Goal: Task Accomplishment & Management: Use online tool/utility

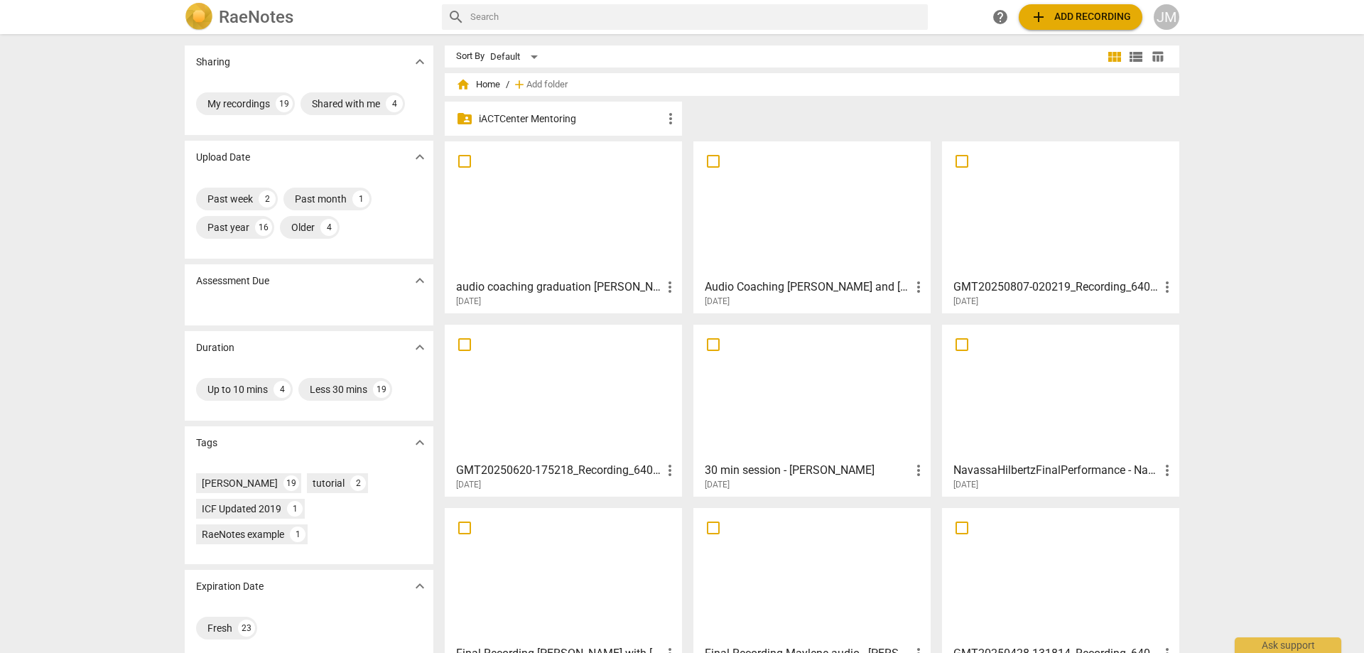
click at [570, 208] on div at bounding box center [563, 209] width 227 height 126
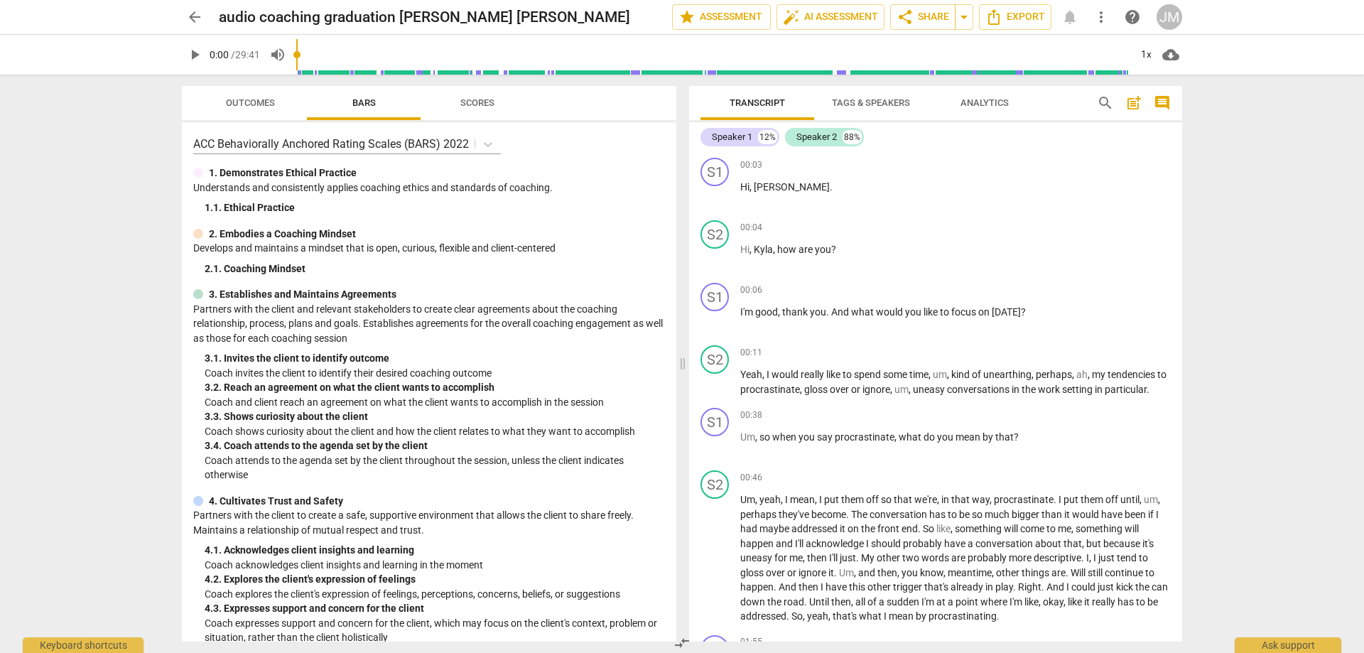
click at [196, 54] on span "play_arrow" at bounding box center [194, 54] width 17 height 17
click at [188, 55] on span "pause" at bounding box center [194, 54] width 17 height 17
click at [716, 202] on span "play_arrow" at bounding box center [715, 195] width 17 height 17
click at [712, 259] on span "pause" at bounding box center [715, 257] width 17 height 17
drag, startPoint x: 1045, startPoint y: 315, endPoint x: 833, endPoint y: 303, distance: 212.8
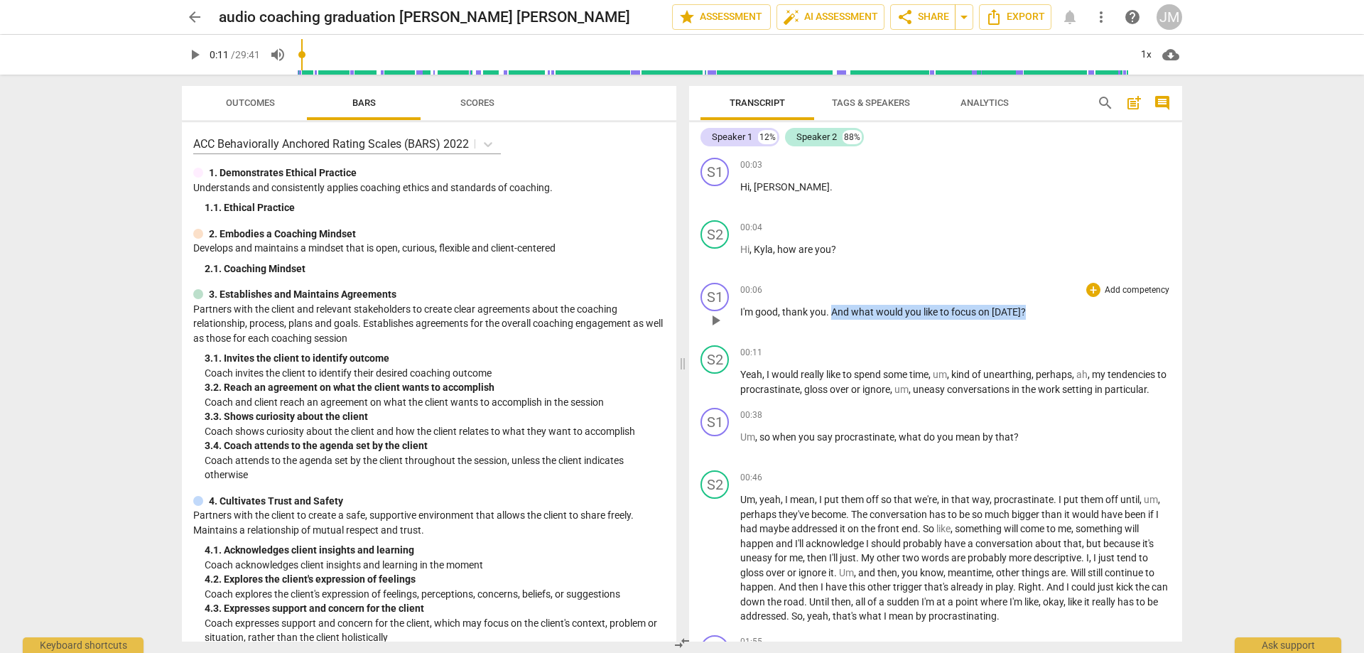
click at [833, 303] on div "00:06 + Add competency keyboard_arrow_right I'm good , thank you . And what wou…" at bounding box center [955, 308] width 431 height 51
click at [1104, 286] on p "Add competency" at bounding box center [1138, 290] width 68 height 13
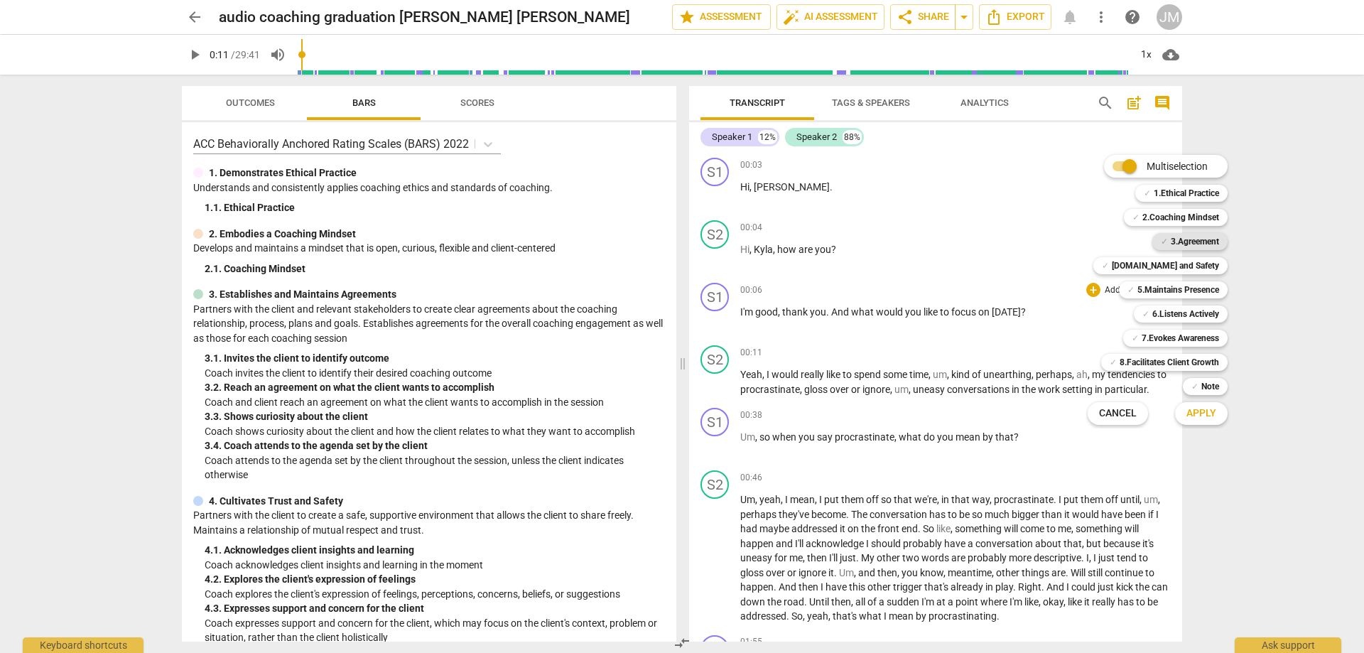
click at [1165, 238] on span "✓" at bounding box center [1164, 241] width 7 height 17
click at [1210, 416] on span "Apply" at bounding box center [1202, 413] width 30 height 14
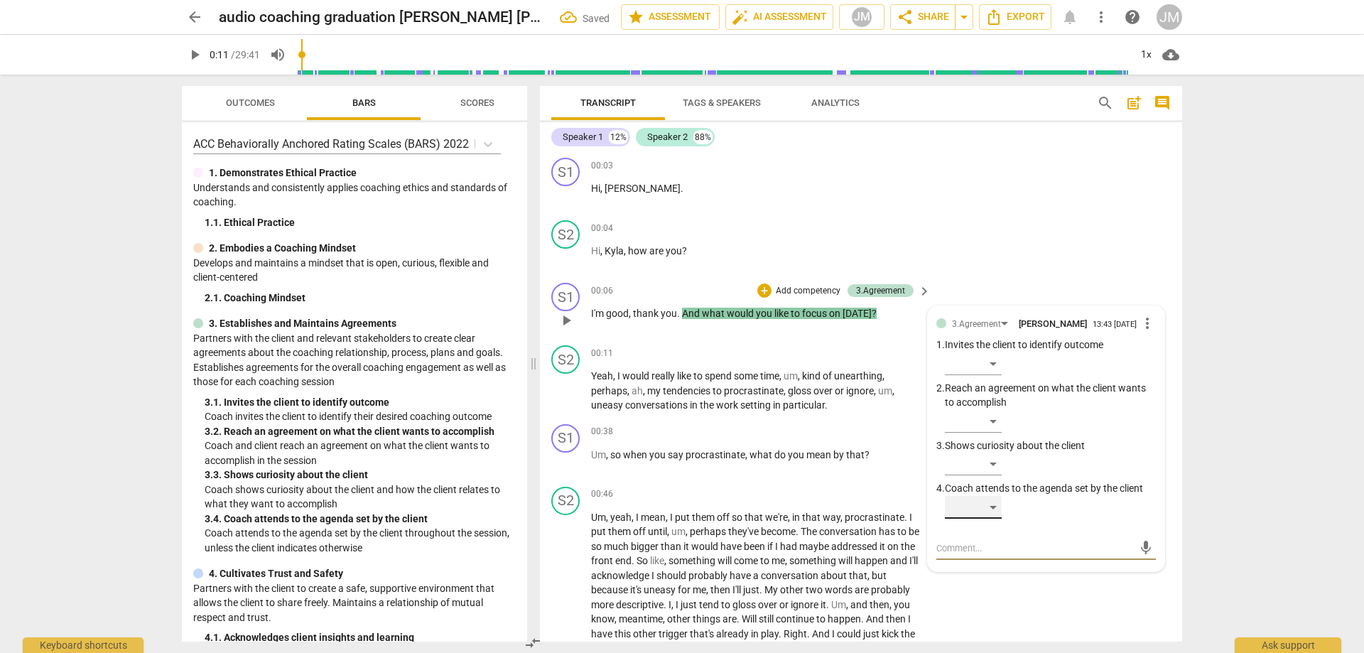
click at [982, 511] on div "​" at bounding box center [973, 507] width 57 height 23
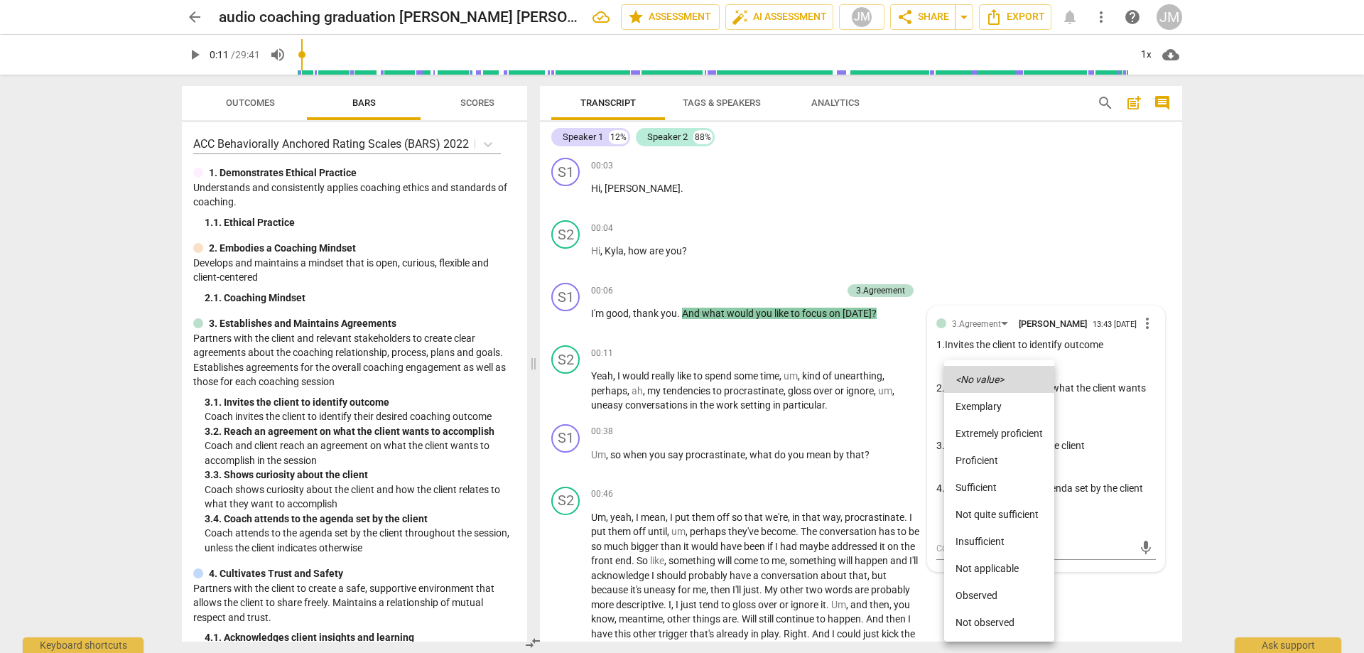
click at [1008, 452] on li "Proficient" at bounding box center [999, 460] width 110 height 27
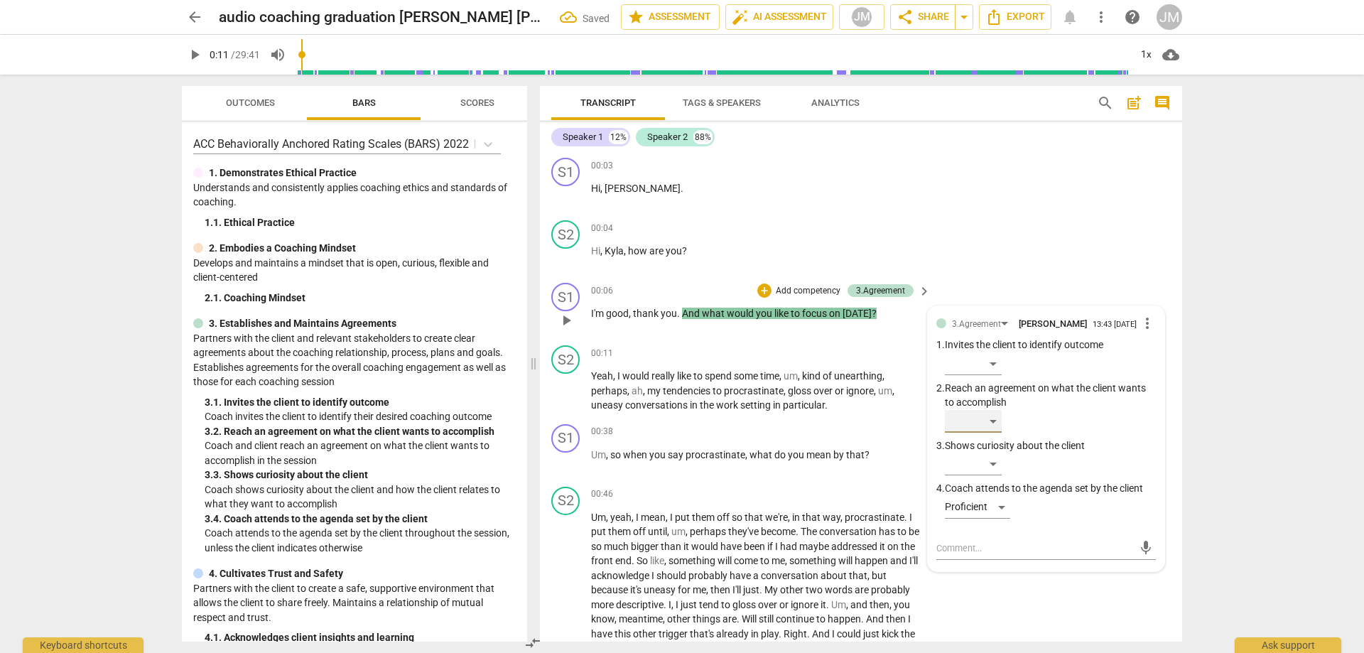
click at [996, 428] on div "​" at bounding box center [973, 421] width 57 height 23
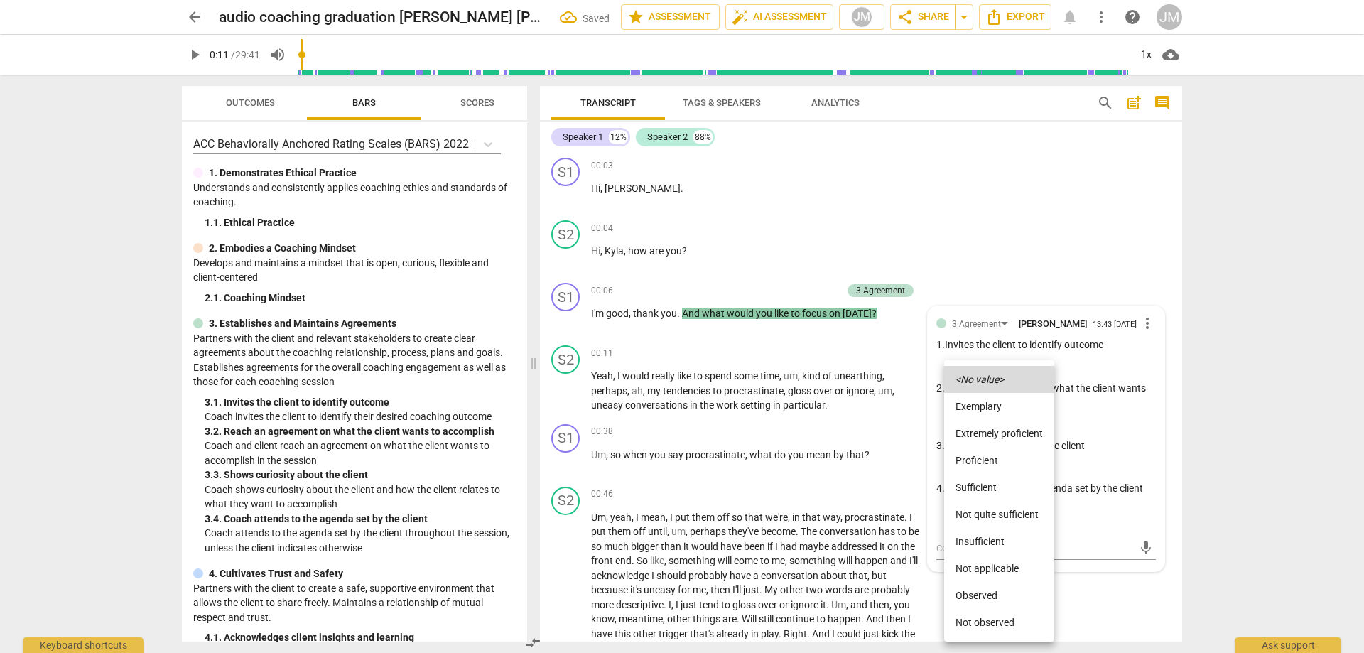
click at [996, 457] on li "Proficient" at bounding box center [999, 460] width 110 height 27
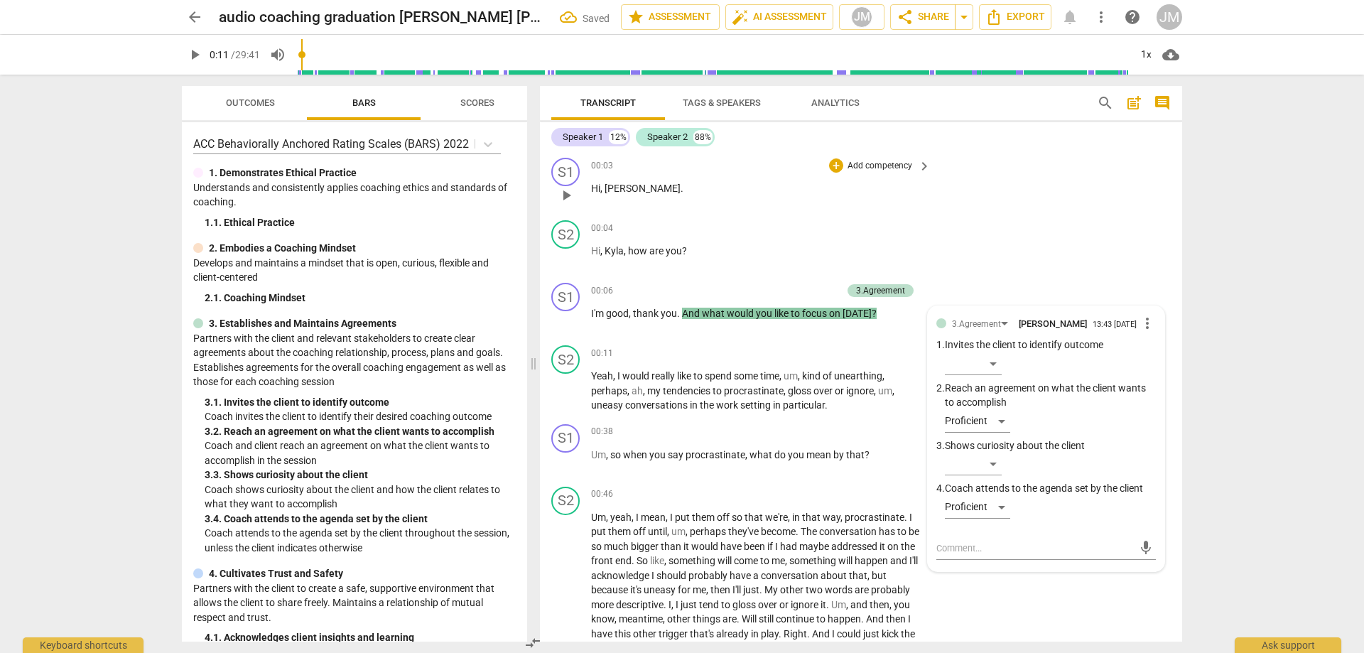
click at [1096, 205] on div "S1 play_arrow pause 00:03 + Add competency keyboard_arrow_right Hi , [PERSON_NA…" at bounding box center [861, 183] width 642 height 63
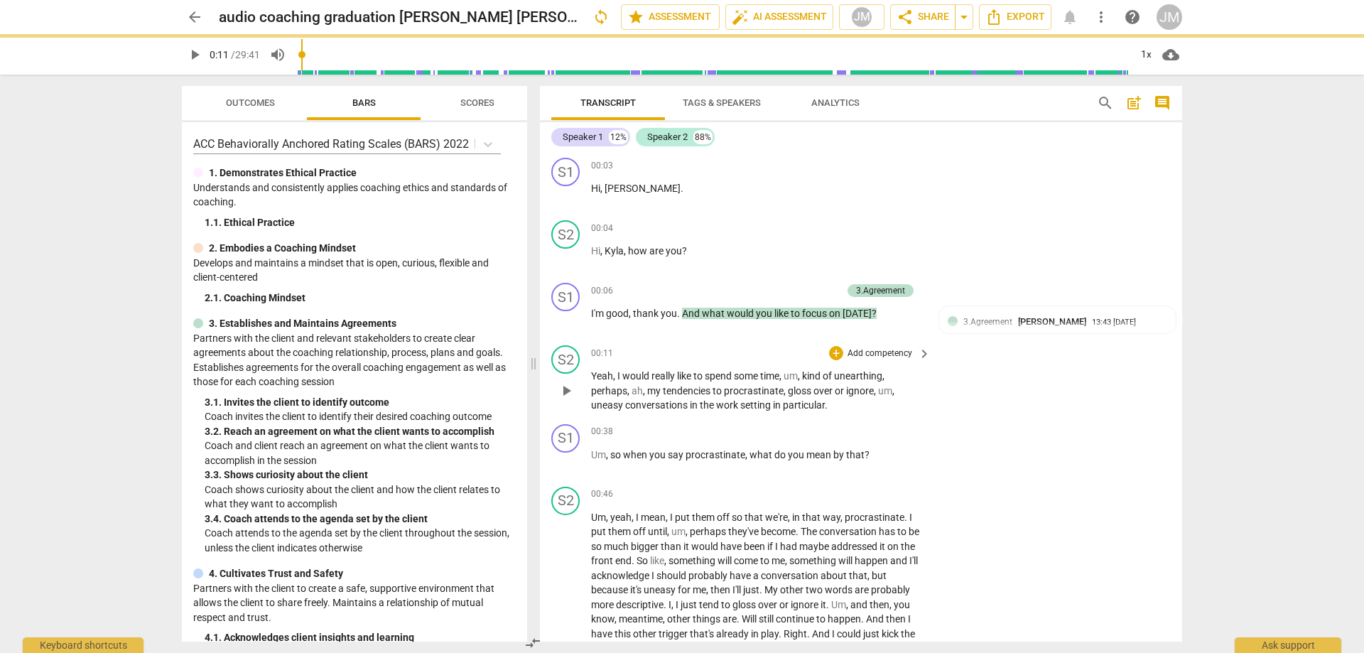
click at [571, 389] on span "play_arrow" at bounding box center [566, 390] width 17 height 17
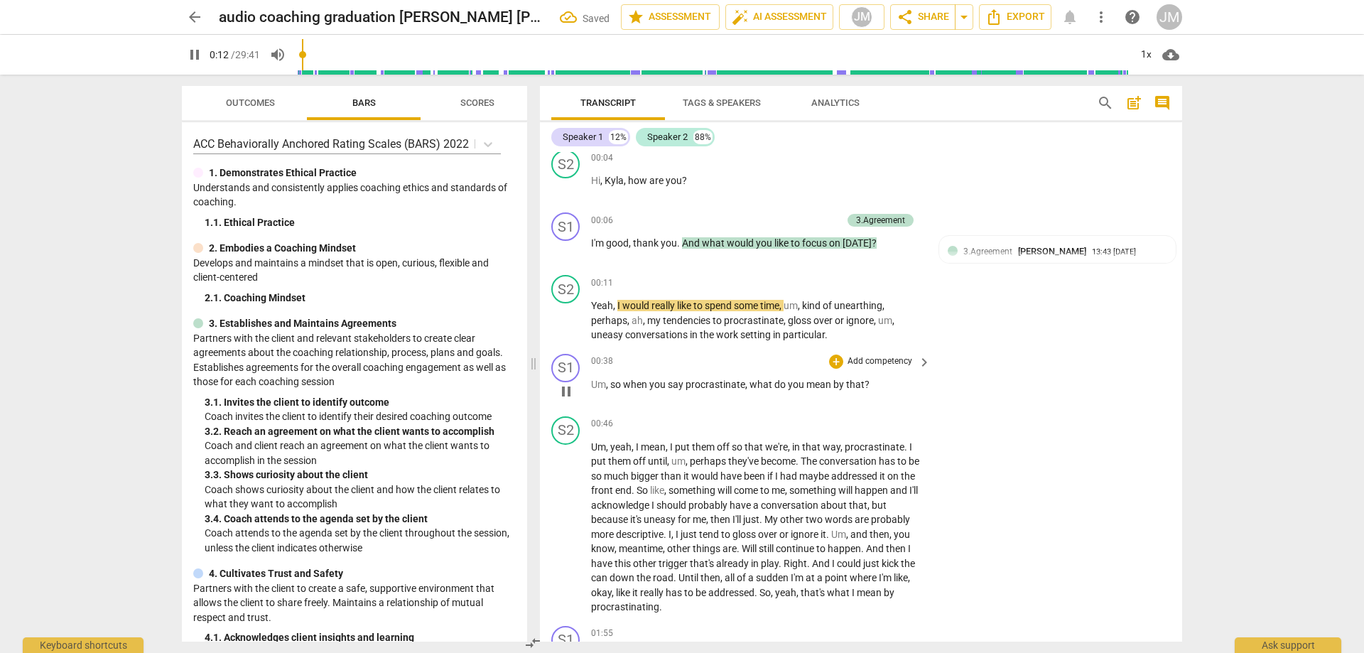
scroll to position [71, 0]
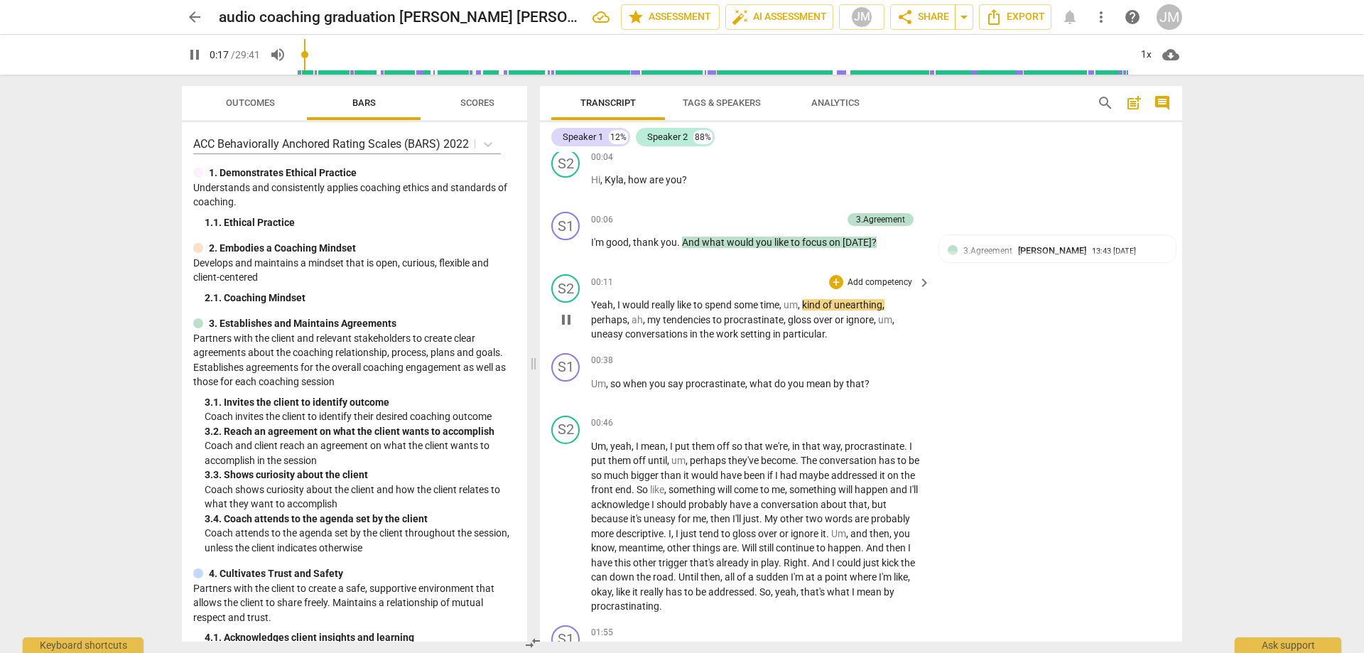
click at [565, 322] on span "pause" at bounding box center [566, 319] width 17 height 17
click at [561, 318] on span "play_arrow" at bounding box center [566, 319] width 17 height 17
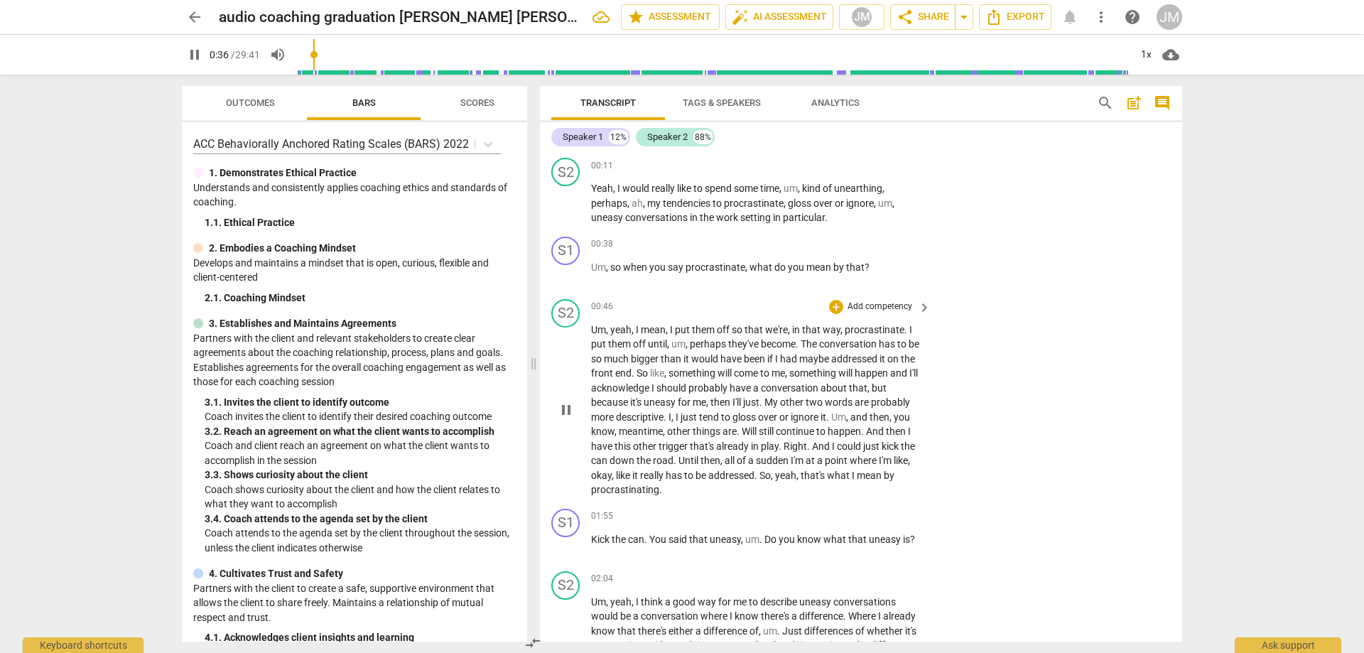
scroll to position [142, 0]
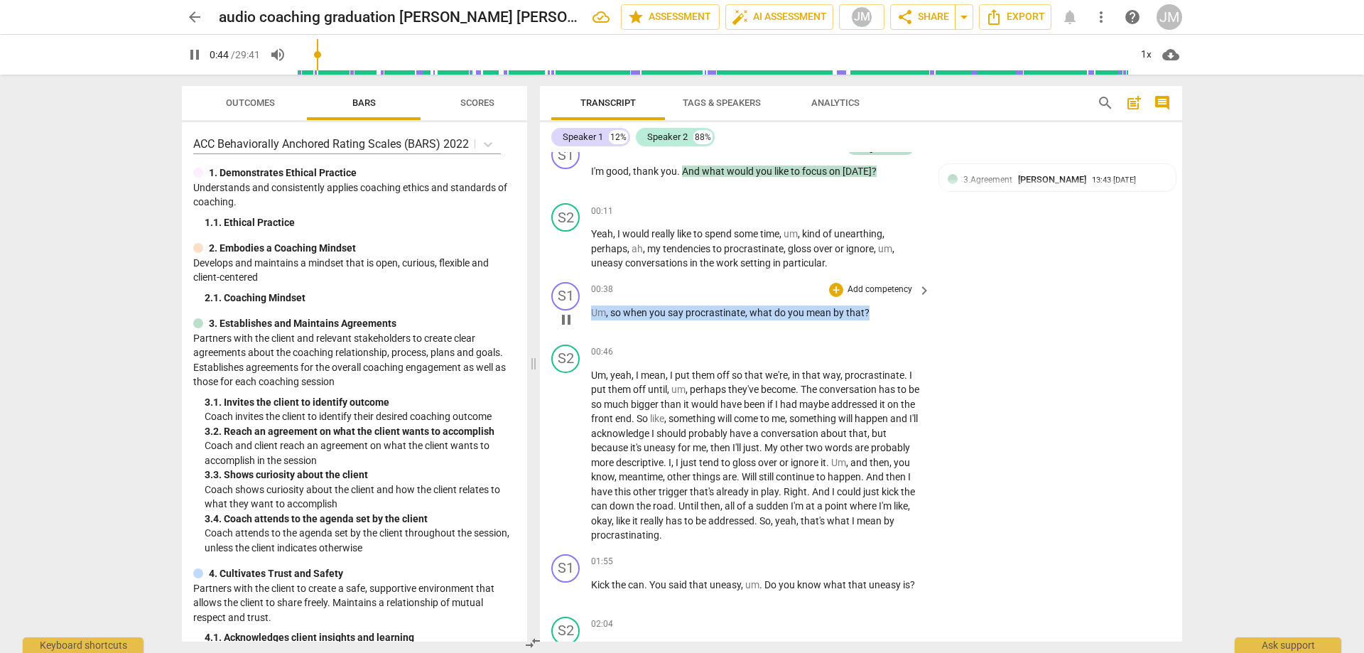
drag, startPoint x: 877, startPoint y: 310, endPoint x: 583, endPoint y: 315, distance: 293.5
click at [583, 315] on div "S1 play_arrow pause 00:38 + Add competency keyboard_arrow_right Um , so when yo…" at bounding box center [861, 307] width 642 height 63
click at [571, 315] on span "pause" at bounding box center [566, 319] width 17 height 17
click at [831, 285] on div "+" at bounding box center [836, 290] width 14 height 14
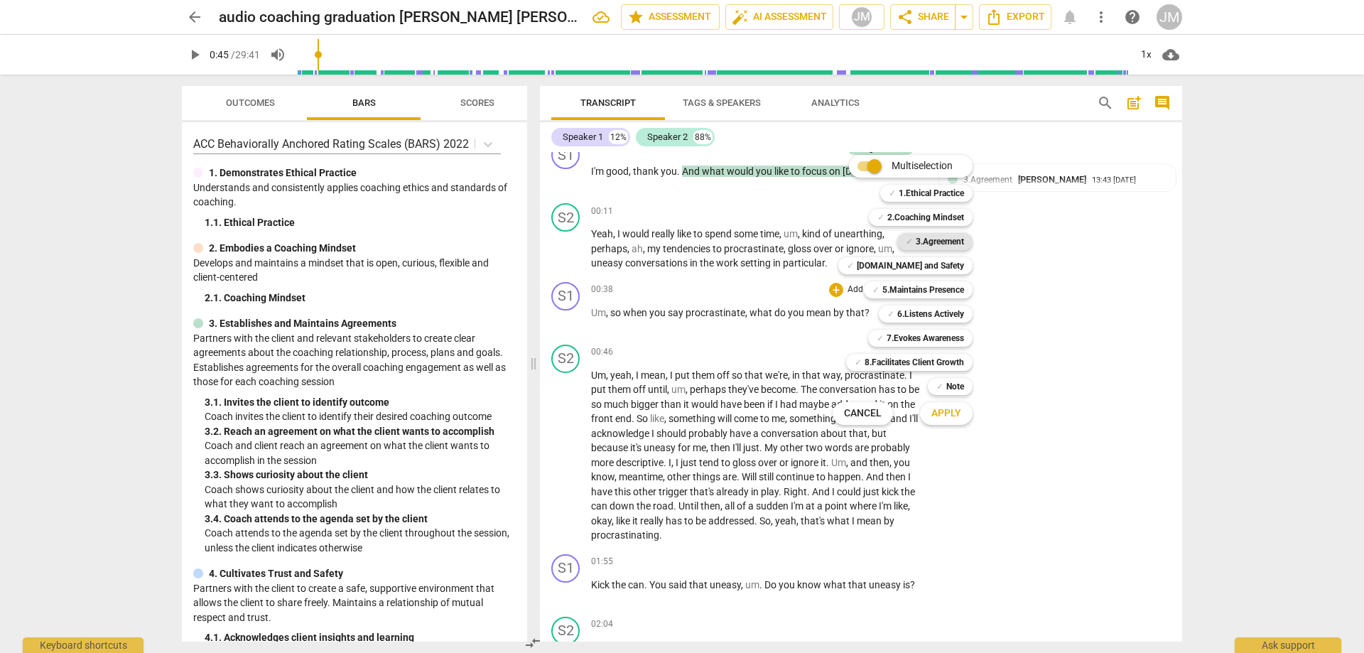
click at [919, 242] on b "3.Agreement" at bounding box center [940, 241] width 48 height 17
click at [961, 413] on button "Apply" at bounding box center [946, 414] width 53 height 26
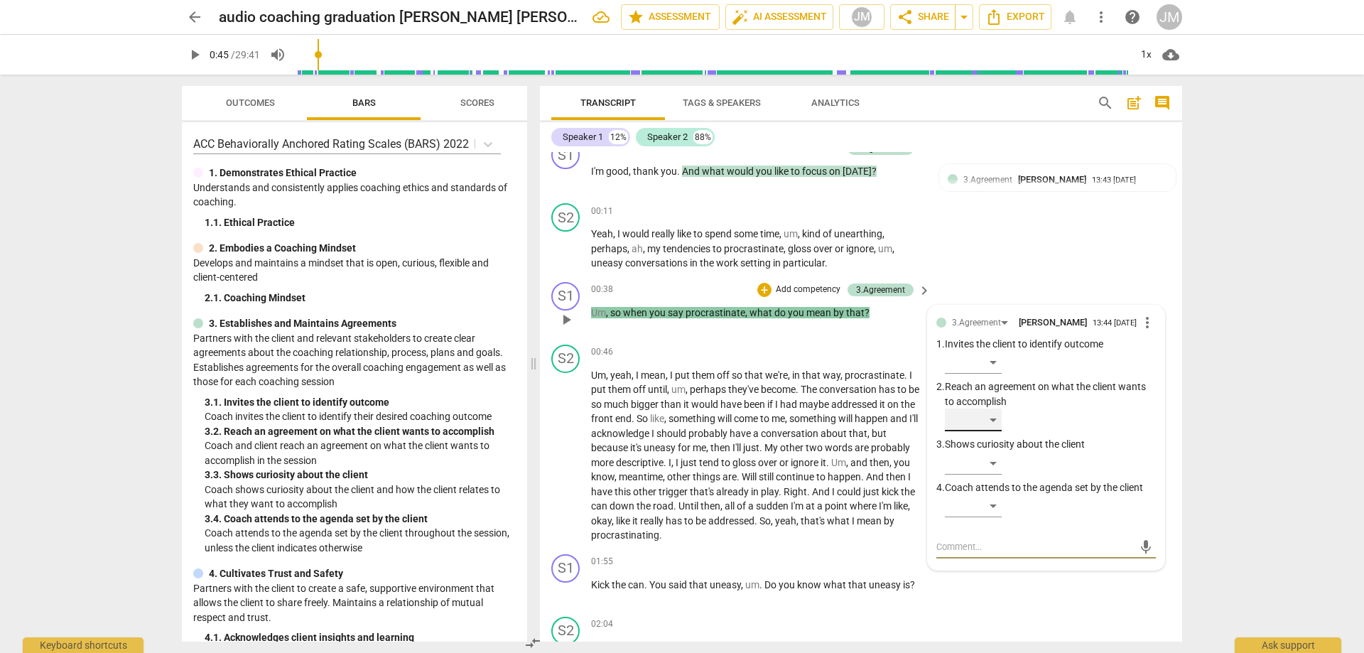
click at [998, 421] on div "​" at bounding box center [973, 420] width 57 height 23
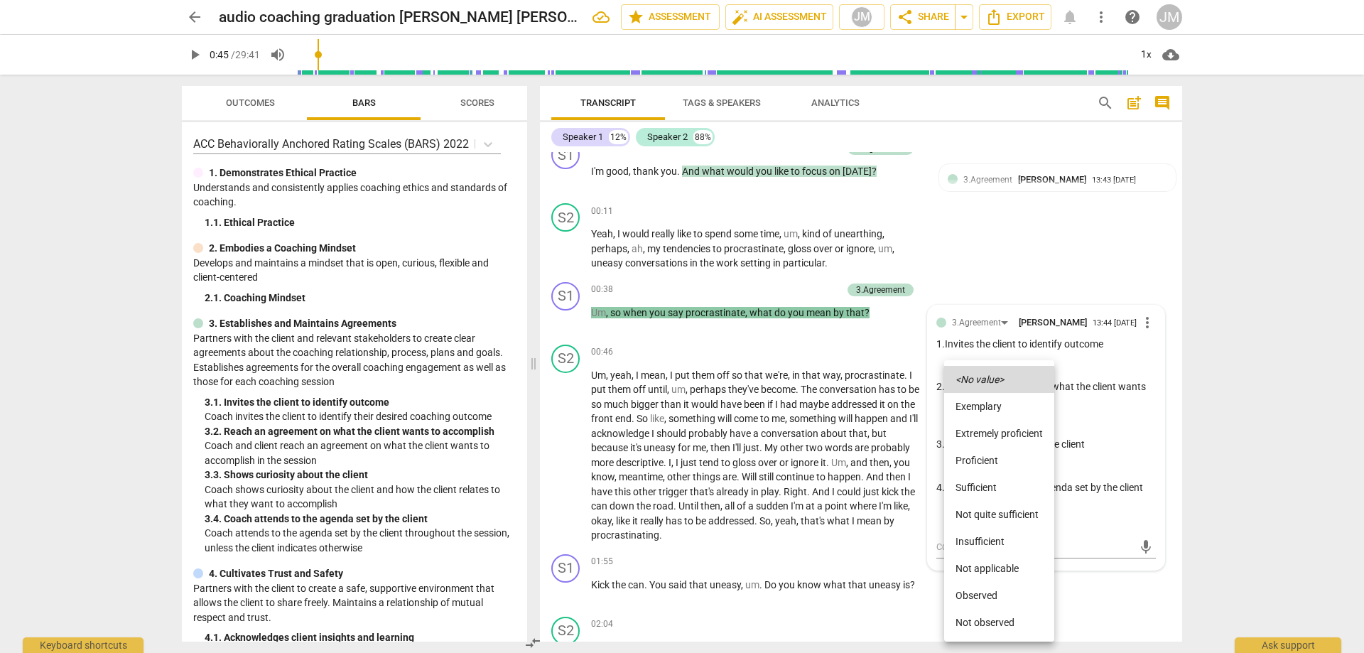
click at [1004, 455] on li "Proficient" at bounding box center [999, 460] width 110 height 27
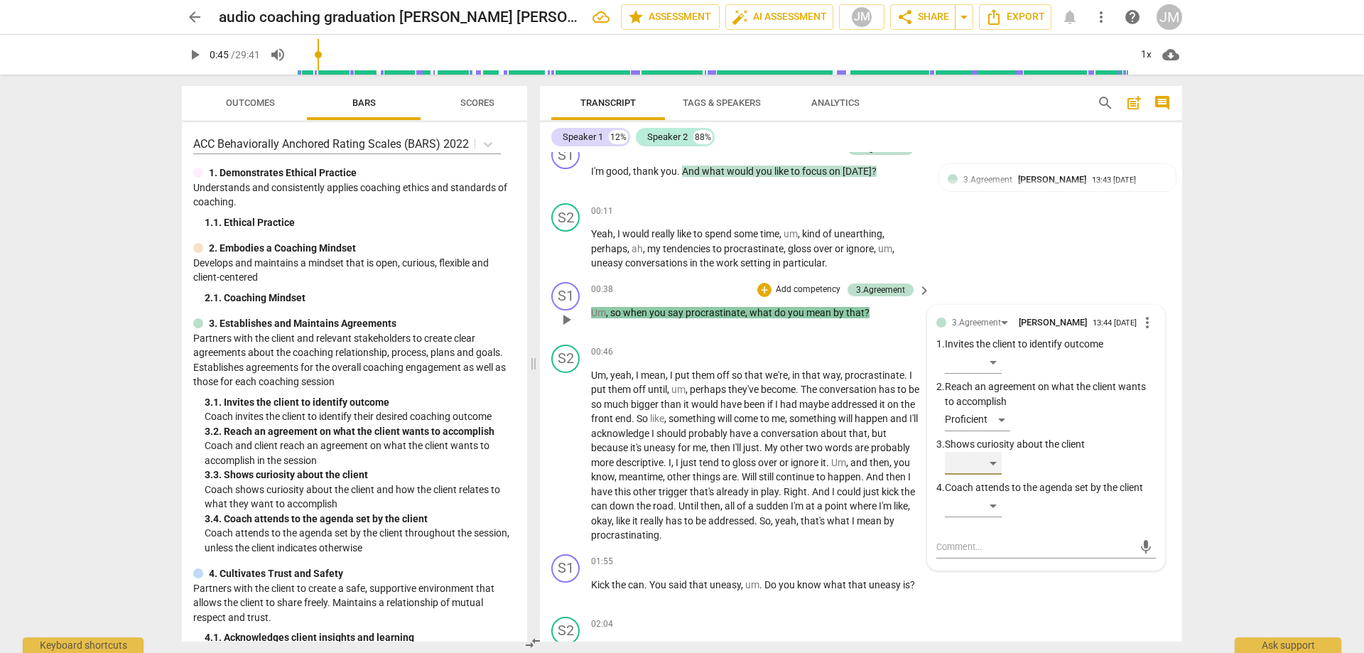
click at [997, 463] on div "​" at bounding box center [973, 463] width 57 height 23
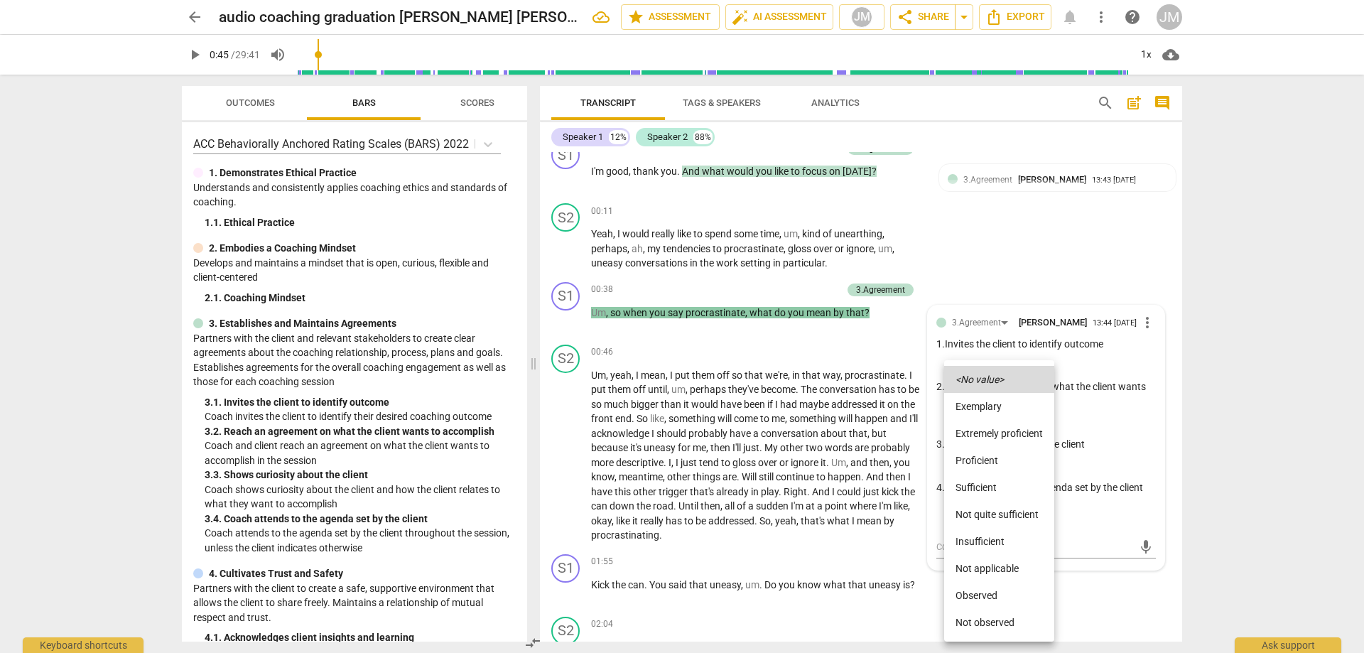
click at [998, 455] on li "Proficient" at bounding box center [999, 460] width 110 height 27
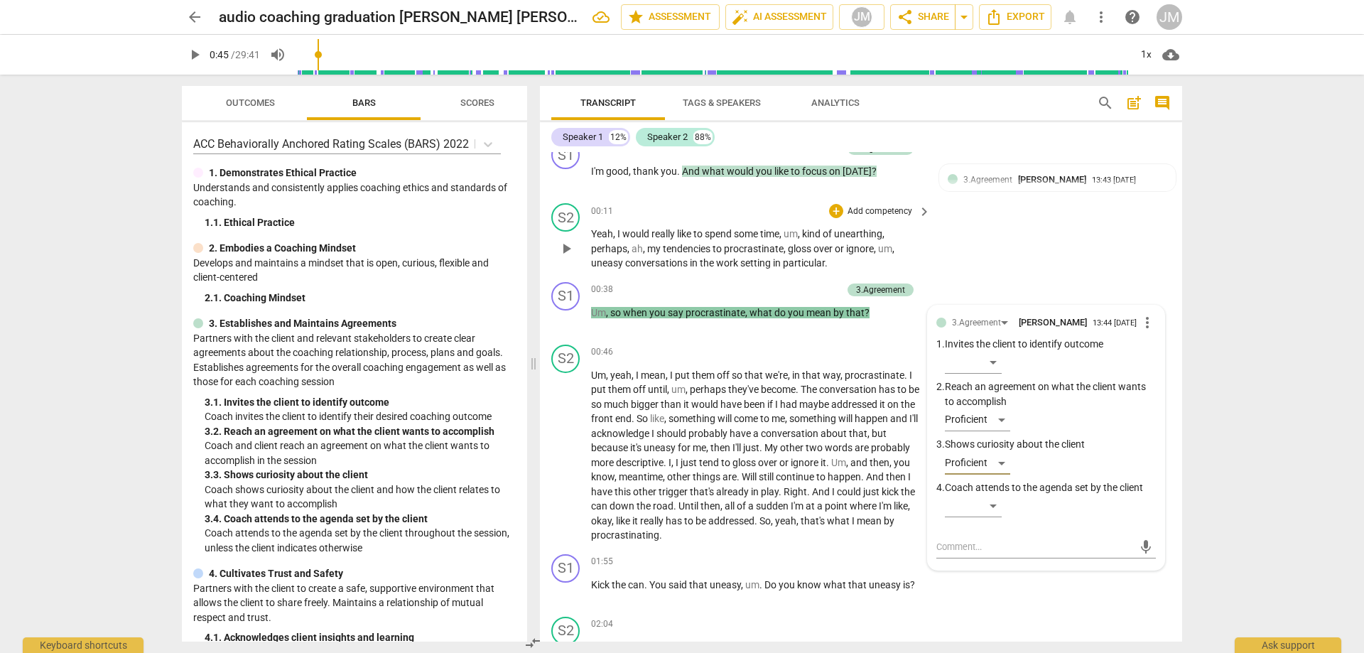
click at [1053, 227] on div "S2 play_arrow pause 00:11 + Add competency keyboard_arrow_right Yeah , I would …" at bounding box center [861, 237] width 642 height 79
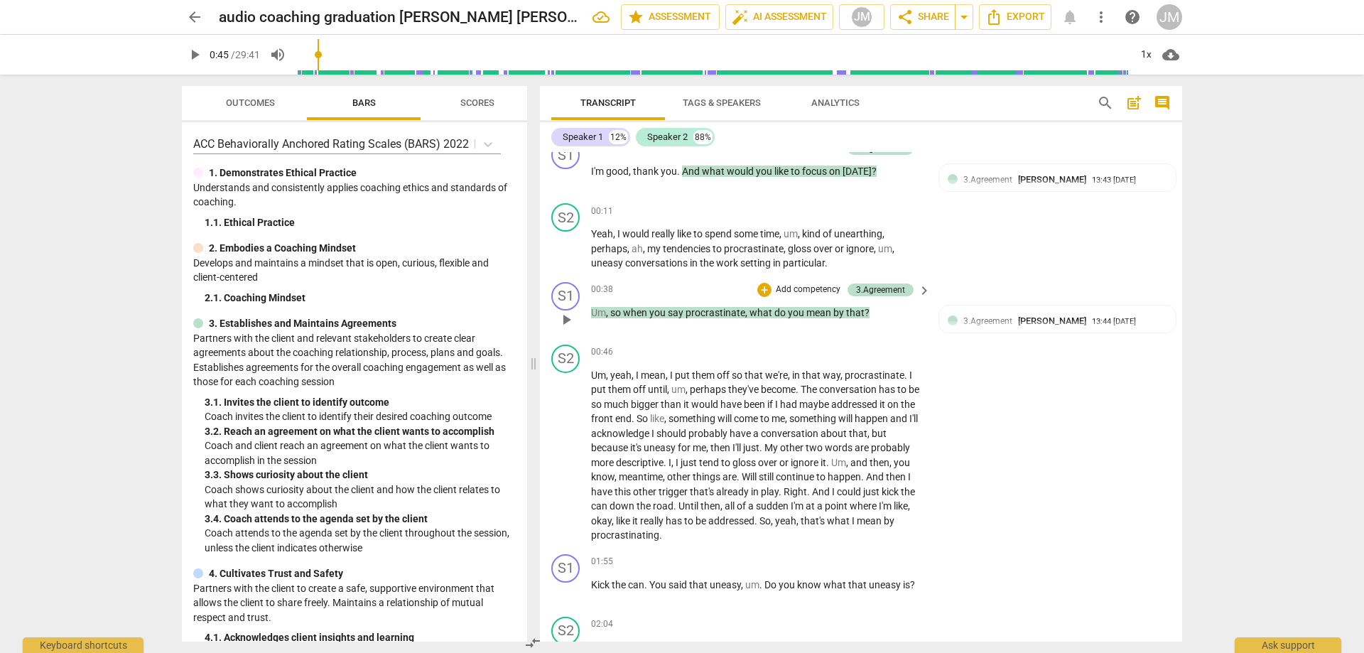
click at [567, 320] on span "play_arrow" at bounding box center [566, 319] width 17 height 17
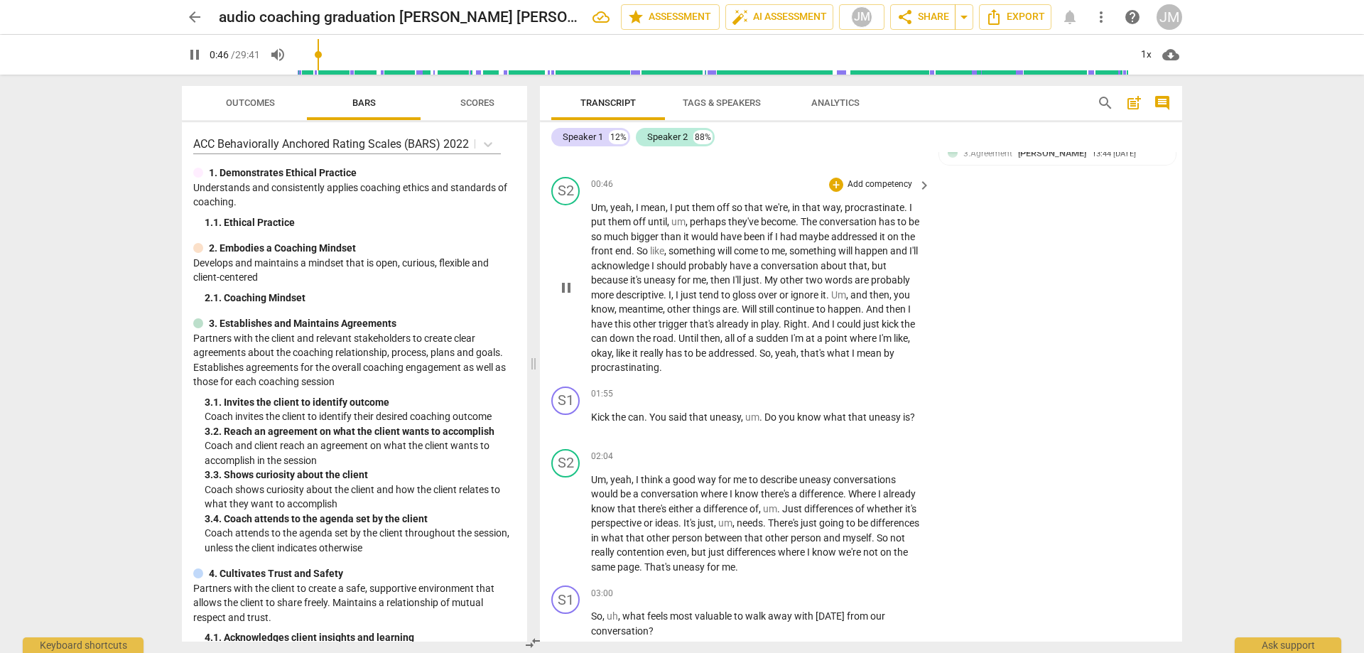
scroll to position [284, 0]
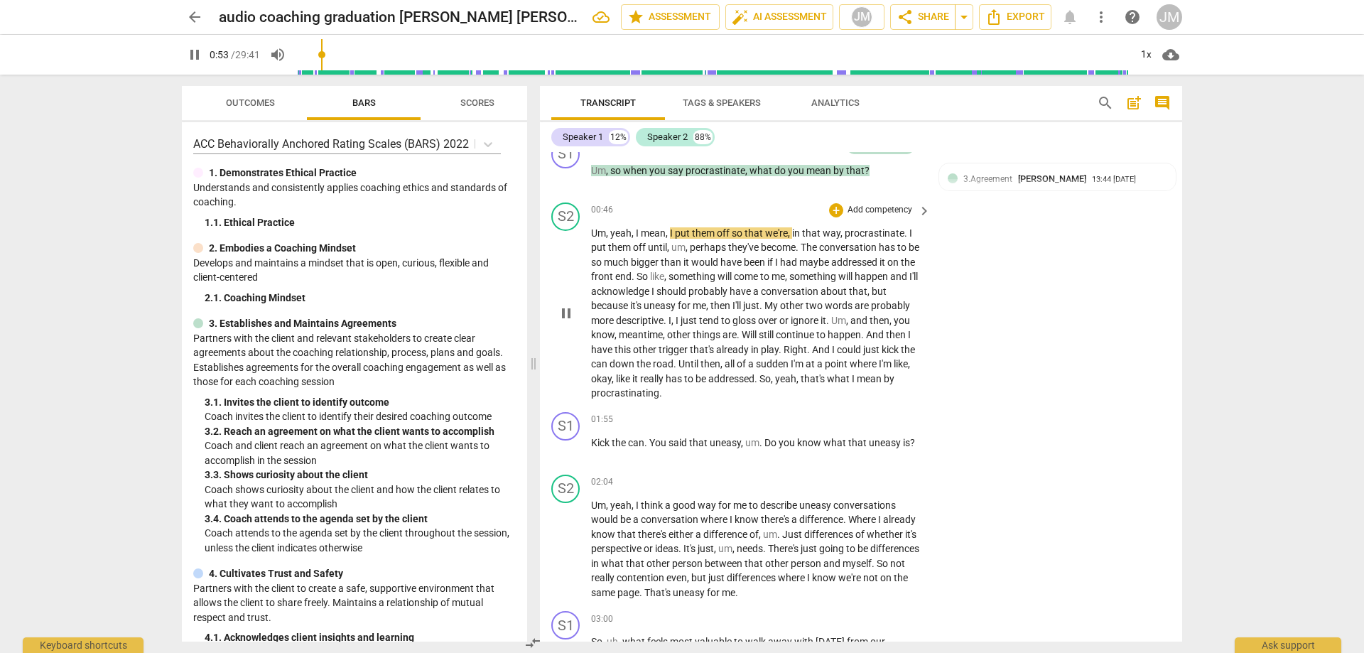
click at [572, 312] on span "pause" at bounding box center [566, 313] width 17 height 17
click at [576, 311] on span "play_arrow" at bounding box center [566, 313] width 23 height 17
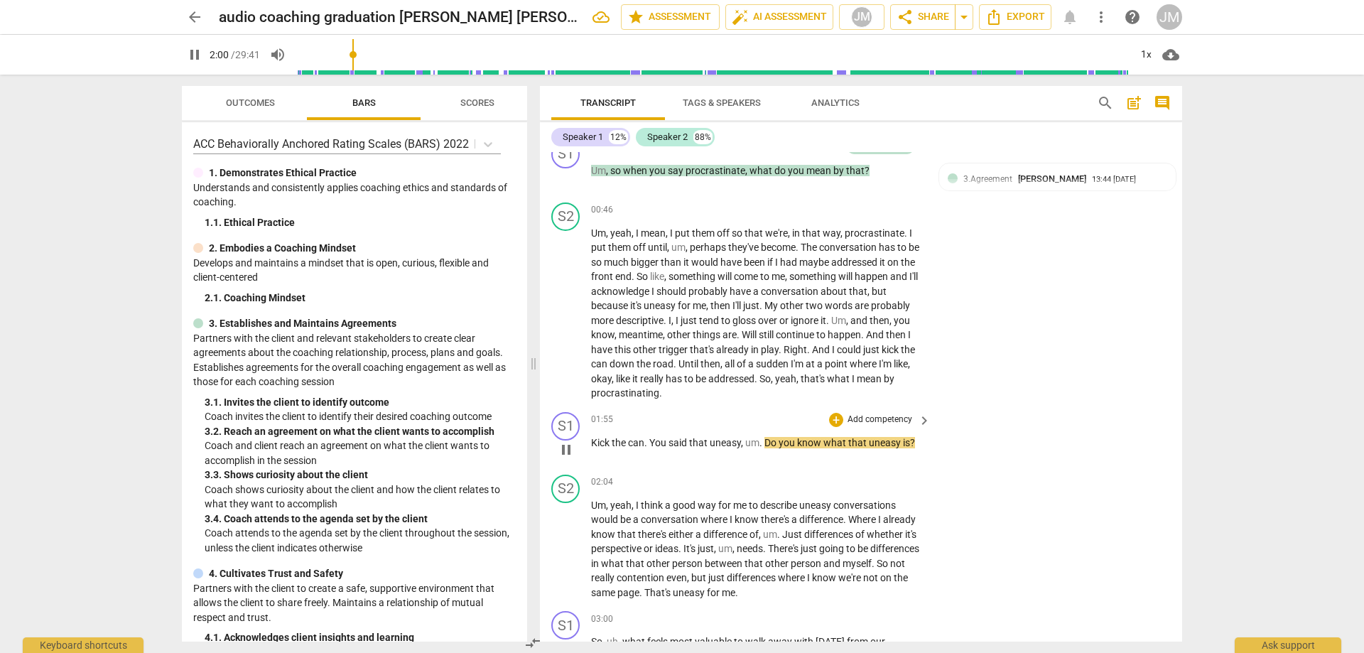
click at [916, 443] on p "Kick the can . You said that uneasy , um . Do you know what that uneasy is ?" at bounding box center [757, 443] width 333 height 15
drag, startPoint x: 919, startPoint y: 445, endPoint x: 587, endPoint y: 446, distance: 331.8
click at [587, 446] on div "S1 play_arrow pause 01:55 + Add competency keyboard_arrow_right Kick the can . …" at bounding box center [861, 437] width 642 height 63
click at [829, 424] on div "+" at bounding box center [836, 420] width 14 height 14
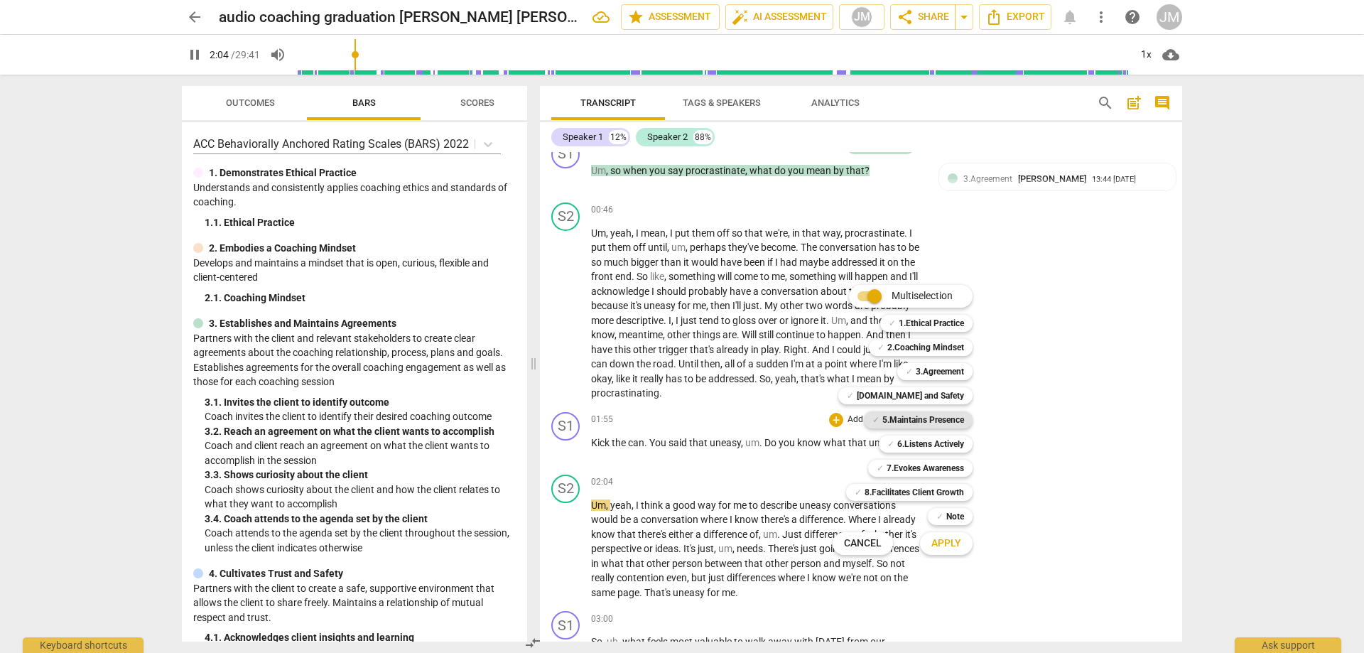
click at [951, 421] on b "5.Maintains Presence" at bounding box center [924, 419] width 82 height 17
click at [953, 364] on b "3.Agreement" at bounding box center [940, 371] width 48 height 17
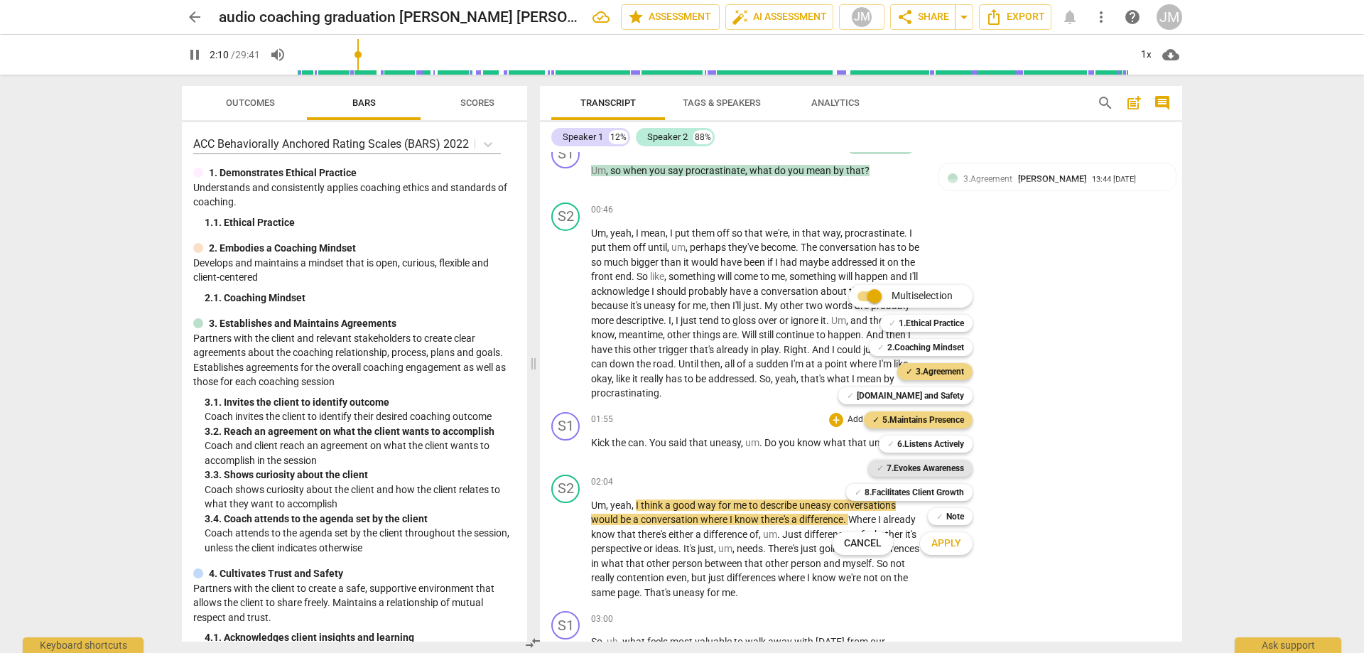
click at [949, 466] on b "7.Evokes Awareness" at bounding box center [925, 468] width 77 height 17
click at [954, 551] on button "Apply" at bounding box center [946, 544] width 53 height 26
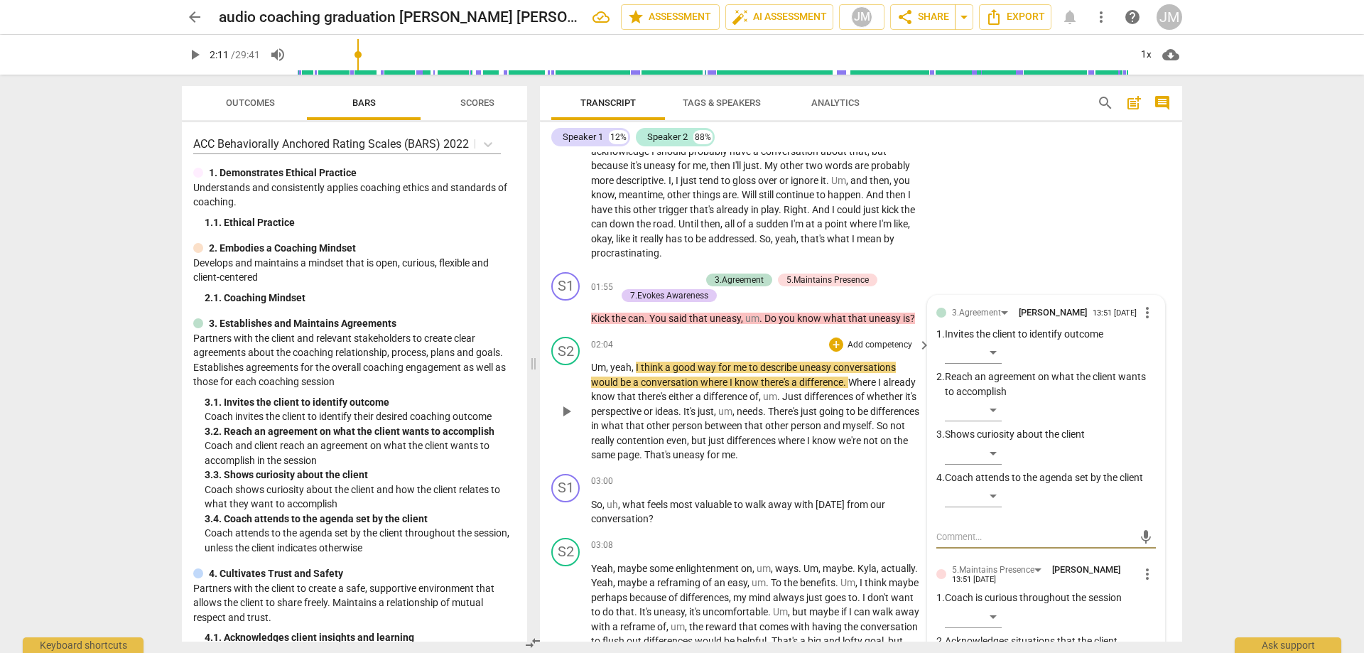
scroll to position [357, 0]
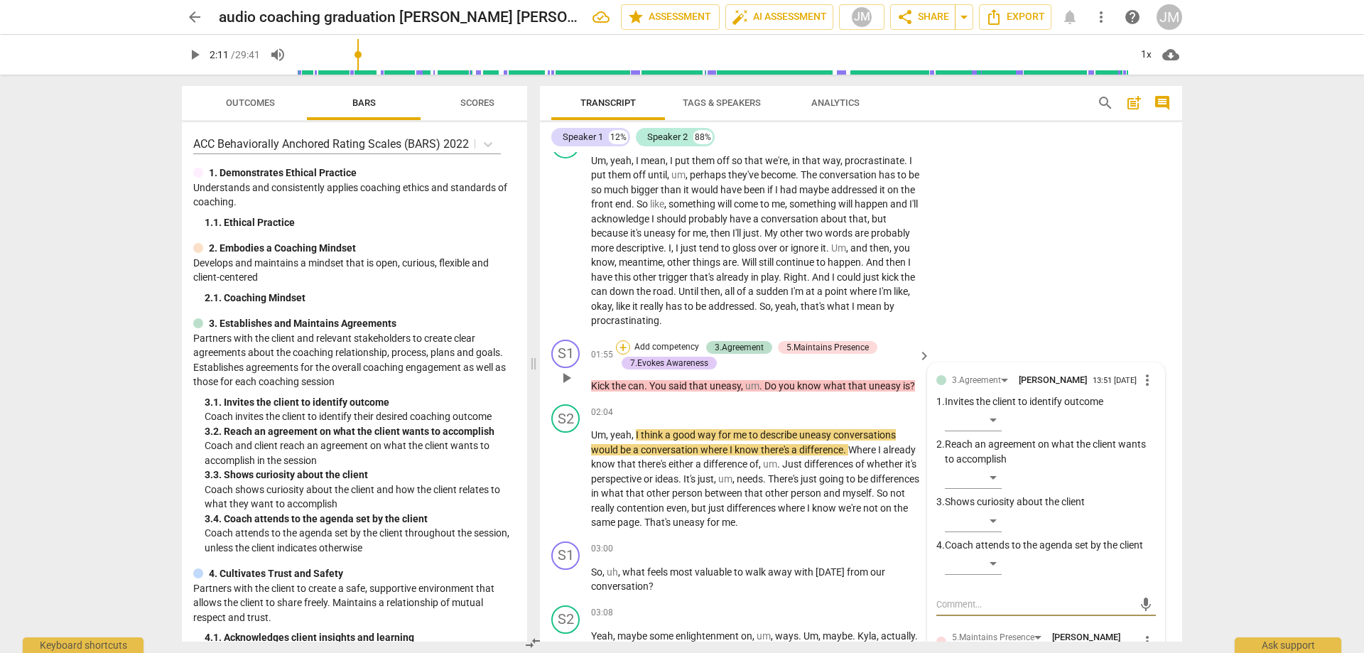
click at [626, 347] on div "+" at bounding box center [623, 347] width 14 height 14
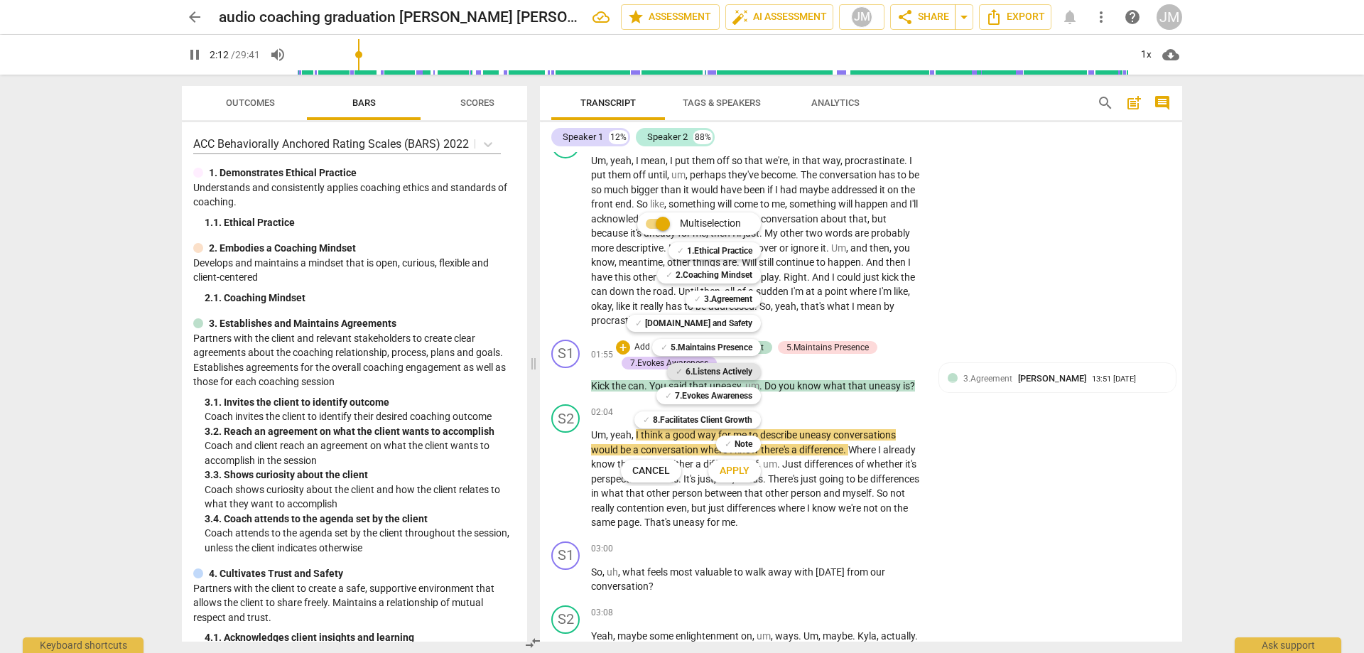
click at [709, 371] on b "6.Listens Actively" at bounding box center [719, 371] width 67 height 17
click at [741, 472] on span "Apply" at bounding box center [735, 471] width 30 height 14
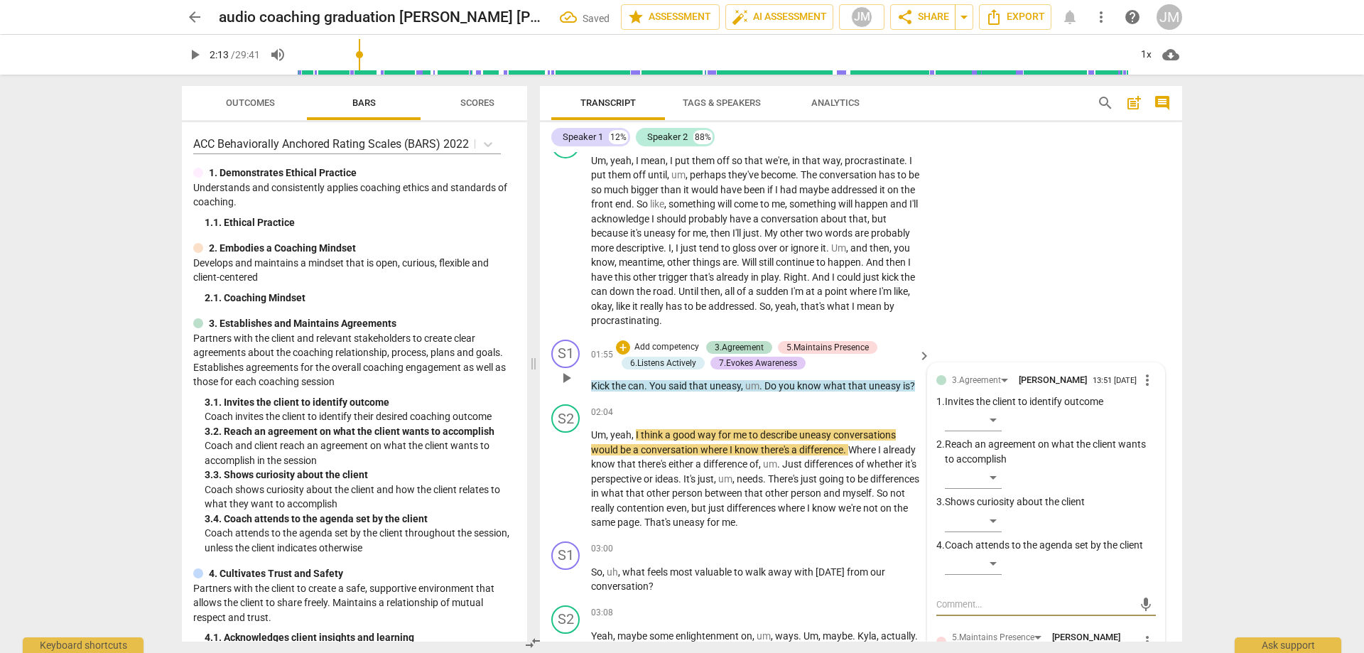
scroll to position [499, 0]
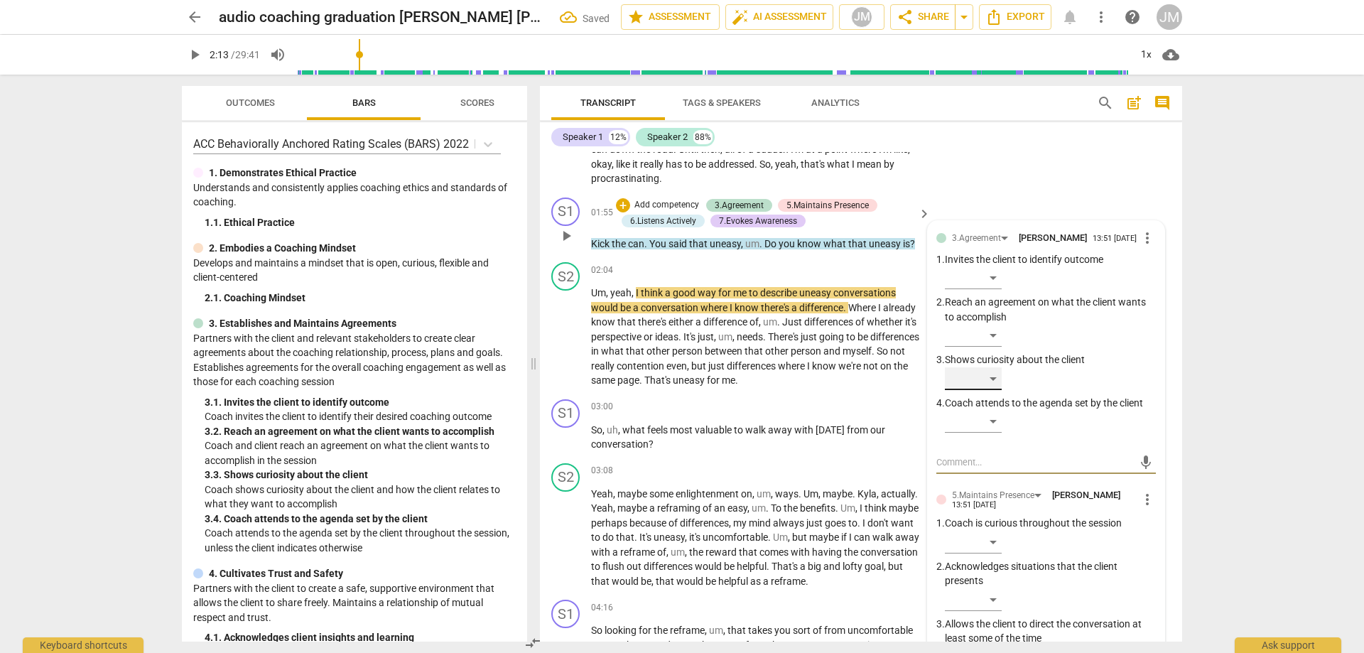
click at [997, 384] on div "​" at bounding box center [973, 378] width 57 height 23
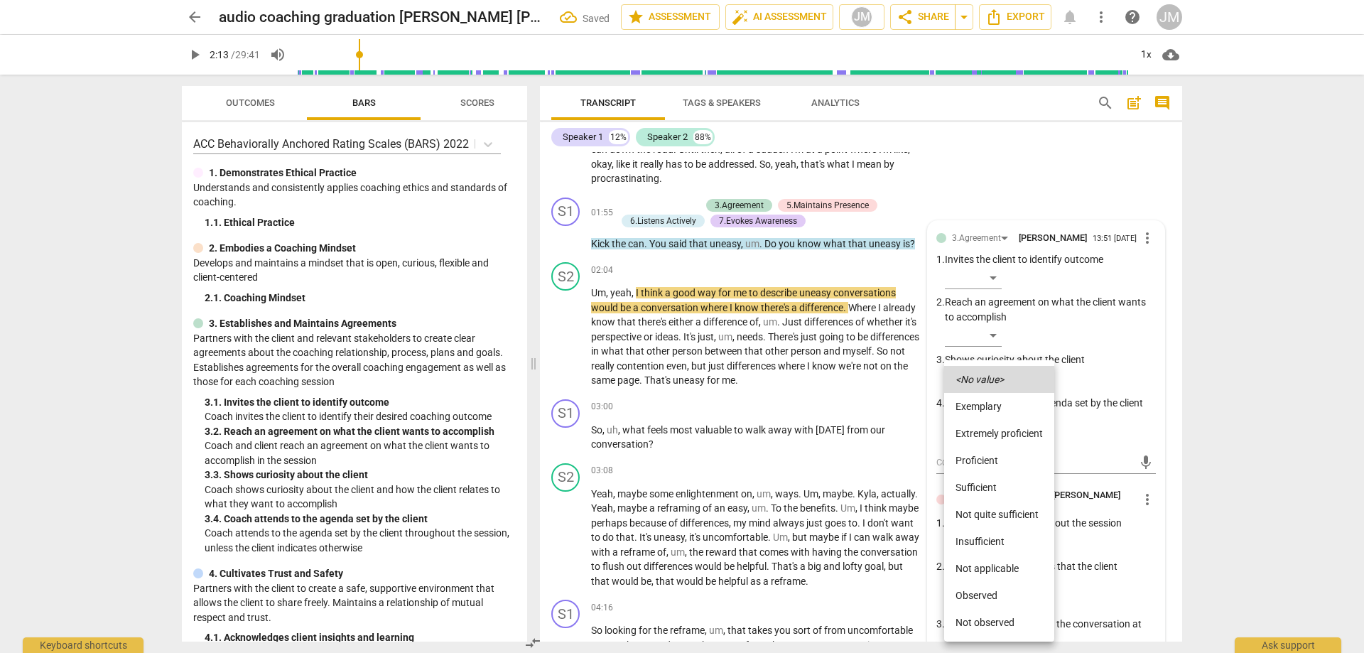
click at [1003, 462] on li "Proficient" at bounding box center [999, 460] width 110 height 27
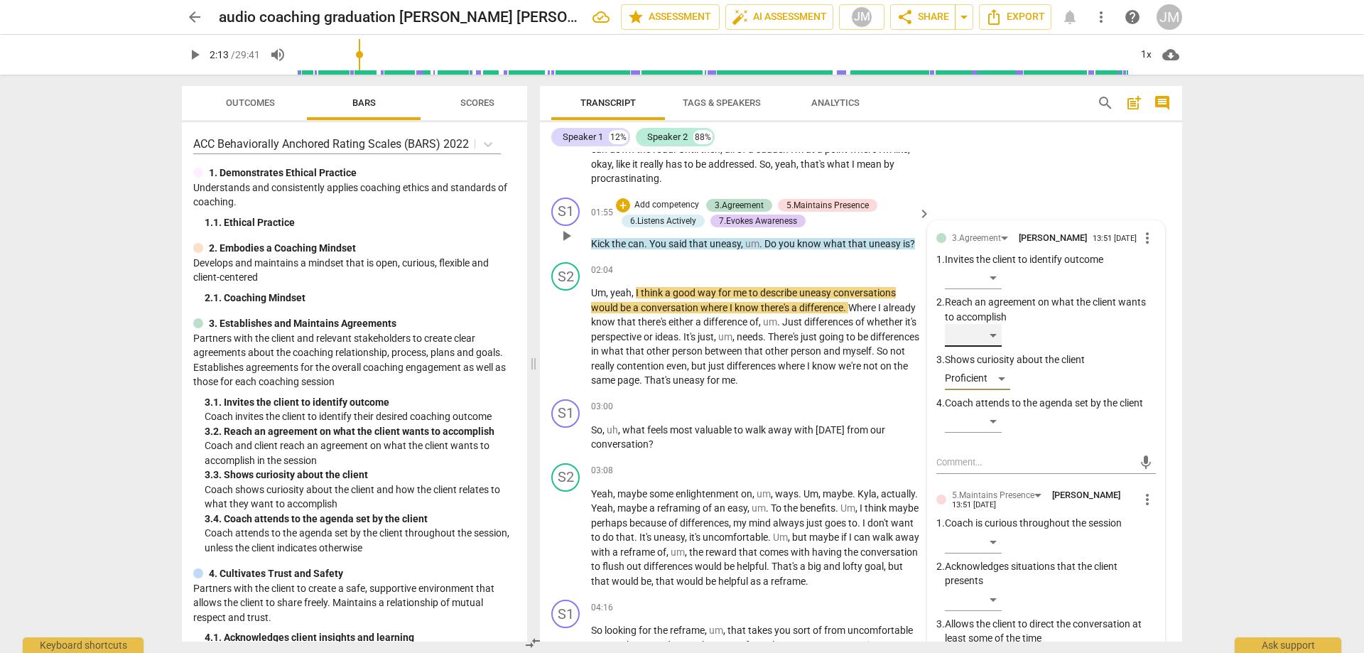
click at [996, 340] on div "​" at bounding box center [973, 335] width 57 height 23
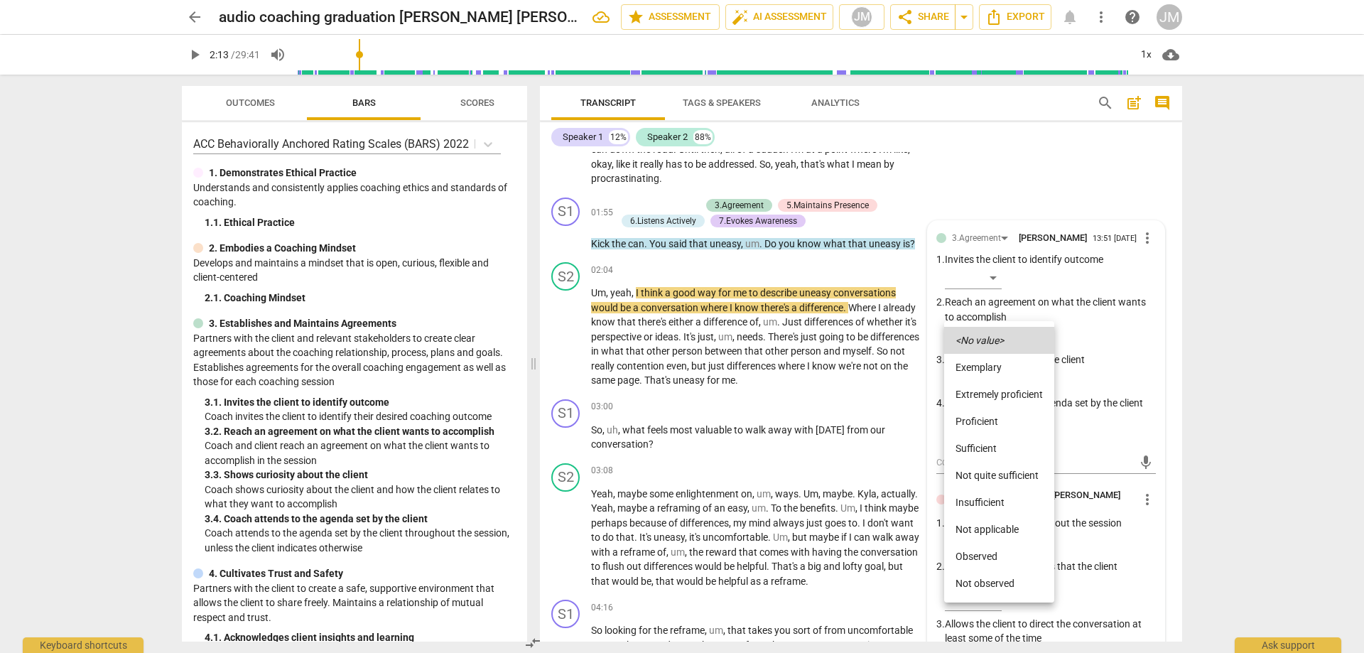
click at [990, 442] on li "Sufficient" at bounding box center [999, 448] width 110 height 27
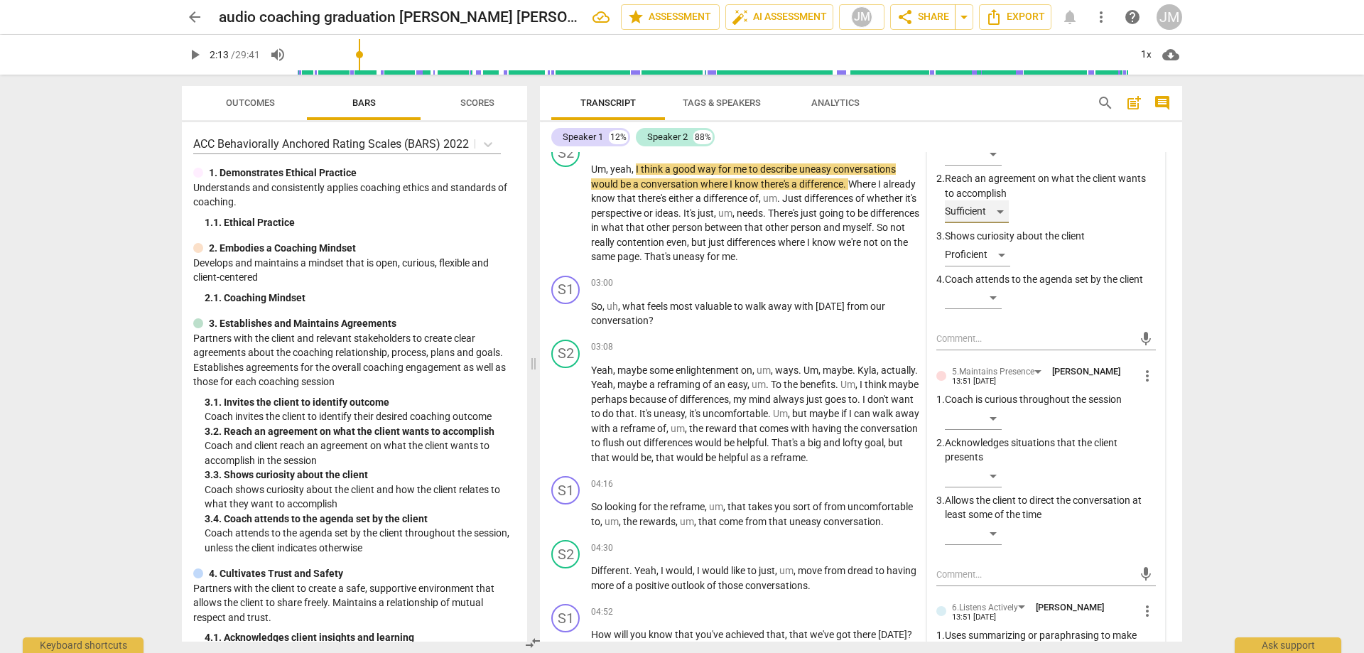
scroll to position [712, 0]
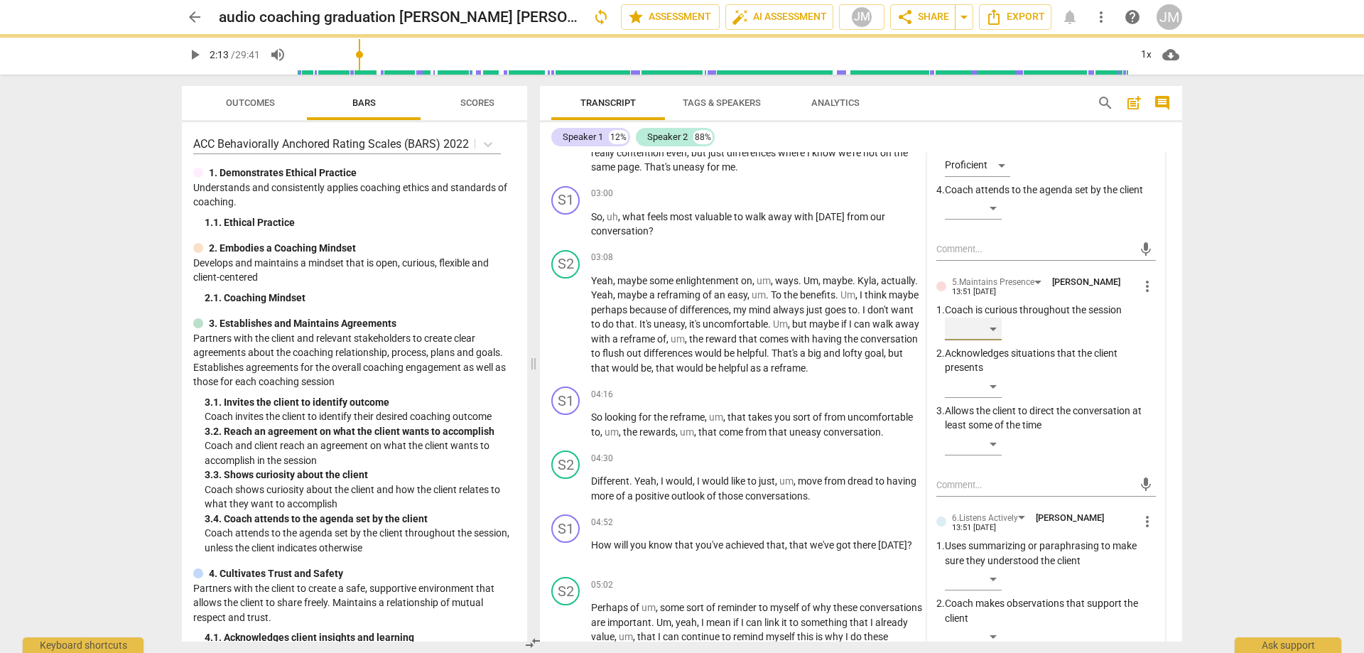
click at [988, 335] on div "​" at bounding box center [973, 329] width 57 height 23
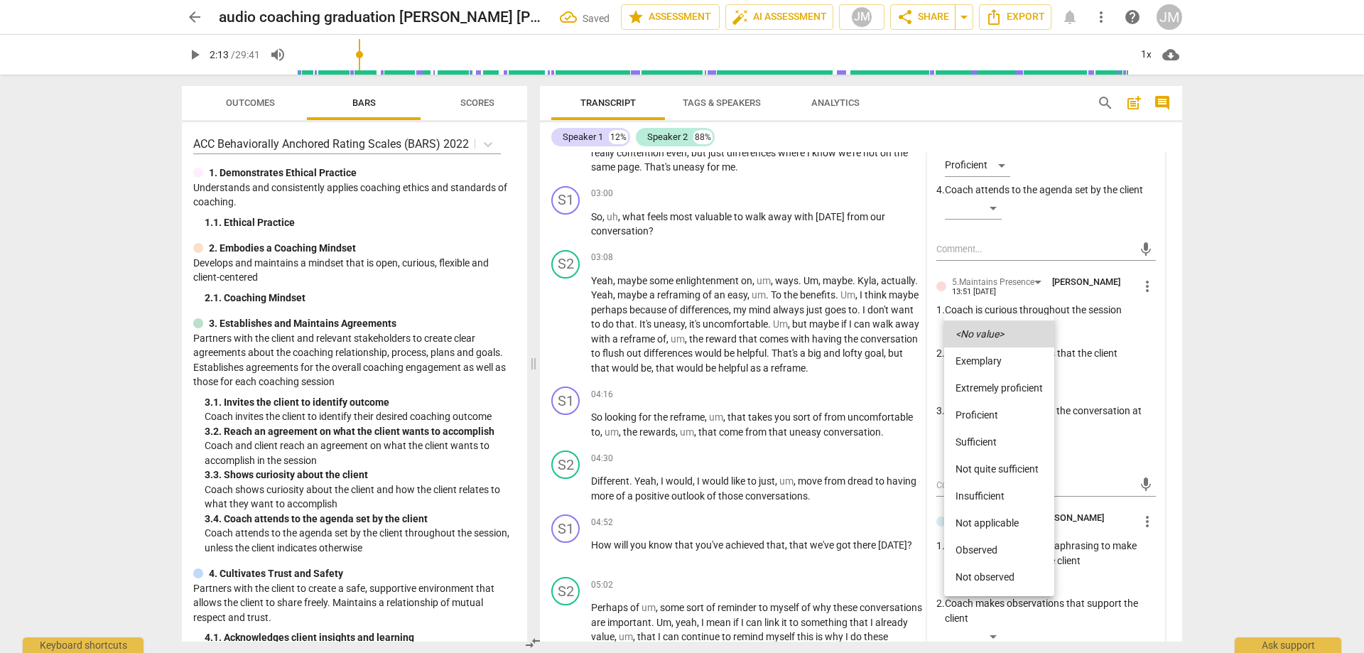
click at [990, 418] on li "Proficient" at bounding box center [999, 414] width 110 height 27
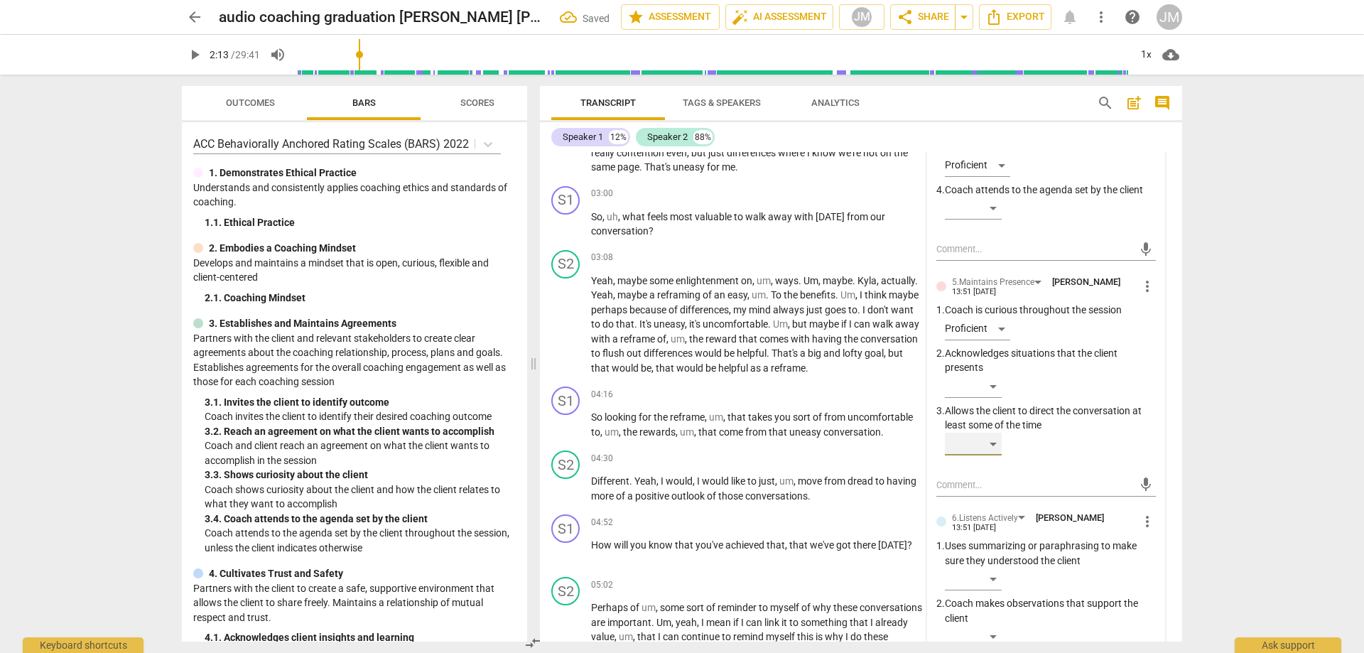
click at [995, 446] on div "​" at bounding box center [973, 444] width 57 height 23
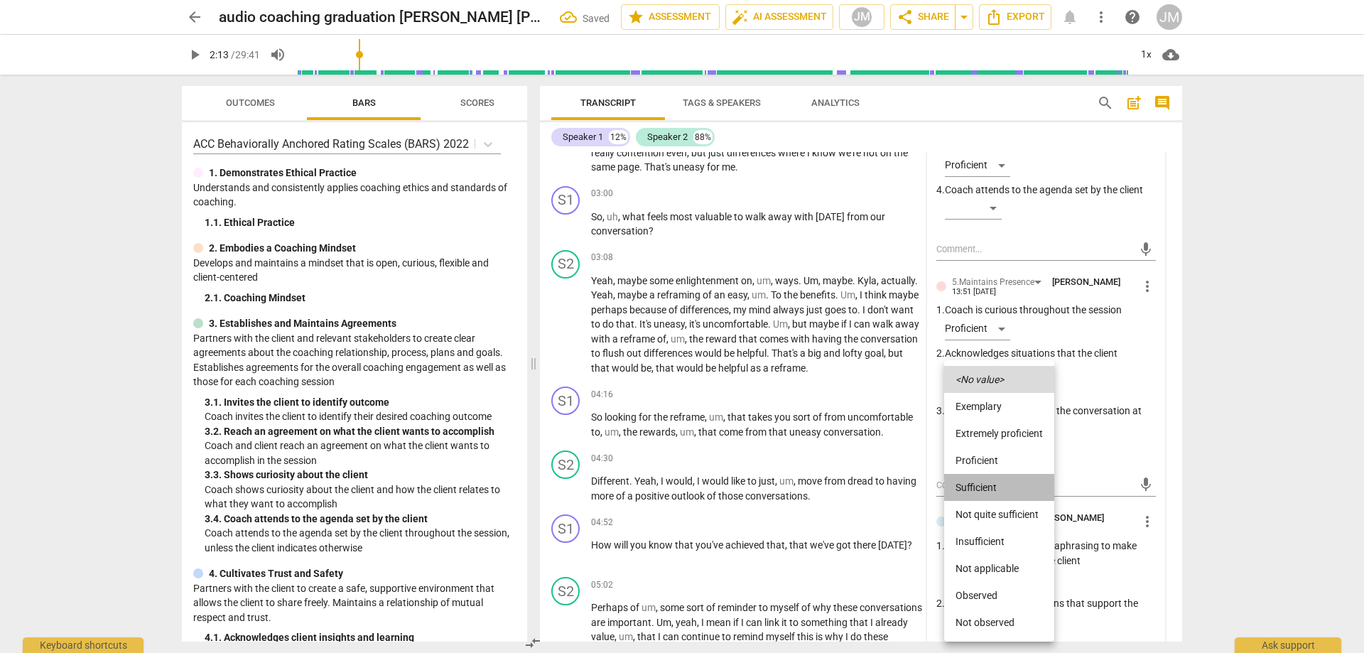
click at [1002, 485] on li "Sufficient" at bounding box center [999, 487] width 110 height 27
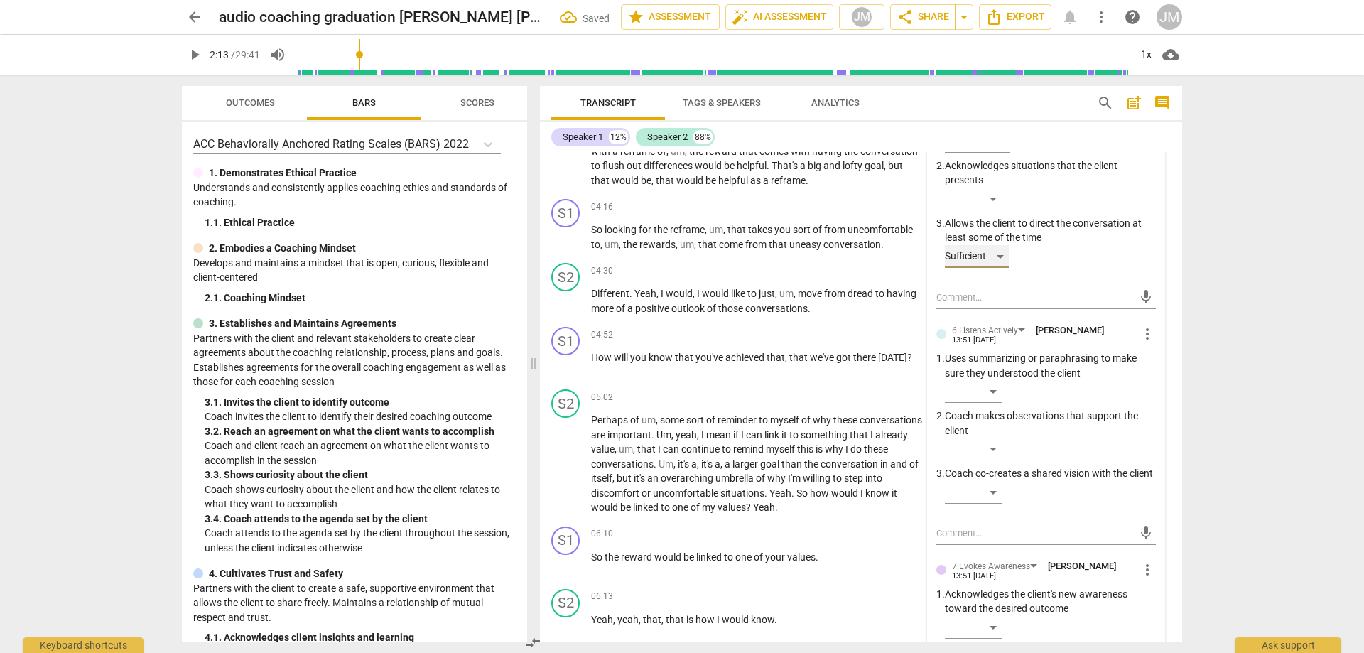
scroll to position [925, 0]
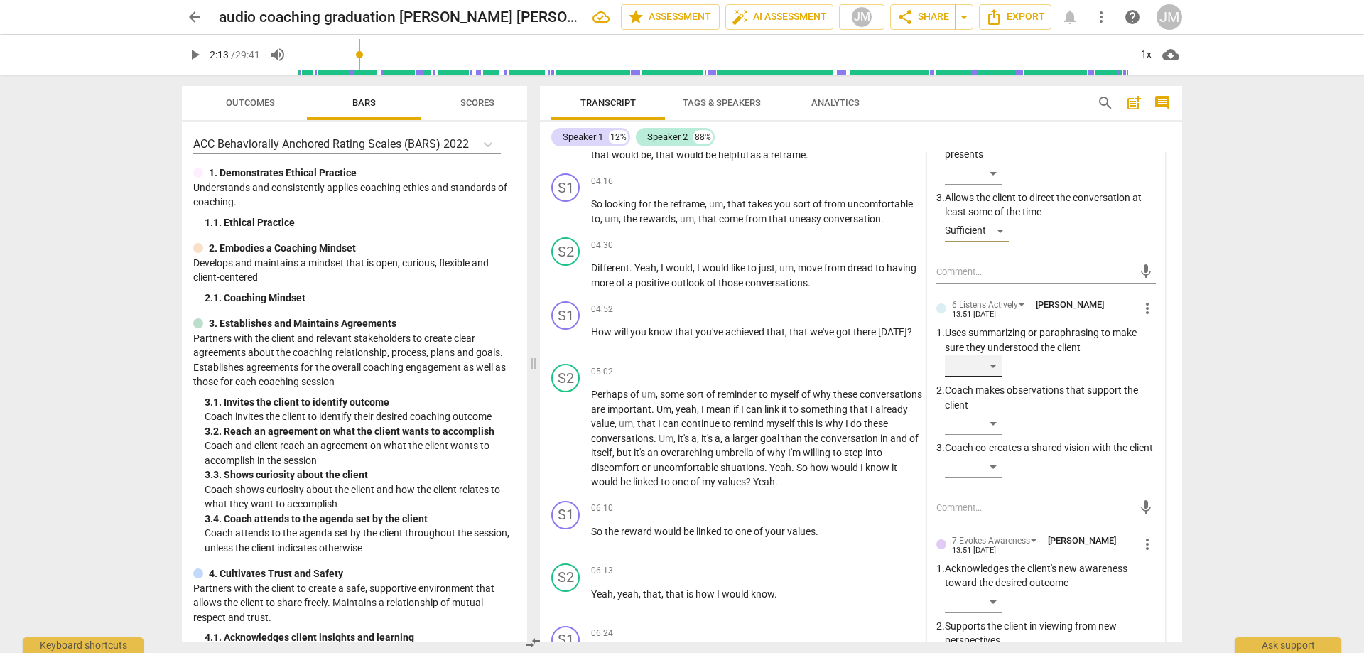
click at [988, 373] on div "​" at bounding box center [973, 366] width 57 height 23
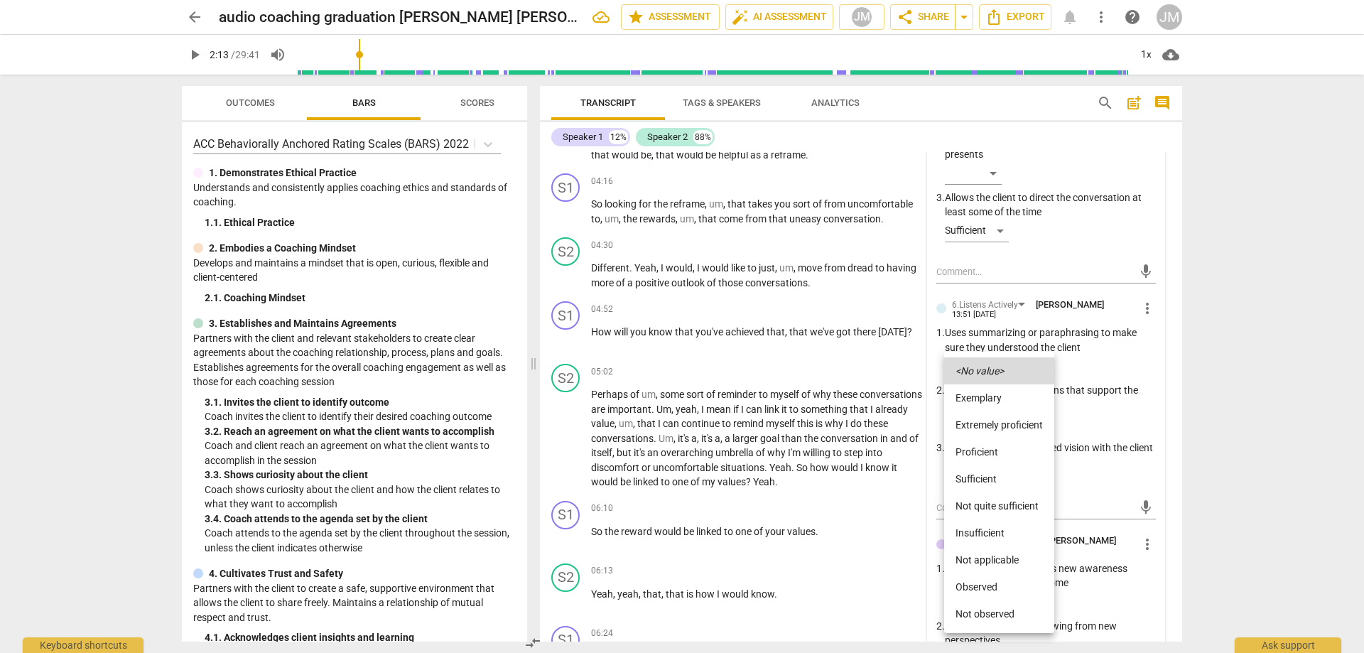
click at [998, 476] on li "Sufficient" at bounding box center [999, 478] width 110 height 27
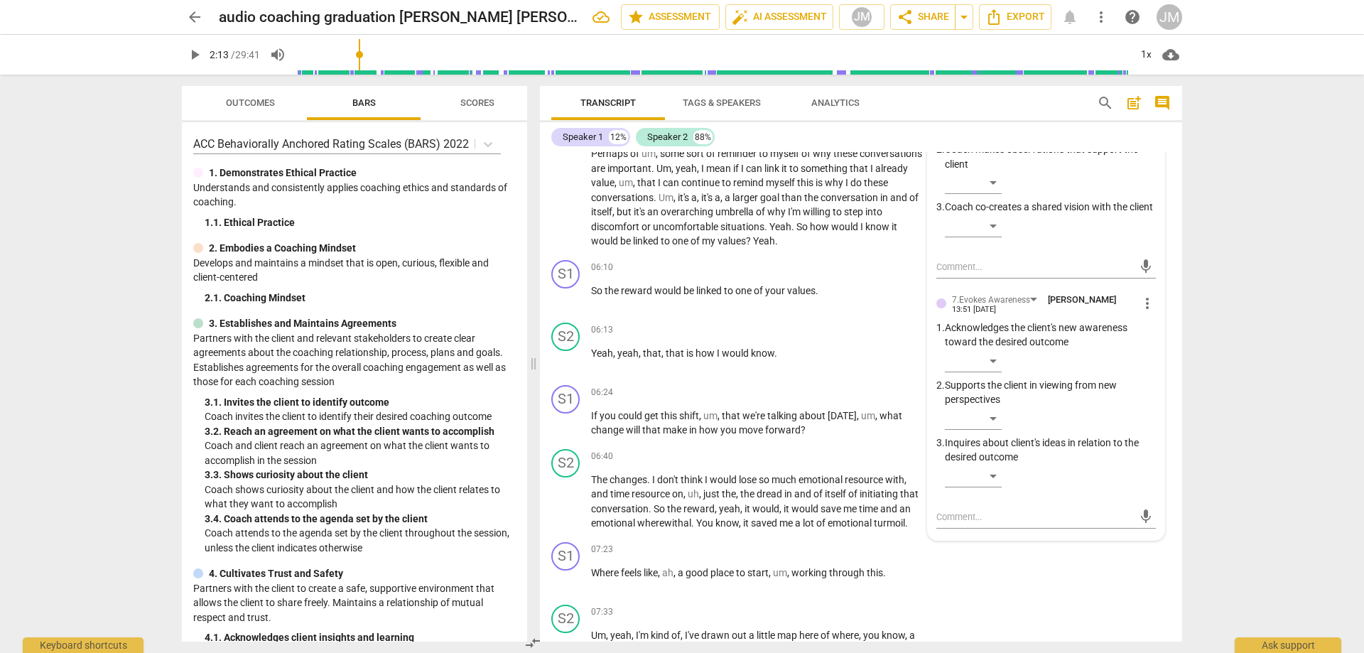
scroll to position [1209, 0]
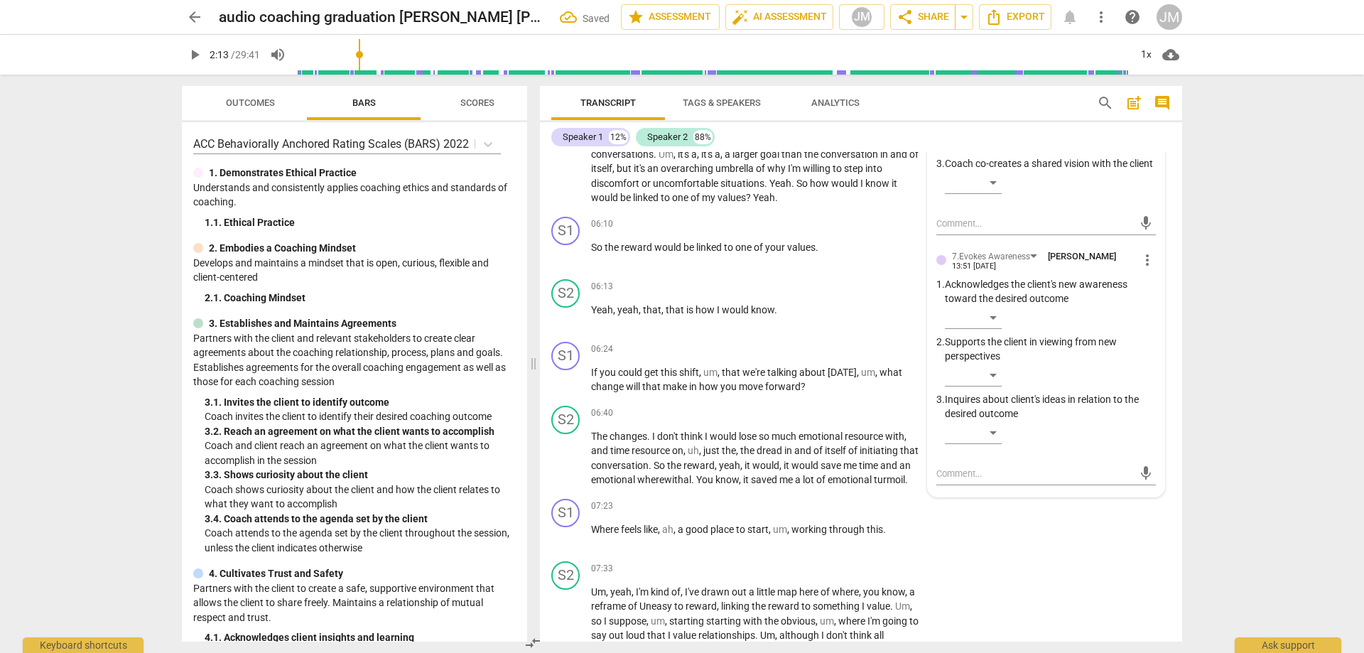
click at [995, 450] on div "​" at bounding box center [1050, 435] width 211 height 28
click at [994, 444] on div "​" at bounding box center [973, 432] width 57 height 23
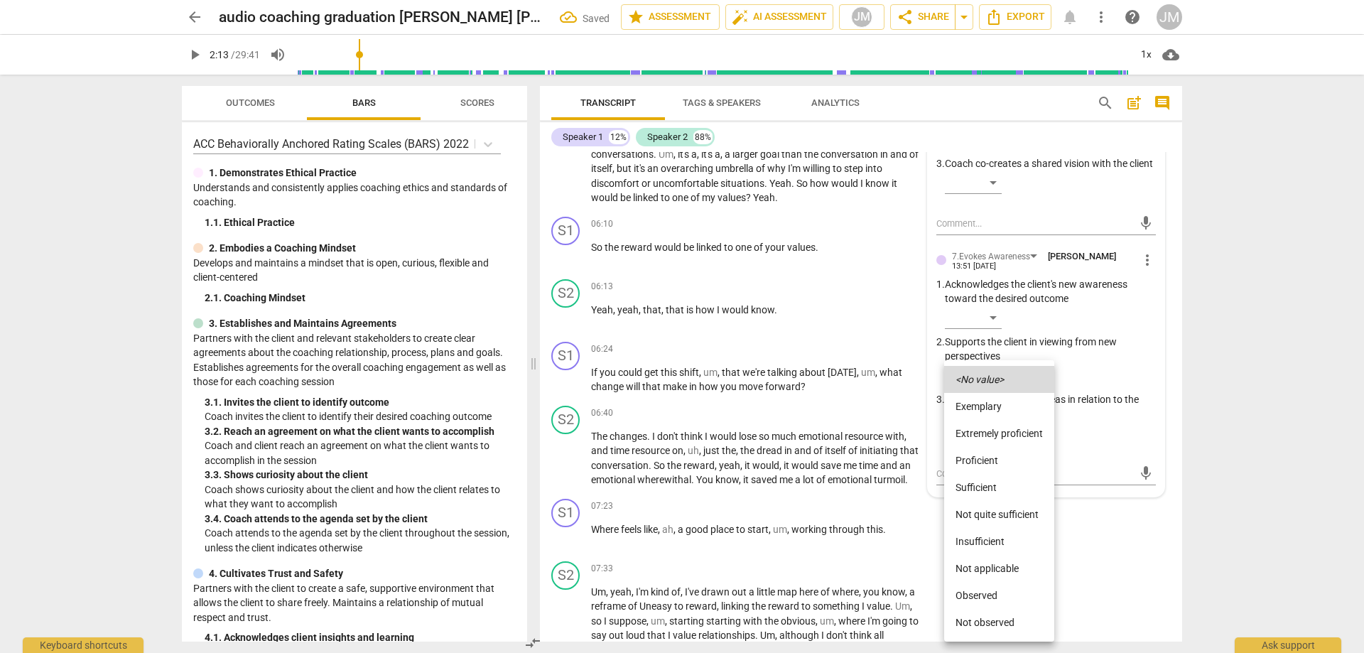
click at [998, 487] on li "Sufficient" at bounding box center [999, 487] width 110 height 27
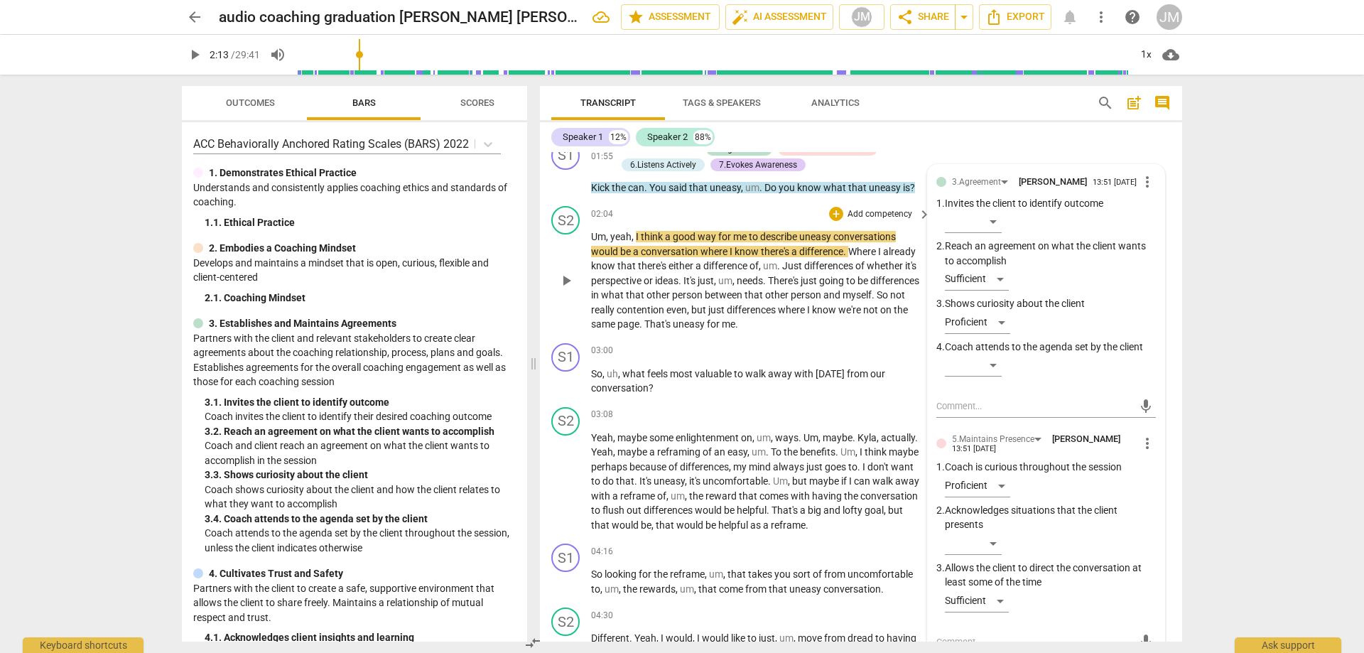
scroll to position [428, 0]
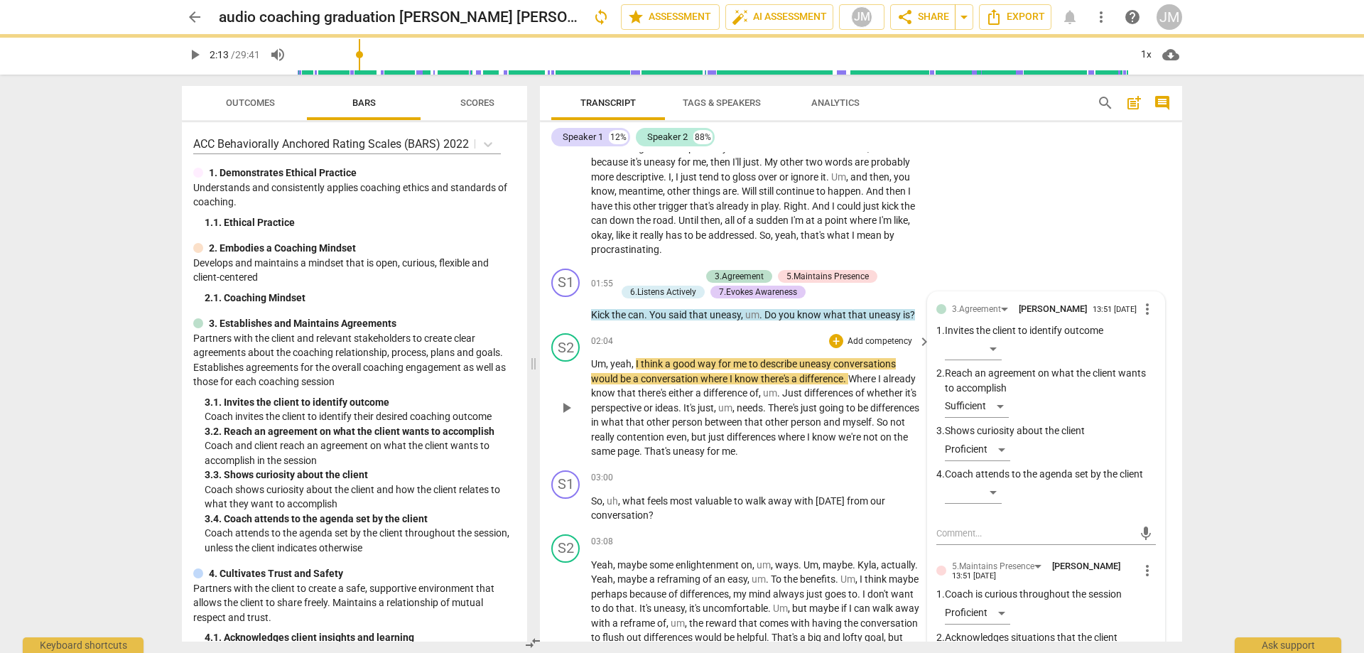
click at [561, 421] on div "play_arrow pause" at bounding box center [573, 408] width 36 height 93
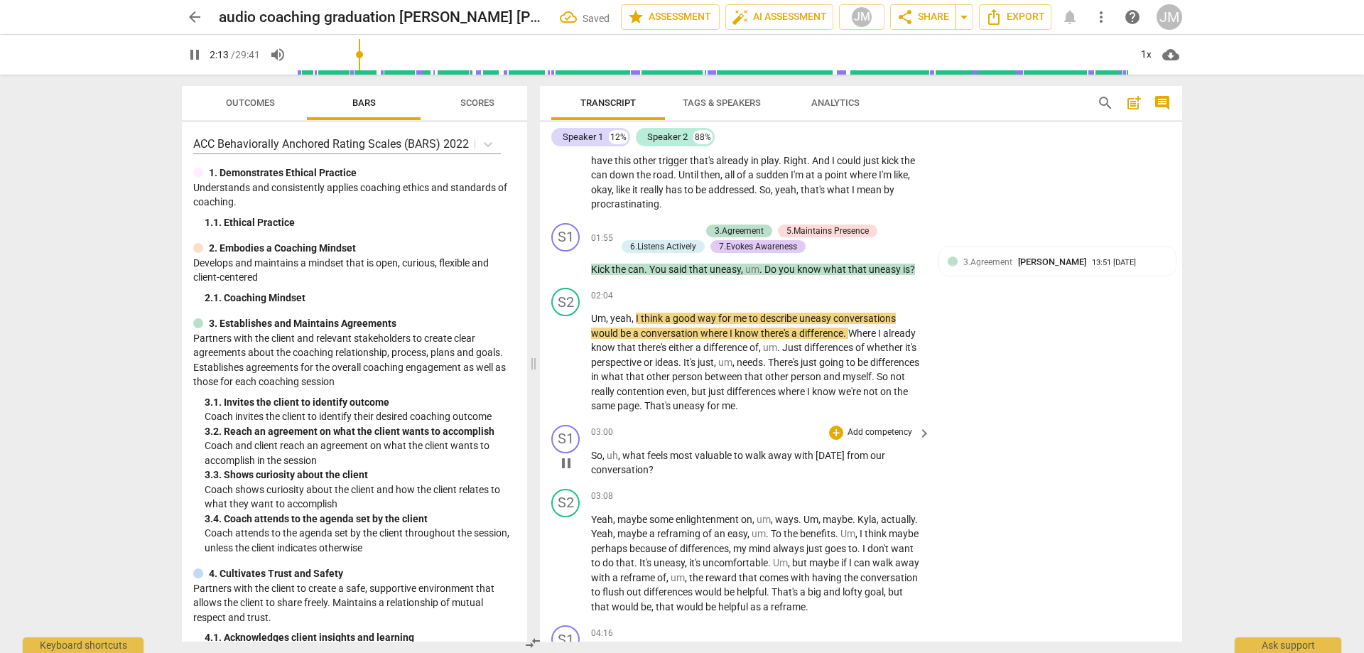
scroll to position [499, 0]
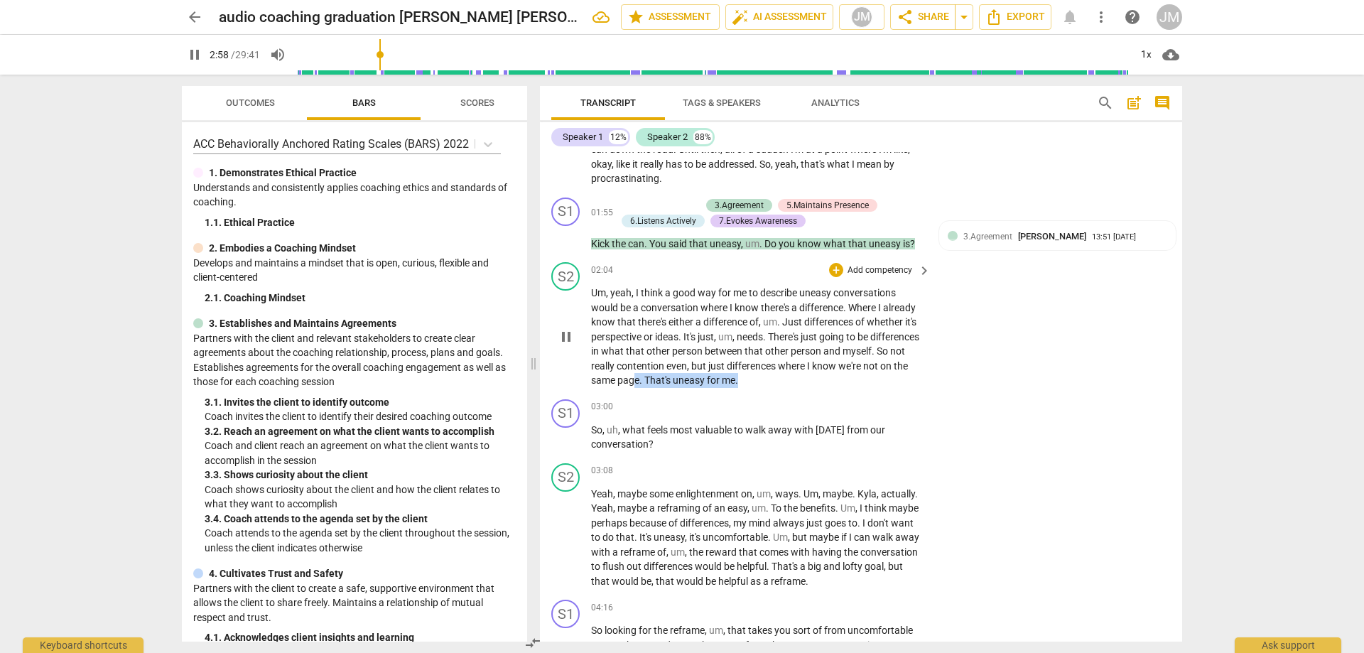
drag, startPoint x: 830, startPoint y: 379, endPoint x: 708, endPoint y: 375, distance: 121.6
click at [708, 375] on p "Um , yeah , I think a good way for me to describe uneasy conversations would be…" at bounding box center [757, 337] width 333 height 102
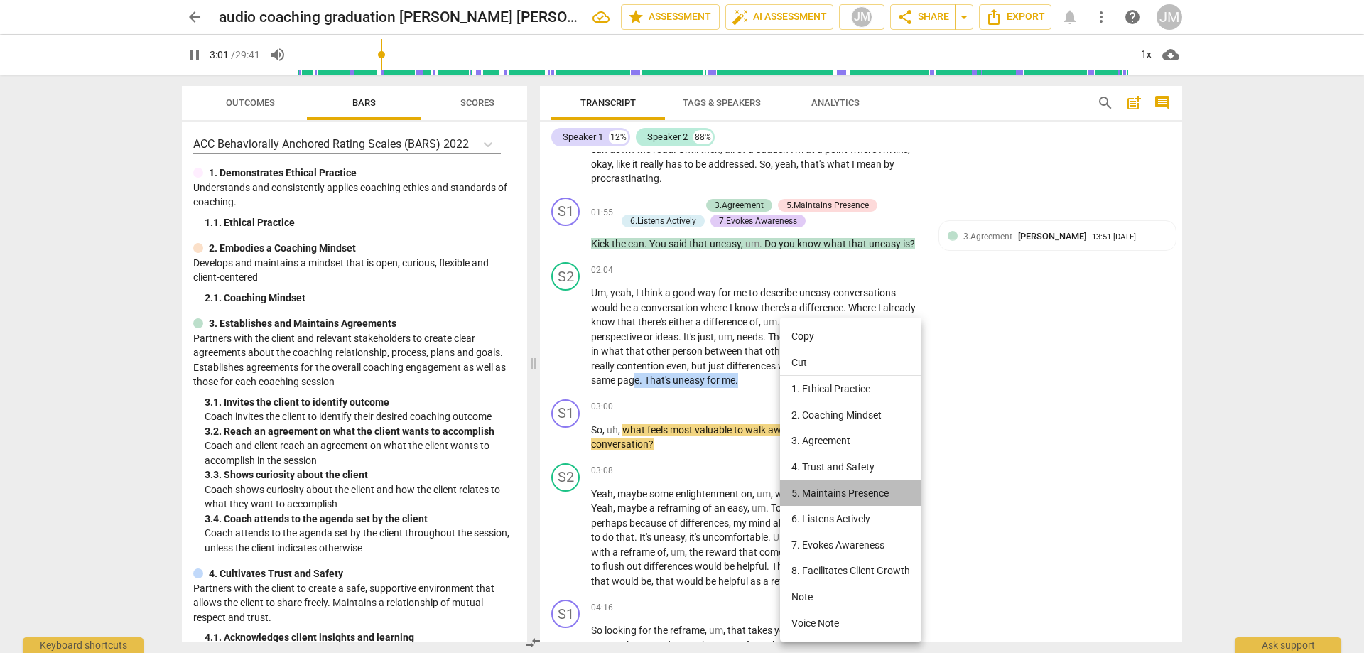
click at [820, 492] on li "5. Maintains Presence" at bounding box center [850, 493] width 141 height 26
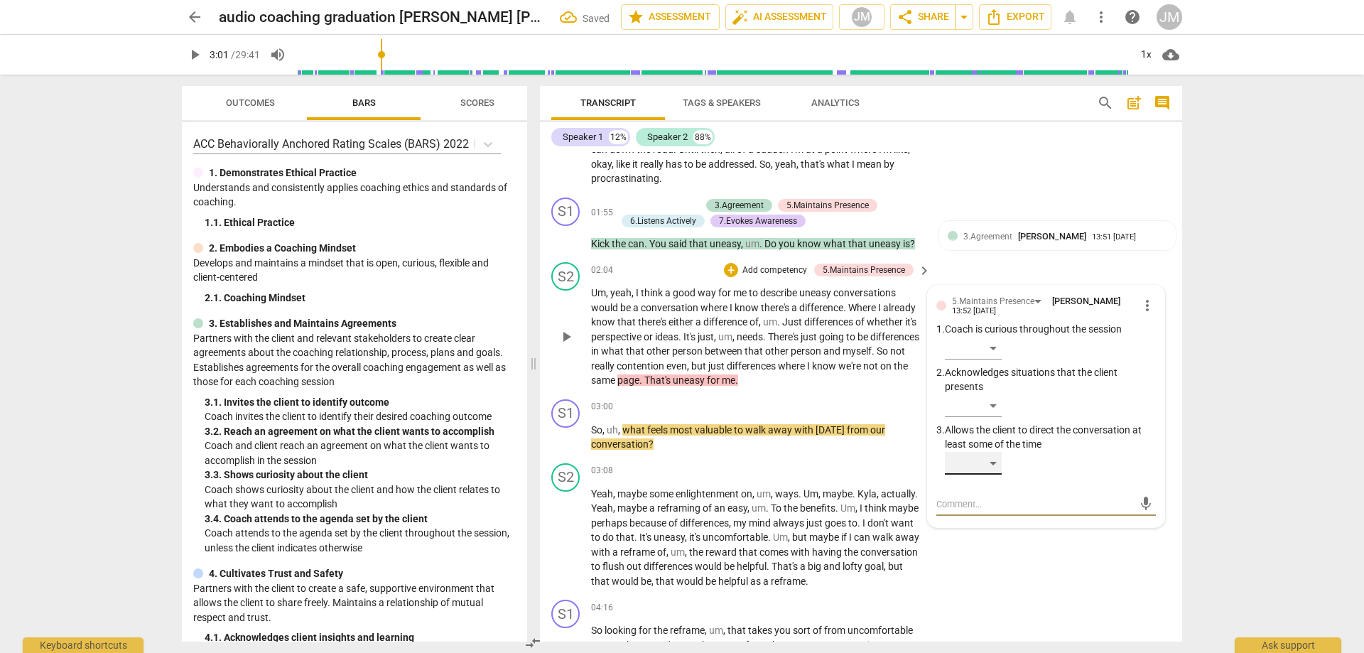
click at [996, 466] on div "​" at bounding box center [973, 463] width 57 height 23
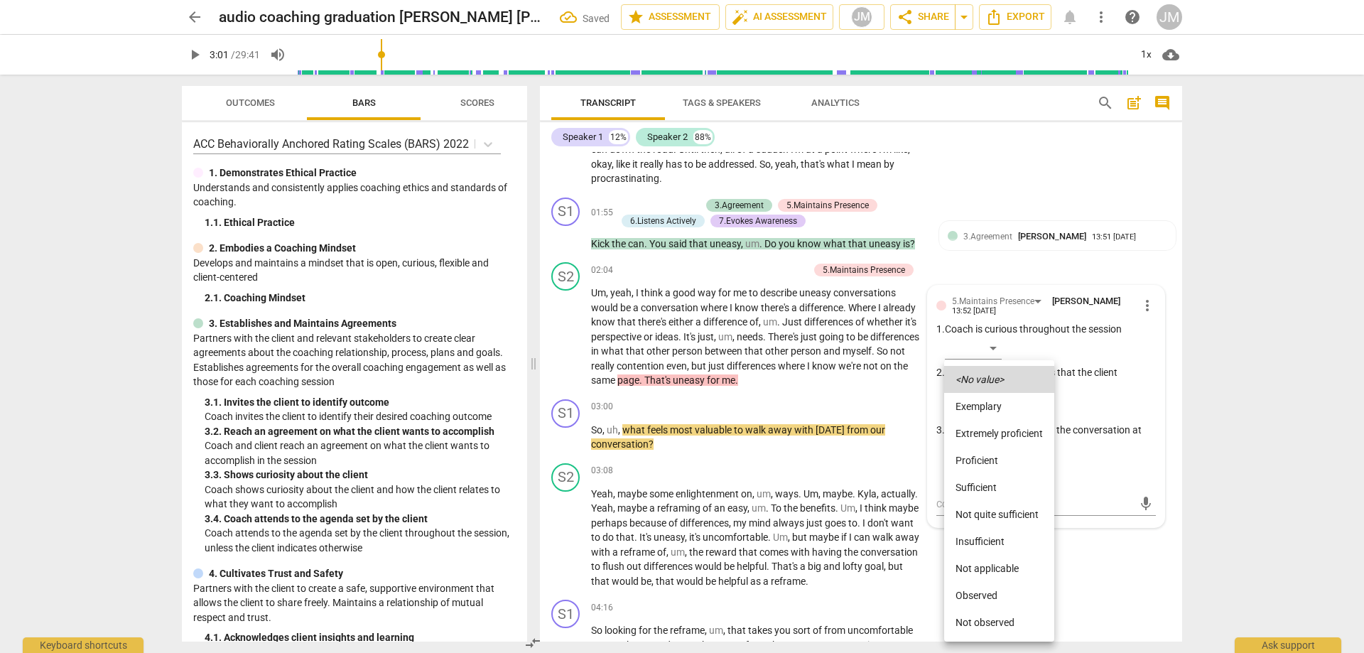
click at [981, 463] on li "Proficient" at bounding box center [999, 460] width 110 height 27
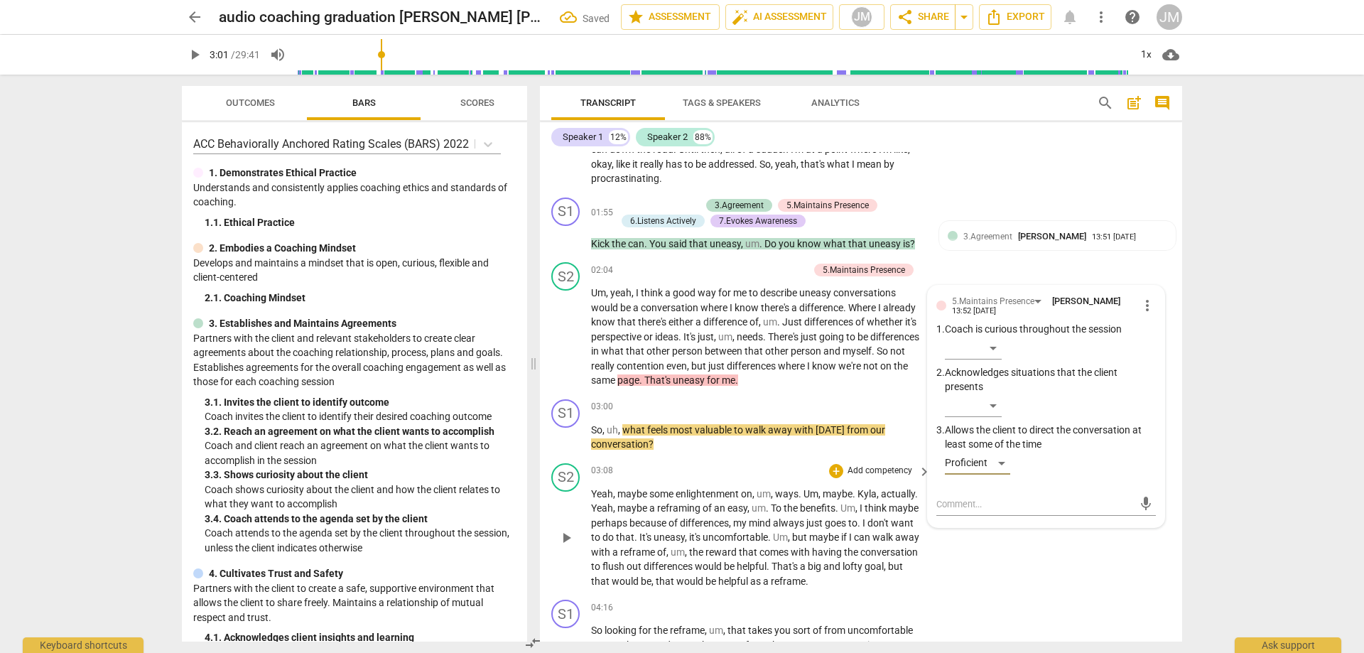
drag, startPoint x: 1075, startPoint y: 588, endPoint x: 1068, endPoint y: 583, distance: 8.7
click at [1077, 588] on div "S2 play_arrow pause 03:08 + Add competency keyboard_arrow_right Yeah , maybe so…" at bounding box center [861, 526] width 642 height 137
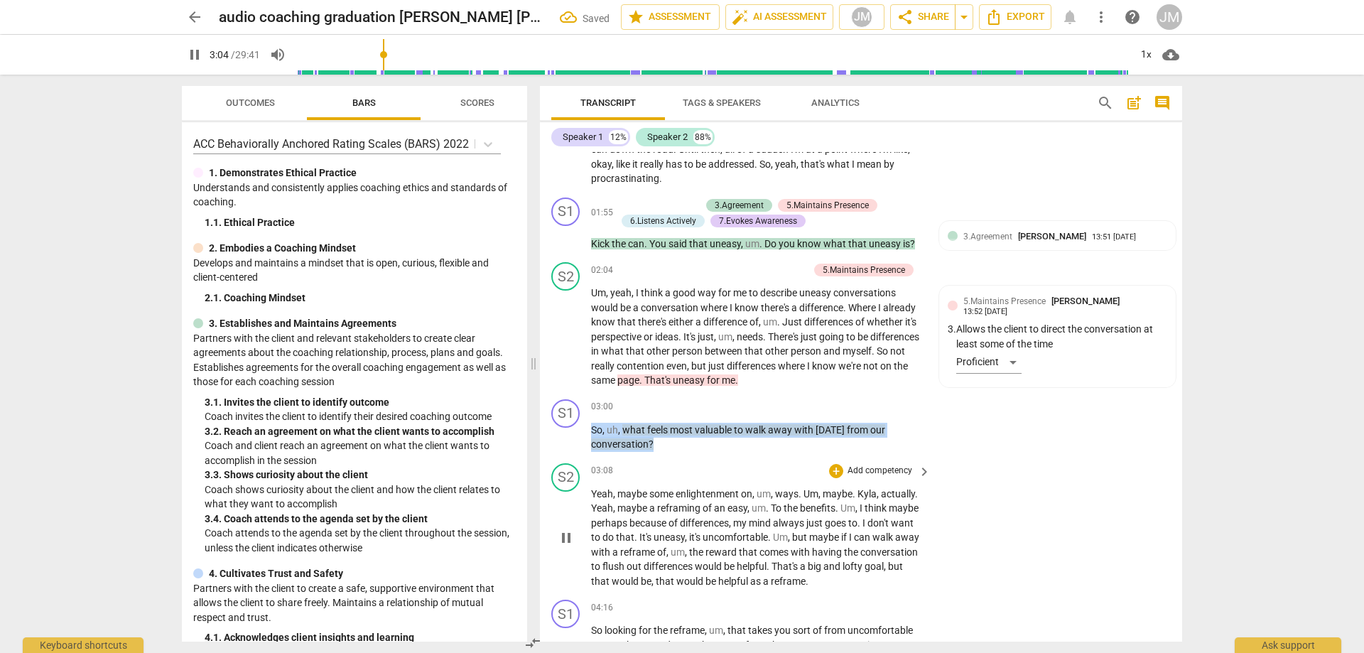
drag, startPoint x: 592, startPoint y: 428, endPoint x: 698, endPoint y: 458, distance: 110.0
click at [686, 458] on div "S1 play_arrow pause 00:03 + Add competency keyboard_arrow_right Hi , [PERSON_NA…" at bounding box center [861, 397] width 642 height 490
click at [829, 407] on div "+" at bounding box center [836, 407] width 14 height 14
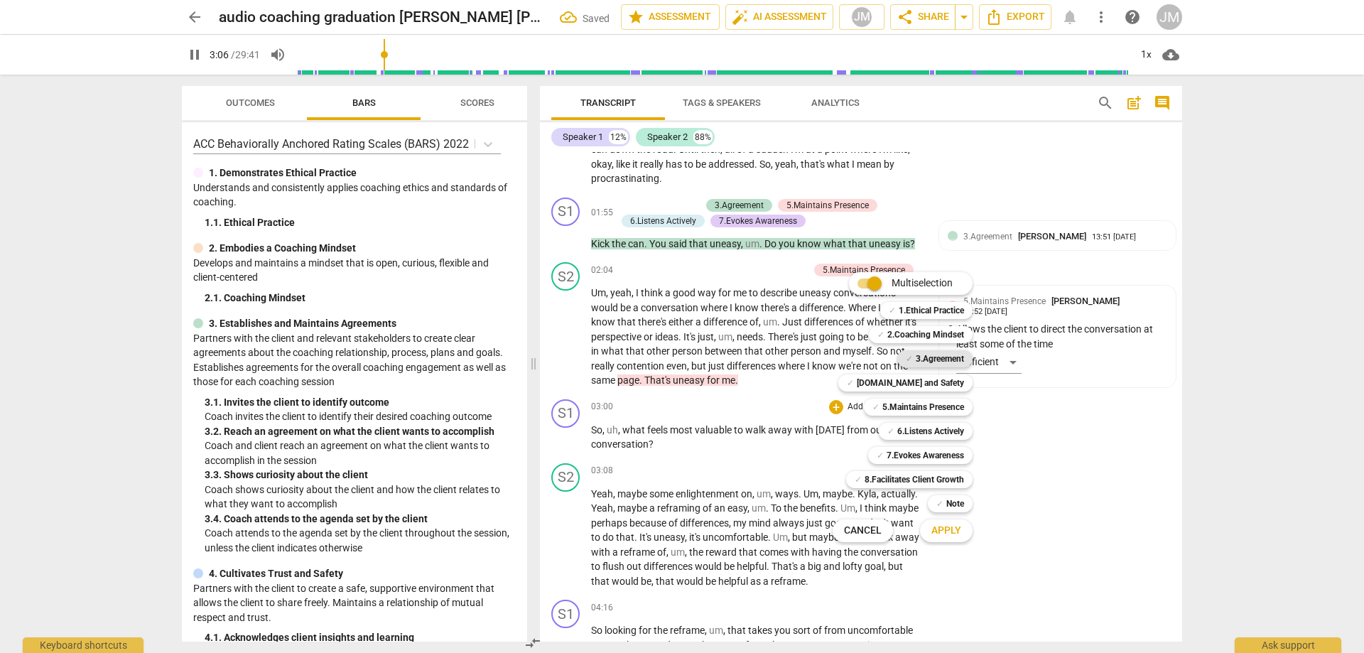
click at [917, 362] on b "3.Agreement" at bounding box center [940, 358] width 48 height 17
click at [935, 529] on span "Apply" at bounding box center [947, 531] width 30 height 14
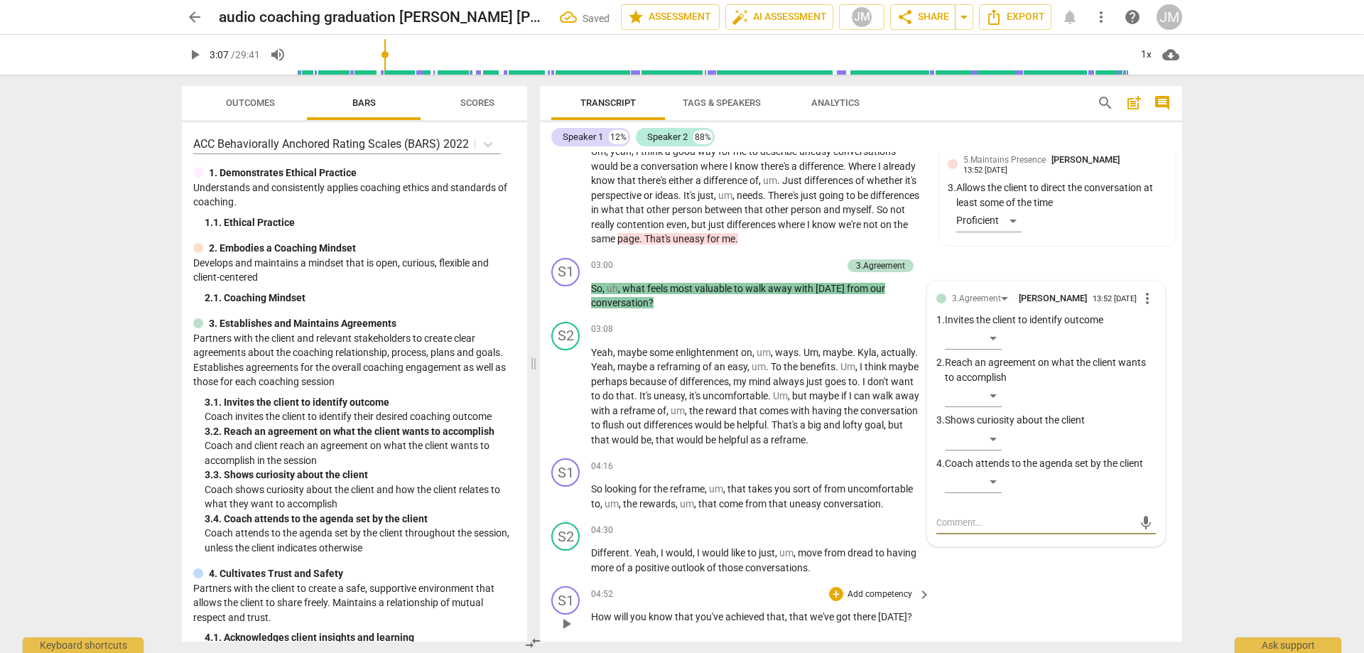
scroll to position [630, 0]
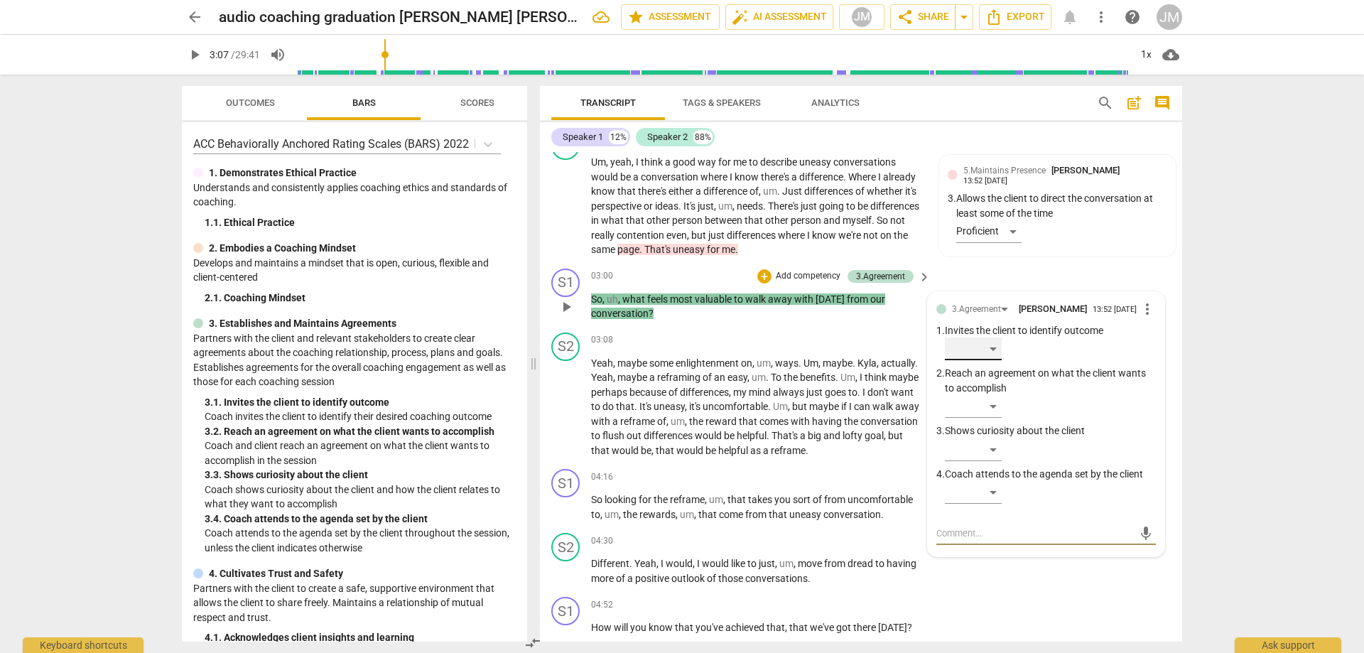
click at [991, 356] on div "​" at bounding box center [973, 349] width 57 height 23
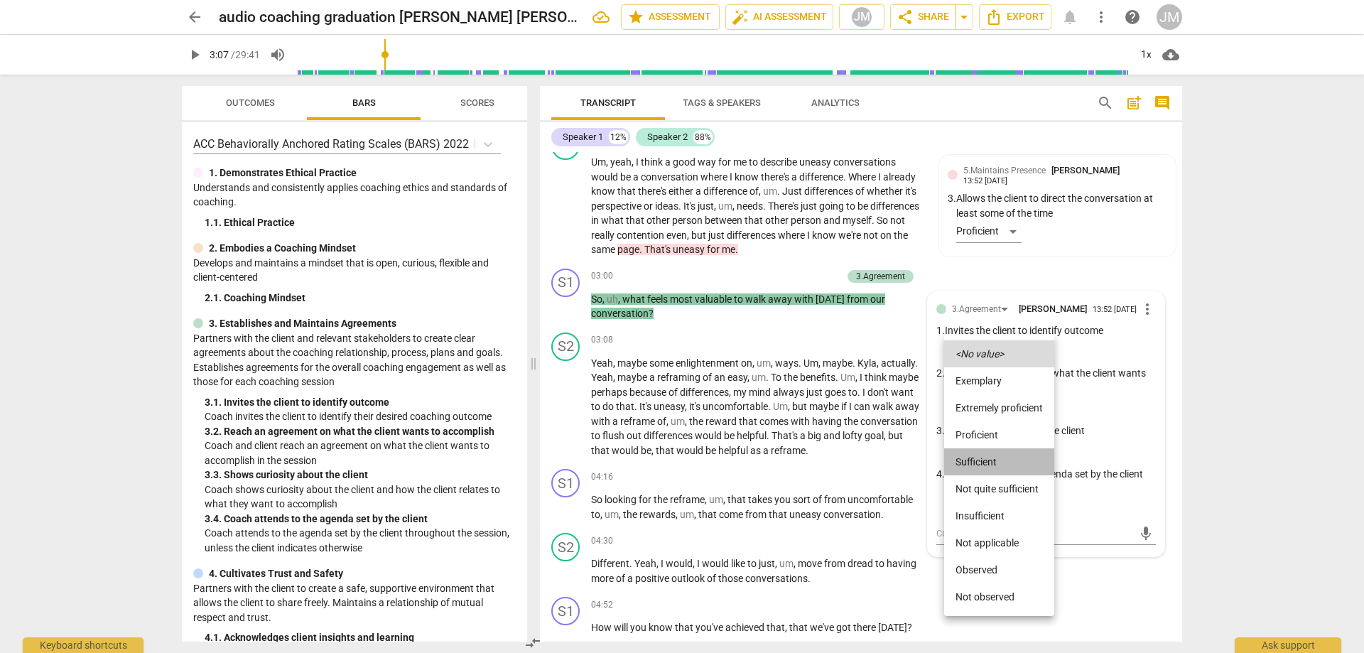
click at [983, 455] on li "Sufficient" at bounding box center [999, 461] width 110 height 27
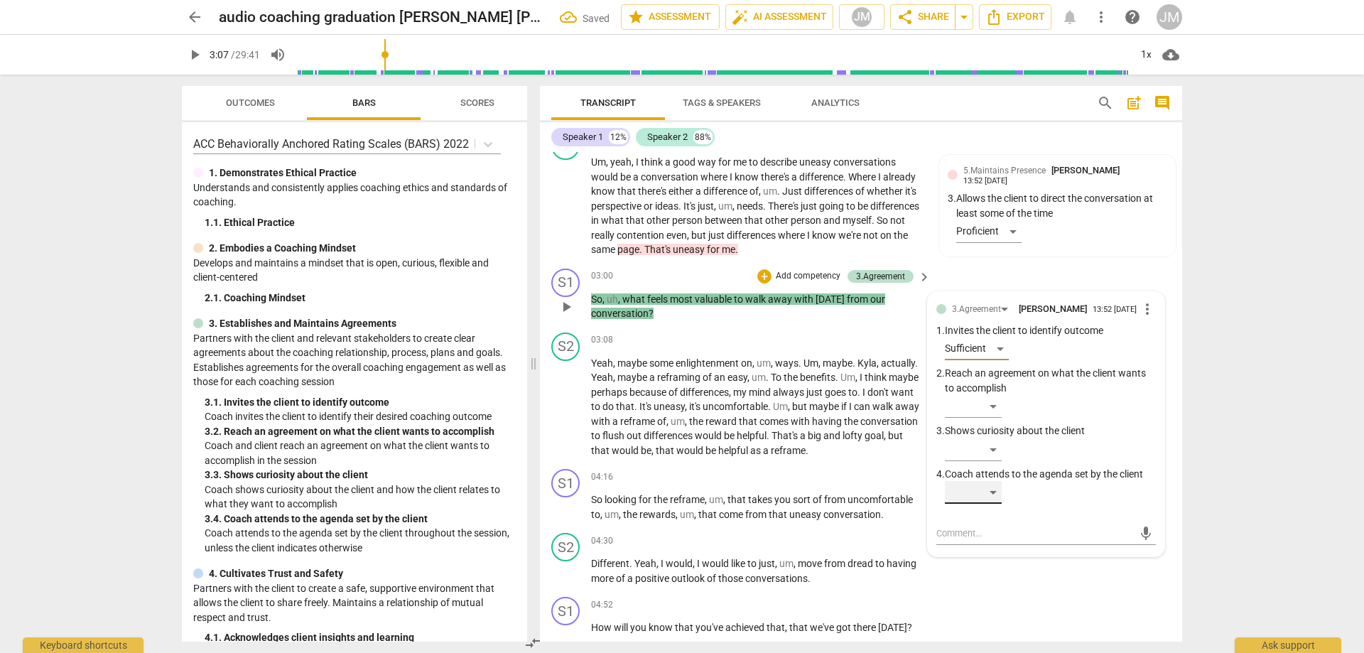
click at [989, 499] on div "​" at bounding box center [973, 492] width 57 height 23
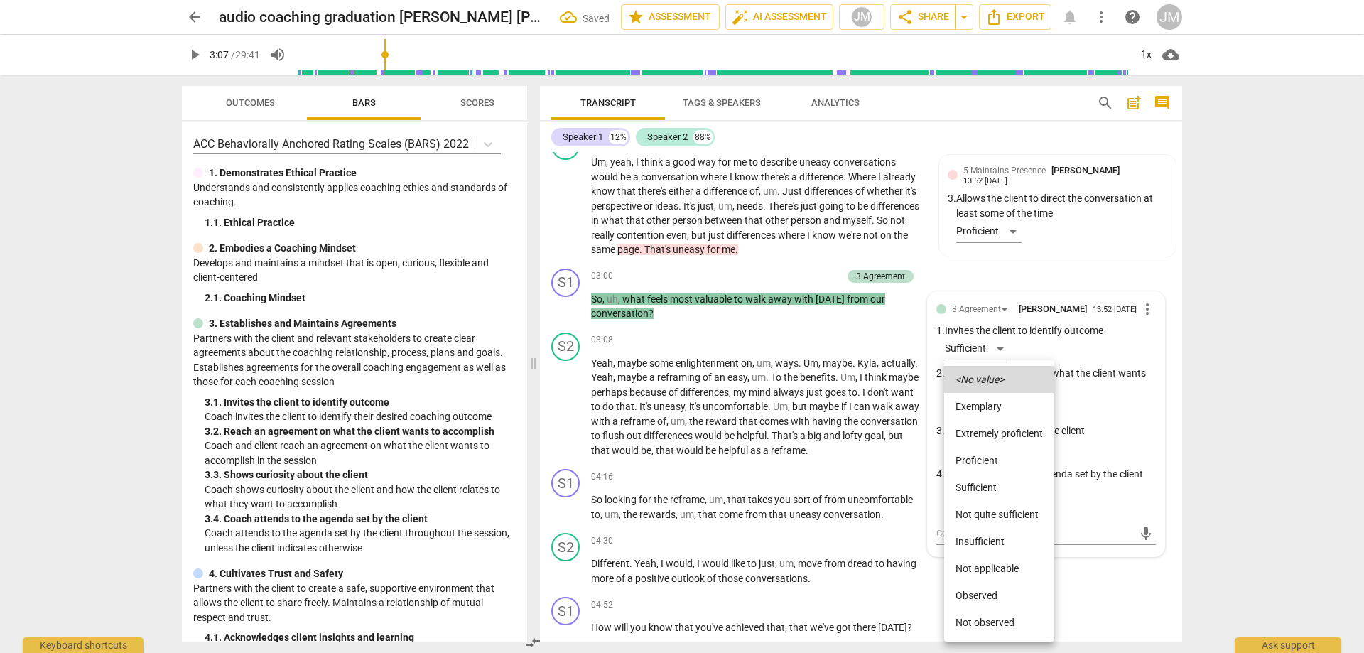
click at [995, 483] on li "Sufficient" at bounding box center [999, 487] width 110 height 27
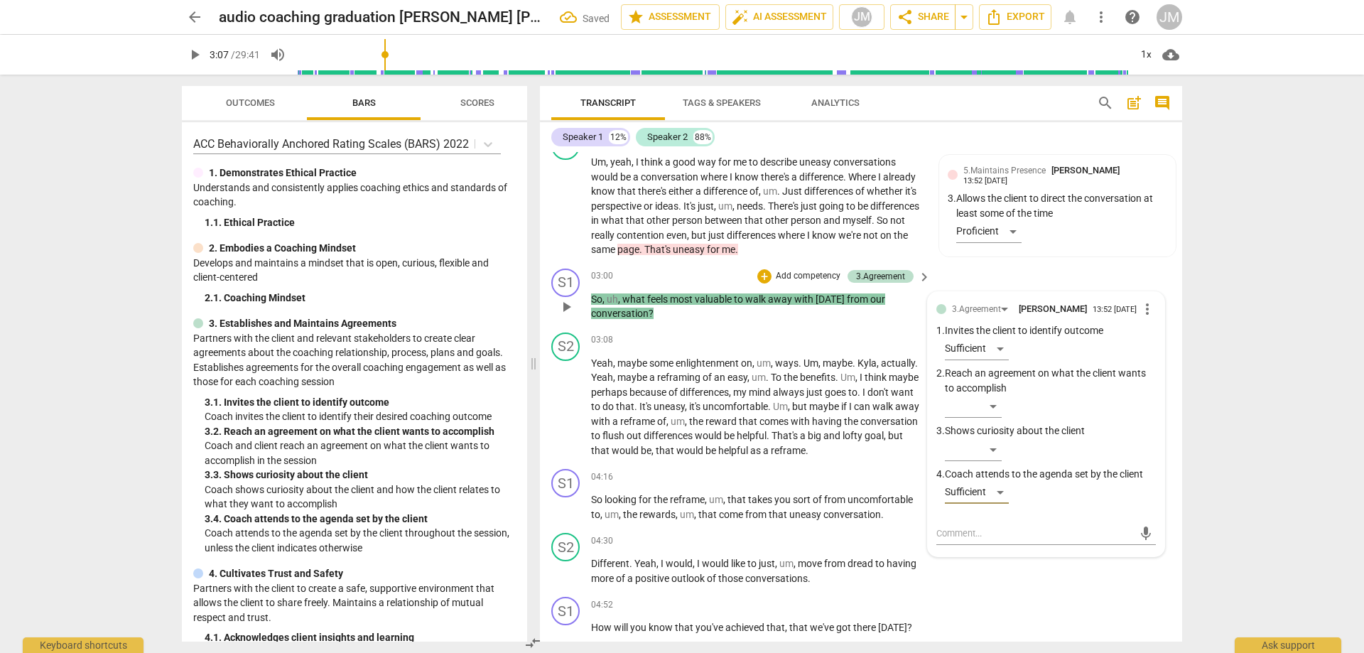
click at [566, 313] on span "play_arrow" at bounding box center [566, 306] width 17 height 17
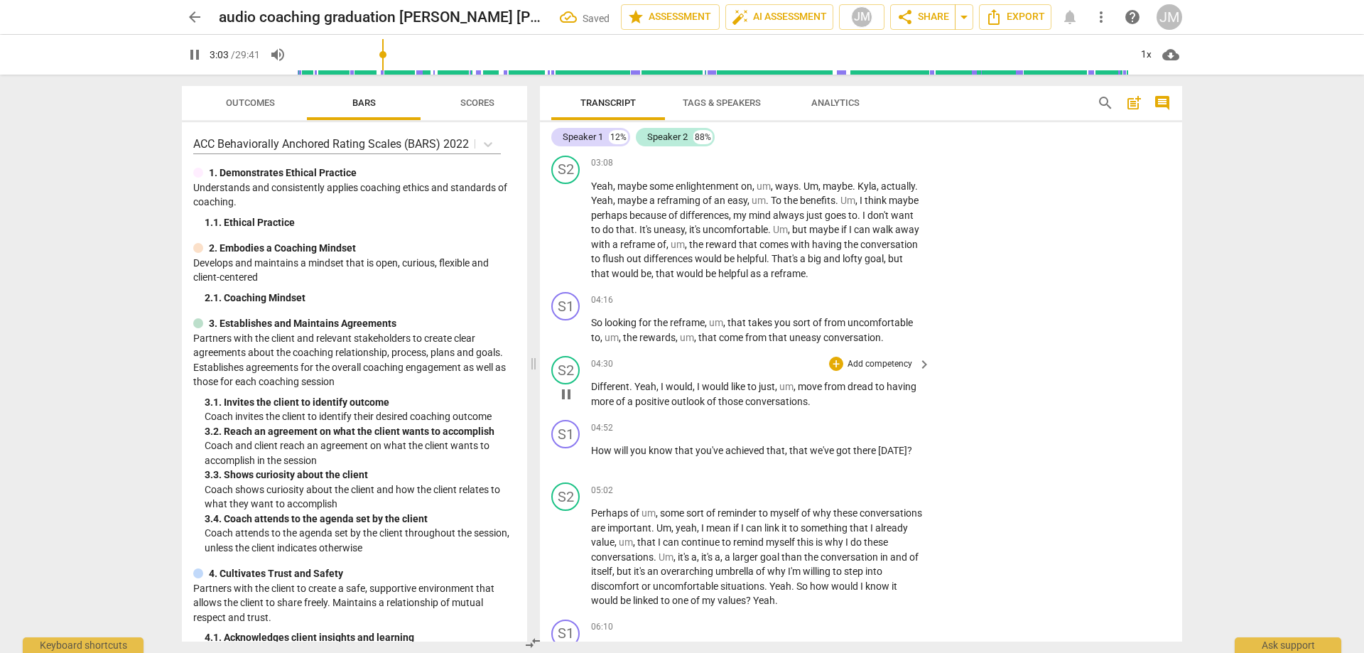
scroll to position [772, 0]
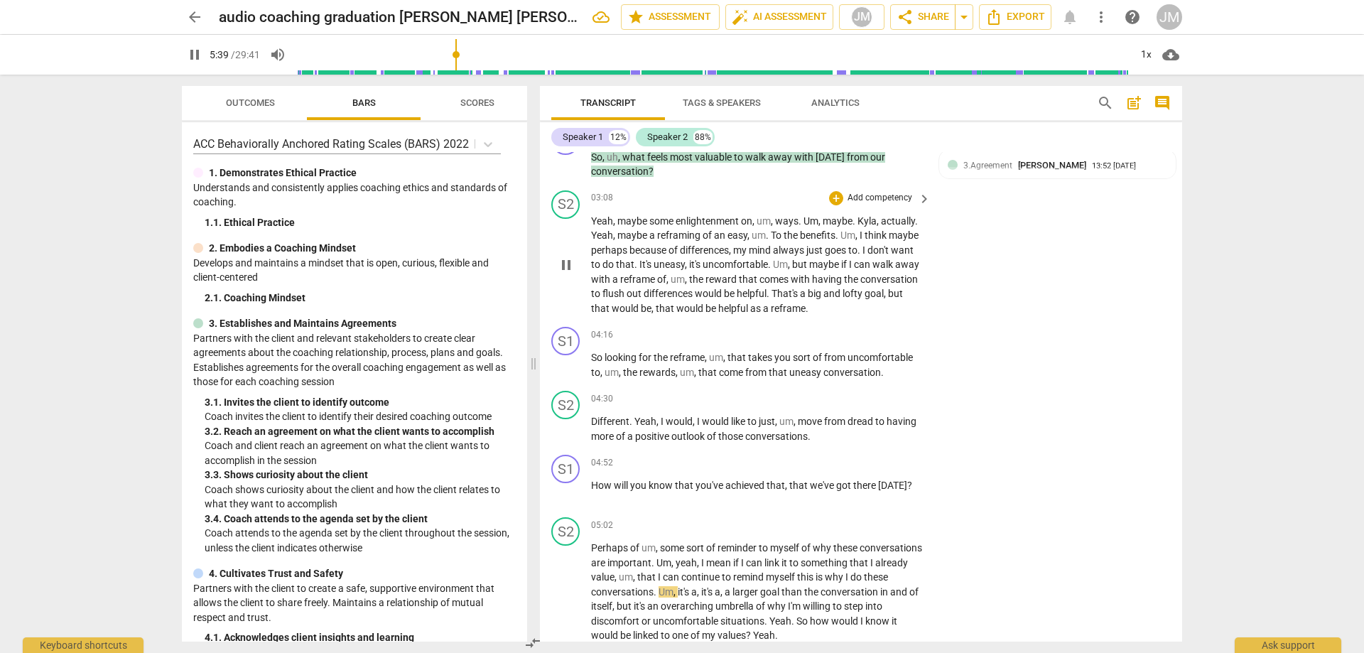
click at [617, 220] on span "," at bounding box center [615, 220] width 4 height 11
click at [570, 274] on button "pause" at bounding box center [566, 265] width 23 height 23
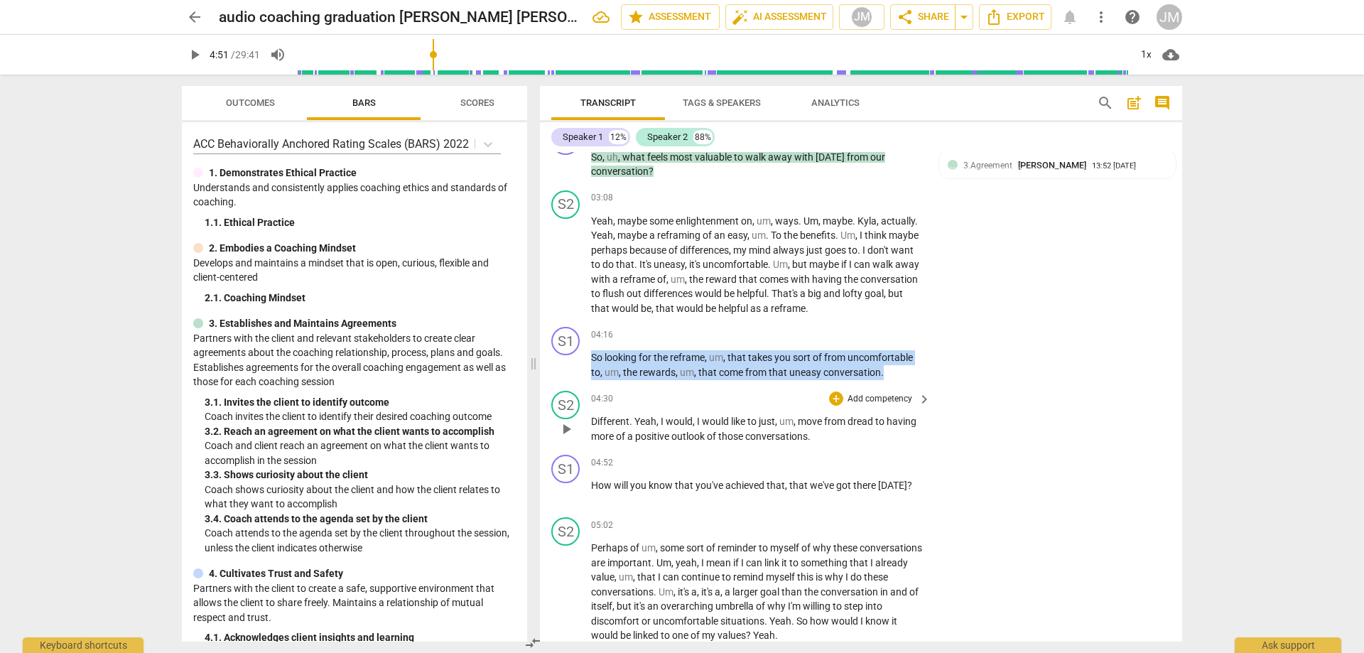
drag, startPoint x: 591, startPoint y: 357, endPoint x: 904, endPoint y: 392, distance: 314.6
click at [904, 392] on div "S1 play_arrow pause 00:03 + Add competency keyboard_arrow_right Hi , [PERSON_NA…" at bounding box center [861, 397] width 642 height 490
click at [831, 334] on div "+" at bounding box center [836, 335] width 14 height 14
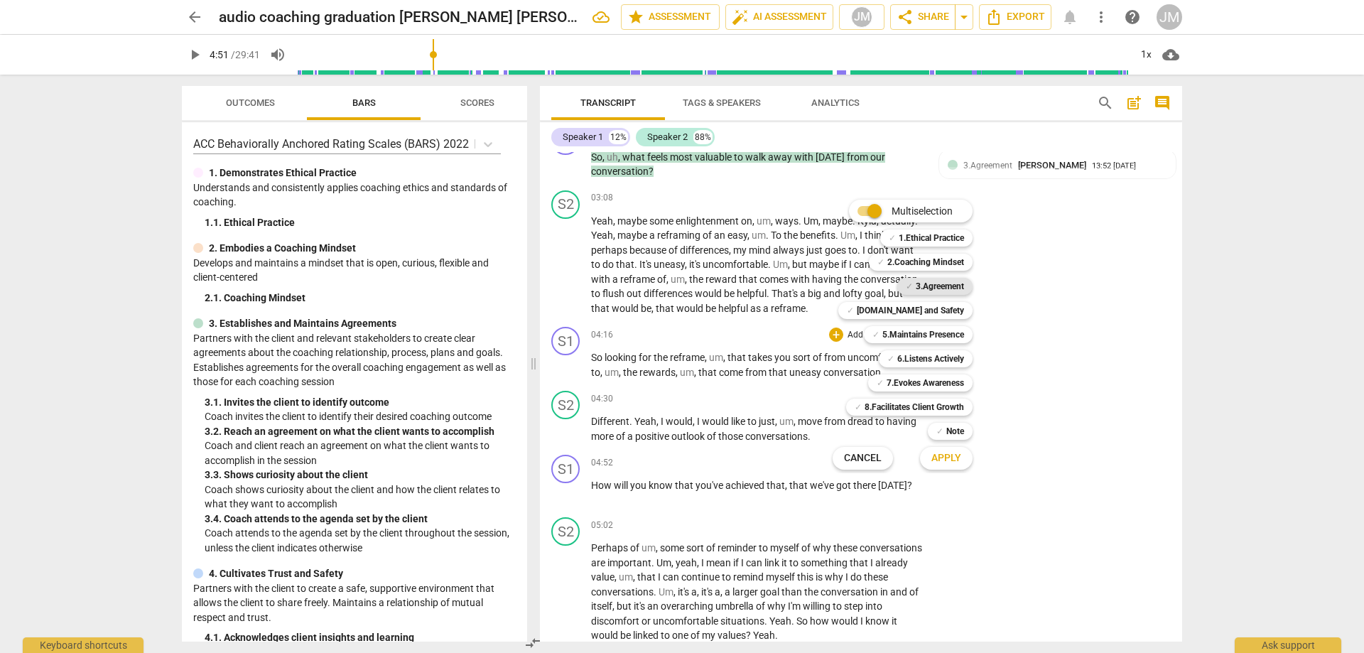
click at [928, 288] on b "3.Agreement" at bounding box center [940, 286] width 48 height 17
click at [944, 358] on b "6.Listens Actively" at bounding box center [930, 358] width 67 height 17
click at [947, 465] on button "Apply" at bounding box center [946, 459] width 53 height 26
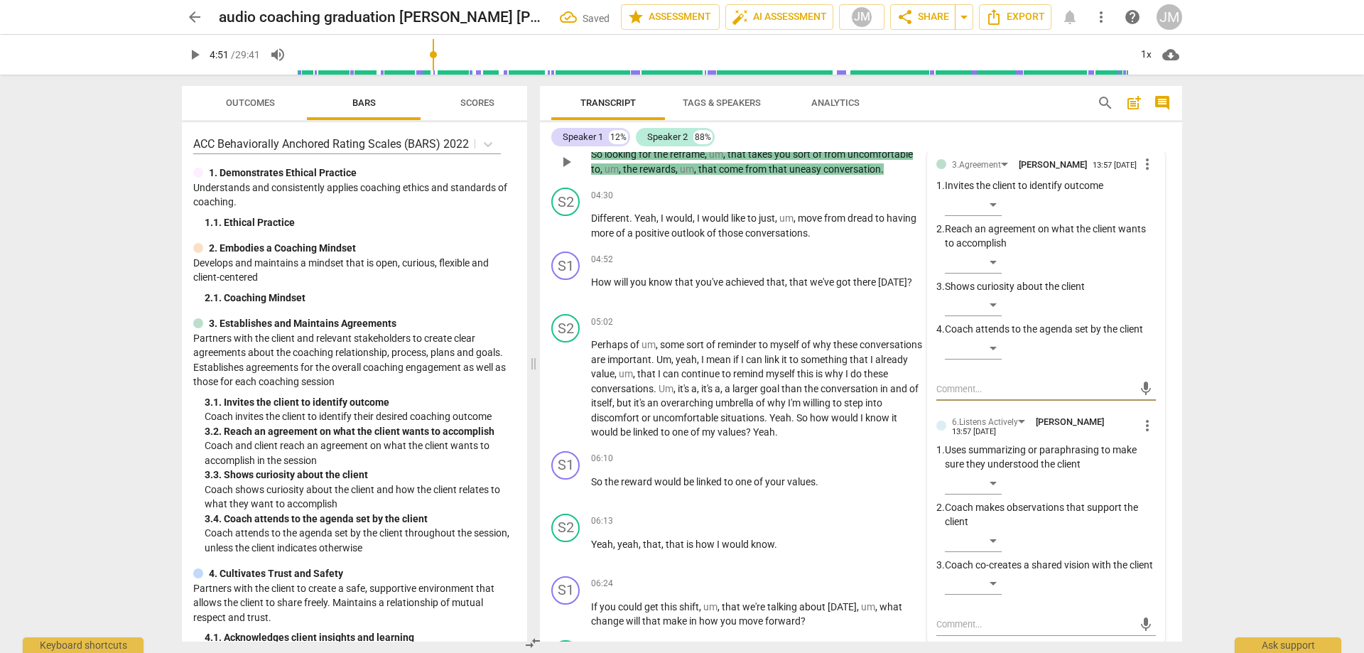
scroll to position [1056, 0]
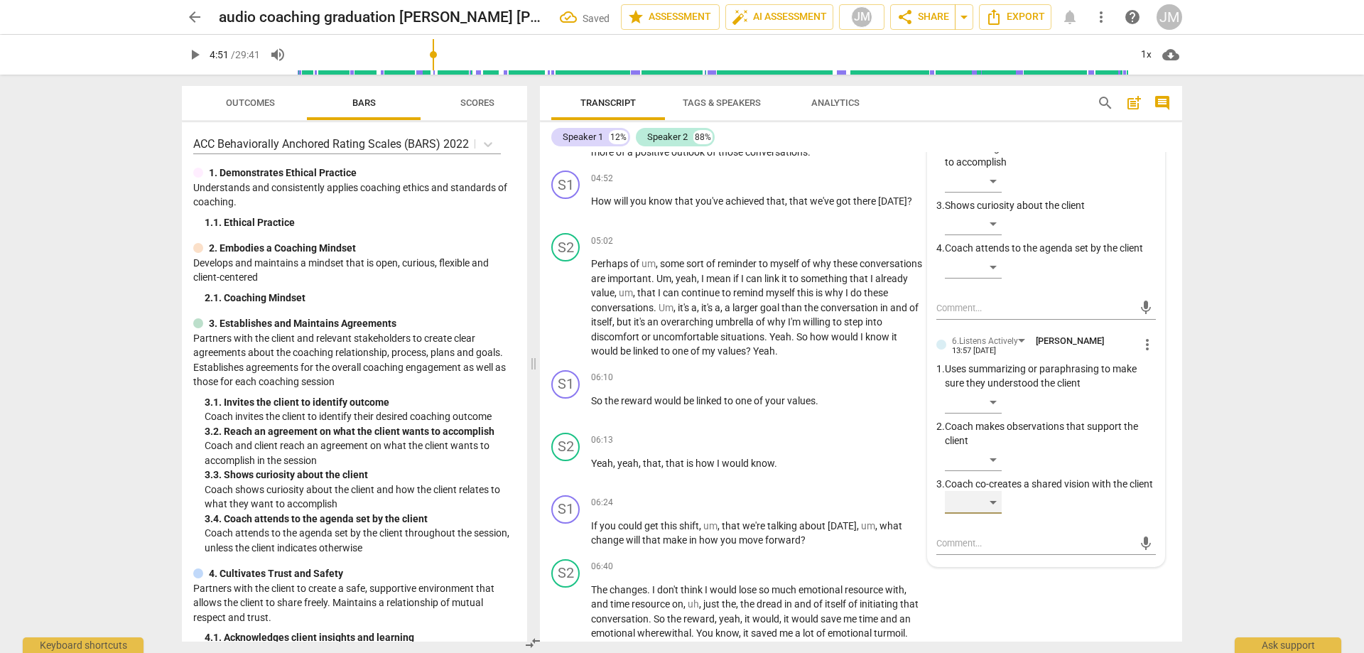
click at [992, 514] on div "​" at bounding box center [973, 502] width 57 height 23
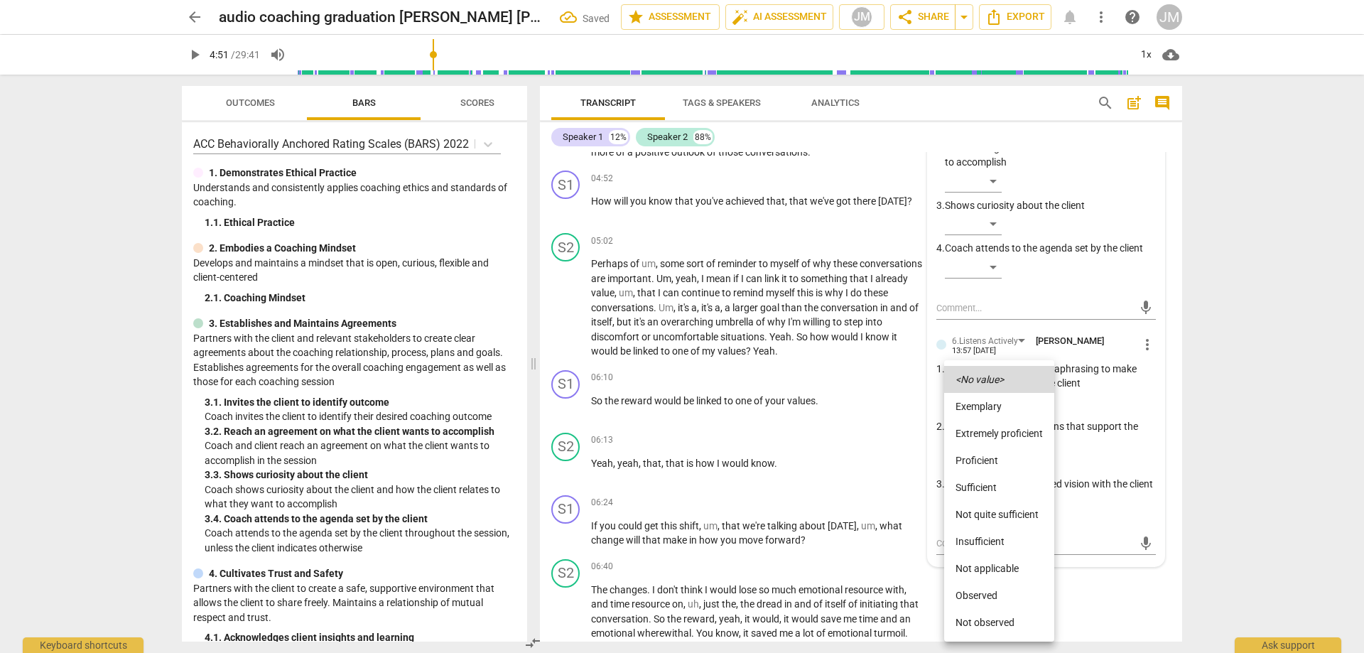
click at [988, 458] on li "Proficient" at bounding box center [999, 460] width 110 height 27
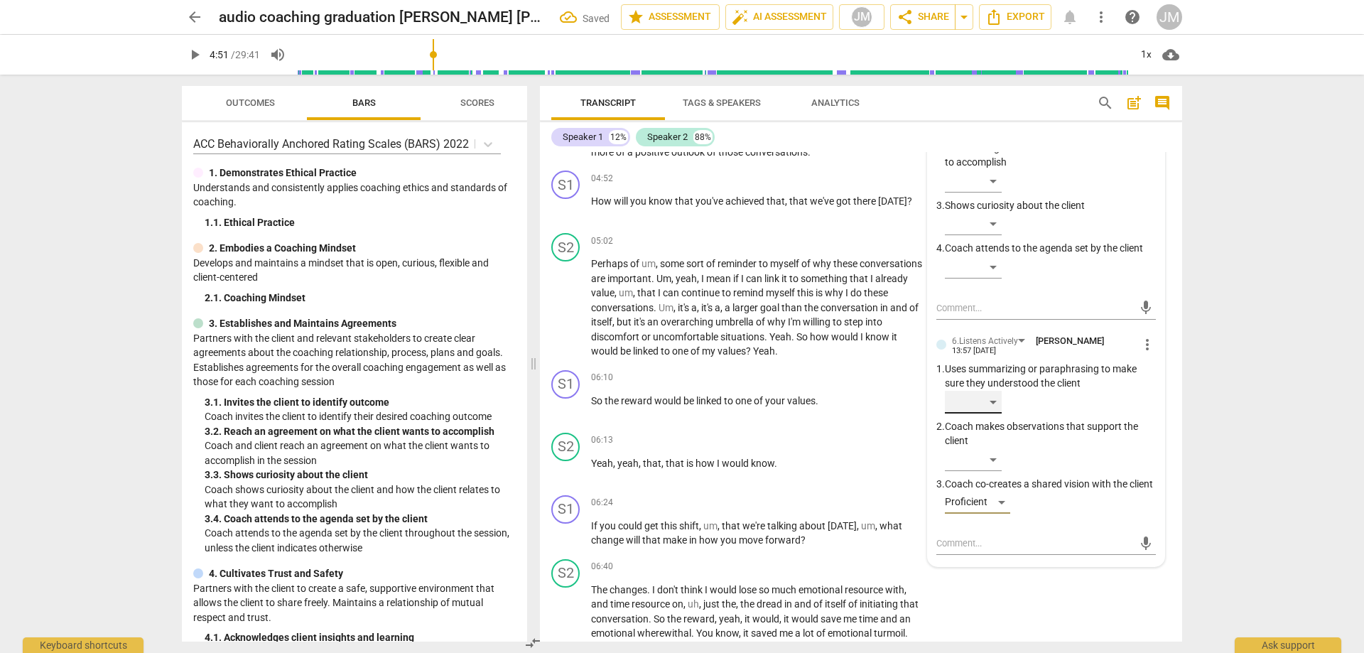
click at [989, 409] on div "​" at bounding box center [973, 402] width 57 height 23
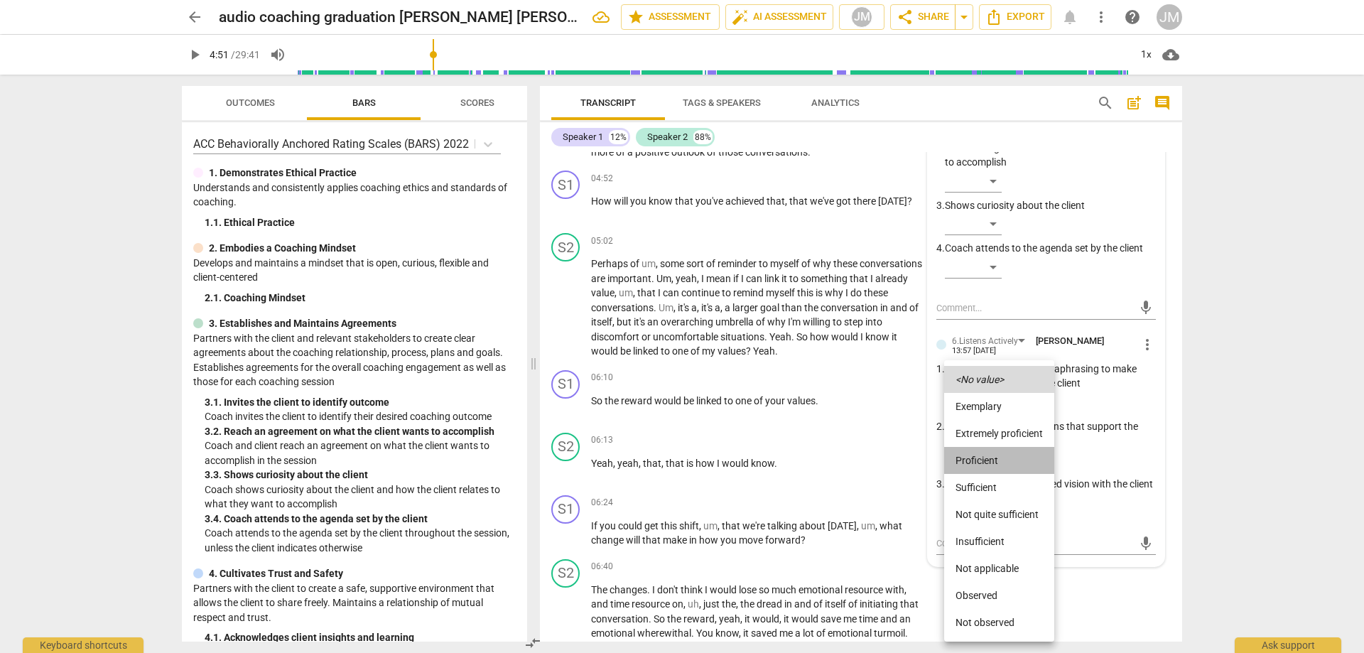
click at [993, 455] on li "Proficient" at bounding box center [999, 460] width 110 height 27
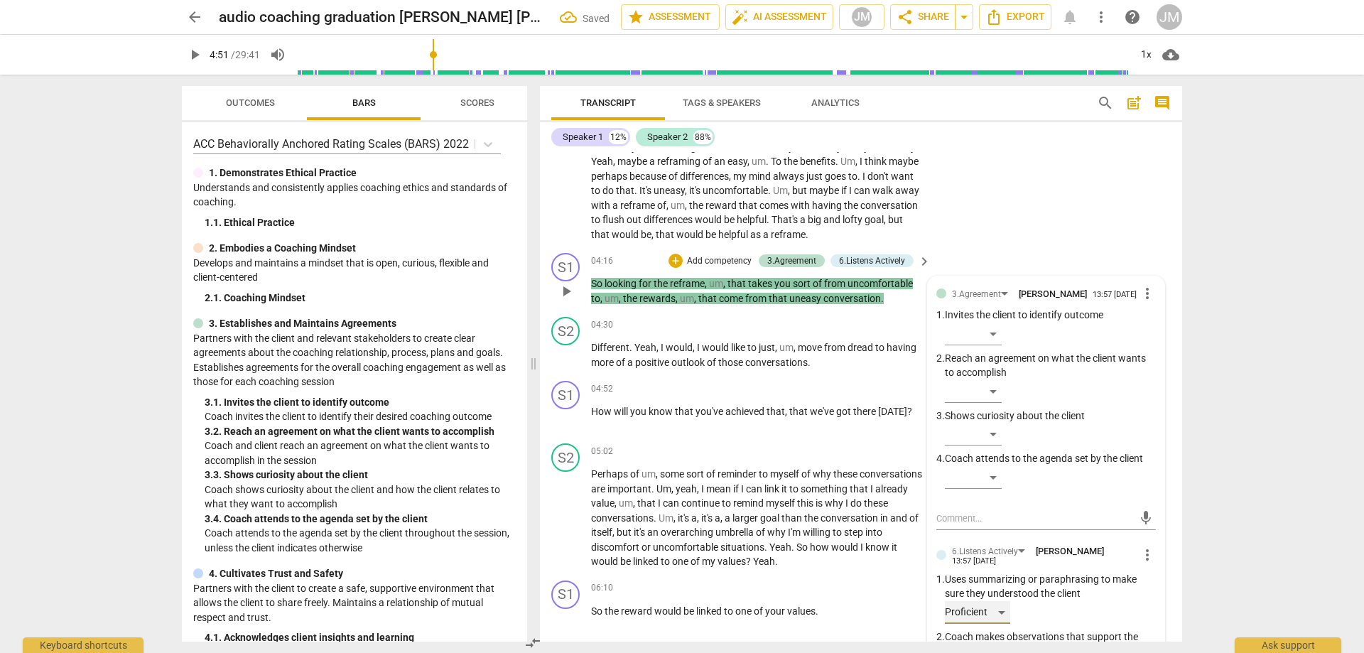
scroll to position [843, 0]
click at [996, 394] on div "​" at bounding box center [973, 394] width 57 height 23
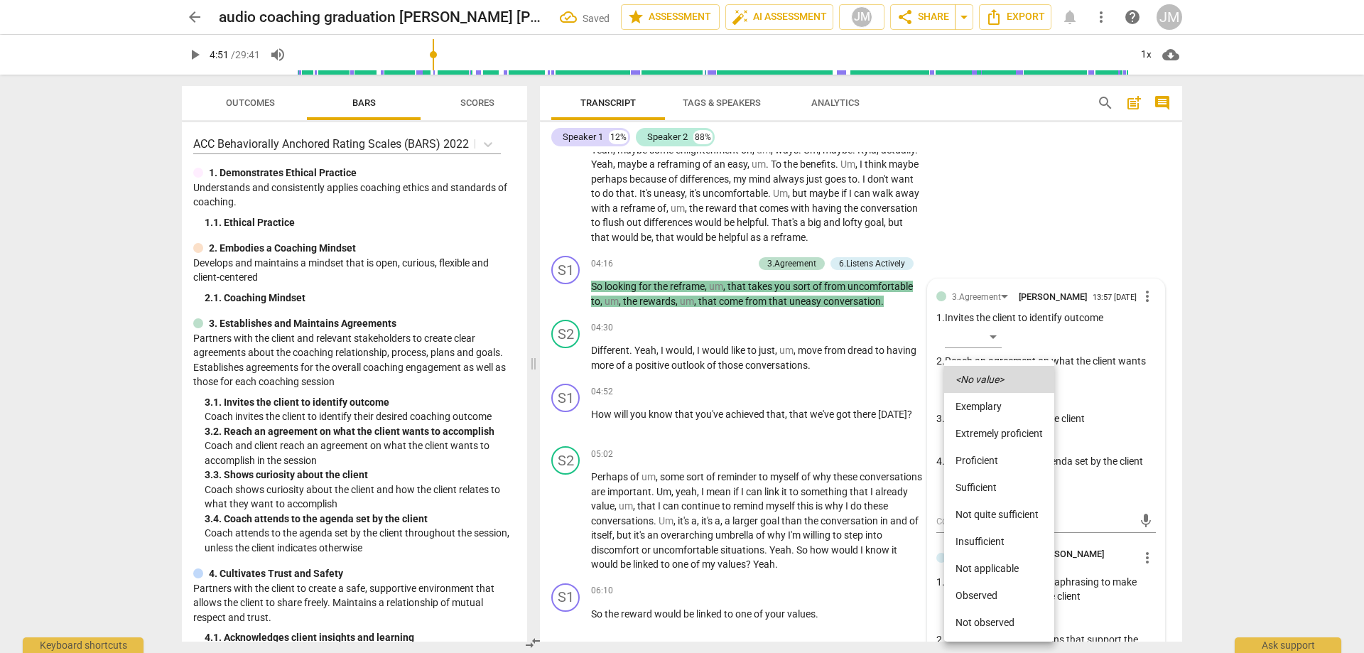
click at [1074, 166] on div at bounding box center [682, 326] width 1364 height 653
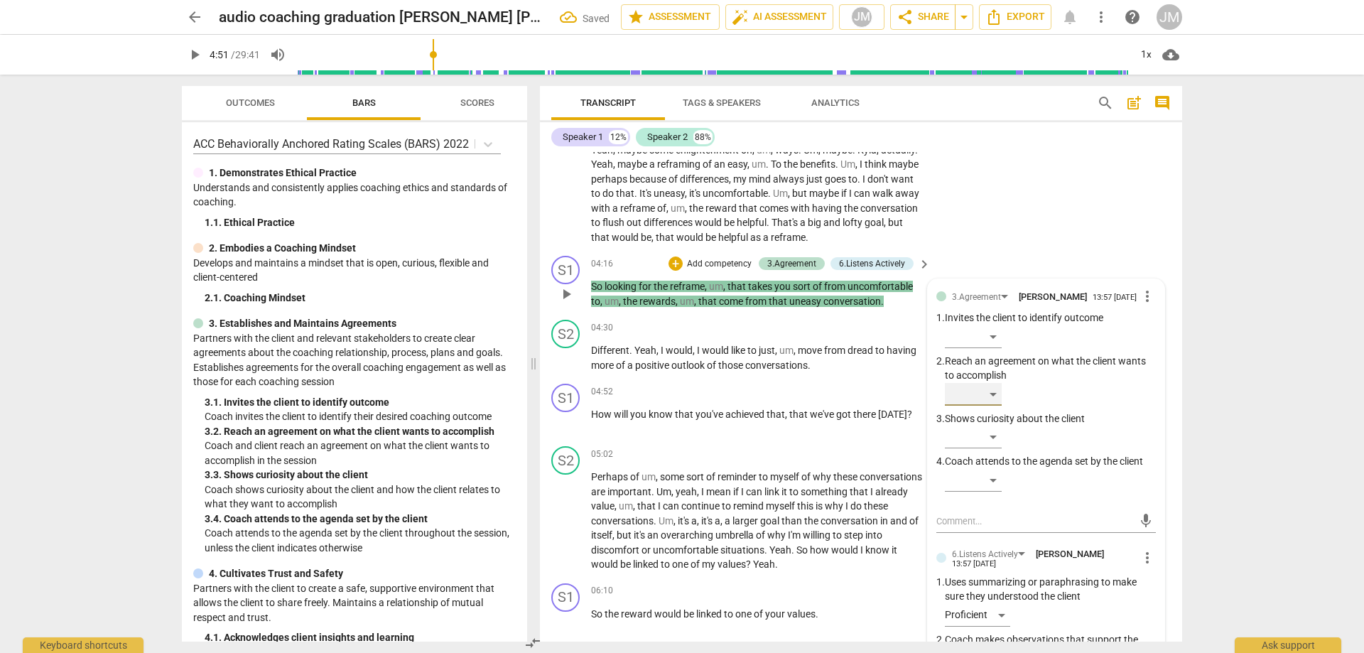
click at [996, 401] on div "​" at bounding box center [973, 394] width 57 height 23
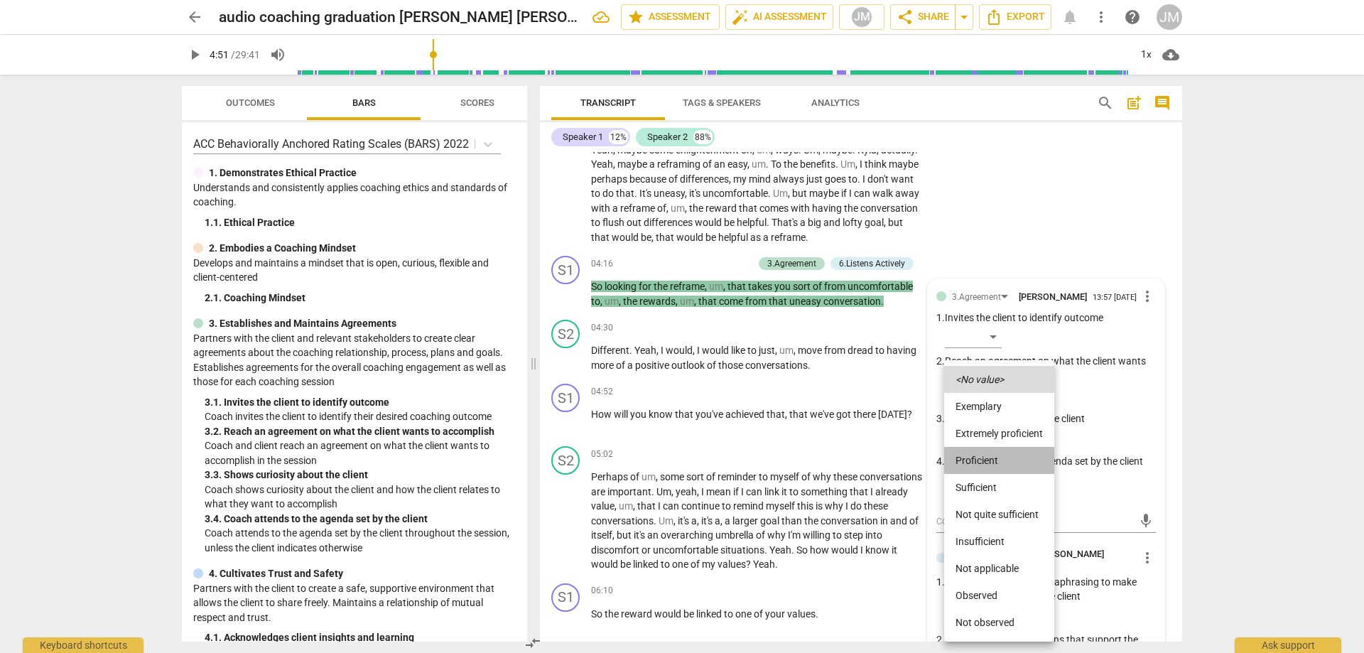
click at [990, 459] on li "Proficient" at bounding box center [999, 460] width 110 height 27
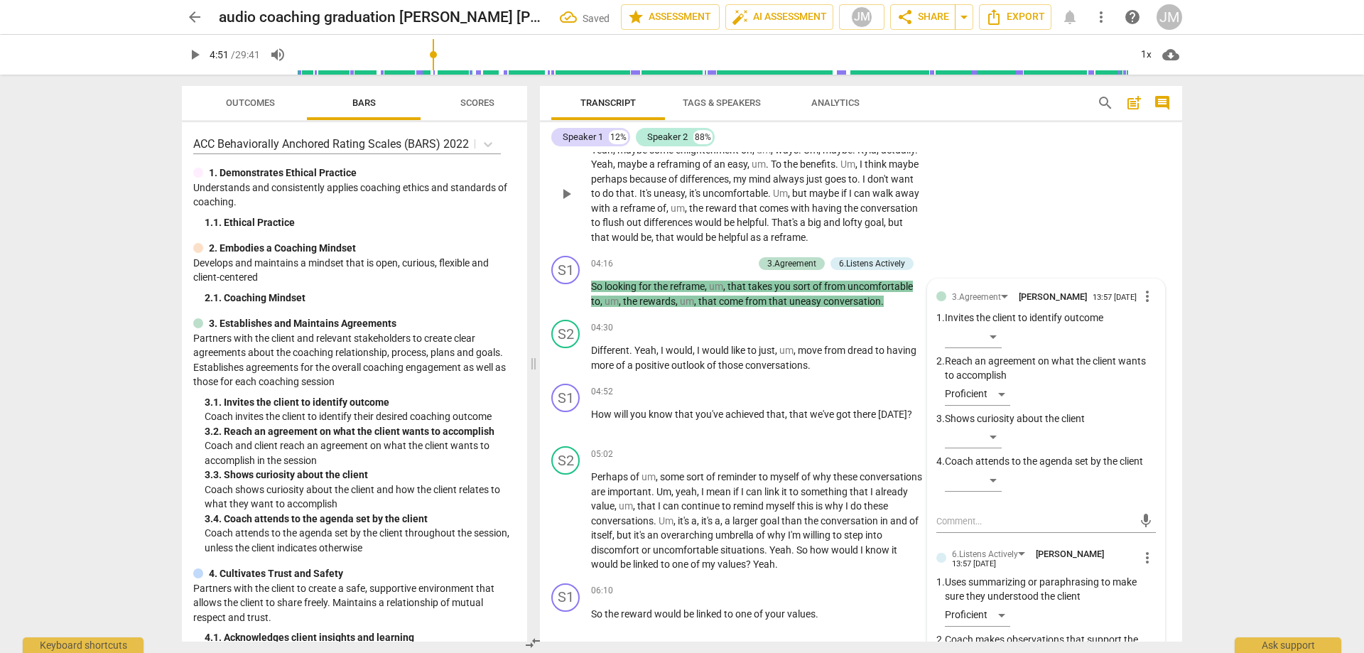
click at [1108, 210] on div "S2 play_arrow pause 03:08 + Add competency keyboard_arrow_right Yeah , maybe so…" at bounding box center [861, 182] width 642 height 137
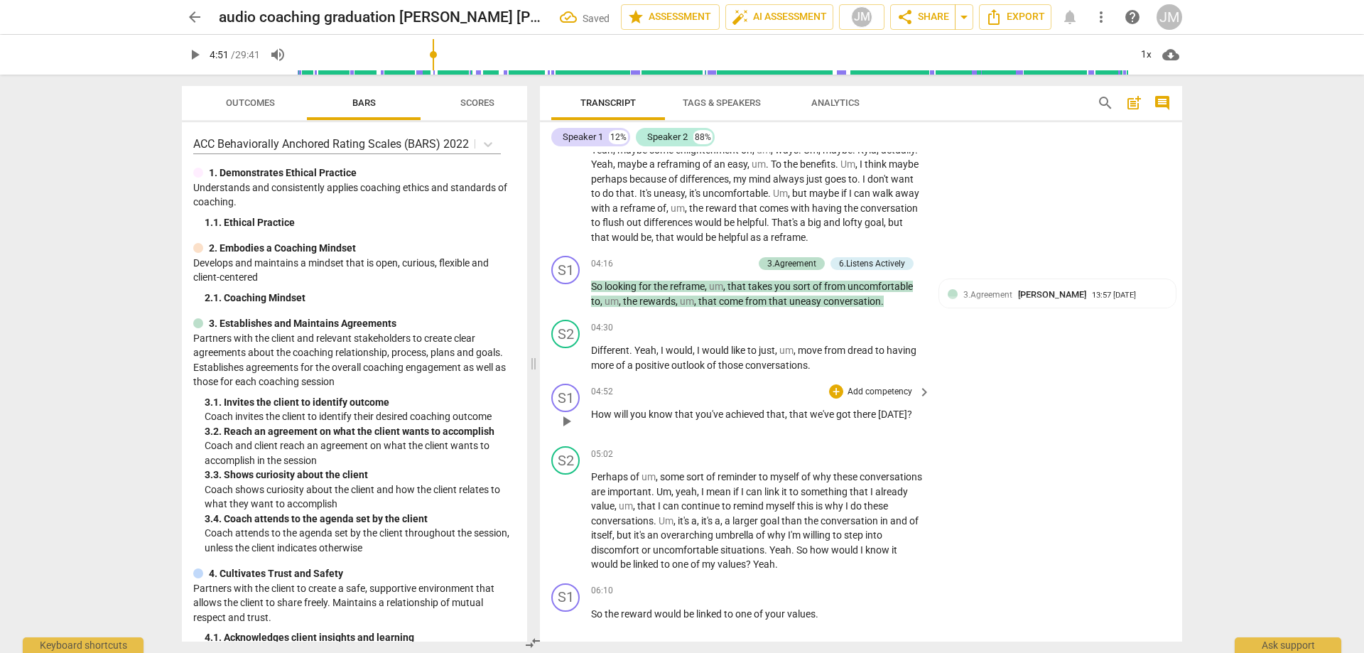
click at [600, 413] on span "How" at bounding box center [602, 414] width 23 height 11
click at [593, 414] on span "How" at bounding box center [602, 414] width 23 height 11
click at [590, 414] on div "play_arrow pause" at bounding box center [573, 421] width 36 height 18
drag, startPoint x: 592, startPoint y: 413, endPoint x: 937, endPoint y: 427, distance: 344.9
click at [947, 430] on div "S1 play_arrow pause 04:52 + Add competency keyboard_arrow_right How will you kn…" at bounding box center [861, 409] width 642 height 63
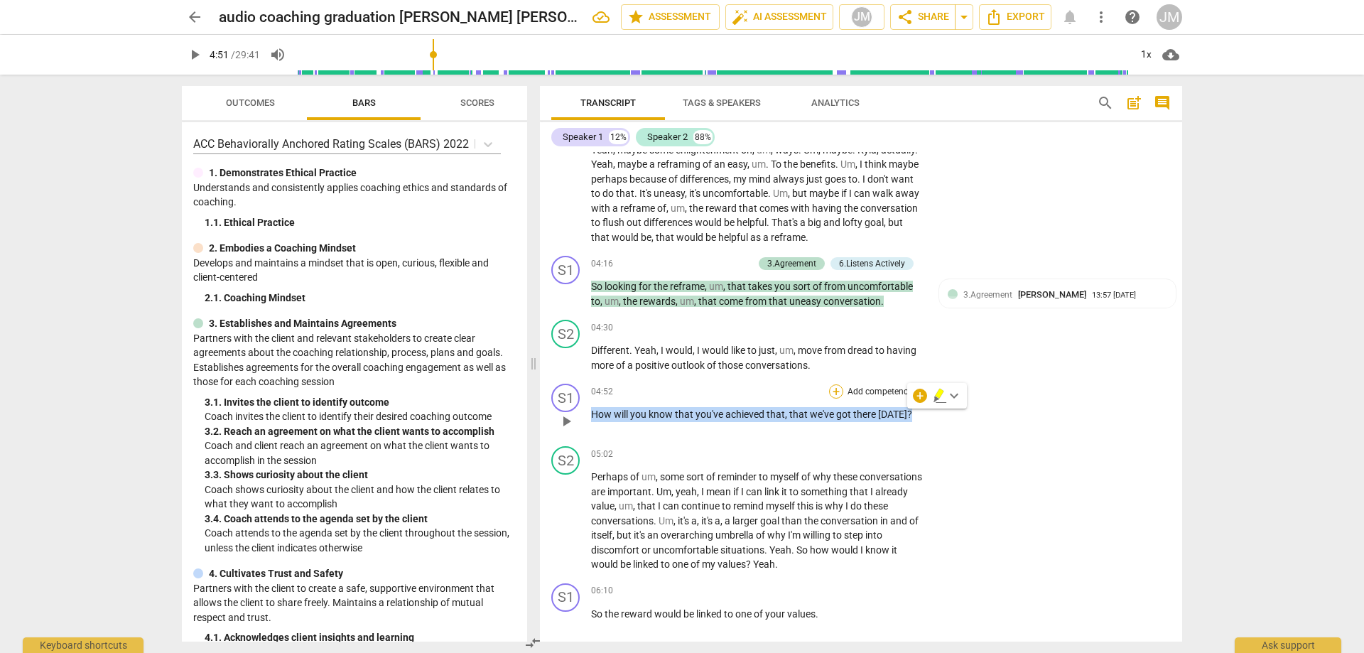
click at [831, 393] on div "+" at bounding box center [836, 391] width 14 height 14
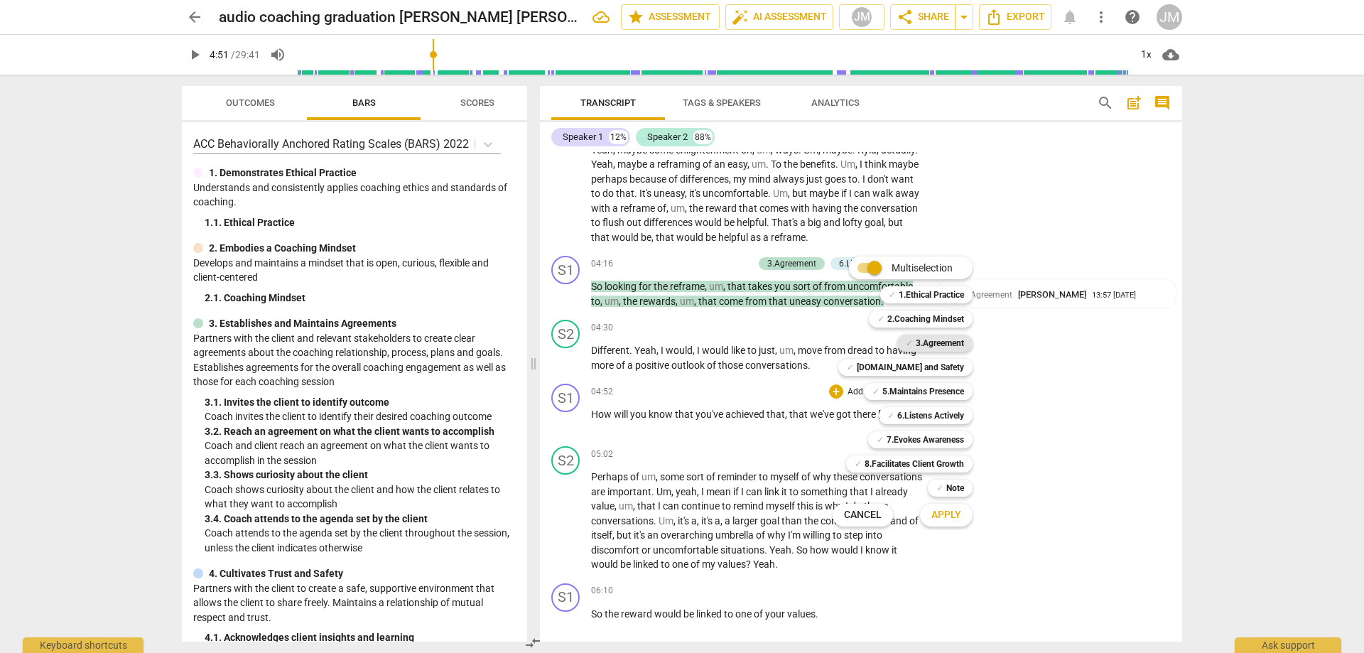
click at [924, 340] on b "3.Agreement" at bounding box center [940, 343] width 48 height 17
click at [943, 509] on span "Apply" at bounding box center [947, 515] width 30 height 14
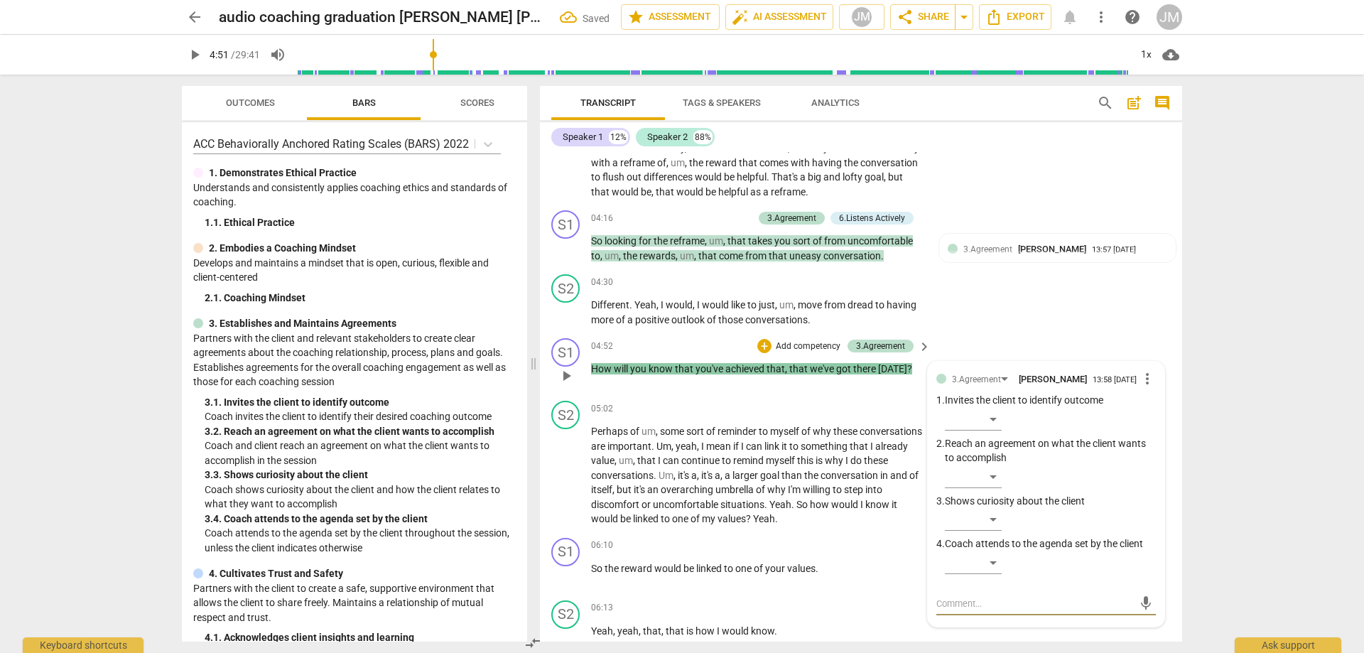
scroll to position [887, 0]
click at [994, 480] on div "​" at bounding box center [973, 478] width 57 height 23
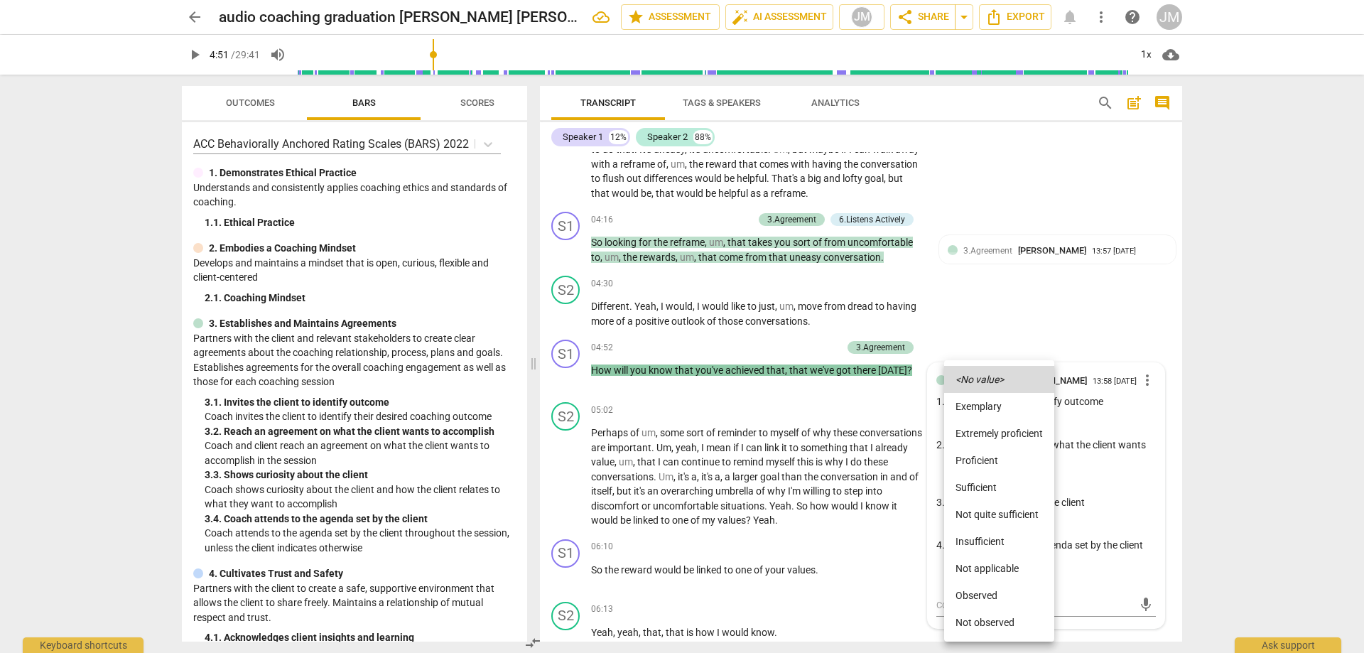
click at [993, 462] on li "Proficient" at bounding box center [999, 460] width 110 height 27
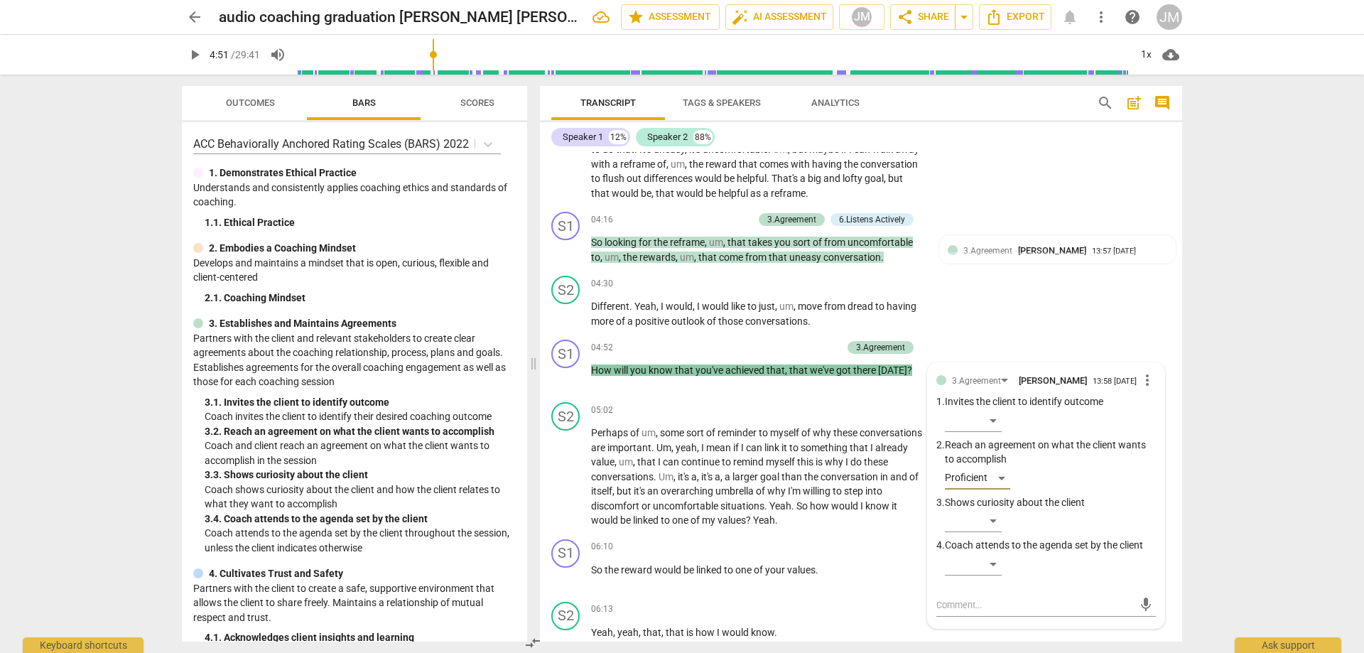
click at [1015, 309] on div "S2 play_arrow pause 04:30 + Add competency keyboard_arrow_right Different . Yea…" at bounding box center [861, 302] width 642 height 64
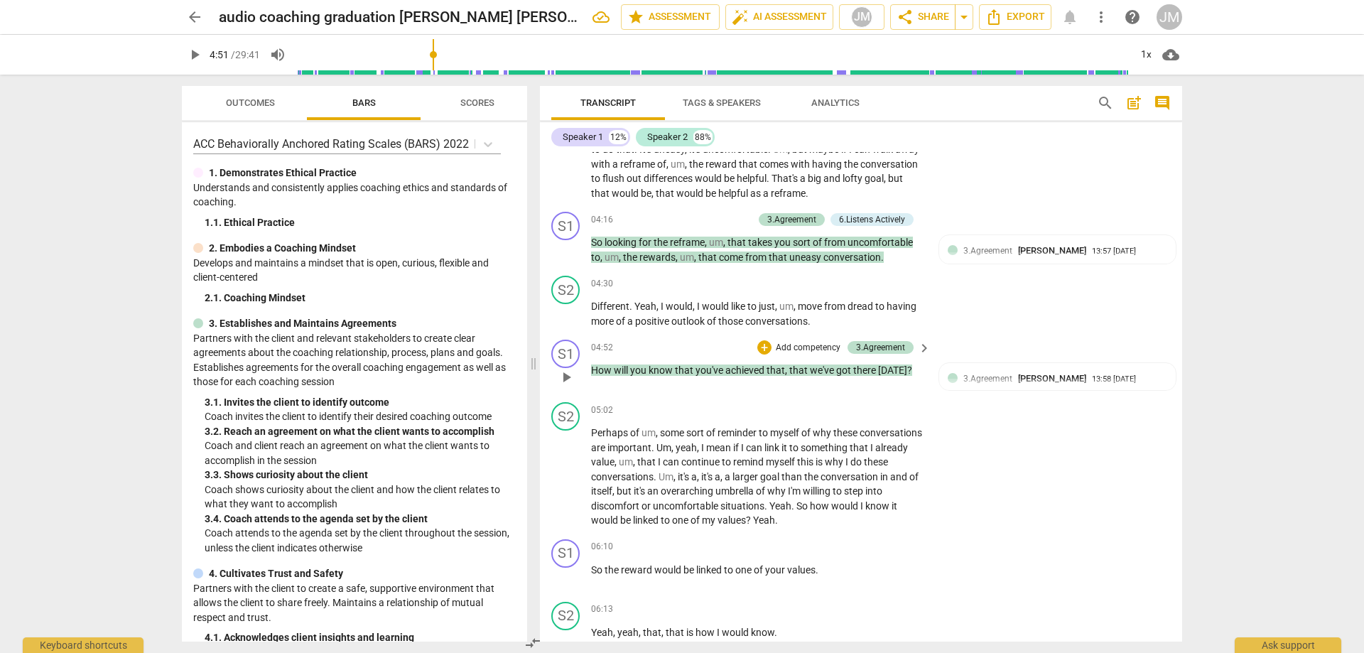
click at [563, 382] on span "play_arrow" at bounding box center [566, 377] width 17 height 17
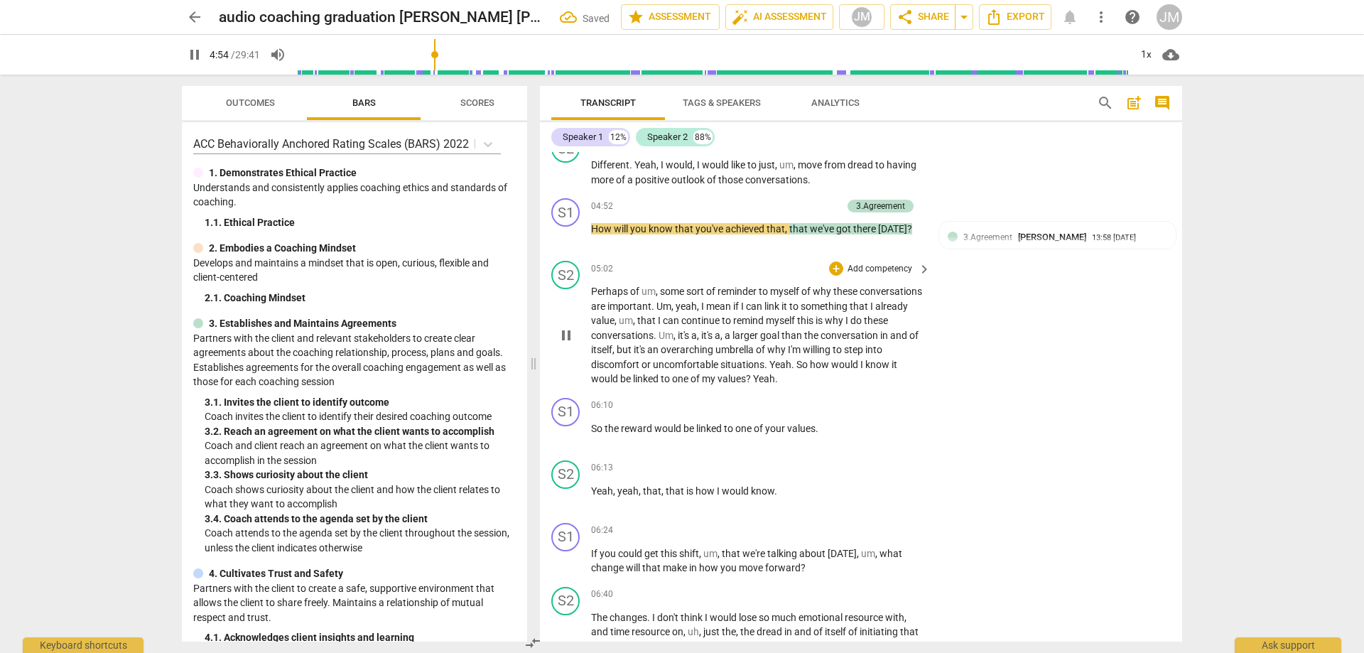
scroll to position [1029, 0]
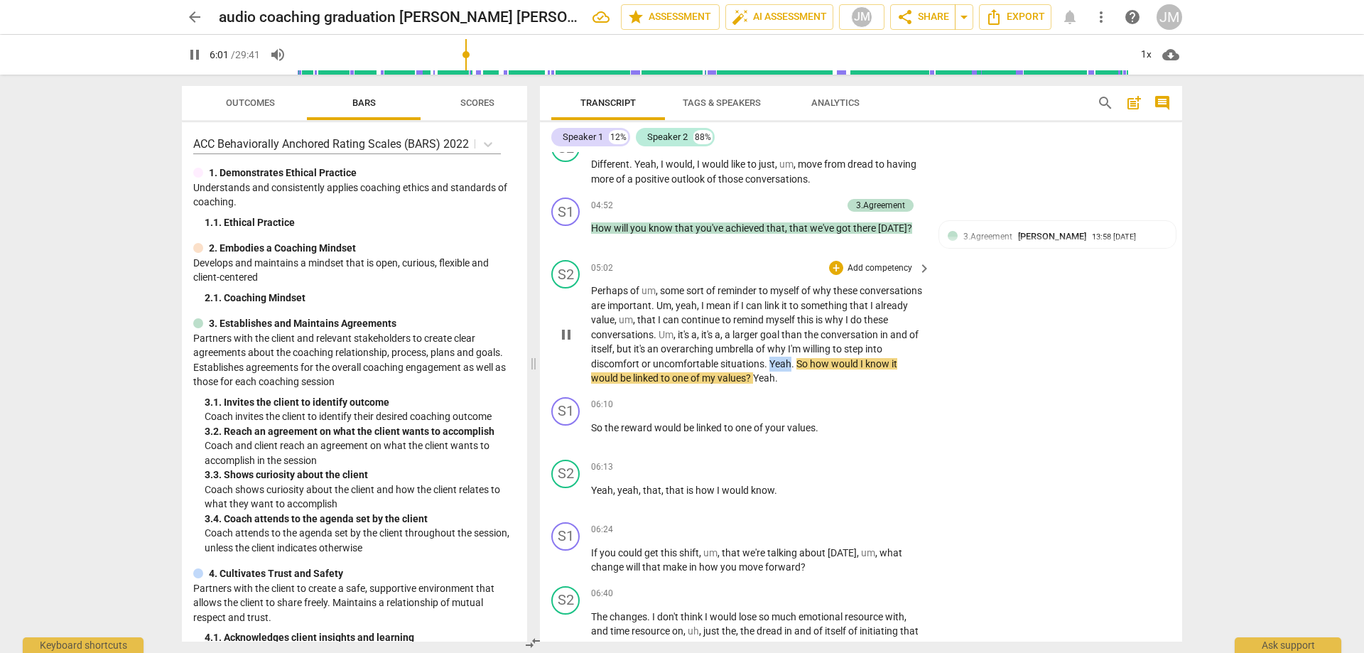
drag, startPoint x: 854, startPoint y: 360, endPoint x: 875, endPoint y: 364, distance: 21.6
click at [875, 364] on p "Perhaps of um , some sort of reminder to myself of why these conversations are …" at bounding box center [757, 335] width 333 height 102
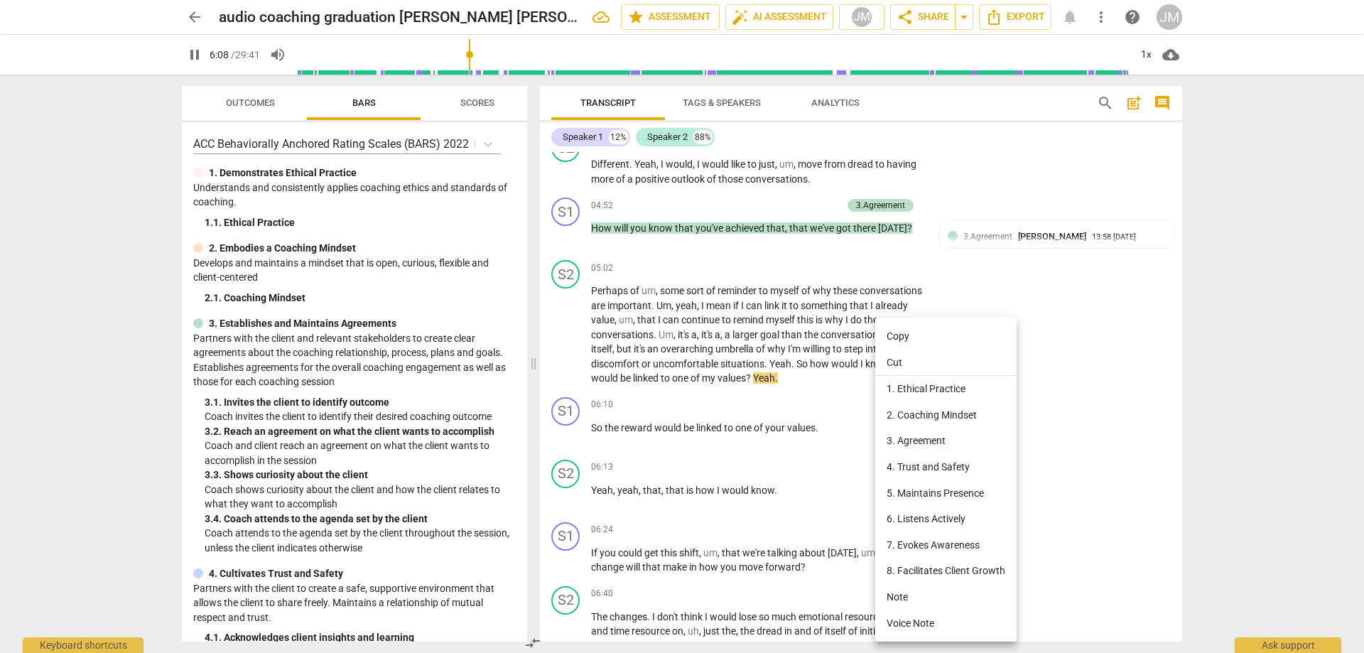
click at [858, 377] on div at bounding box center [682, 326] width 1364 height 653
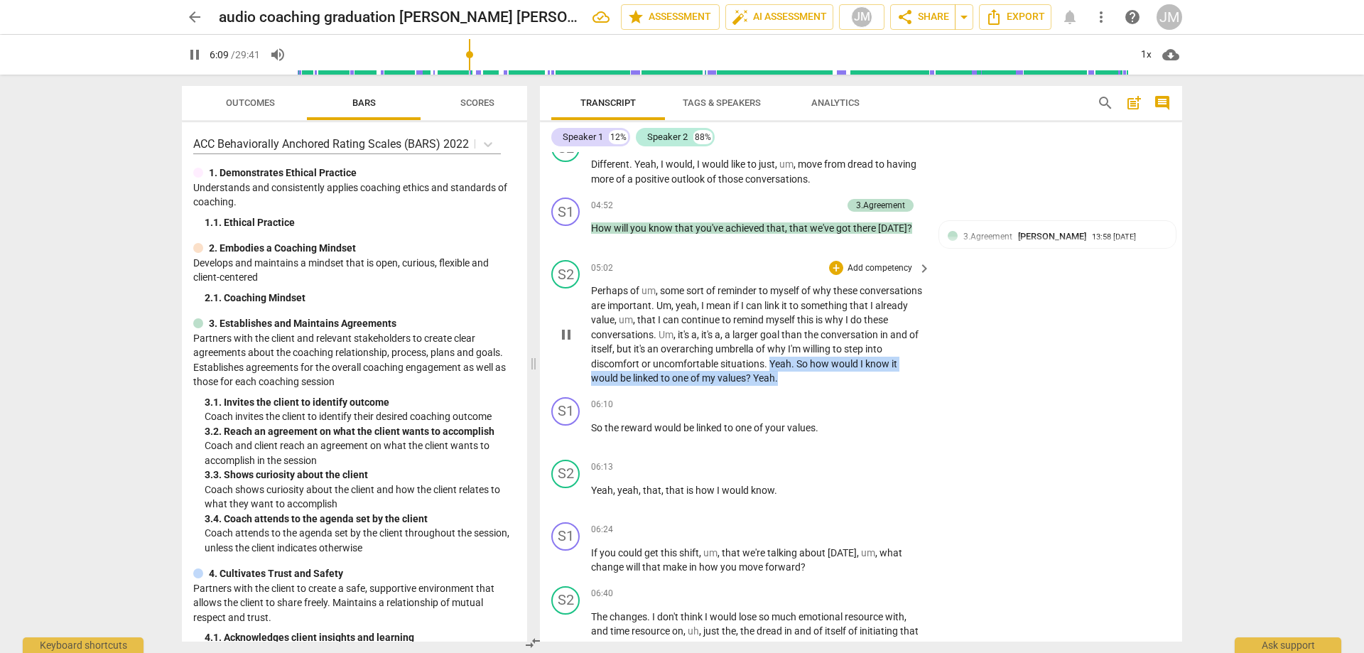
drag, startPoint x: 855, startPoint y: 362, endPoint x: 868, endPoint y: 376, distance: 19.1
click at [872, 382] on p "Perhaps of um , some sort of reminder to myself of why these conversations are …" at bounding box center [757, 335] width 333 height 102
click at [856, 357] on div "+" at bounding box center [862, 359] width 14 height 14
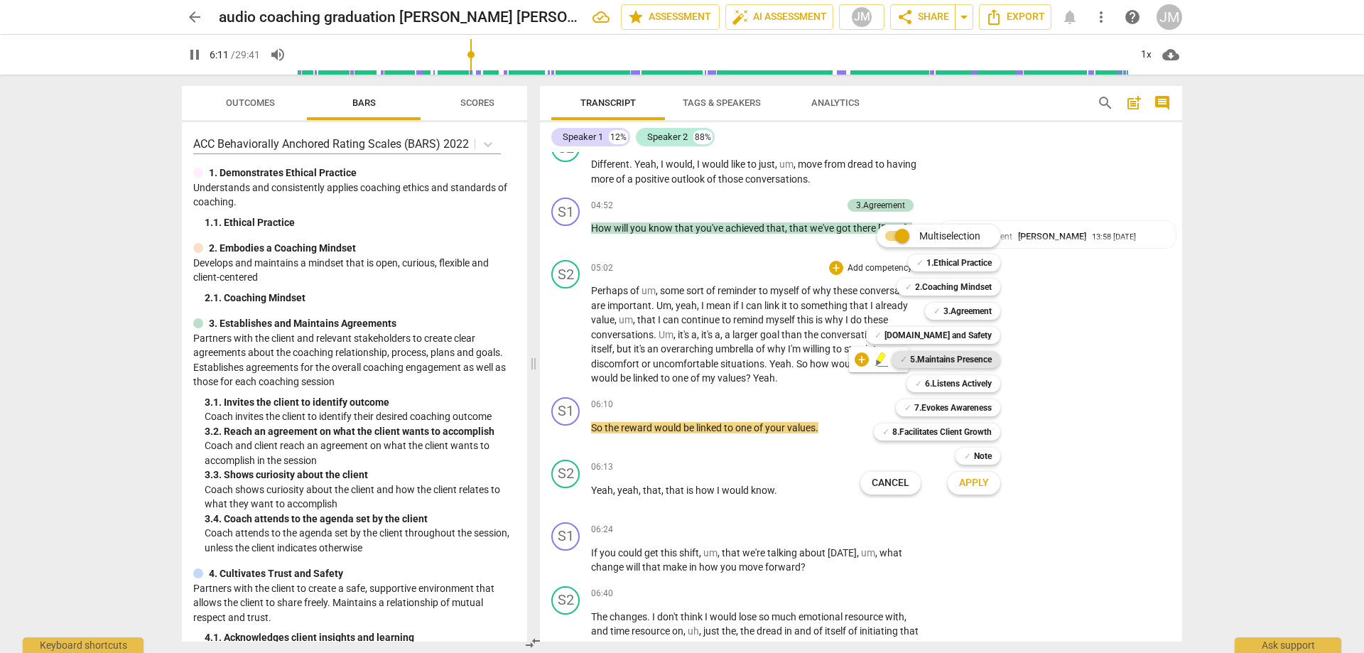
click at [929, 358] on b "5.Maintains Presence" at bounding box center [951, 359] width 82 height 17
click at [983, 486] on span "Apply" at bounding box center [974, 483] width 30 height 14
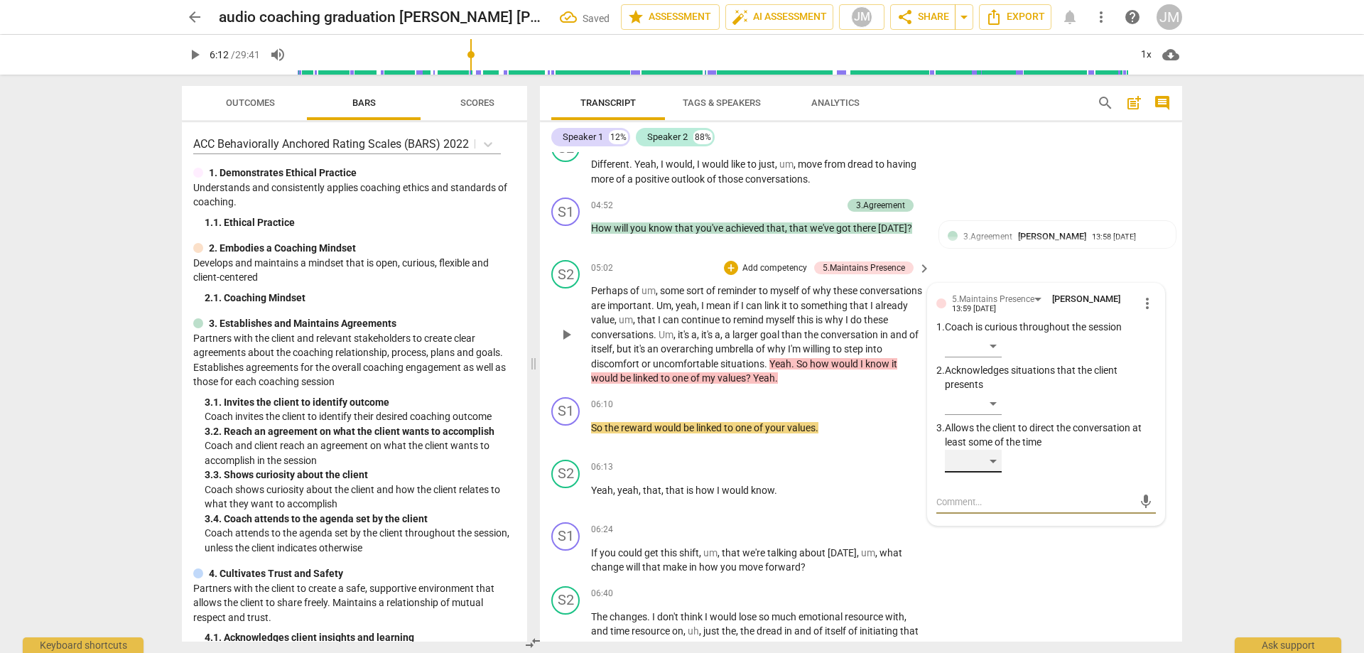
click at [993, 457] on div "​" at bounding box center [973, 461] width 57 height 23
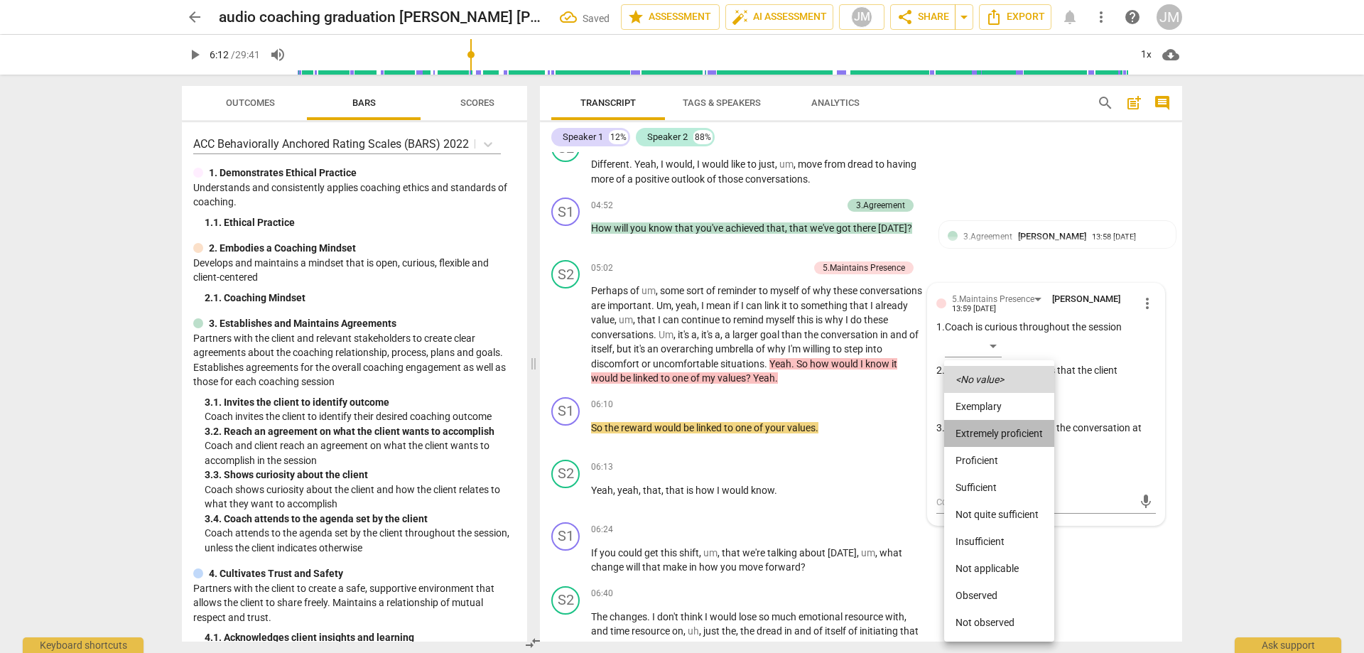
click at [999, 438] on li "Extremely proficient" at bounding box center [999, 433] width 110 height 27
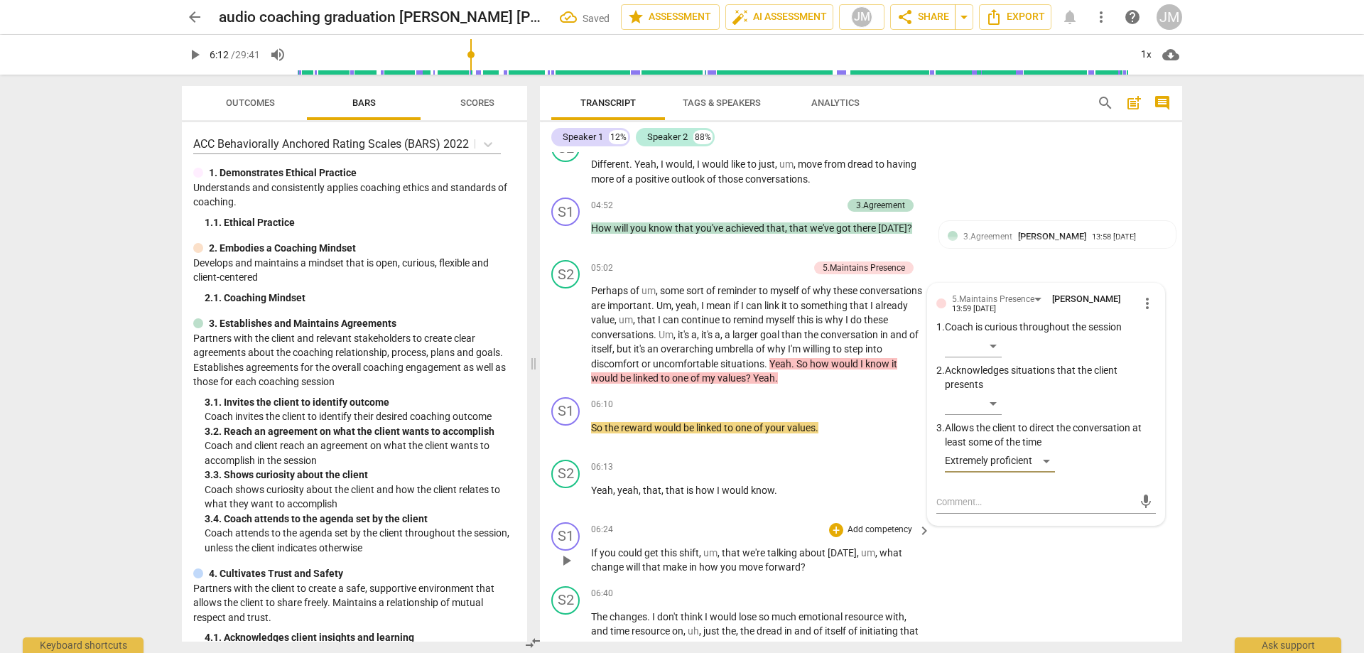
click at [1042, 565] on div "S1 play_arrow pause 06:24 + Add competency keyboard_arrow_right If you could ge…" at bounding box center [861, 549] width 642 height 64
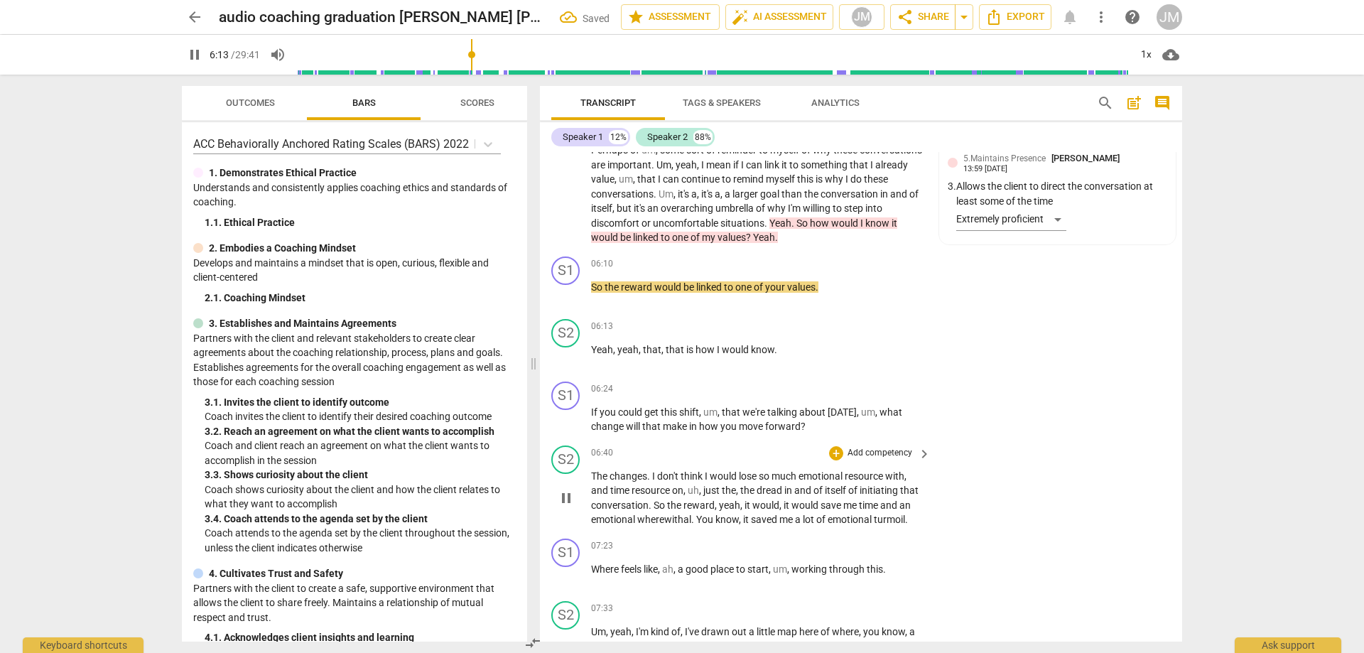
scroll to position [1171, 0]
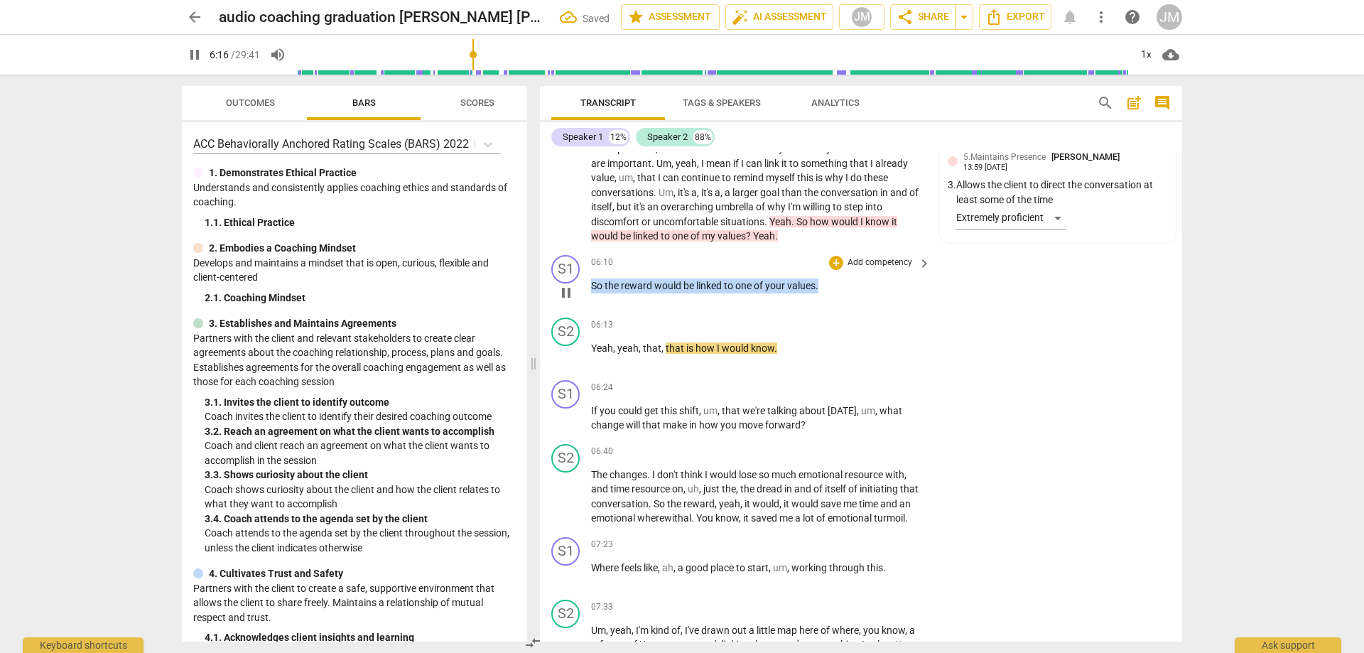
drag, startPoint x: 819, startPoint y: 287, endPoint x: 582, endPoint y: 281, distance: 237.4
click at [582, 281] on div "S1 play_arrow pause 06:10 + Add competency keyboard_arrow_right So the reward w…" at bounding box center [861, 280] width 642 height 63
click at [834, 266] on div "+" at bounding box center [833, 267] width 14 height 14
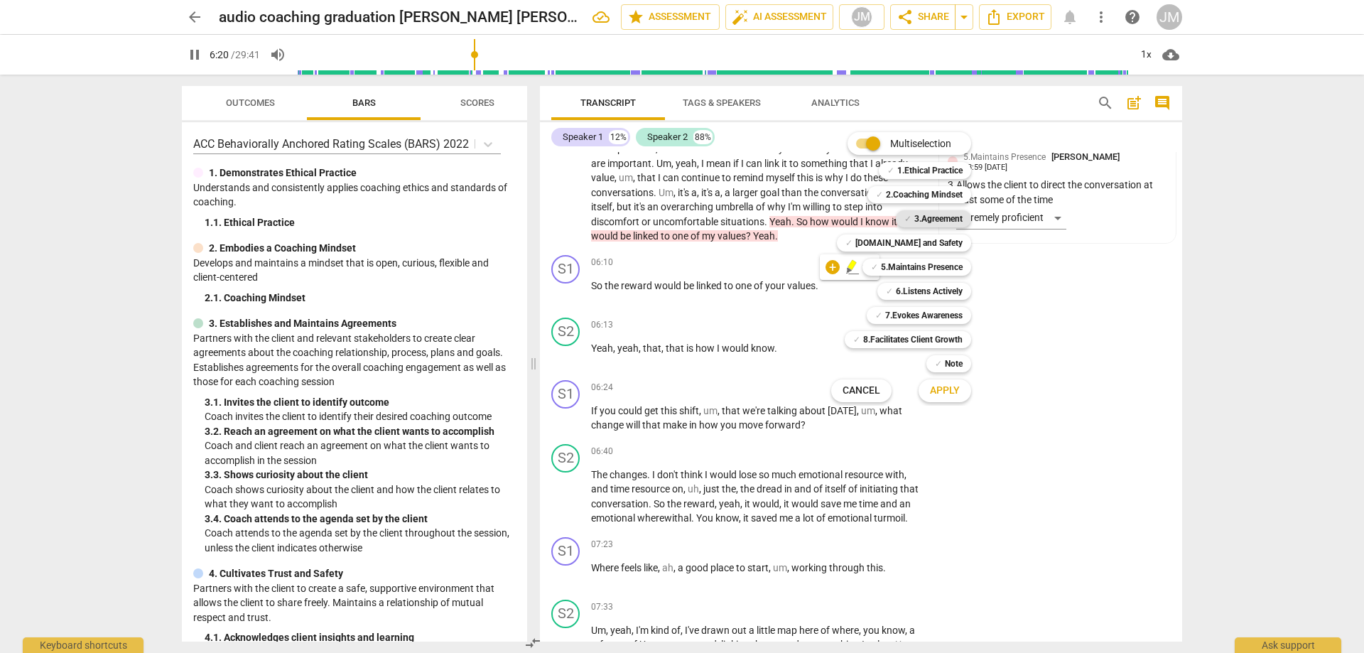
click at [949, 221] on b "3.Agreement" at bounding box center [939, 218] width 48 height 17
click at [935, 289] on b "6.Listens Actively" at bounding box center [929, 291] width 67 height 17
click at [946, 389] on span "Apply" at bounding box center [945, 391] width 30 height 14
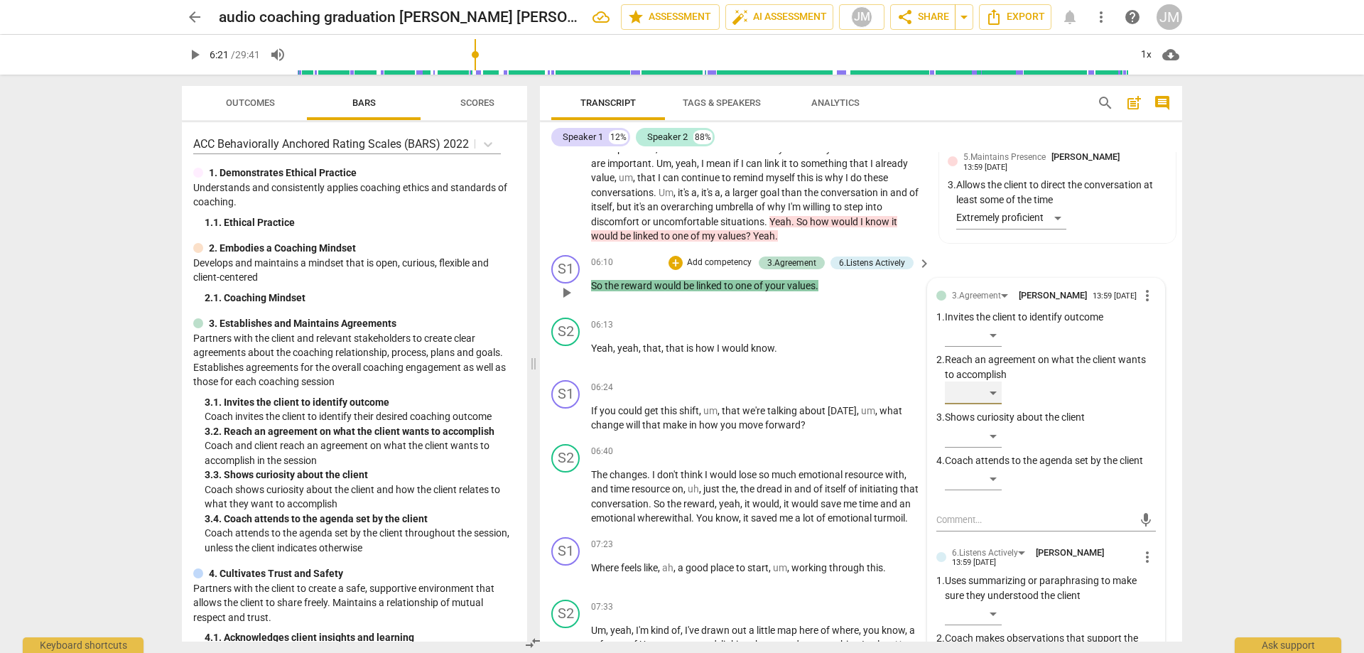
click at [992, 394] on div "​" at bounding box center [973, 393] width 57 height 23
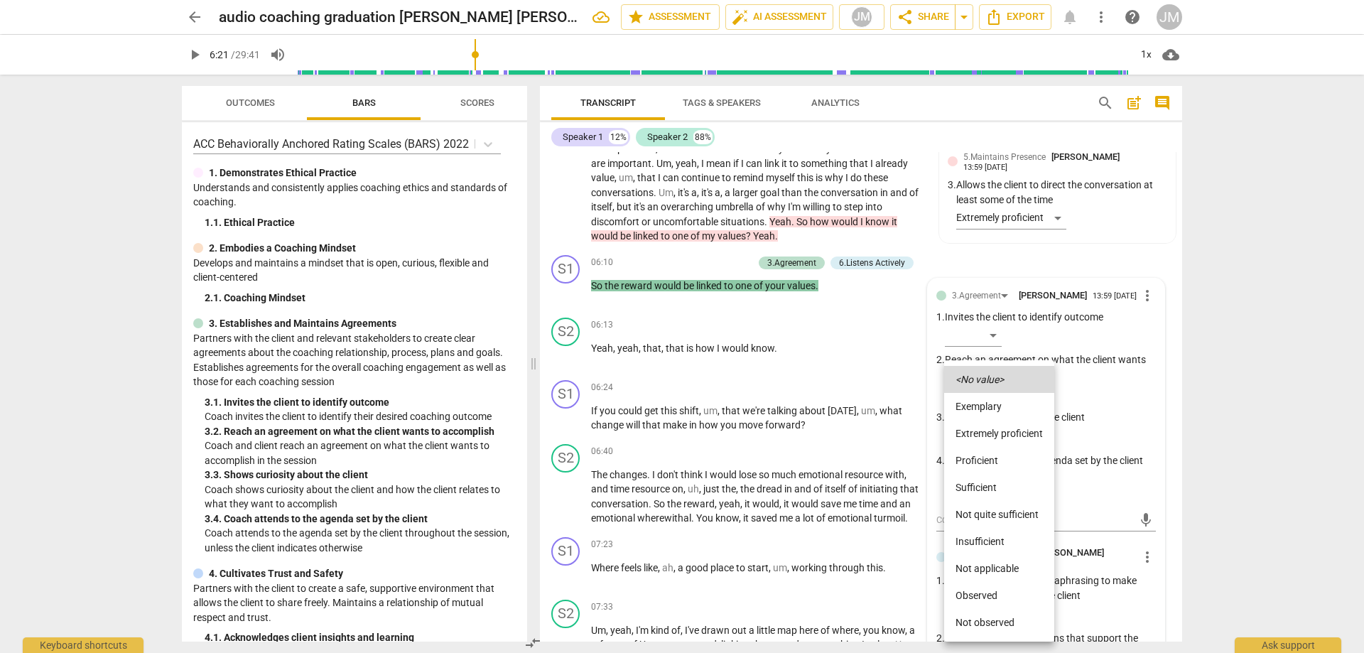
click at [991, 453] on li "Proficient" at bounding box center [999, 460] width 110 height 27
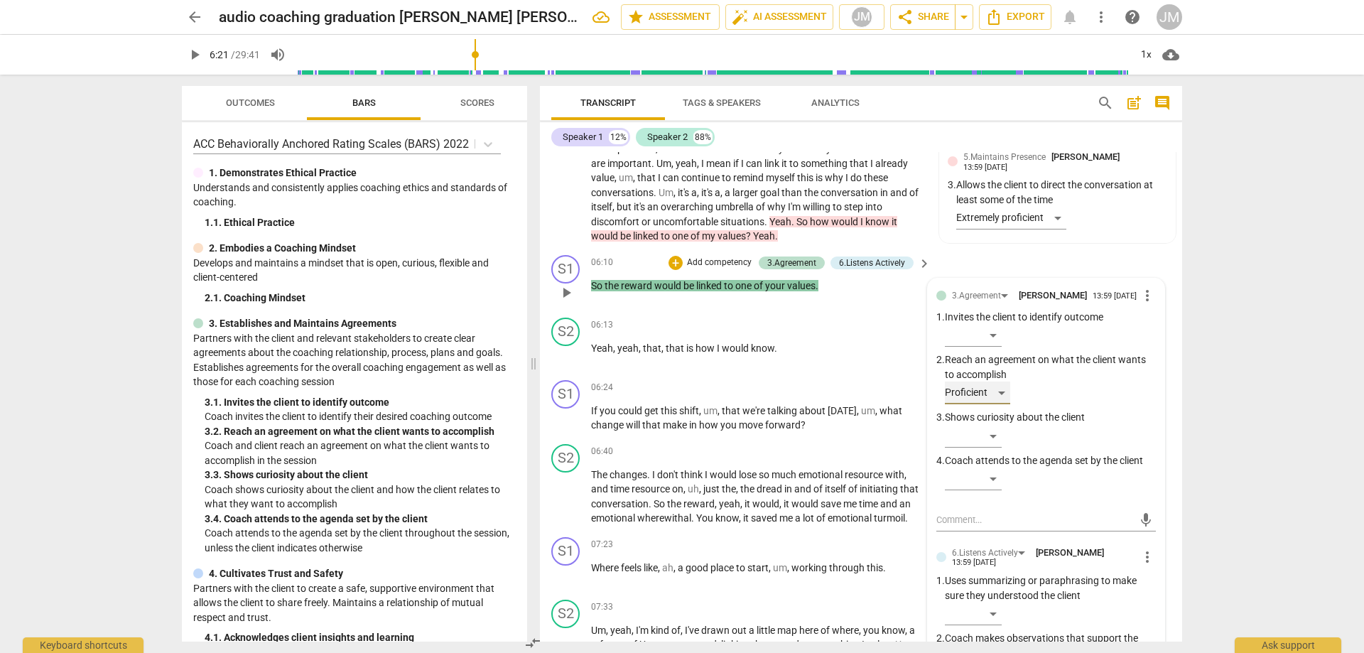
scroll to position [1455, 0]
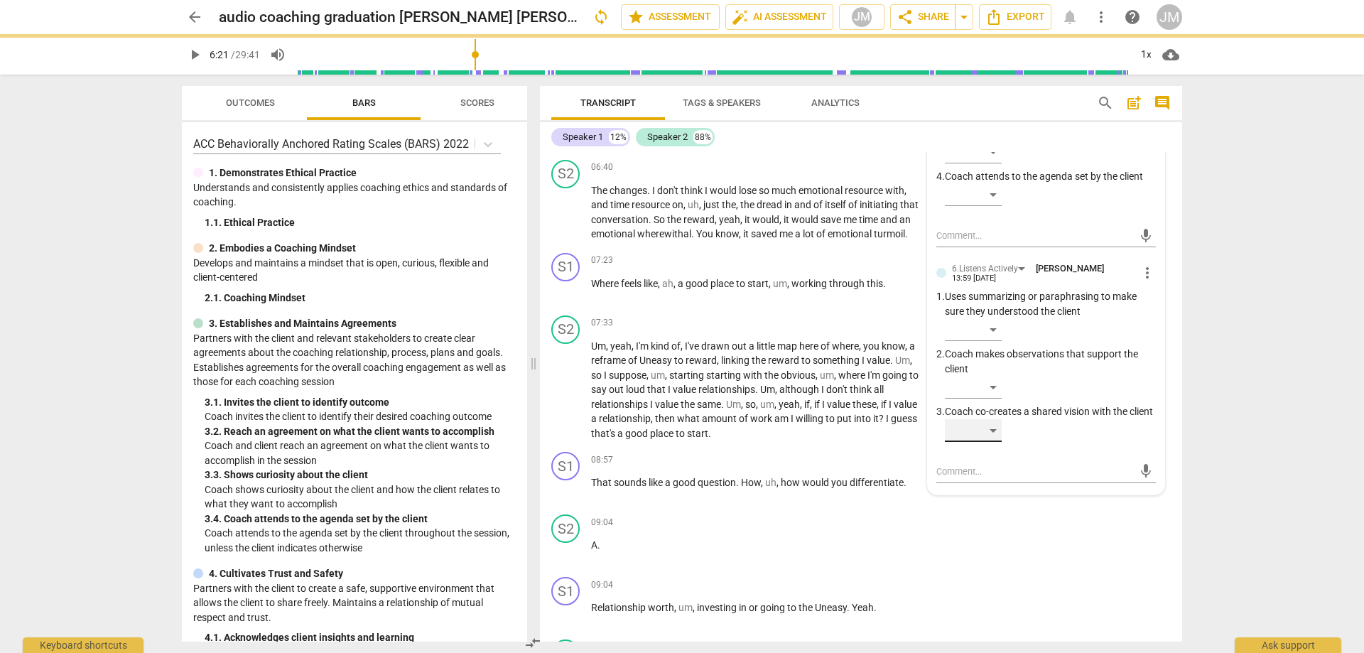
click at [996, 442] on div "​" at bounding box center [973, 430] width 57 height 23
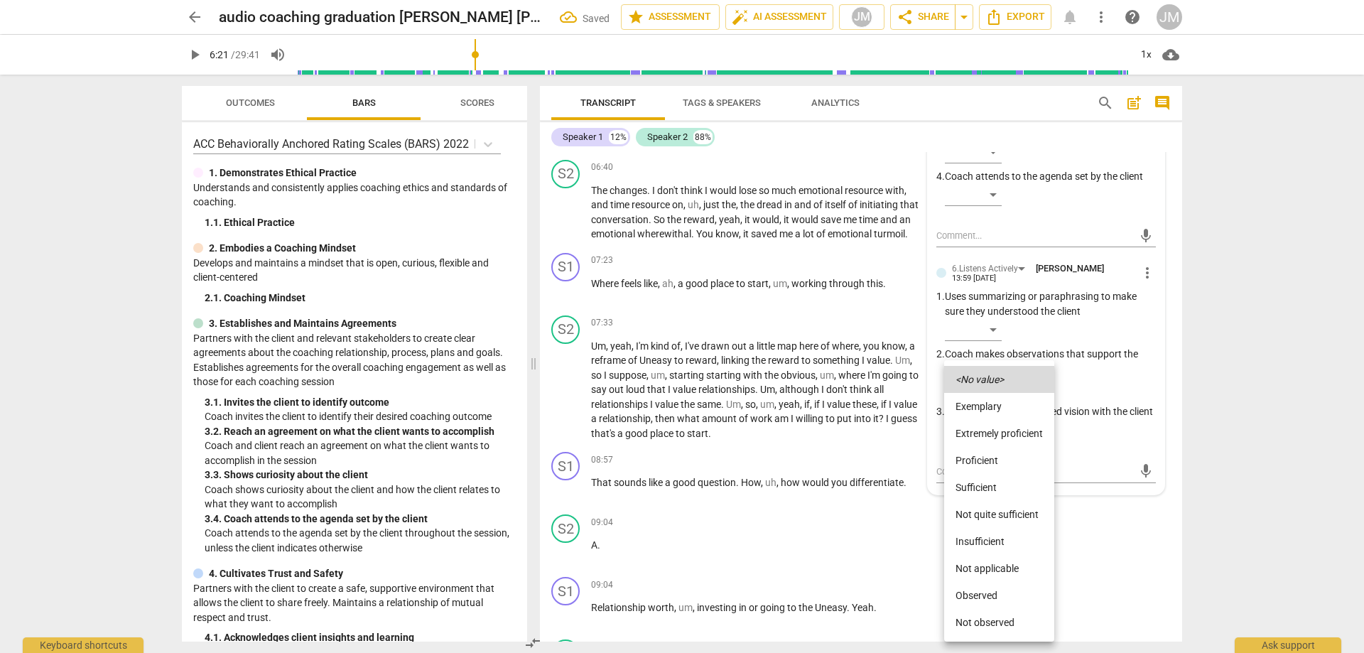
click at [1006, 463] on li "Proficient" at bounding box center [999, 460] width 110 height 27
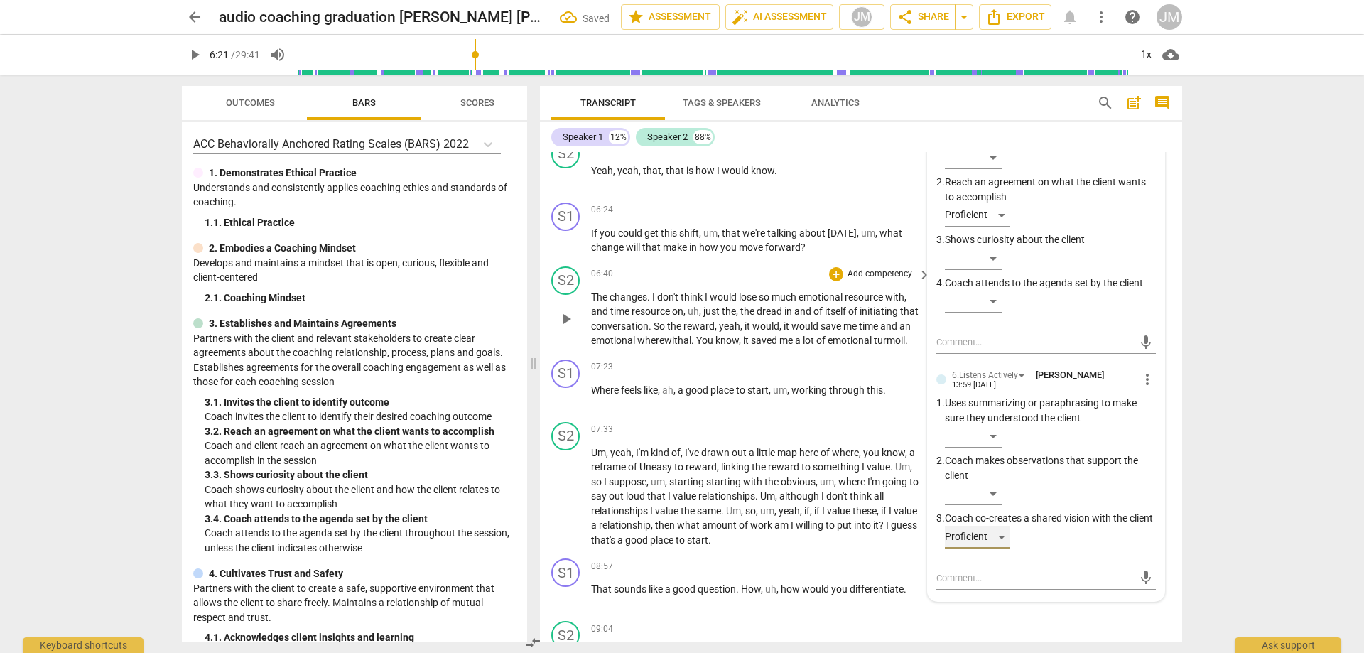
scroll to position [1242, 0]
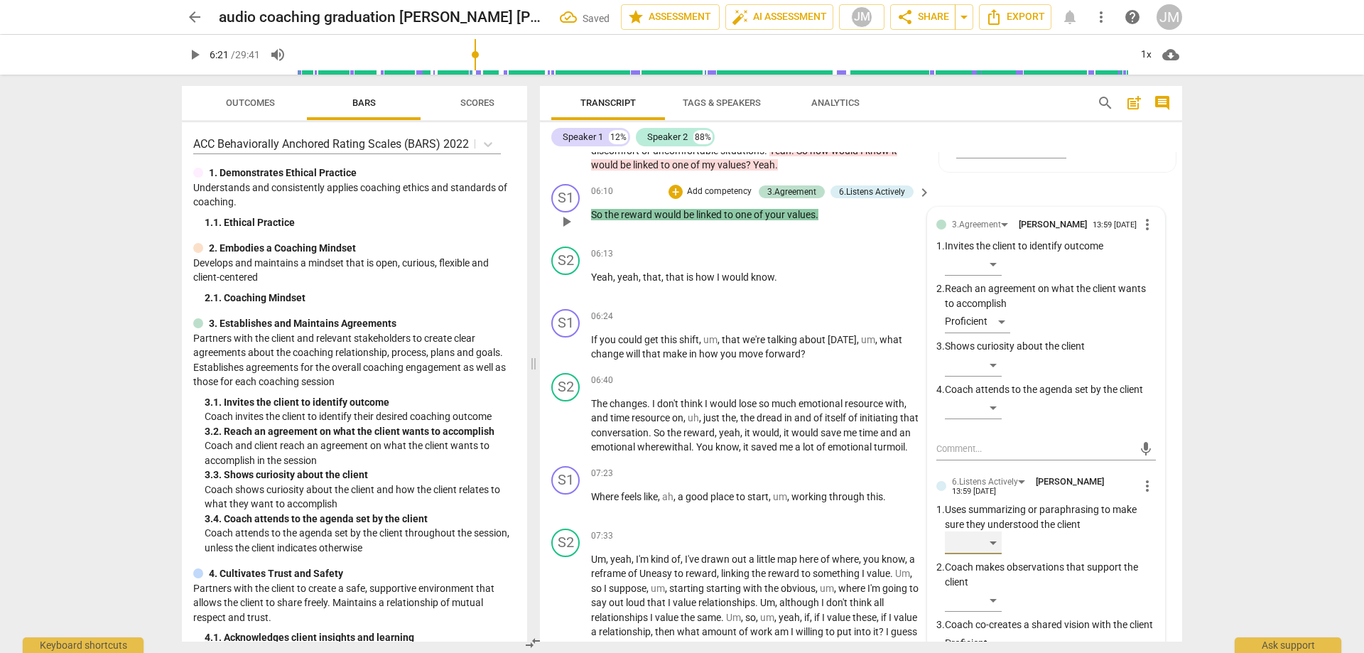
click at [993, 546] on div "​" at bounding box center [973, 543] width 57 height 23
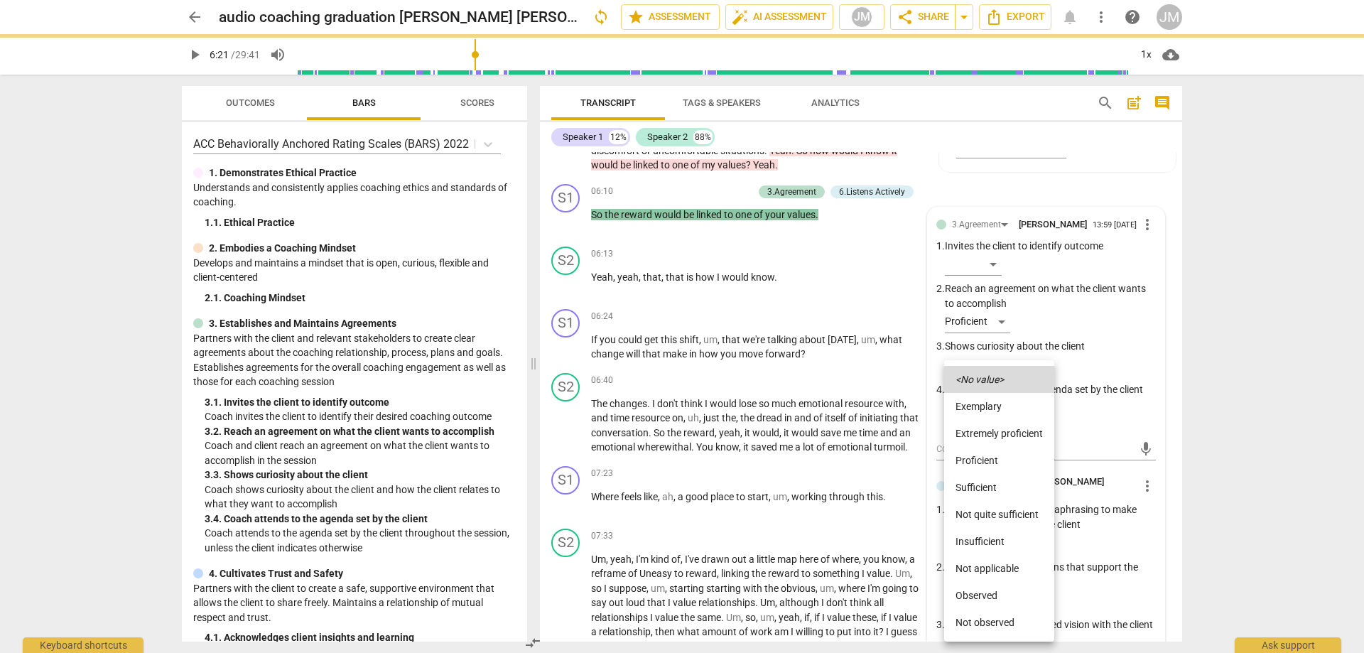
click at [999, 464] on li "Proficient" at bounding box center [999, 460] width 110 height 27
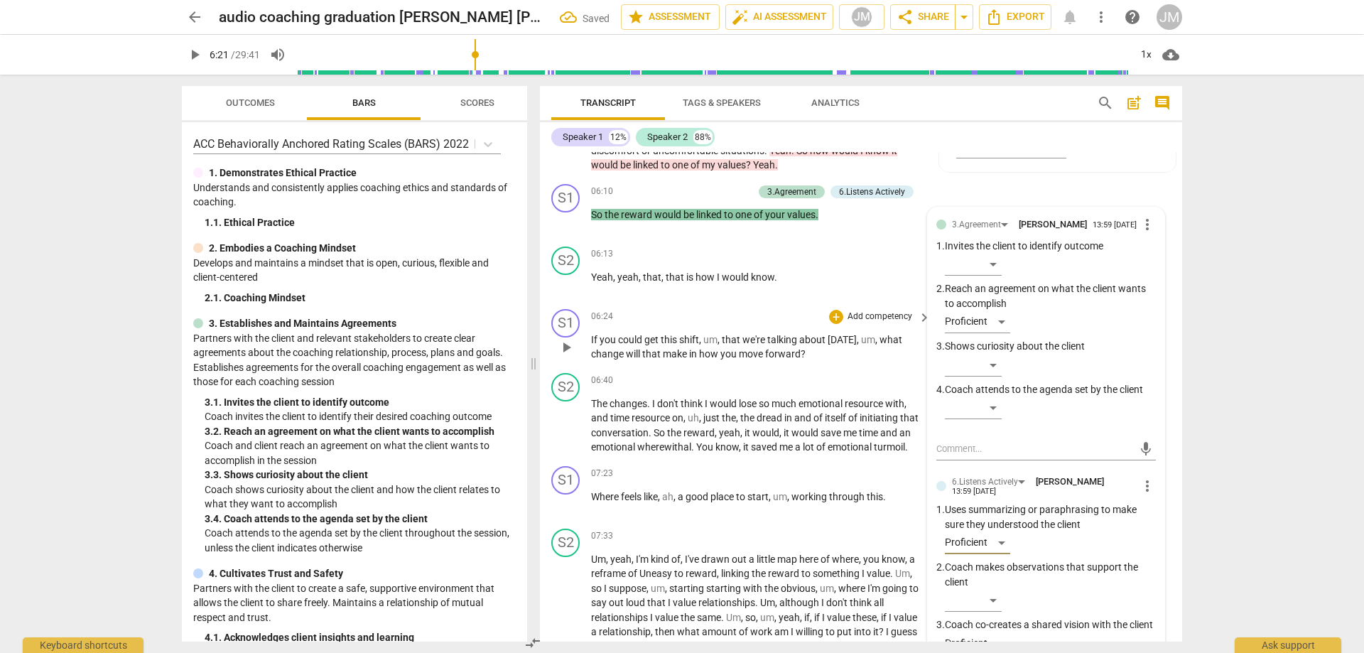
click at [602, 334] on span "you" at bounding box center [609, 339] width 18 height 11
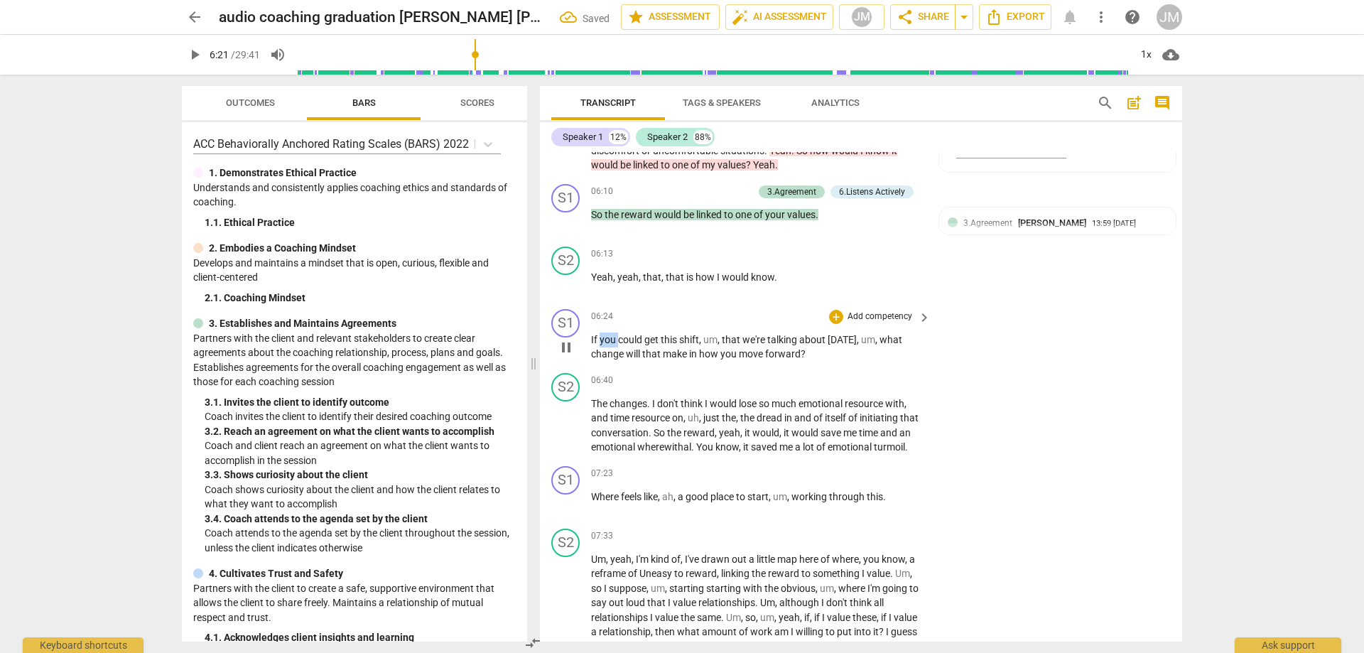
click at [602, 334] on span "you" at bounding box center [609, 339] width 18 height 11
click at [809, 355] on p "If you could get this shift , um , that we're talking about [DATE] , um , what …" at bounding box center [757, 347] width 333 height 29
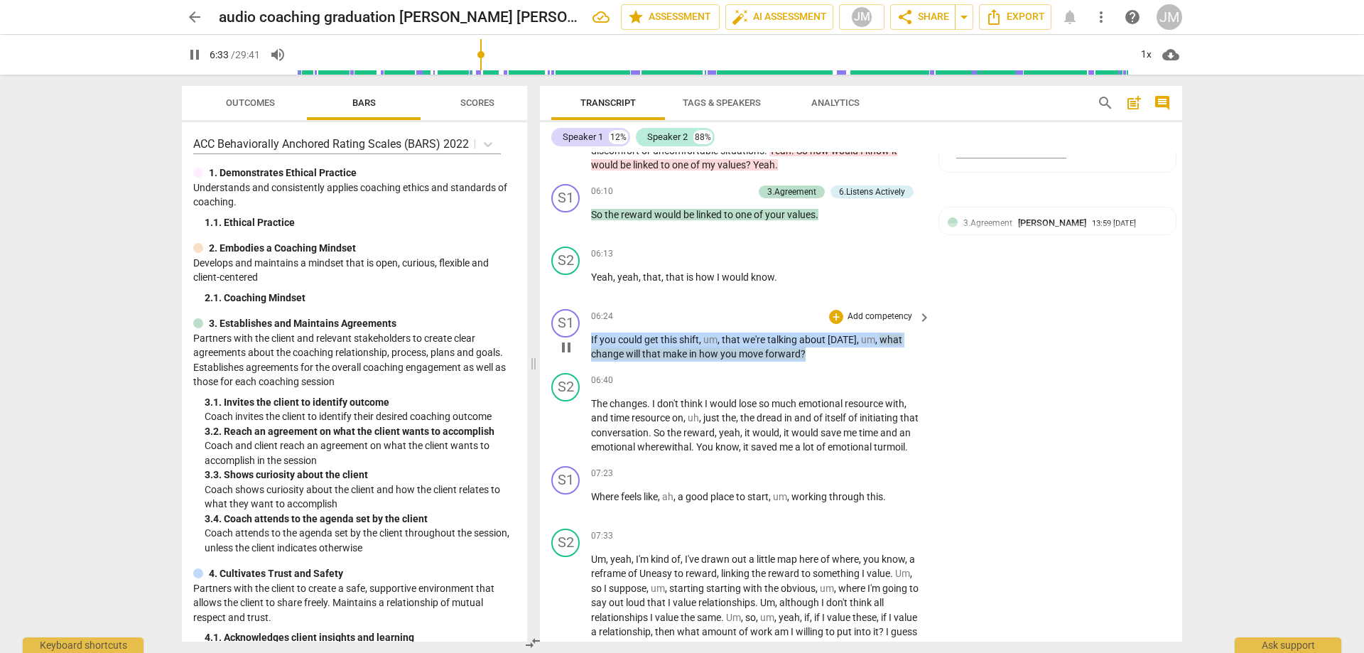
drag, startPoint x: 817, startPoint y: 357, endPoint x: 597, endPoint y: 344, distance: 220.6
click at [590, 344] on div "S1 play_arrow pause 06:24 + Add competency keyboard_arrow_right If you could ge…" at bounding box center [861, 335] width 642 height 64
click at [835, 316] on div "+" at bounding box center [836, 317] width 14 height 14
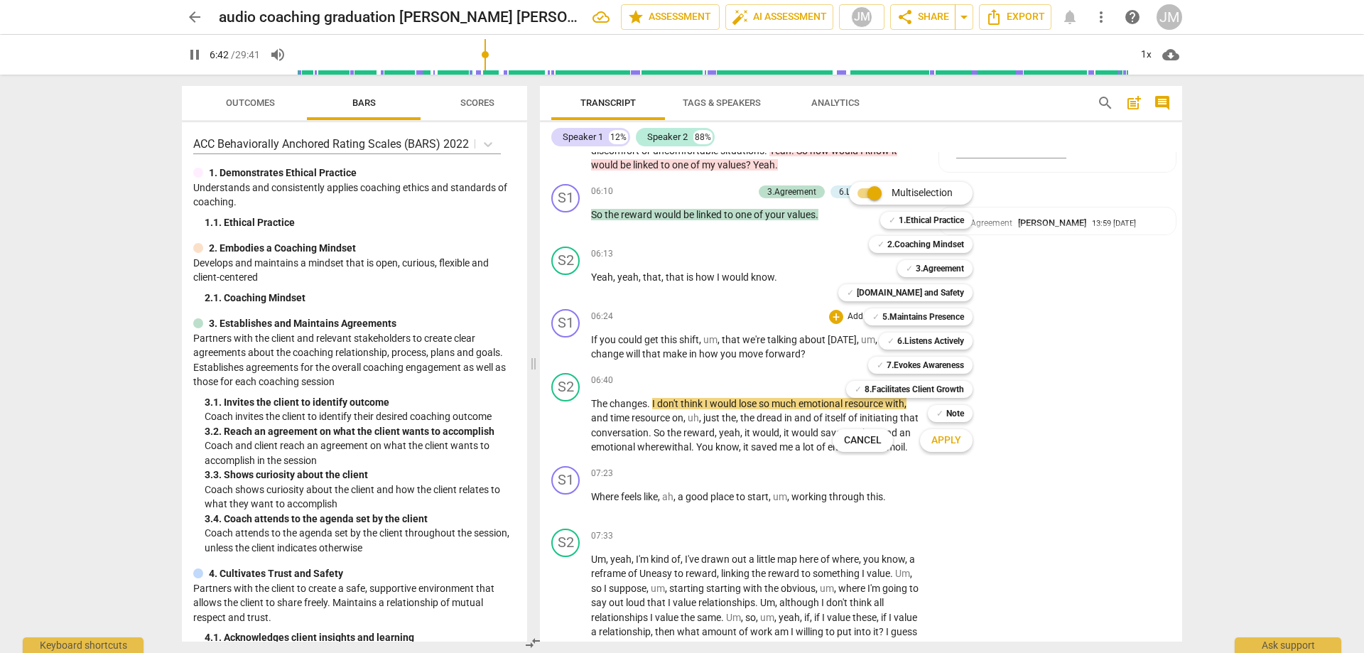
click at [671, 316] on div at bounding box center [682, 326] width 1364 height 653
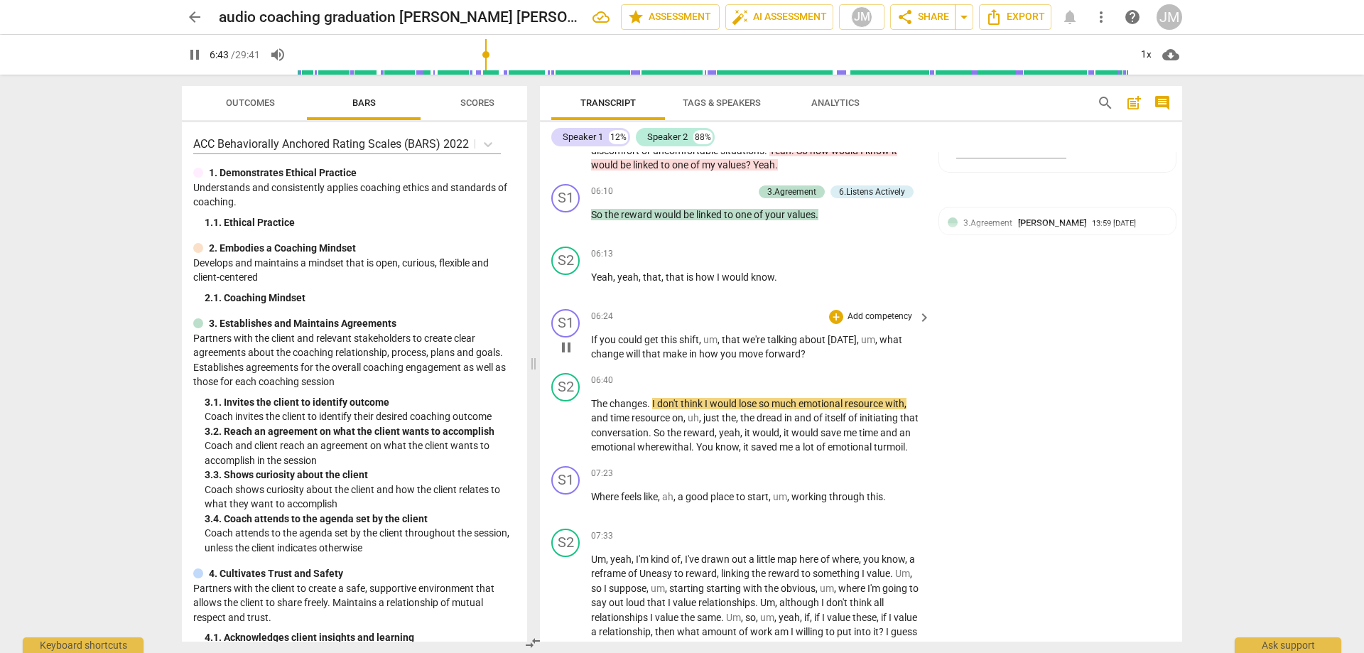
click at [612, 337] on span "you" at bounding box center [609, 339] width 18 height 11
click at [568, 346] on span "pause" at bounding box center [566, 347] width 17 height 17
drag, startPoint x: 809, startPoint y: 353, endPoint x: 590, endPoint y: 338, distance: 218.7
click at [590, 338] on div "S1 play_arrow pause 06:24 + Add competency keyboard_arrow_right If you could ge…" at bounding box center [861, 335] width 642 height 64
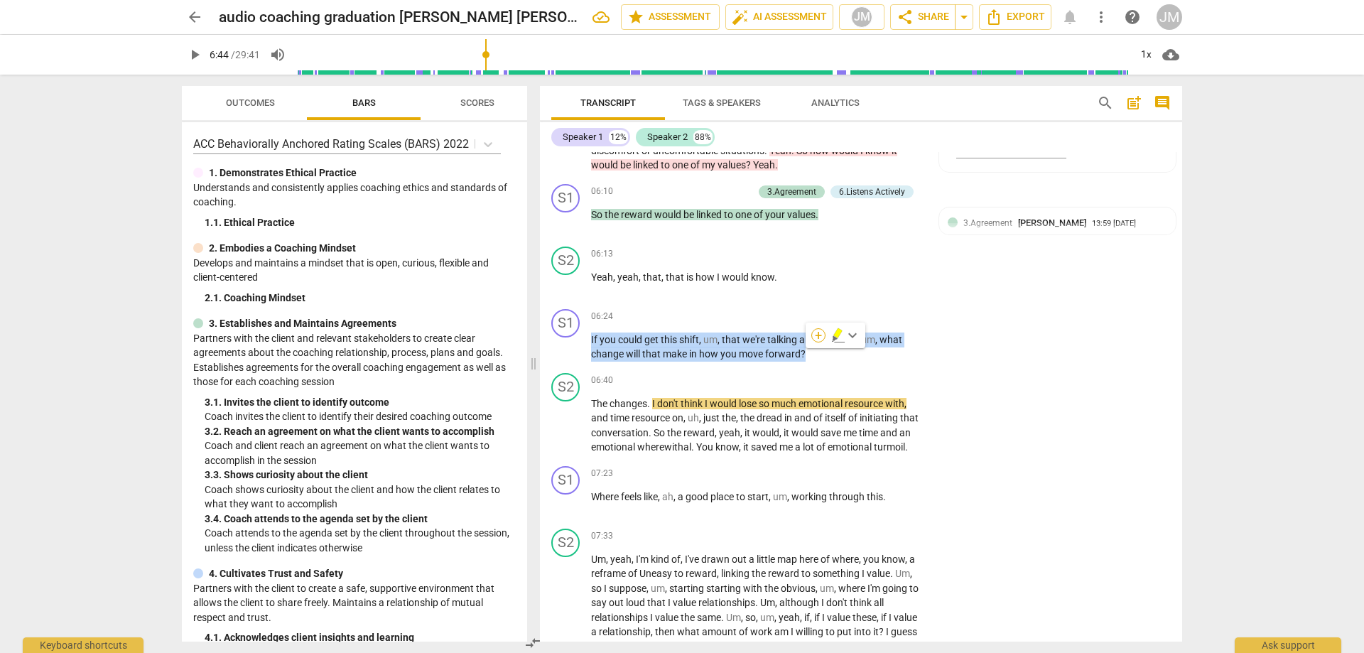
click at [819, 329] on div "+" at bounding box center [818, 335] width 14 height 14
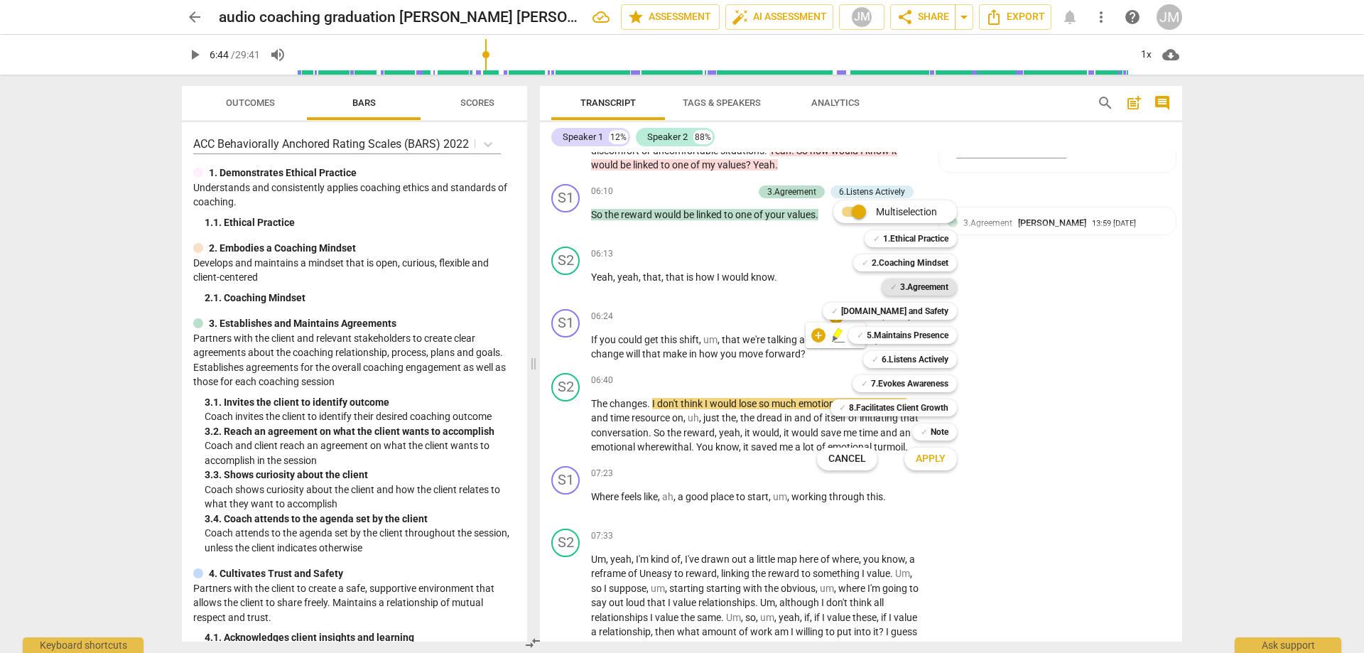
click at [941, 284] on b "3.Agreement" at bounding box center [924, 287] width 48 height 17
click at [919, 378] on b "7.Evokes Awareness" at bounding box center [909, 383] width 77 height 17
click at [934, 463] on span "Apply" at bounding box center [931, 459] width 30 height 14
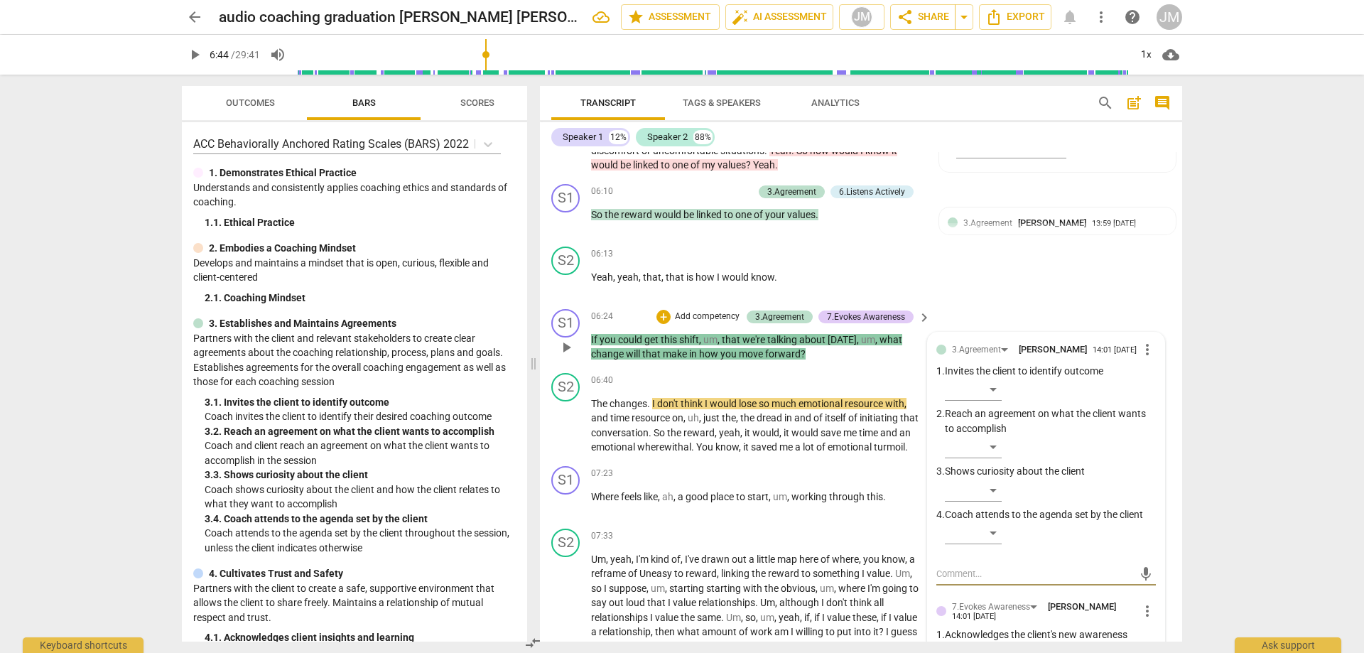
scroll to position [1313, 0]
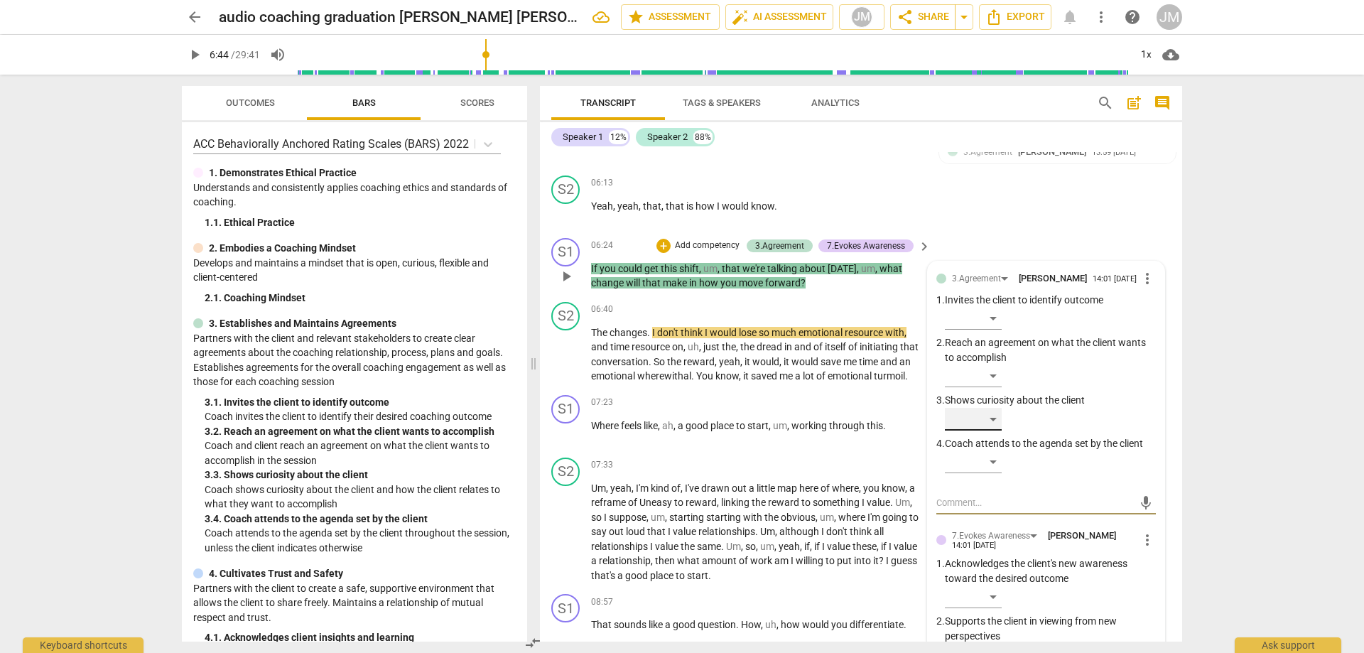
click at [983, 415] on div "​" at bounding box center [973, 419] width 57 height 23
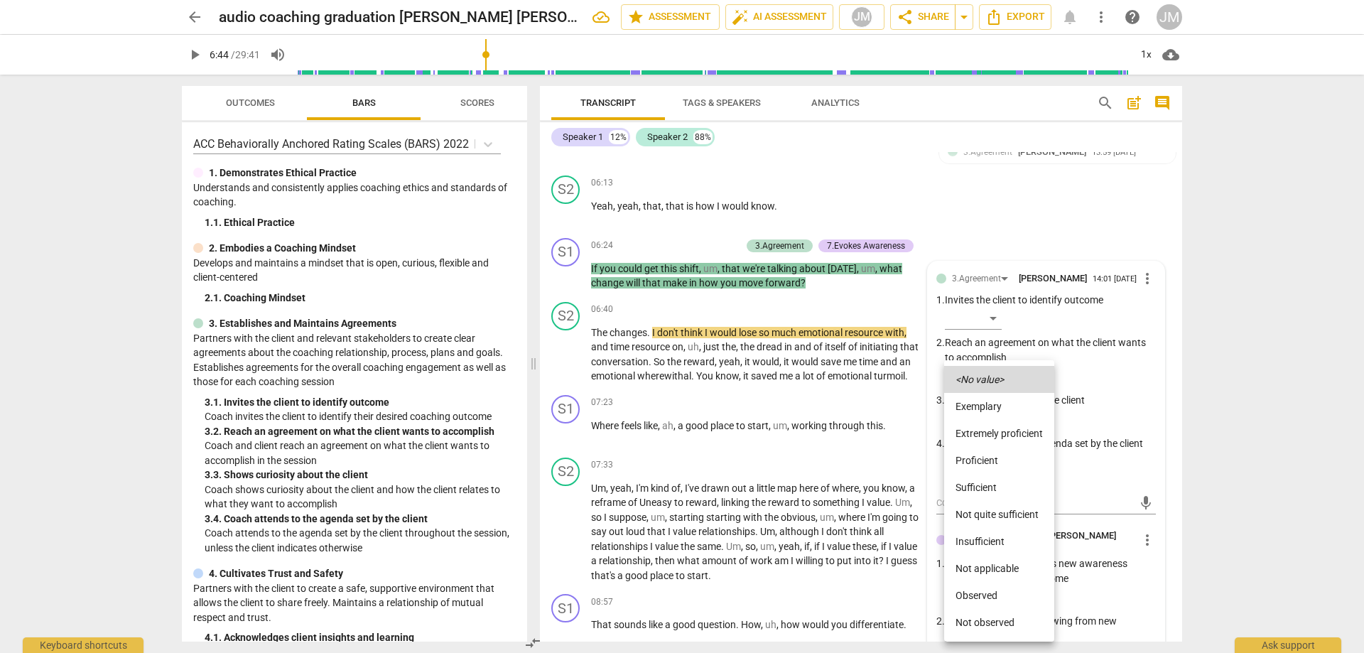
click at [989, 453] on li "Proficient" at bounding box center [999, 460] width 110 height 27
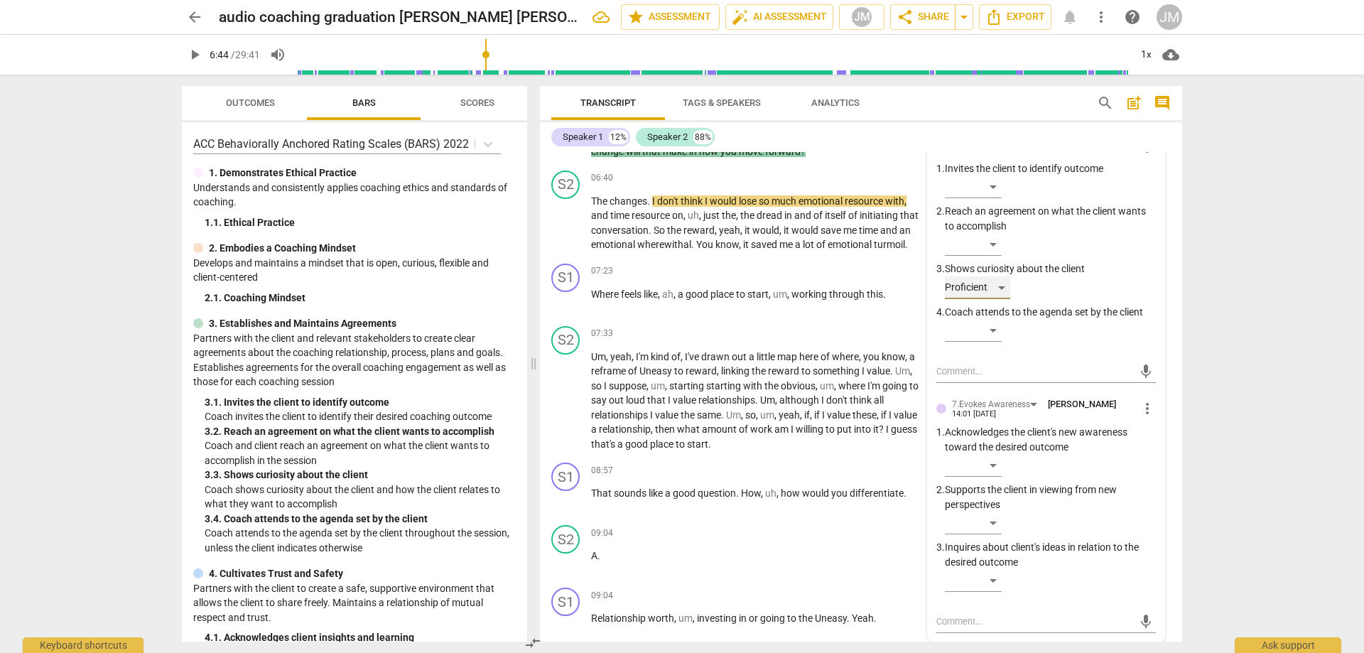
scroll to position [1455, 0]
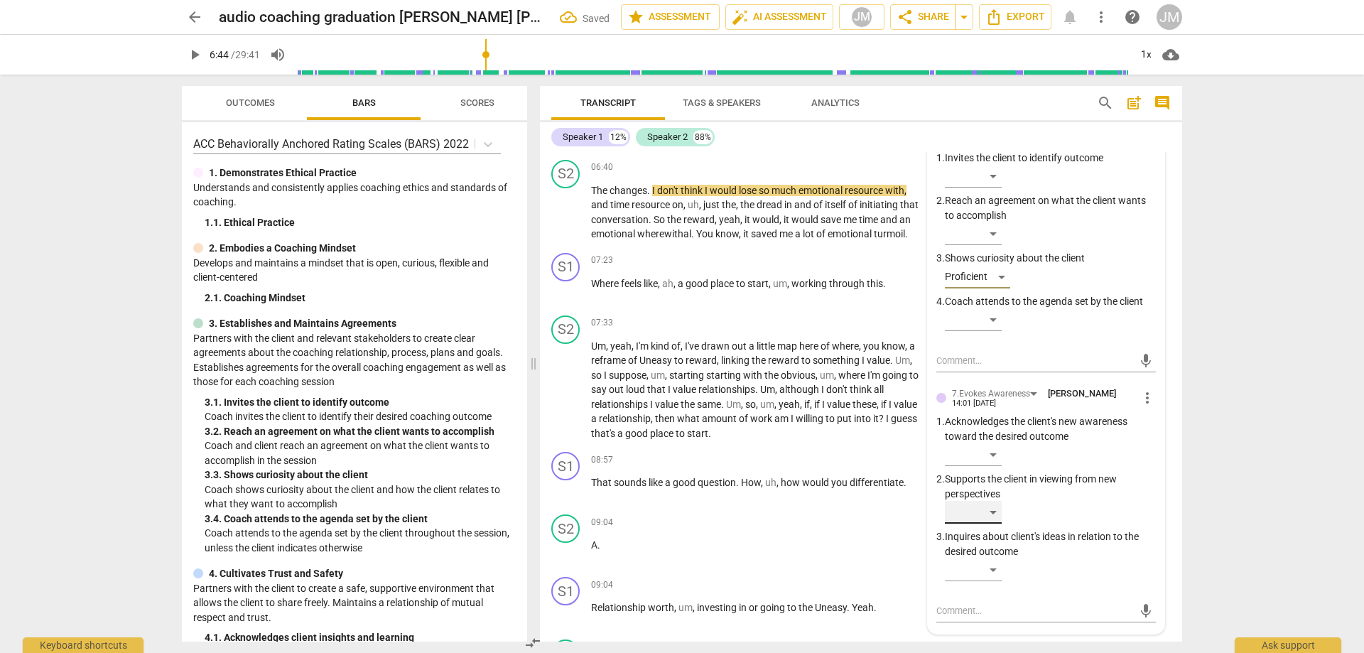
click at [993, 506] on div "​" at bounding box center [973, 512] width 57 height 23
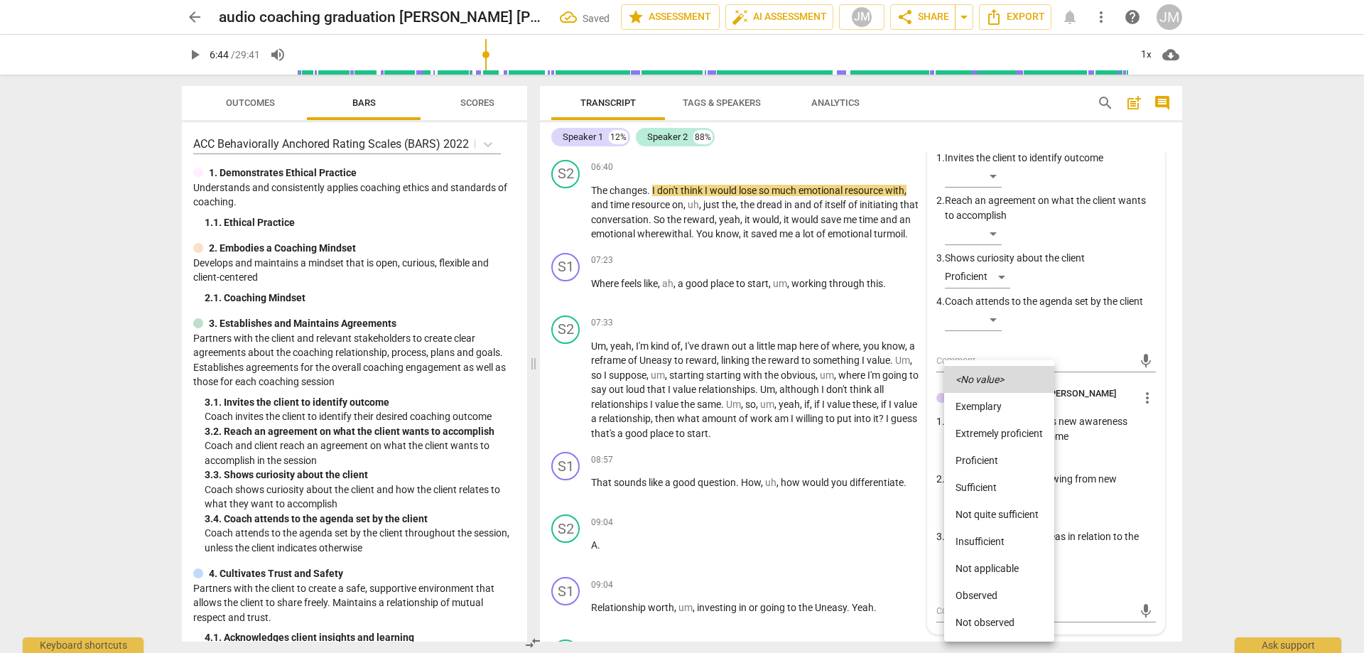
click at [1011, 465] on li "Proficient" at bounding box center [999, 460] width 110 height 27
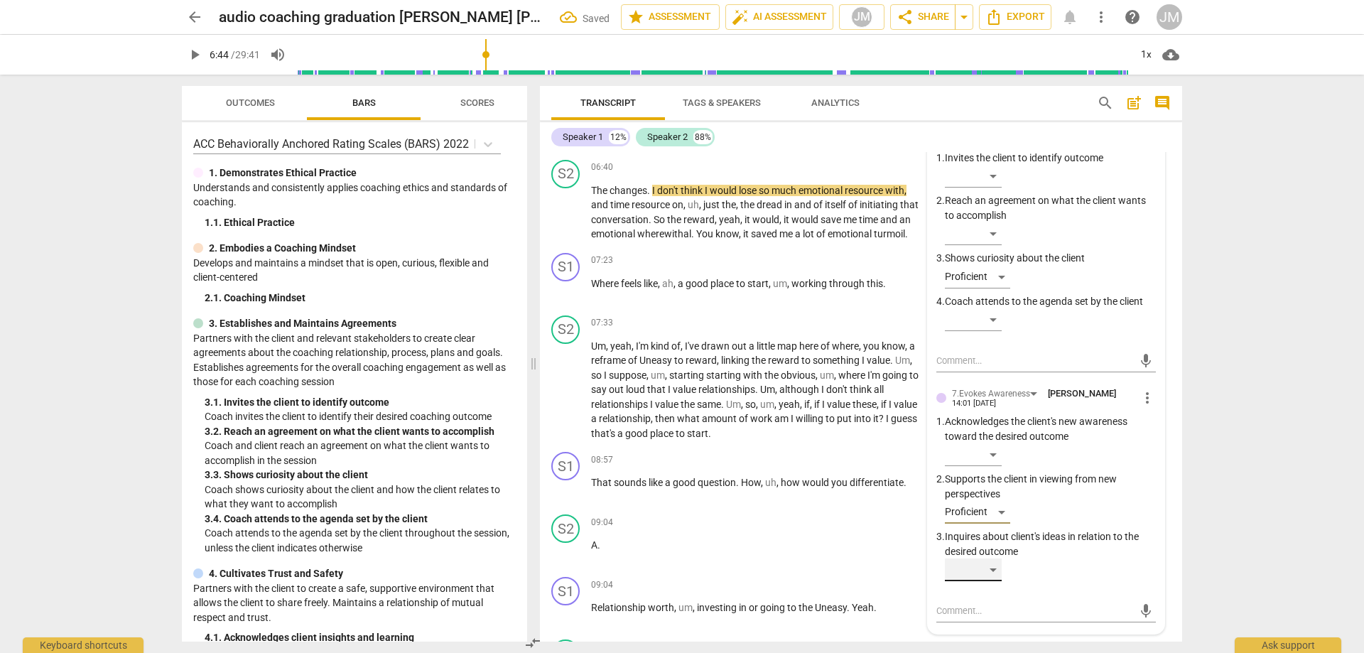
click at [993, 571] on div "​" at bounding box center [973, 570] width 57 height 23
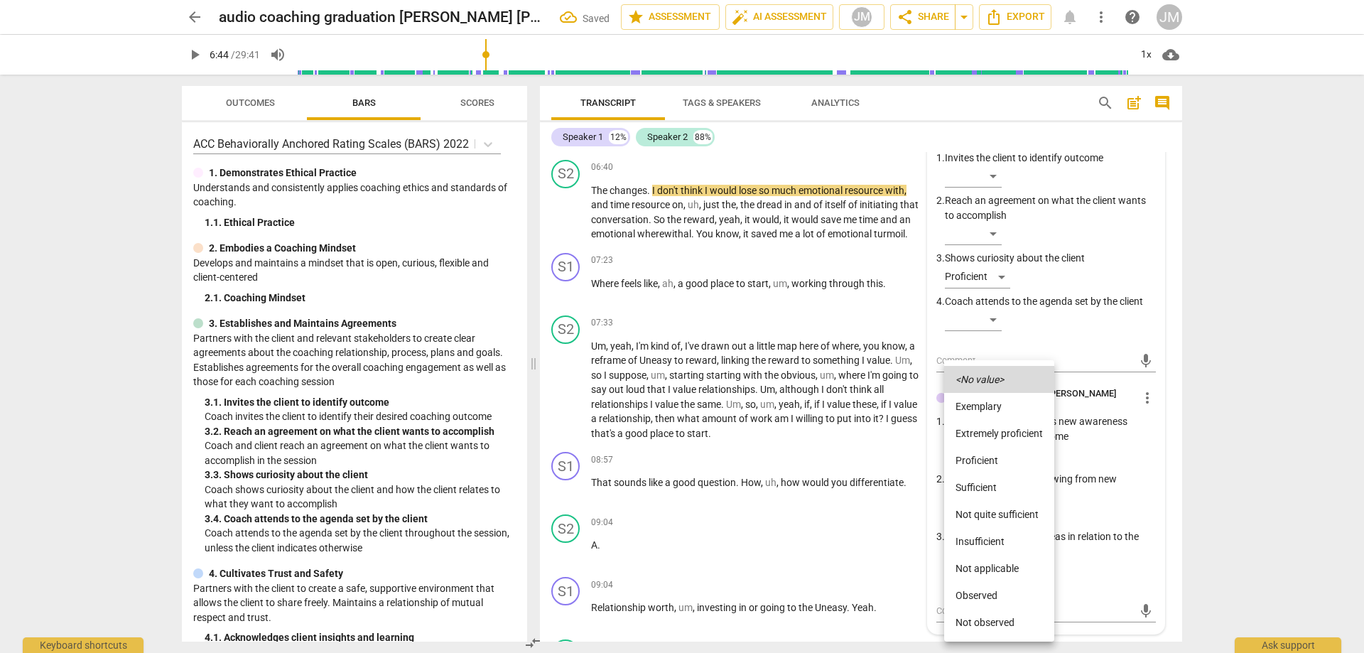
click at [997, 464] on li "Proficient" at bounding box center [999, 460] width 110 height 27
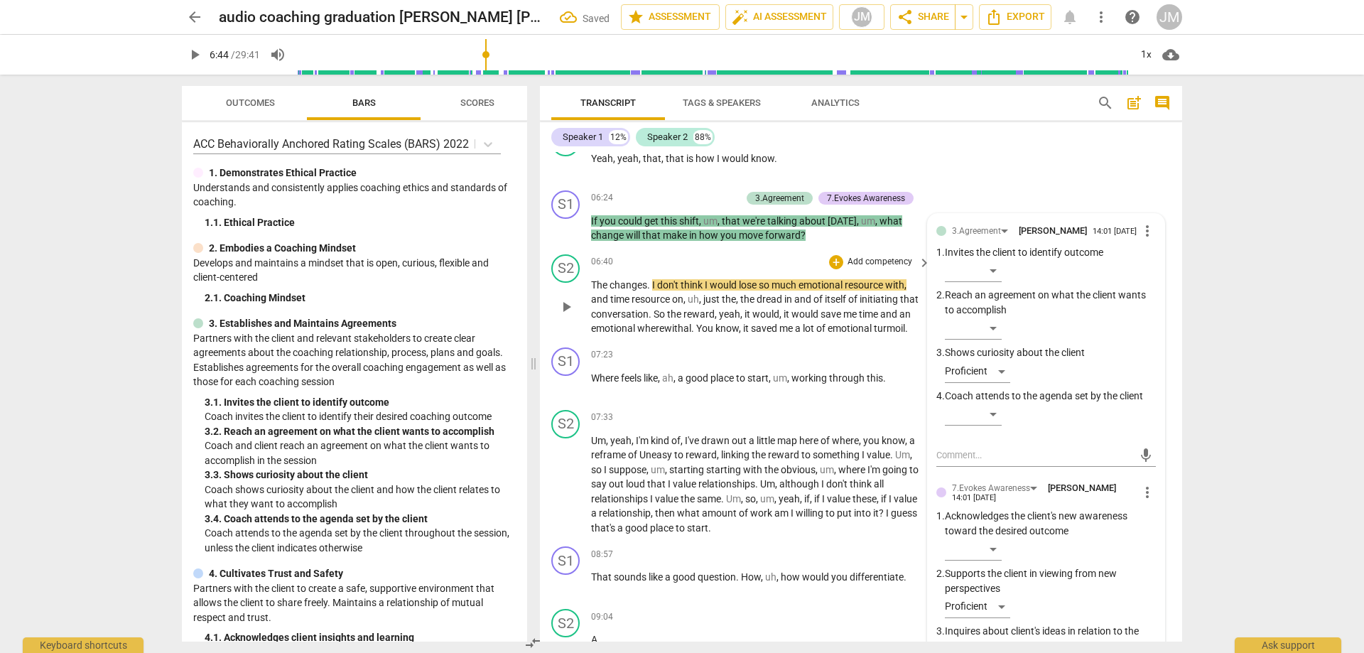
scroll to position [1242, 0]
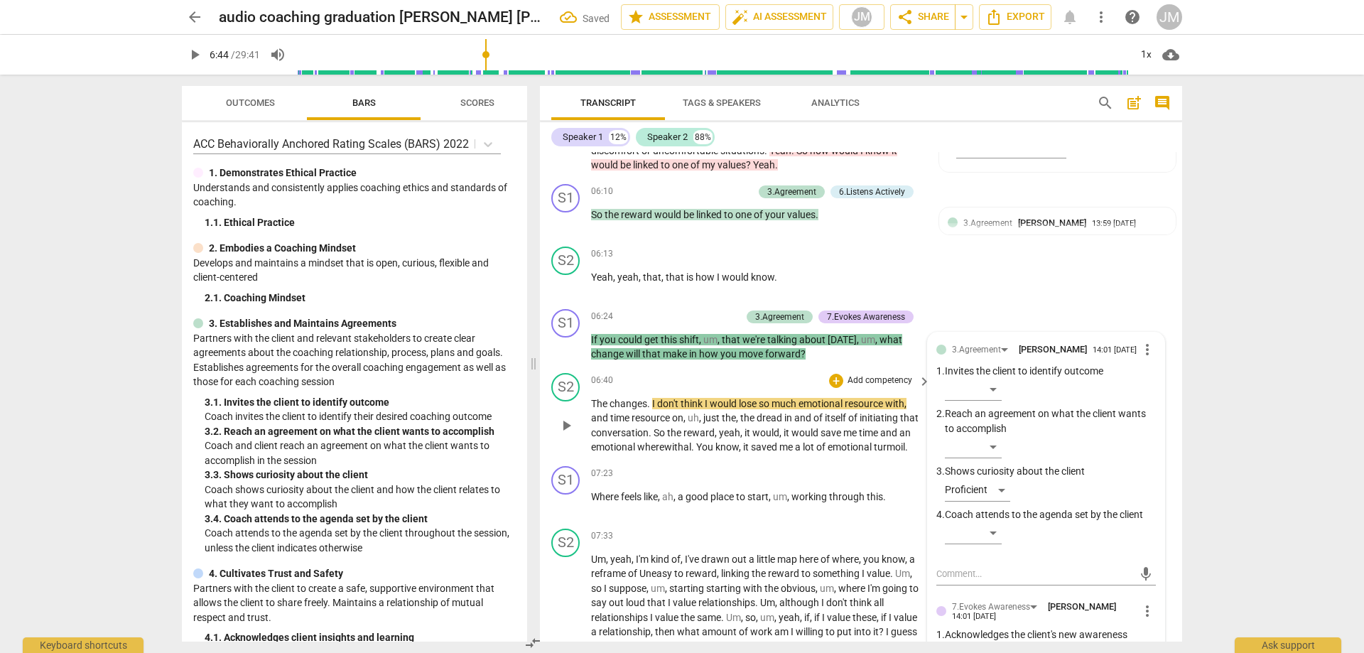
click at [562, 434] on span "play_arrow" at bounding box center [566, 425] width 17 height 17
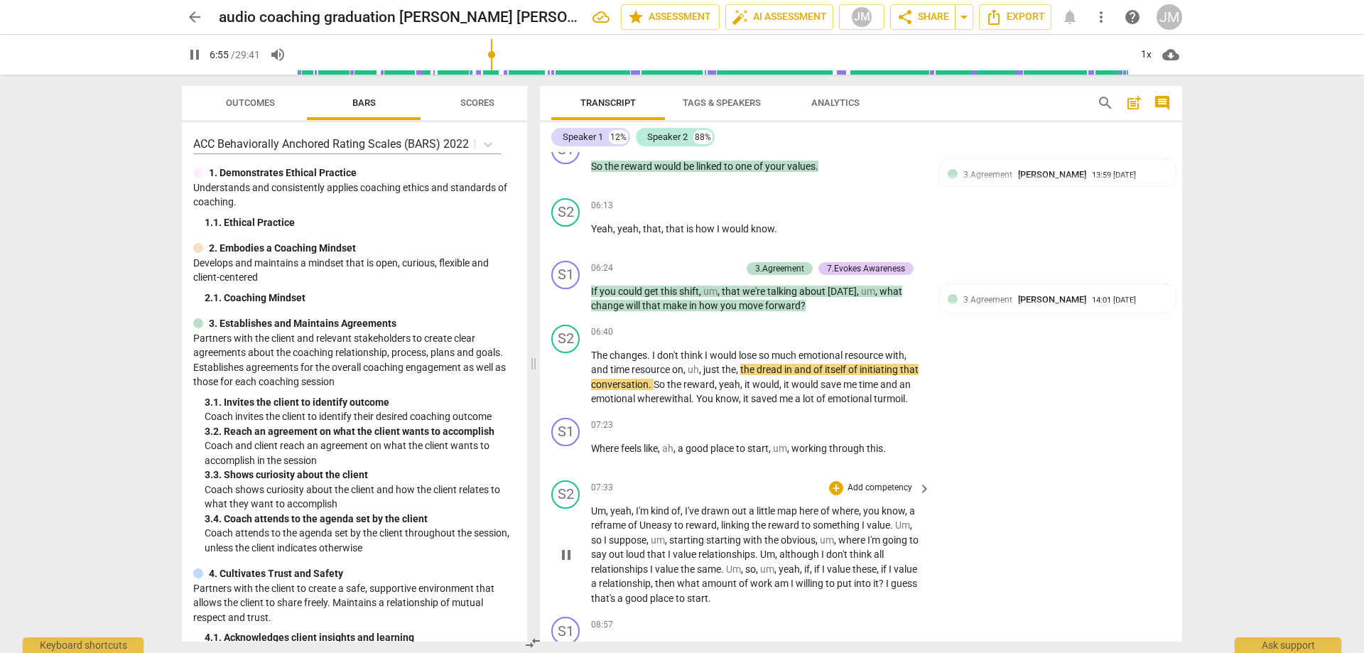
scroll to position [1384, 0]
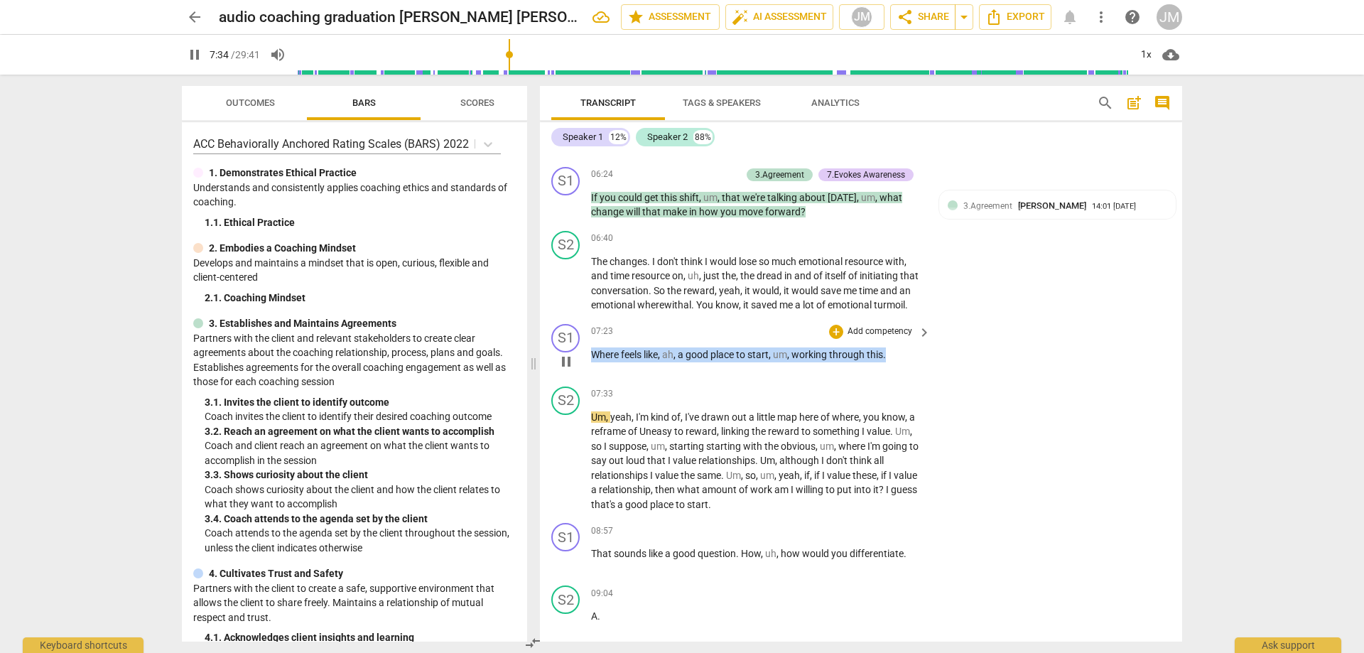
drag, startPoint x: 900, startPoint y: 369, endPoint x: 556, endPoint y: 369, distance: 343.2
click at [556, 369] on div "S1 play_arrow pause 07:23 + Add competency keyboard_arrow_right Where feels lik…" at bounding box center [861, 349] width 642 height 63
click at [836, 339] on div "+" at bounding box center [836, 332] width 14 height 14
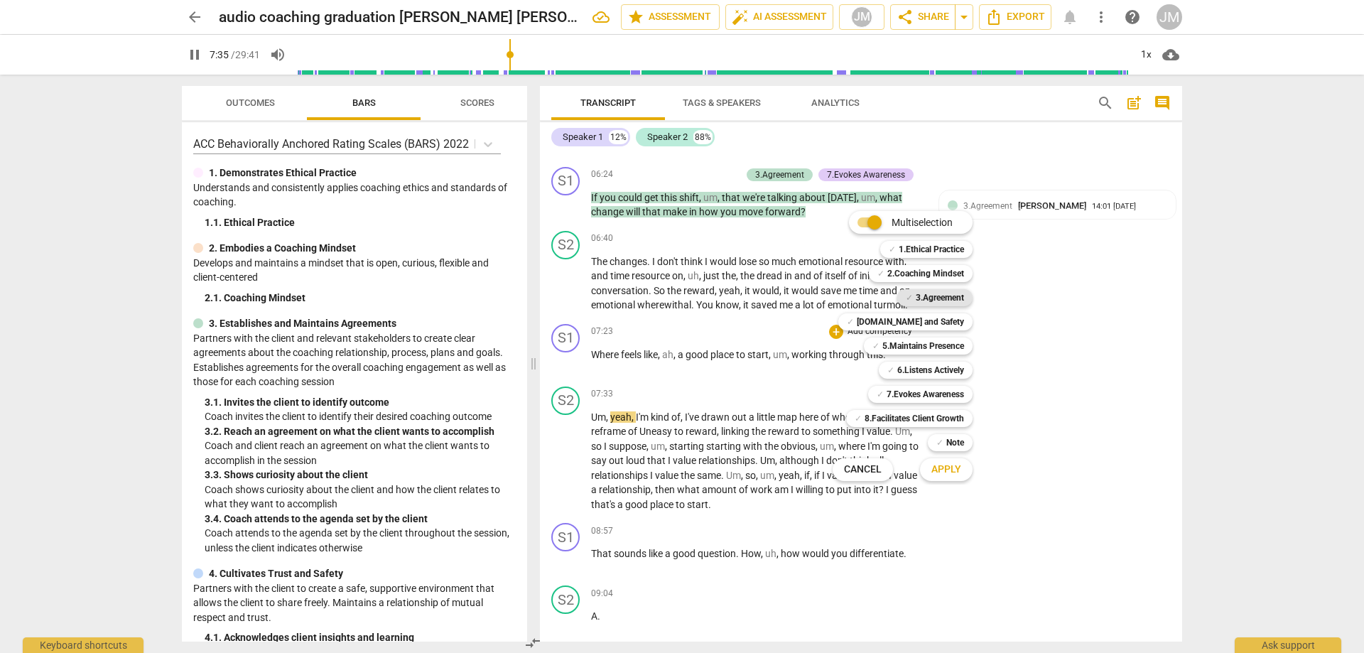
click at [936, 291] on b "3.Agreement" at bounding box center [940, 297] width 48 height 17
click at [957, 467] on span "Apply" at bounding box center [947, 470] width 30 height 14
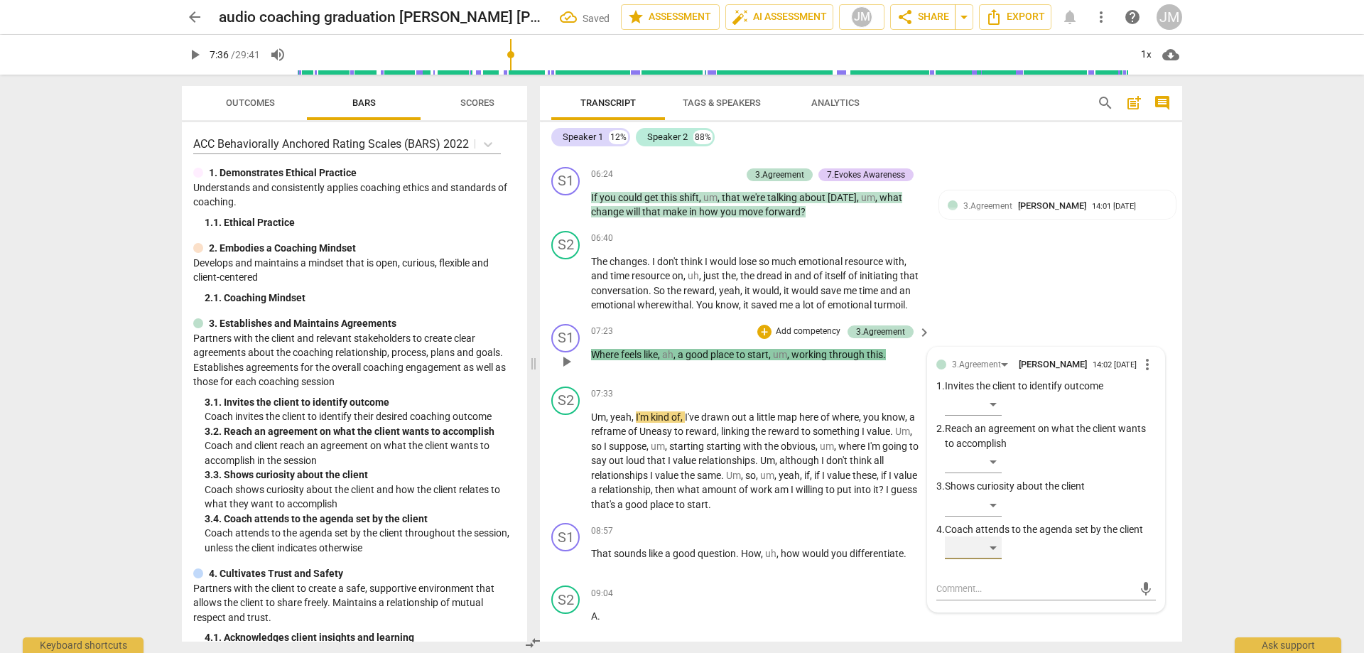
click at [986, 559] on div "​" at bounding box center [973, 547] width 57 height 23
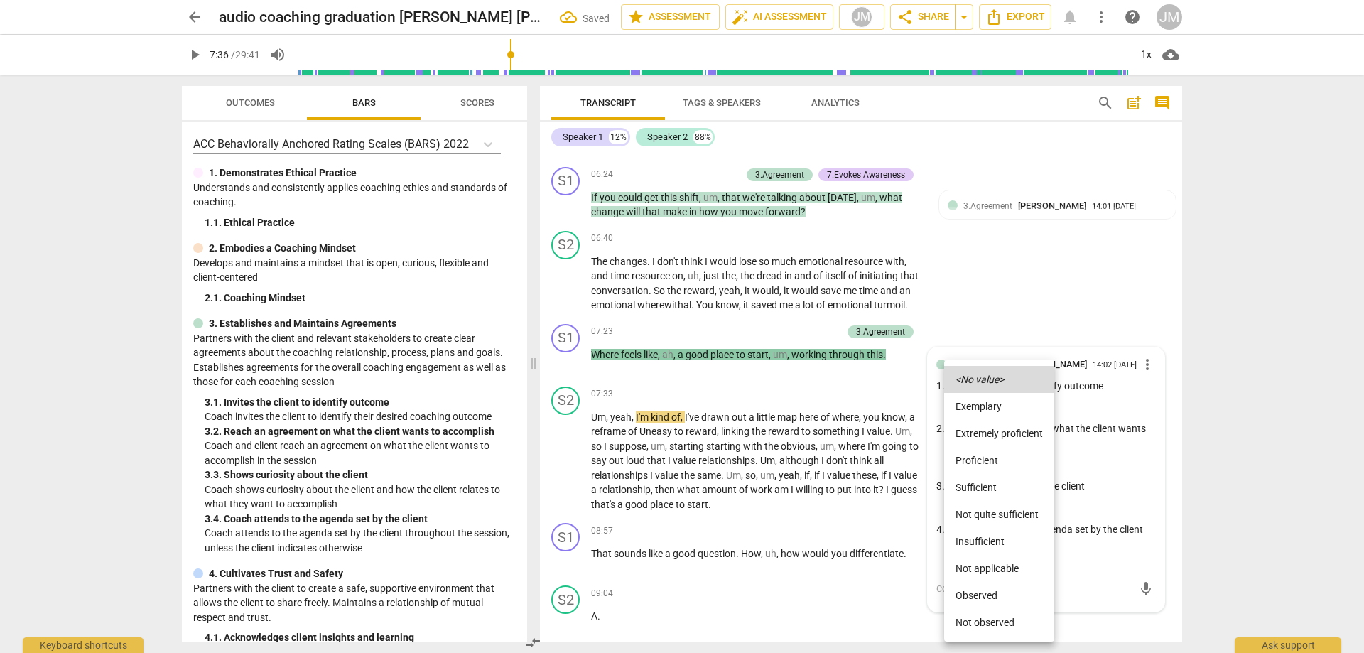
click at [1003, 489] on li "Sufficient" at bounding box center [999, 487] width 110 height 27
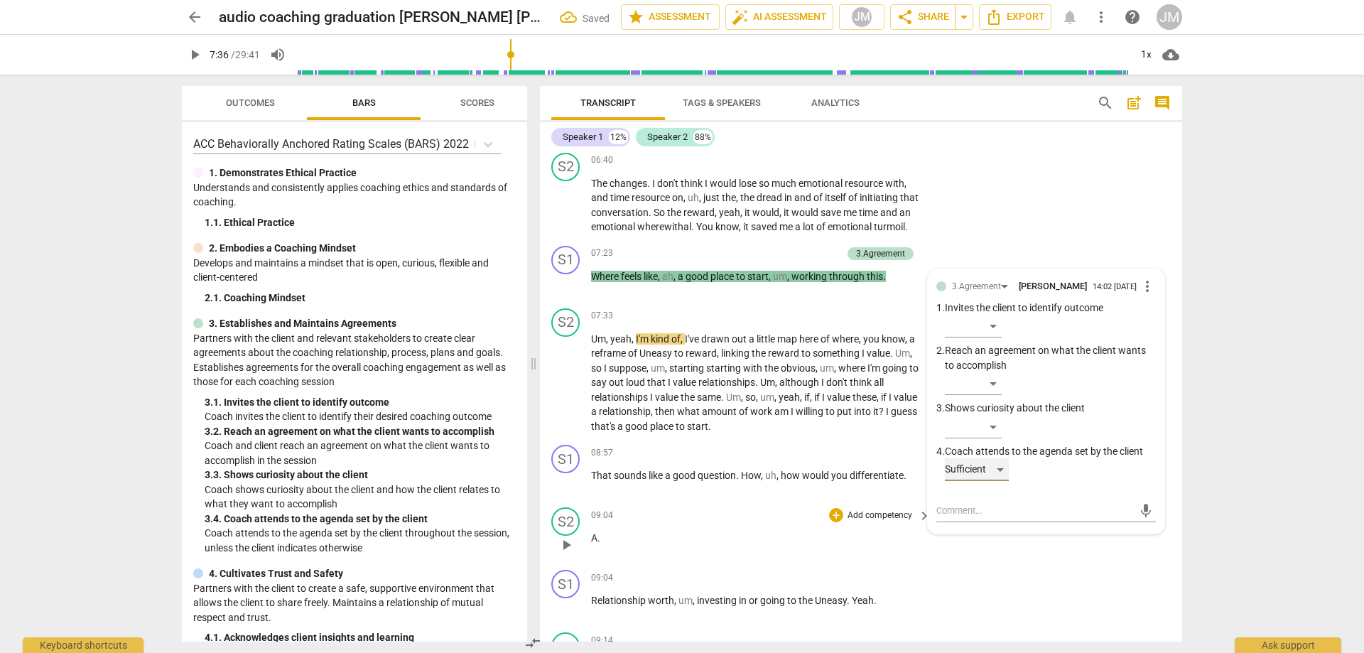
scroll to position [1597, 0]
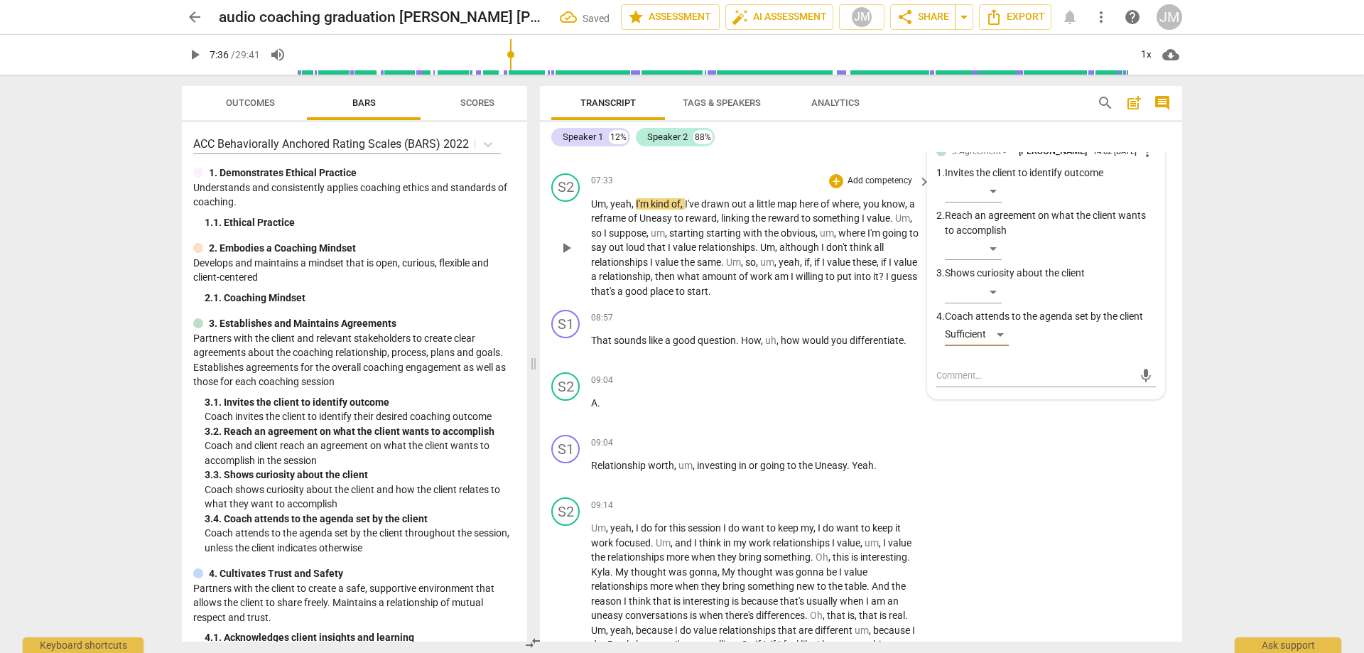
click at [573, 257] on span "play_arrow" at bounding box center [566, 247] width 17 height 17
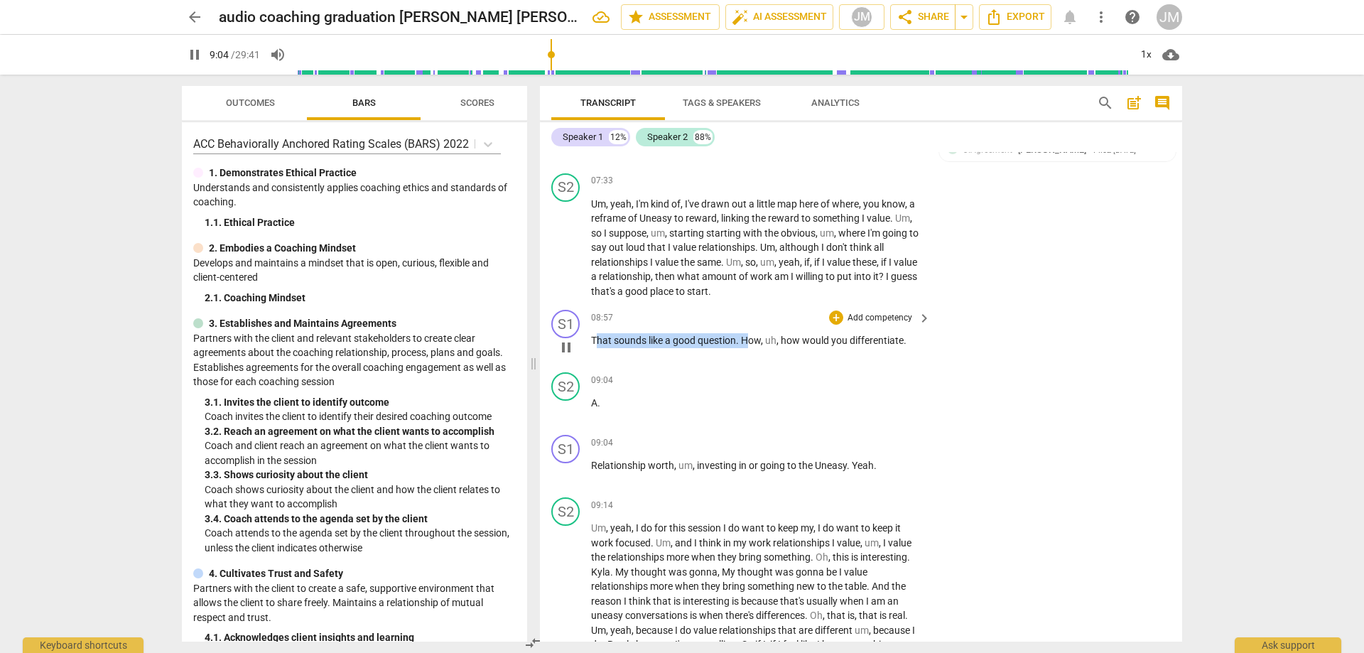
drag, startPoint x: 595, startPoint y: 352, endPoint x: 748, endPoint y: 360, distance: 153.0
click at [748, 348] on p "That sounds like a good question . How , uh , how would you differentiate ." at bounding box center [757, 340] width 333 height 15
click at [686, 346] on span "good" at bounding box center [685, 340] width 25 height 11
drag, startPoint x: 591, startPoint y: 351, endPoint x: 745, endPoint y: 360, distance: 153.8
click at [745, 348] on p "That sounds like a good question . How , uh , how would you differentiate ." at bounding box center [757, 340] width 333 height 15
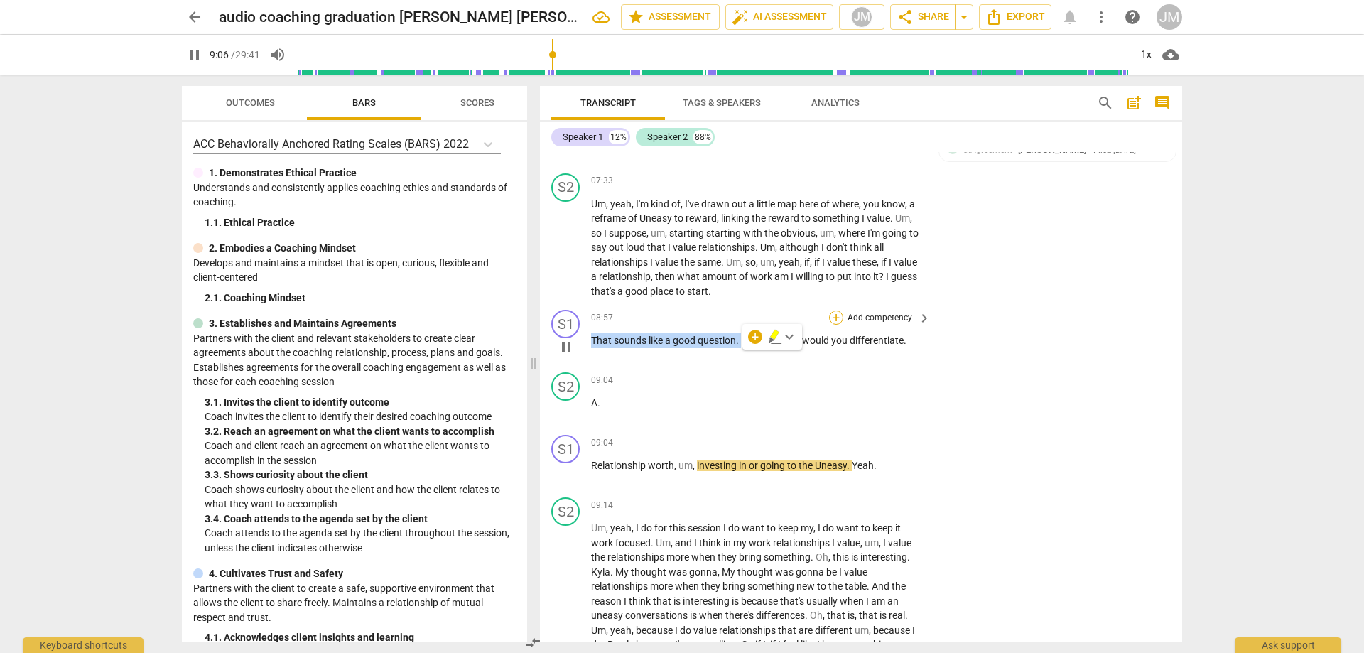
click at [836, 325] on div "+" at bounding box center [836, 318] width 14 height 14
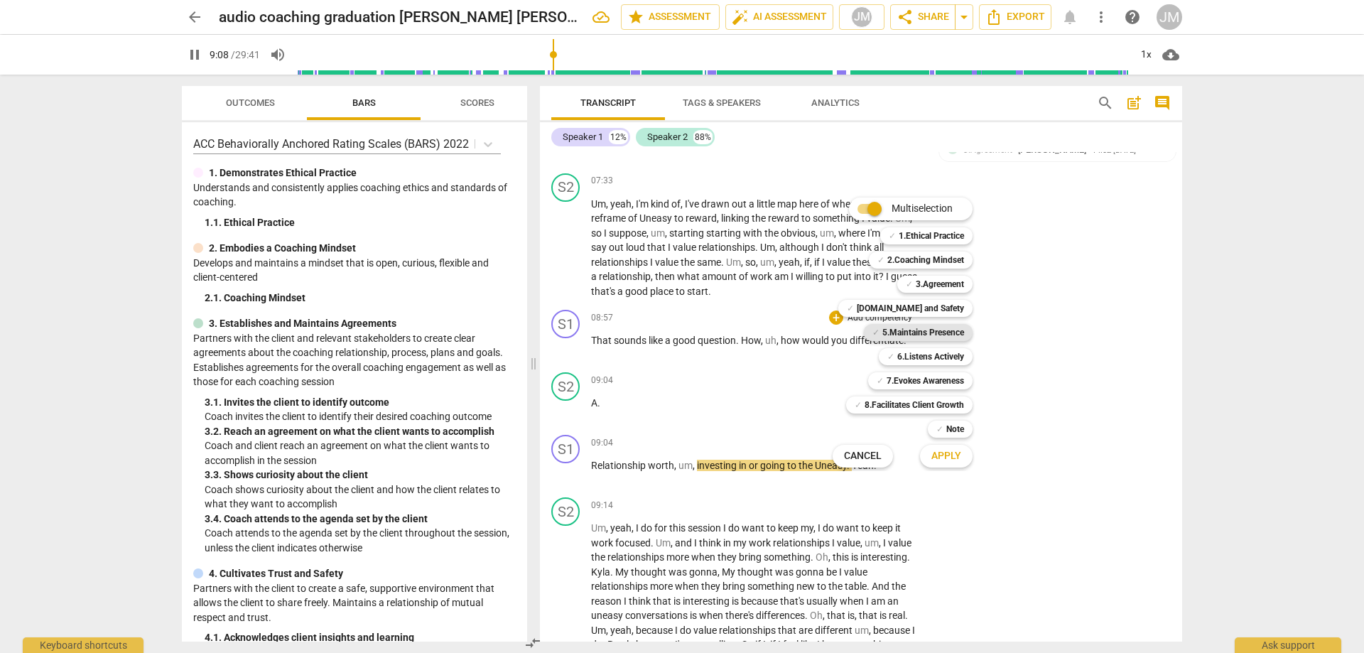
click at [910, 338] on b "5.Maintains Presence" at bounding box center [924, 332] width 82 height 17
click at [929, 300] on b "[DOMAIN_NAME] and Safety" at bounding box center [910, 308] width 107 height 17
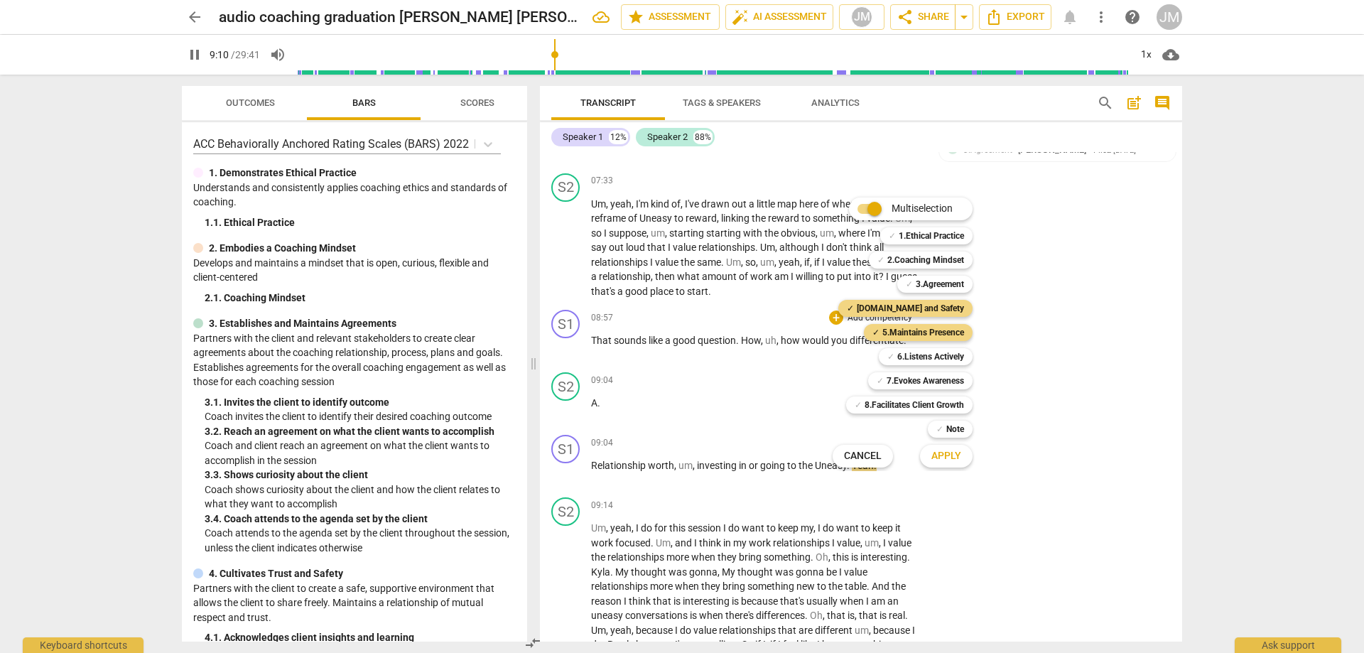
click at [952, 464] on button "Apply" at bounding box center [946, 456] width 53 height 26
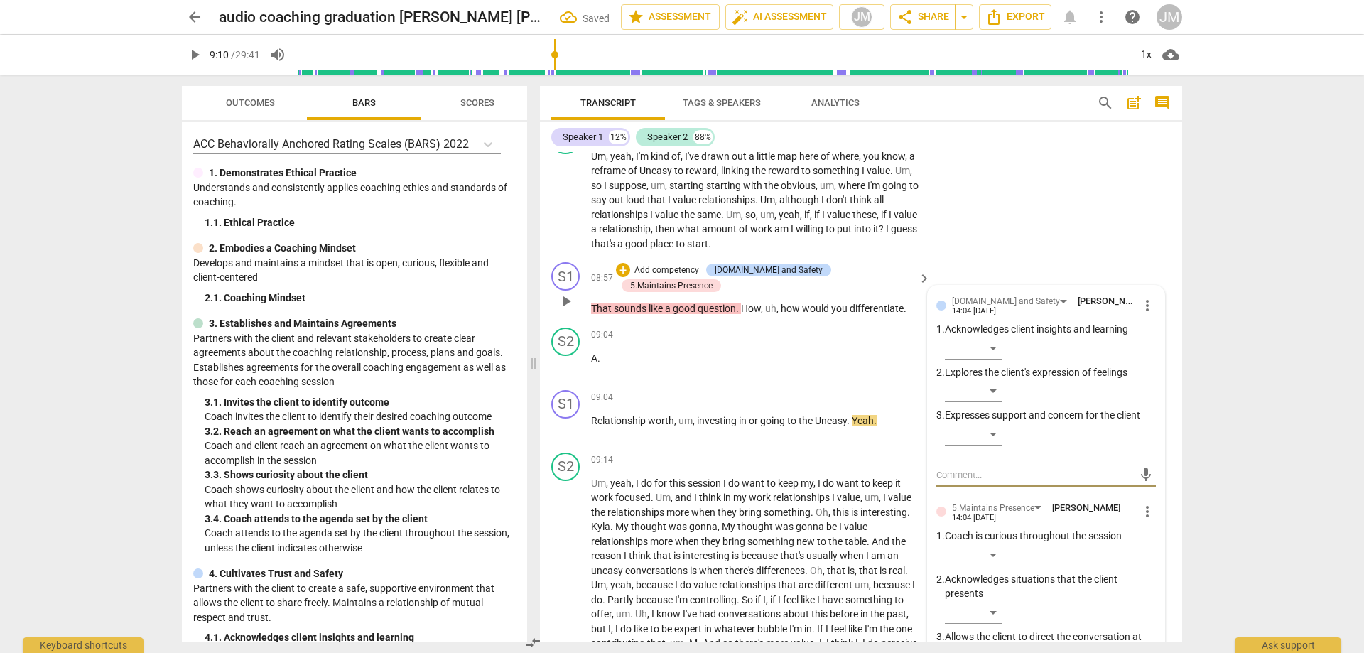
scroll to position [1668, 0]
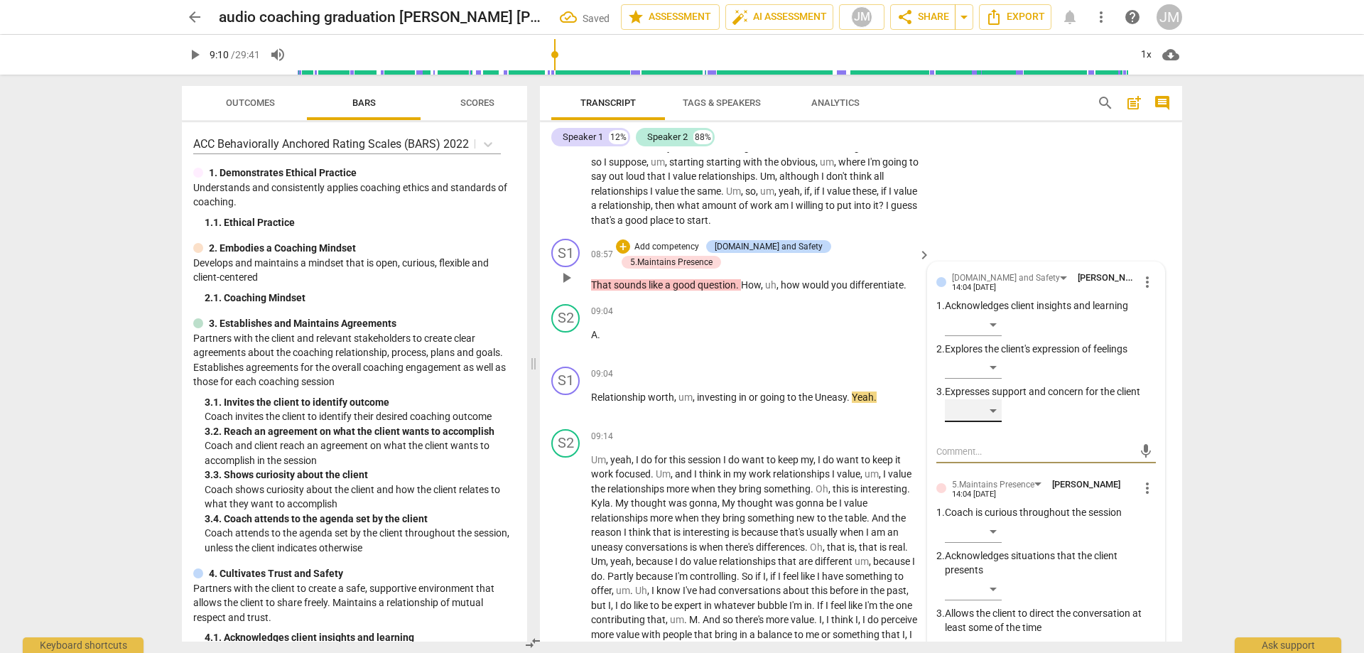
click at [990, 422] on div "​" at bounding box center [973, 410] width 57 height 23
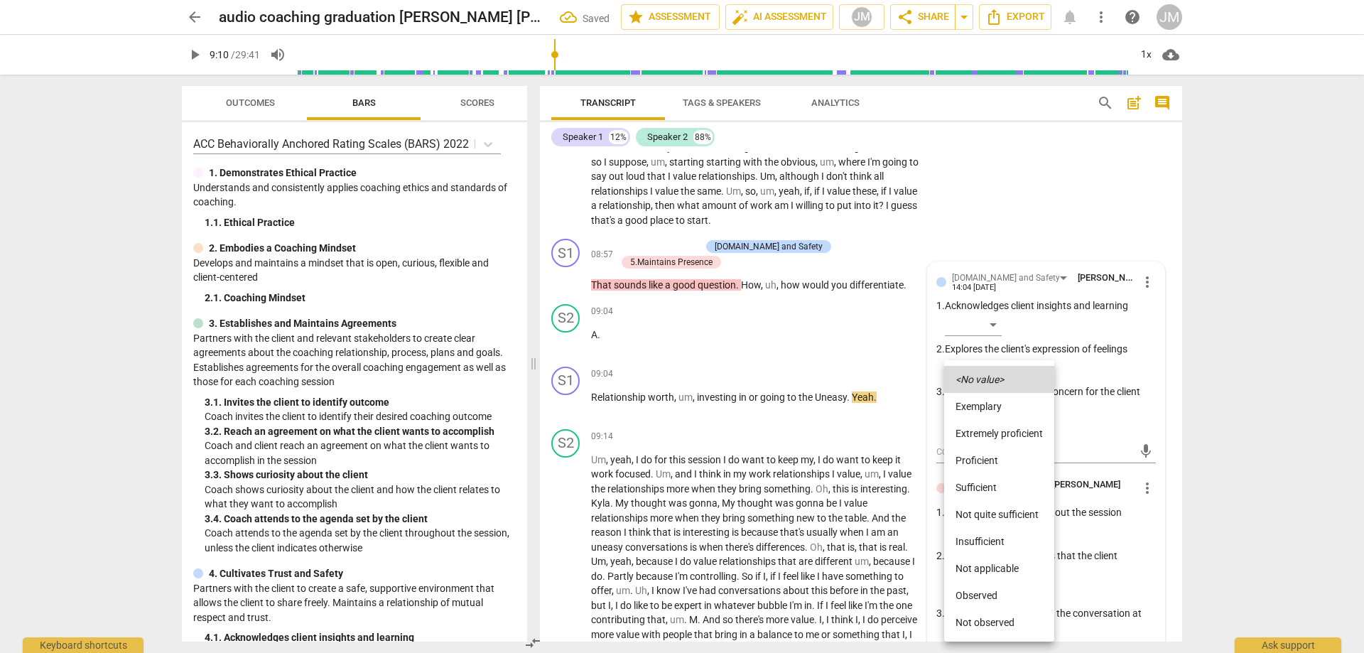
click at [991, 481] on li "Sufficient" at bounding box center [999, 487] width 110 height 27
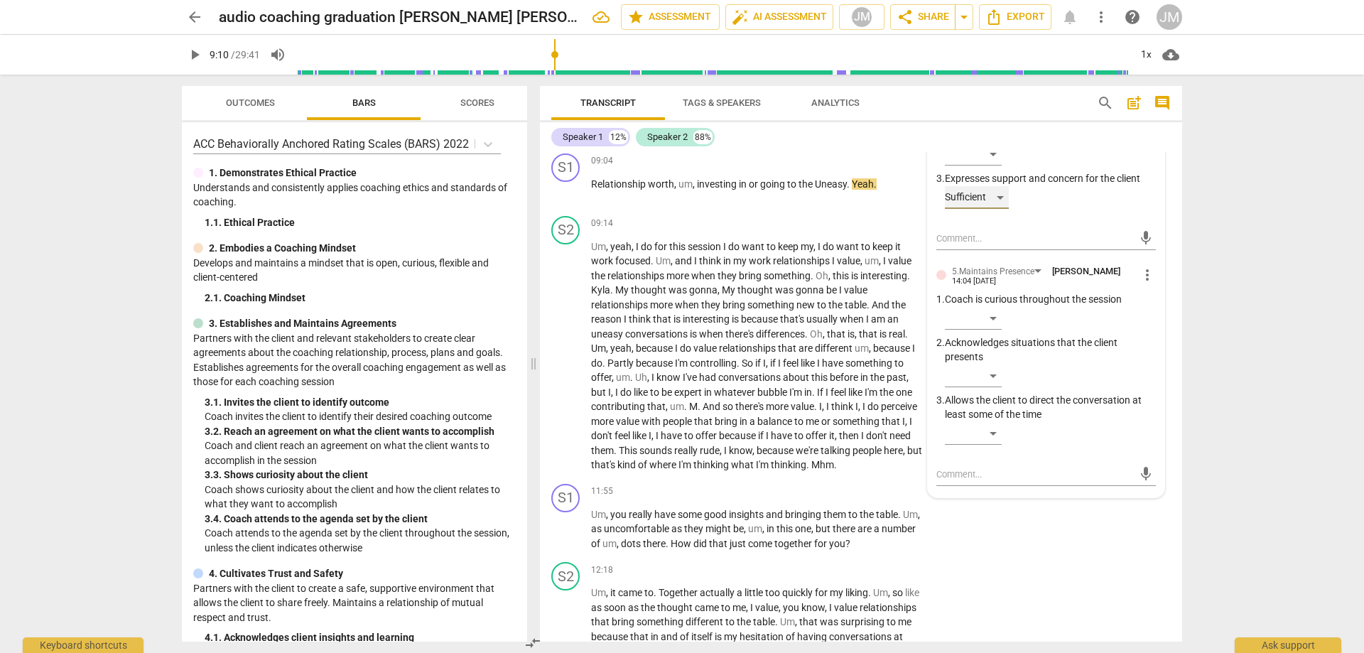
scroll to position [1811, 0]
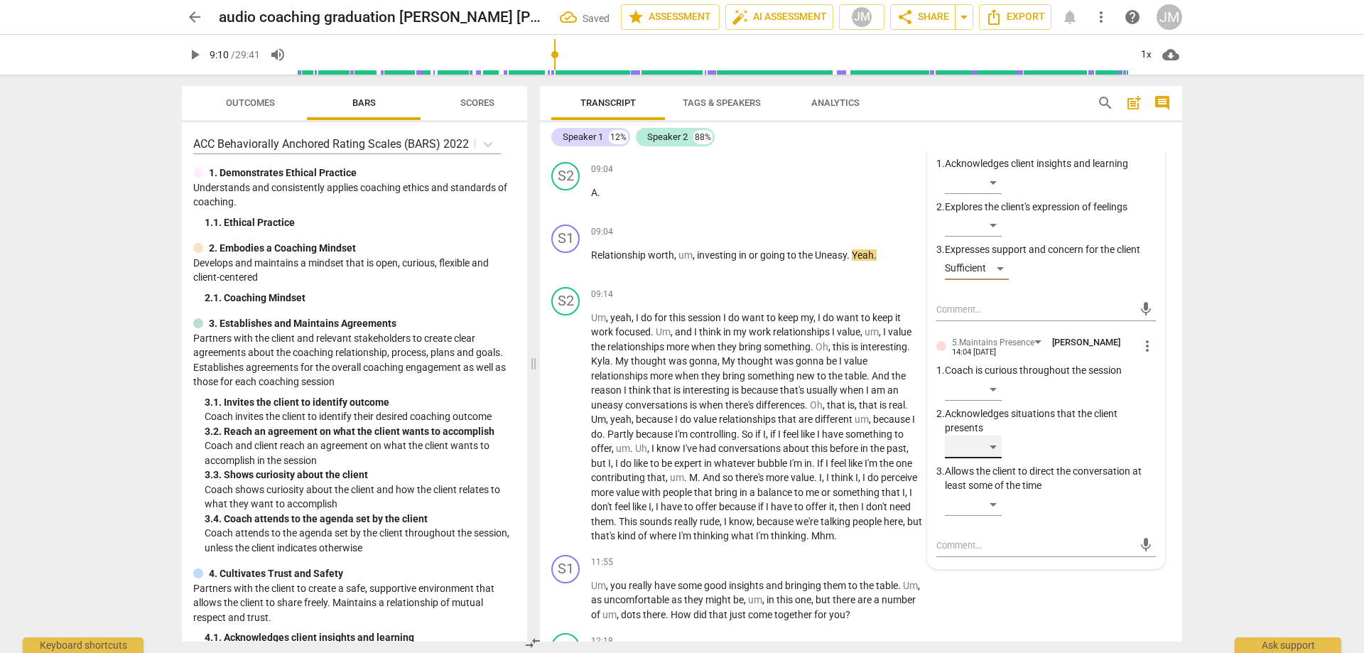
click at [996, 458] on div "​" at bounding box center [973, 447] width 57 height 23
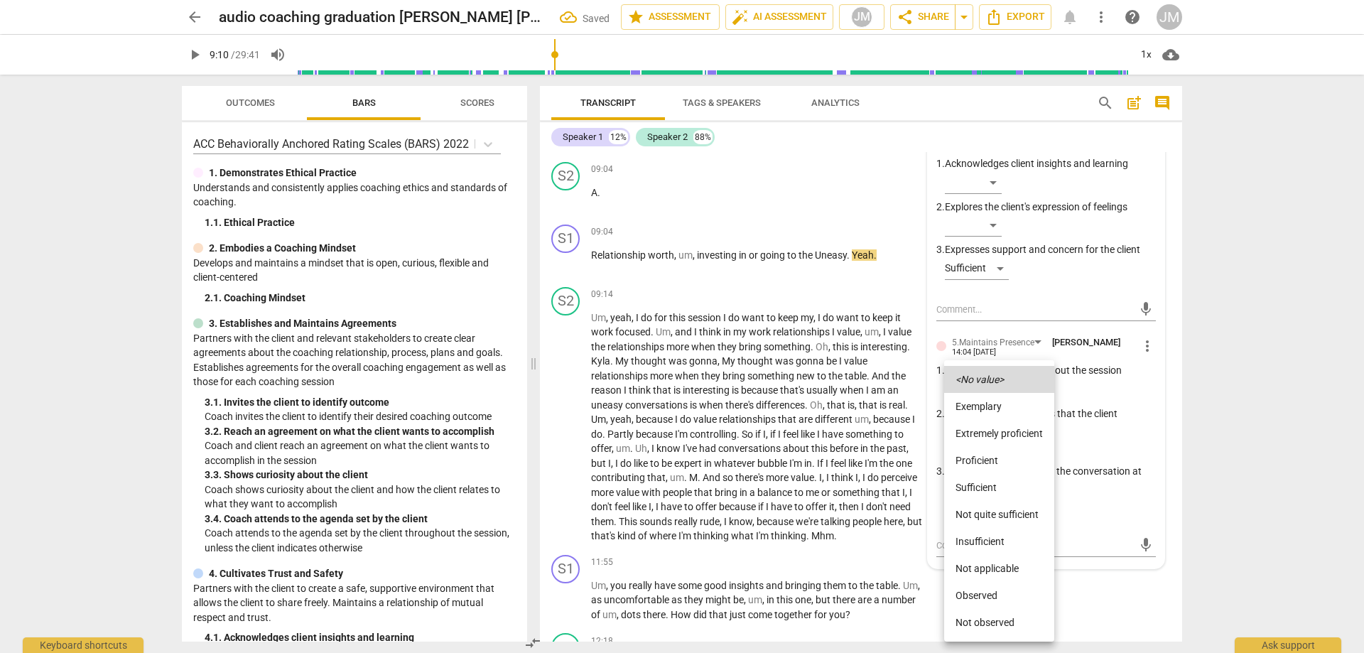
click at [1001, 488] on li "Sufficient" at bounding box center [999, 487] width 110 height 27
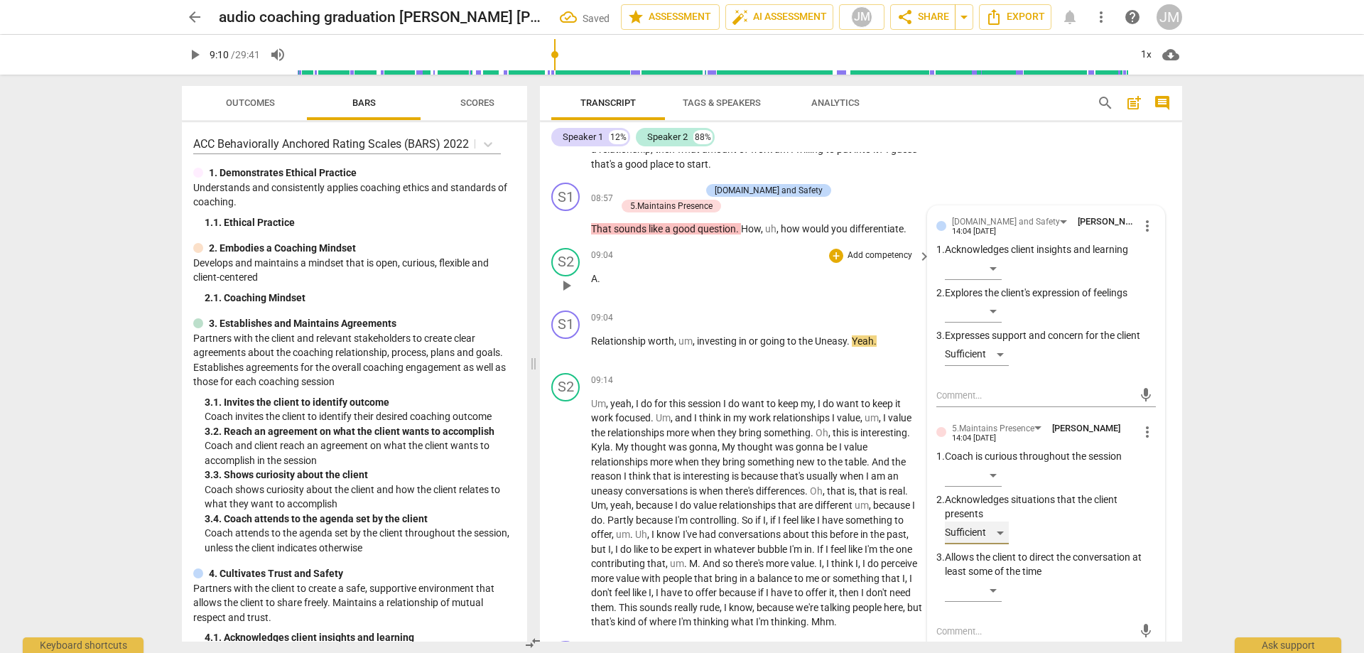
scroll to position [1597, 0]
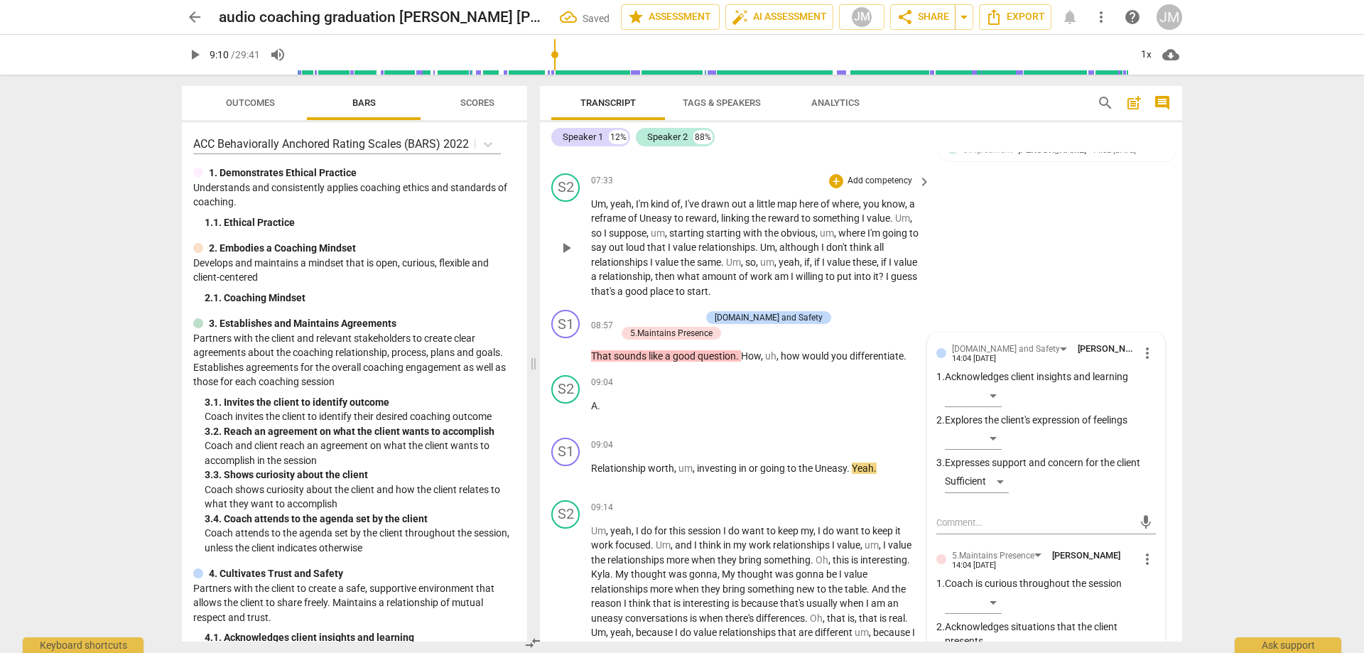
click at [1027, 263] on div "S2 play_arrow pause 07:33 + Add competency keyboard_arrow_right Um , yeah , I'm…" at bounding box center [861, 236] width 642 height 137
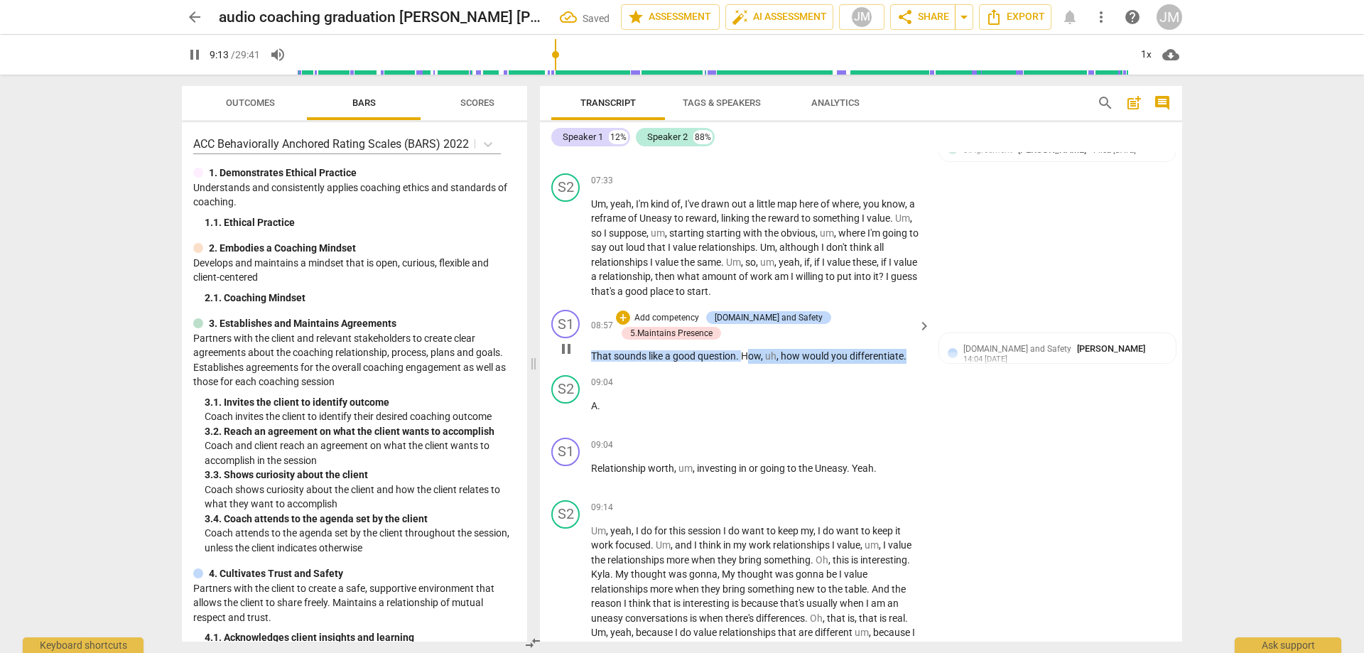
drag, startPoint x: 747, startPoint y: 355, endPoint x: 914, endPoint y: 357, distance: 167.0
click at [914, 357] on p "That sounds like a good question . How , uh , how would you differentiate ." at bounding box center [757, 356] width 333 height 15
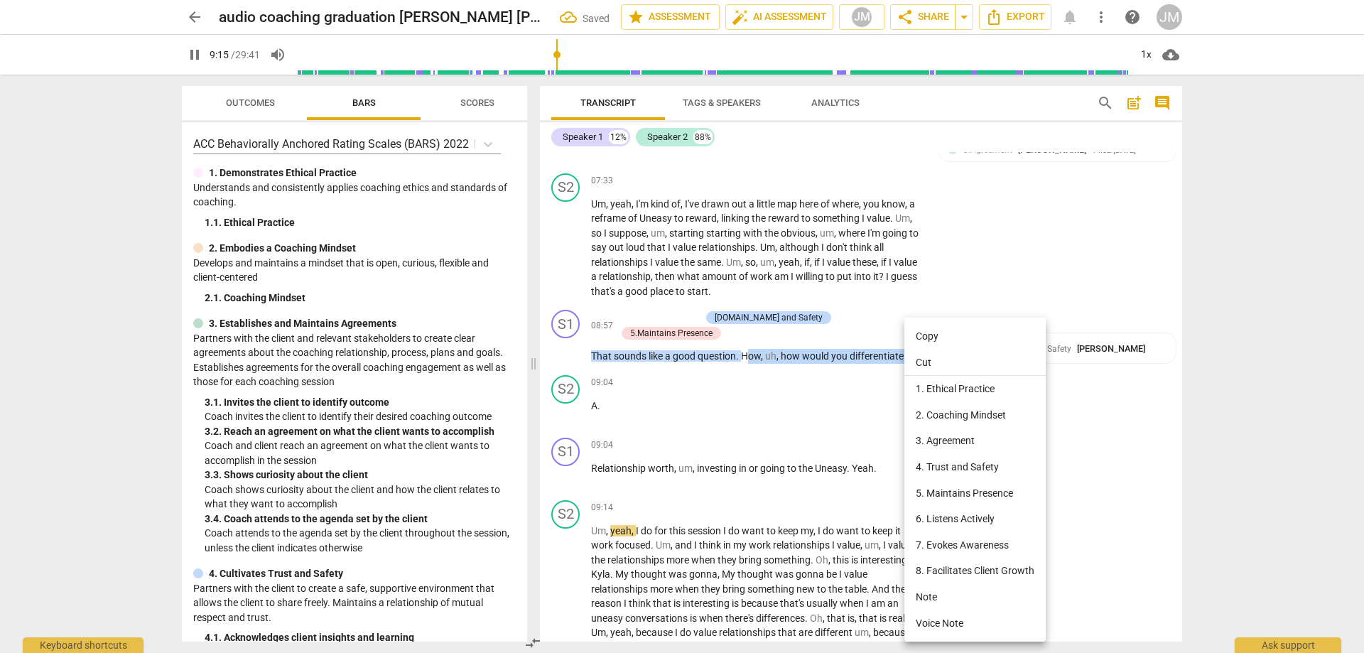
click at [993, 546] on li "7. Evokes Awareness" at bounding box center [975, 545] width 141 height 26
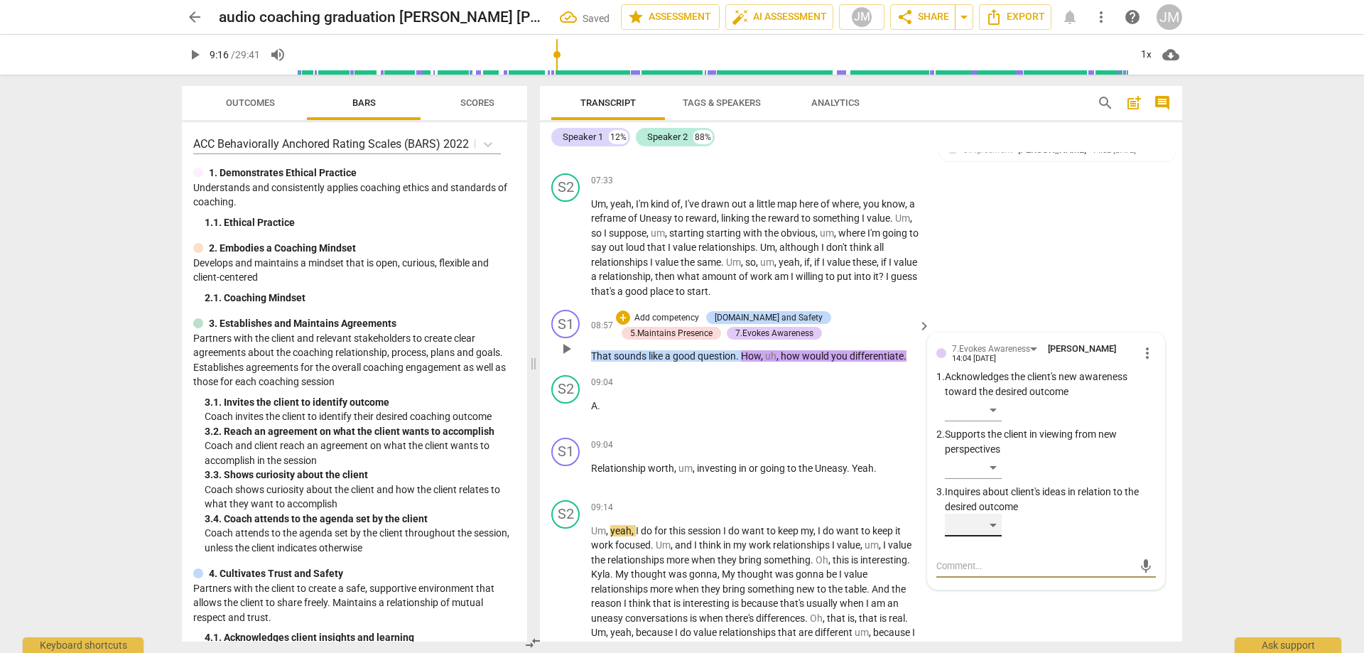
click at [1000, 536] on div "​" at bounding box center [973, 525] width 57 height 23
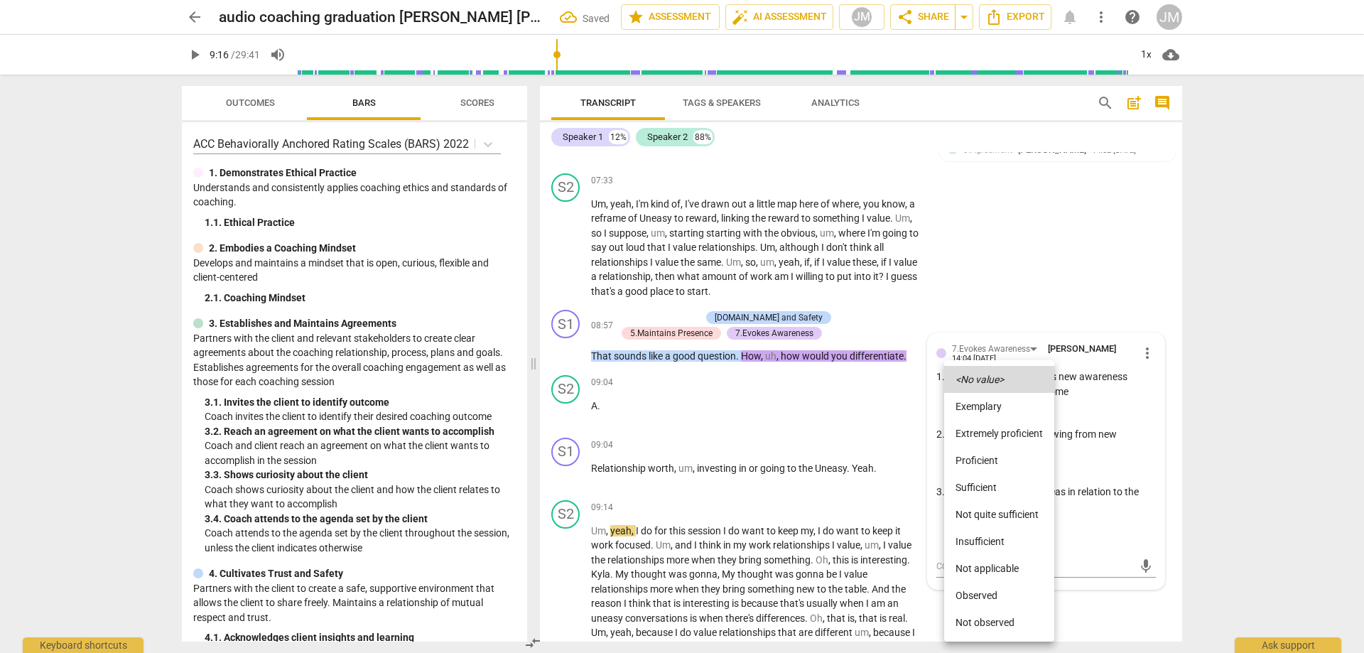
click at [1000, 455] on li "Proficient" at bounding box center [999, 460] width 110 height 27
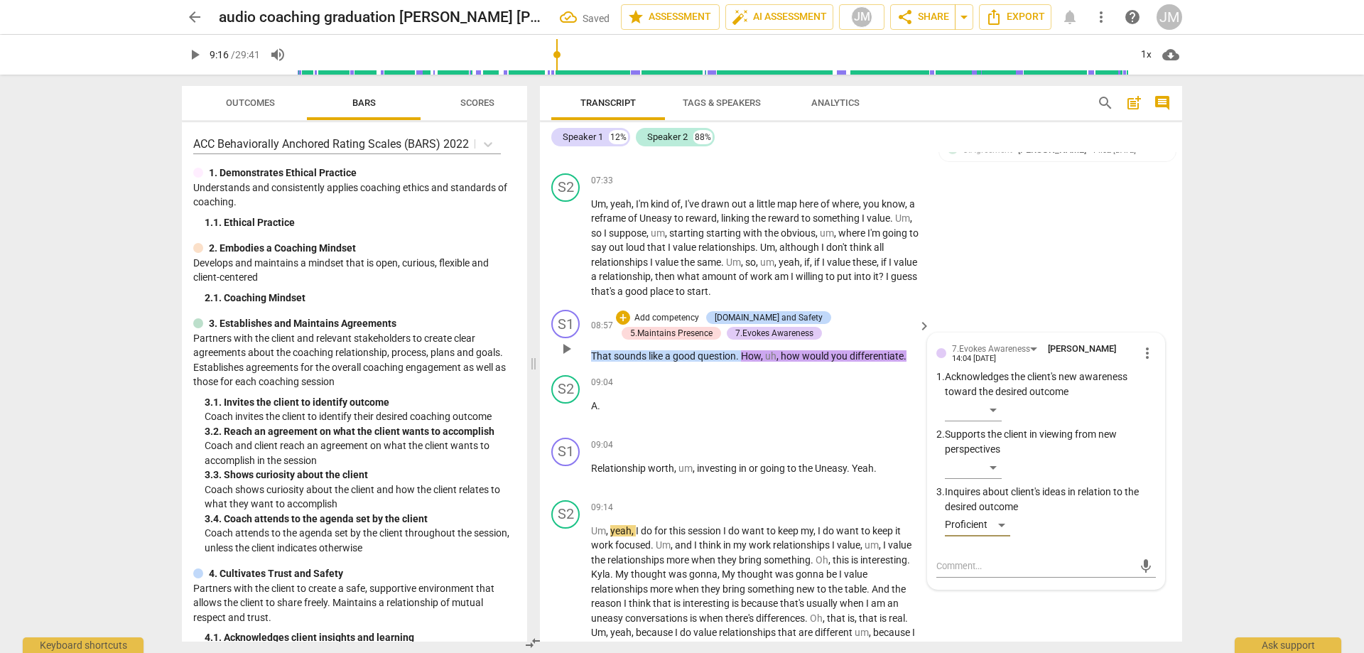
click at [1005, 485] on div "​" at bounding box center [1050, 470] width 211 height 28
click at [997, 479] on div "​" at bounding box center [973, 467] width 57 height 23
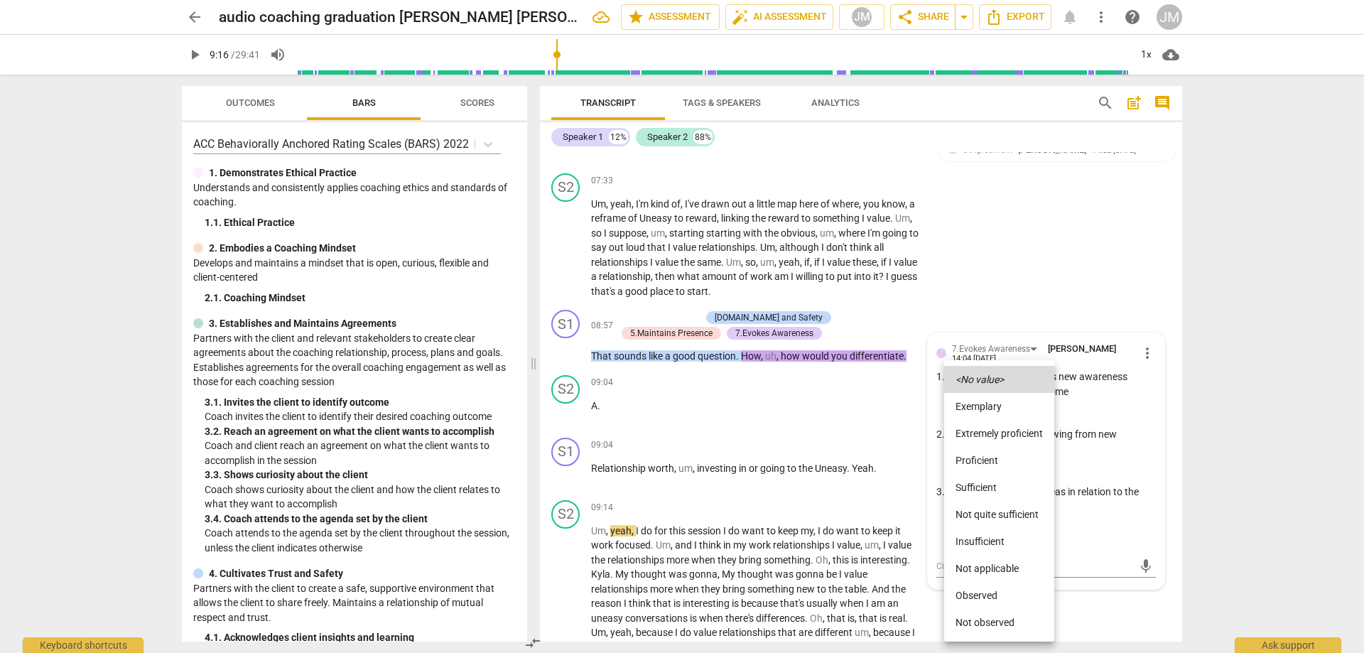
click at [995, 456] on li "Proficient" at bounding box center [999, 460] width 110 height 27
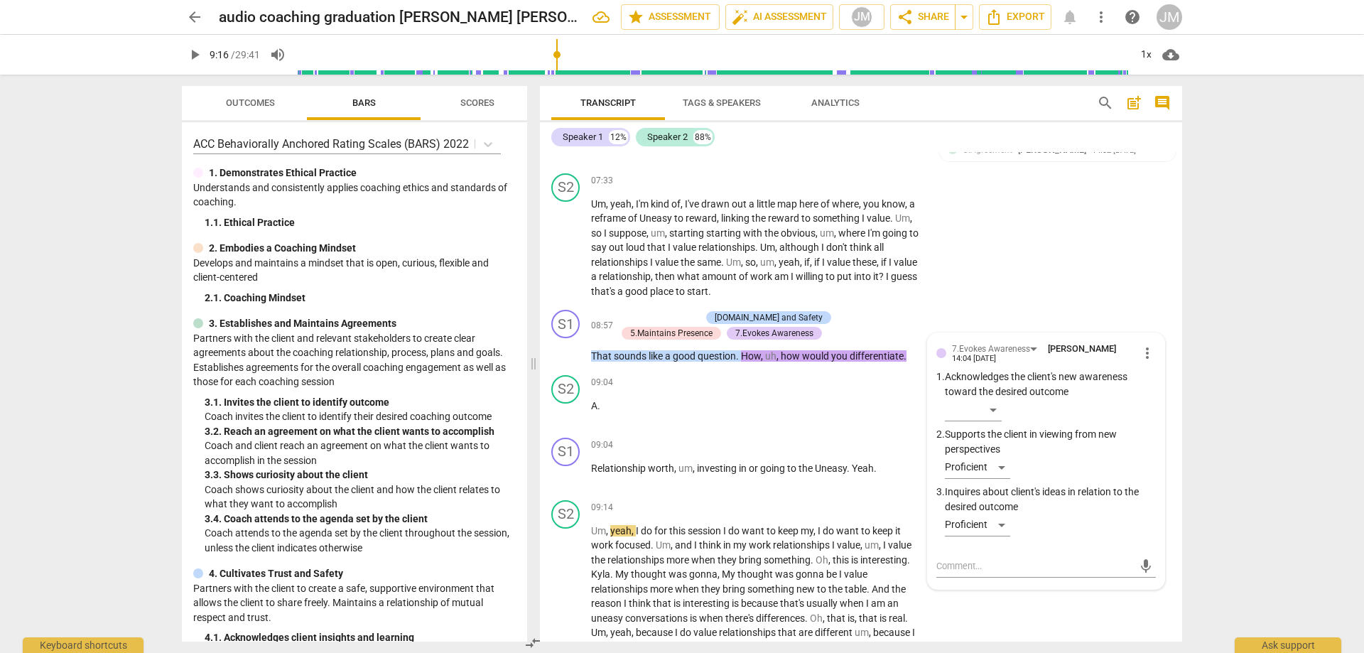
click at [1040, 232] on div "S2 play_arrow pause 07:33 + Add competency keyboard_arrow_right Um , yeah , I'm…" at bounding box center [861, 236] width 642 height 137
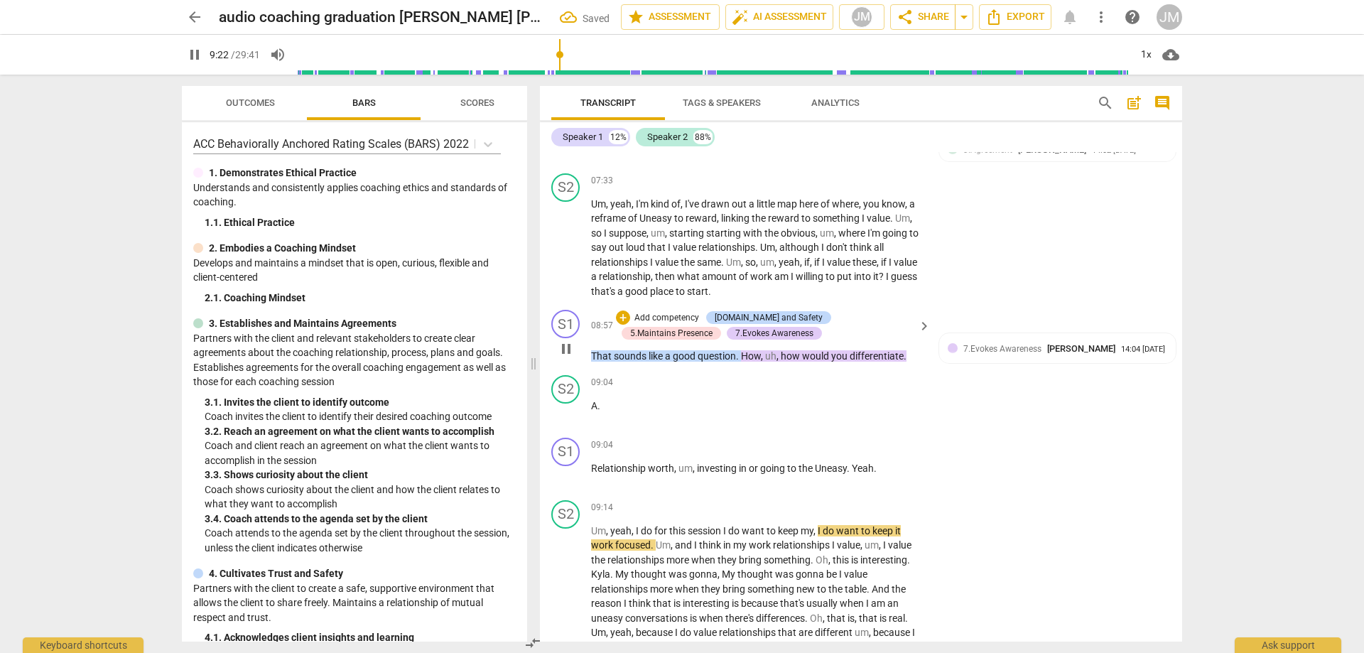
click at [834, 362] on span "you" at bounding box center [840, 355] width 18 height 11
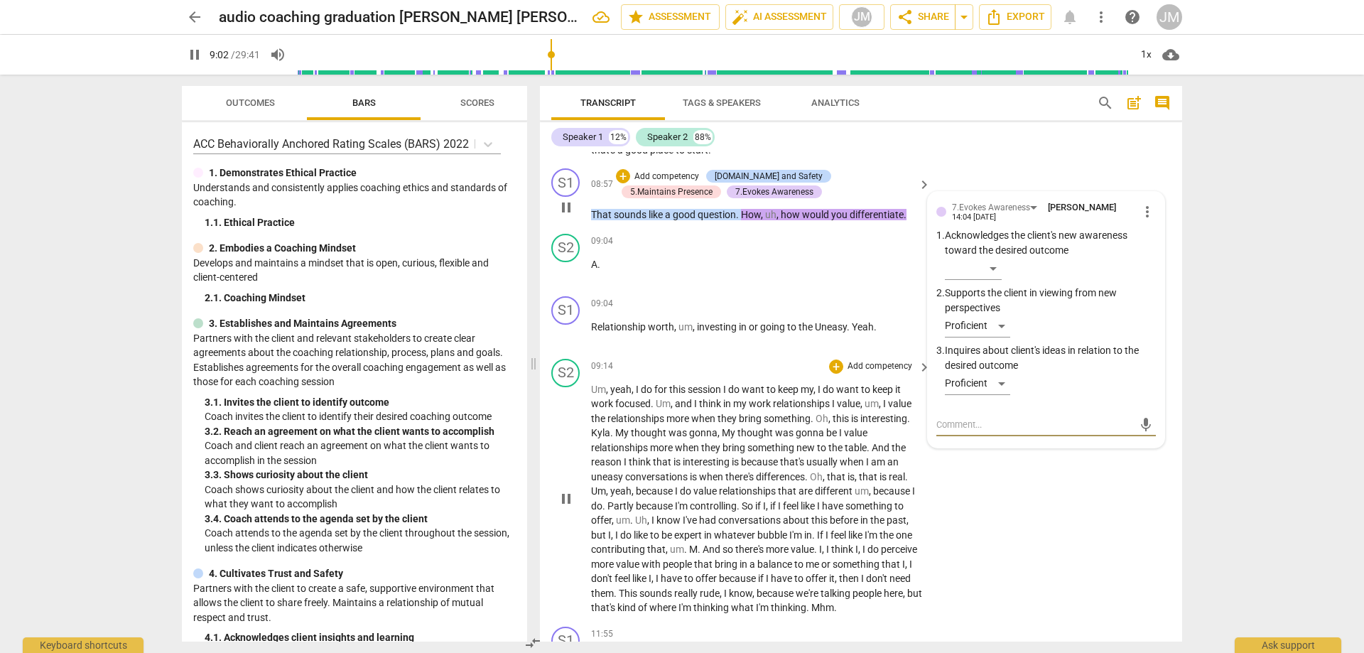
scroll to position [1739, 0]
click at [674, 220] on span "good" at bounding box center [685, 213] width 25 height 11
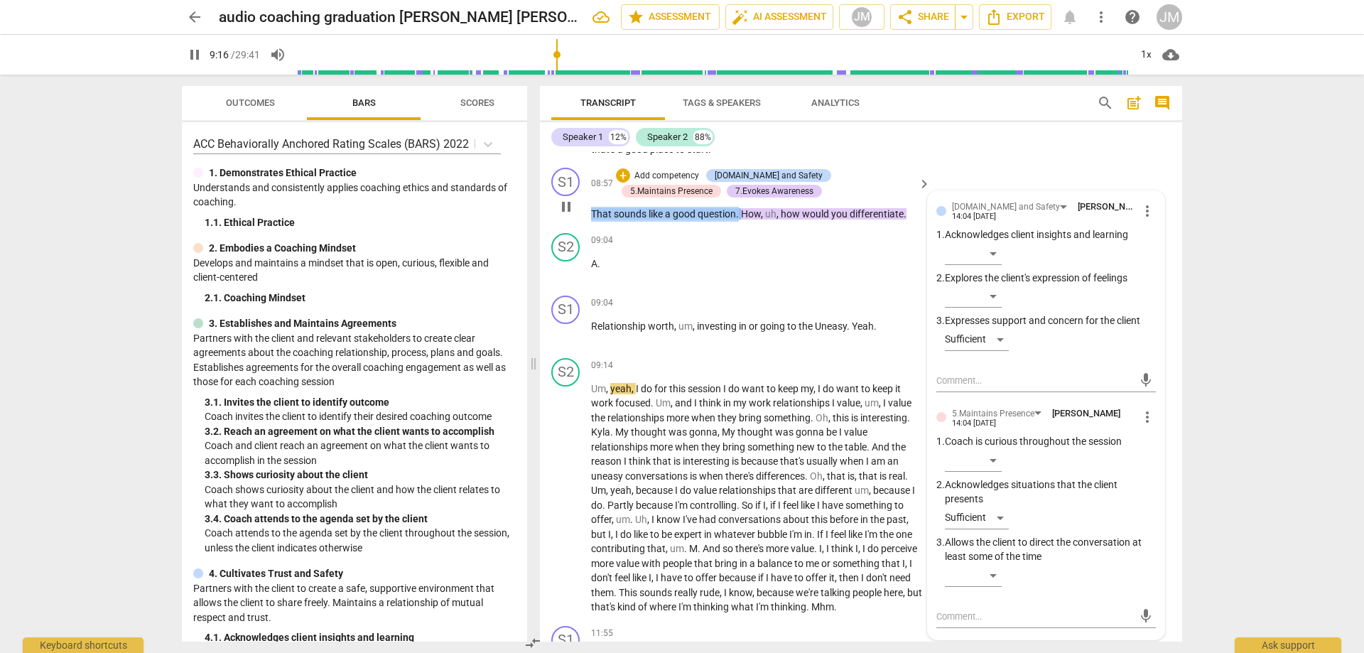
drag, startPoint x: 593, startPoint y: 226, endPoint x: 740, endPoint y: 226, distance: 147.8
click at [740, 222] on p "That sounds like a good question . How , uh , how would you differentiate ." at bounding box center [757, 214] width 333 height 15
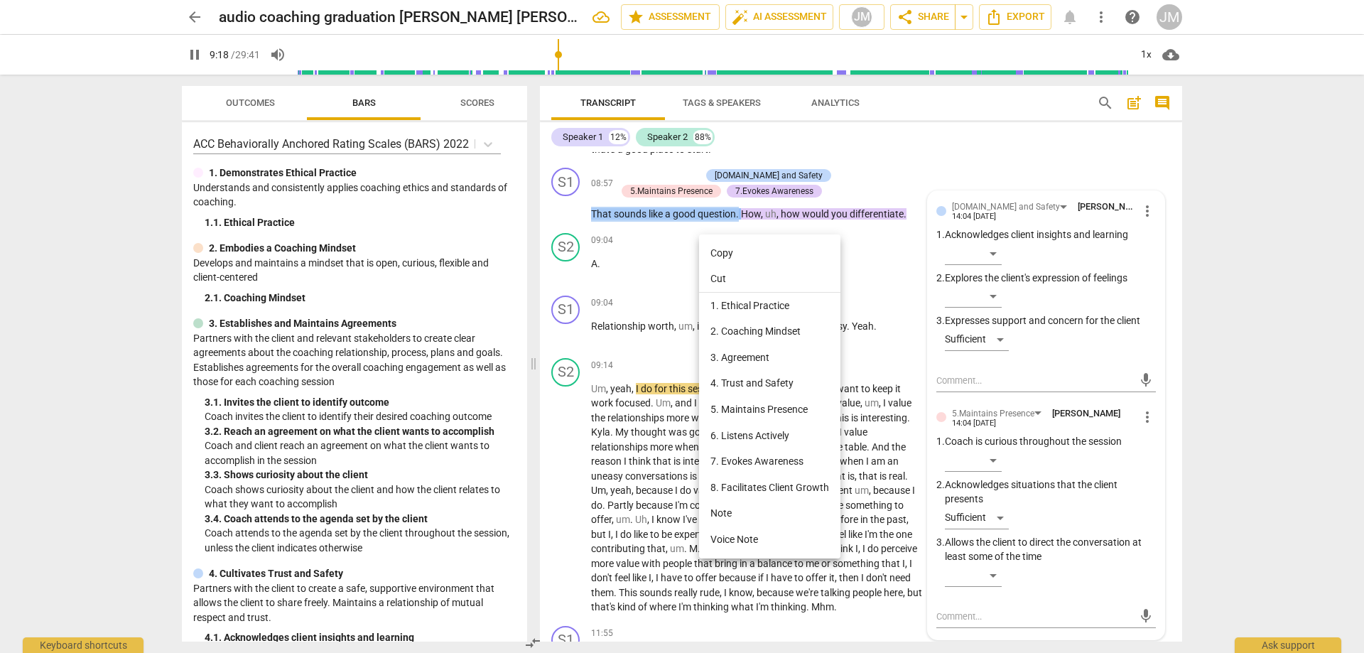
click at [768, 461] on li "7. Evokes Awareness" at bounding box center [769, 461] width 141 height 26
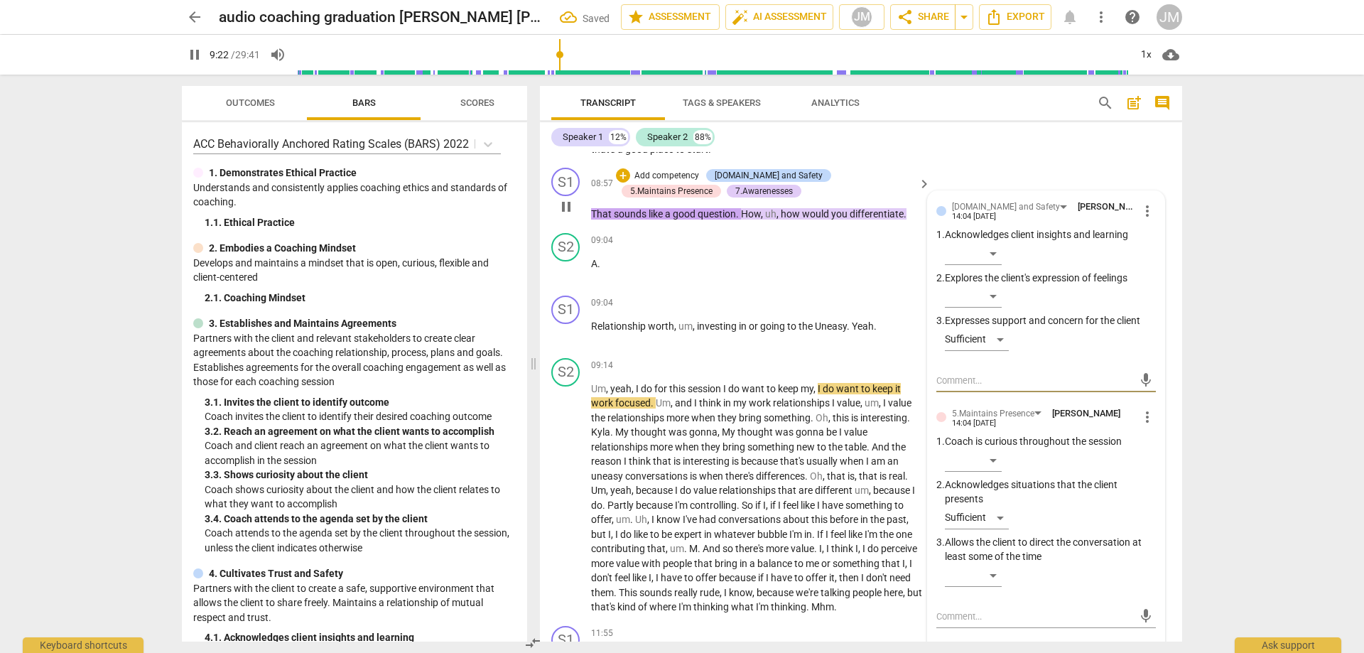
scroll to position [1953, 0]
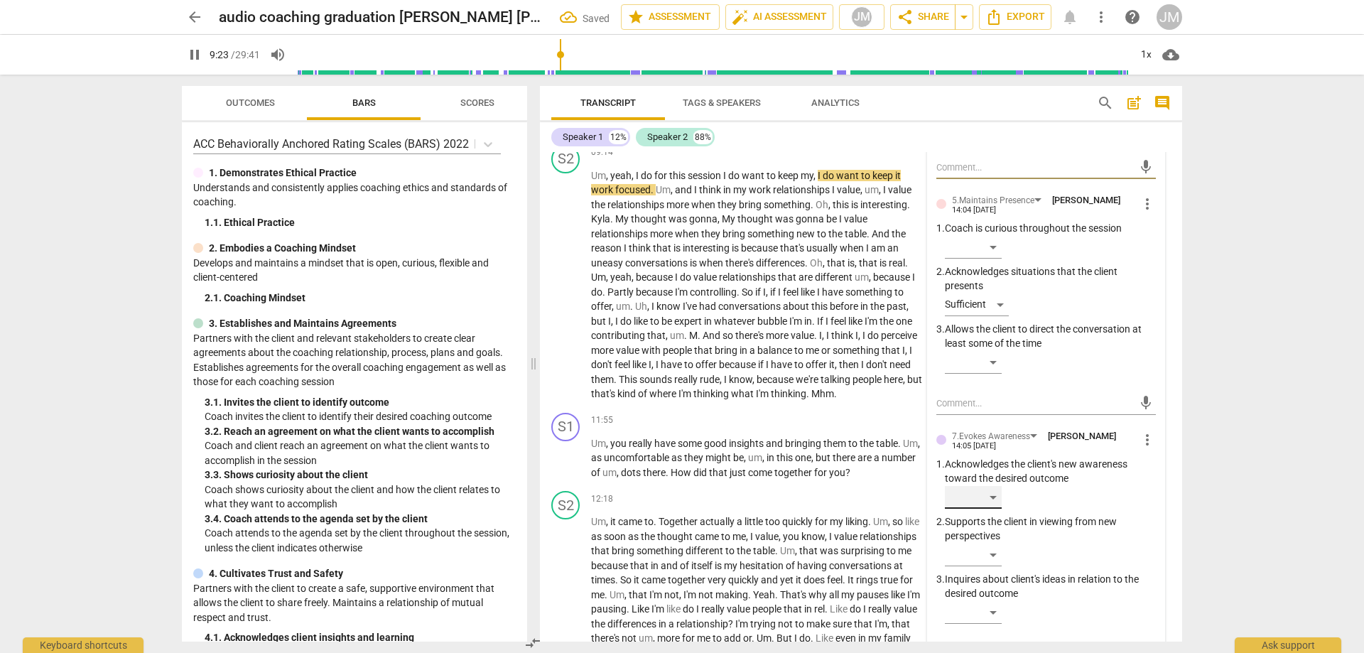
click at [999, 507] on div "​" at bounding box center [973, 497] width 57 height 23
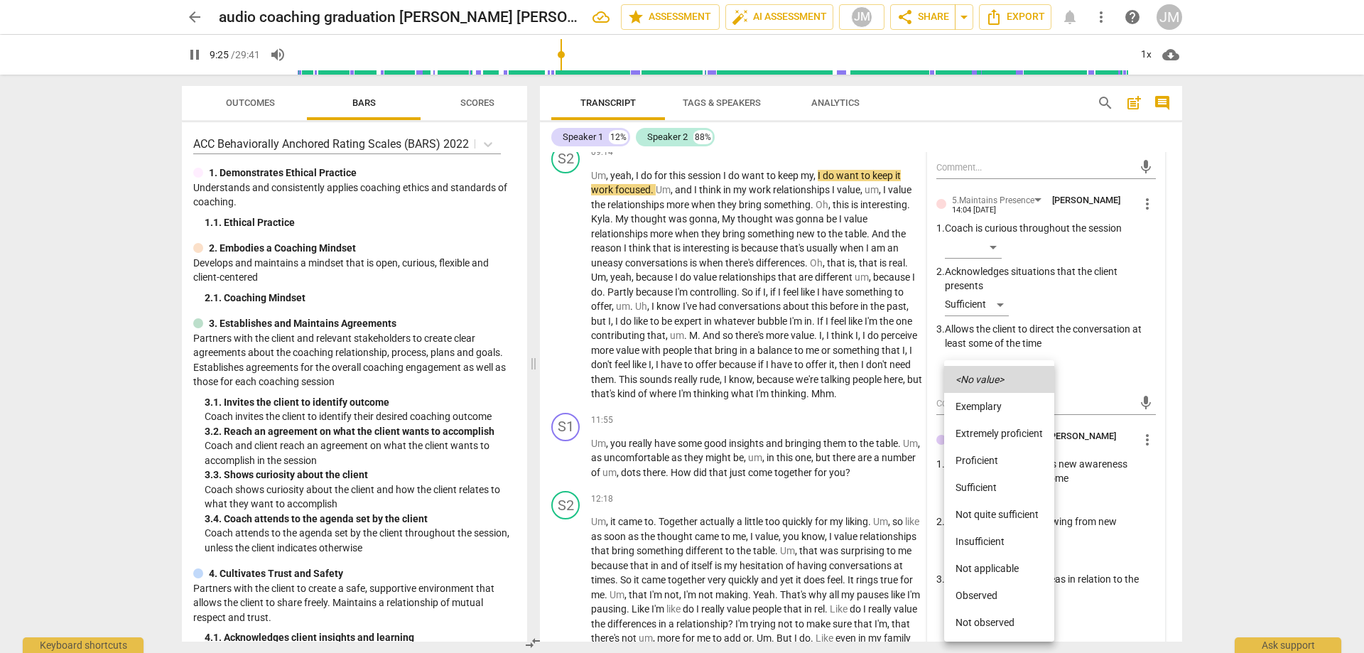
click at [996, 484] on li "Sufficient" at bounding box center [999, 487] width 110 height 27
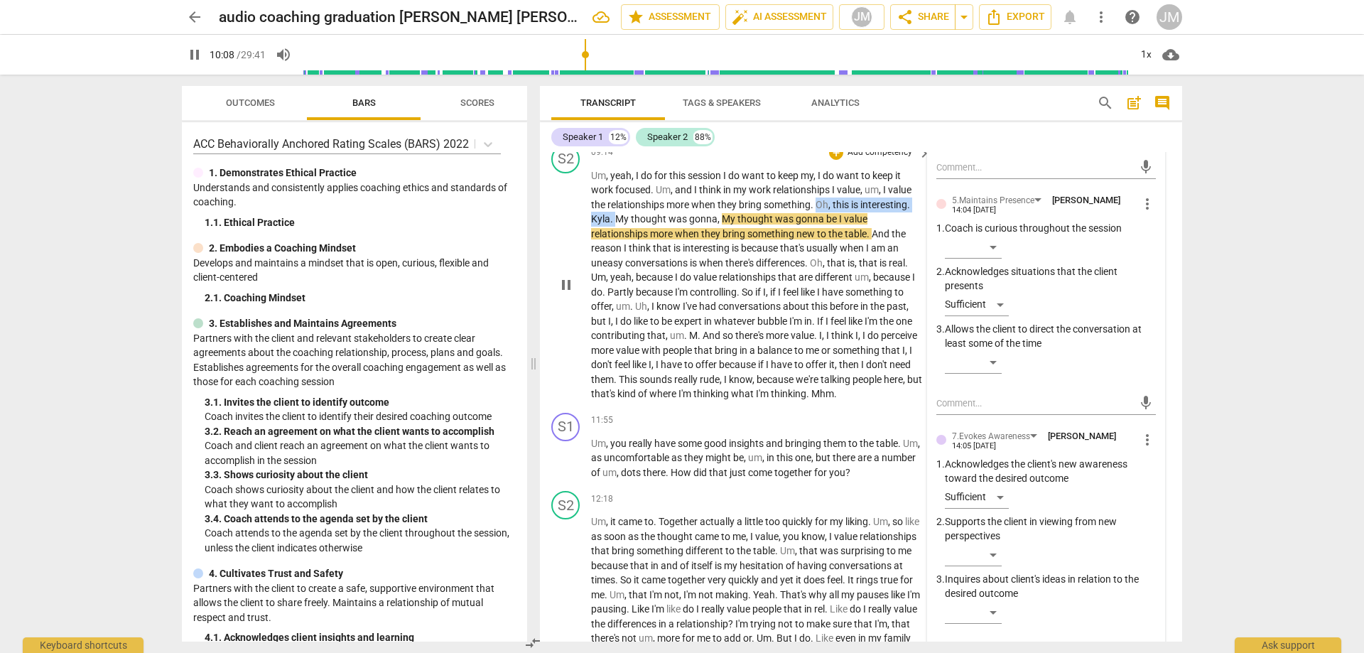
drag, startPoint x: 817, startPoint y: 216, endPoint x: 615, endPoint y: 238, distance: 203.7
click at [615, 238] on p "Um , yeah , I do for this session I do want to keep my , I do want to keep it w…" at bounding box center [757, 284] width 333 height 233
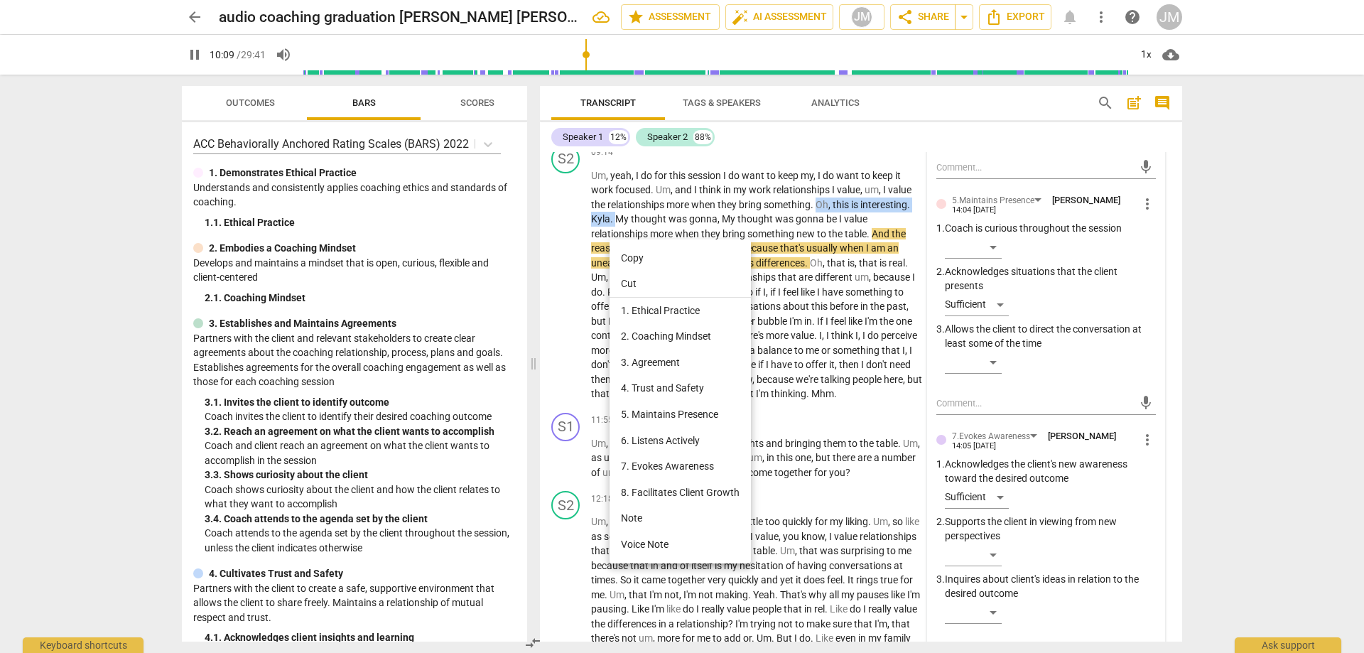
click at [667, 522] on li "Note" at bounding box center [680, 518] width 141 height 26
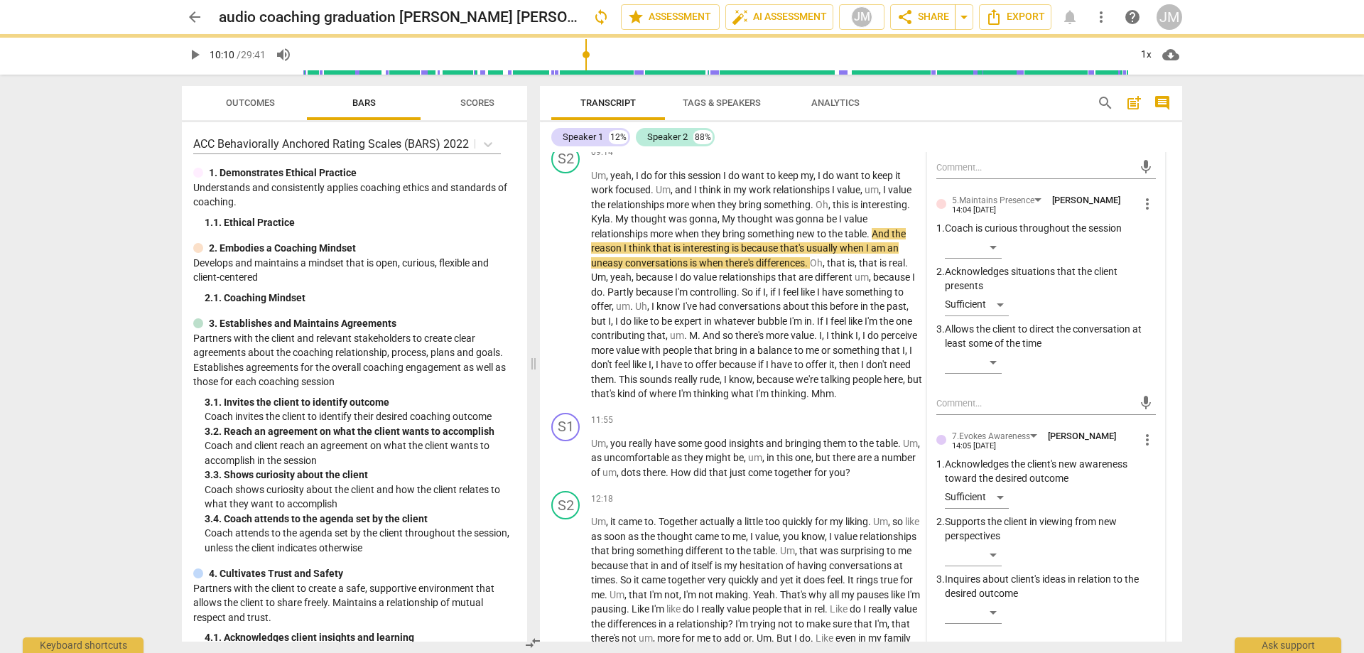
type input "610"
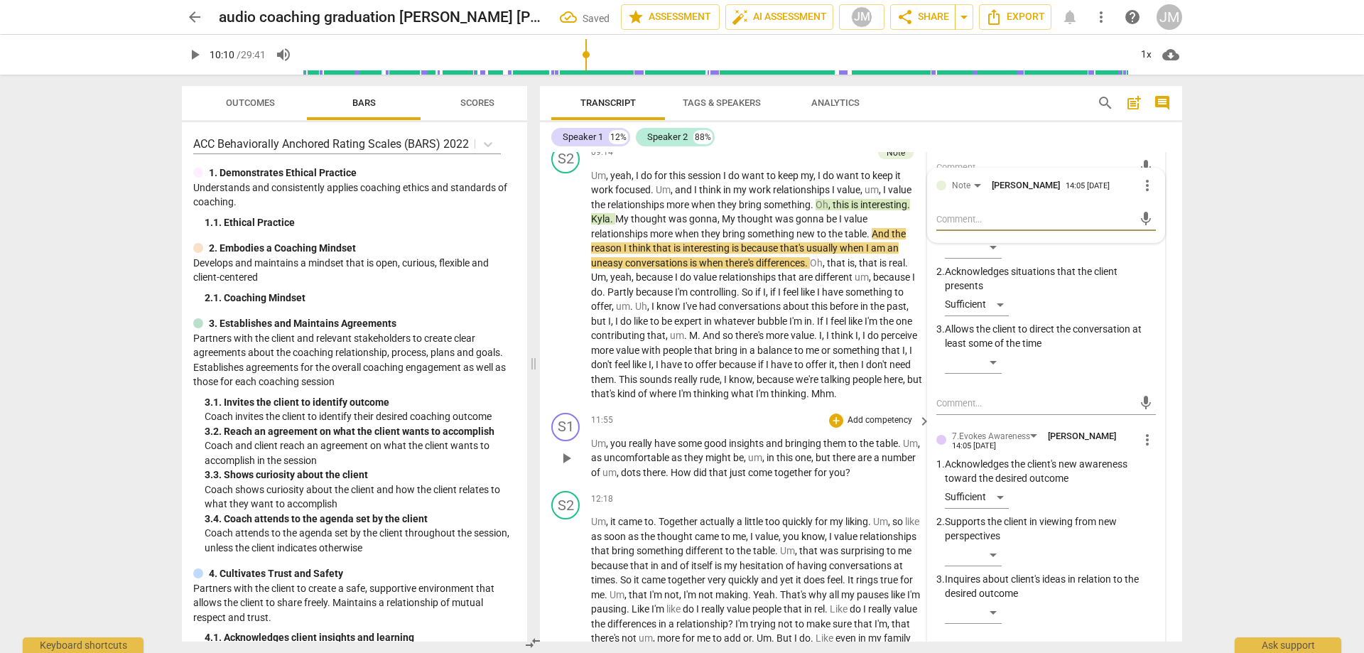
type textarea "c"
type textarea "ch"
type textarea "cha"
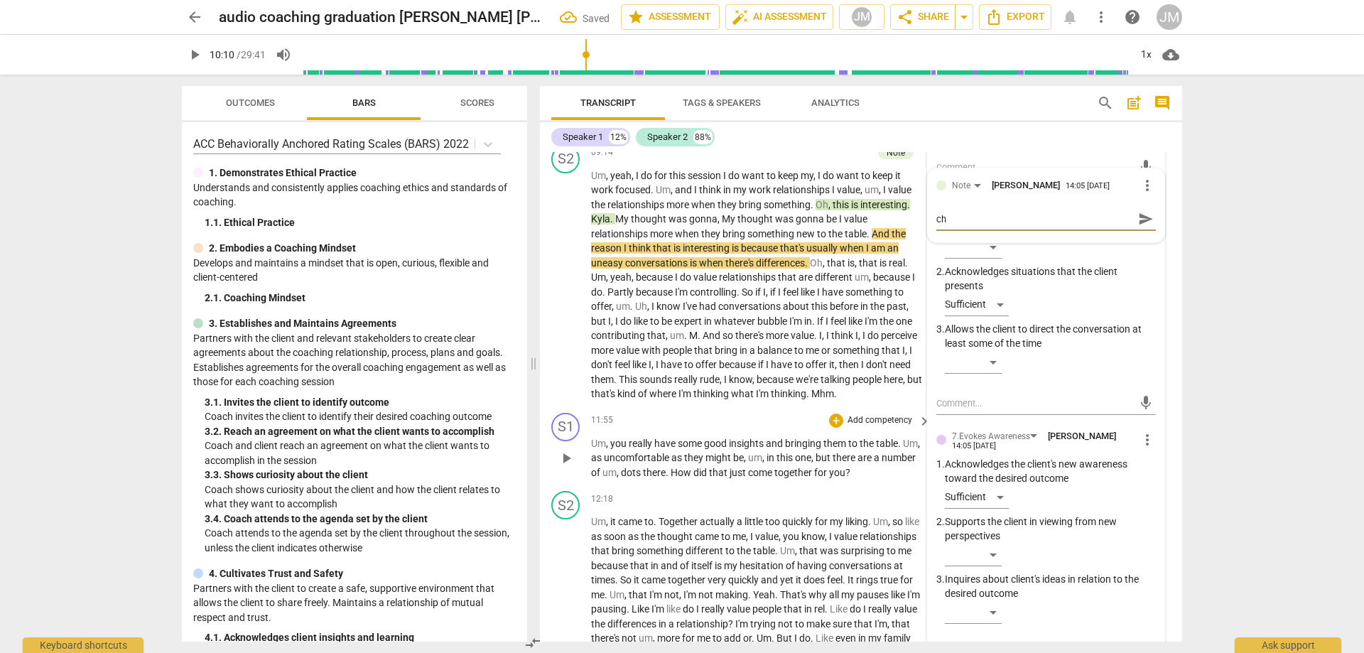
type textarea "cha"
type textarea "chan"
type textarea "[PERSON_NAME]"
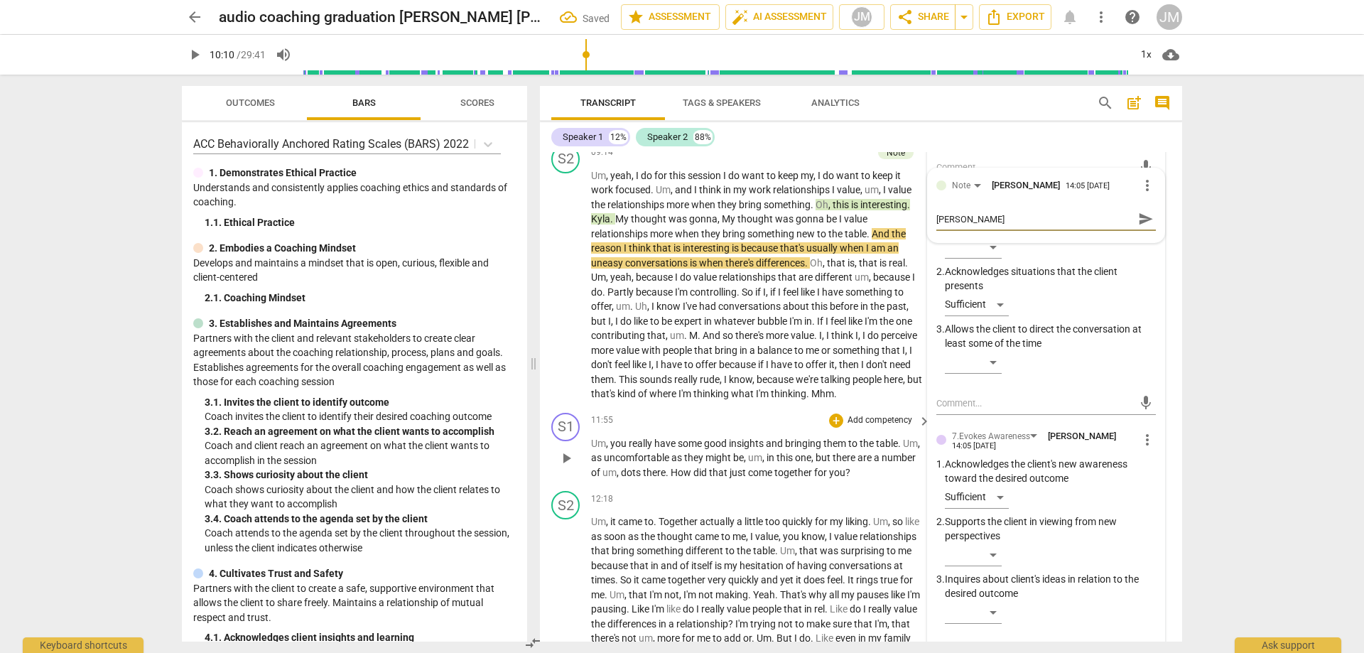
type textarea "change"
type textarea "change i"
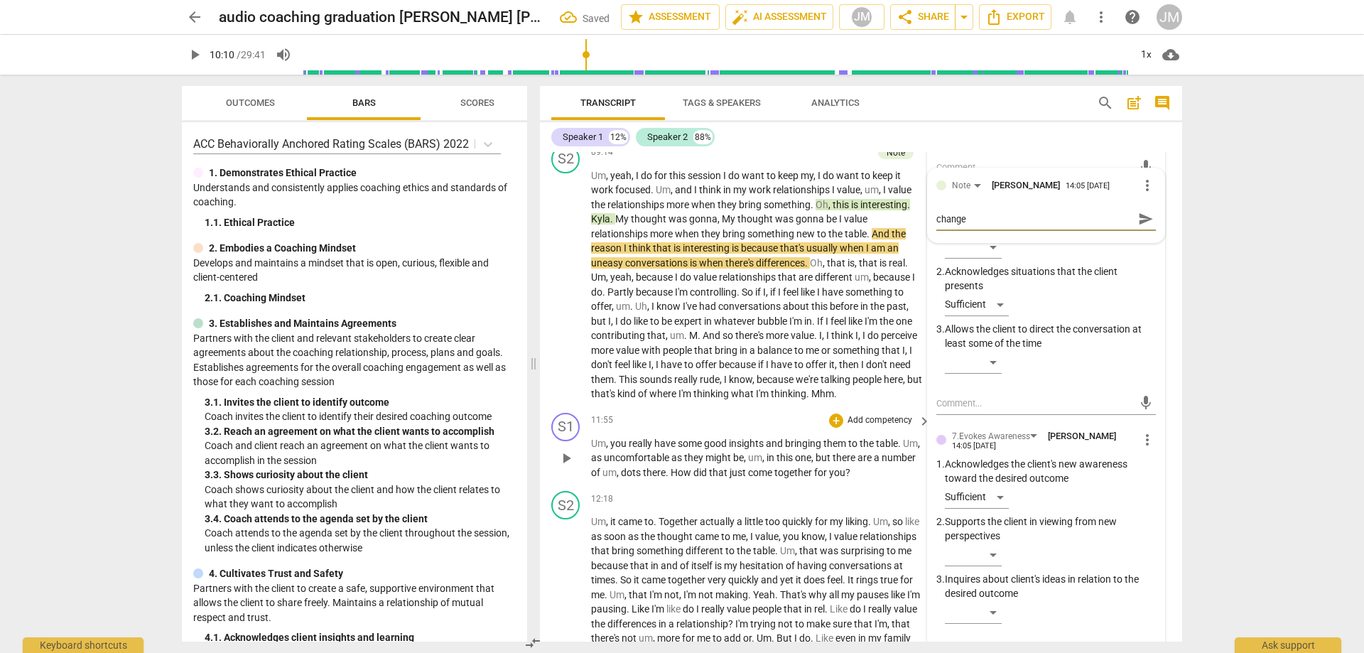
type textarea "change i"
type textarea "change in"
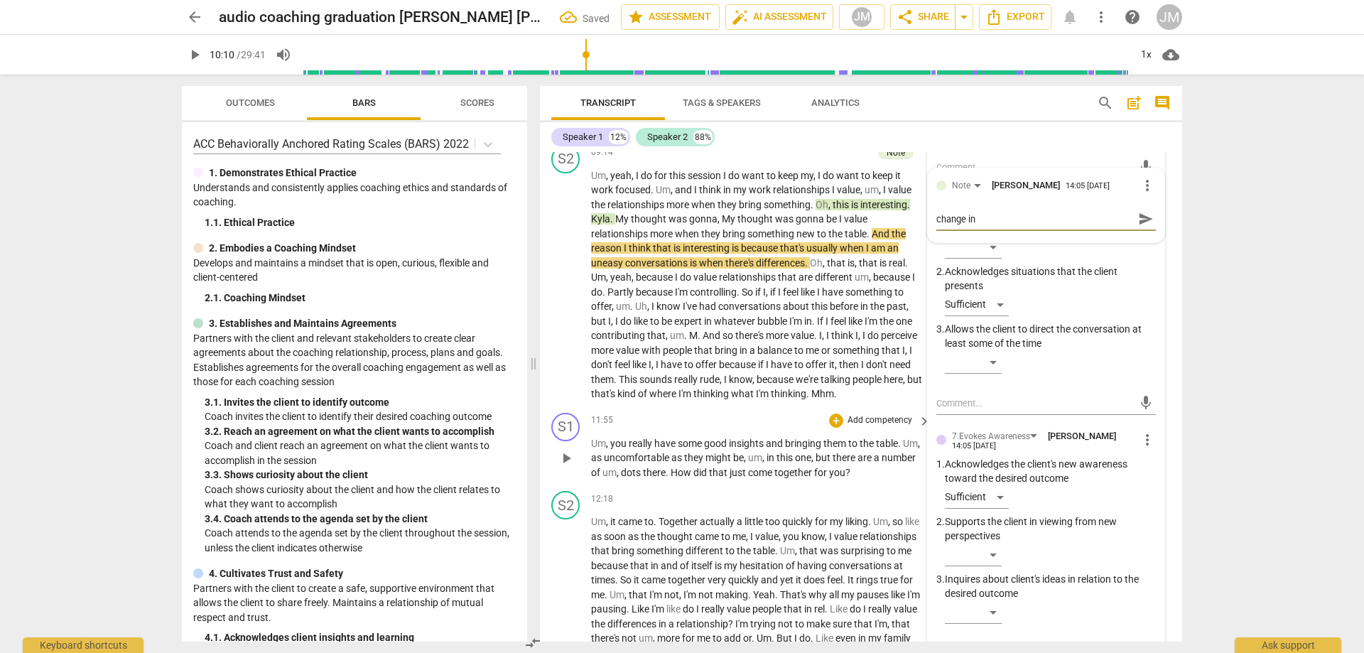
type textarea "change in v"
type textarea "change in vo"
type textarea "change in voi"
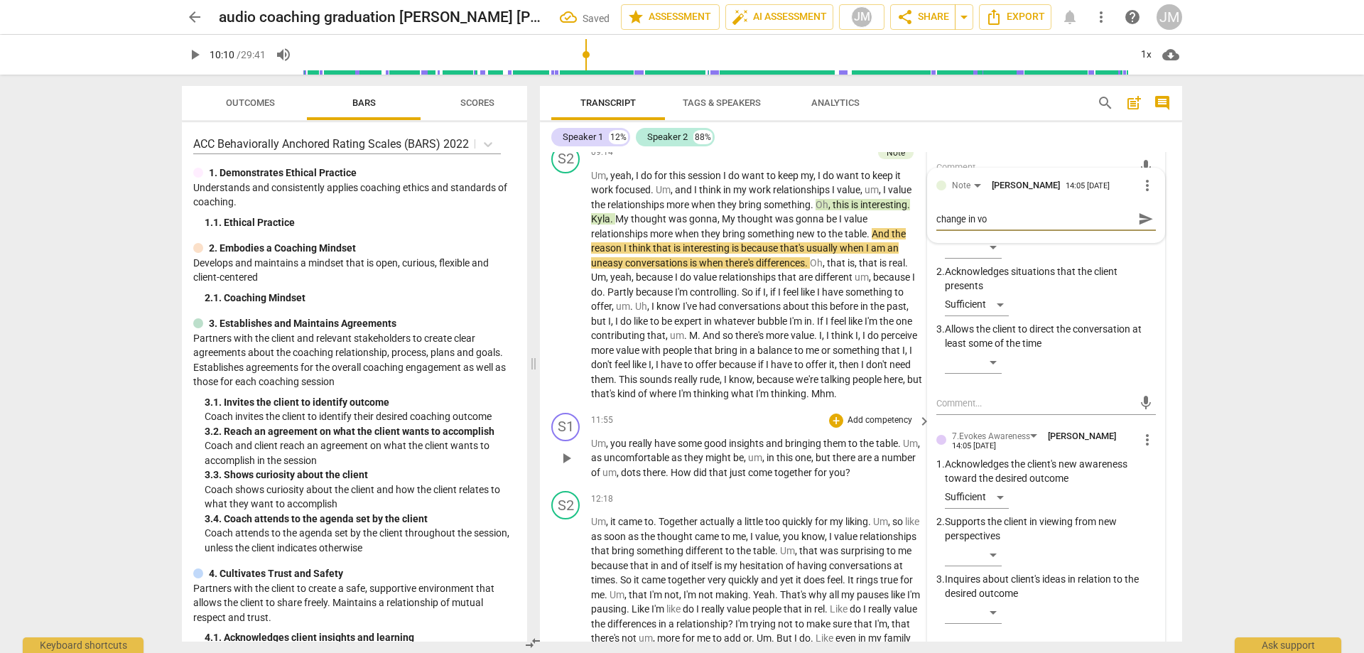
type textarea "change in voi"
type textarea "change in voic"
type textarea "change in voice"
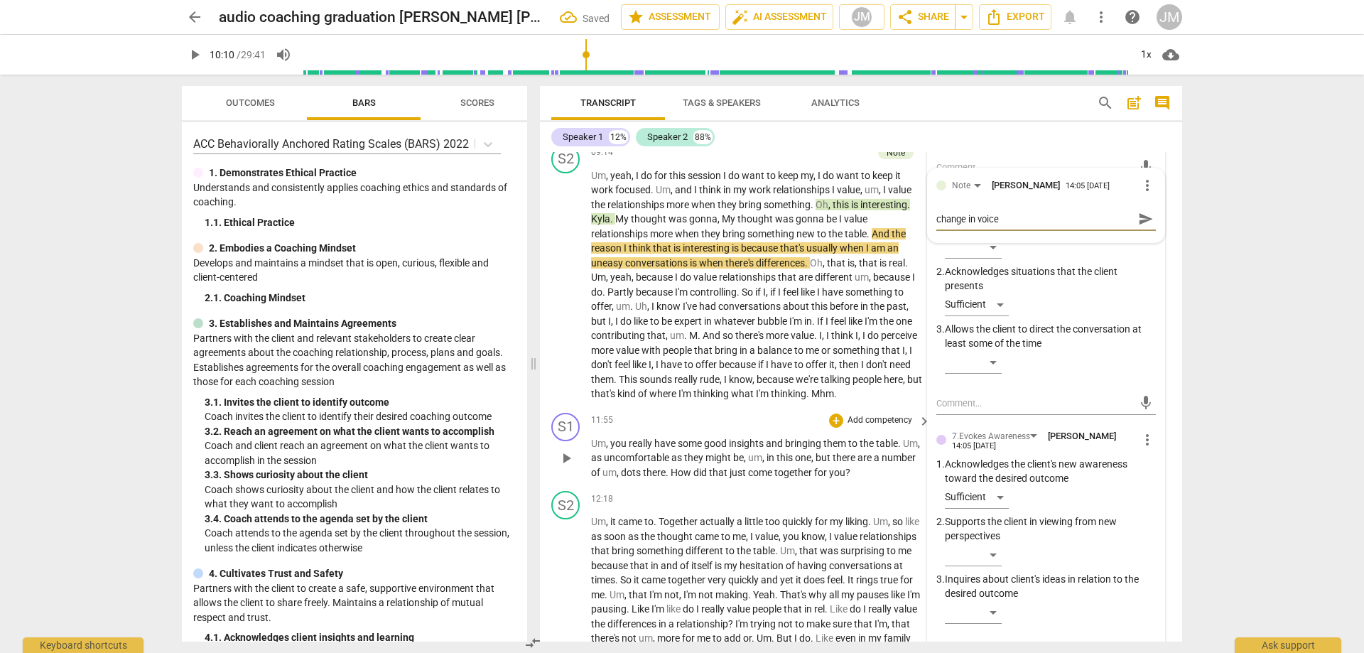
type textarea "change in voice"
type textarea "change in voice t"
type textarea "change in voice to"
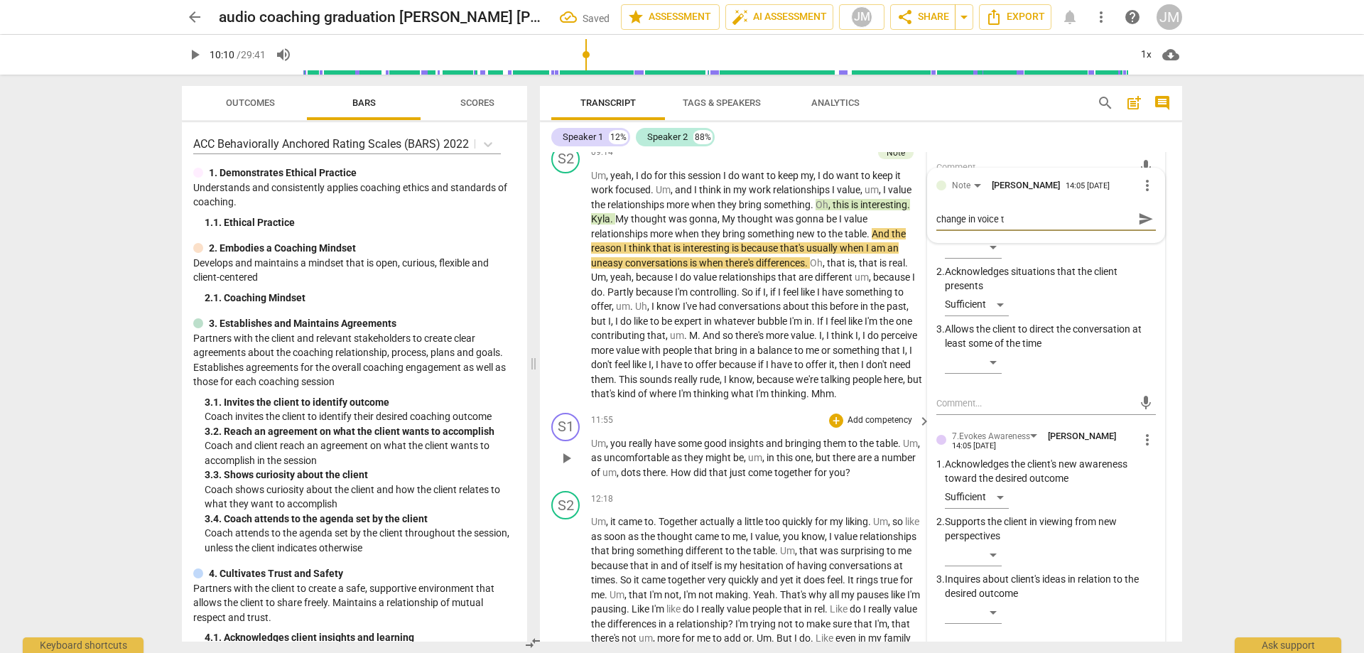
type textarea "change in voice to"
type textarea "change in voice ton"
type textarea "change in voice tone"
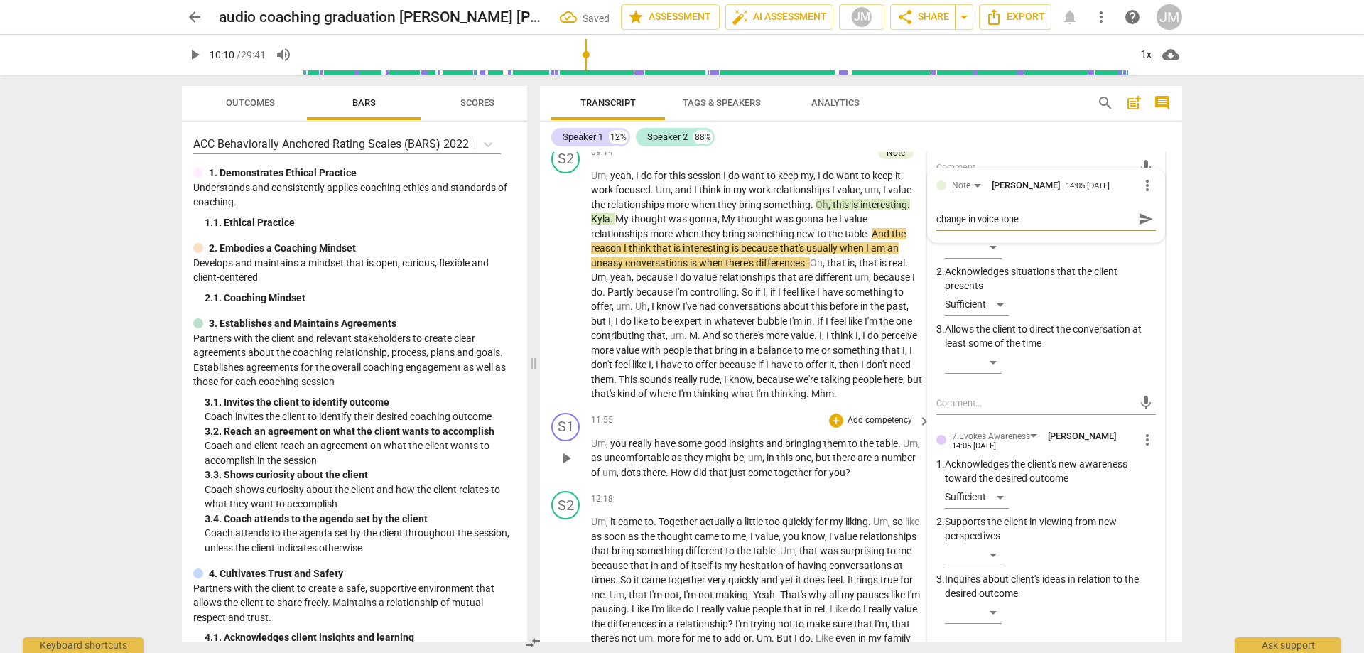
type textarea "change in voice tone"
type textarea "change in voice tone a"
type textarea "change in voice tone an"
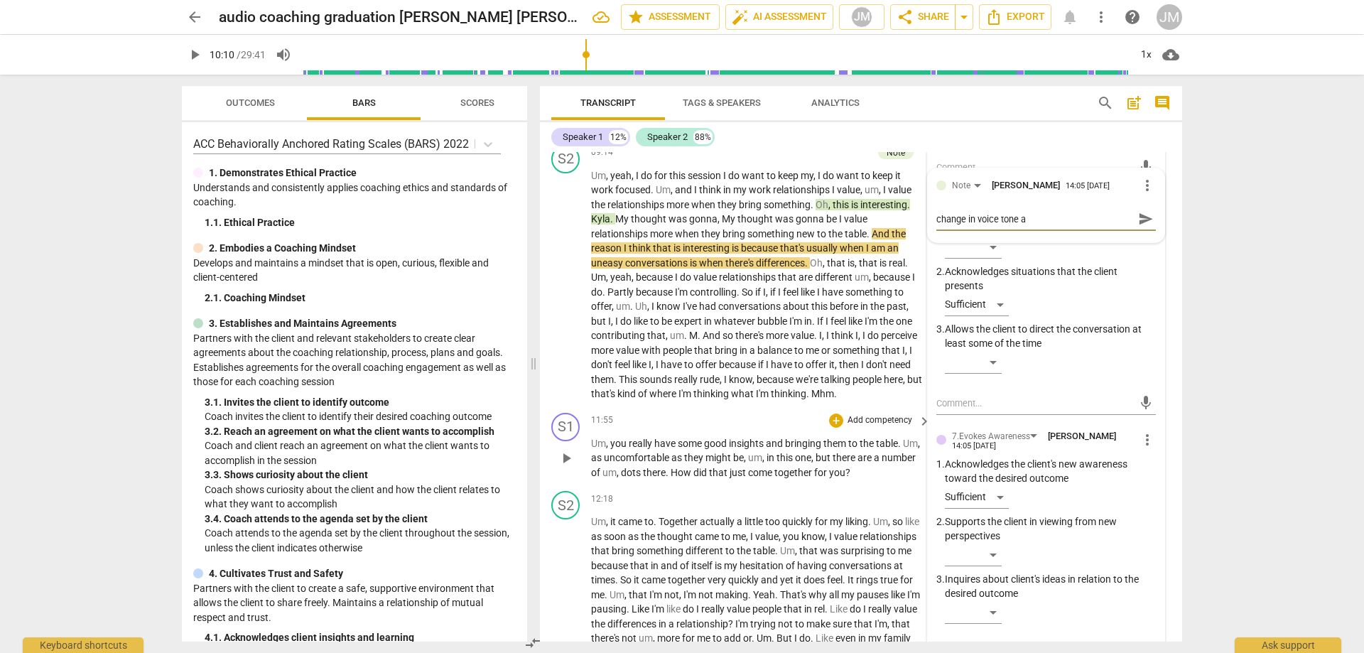
type textarea "change in voice tone an"
type textarea "change in voice tone and"
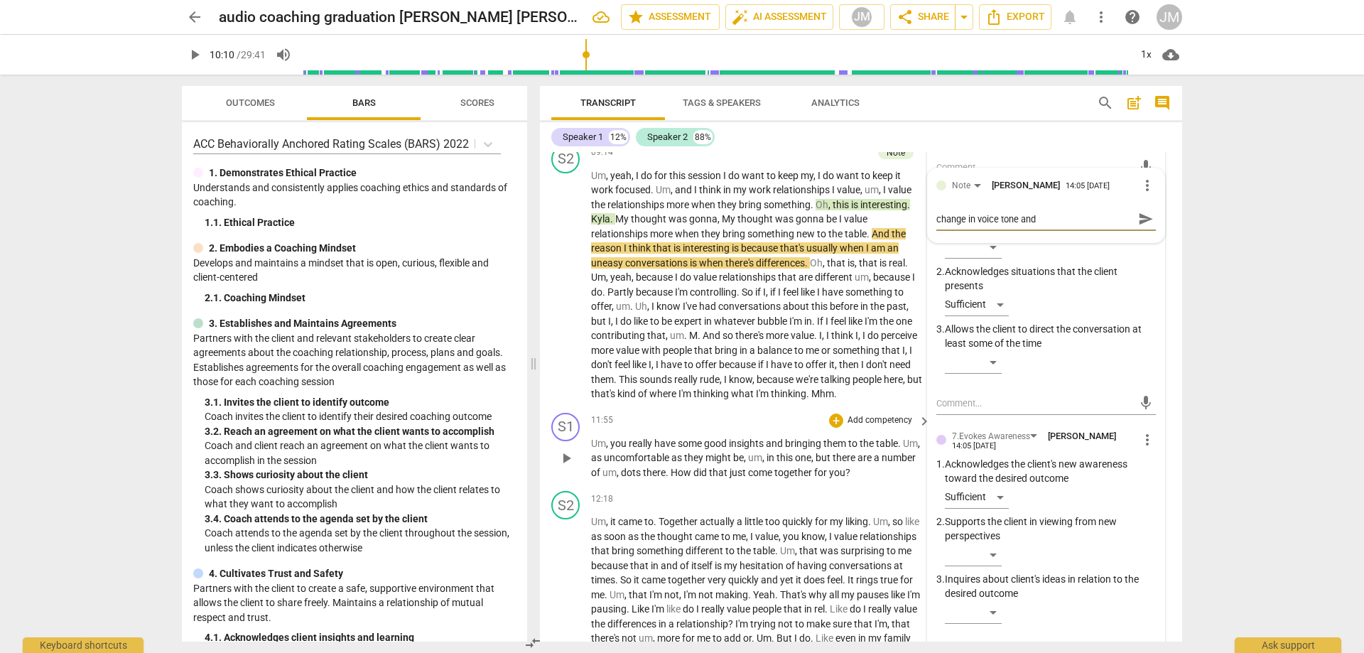
type textarea "change in voice tone and i"
type textarea "change in voice tone and it"
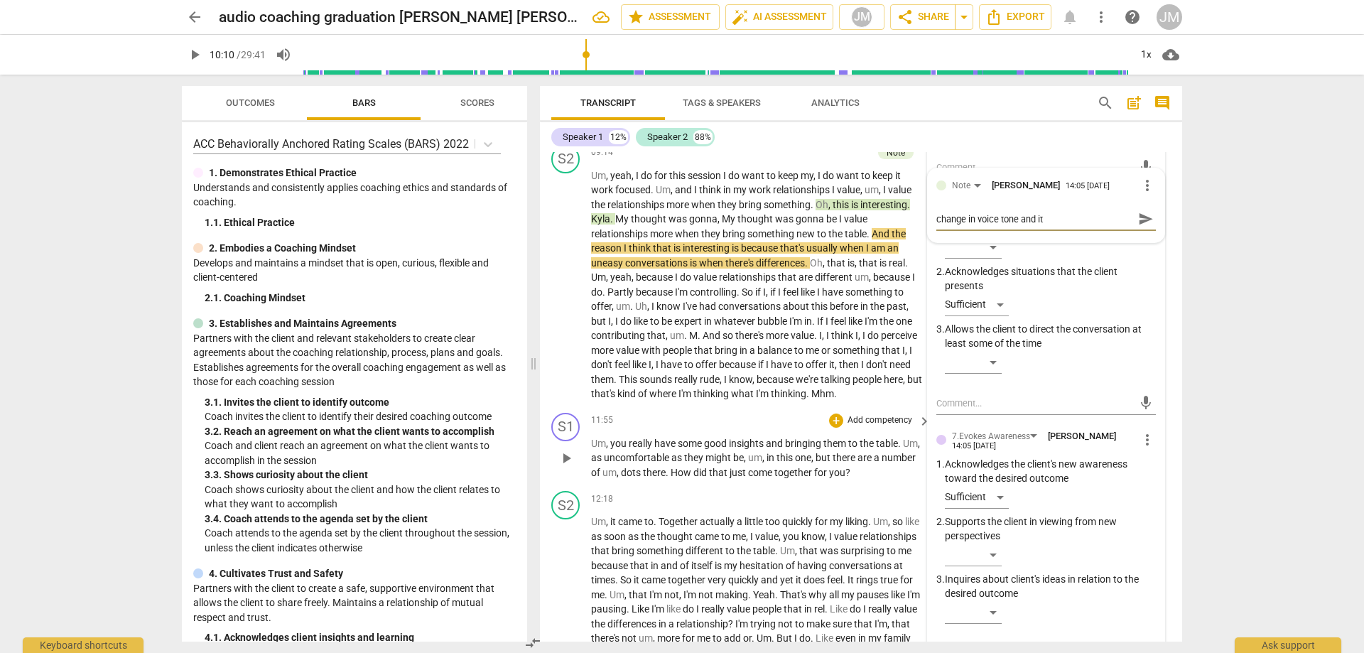
type textarea "change in voice tone and it"
type textarea "change in voice tone and it s"
type textarea "change in voice tone and it se"
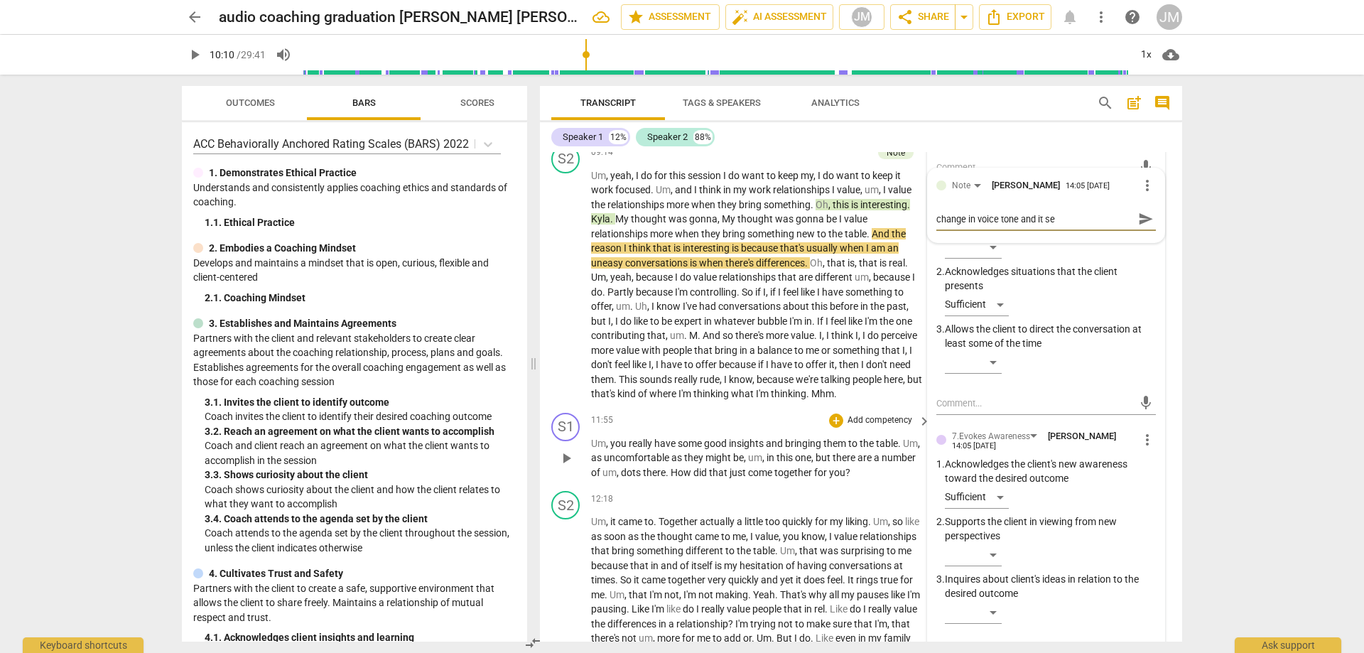
type textarea "change in voice tone and it see"
type textarea "change in voice tone and it seem"
type textarea "change in voice tone and it seems"
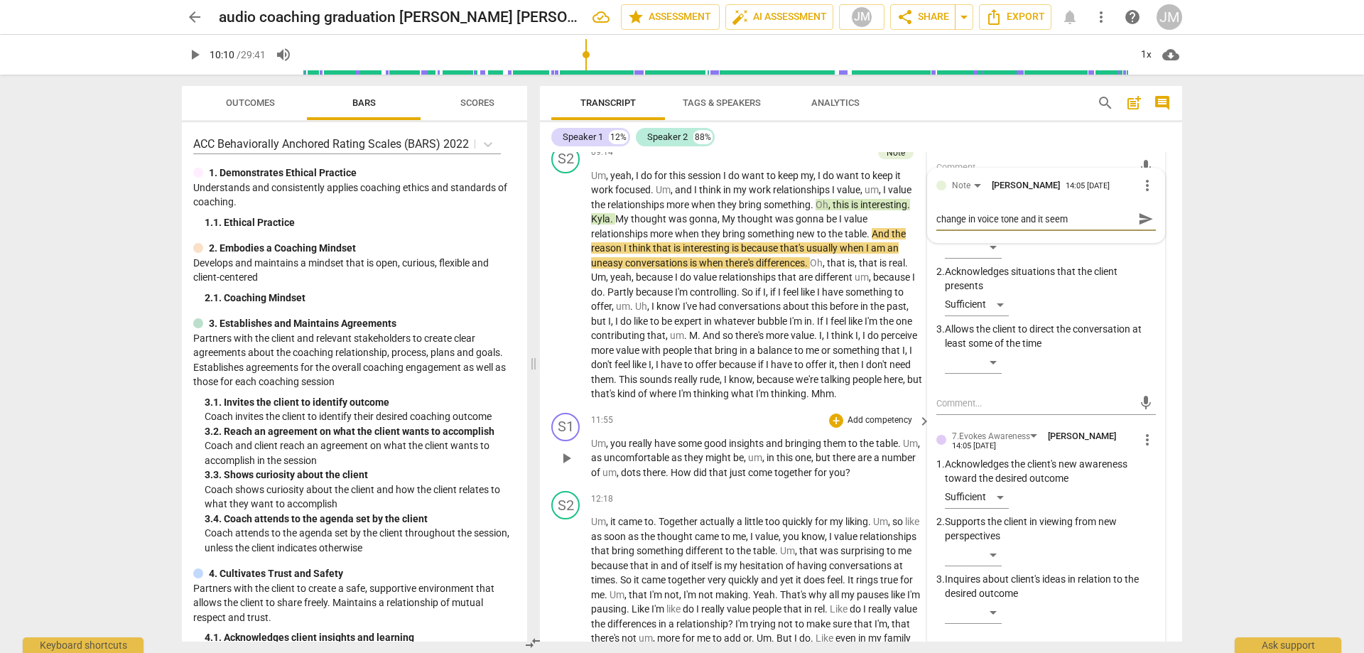
type textarea "change in voice tone and it seems"
type textarea "change in voice tone and it seems l"
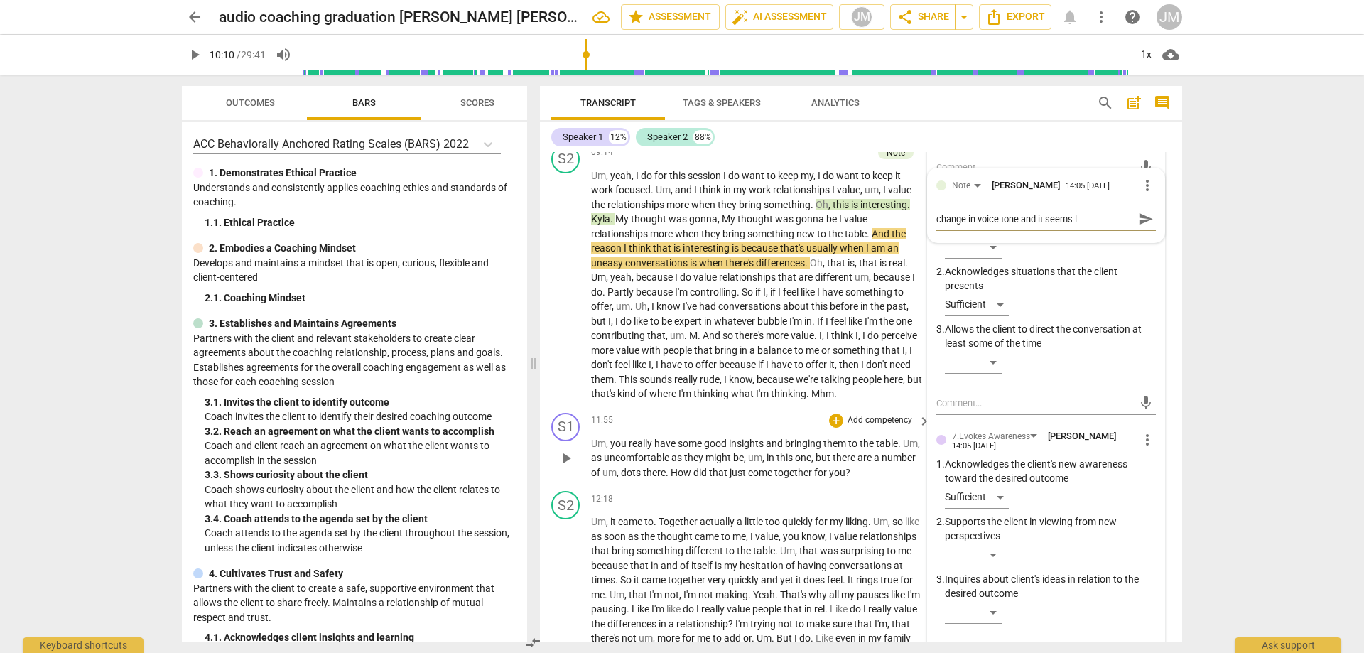
type textarea "change in voice tone and it seems li"
type textarea "change in voice tone and it seems lik"
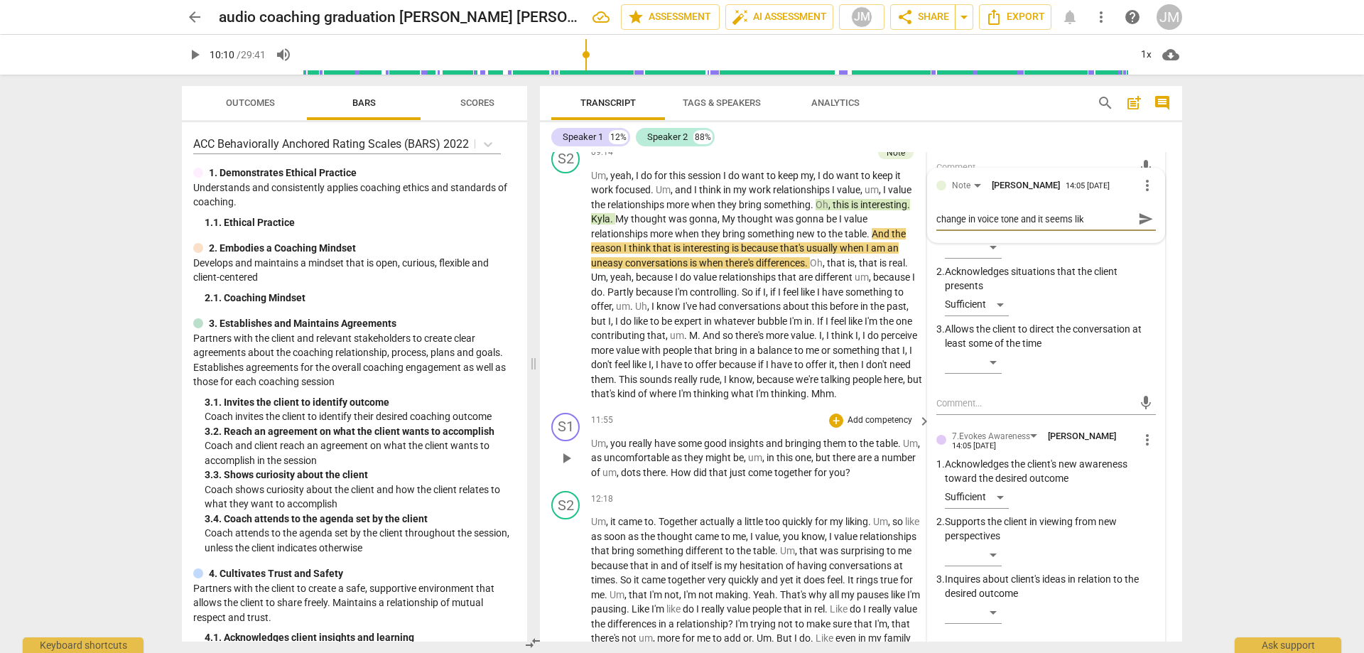
type textarea "change in voice tone and it seems lik"
type textarea "change in voice tone and it seems lik a"
type textarea "change in voice tone and it seems lik"
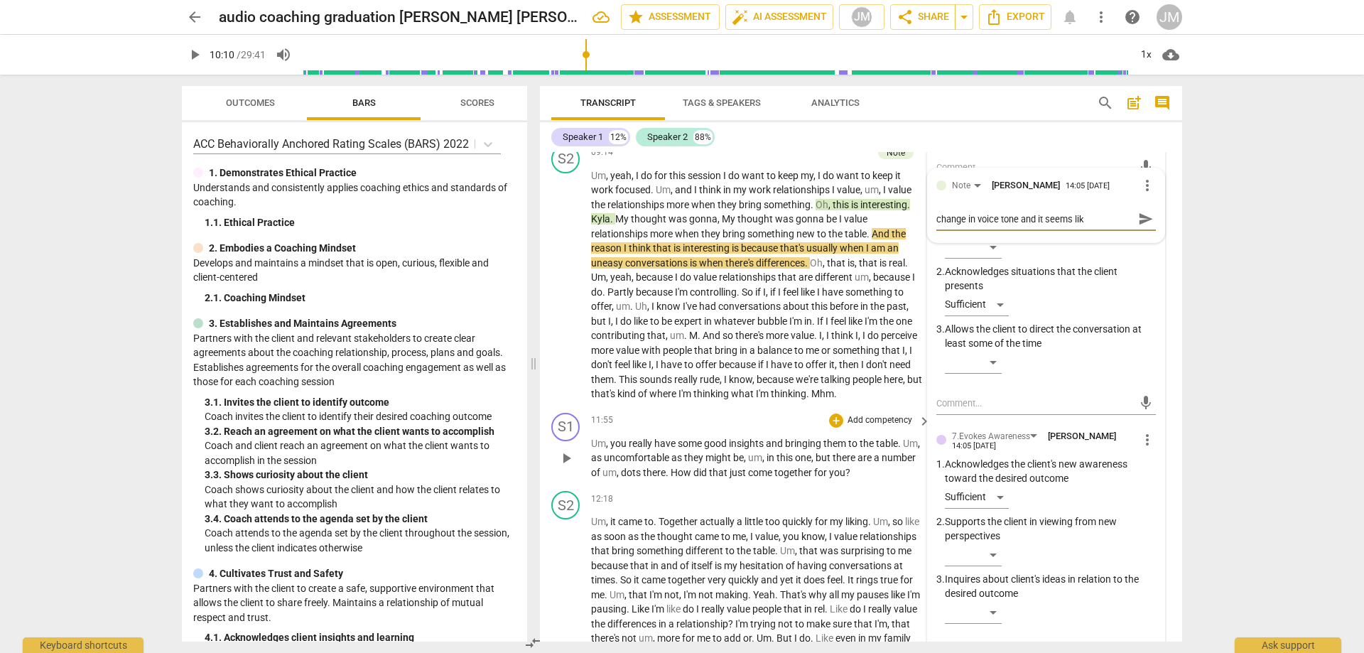
type textarea "change in voice tone and it seems lik"
type textarea "change in voice tone and it seems like"
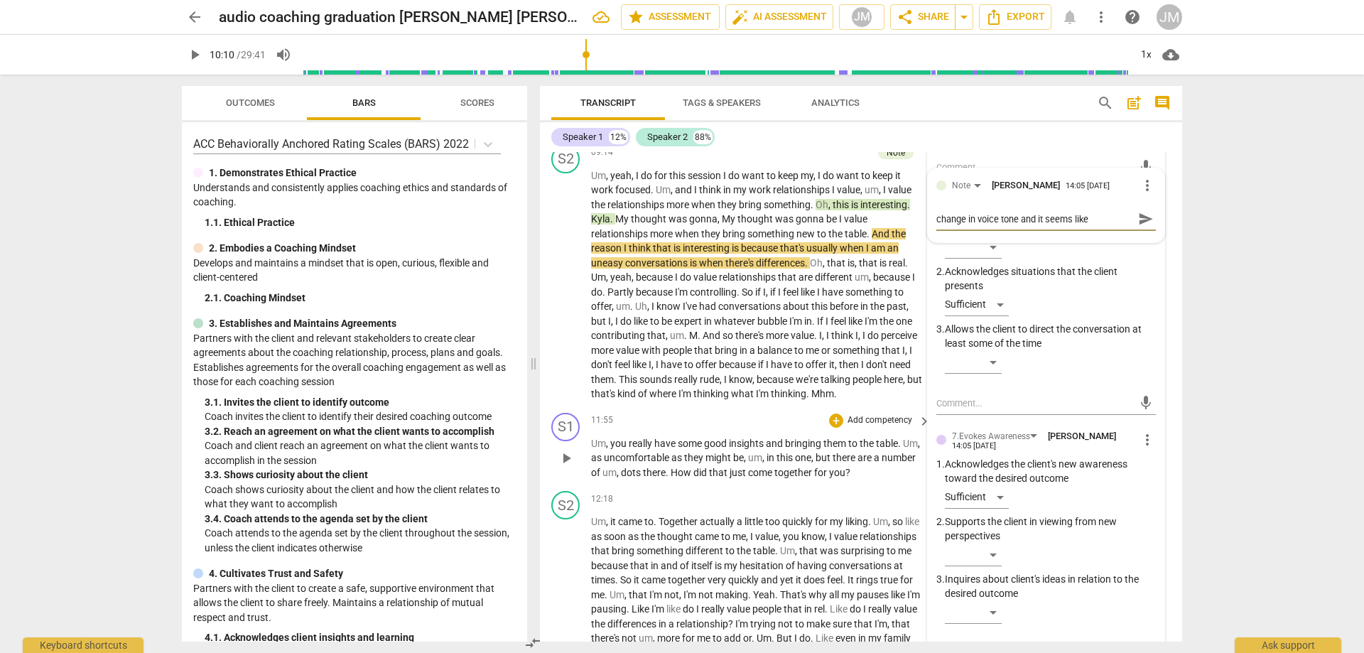
type textarea "change in voice tone and it seems like"
type textarea "change in voice tone and it seems like a"
type textarea "change in voice tone and it seems like an"
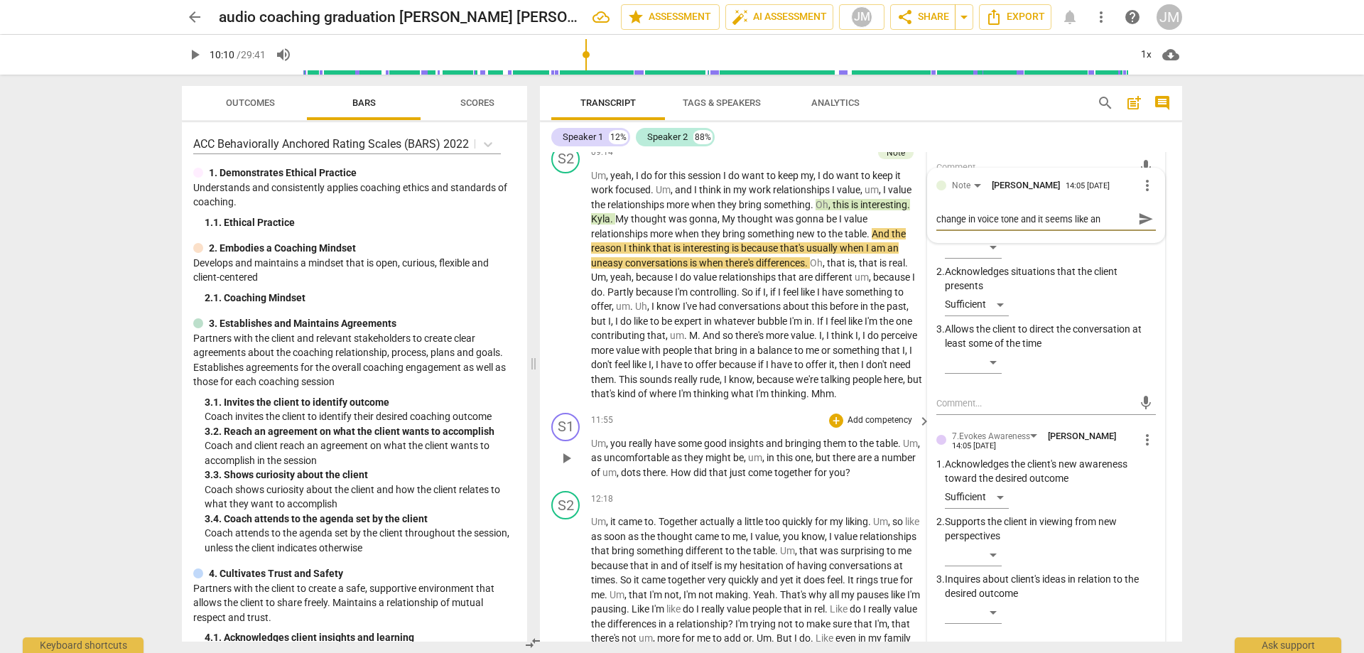
type textarea "change in voice tone and it seems like an"
type textarea "change in voice tone and it seems like an a"
type textarea "change in voice tone and it seems like an ah"
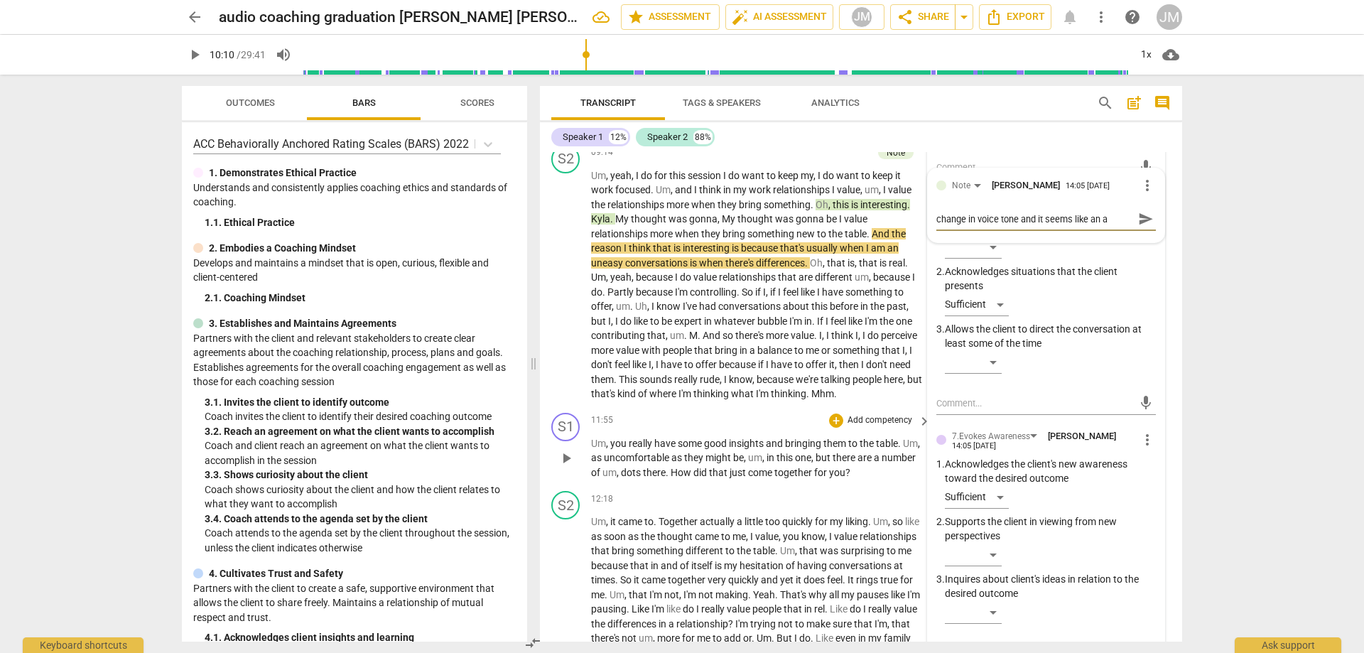
type textarea "change in voice tone and it seems like an ah"
type textarea "change in voice tone and it seems like an aha"
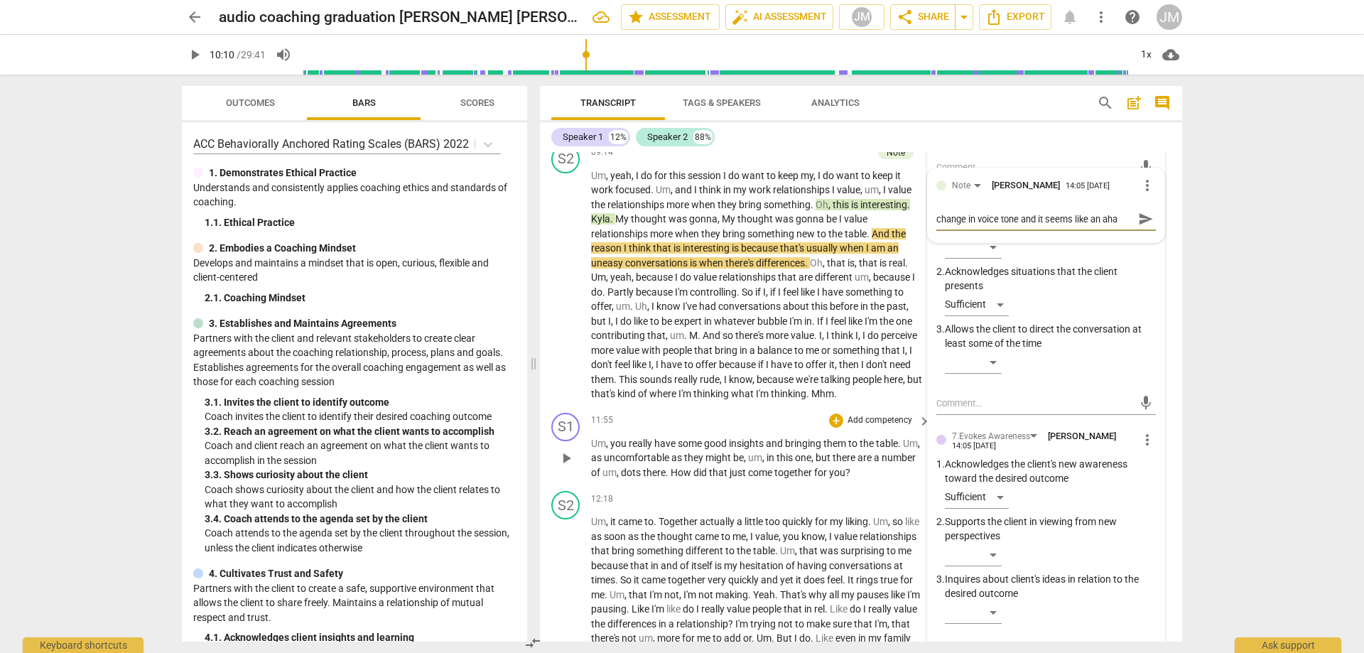
type textarea "change in voice tone and it seems like an aha m"
type textarea "change in voice tone and it seems like an aha mo"
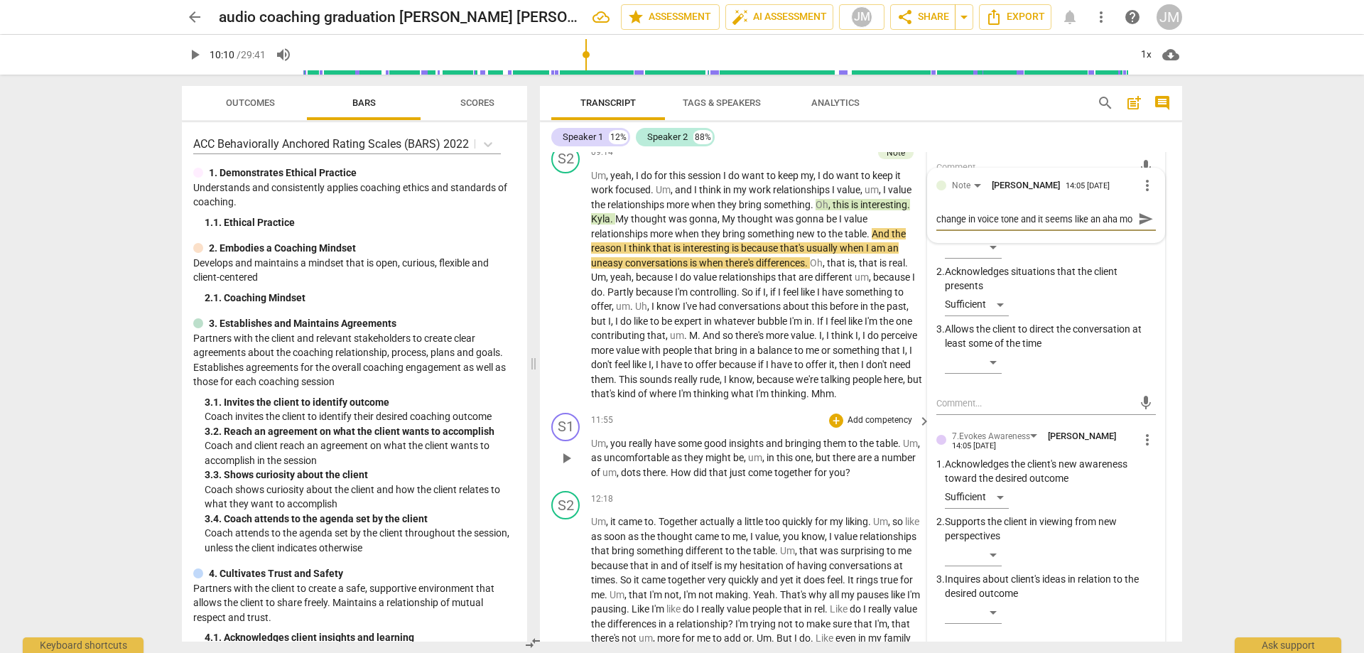
type textarea "change in voice tone and it seems like an aha mom"
type textarea "change in voice tone and it seems like an aha mome"
type textarea "change in voice tone and it seems like an aha momen"
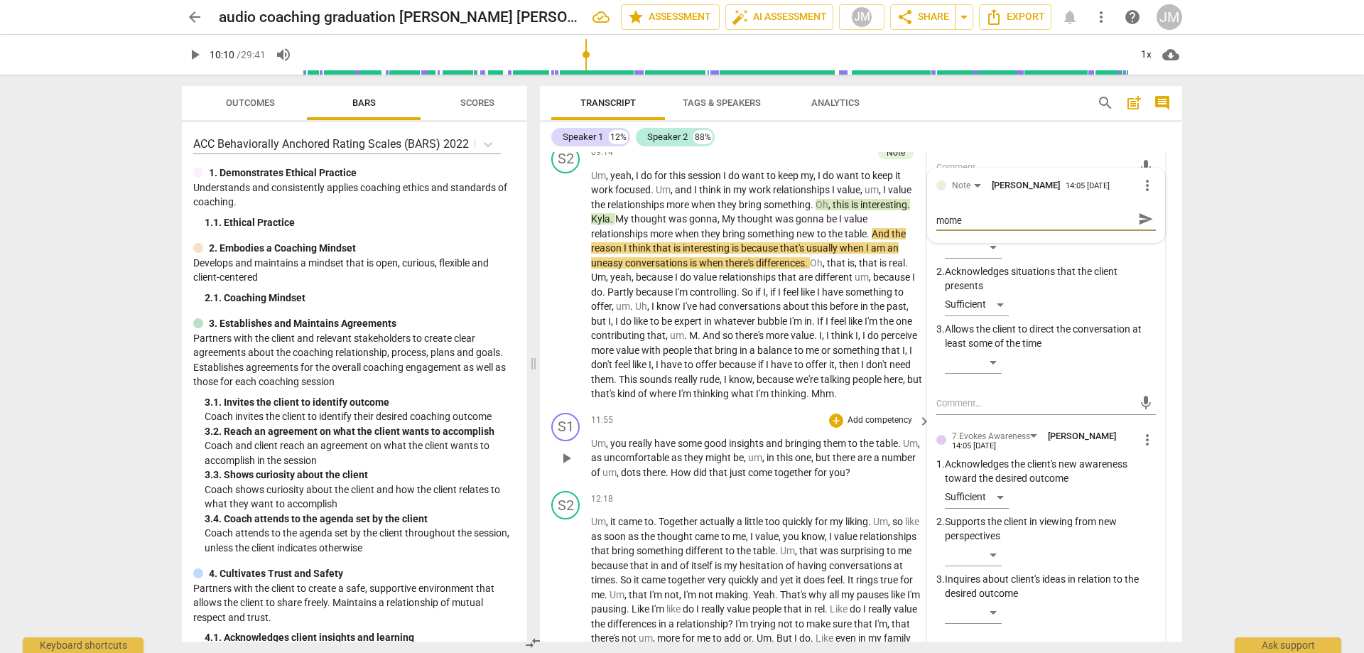
type textarea "change in voice tone and it seems like an aha momen"
type textarea "change in voice tone and it seems like an aha moment"
click at [1138, 234] on span "send" at bounding box center [1146, 226] width 16 height 16
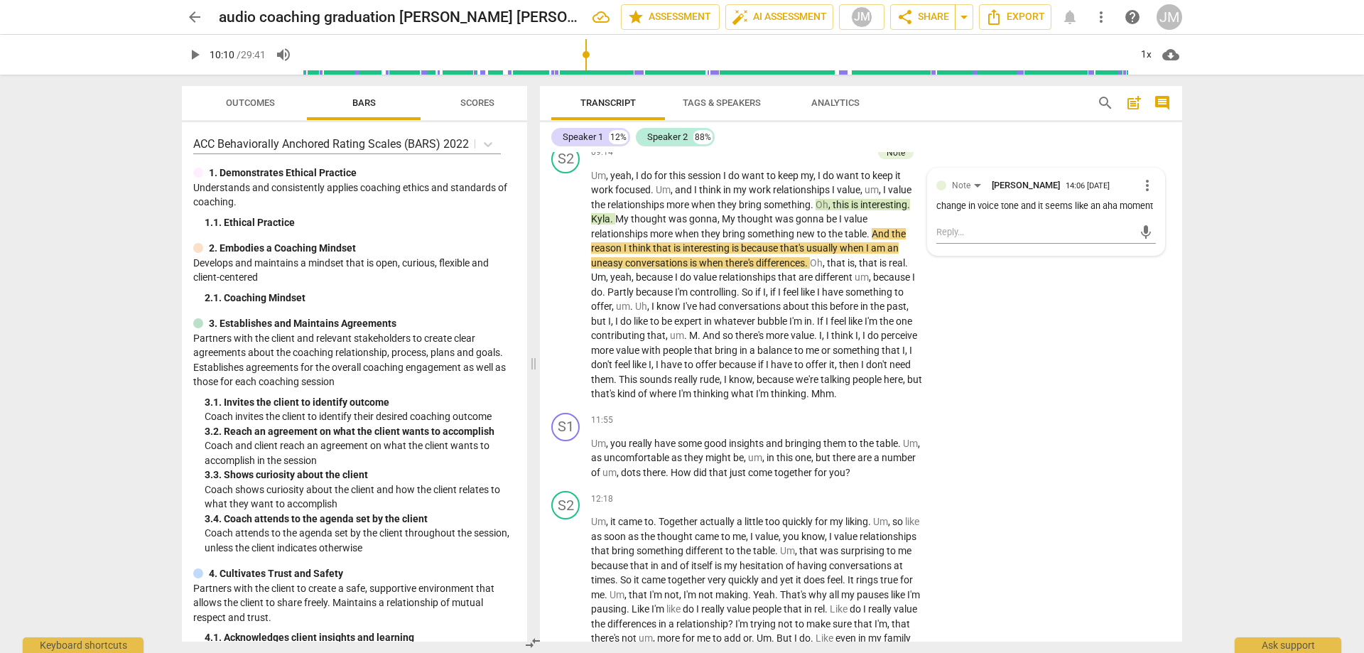
click at [195, 58] on span "play_arrow" at bounding box center [194, 54] width 17 height 17
click at [565, 293] on span "pause" at bounding box center [566, 284] width 17 height 17
click at [565, 293] on span "play_arrow" at bounding box center [566, 284] width 17 height 17
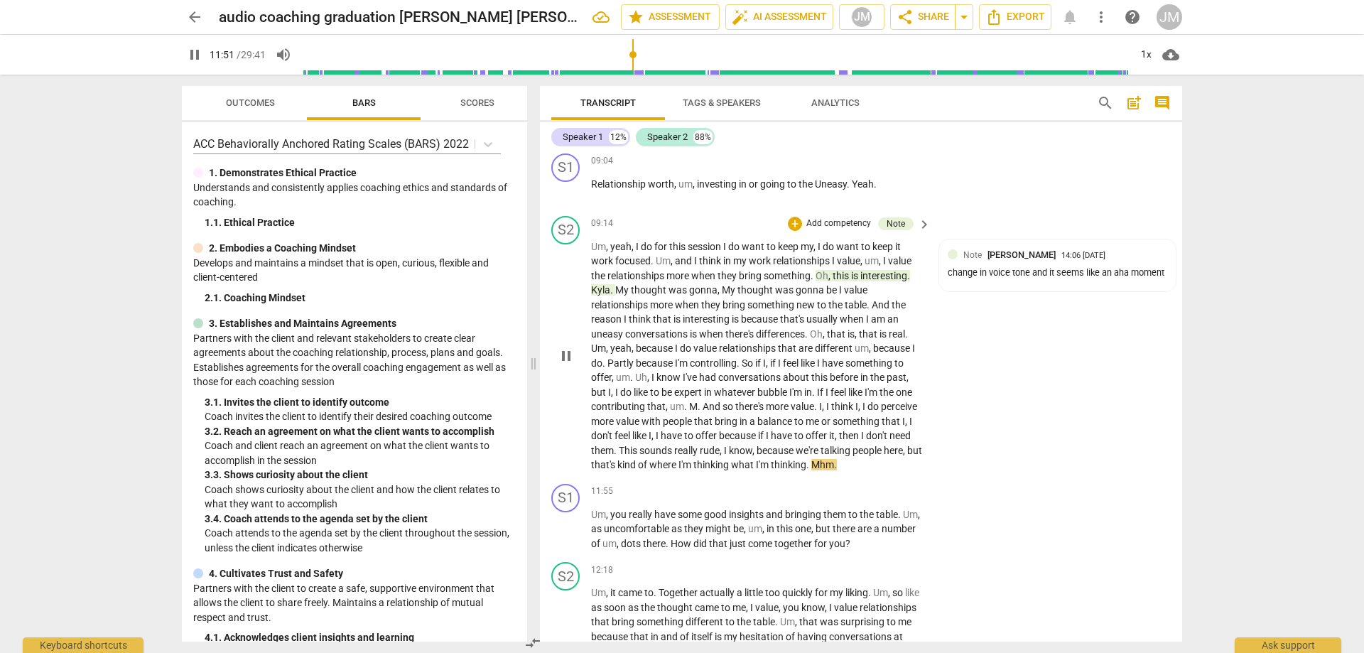
scroll to position [1953, 0]
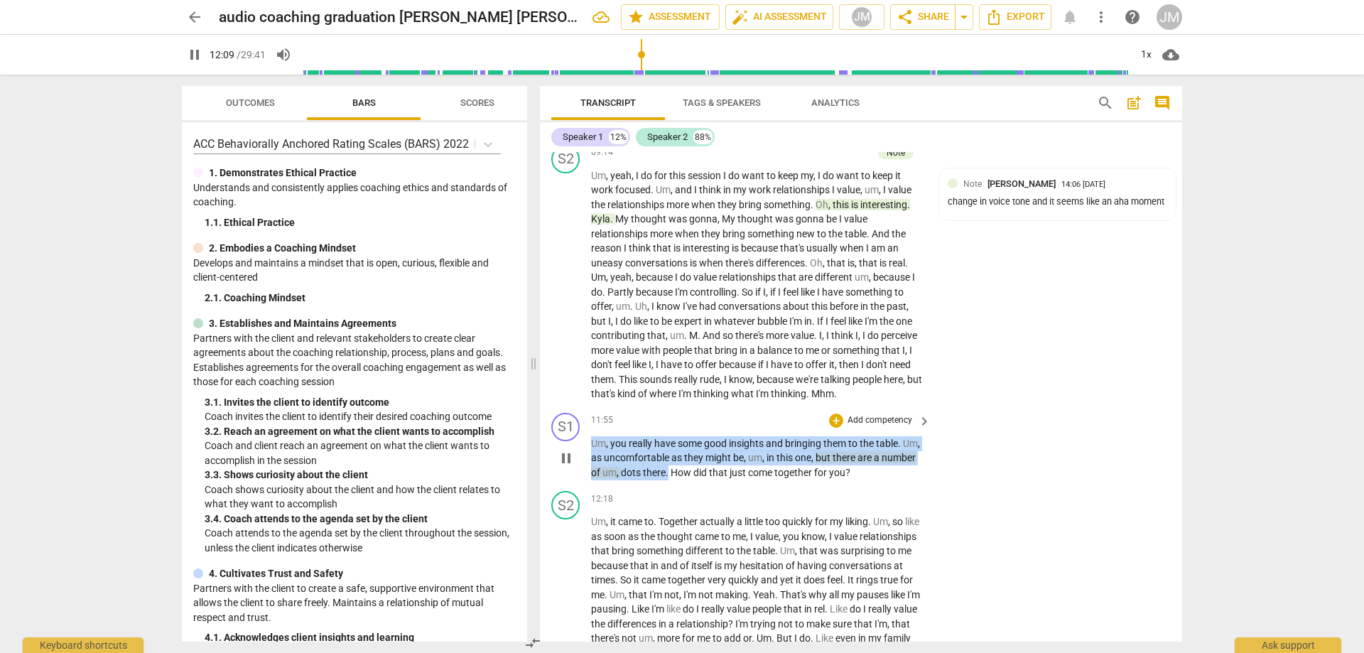
drag, startPoint x: 593, startPoint y: 455, endPoint x: 705, endPoint y: 485, distance: 115.3
click at [705, 480] on p "Um , you really have some good insights and bringing them to the table . Um , a…" at bounding box center [757, 458] width 333 height 44
click at [834, 428] on div "+" at bounding box center [836, 421] width 14 height 14
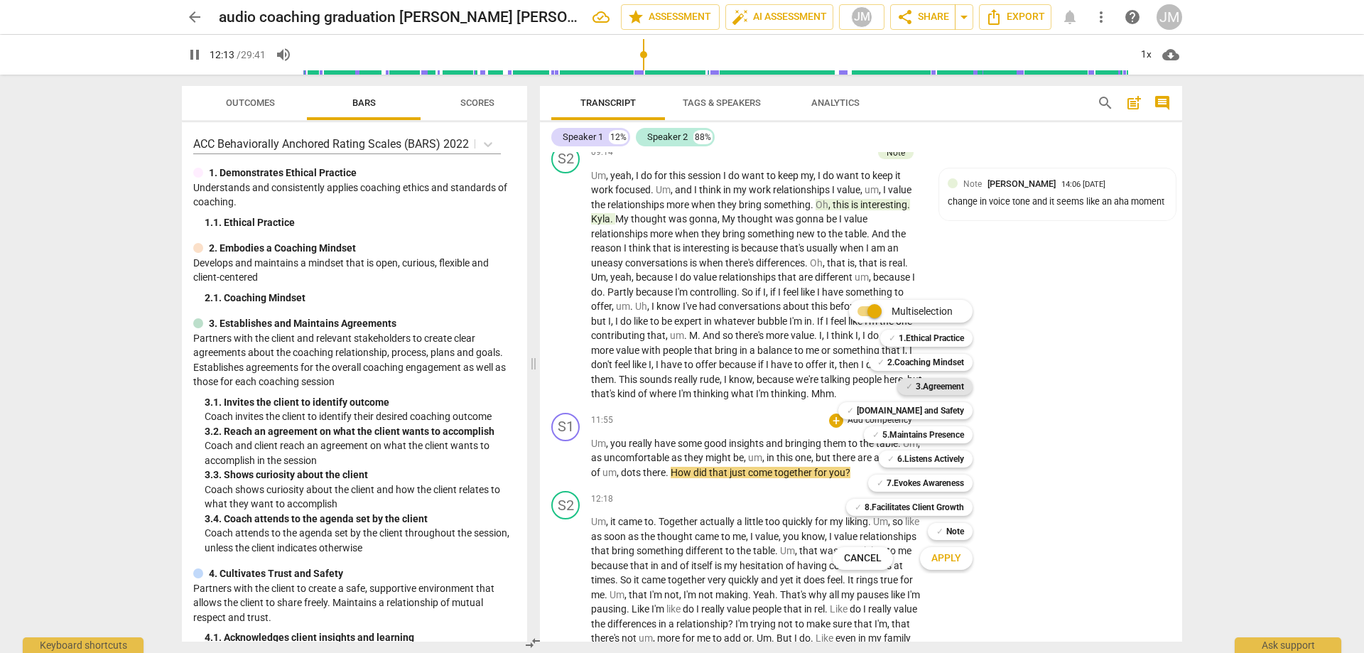
click at [956, 387] on b "3.Agreement" at bounding box center [940, 386] width 48 height 17
click at [951, 410] on b "[DOMAIN_NAME] and Safety" at bounding box center [910, 410] width 107 height 17
click at [949, 433] on b "5.Maintains Presence" at bounding box center [924, 434] width 82 height 17
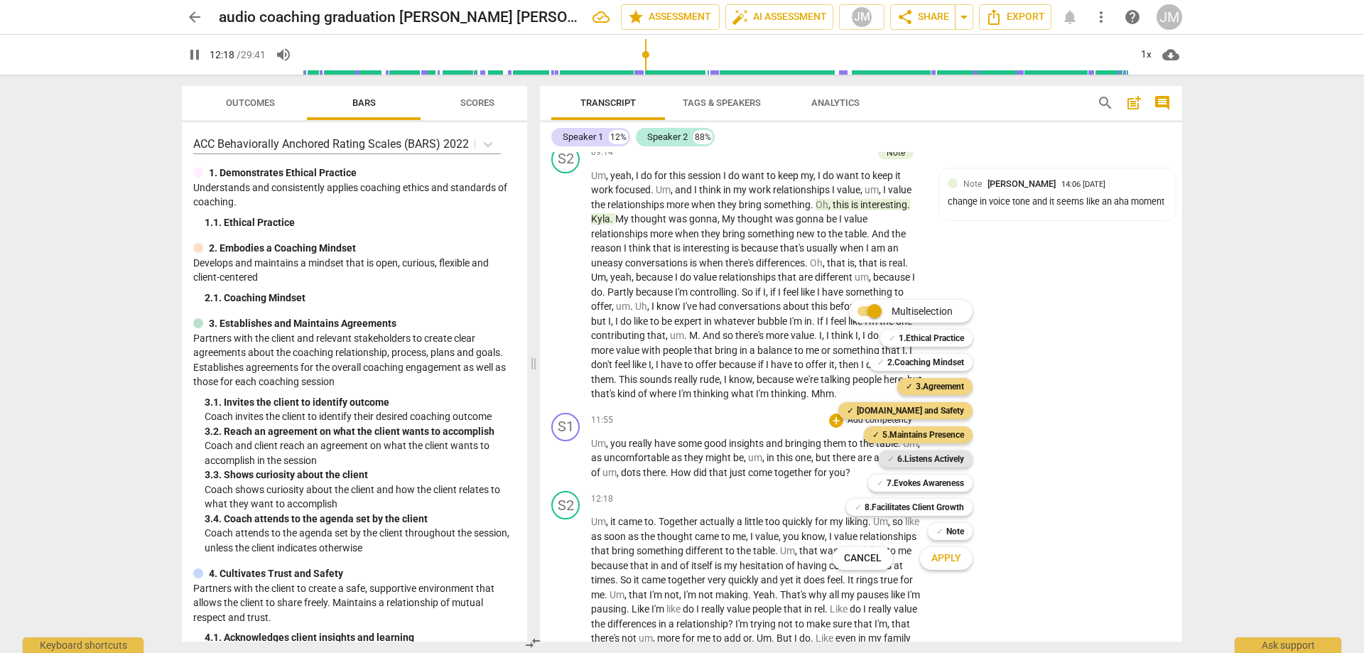
click at [957, 465] on b "6.Listens Actively" at bounding box center [930, 459] width 67 height 17
click at [959, 484] on b "7.Evokes Awareness" at bounding box center [925, 483] width 77 height 17
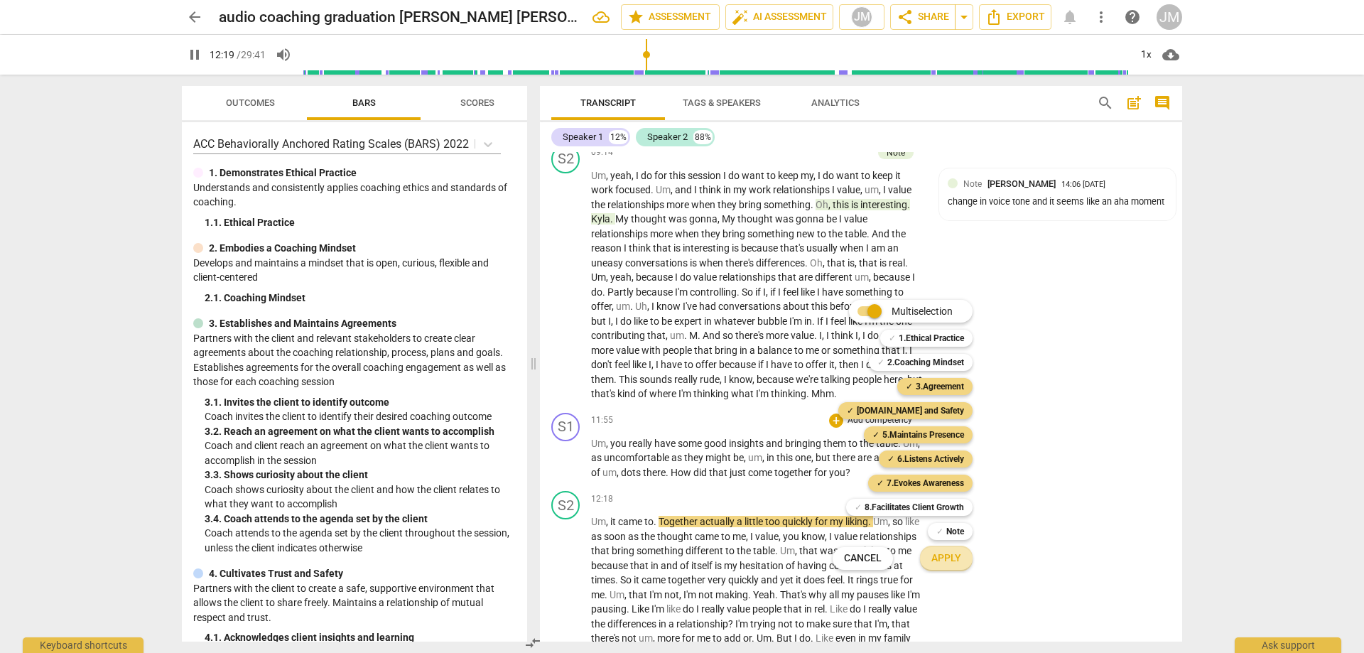
click at [952, 564] on span "Apply" at bounding box center [947, 558] width 30 height 14
type input "740"
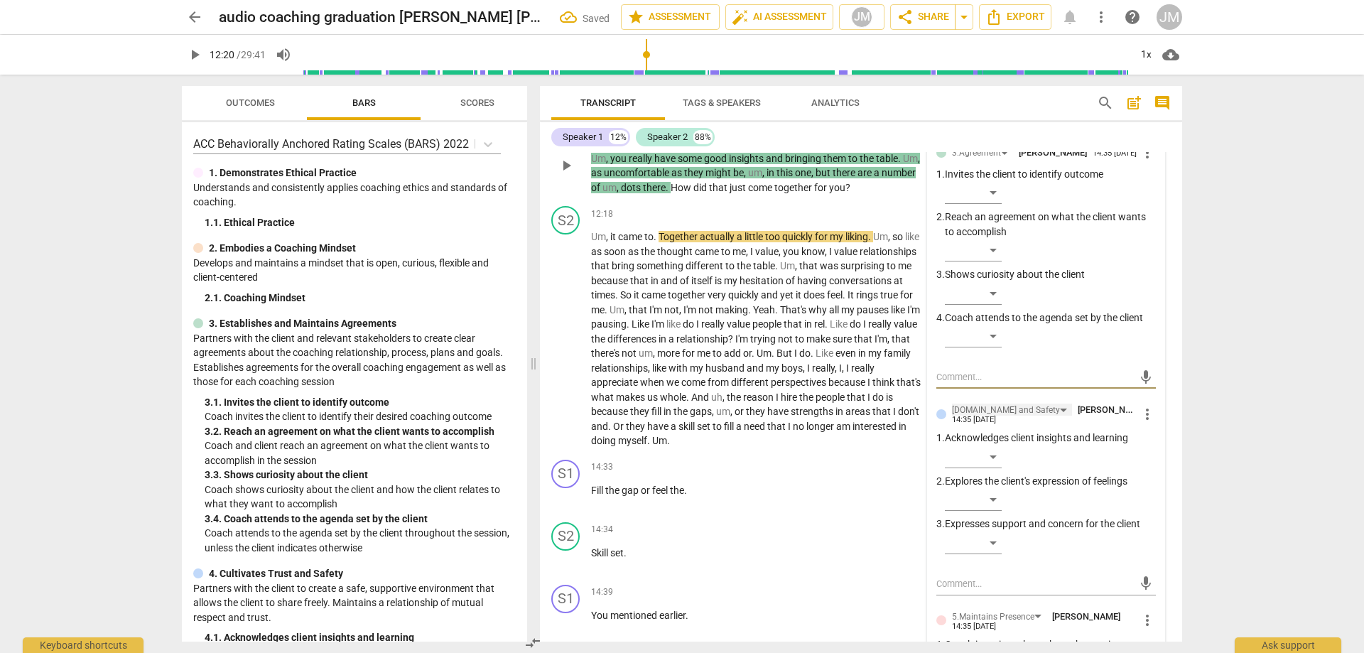
scroll to position [2040, 0]
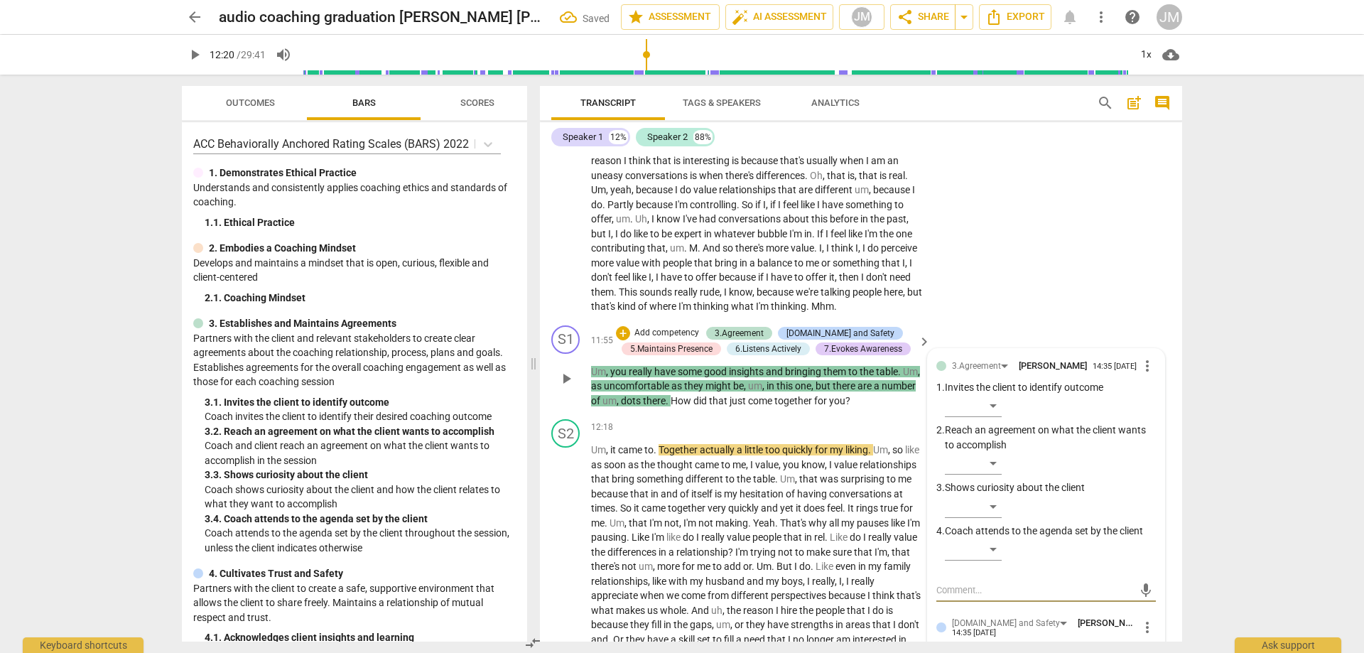
click at [1150, 374] on span "more_vert" at bounding box center [1147, 365] width 17 height 17
click at [1154, 414] on li "Delete" at bounding box center [1158, 409] width 49 height 27
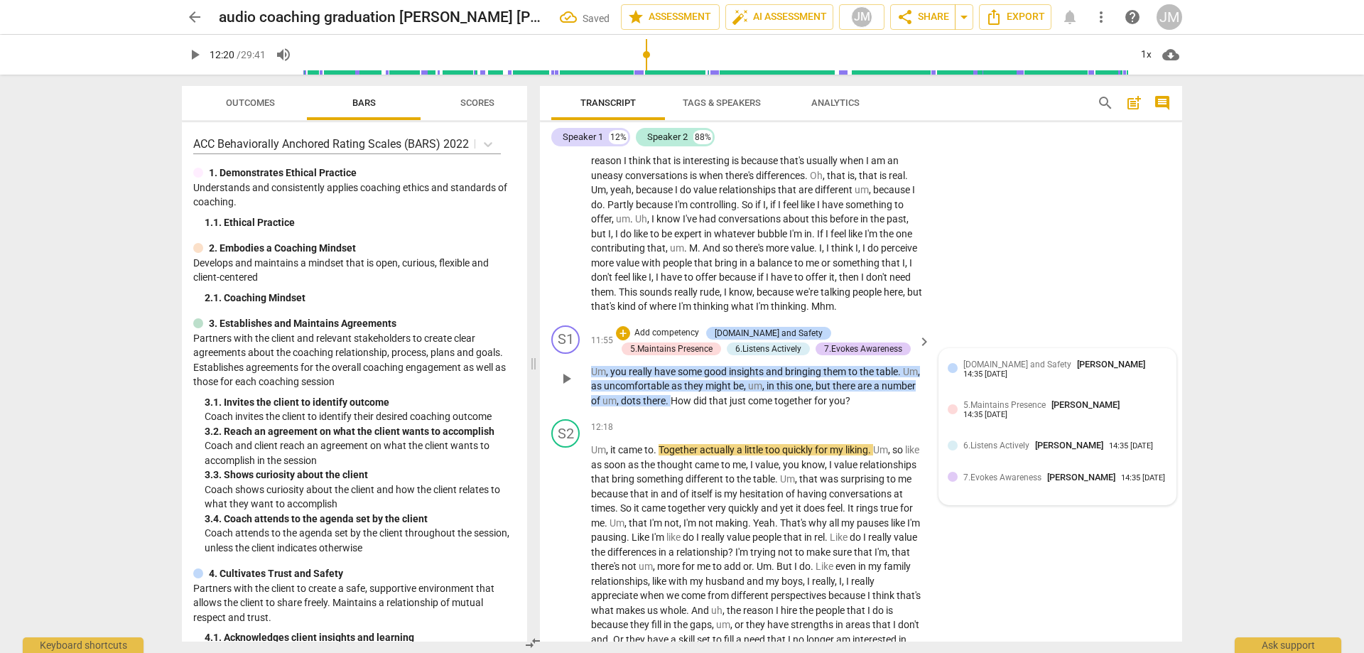
click at [1077, 369] on span "[PERSON_NAME]" at bounding box center [1111, 364] width 68 height 11
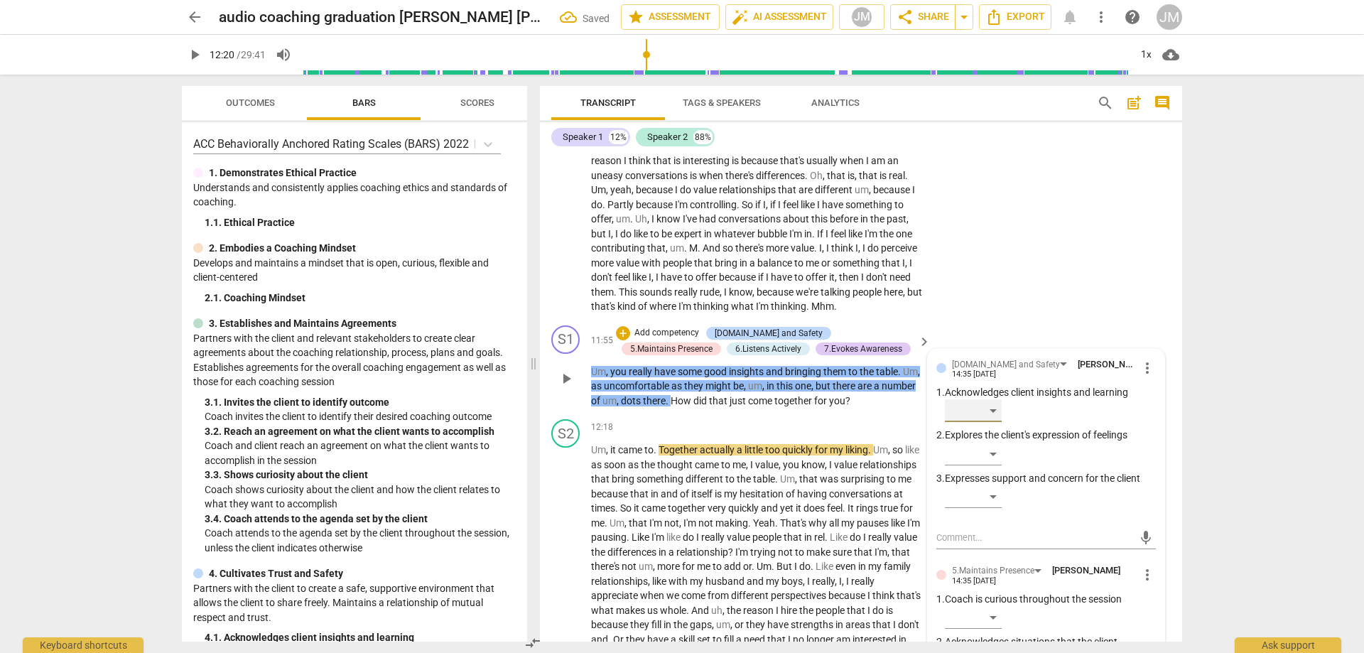
click at [991, 420] on div "​" at bounding box center [973, 410] width 57 height 23
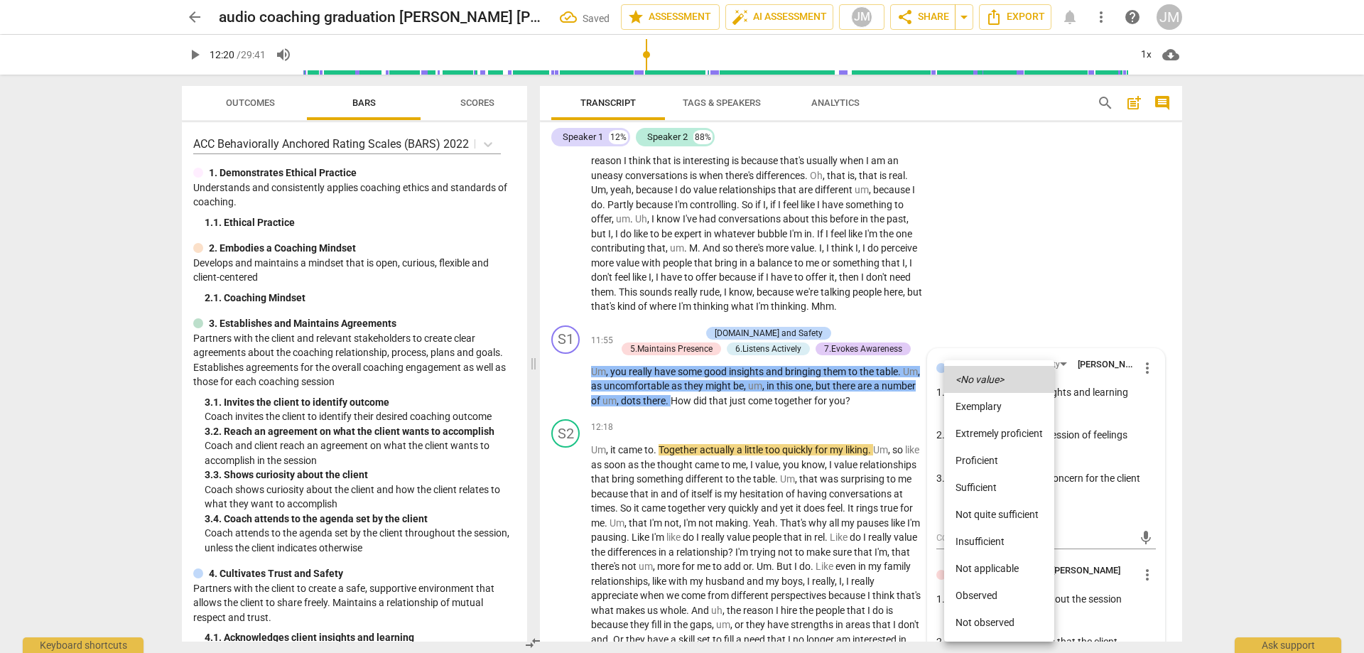
click at [984, 479] on li "Sufficient" at bounding box center [999, 487] width 110 height 27
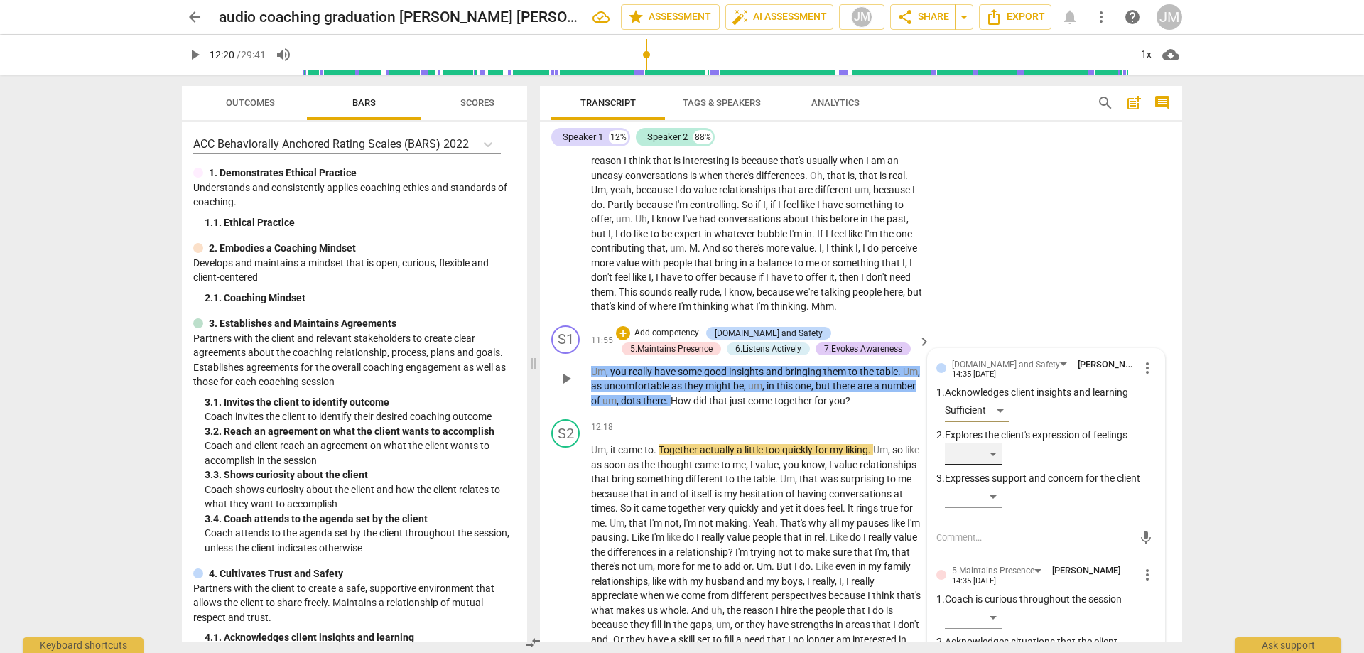
click at [1001, 460] on div "​" at bounding box center [973, 454] width 57 height 23
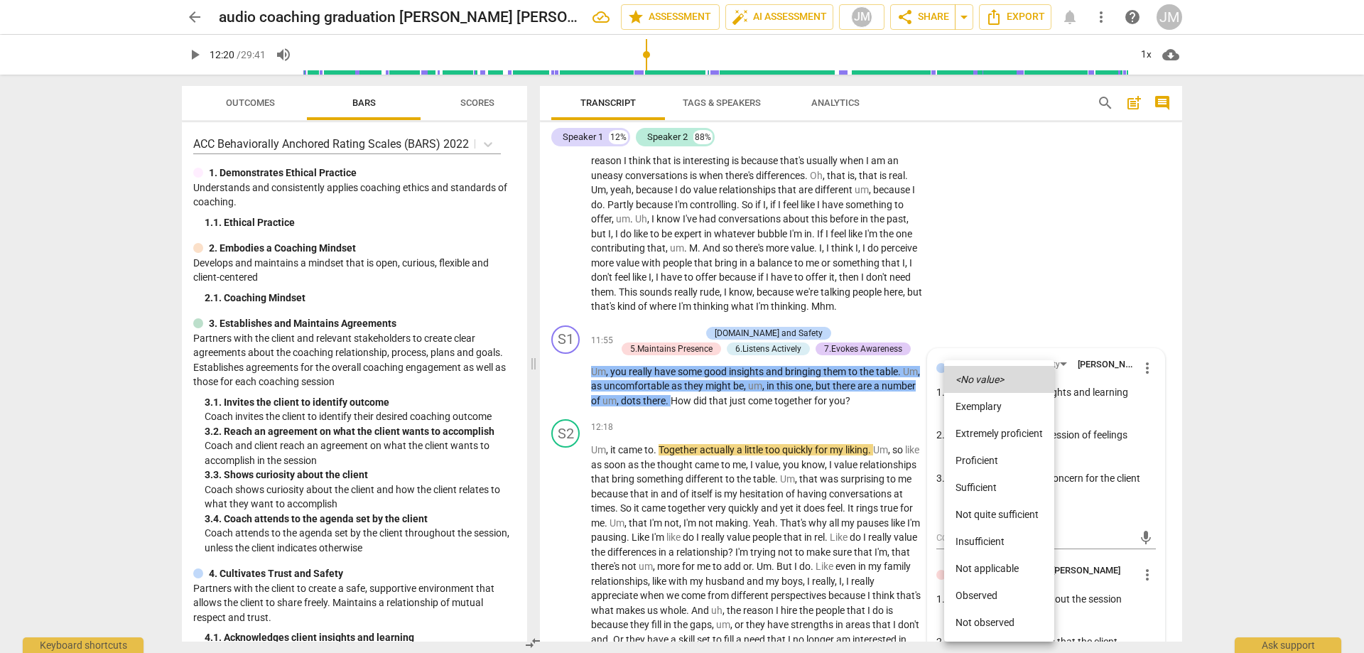
click at [1008, 504] on li "Not quite sufficient" at bounding box center [999, 514] width 110 height 27
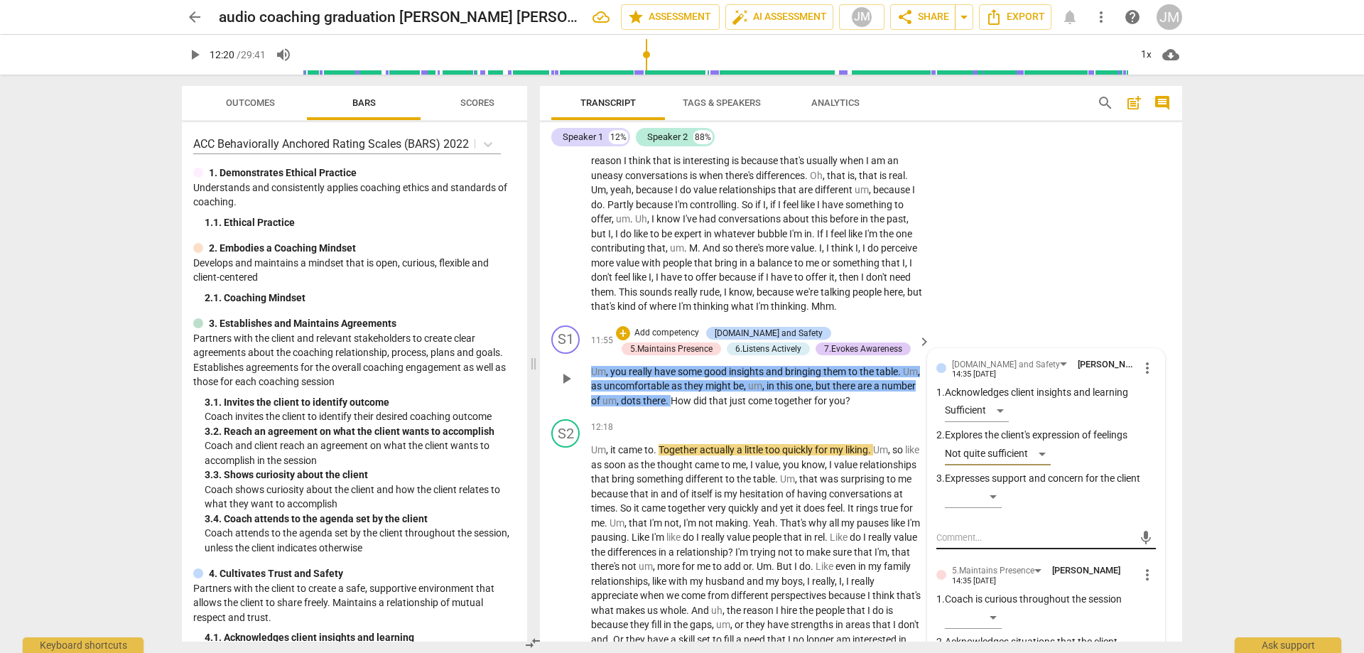
click at [1030, 544] on textarea at bounding box center [1035, 538] width 197 height 14
type textarea "W"
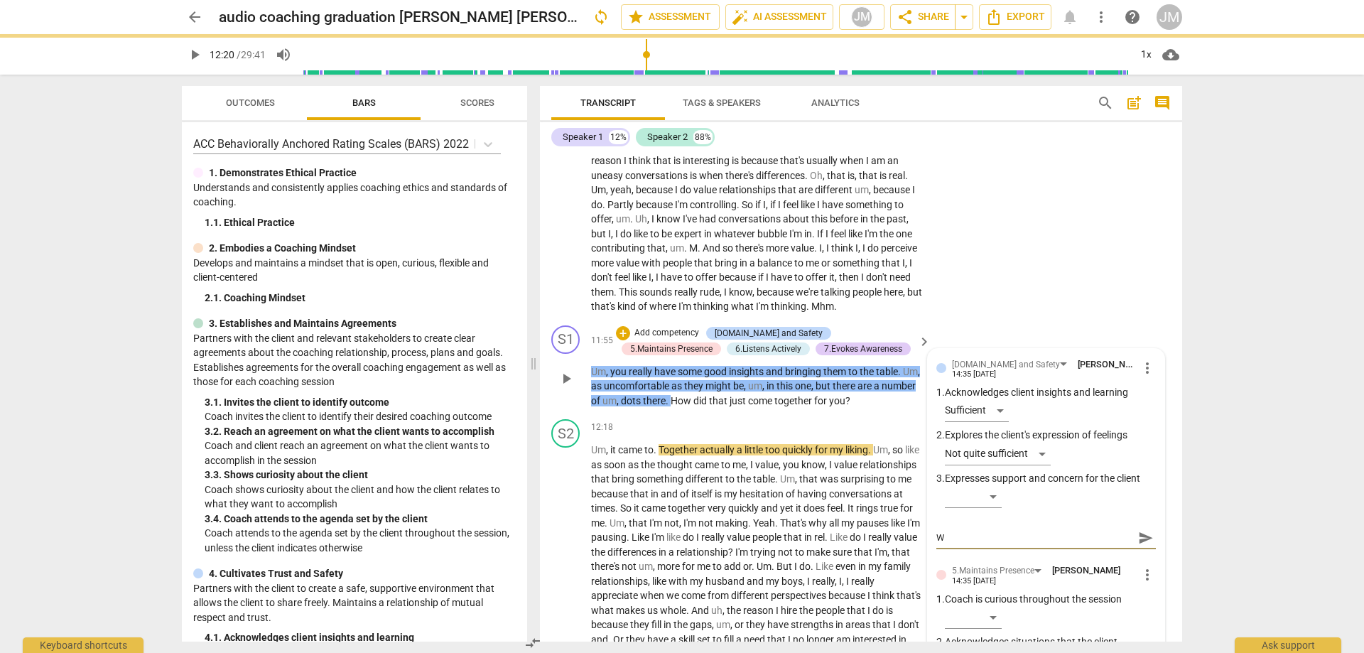
type textarea "Wo"
type textarea "Wou"
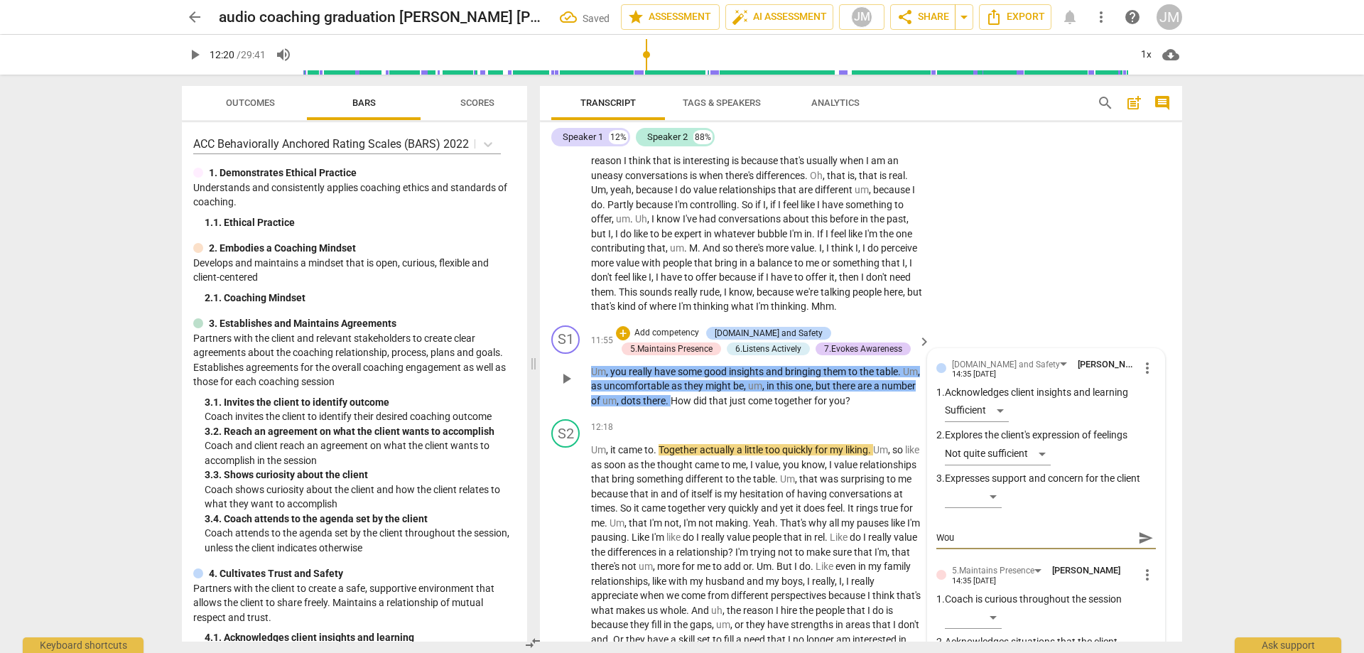
type textarea "Woul"
type textarea "Would"
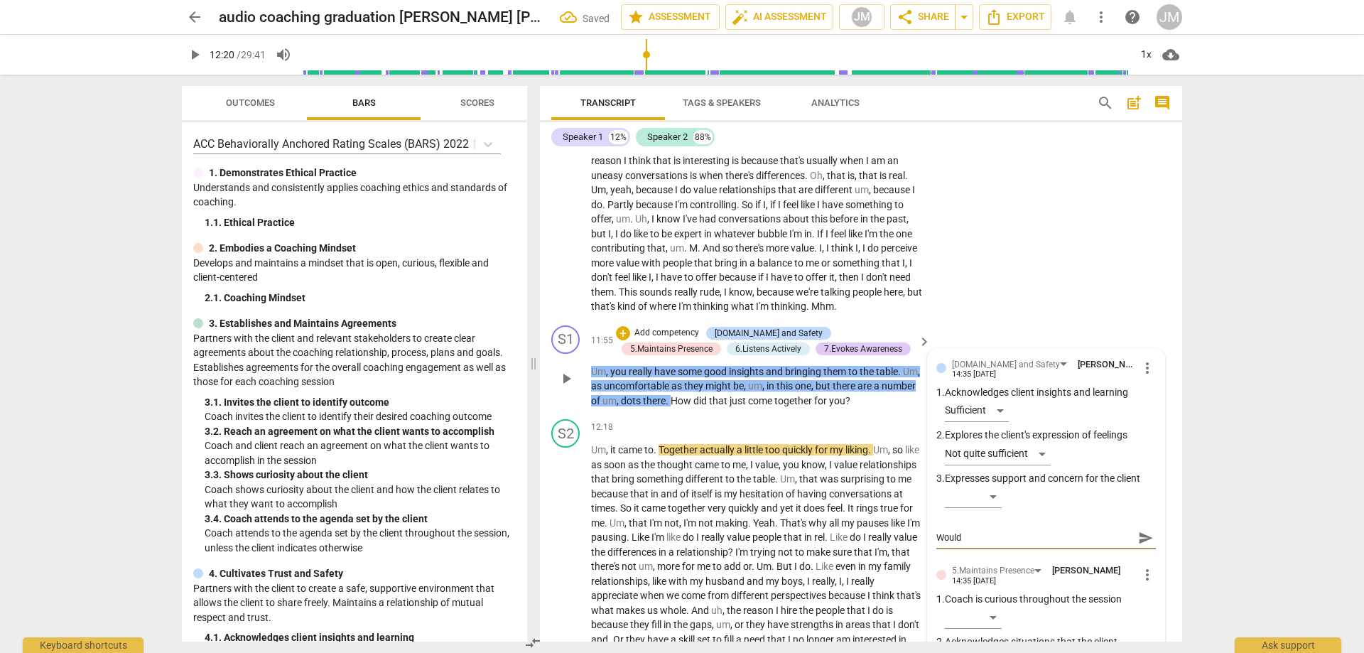
type textarea "Would"
type textarea "Would h"
type textarea "Would ha"
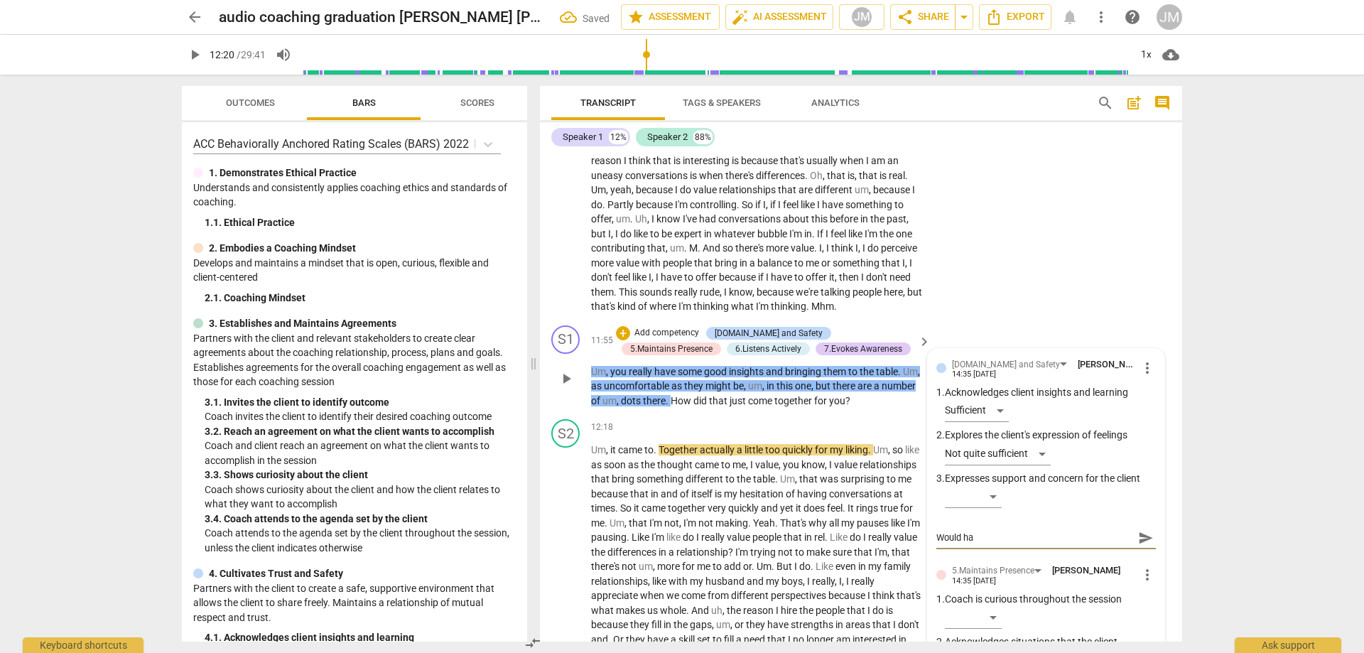
type textarea "Would hav"
type textarea "Would have"
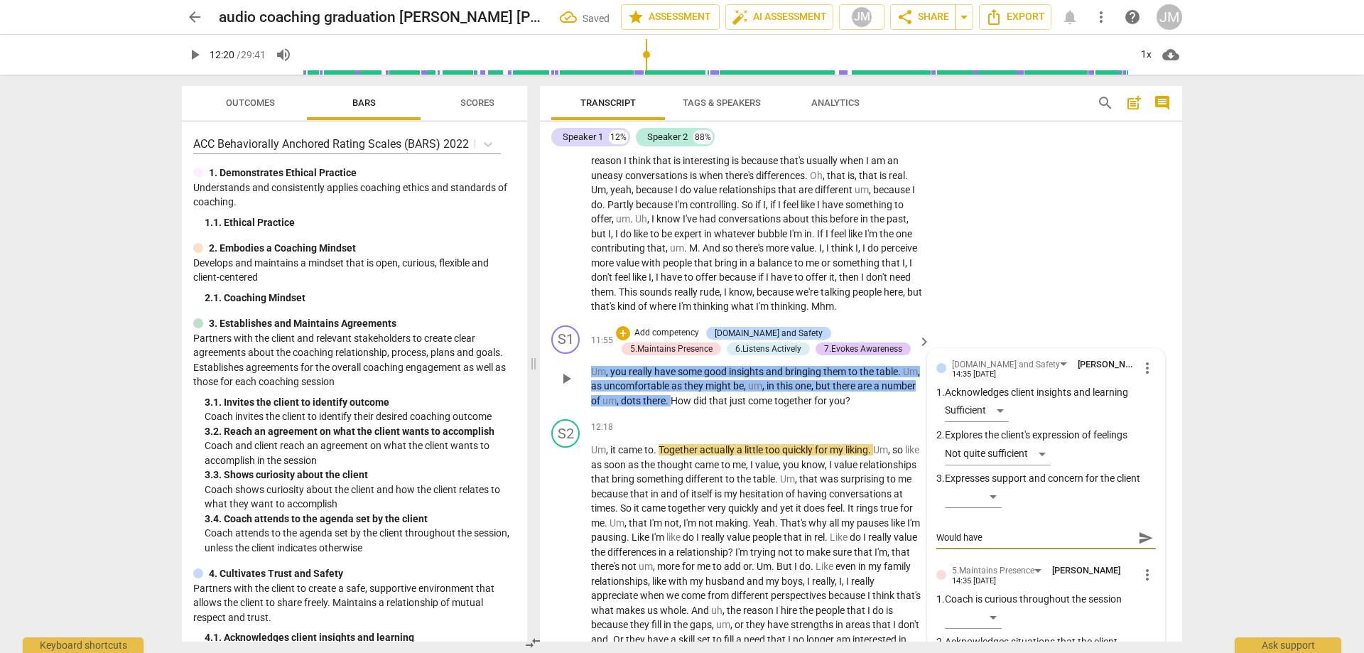
type textarea "Would have"
type textarea "Would have b"
type textarea "Would have be"
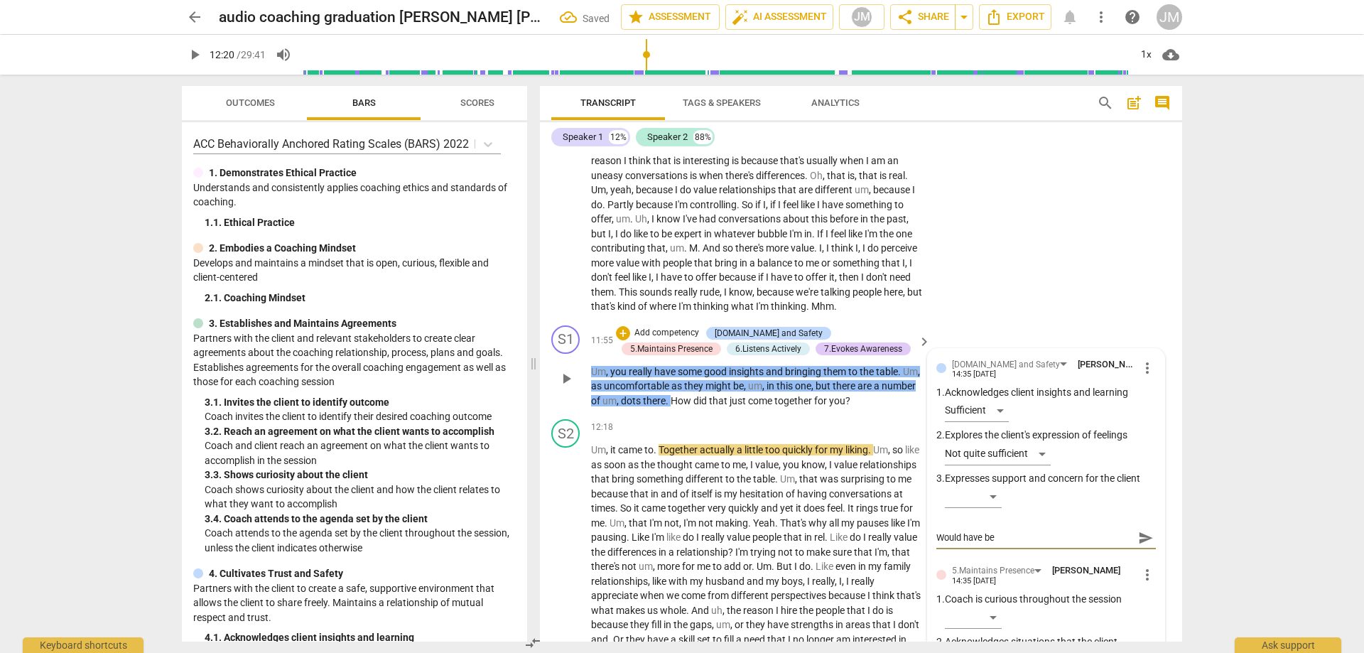
type textarea "Would have bee"
type textarea "Would have been"
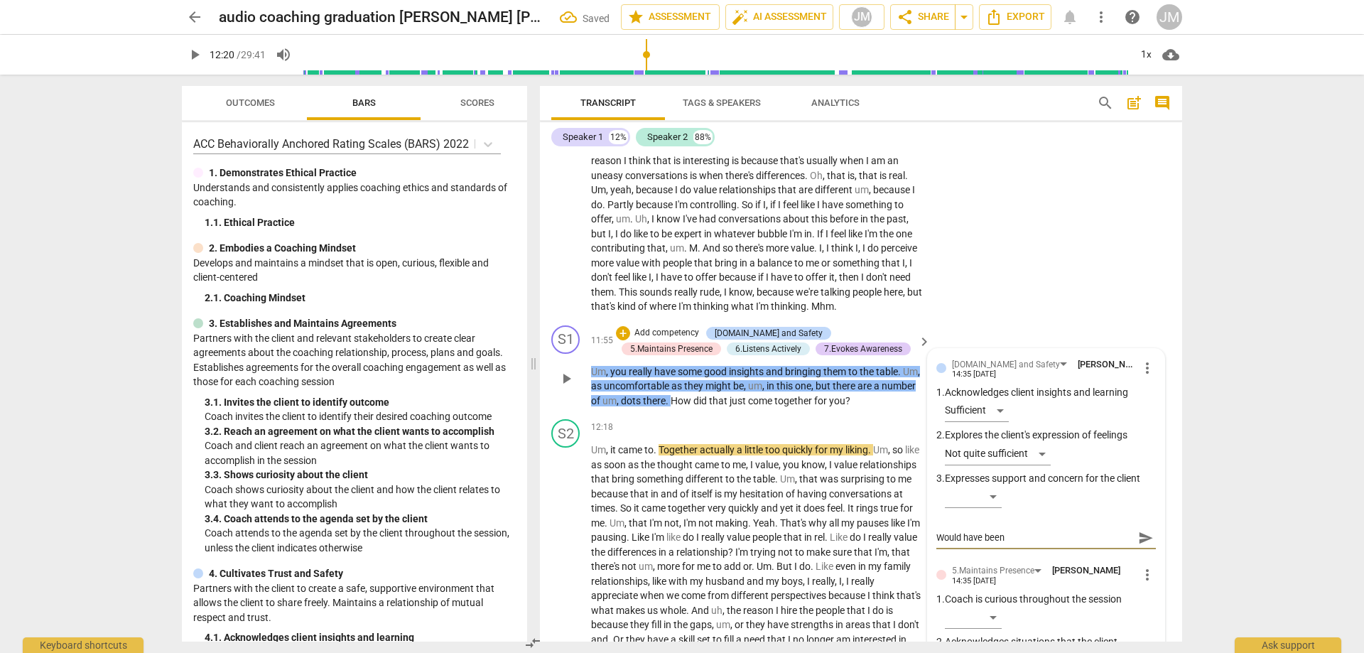
type textarea "Would have been"
type textarea "Would have been g"
type textarea "Would have been go"
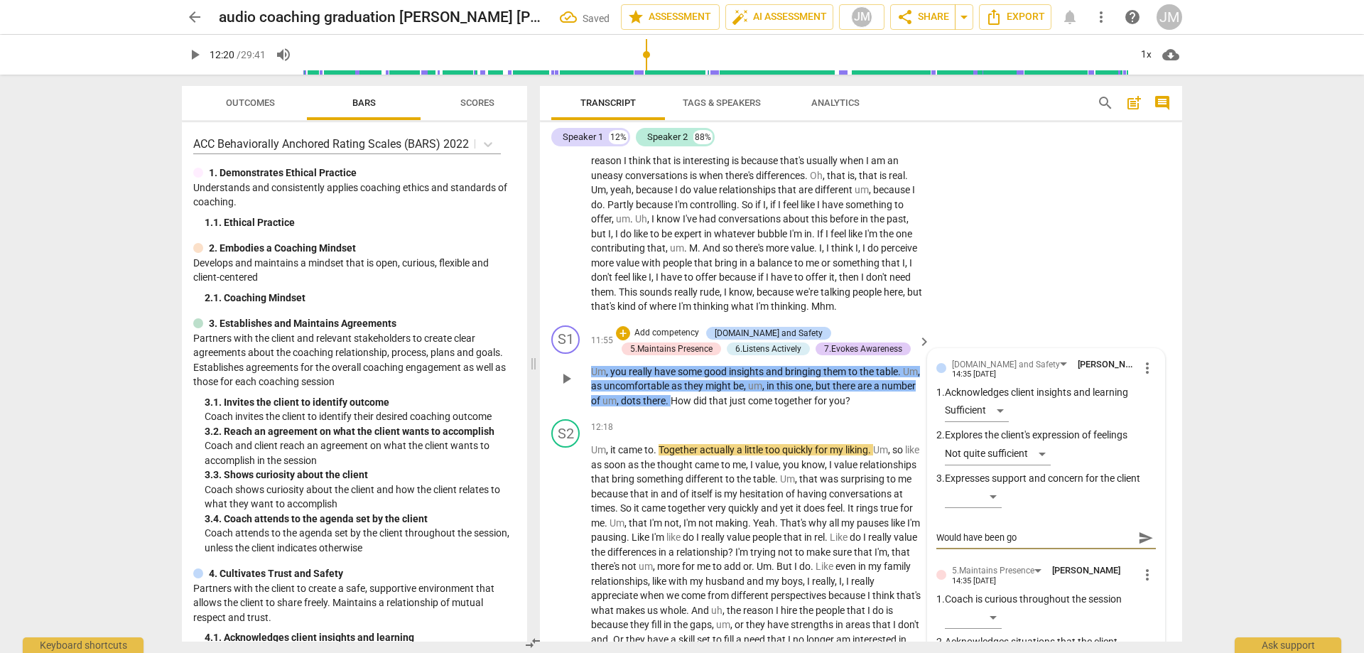
type textarea "Would have been goo"
type textarea "Would have been good"
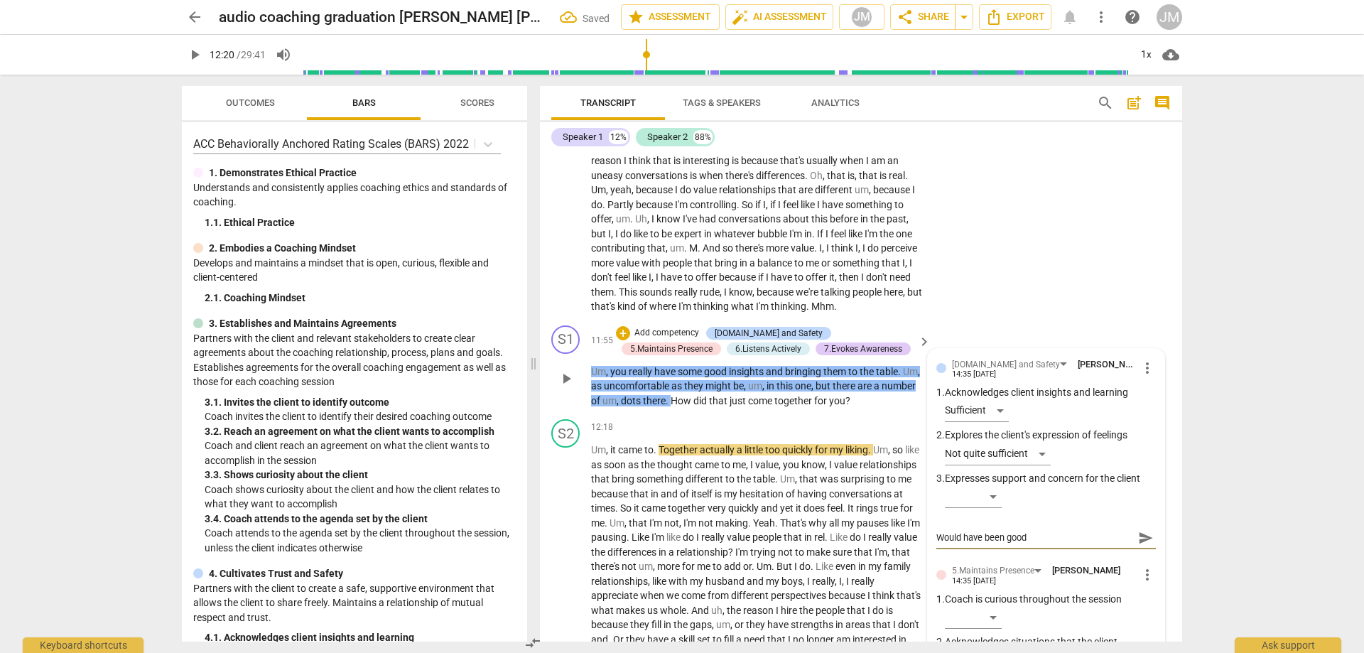
type textarea "Would have been good"
type textarea "Would have been good t"
type textarea "Would have been good to"
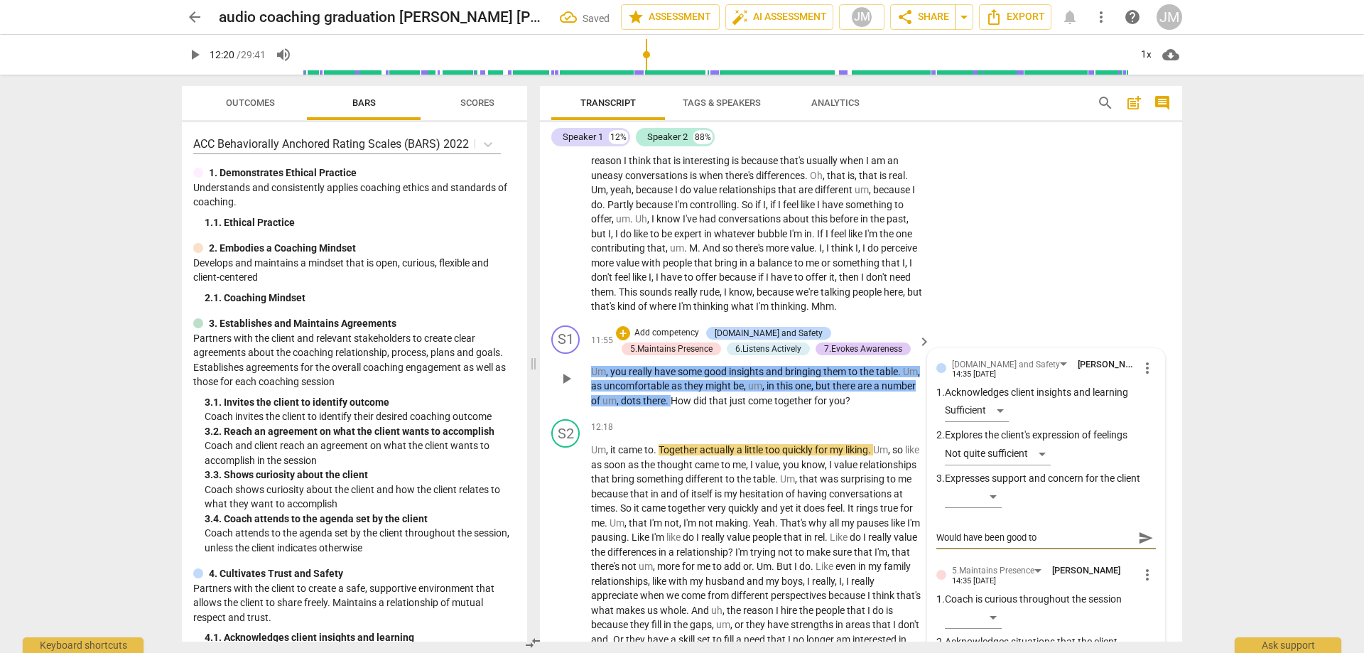
type textarea "Would have been good to"
type textarea "Would have been good to k"
type textarea "Would have been good to kn"
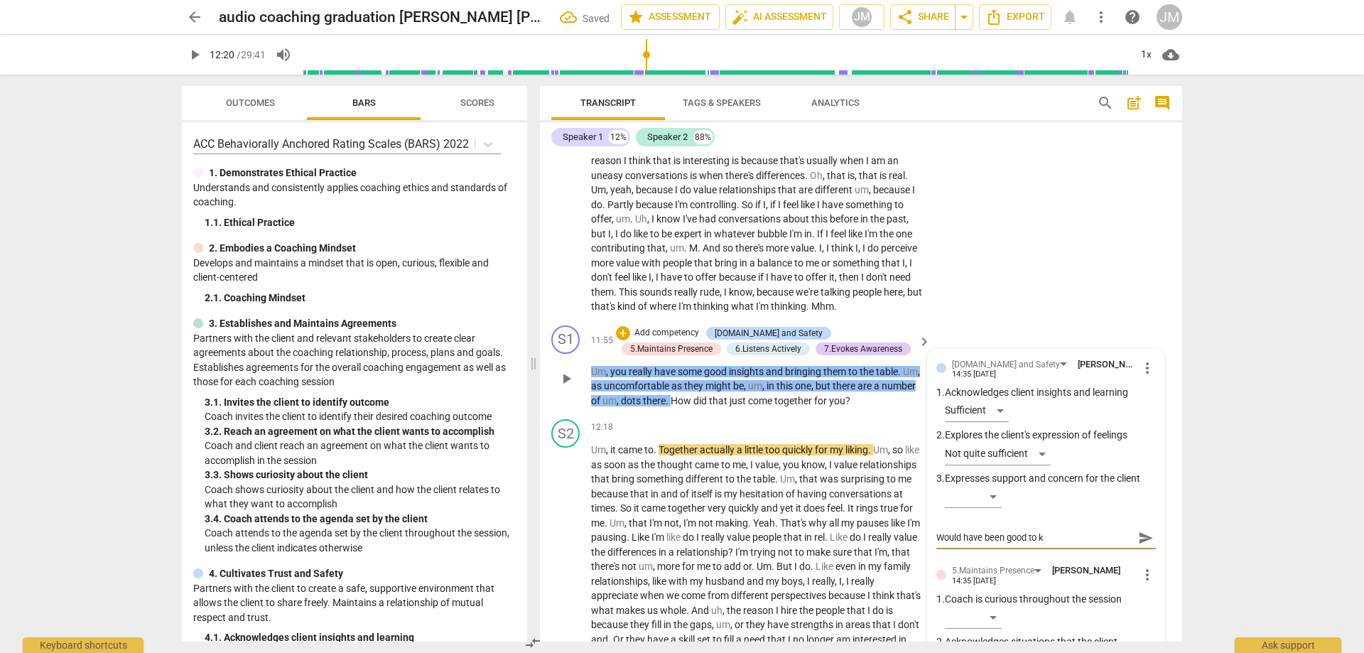
type textarea "Would have been good to kn"
type textarea "Would have been good to kno"
type textarea "Would have been good to know"
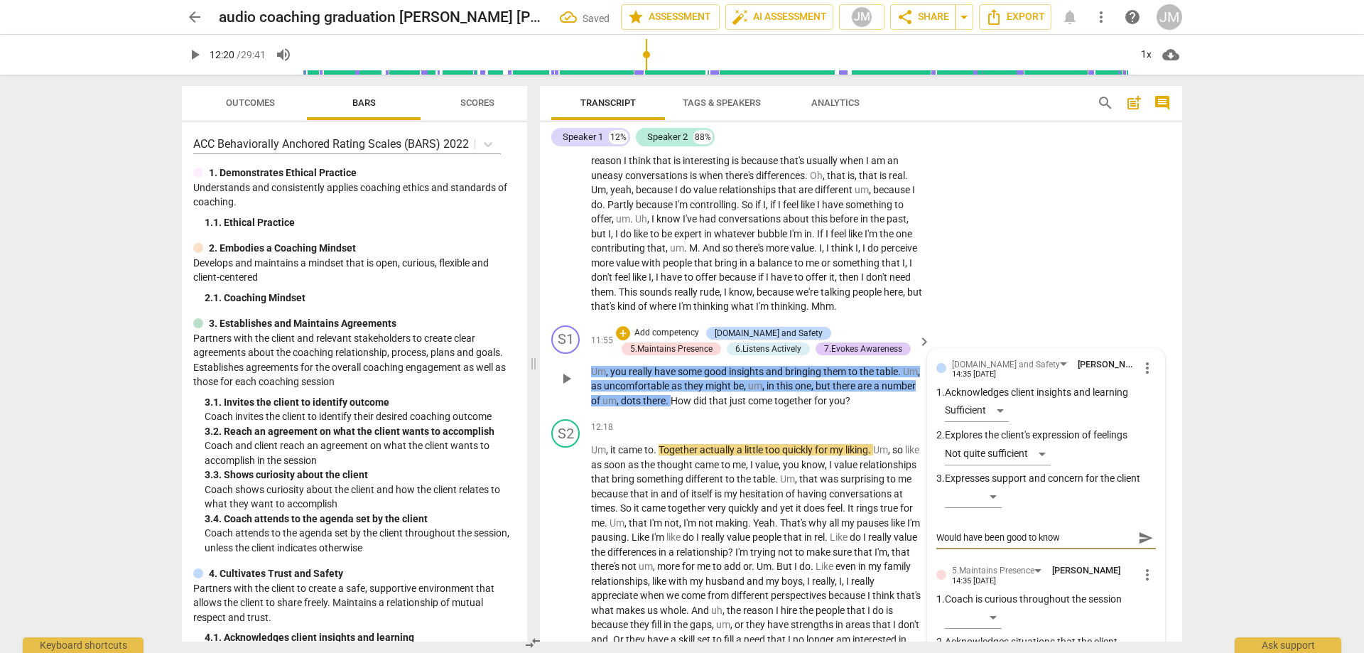
type textarea "Would have been good to know"
type textarea "Would have been good to kno"
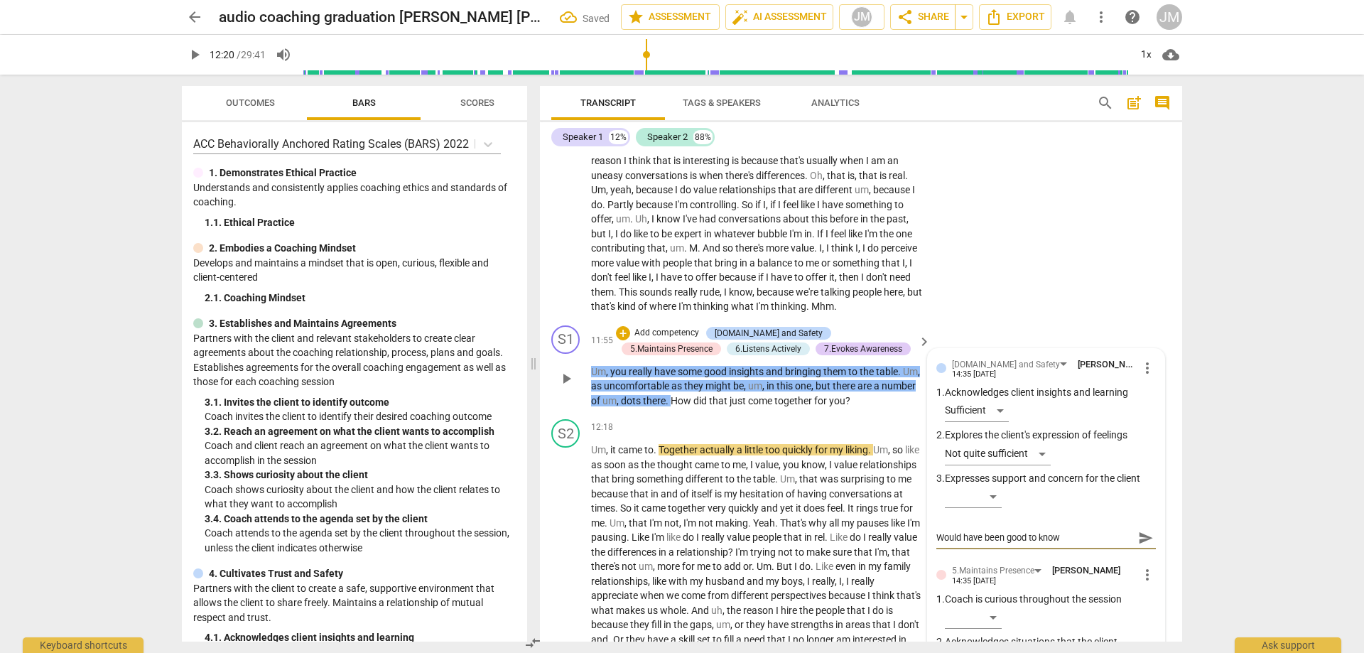
type textarea "Would have been good to kno"
type textarea "Would have been good to kn"
type textarea "Would have been good to k"
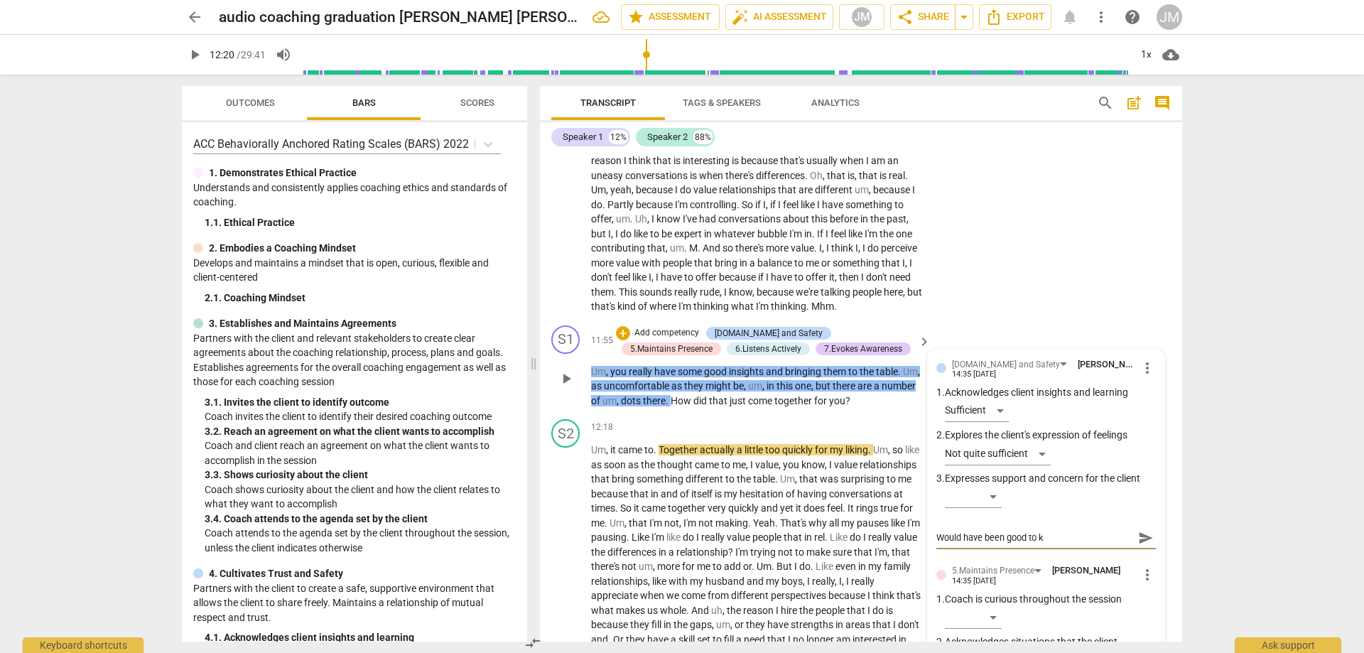
type textarea "Would have been good to"
type textarea "Would have been good to p"
type textarea "Would have been good to po"
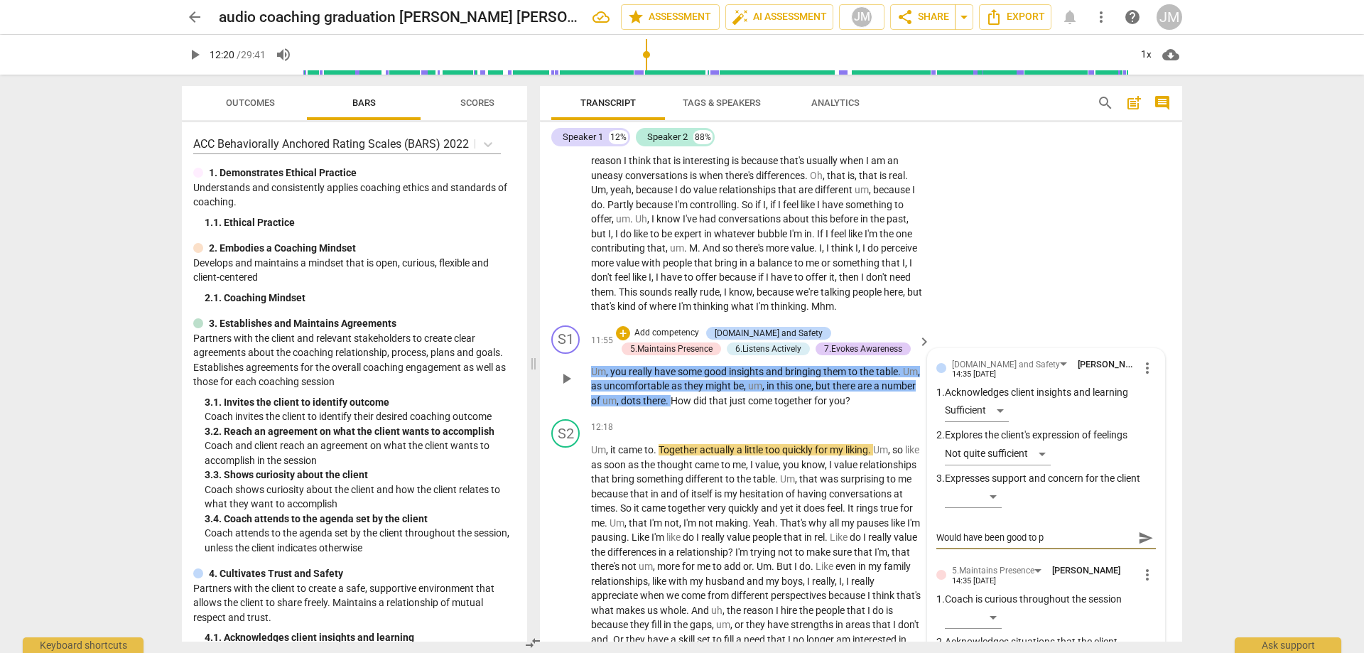
type textarea "Would have been good to po"
type textarea "Would have been good to poi"
type textarea "Would have been good to poin"
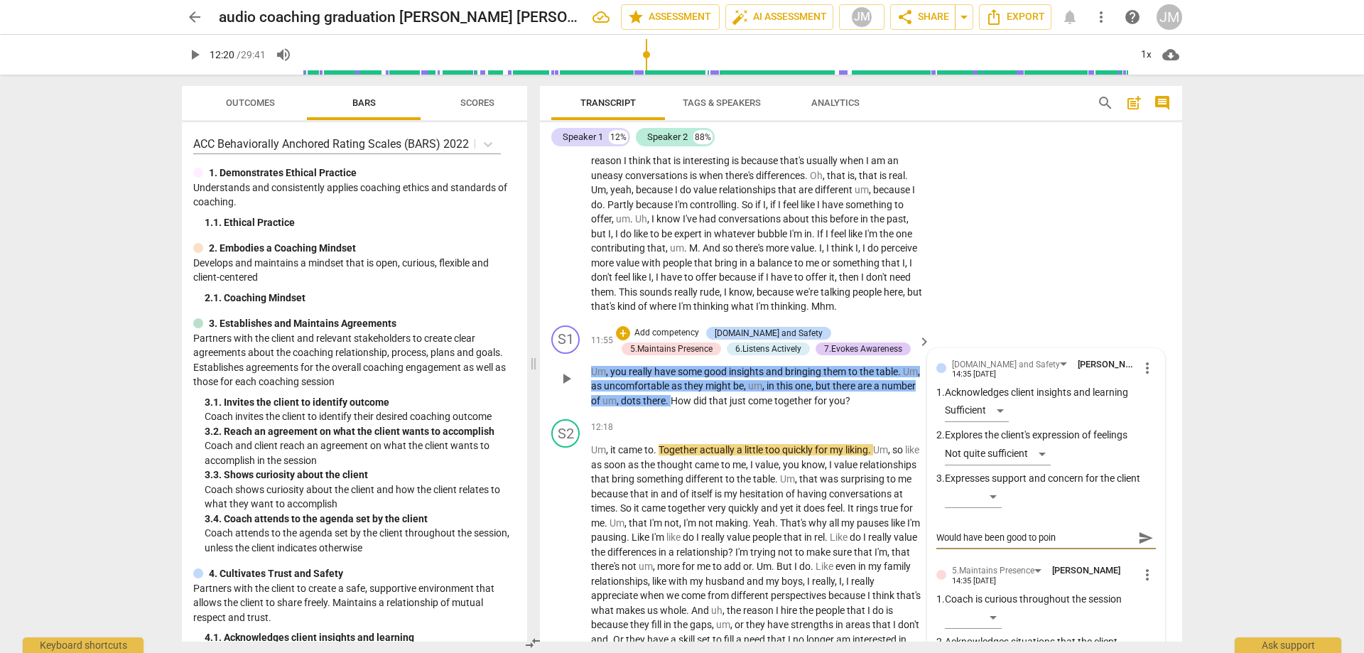
type textarea "Would have been good to point"
type textarea "Would have been good to point o"
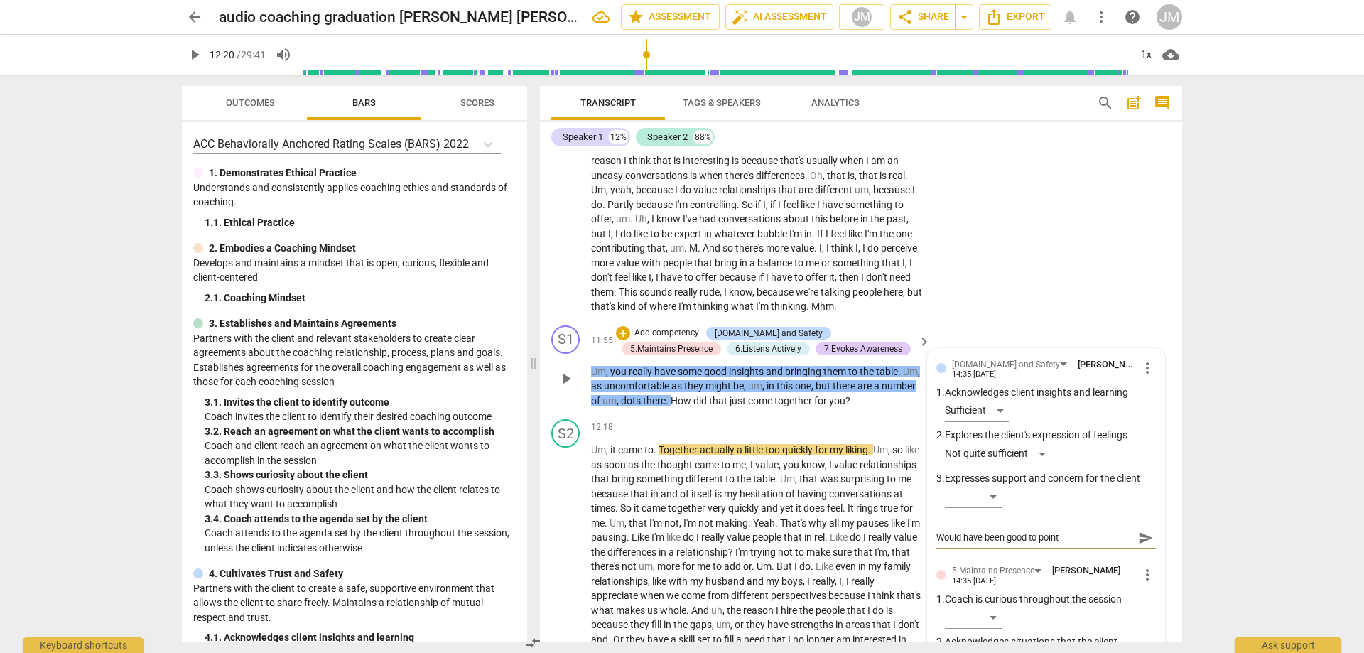
type textarea "Would have been good to point o"
type textarea "Would have been good to point ou"
type textarea "Would have been good to point out"
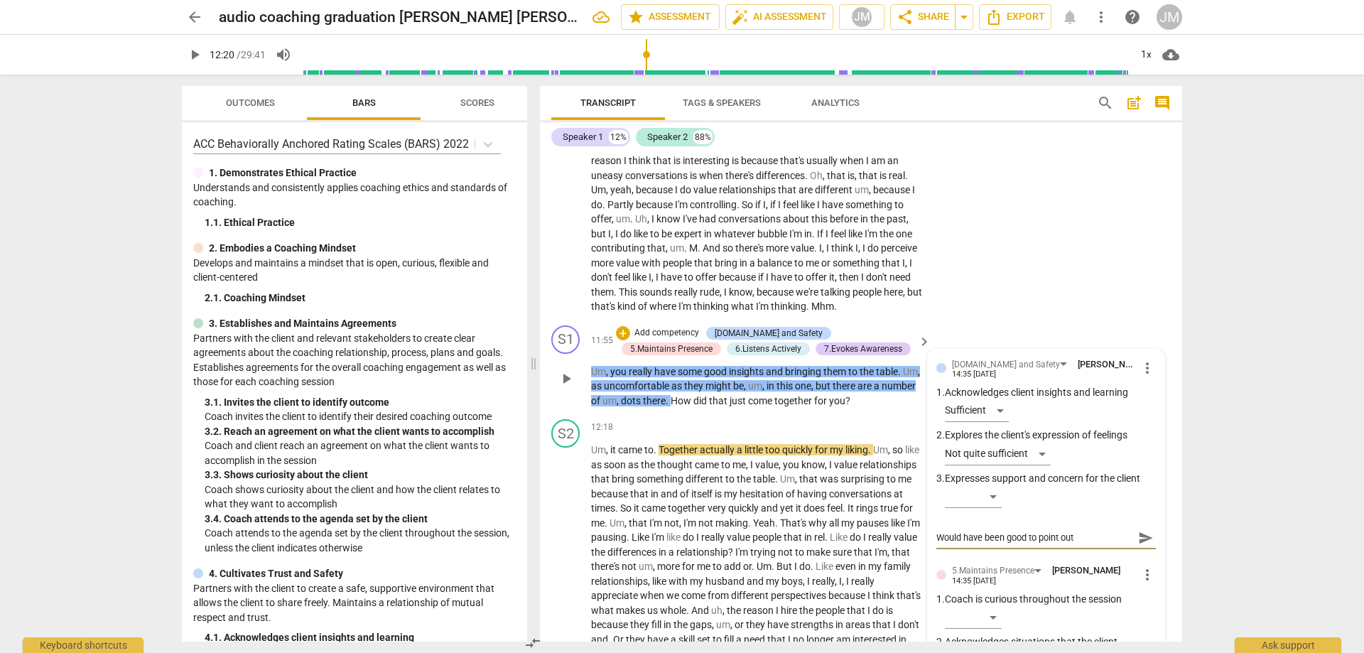
type textarea "Would have been good to point out"
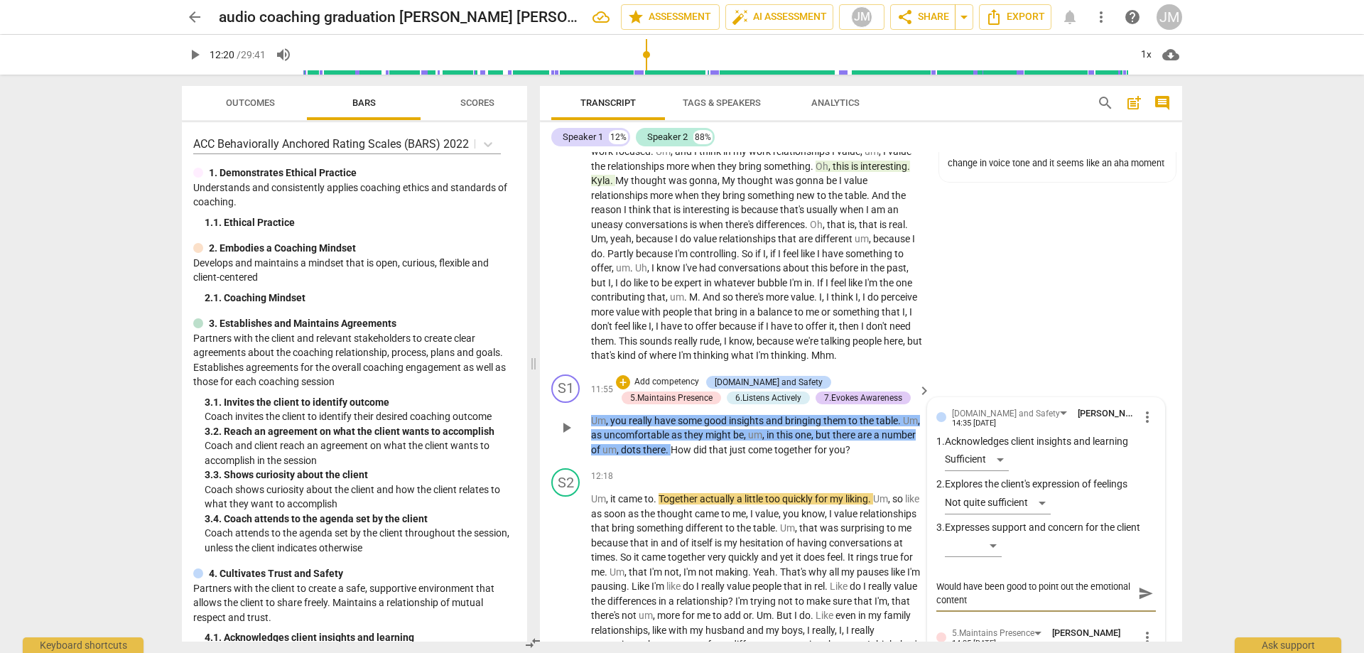
scroll to position [2111, 0]
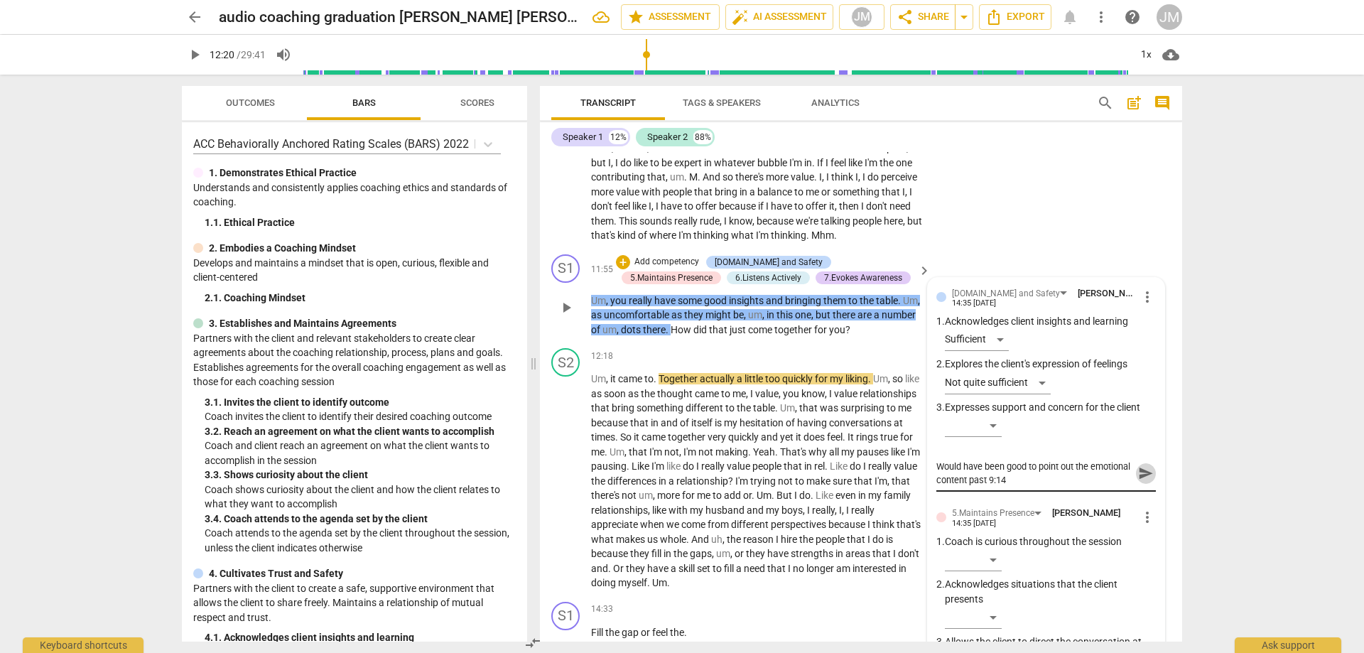
click at [1138, 481] on span "send" at bounding box center [1146, 473] width 16 height 16
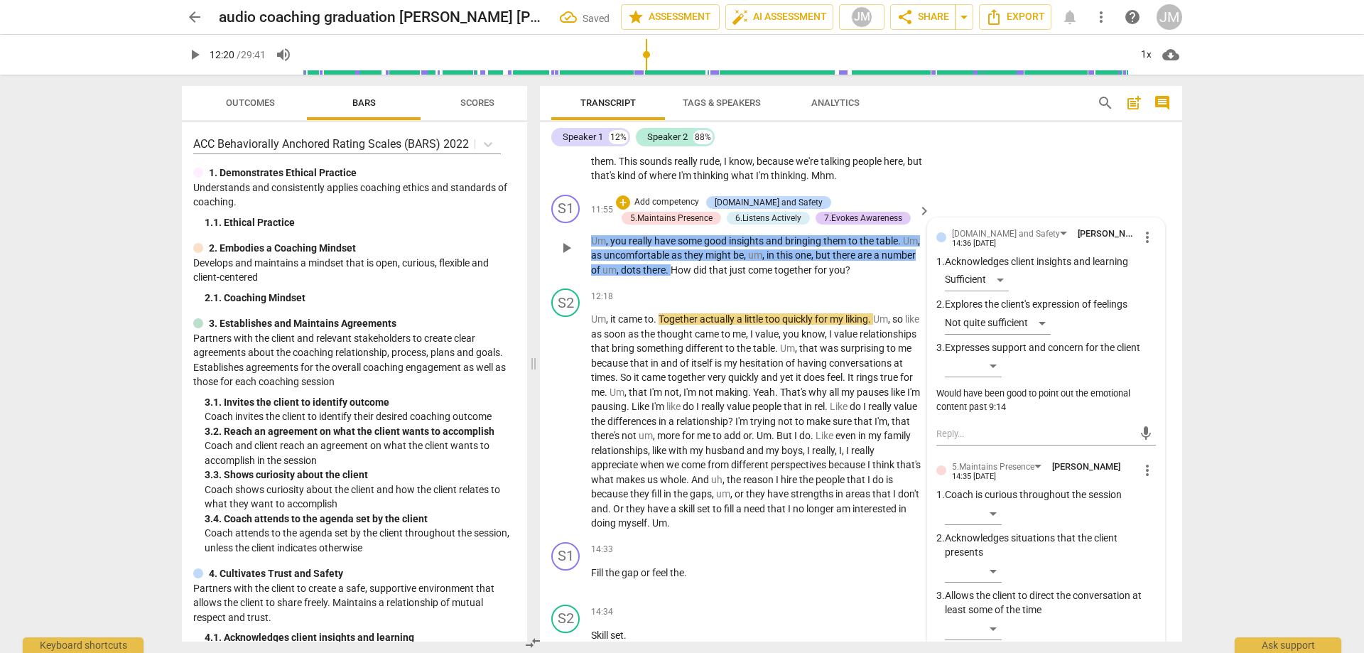
scroll to position [2253, 0]
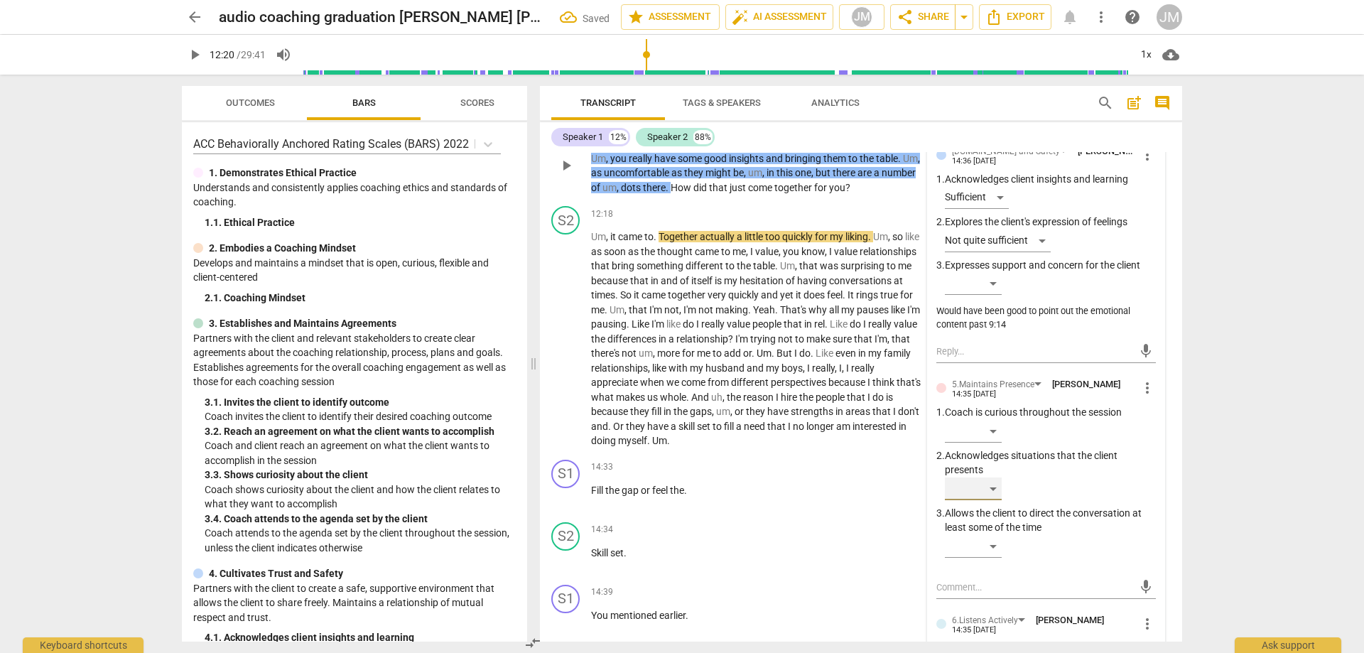
click at [998, 500] on div "​" at bounding box center [973, 489] width 57 height 23
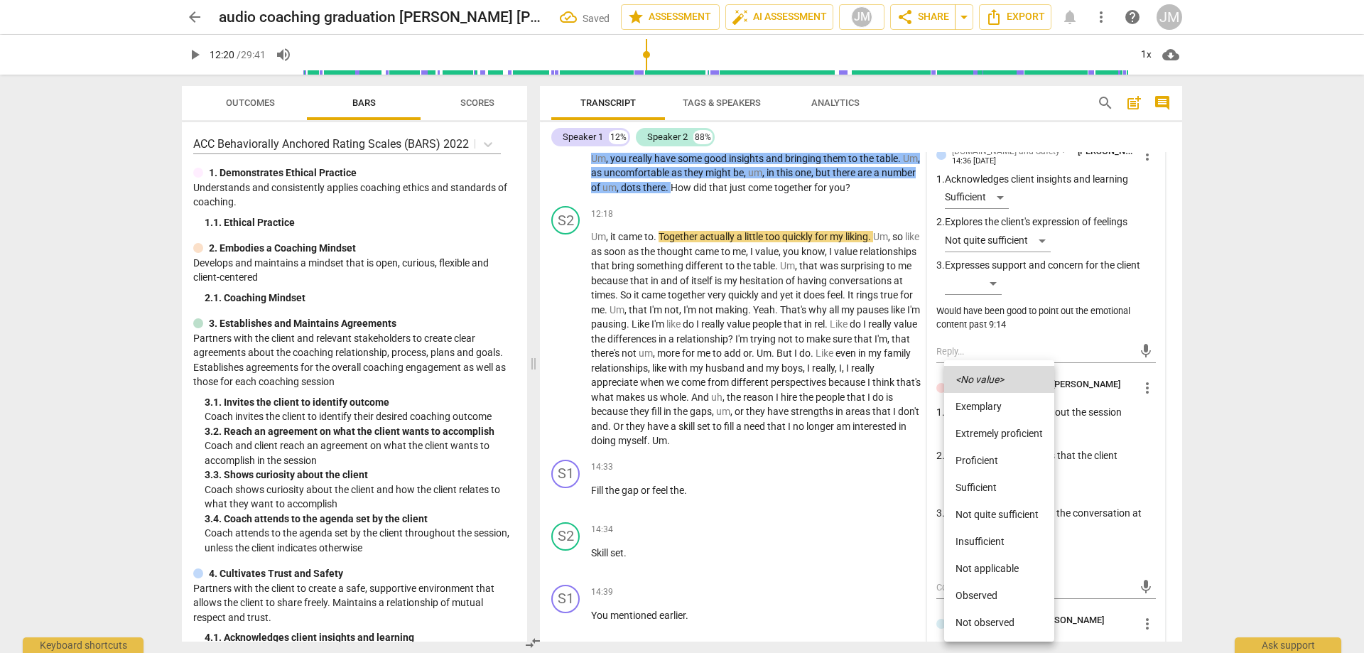
click at [999, 484] on li "Sufficient" at bounding box center [999, 487] width 110 height 27
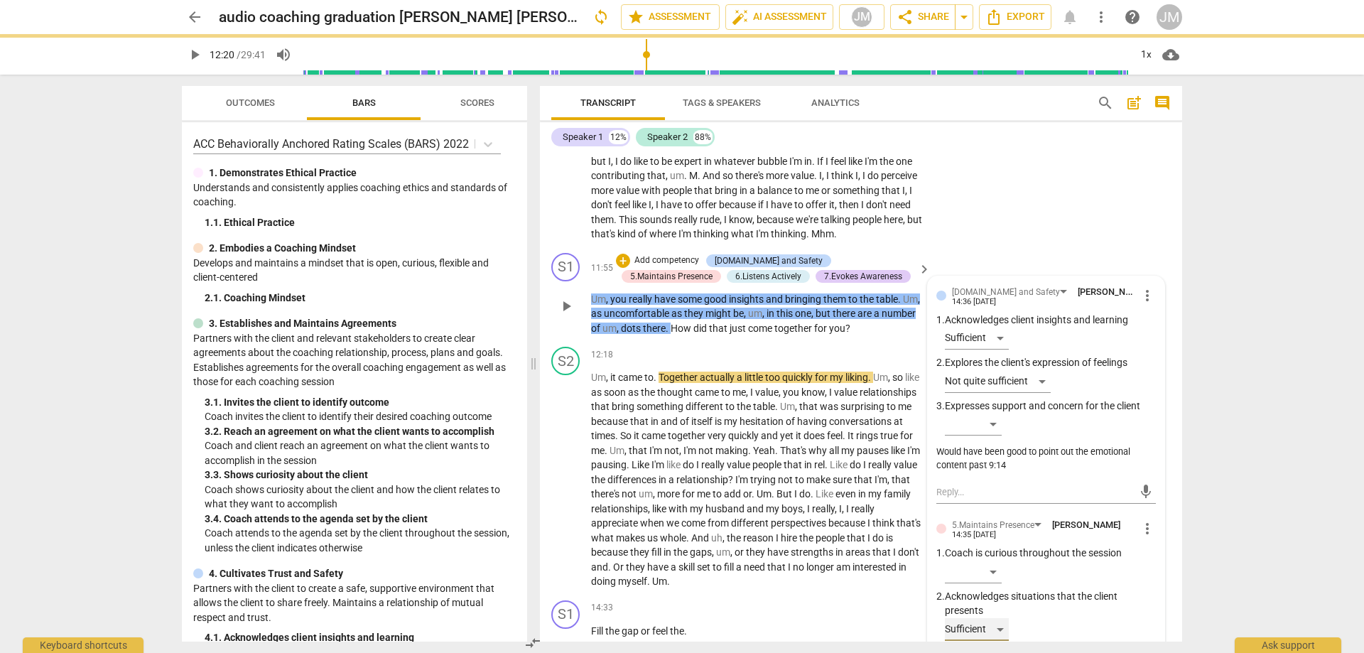
scroll to position [2324, 0]
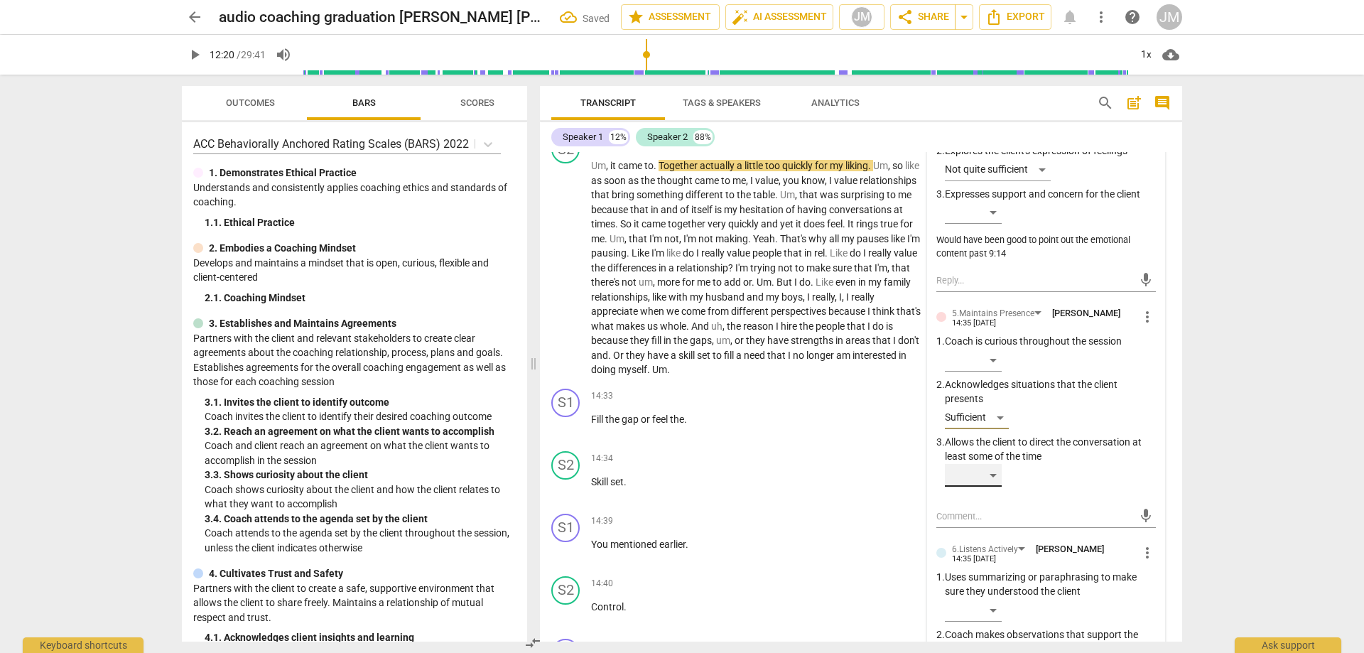
click at [996, 487] on div "​" at bounding box center [973, 475] width 57 height 23
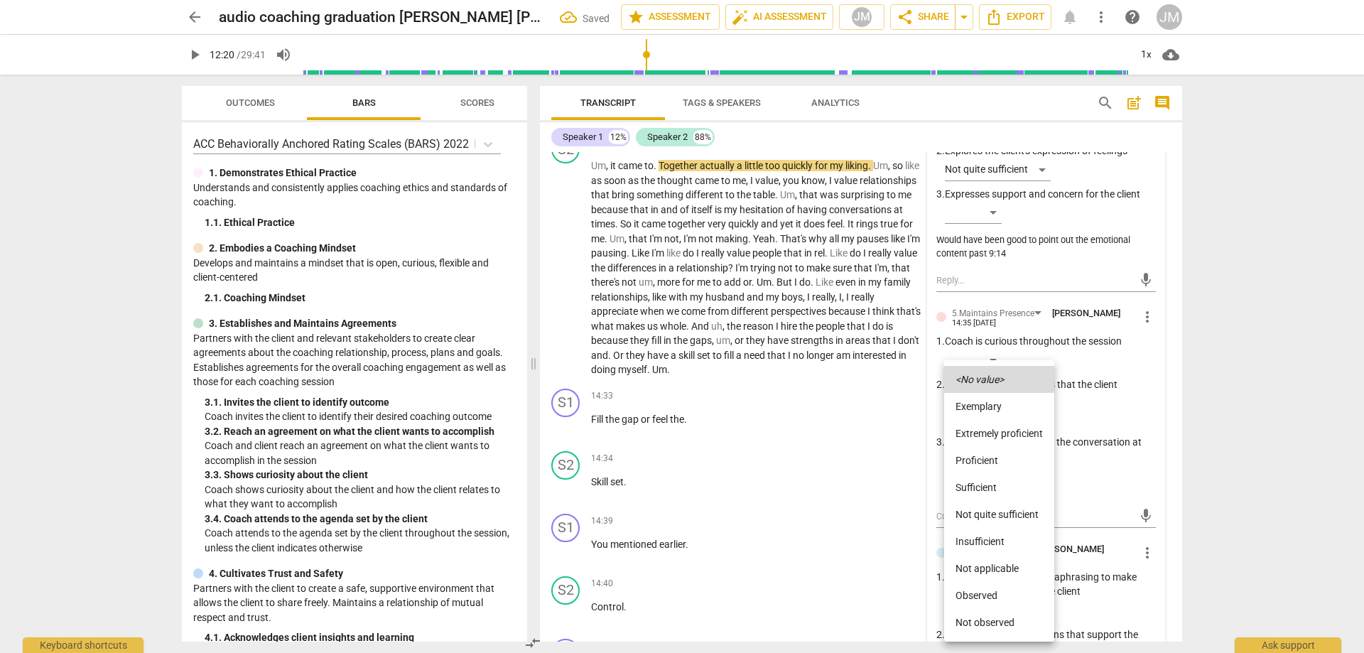
click at [1010, 428] on li "Extremely proficient" at bounding box center [999, 433] width 110 height 27
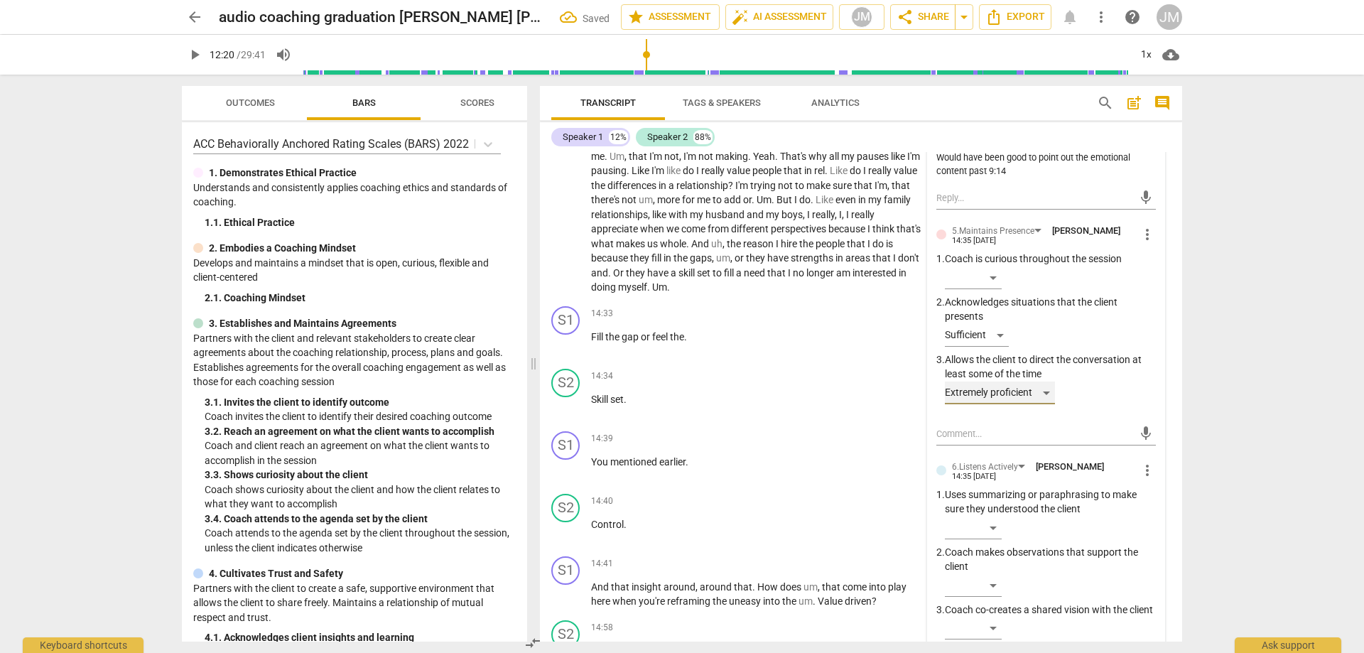
scroll to position [2537, 0]
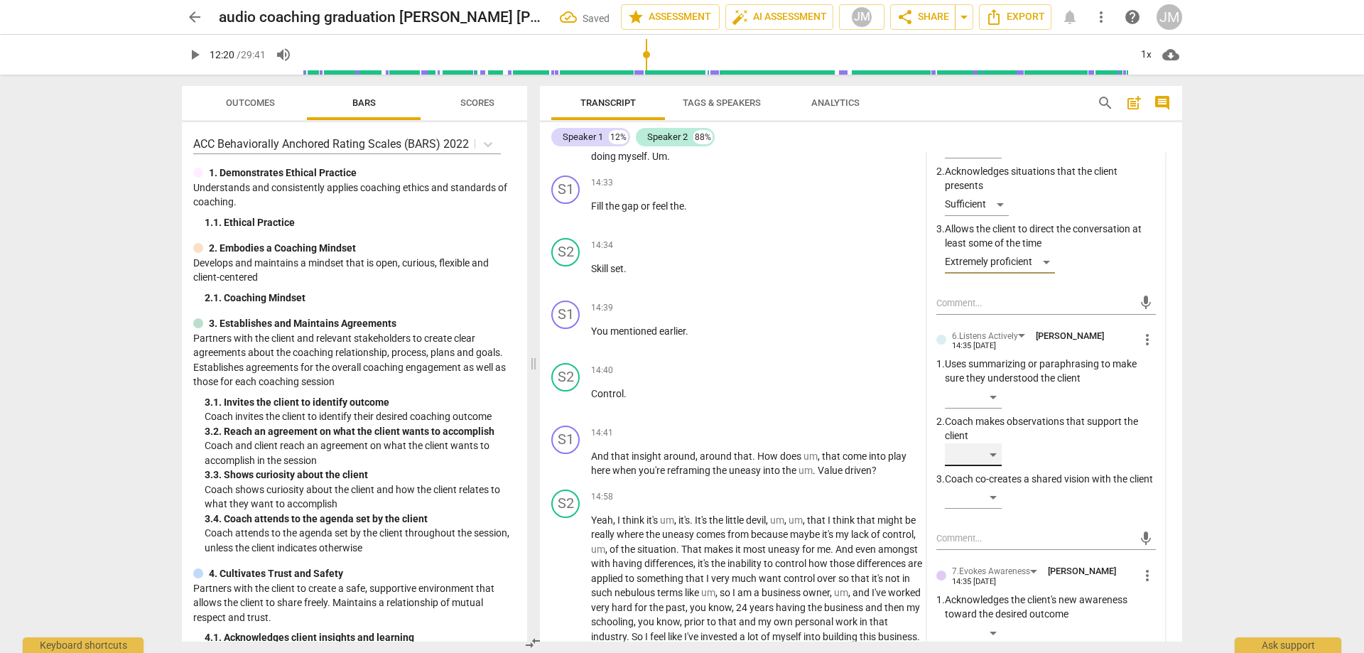
click at [984, 466] on div "​" at bounding box center [973, 454] width 57 height 23
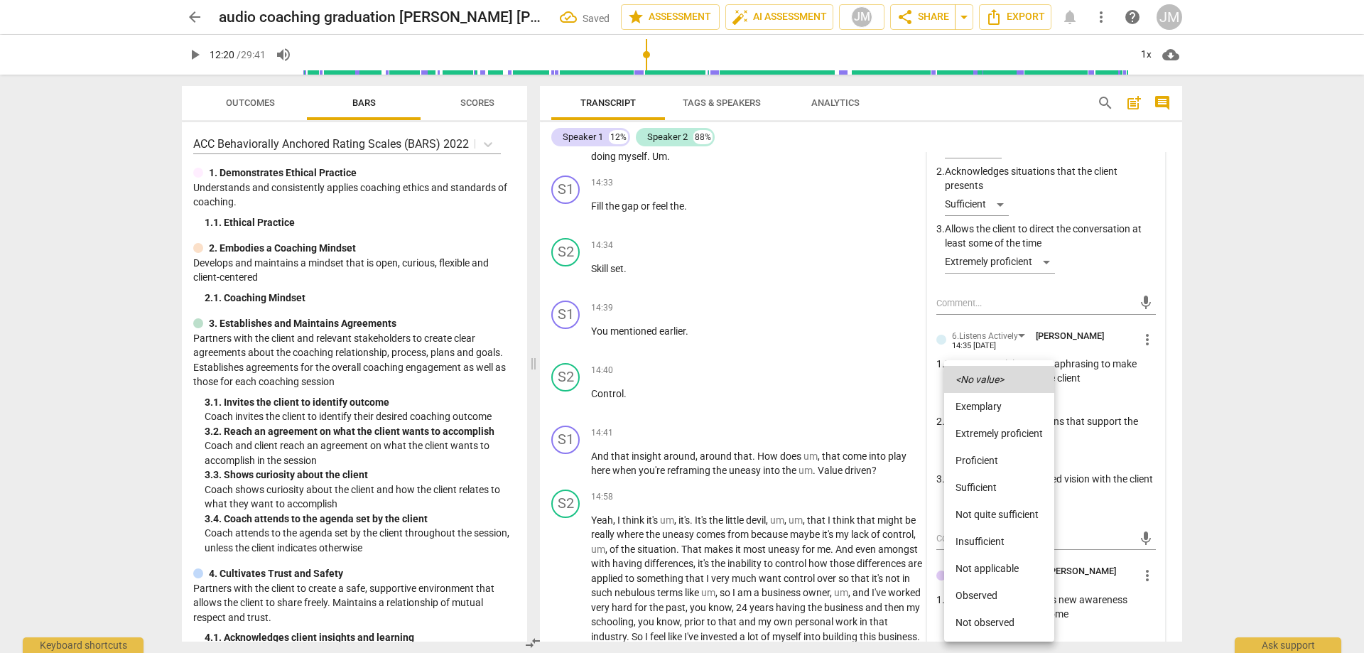
click at [990, 463] on li "Proficient" at bounding box center [999, 460] width 110 height 27
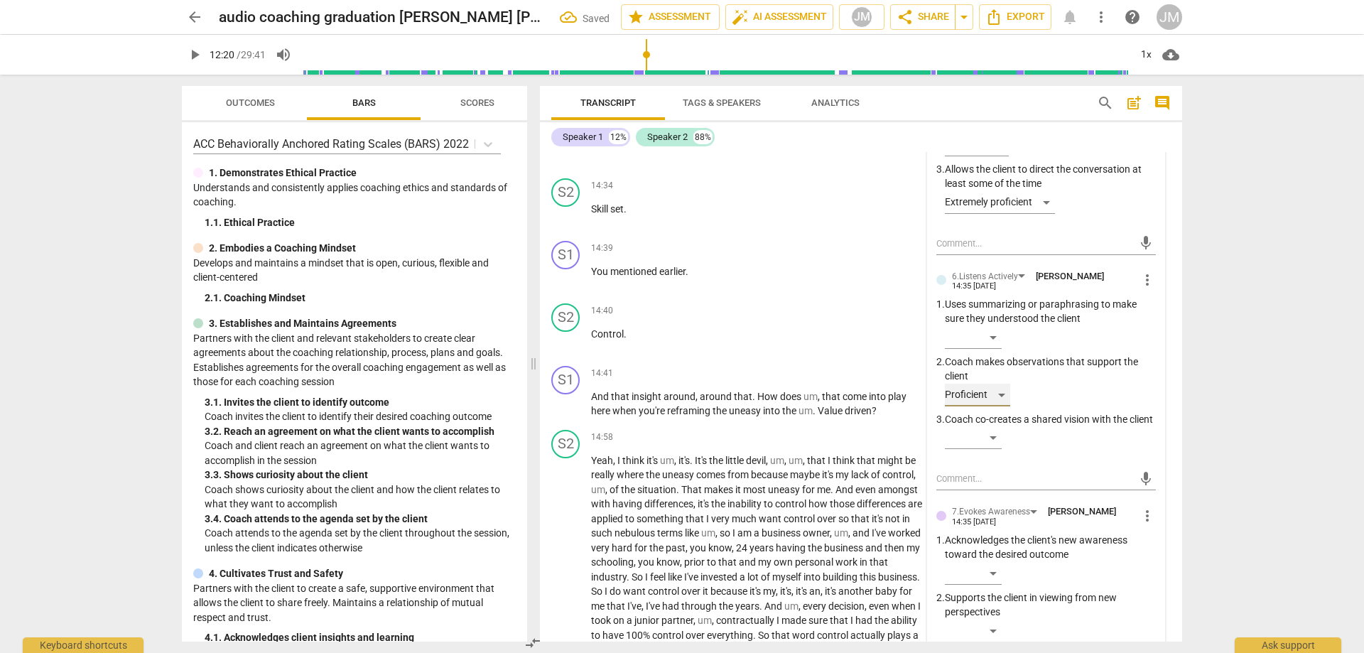
scroll to position [2680, 0]
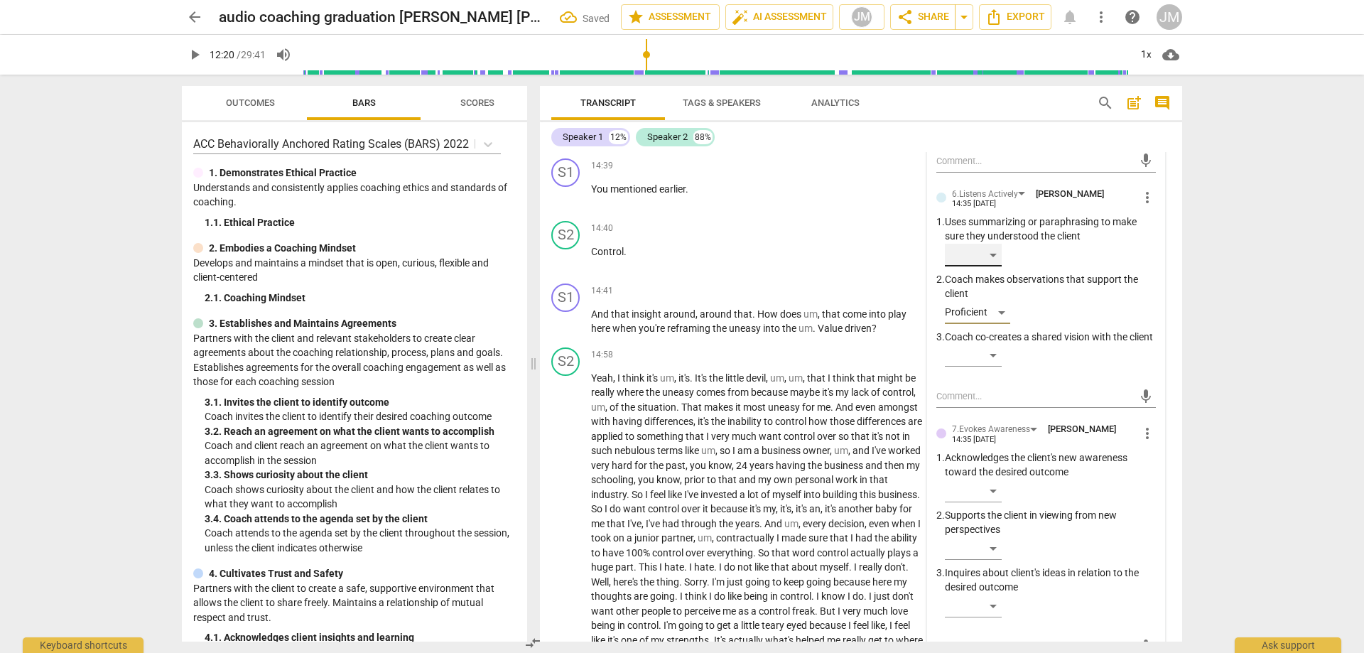
click at [1001, 264] on div "​" at bounding box center [973, 255] width 57 height 23
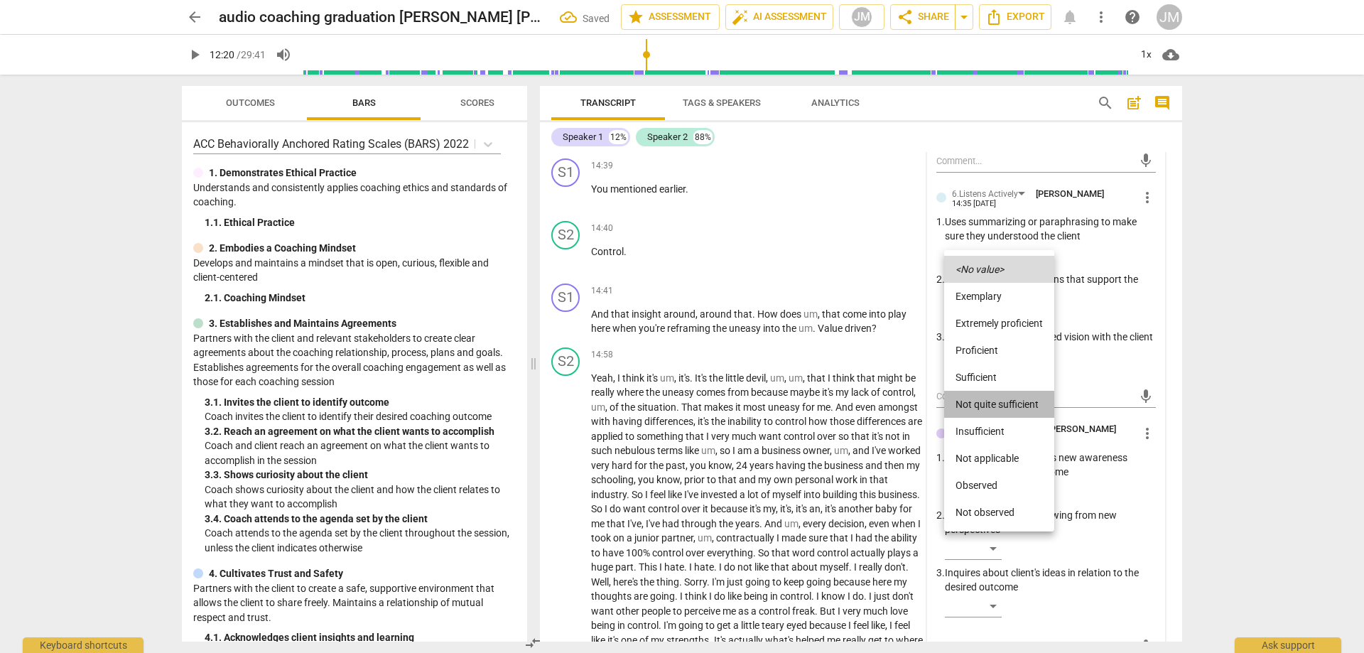
click at [1020, 398] on li "Not quite sufficient" at bounding box center [999, 404] width 110 height 27
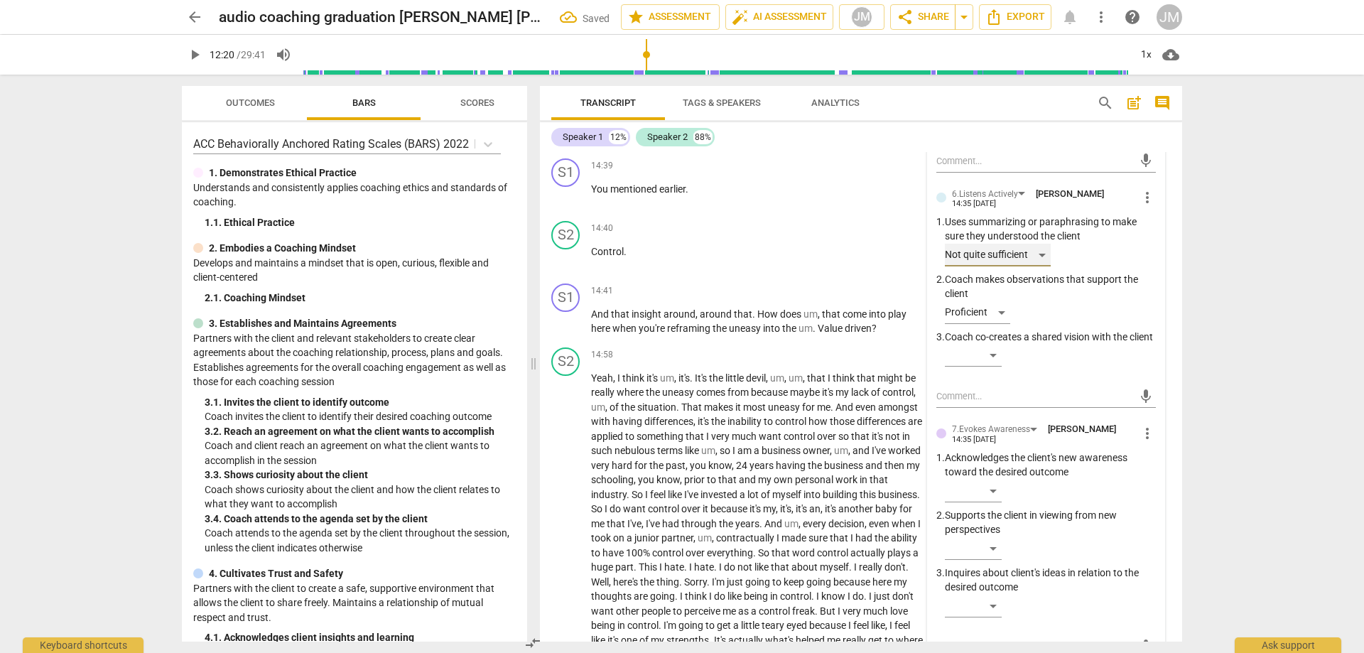
click at [1038, 266] on div "Not quite sufficient" at bounding box center [998, 255] width 106 height 23
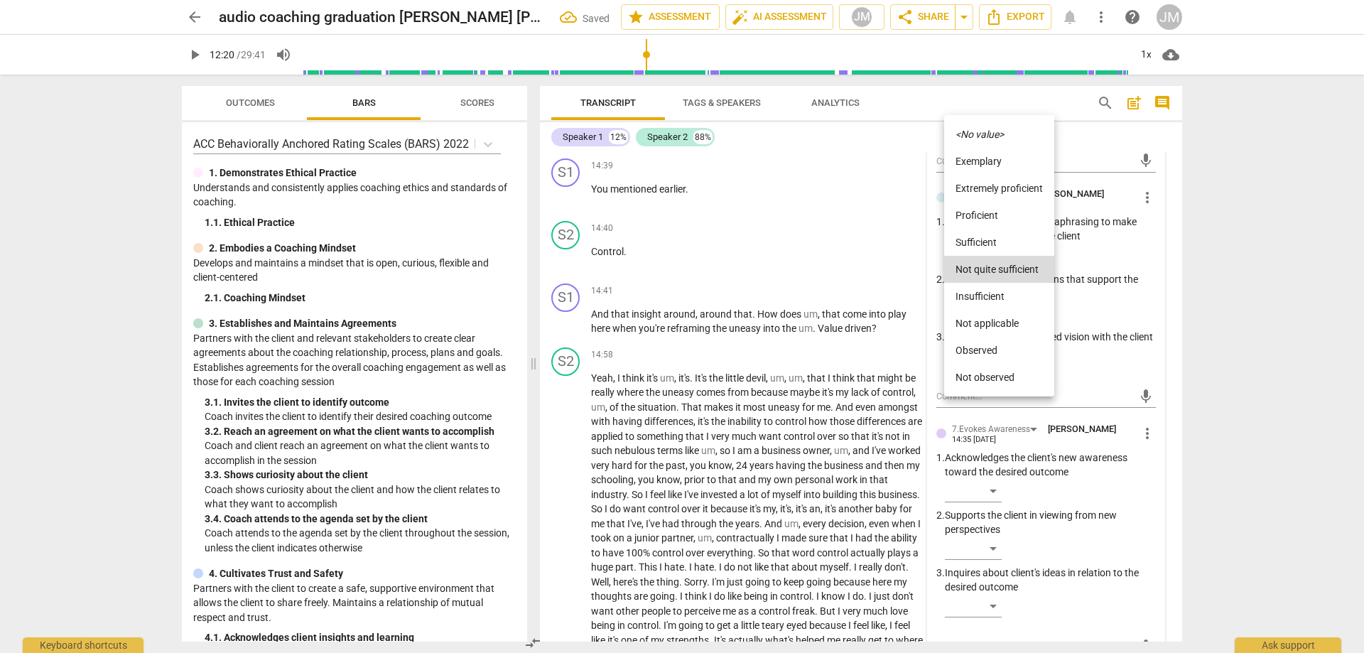
click at [1262, 288] on div at bounding box center [682, 326] width 1364 height 653
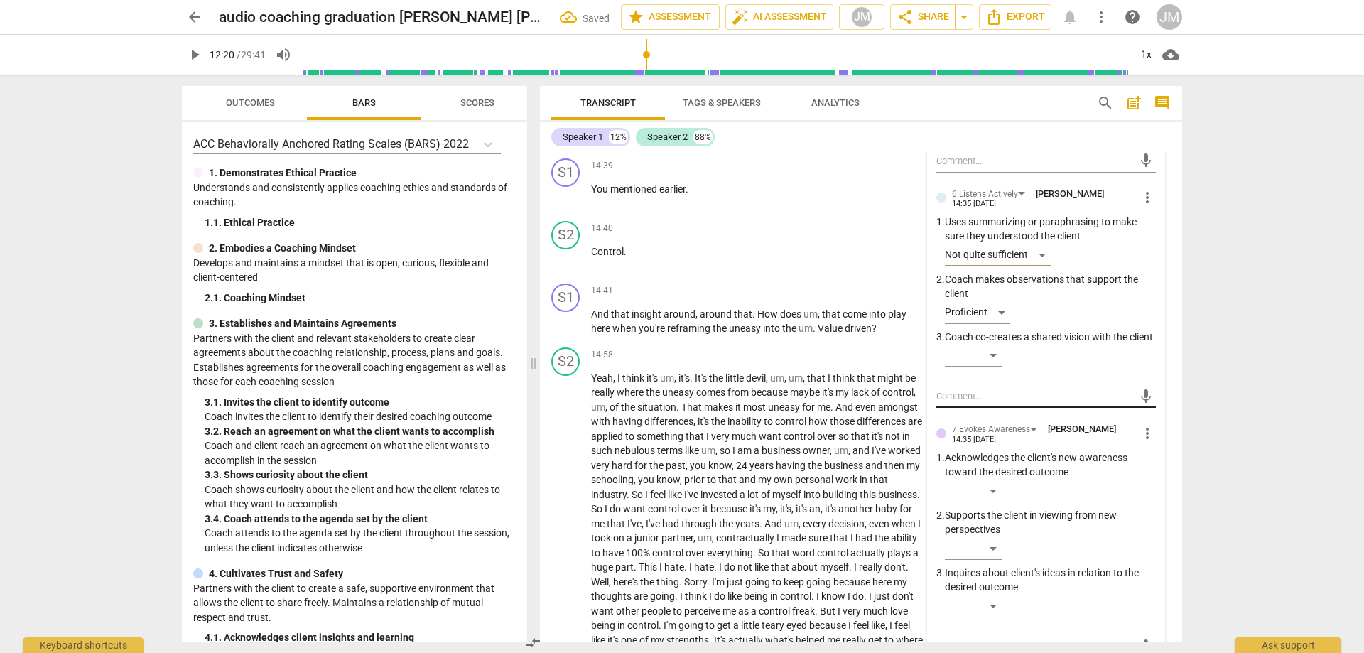
click at [1015, 403] on textarea at bounding box center [1035, 396] width 197 height 14
click at [1133, 408] on div "Use client's words Use client's words send" at bounding box center [1047, 396] width 220 height 23
click at [1141, 404] on span "send" at bounding box center [1146, 397] width 16 height 16
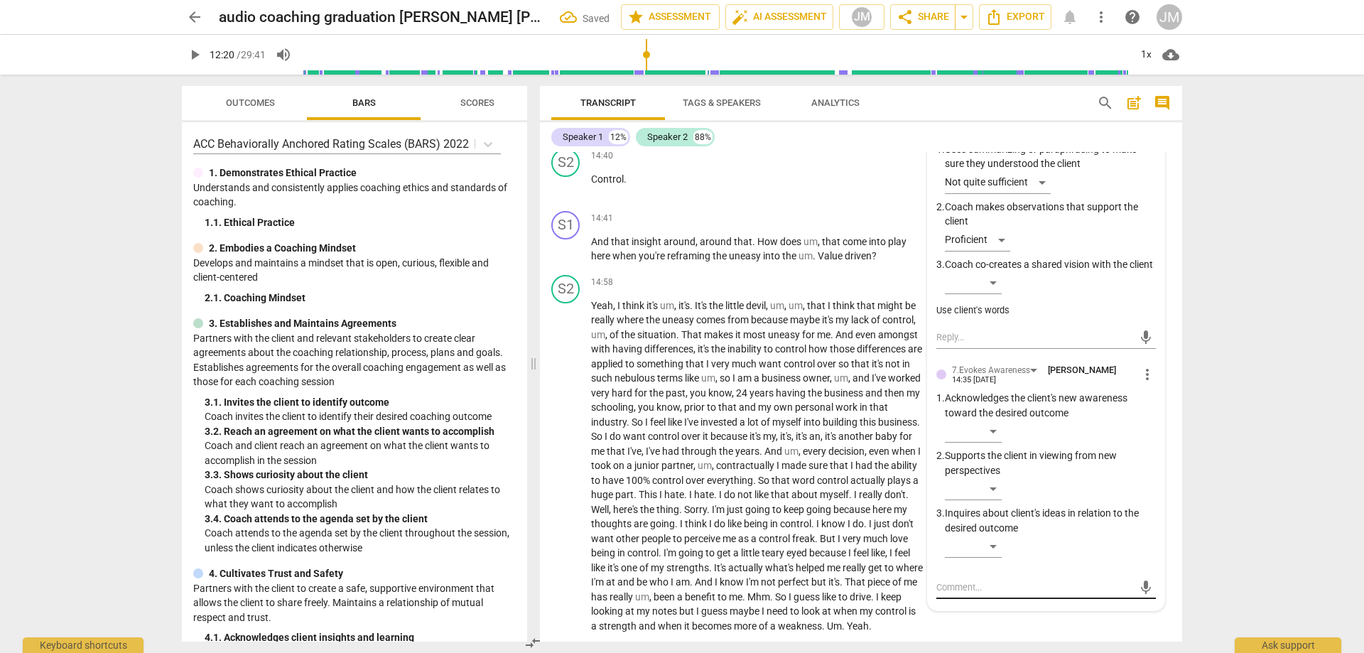
scroll to position [2822, 0]
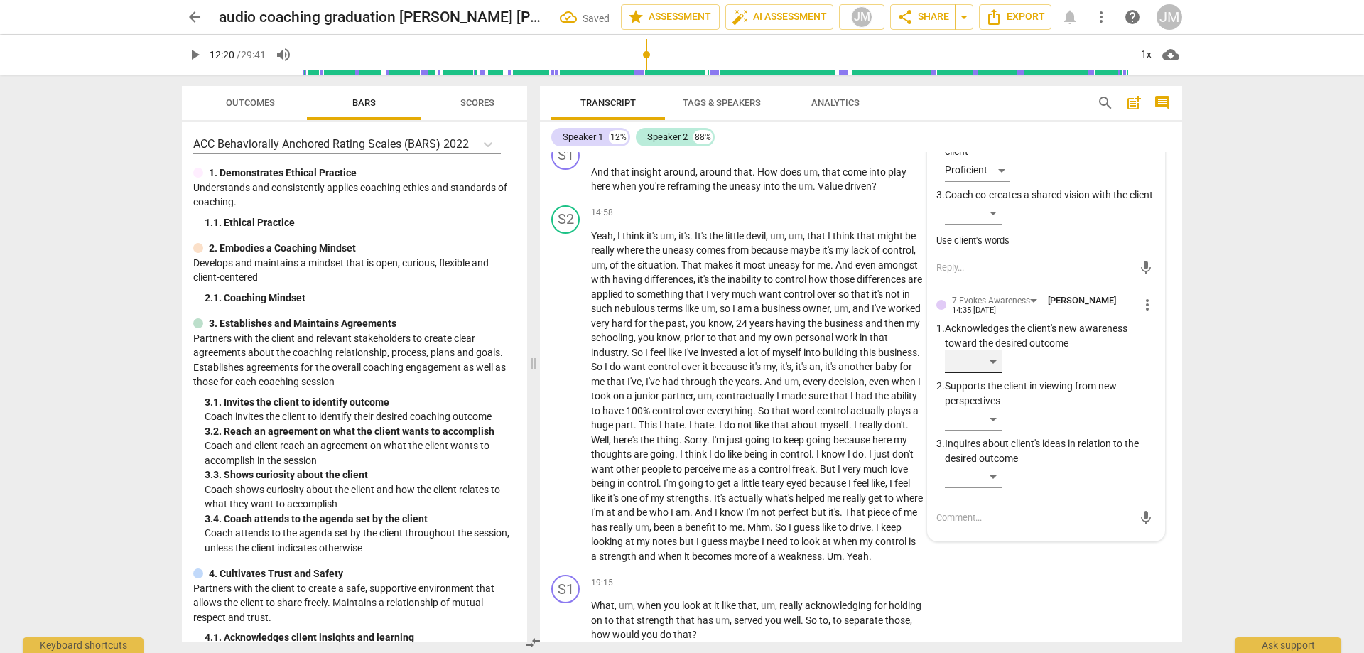
click at [996, 373] on div "​" at bounding box center [973, 361] width 57 height 23
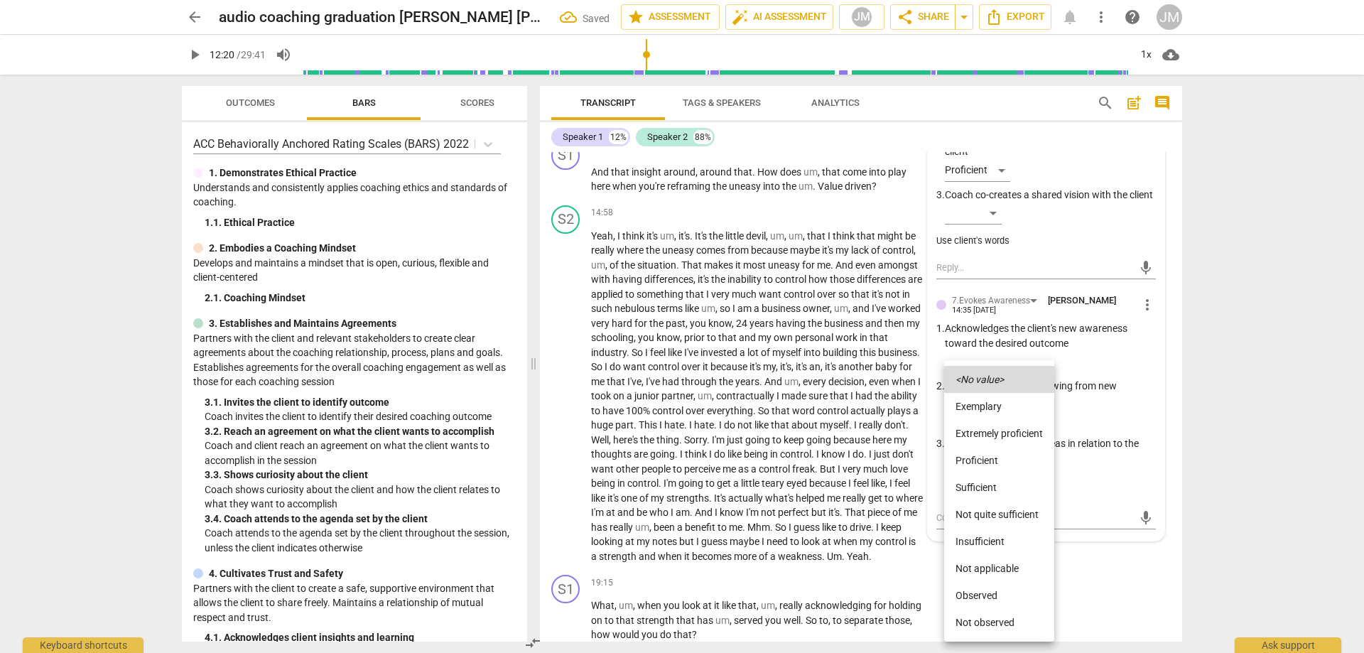
click at [982, 482] on li "Sufficient" at bounding box center [999, 487] width 110 height 27
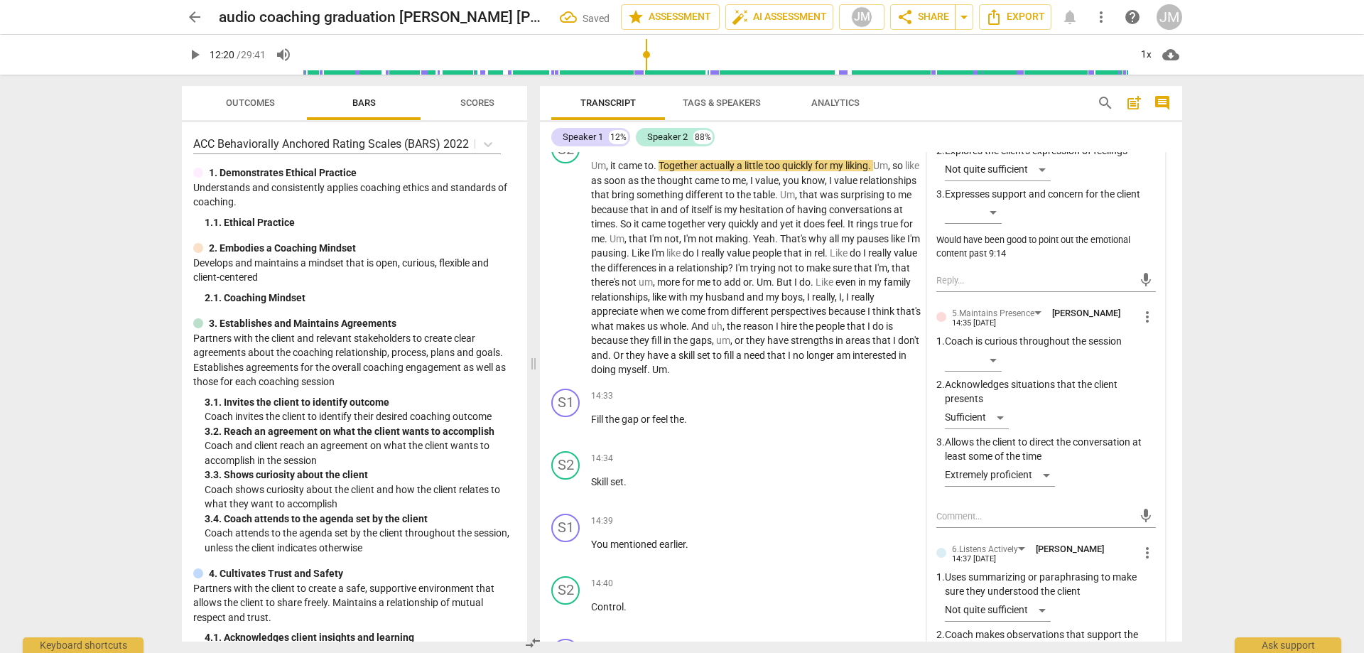
scroll to position [2182, 0]
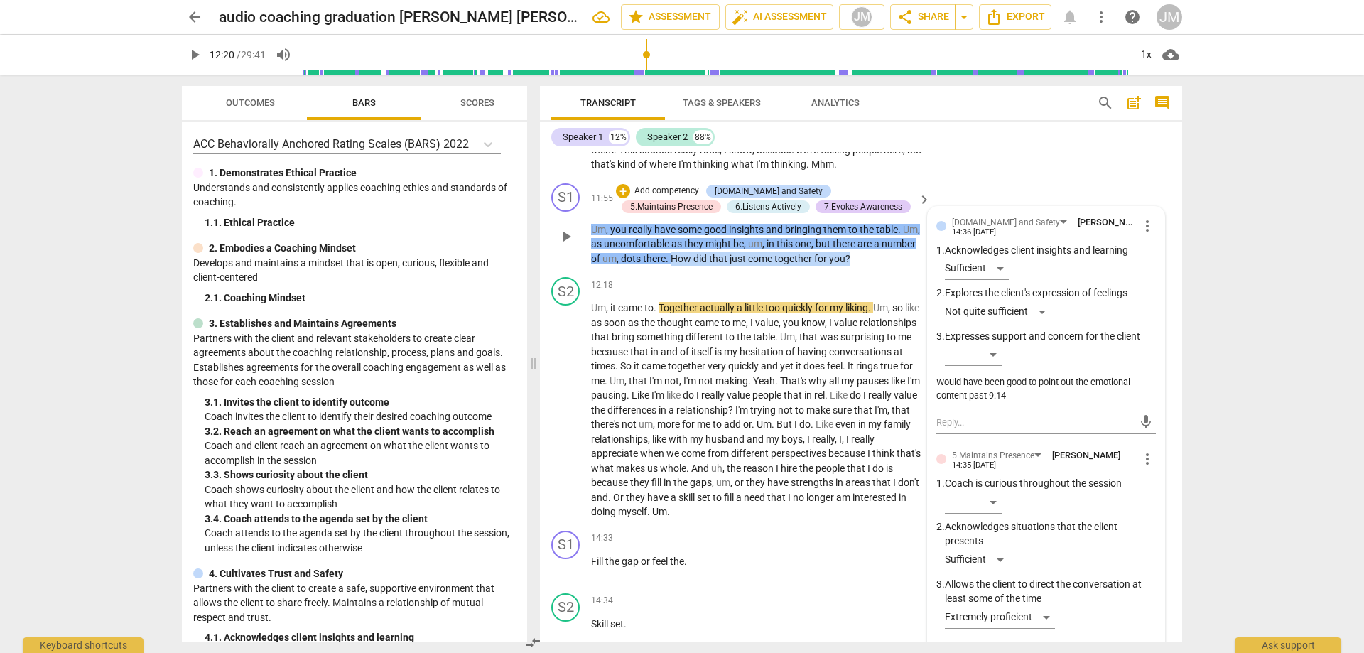
drag, startPoint x: 895, startPoint y: 276, endPoint x: 711, endPoint y: 271, distance: 184.1
click at [711, 266] on p "Um , you really have some good insights and bringing them to the table . Um , a…" at bounding box center [757, 244] width 333 height 44
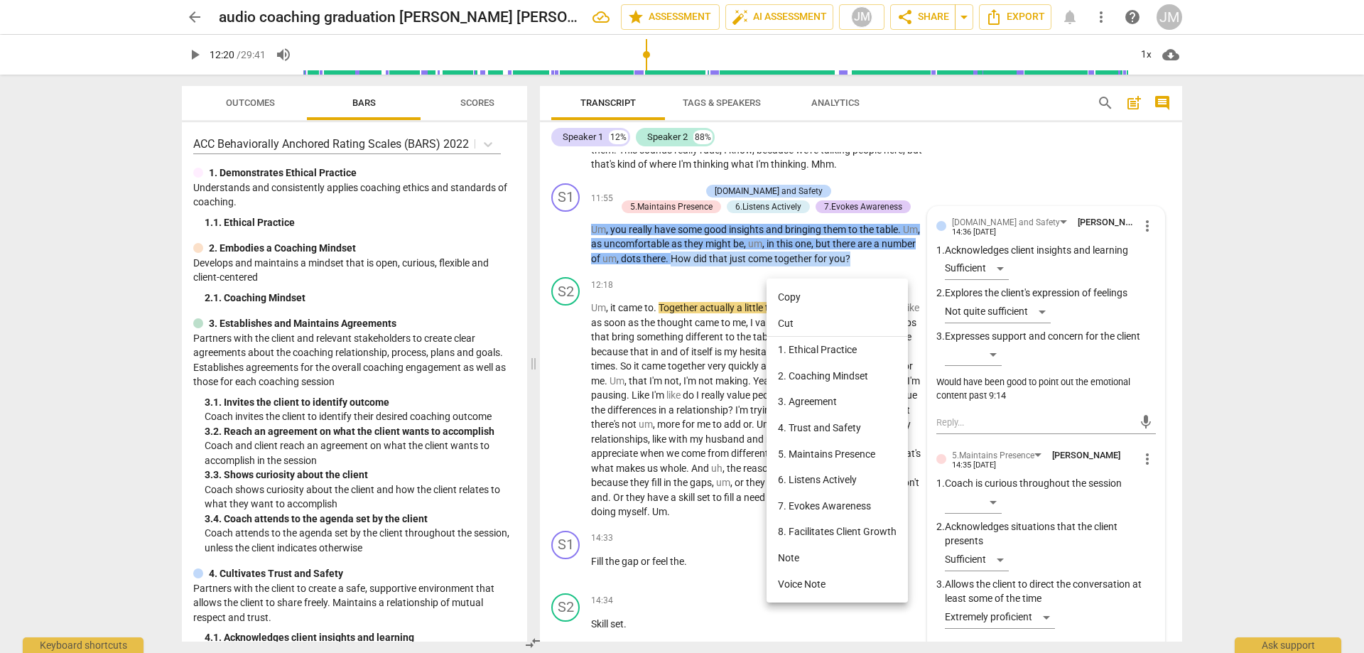
click at [842, 398] on li "3. Agreement" at bounding box center [837, 402] width 141 height 26
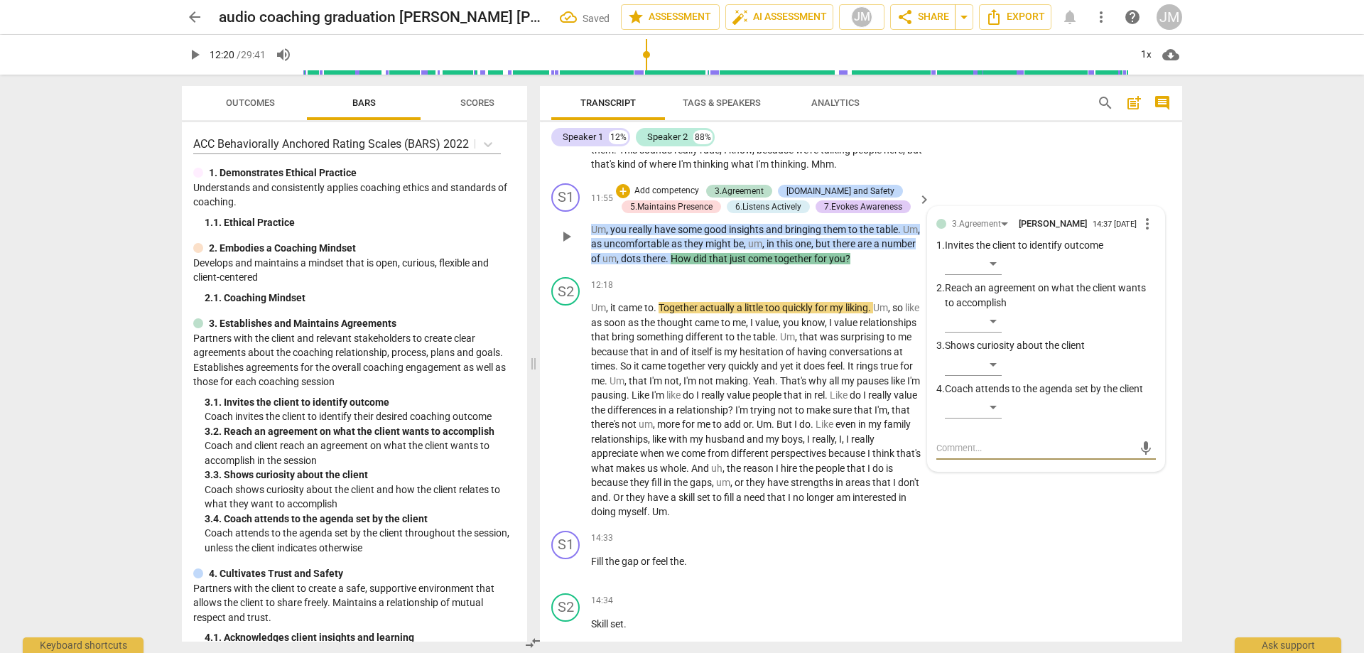
click at [829, 264] on span "for" at bounding box center [821, 258] width 15 height 11
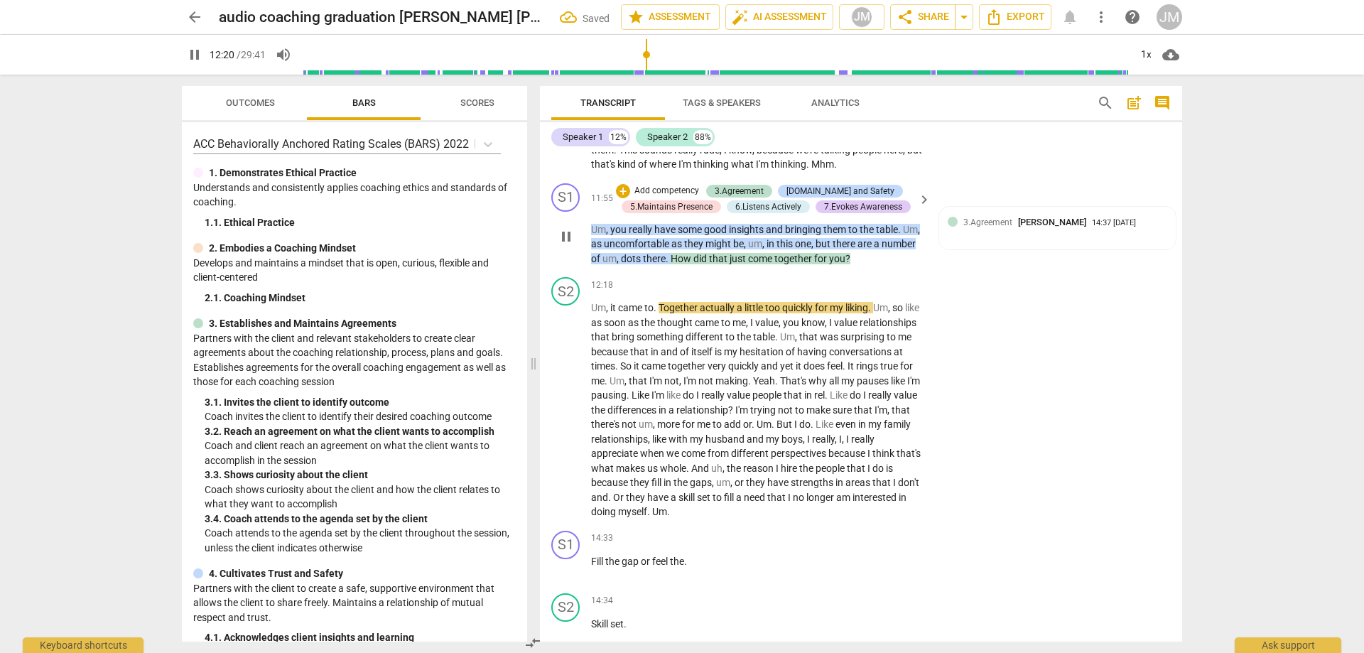
click at [846, 264] on span "you" at bounding box center [837, 258] width 16 height 11
drag, startPoint x: 882, startPoint y: 272, endPoint x: 1102, endPoint y: 182, distance: 238.0
click at [1102, 178] on div "S2 play_arrow pause 09:14 + Add competency Note keyboard_arrow_right Um , yeah …" at bounding box center [861, 44] width 642 height 268
click at [1143, 229] on div "3.Agreement [PERSON_NAME] 14:37 [DATE]" at bounding box center [1066, 222] width 204 height 14
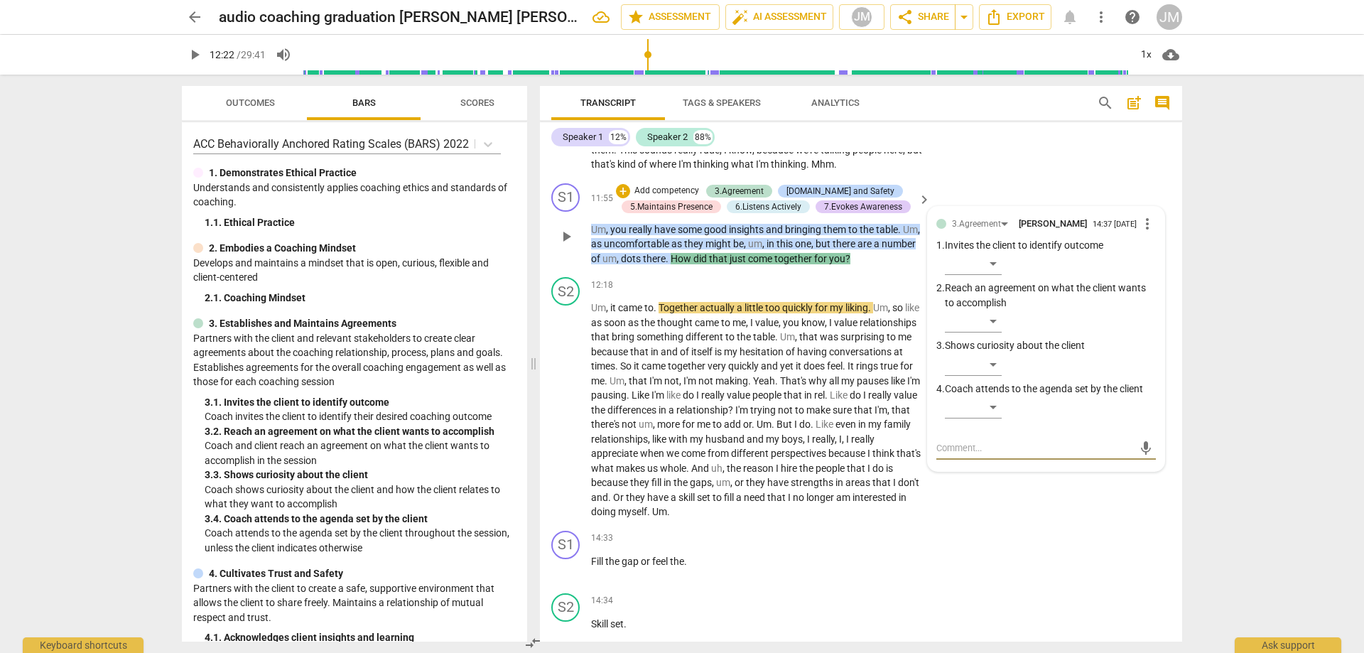
click at [1140, 232] on span "more_vert" at bounding box center [1147, 223] width 17 height 17
click at [1138, 265] on li "Delete" at bounding box center [1158, 267] width 49 height 27
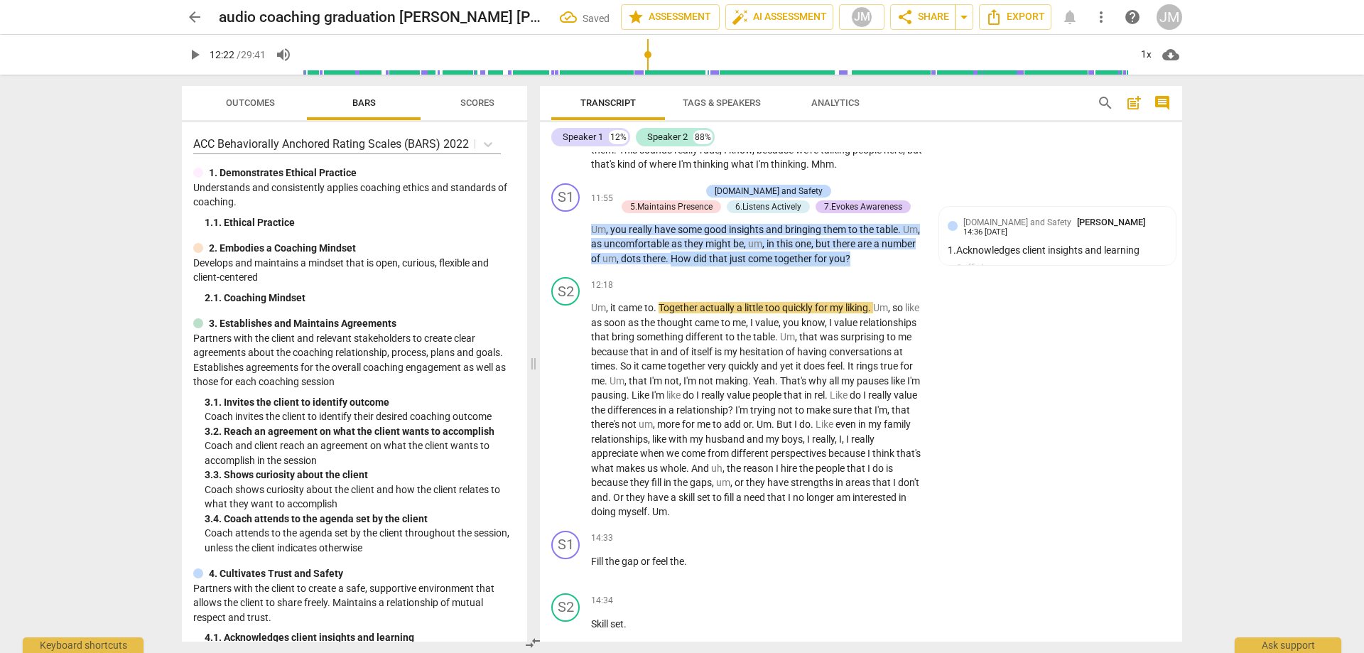
drag, startPoint x: 709, startPoint y: 271, endPoint x: 895, endPoint y: 279, distance: 185.6
click at [895, 266] on p "Um , you really have some good insights and bringing them to the table . Um , a…" at bounding box center [757, 244] width 333 height 44
click at [899, 255] on div "+" at bounding box center [900, 254] width 14 height 14
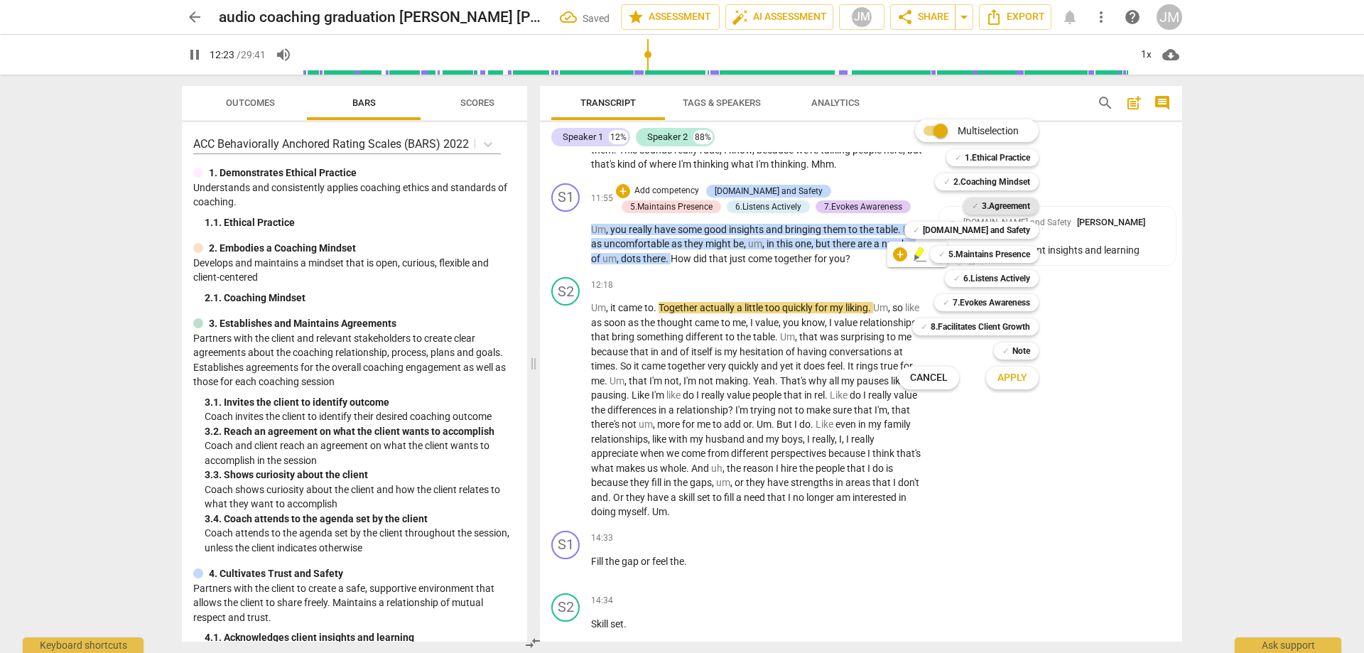
click at [993, 207] on b "3.Agreement" at bounding box center [1006, 206] width 48 height 17
click at [996, 233] on b "[DOMAIN_NAME] and Safety" at bounding box center [976, 230] width 107 height 17
click at [991, 252] on b "5.Maintains Presence" at bounding box center [990, 254] width 82 height 17
click at [982, 274] on b "6.Listens Actively" at bounding box center [997, 278] width 67 height 17
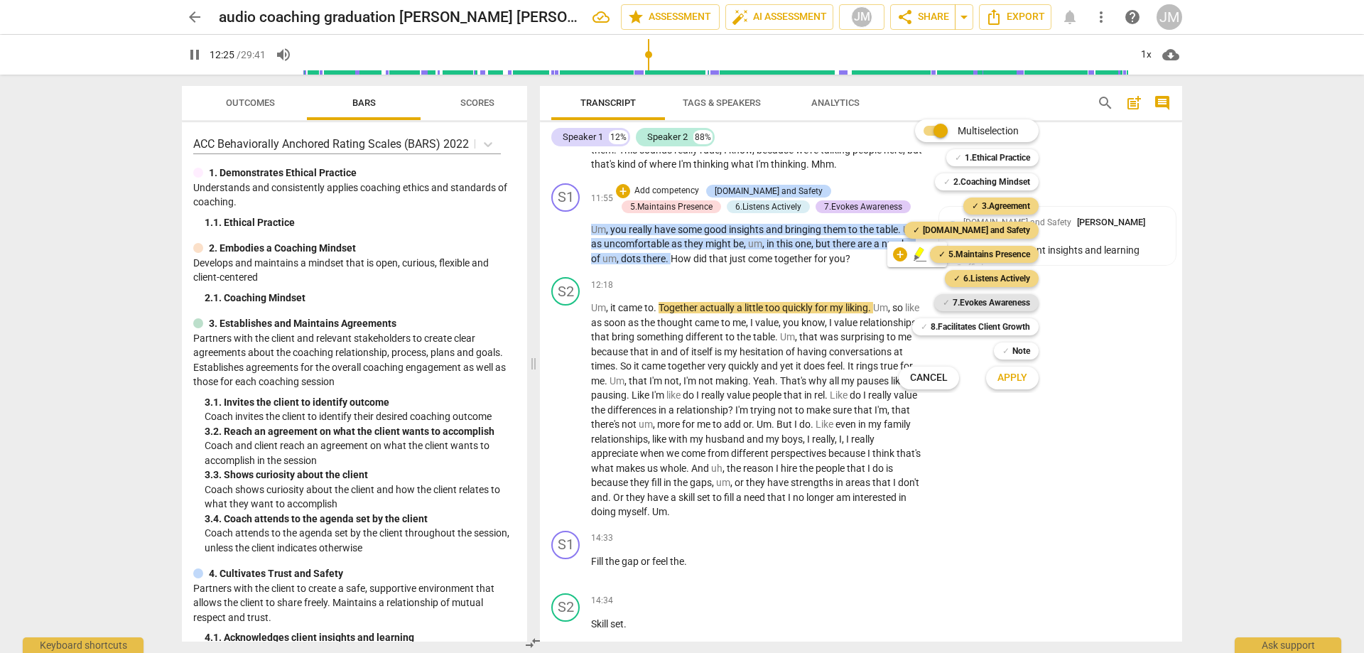
click at [979, 298] on b "7.Evokes Awareness" at bounding box center [991, 302] width 77 height 17
click at [1013, 378] on span "Apply" at bounding box center [1013, 378] width 30 height 14
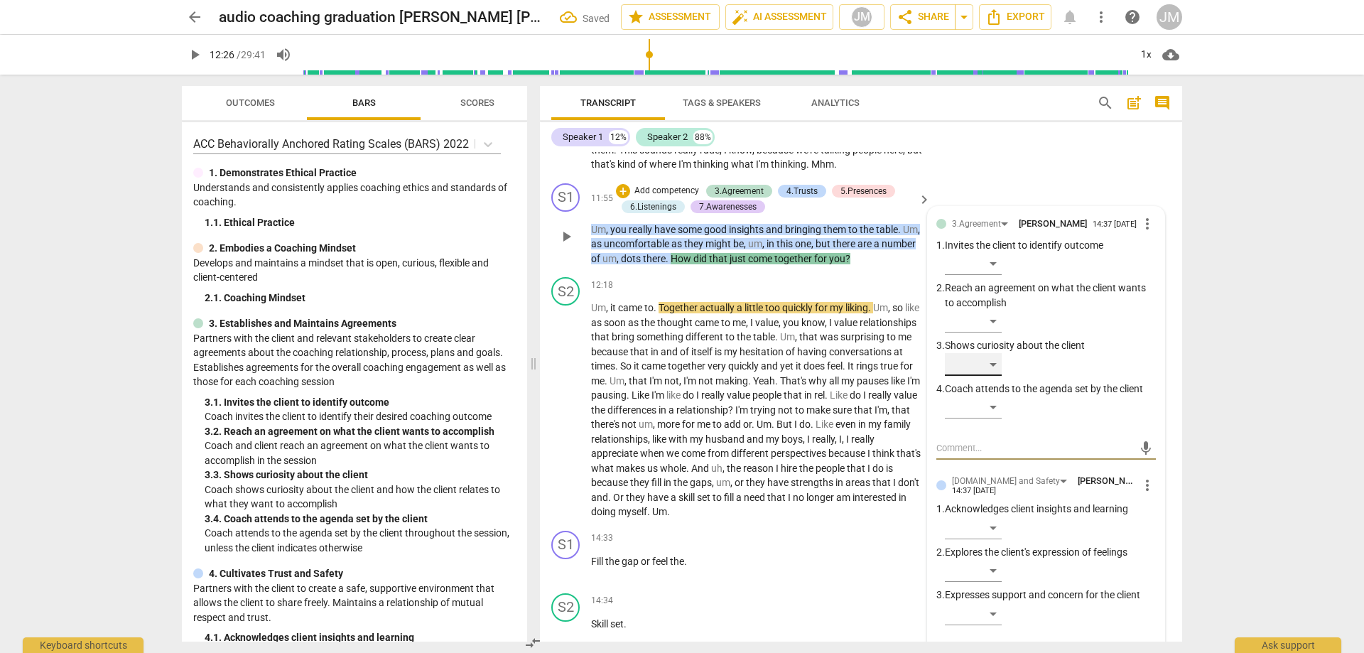
click at [998, 376] on div "​" at bounding box center [973, 364] width 57 height 23
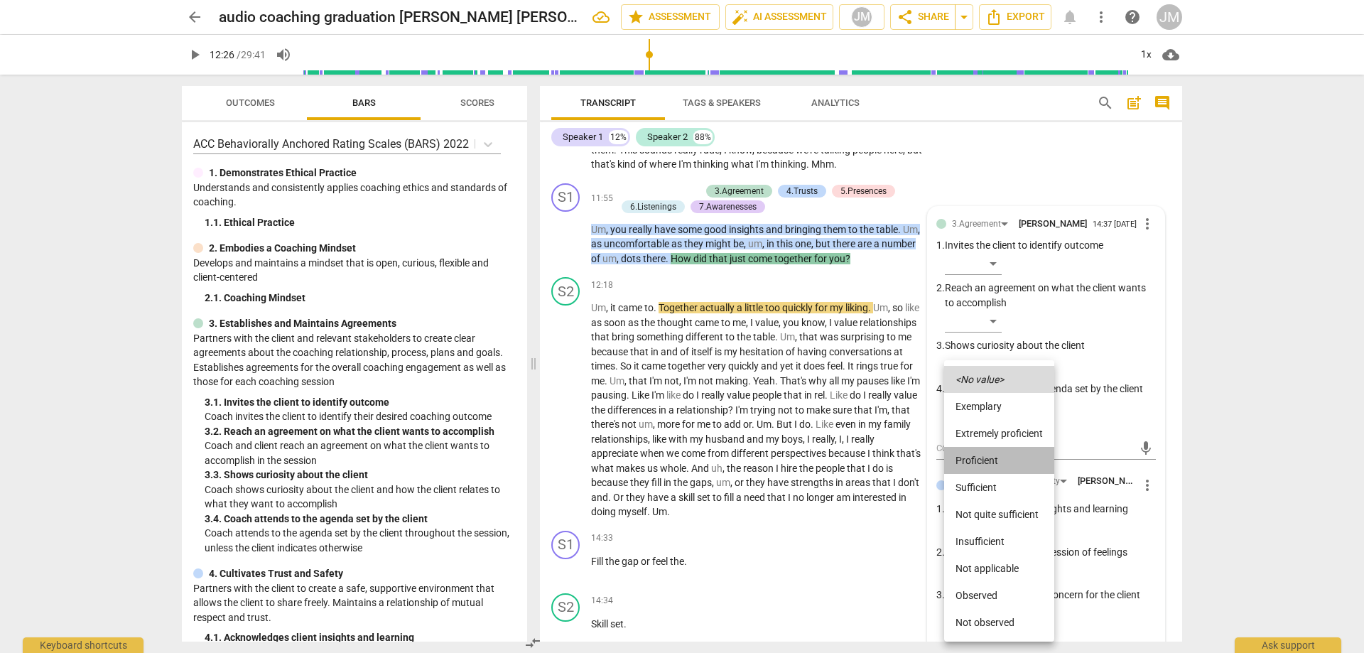
click at [991, 449] on li "Proficient" at bounding box center [999, 460] width 110 height 27
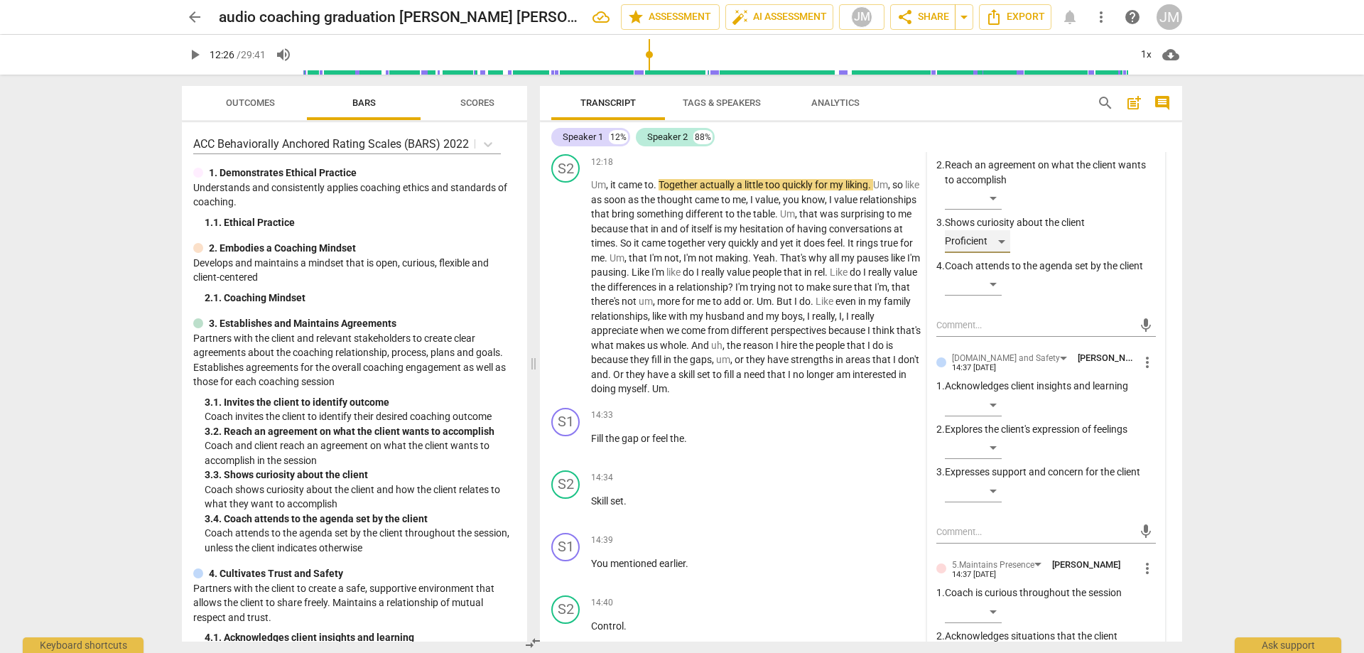
scroll to position [2324, 0]
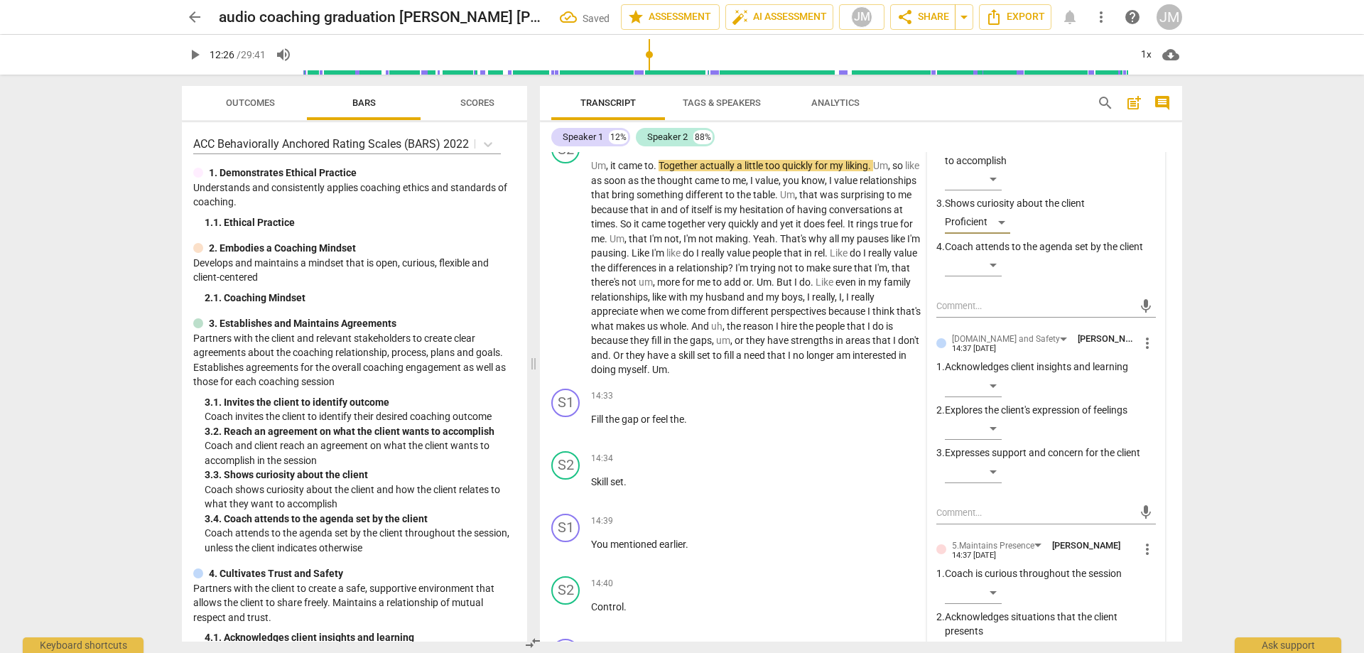
click at [1139, 352] on span "more_vert" at bounding box center [1147, 343] width 17 height 17
click at [1150, 394] on li "Delete" at bounding box center [1158, 389] width 49 height 27
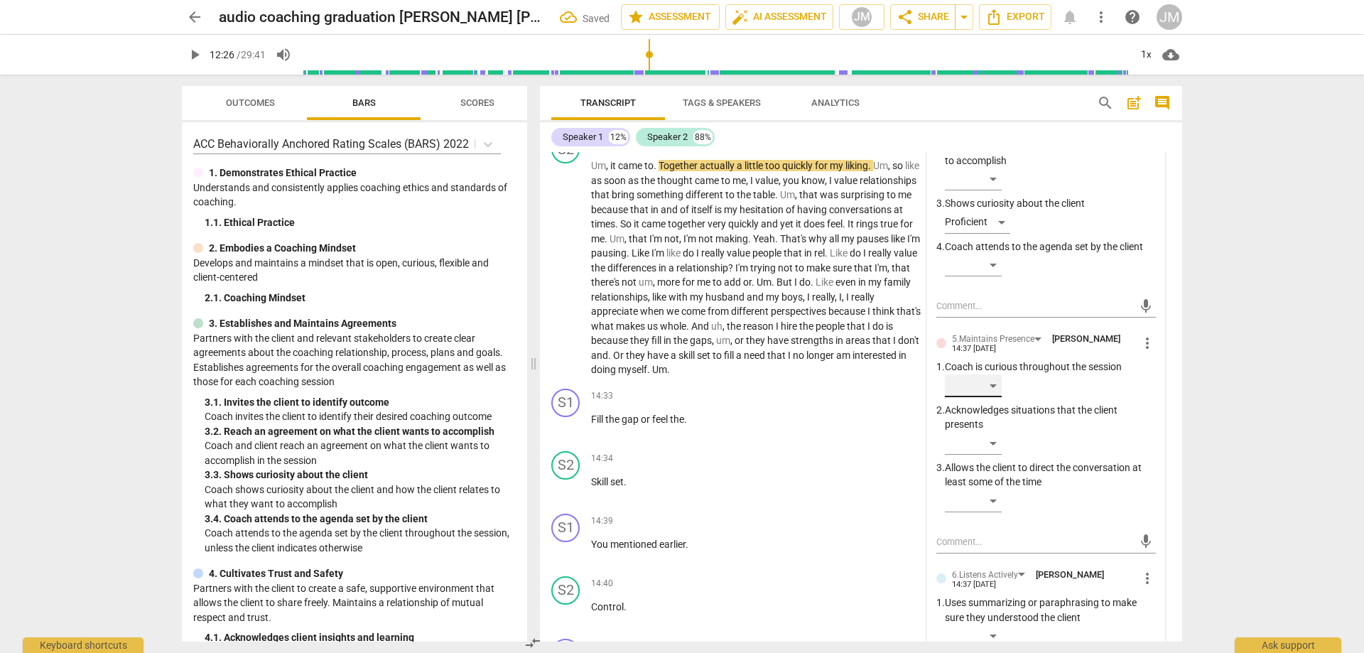
click at [997, 397] on div "​" at bounding box center [973, 385] width 57 height 23
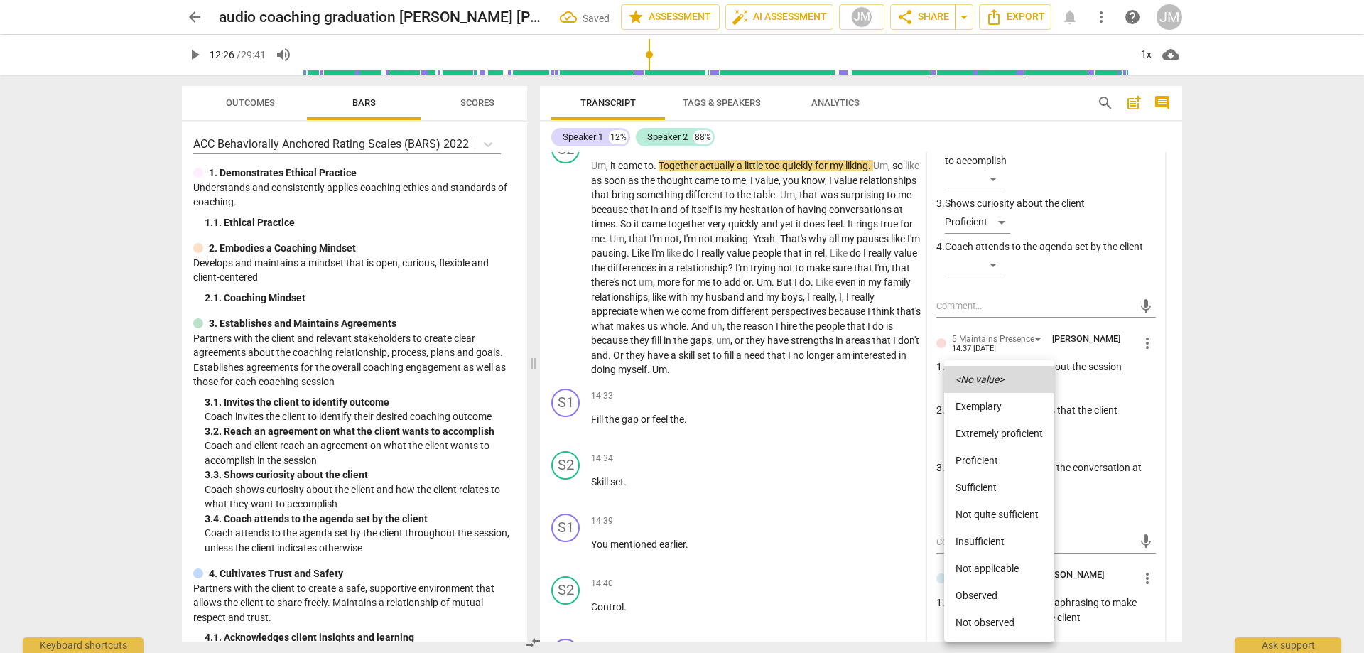
click at [999, 458] on li "Proficient" at bounding box center [999, 460] width 110 height 27
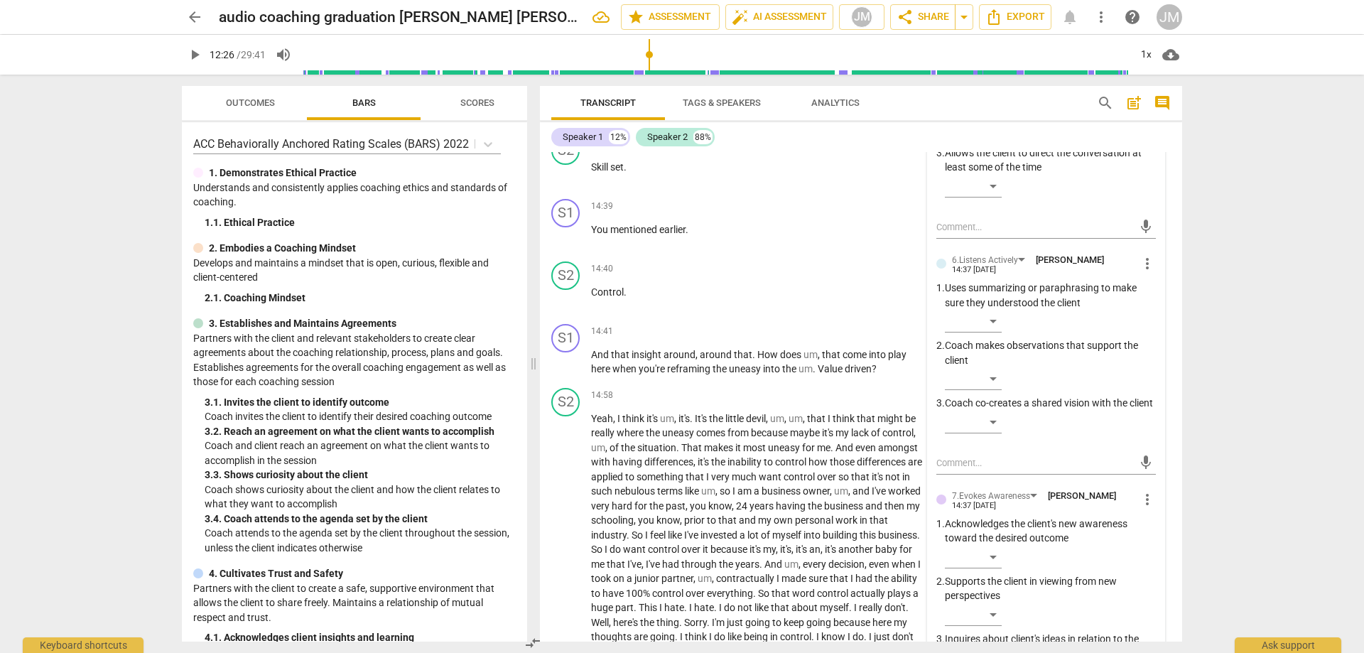
scroll to position [2680, 0]
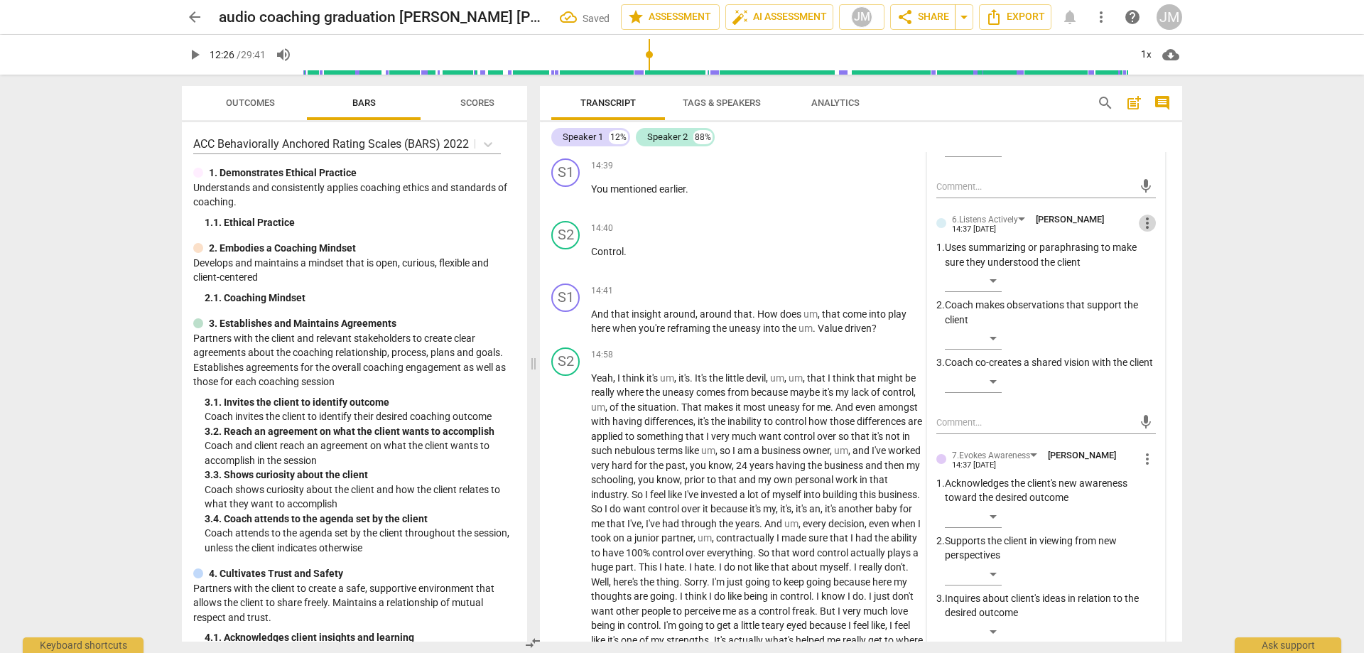
click at [1139, 232] on span "more_vert" at bounding box center [1147, 223] width 17 height 17
click at [1145, 271] on li "Delete" at bounding box center [1158, 270] width 49 height 27
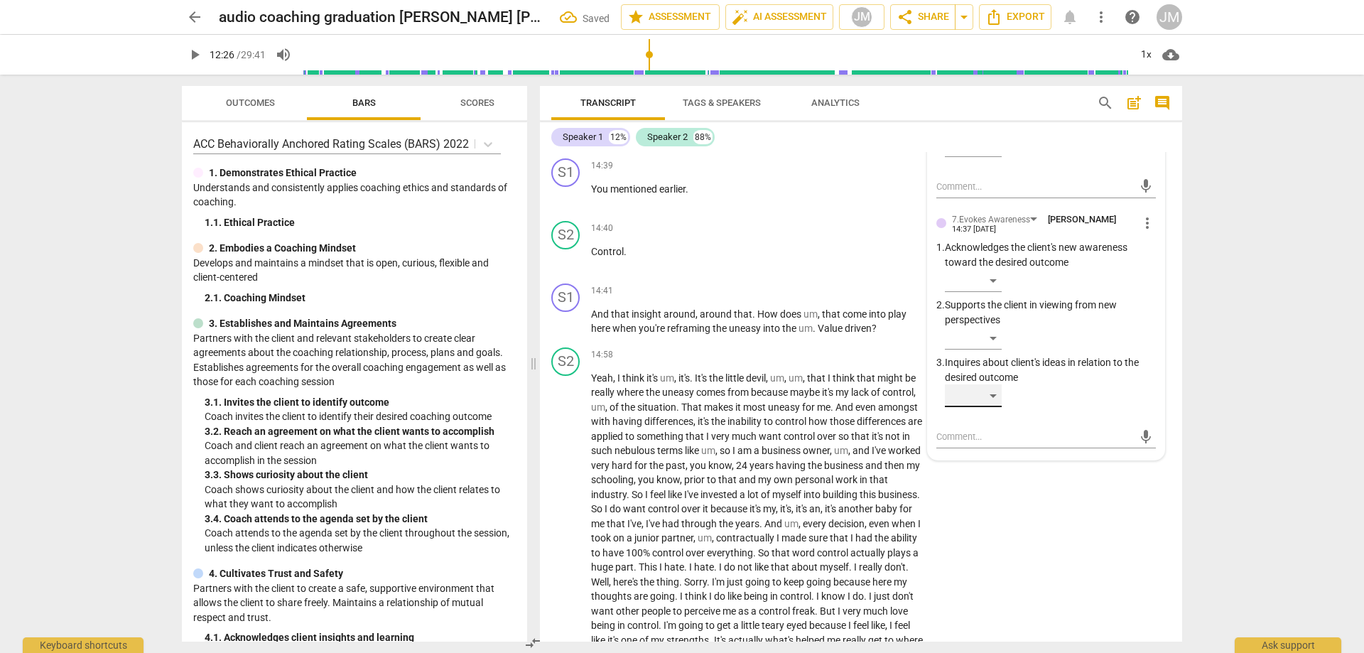
click at [997, 407] on div "​" at bounding box center [973, 395] width 57 height 23
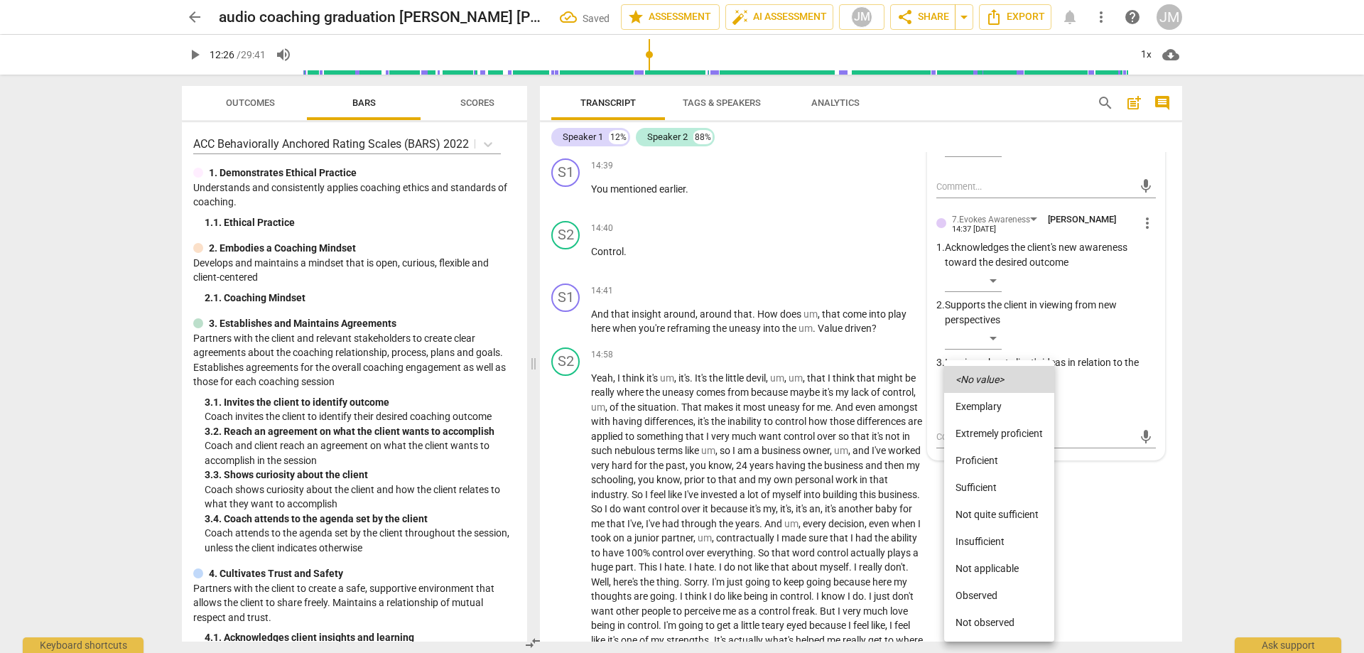
click at [1253, 283] on div at bounding box center [682, 326] width 1364 height 653
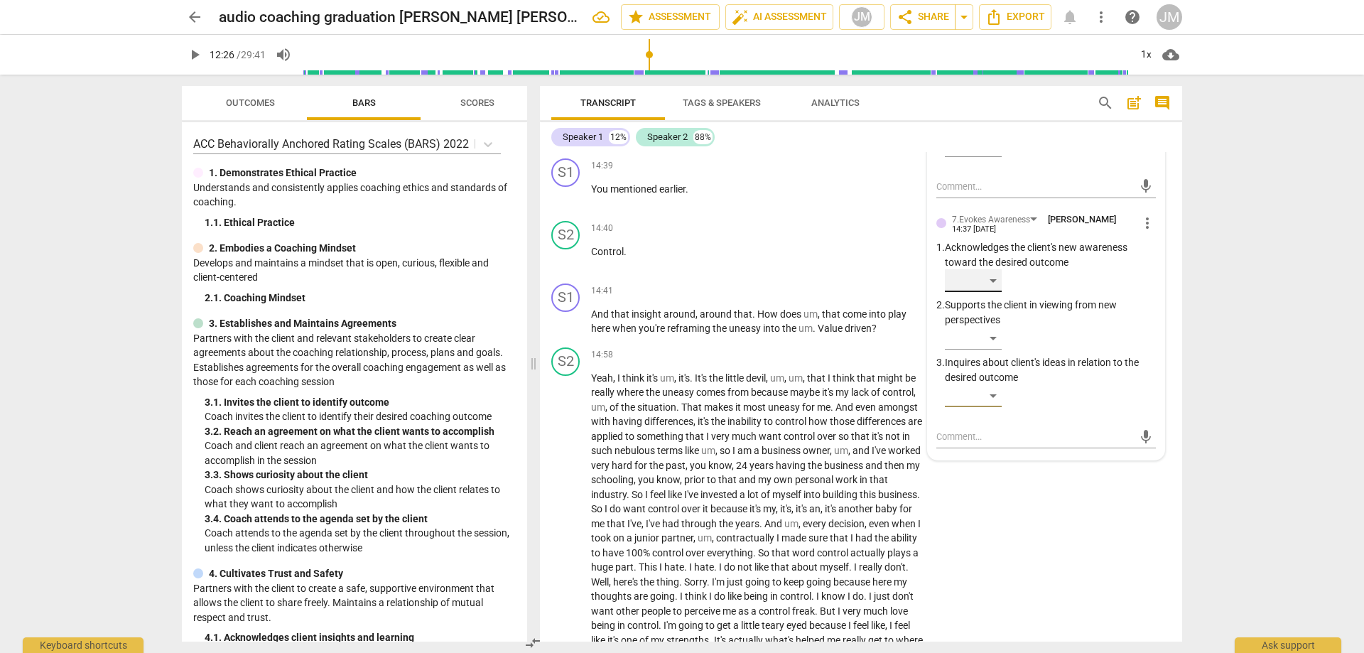
click at [986, 292] on div "​" at bounding box center [973, 280] width 57 height 23
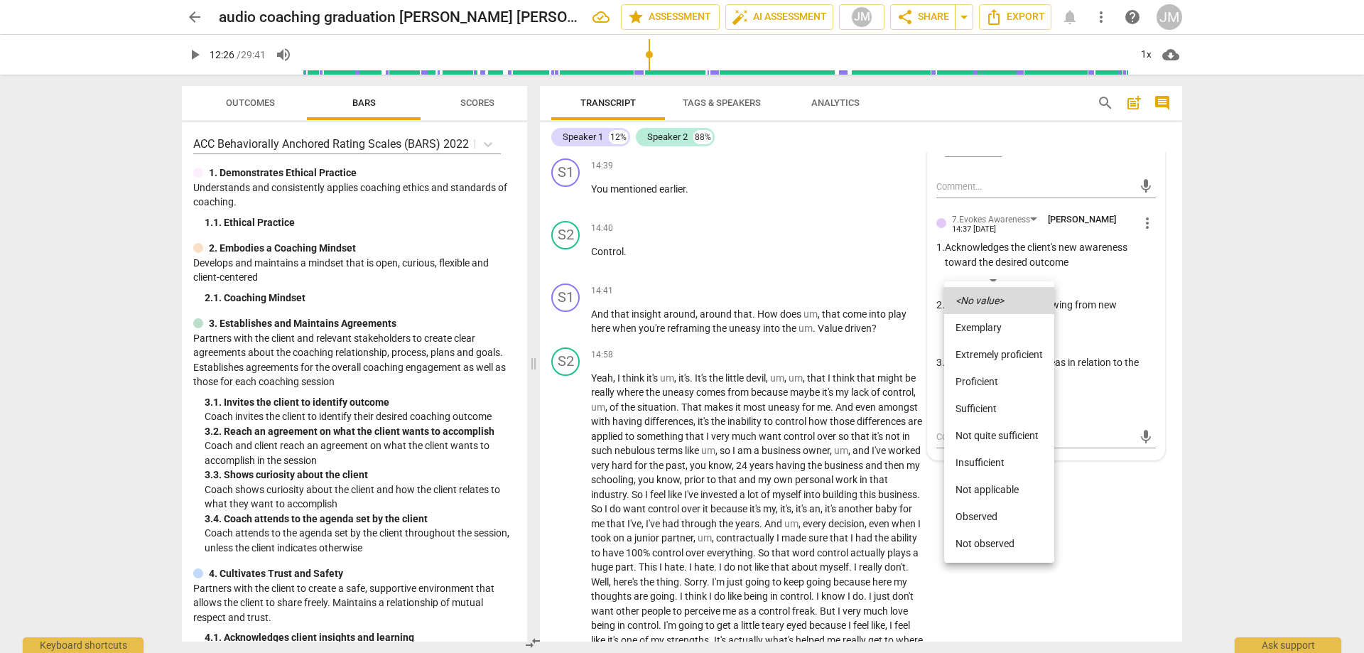
click at [993, 402] on li "Sufficient" at bounding box center [999, 408] width 110 height 27
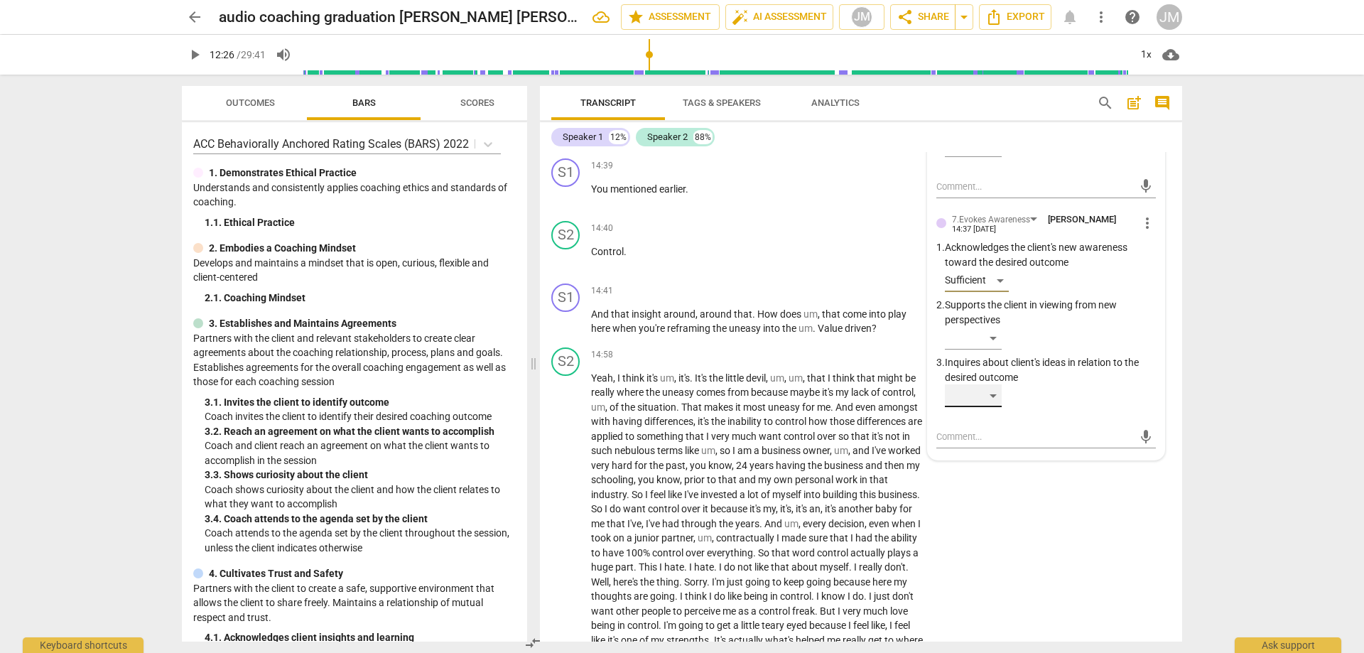
click at [998, 407] on div "​" at bounding box center [973, 395] width 57 height 23
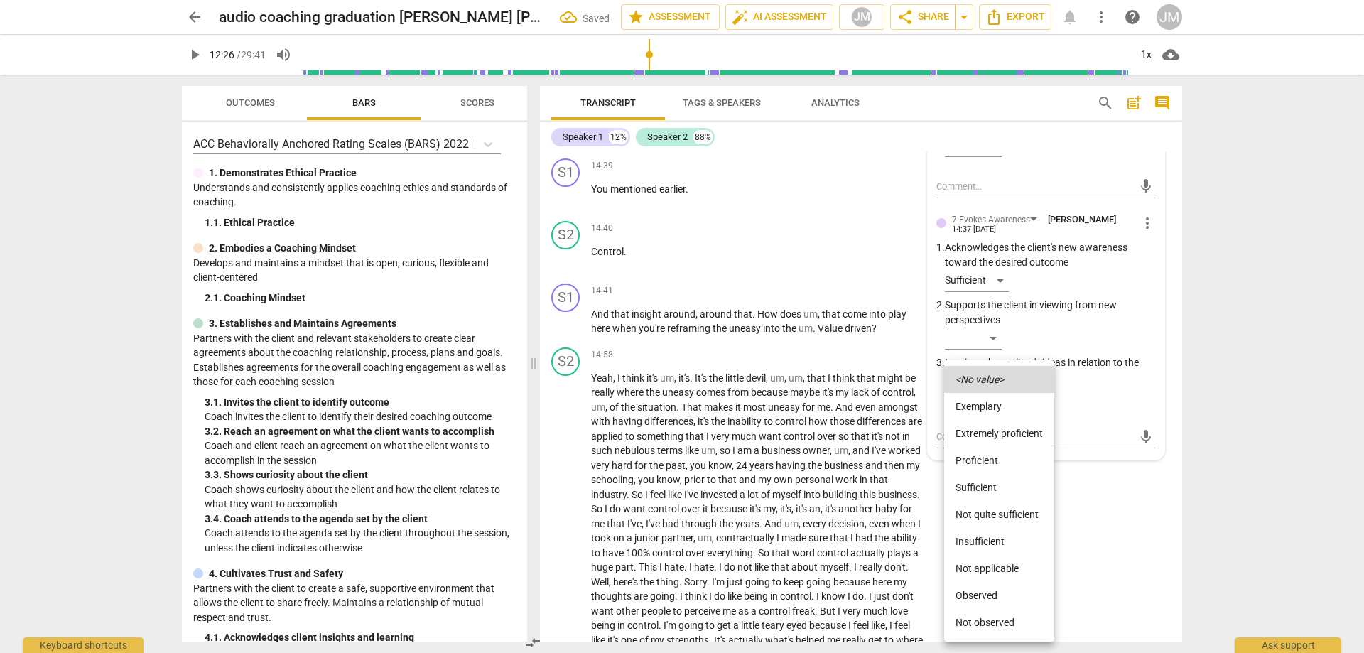
click at [1284, 311] on div at bounding box center [682, 326] width 1364 height 653
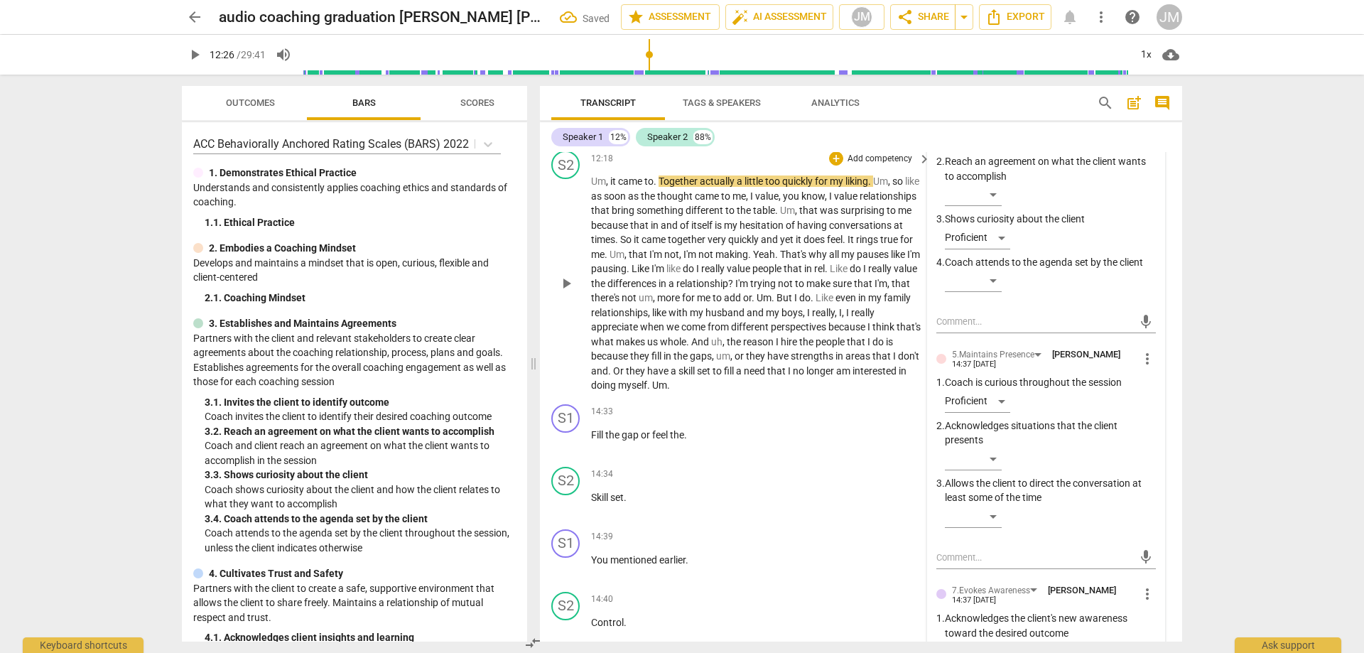
scroll to position [2182, 0]
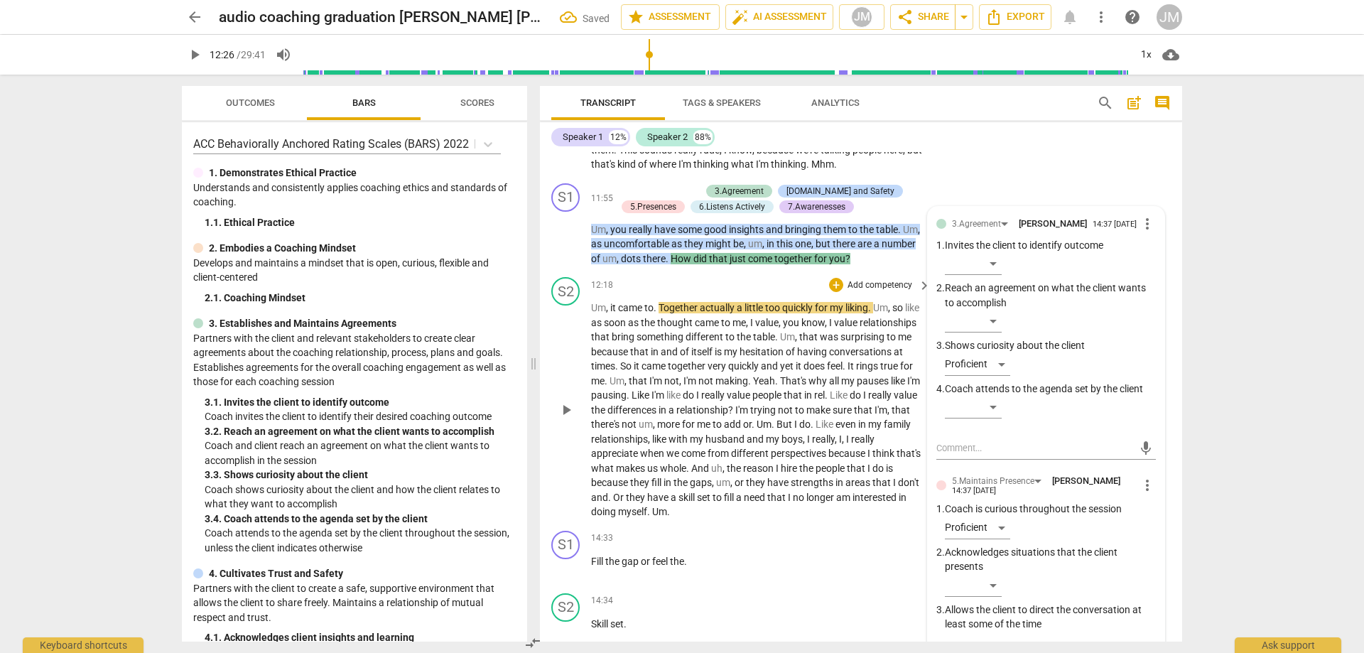
click at [566, 419] on span "play_arrow" at bounding box center [566, 409] width 17 height 17
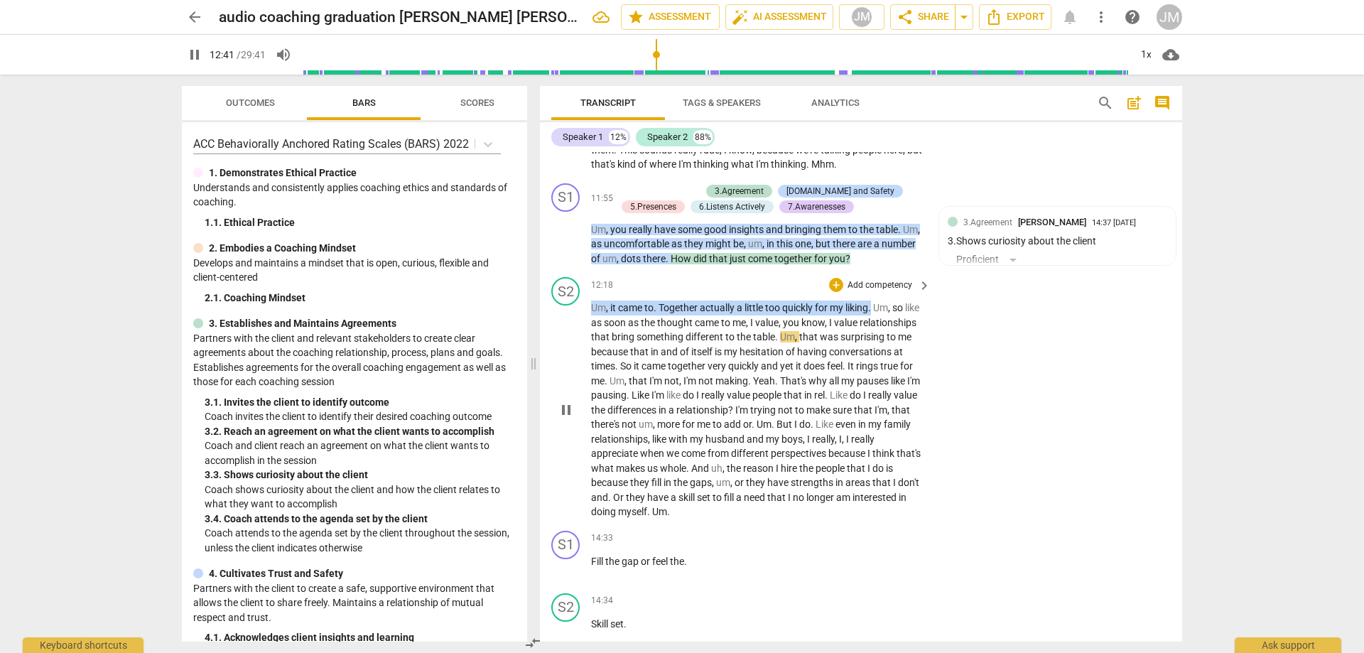
drag, startPoint x: 874, startPoint y: 319, endPoint x: 586, endPoint y: 325, distance: 288.6
click at [586, 325] on div "S2 play_arrow pause 12:18 + Add competency keyboard_arrow_right Um , it came to…" at bounding box center [861, 398] width 642 height 254
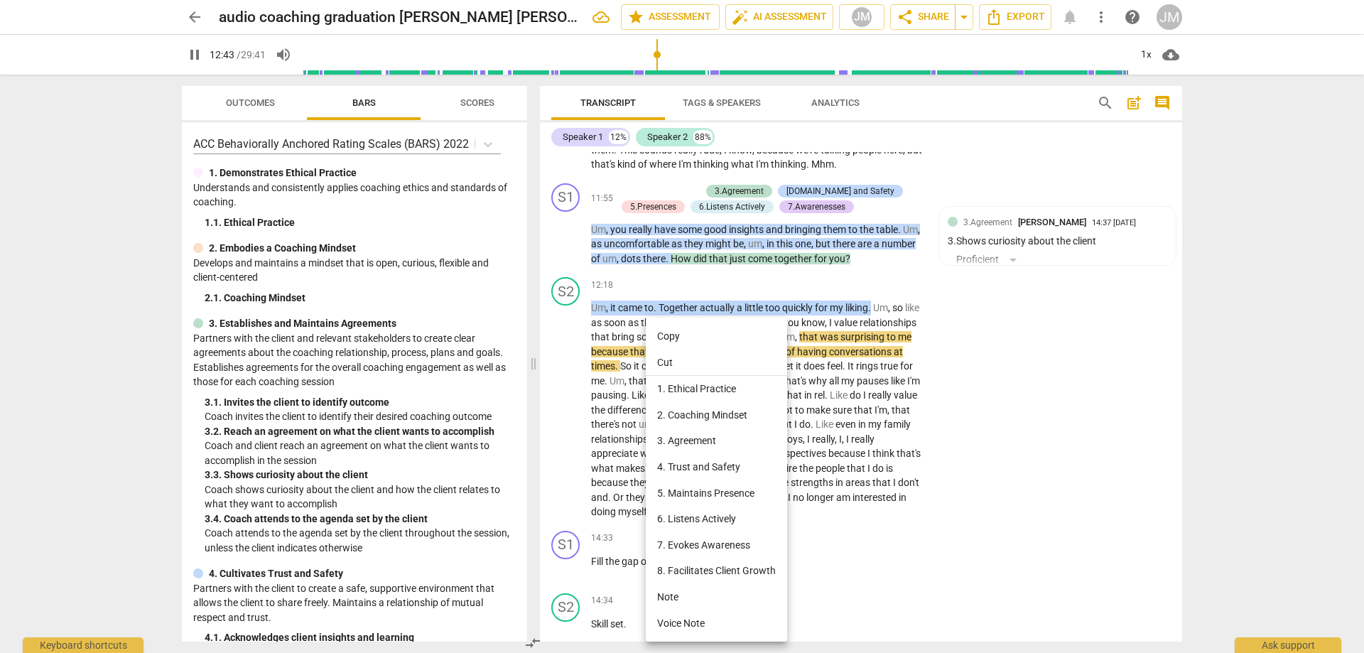
click at [688, 594] on li "Note" at bounding box center [716, 597] width 141 height 26
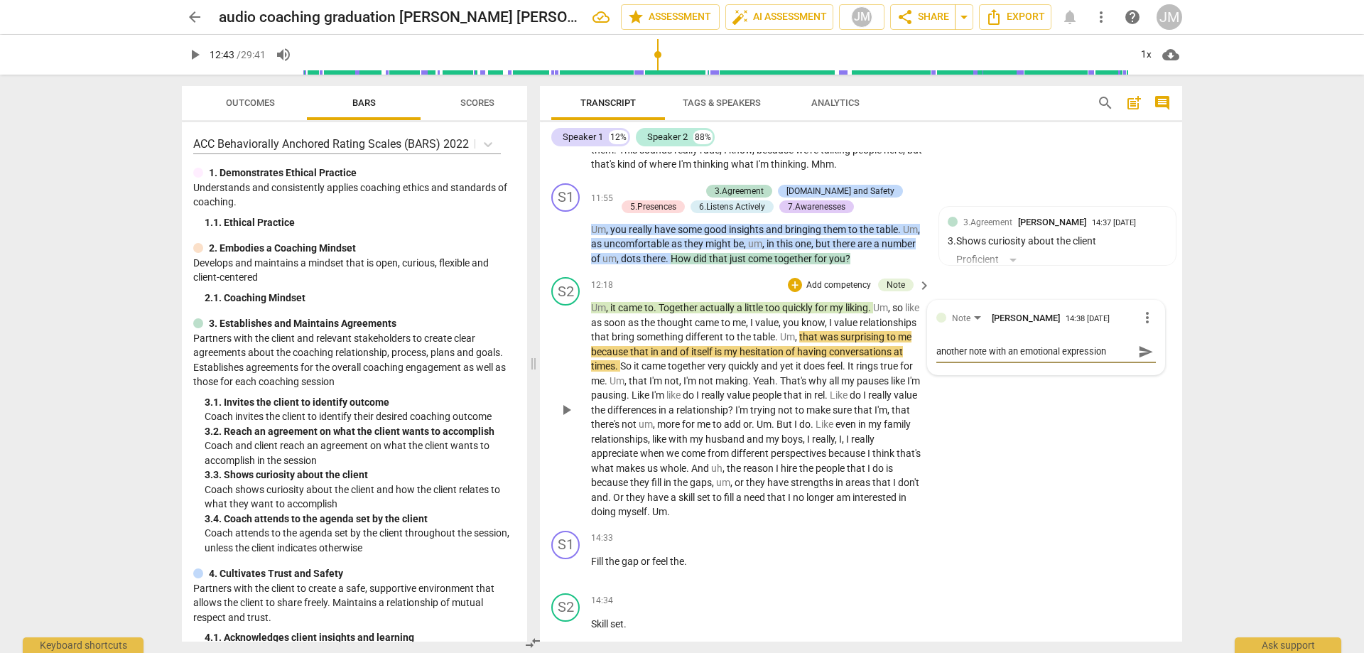
click at [1140, 360] on span "send" at bounding box center [1146, 352] width 16 height 16
click at [567, 419] on span "play_arrow" at bounding box center [566, 409] width 17 height 17
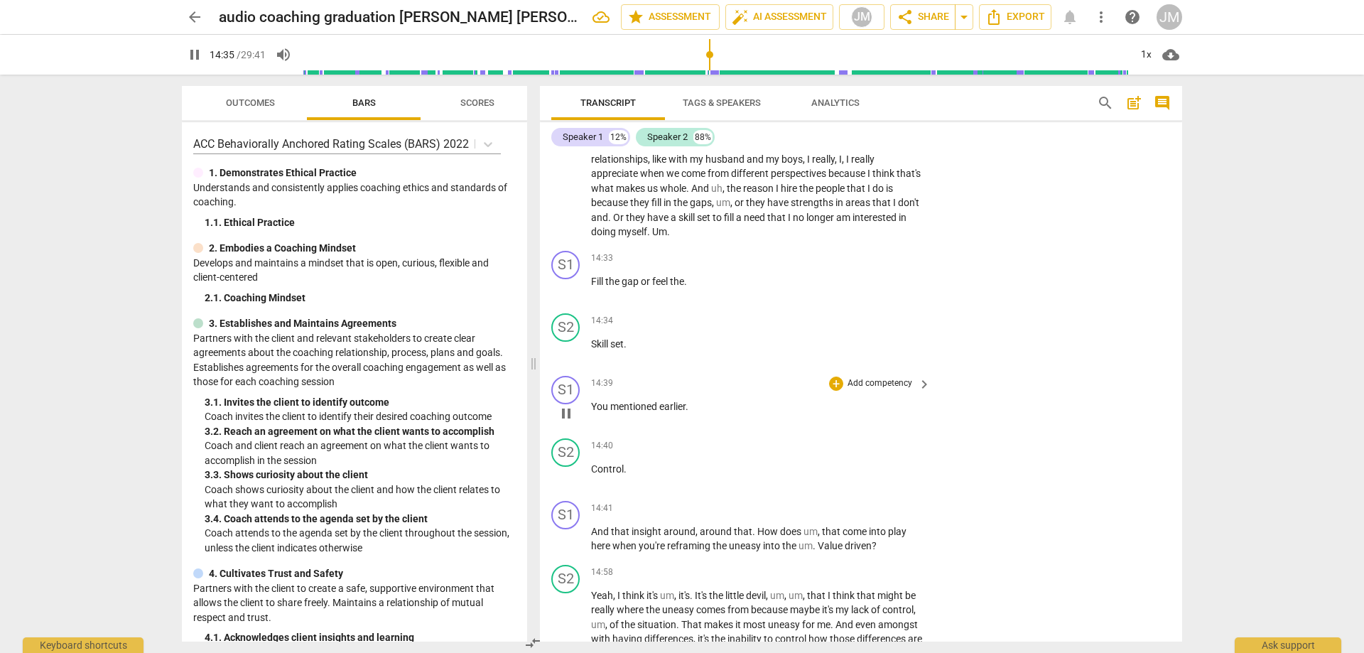
scroll to position [2466, 0]
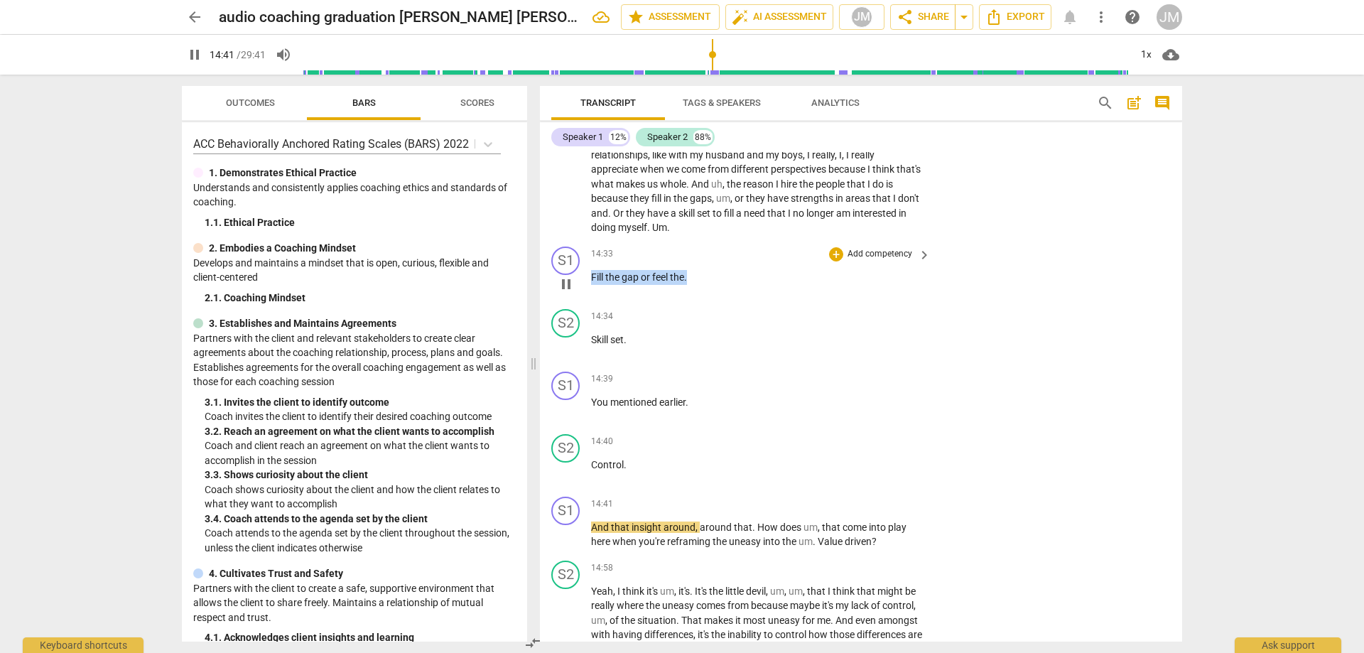
drag, startPoint x: 593, startPoint y: 288, endPoint x: 716, endPoint y: 306, distance: 124.1
click at [724, 298] on div "14:33 + Add competency keyboard_arrow_right Fill the gap or feel the ." at bounding box center [761, 272] width 341 height 51
click at [834, 261] on div "+" at bounding box center [836, 254] width 14 height 14
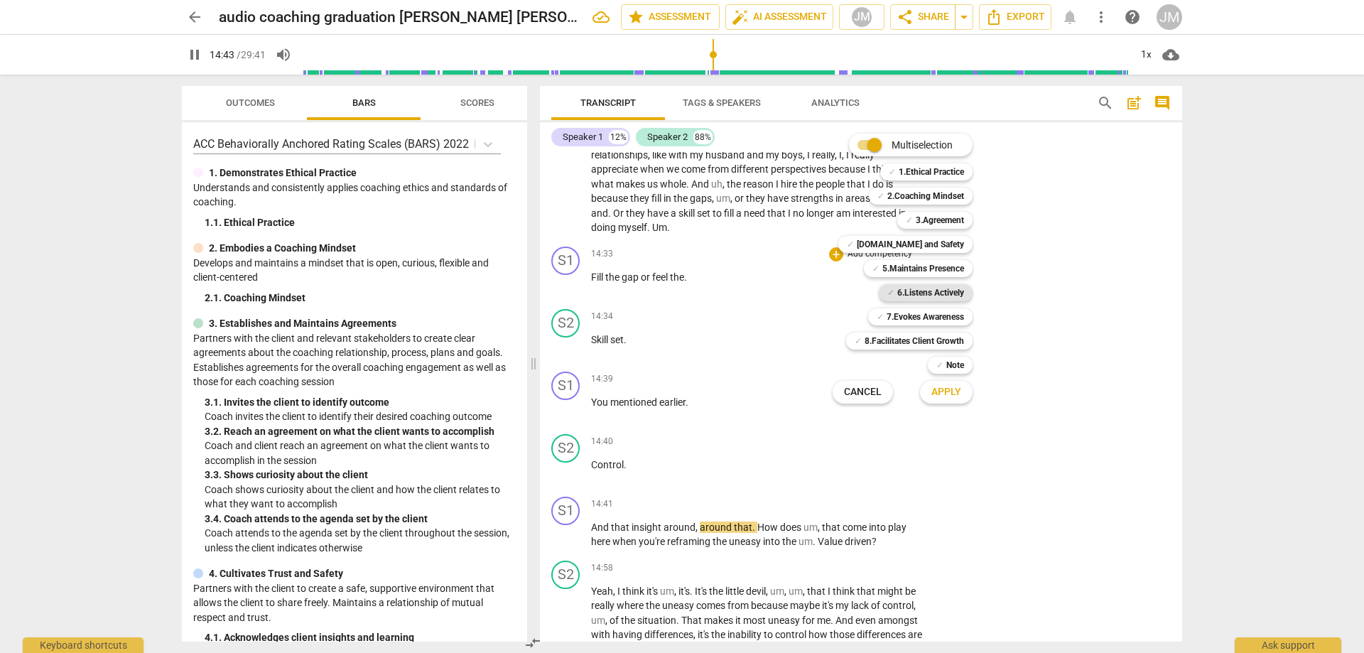
click at [928, 293] on b "6.Listens Actively" at bounding box center [930, 292] width 67 height 17
click at [942, 392] on span "Apply" at bounding box center [947, 392] width 30 height 14
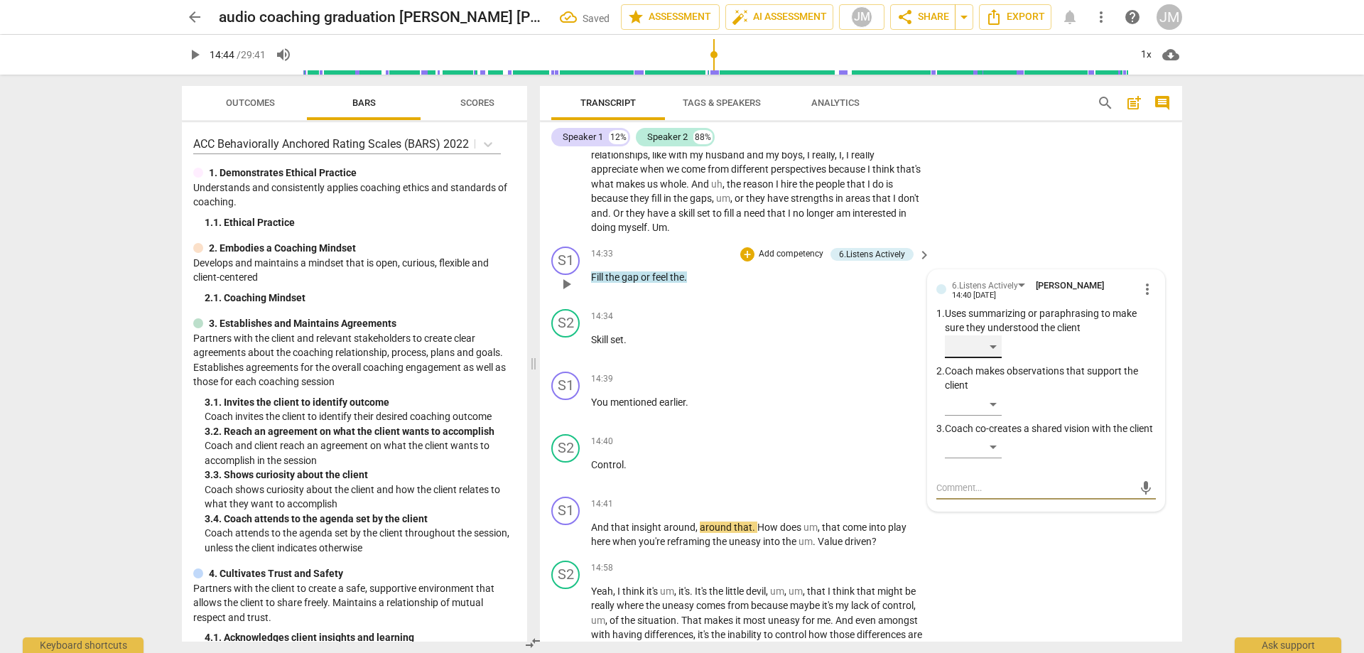
click at [995, 358] on div "​" at bounding box center [973, 346] width 57 height 23
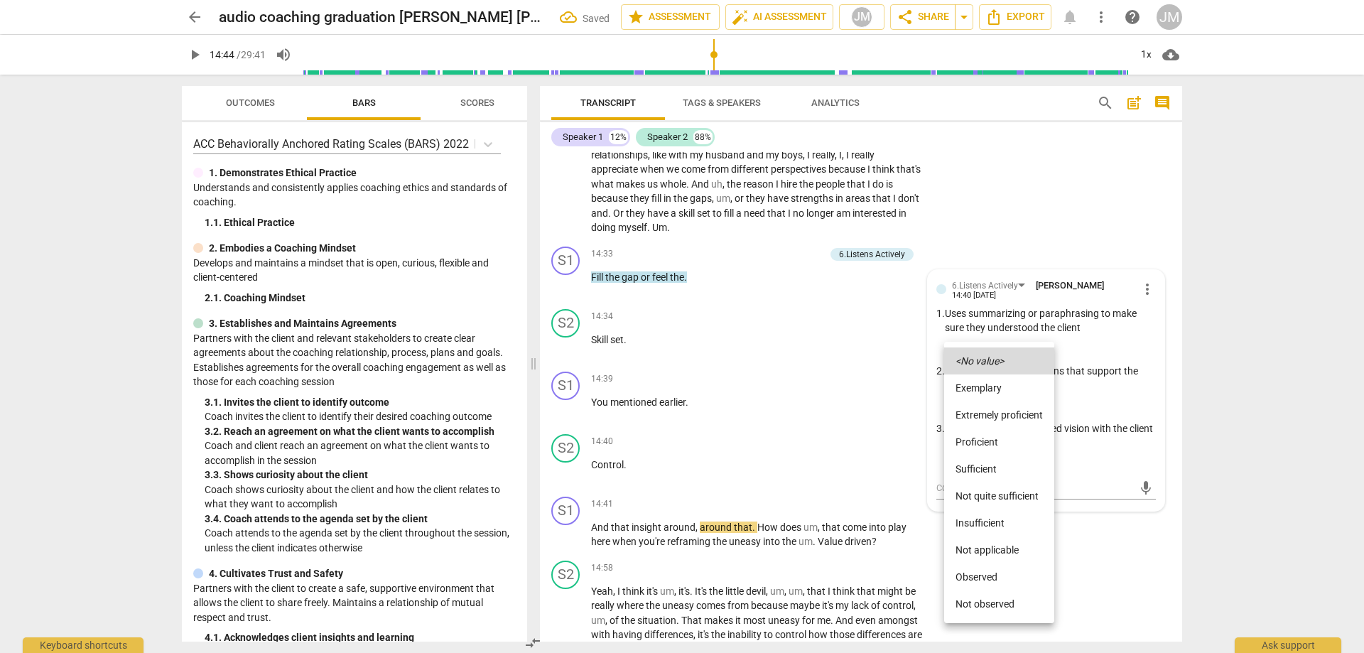
click at [978, 468] on li "Sufficient" at bounding box center [999, 468] width 110 height 27
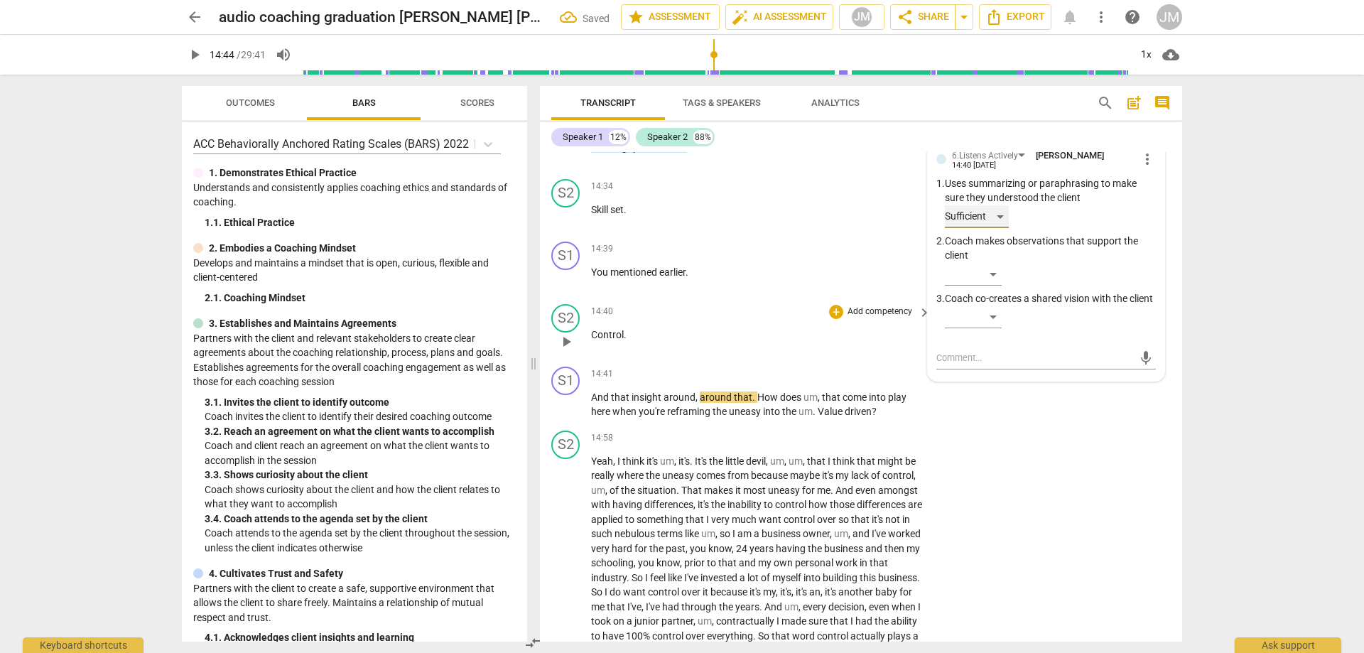
scroll to position [2609, 0]
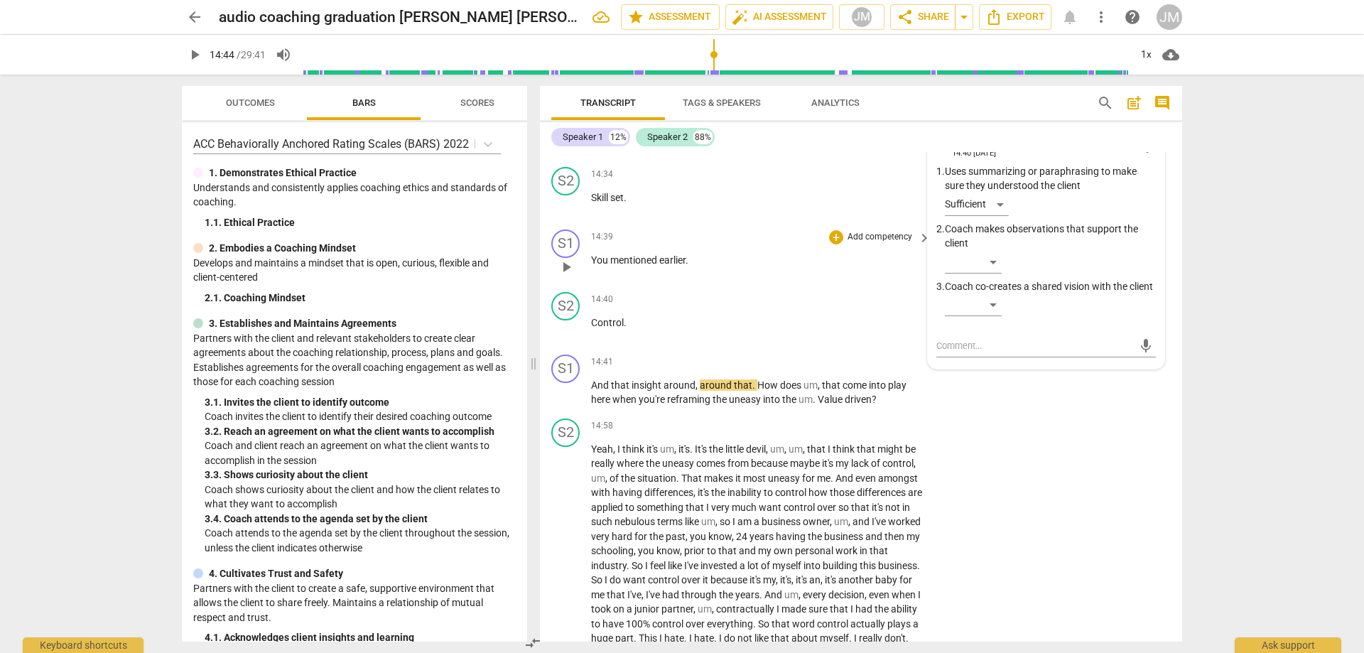
click at [638, 281] on div "14:39 + Add competency keyboard_arrow_right You mentioned earlier ." at bounding box center [761, 255] width 341 height 51
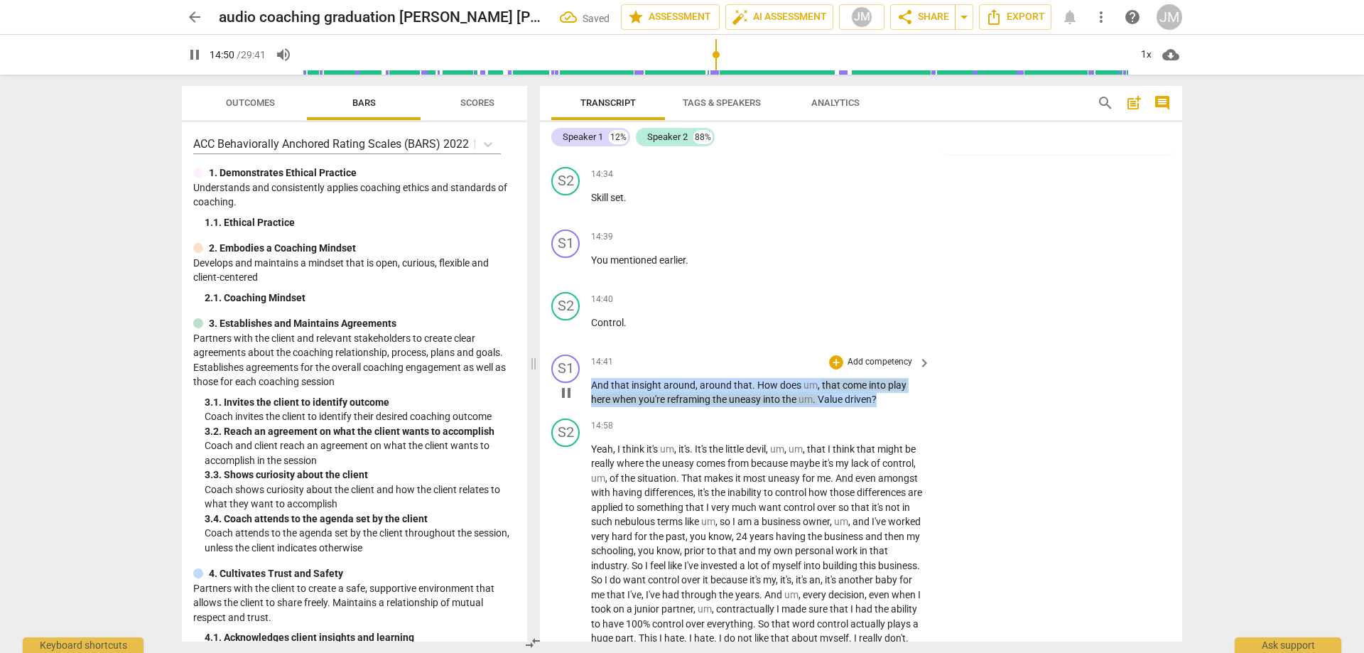
drag, startPoint x: 593, startPoint y: 399, endPoint x: 876, endPoint y: 416, distance: 284.0
click at [876, 407] on p "And that insight around , around that . How does um , that come into play here …" at bounding box center [757, 392] width 333 height 29
click at [829, 369] on div "+" at bounding box center [836, 362] width 14 height 14
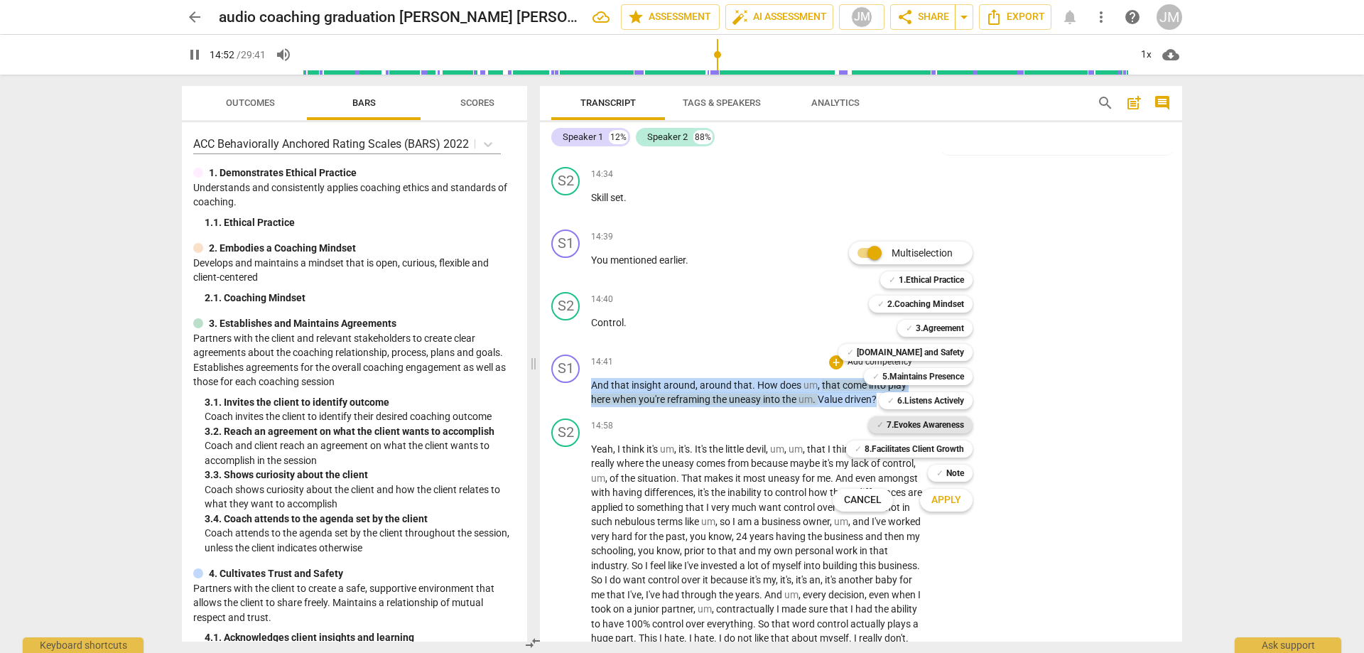
click at [920, 421] on b "7.Evokes Awareness" at bounding box center [925, 424] width 77 height 17
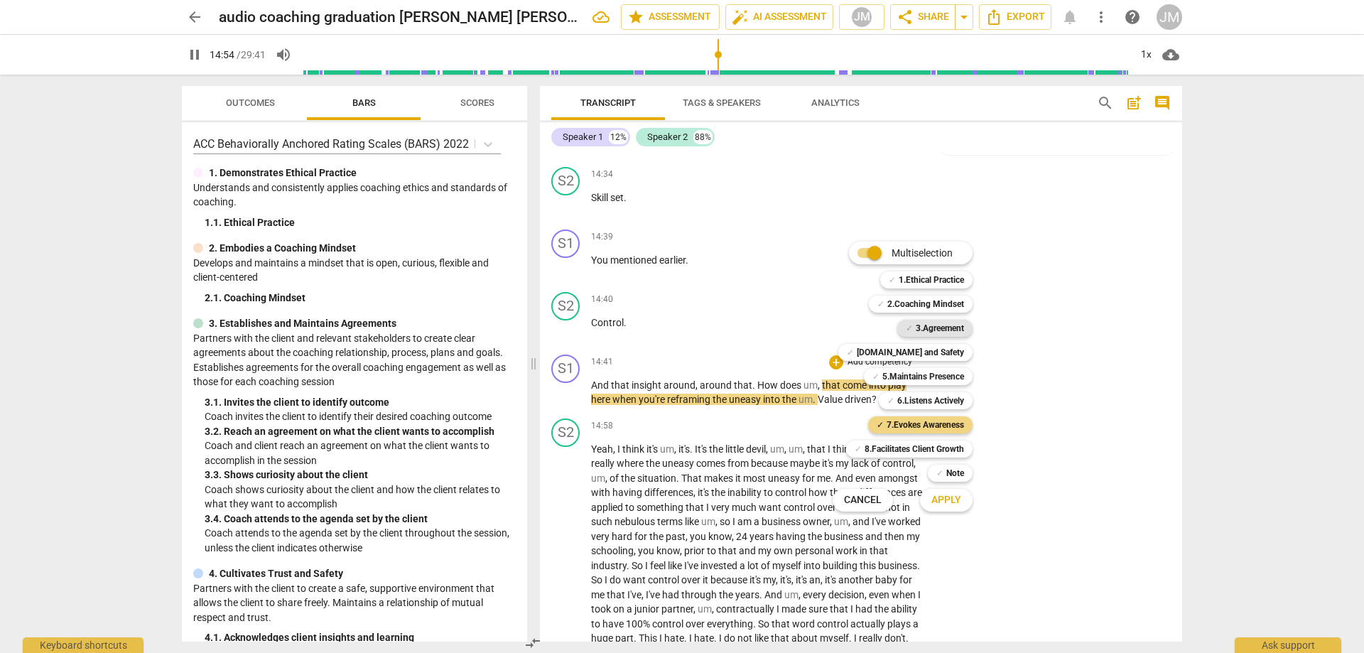
click at [945, 323] on b "3.Agreement" at bounding box center [940, 328] width 48 height 17
click at [939, 375] on b "5.Maintains Presence" at bounding box center [924, 376] width 82 height 17
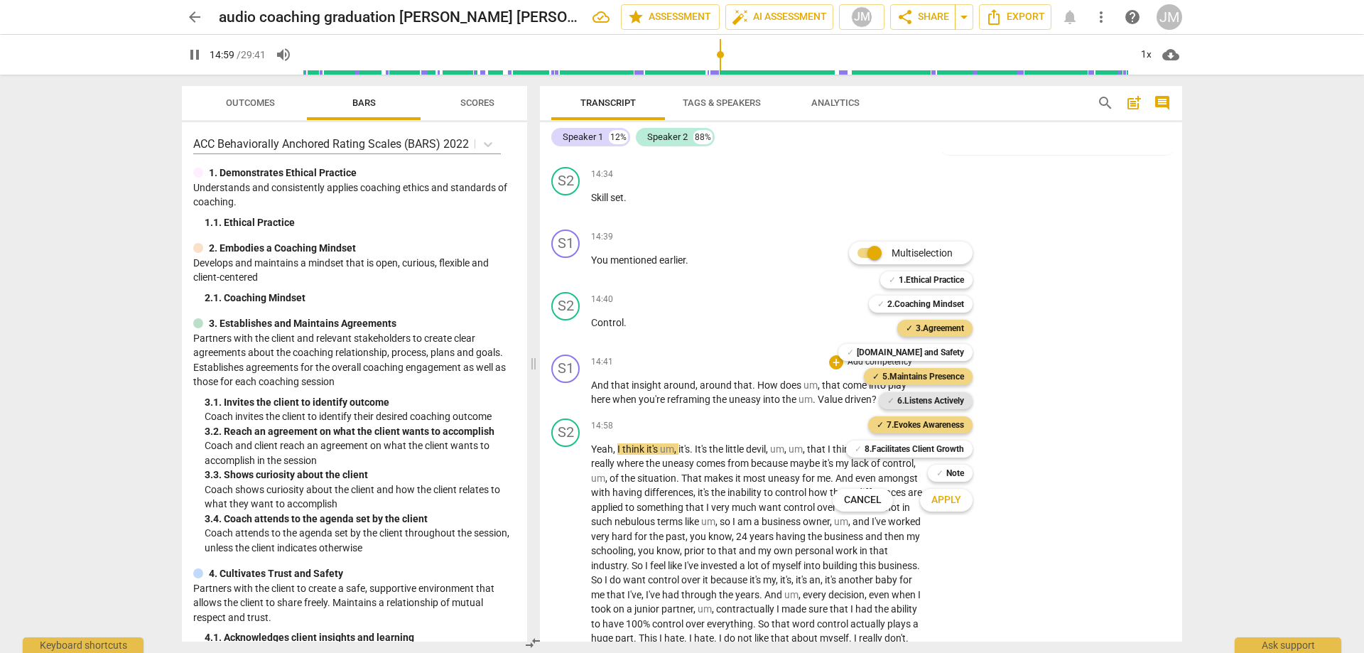
click at [937, 406] on b "6.Listens Actively" at bounding box center [930, 400] width 67 height 17
click at [952, 508] on button "Apply" at bounding box center [946, 500] width 53 height 26
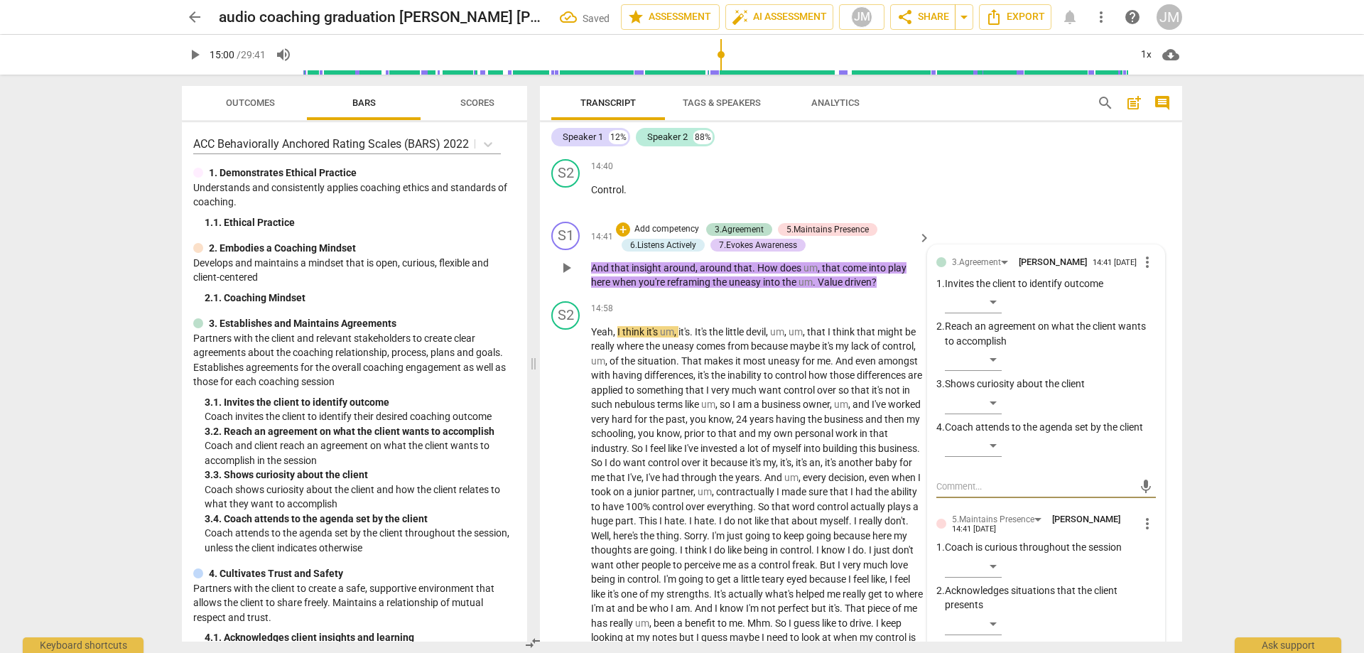
scroll to position [2753, 0]
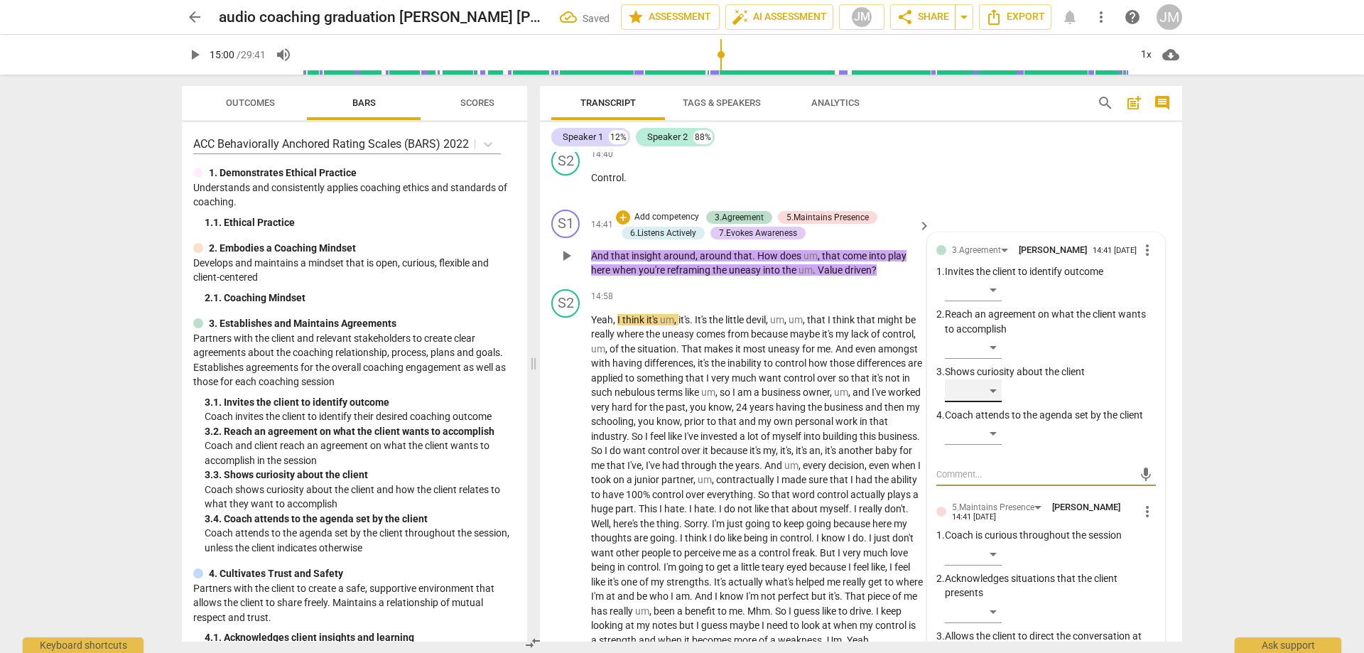
click at [995, 402] on div "​" at bounding box center [973, 390] width 57 height 23
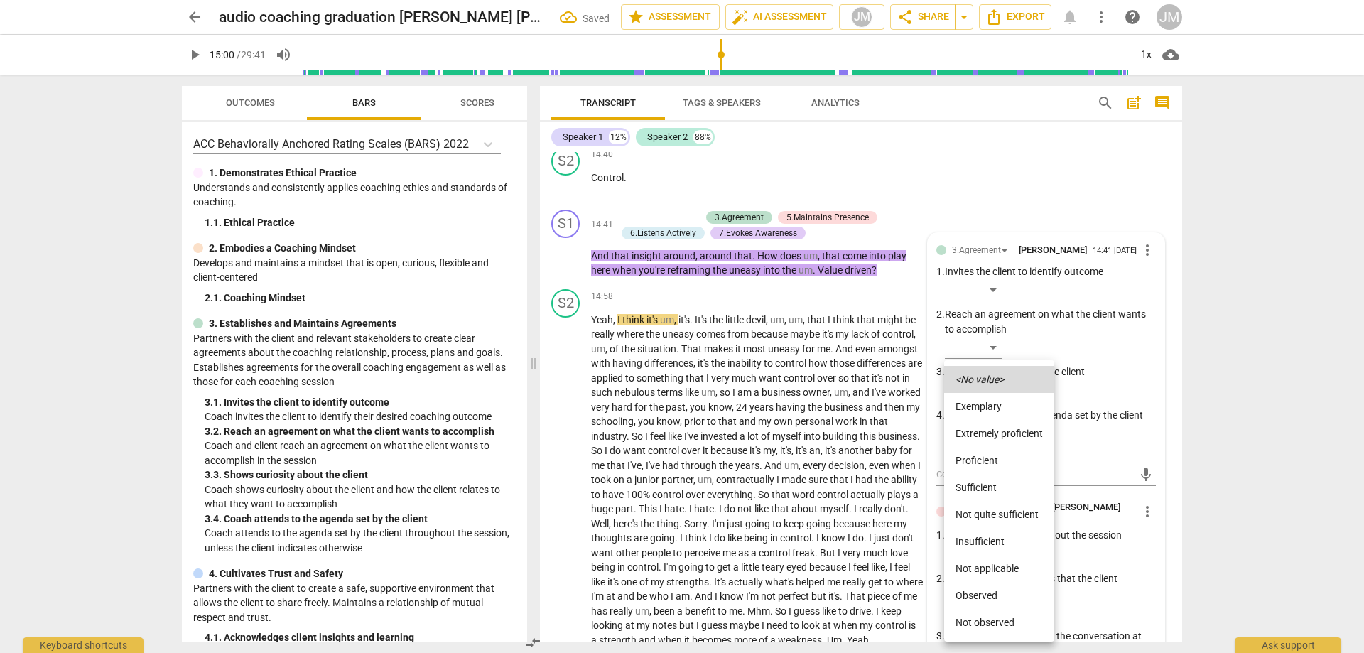
click at [993, 461] on li "Proficient" at bounding box center [999, 460] width 110 height 27
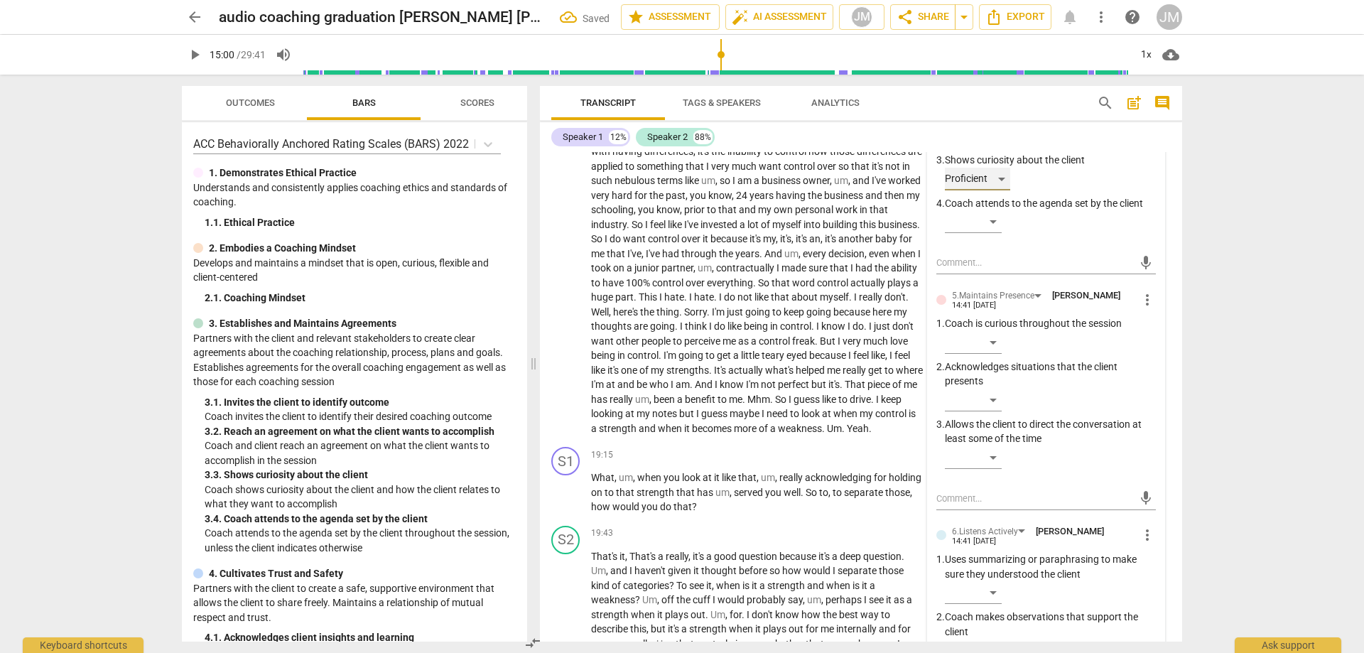
scroll to position [2967, 0]
click at [988, 352] on div "​" at bounding box center [973, 341] width 57 height 23
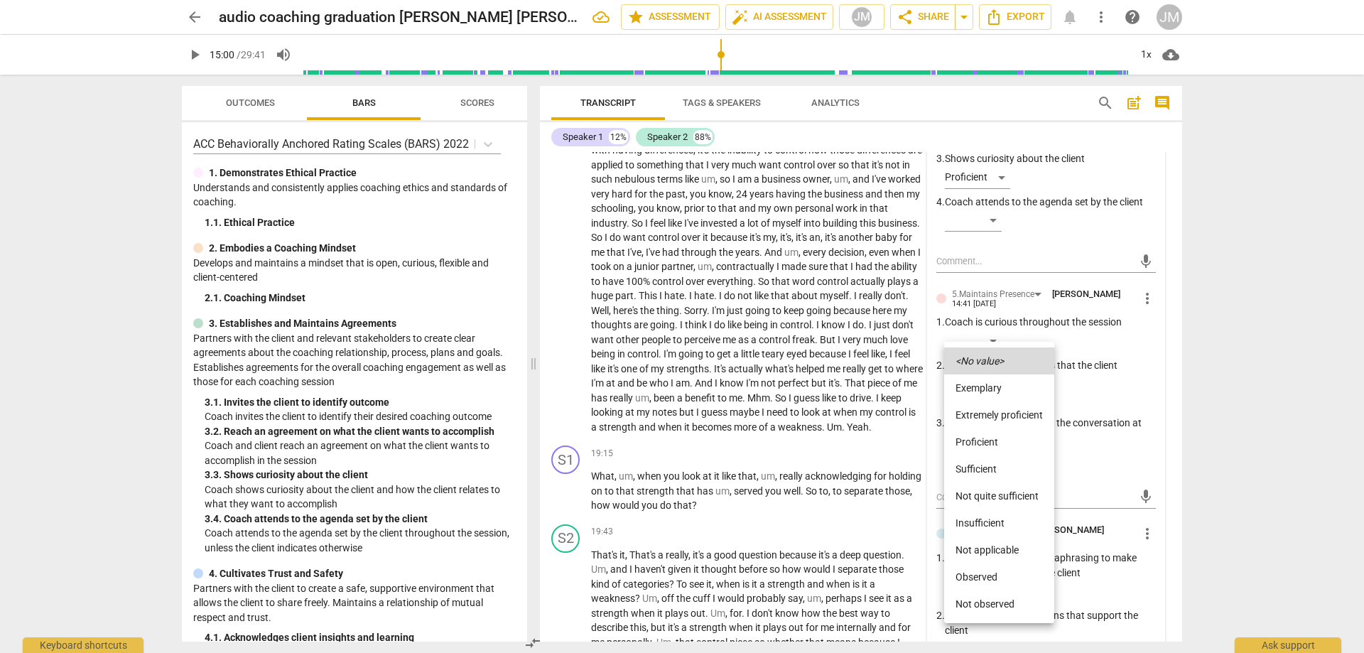
click at [993, 435] on li "Proficient" at bounding box center [999, 441] width 110 height 27
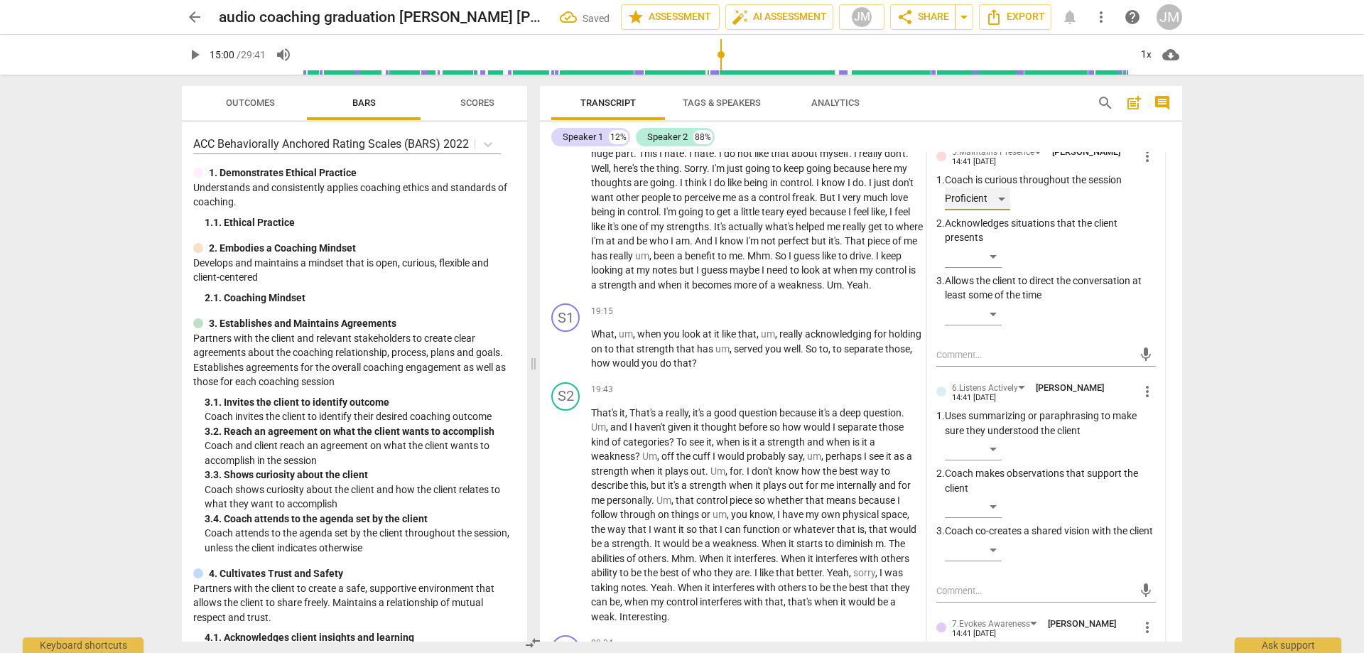
scroll to position [3180, 0]
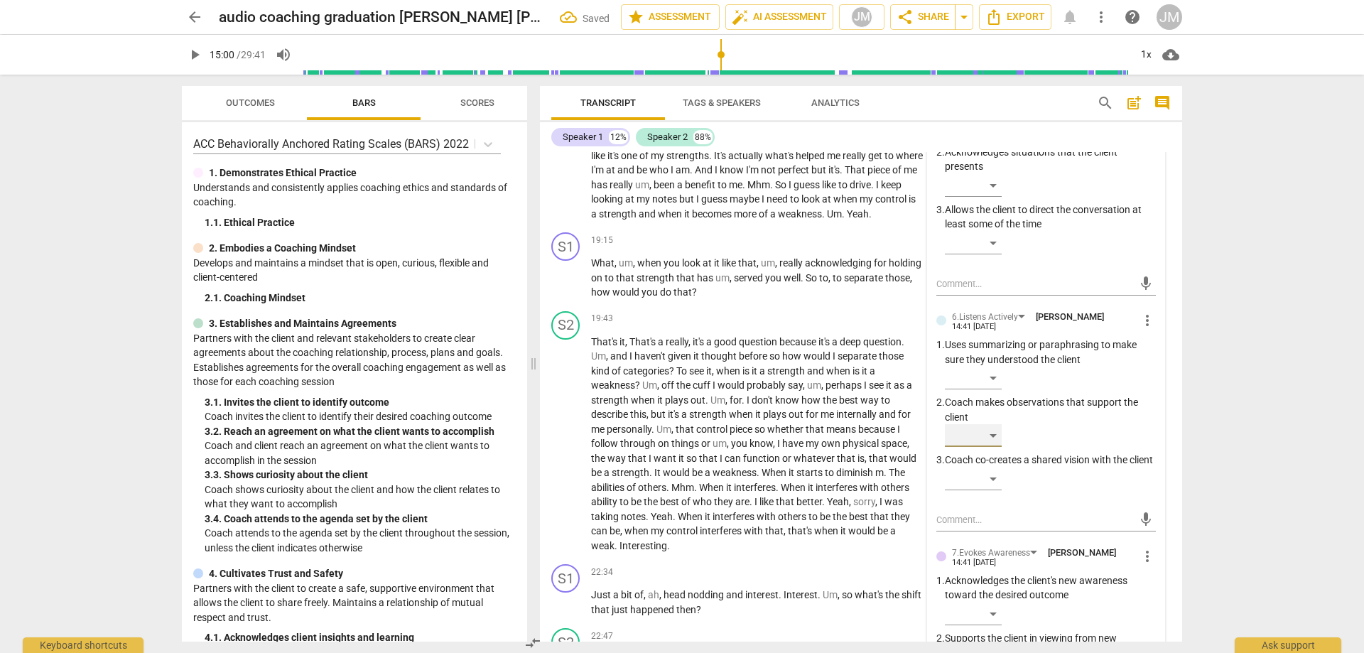
click at [984, 447] on div "​" at bounding box center [973, 435] width 57 height 23
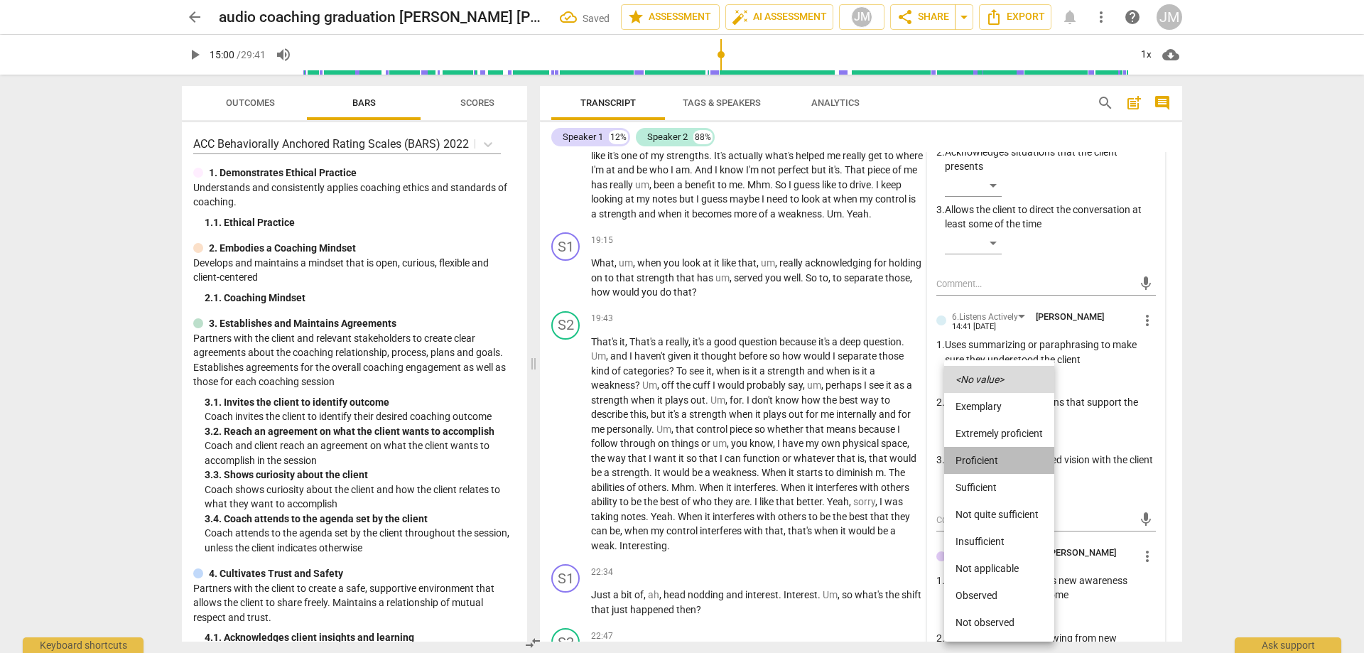
click at [1003, 459] on li "Proficient" at bounding box center [999, 460] width 110 height 27
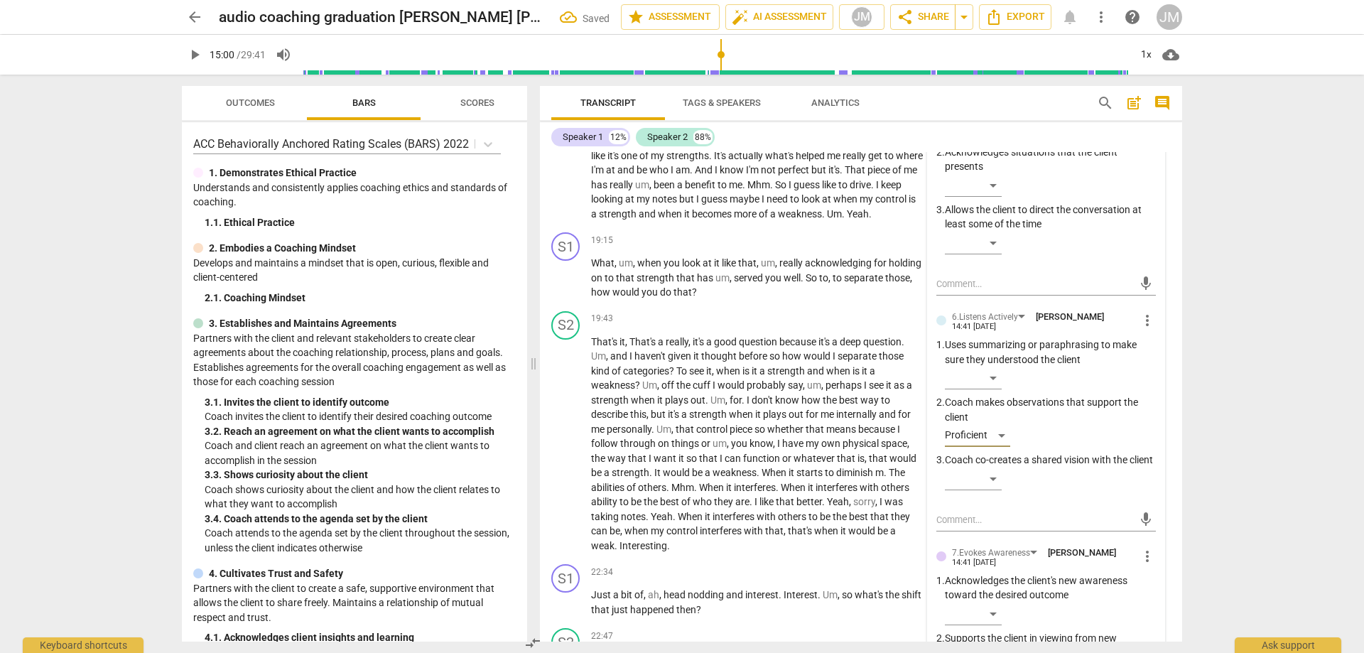
click at [994, 468] on p "Coach co-creates a shared vision with the client" at bounding box center [1050, 460] width 211 height 15
click at [997, 490] on div "​" at bounding box center [973, 479] width 57 height 23
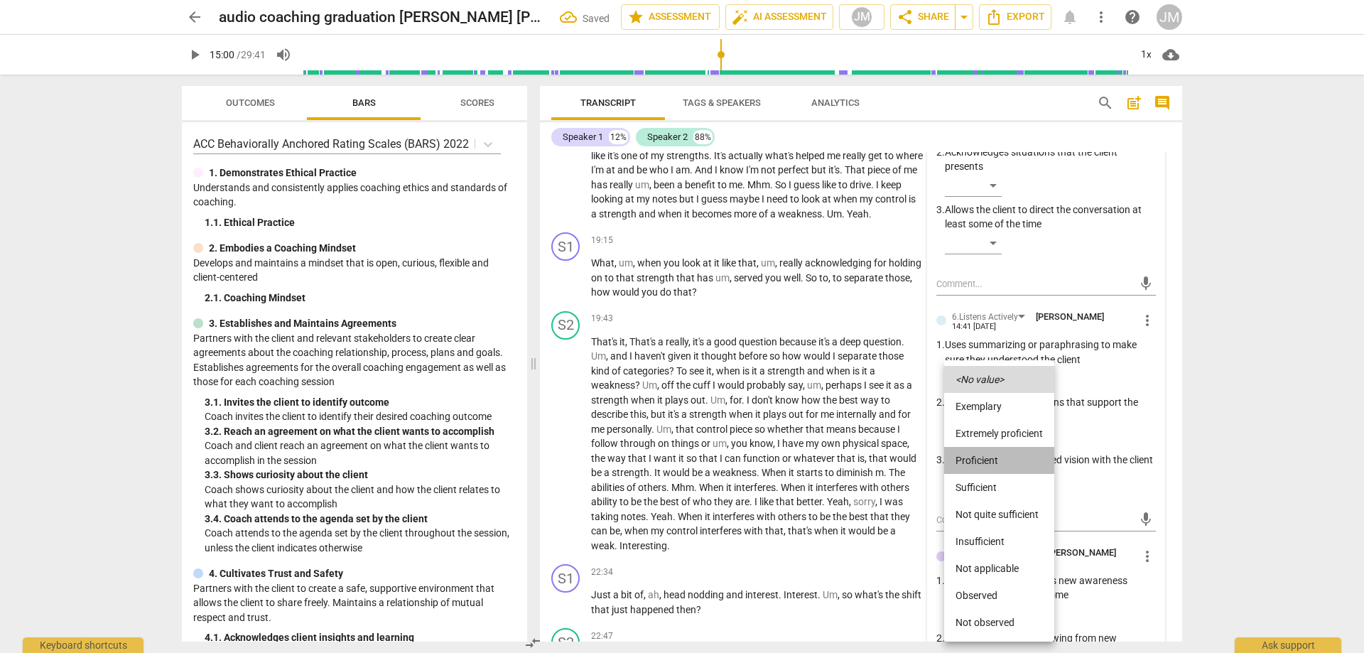
click at [999, 463] on li "Proficient" at bounding box center [999, 460] width 110 height 27
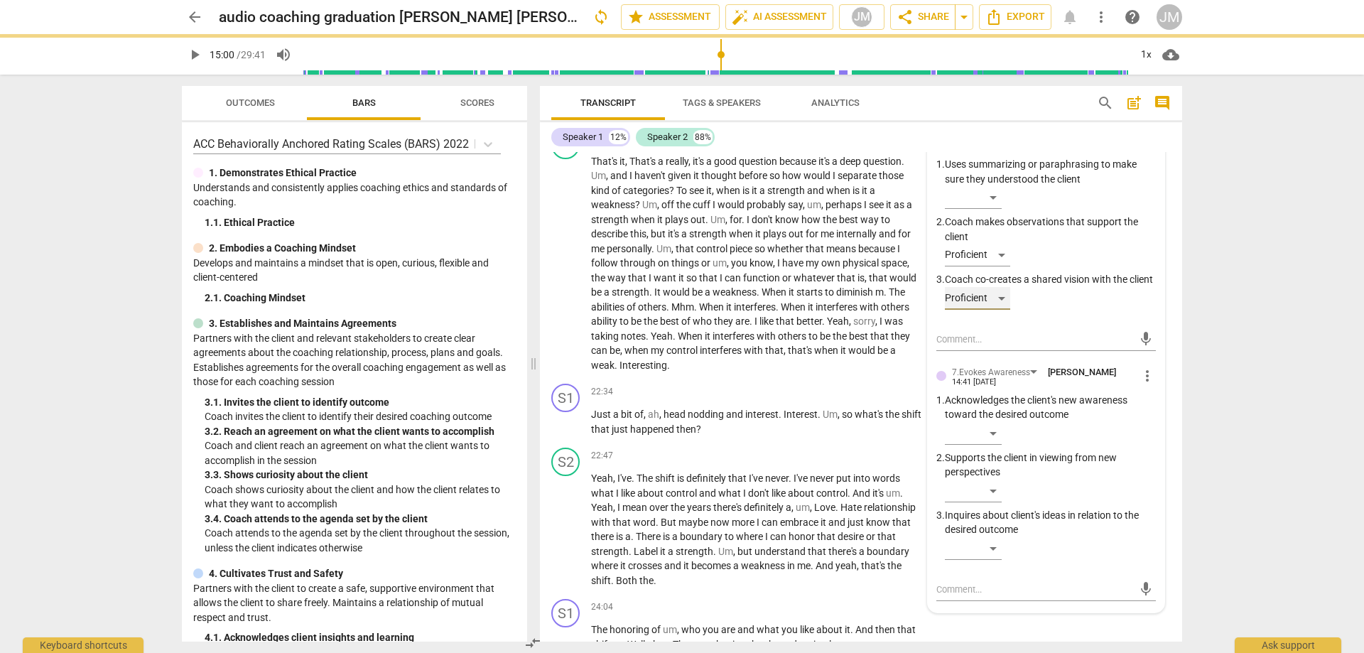
scroll to position [3464, 0]
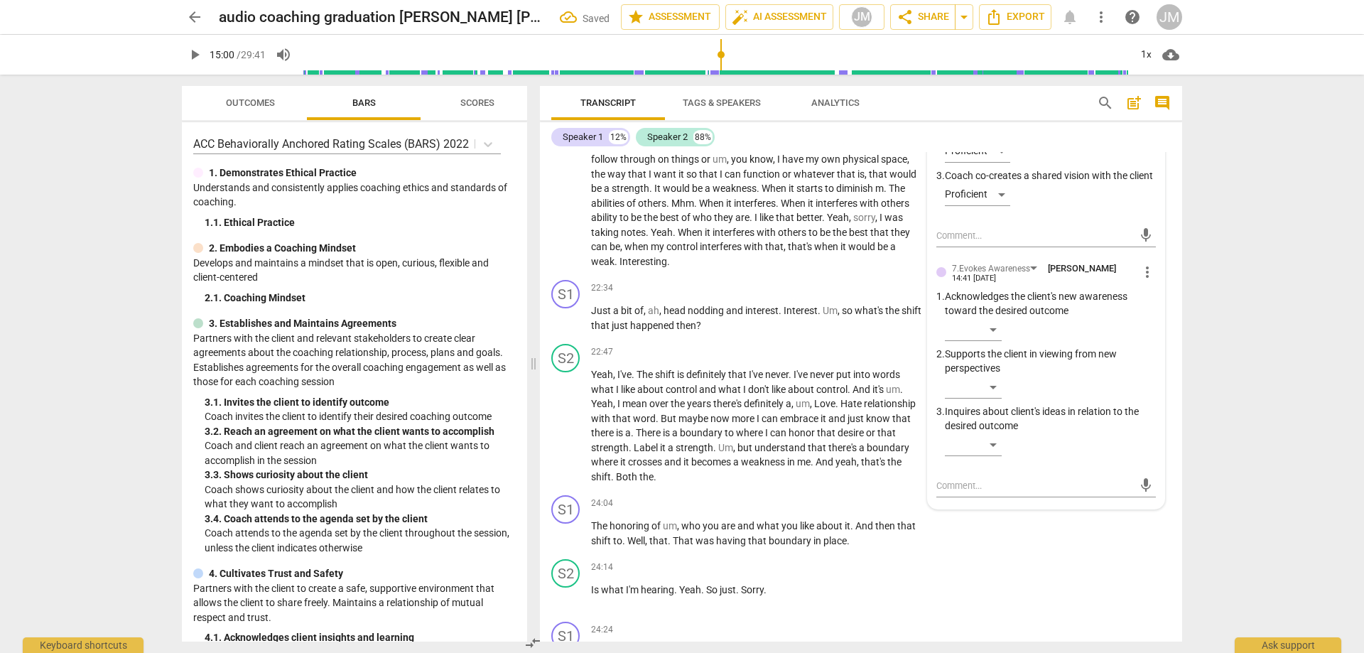
click at [1002, 404] on div "​" at bounding box center [1050, 390] width 211 height 28
click at [998, 399] on div "​" at bounding box center [973, 387] width 57 height 23
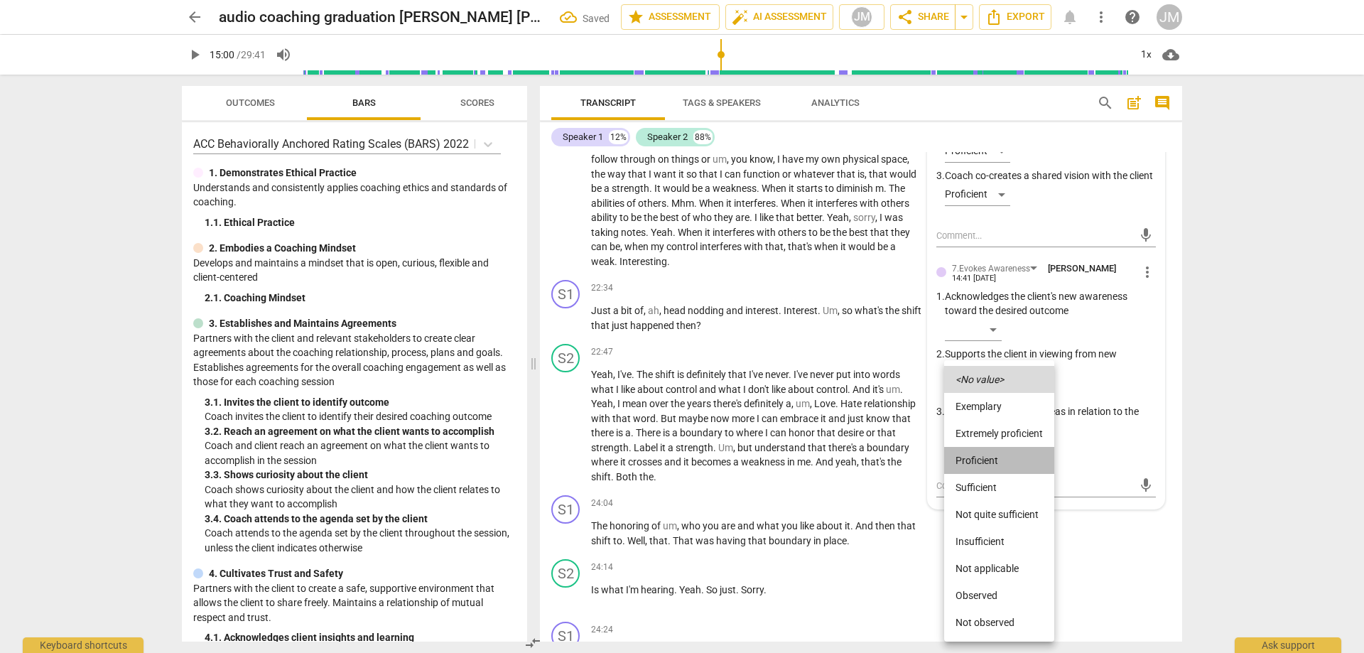
click at [1010, 463] on li "Proficient" at bounding box center [999, 460] width 110 height 27
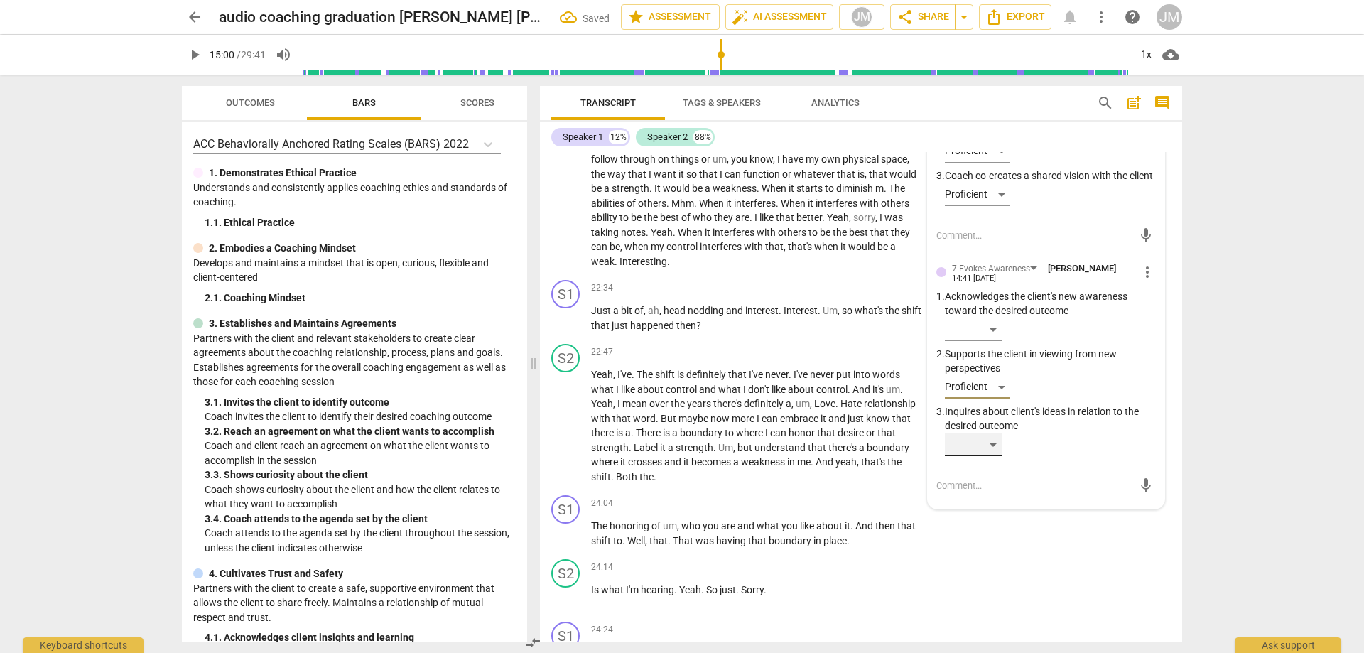
click at [988, 456] on div "​" at bounding box center [973, 444] width 57 height 23
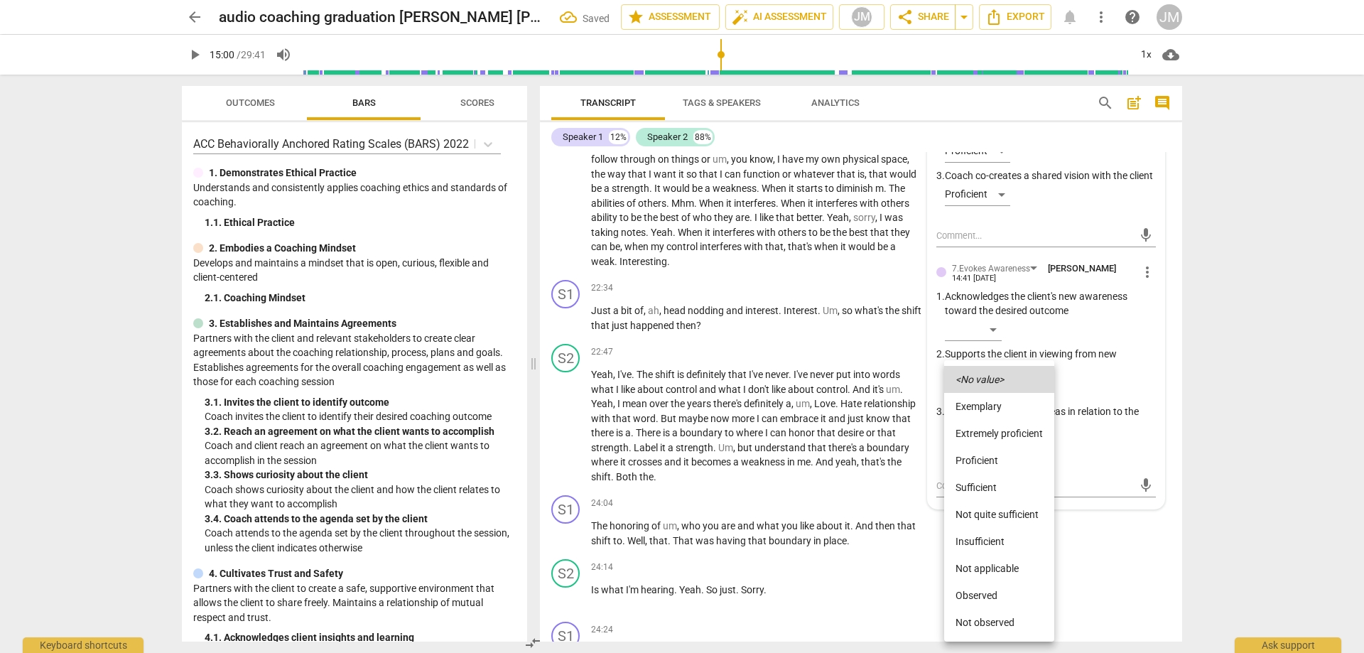
click at [1007, 453] on li "Proficient" at bounding box center [999, 460] width 110 height 27
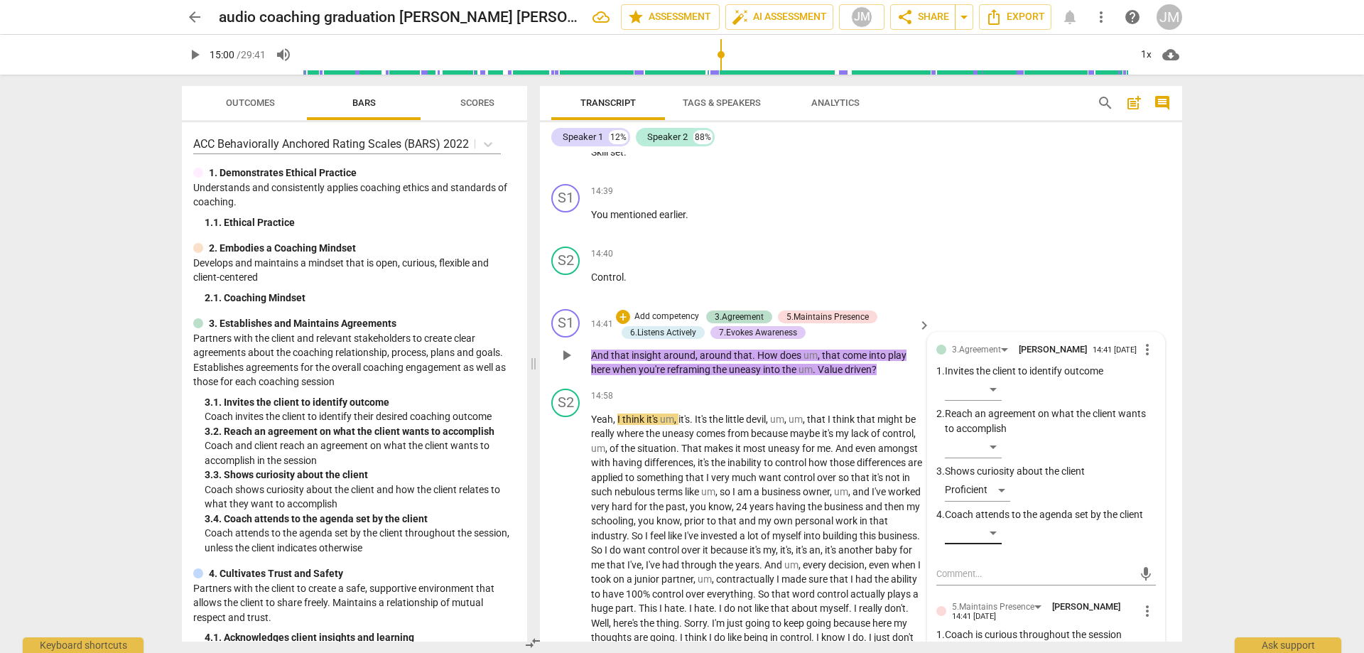
scroll to position [2611, 0]
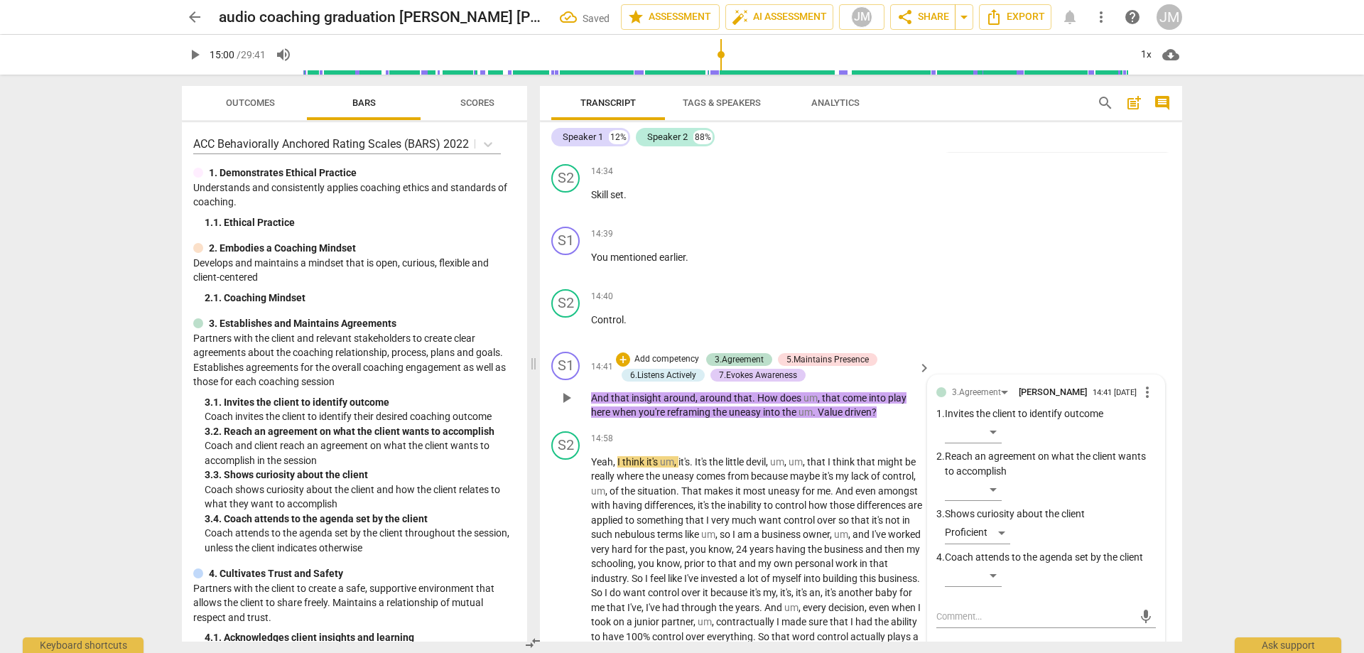
click at [571, 406] on span "play_arrow" at bounding box center [566, 397] width 17 height 17
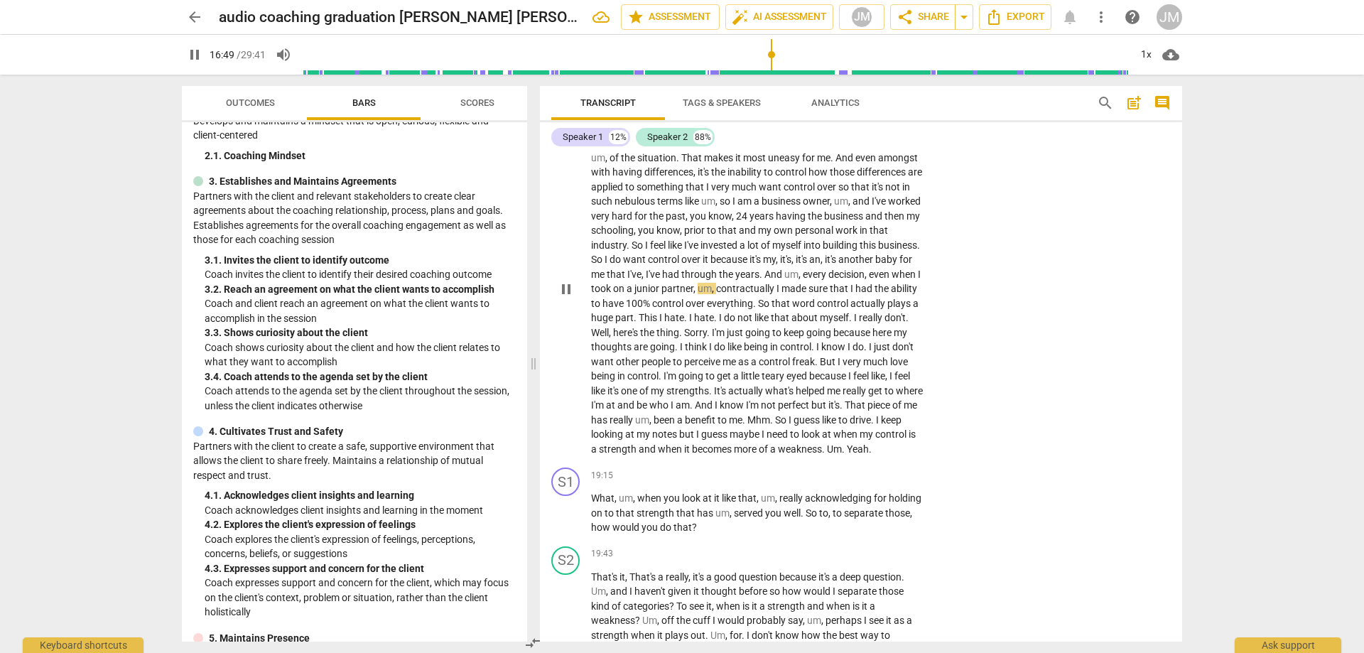
scroll to position [3038, 0]
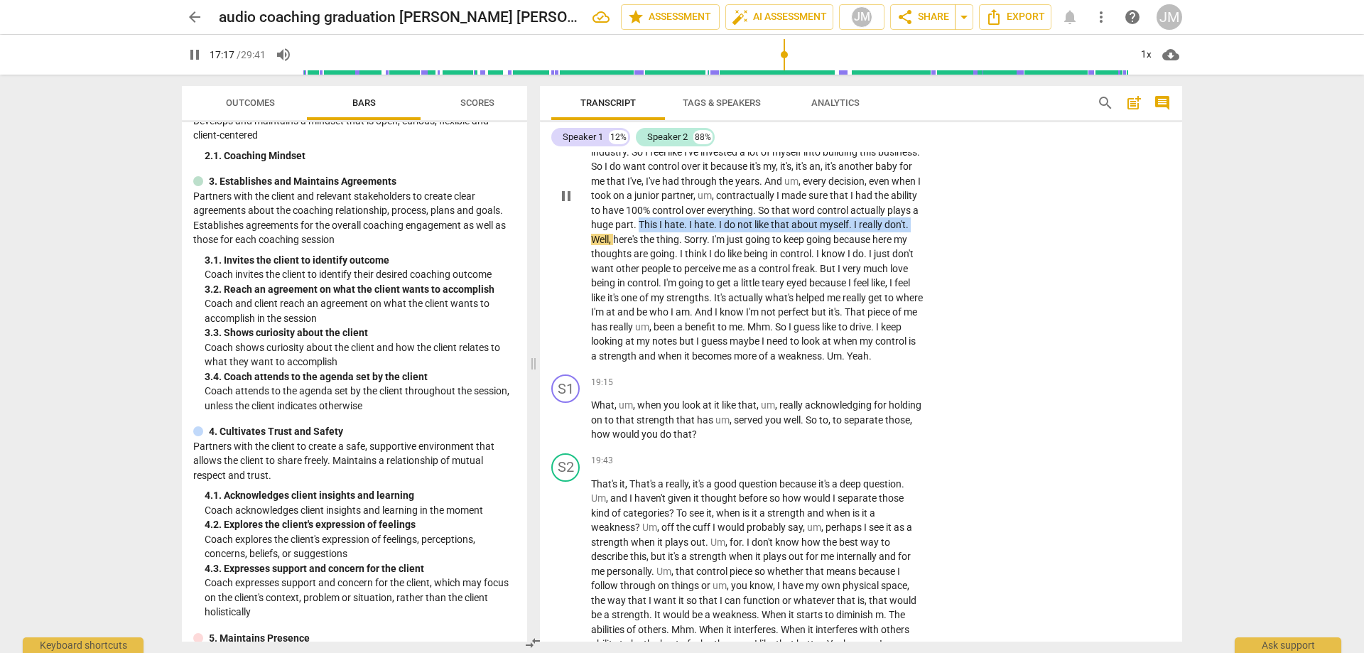
drag, startPoint x: 767, startPoint y: 237, endPoint x: 713, endPoint y: 253, distance: 56.2
click at [713, 253] on p "Yeah , I think it's um , it's . It's the little devil , um , um , that I think …" at bounding box center [757, 195] width 333 height 335
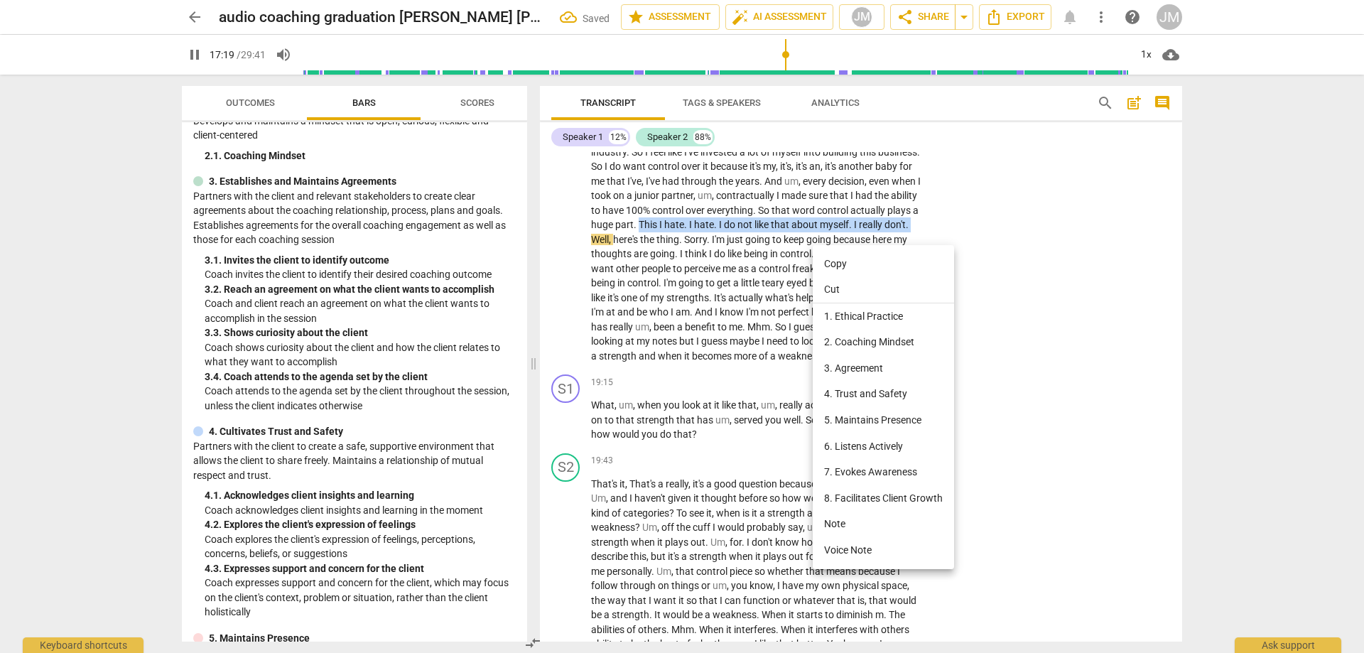
click at [873, 517] on li "Note" at bounding box center [883, 524] width 141 height 26
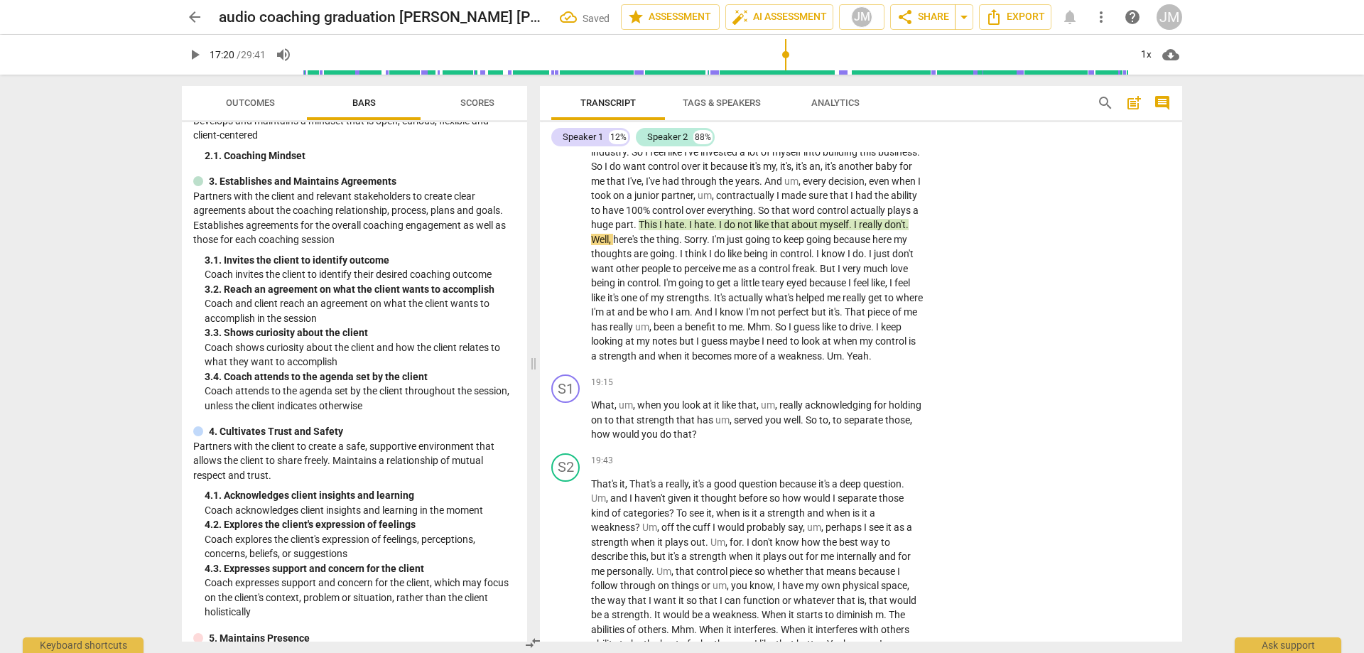
scroll to position [2734, 0]
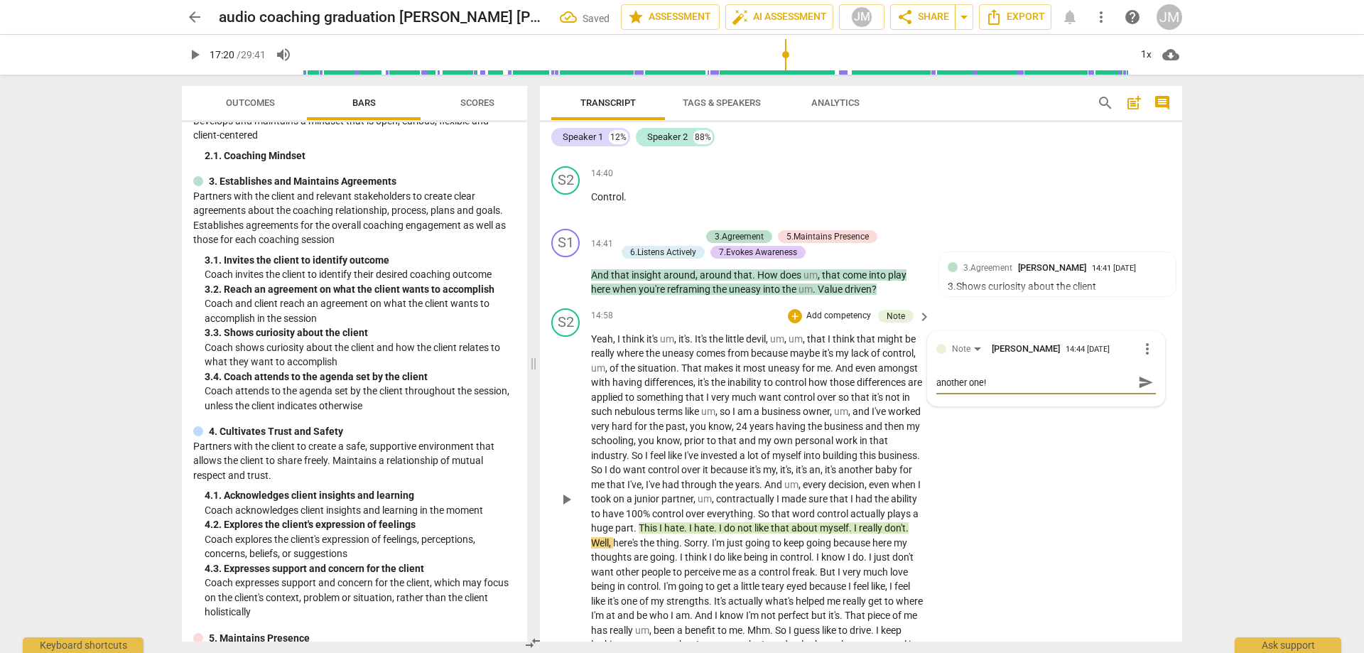
click at [1150, 391] on span "send" at bounding box center [1145, 382] width 21 height 17
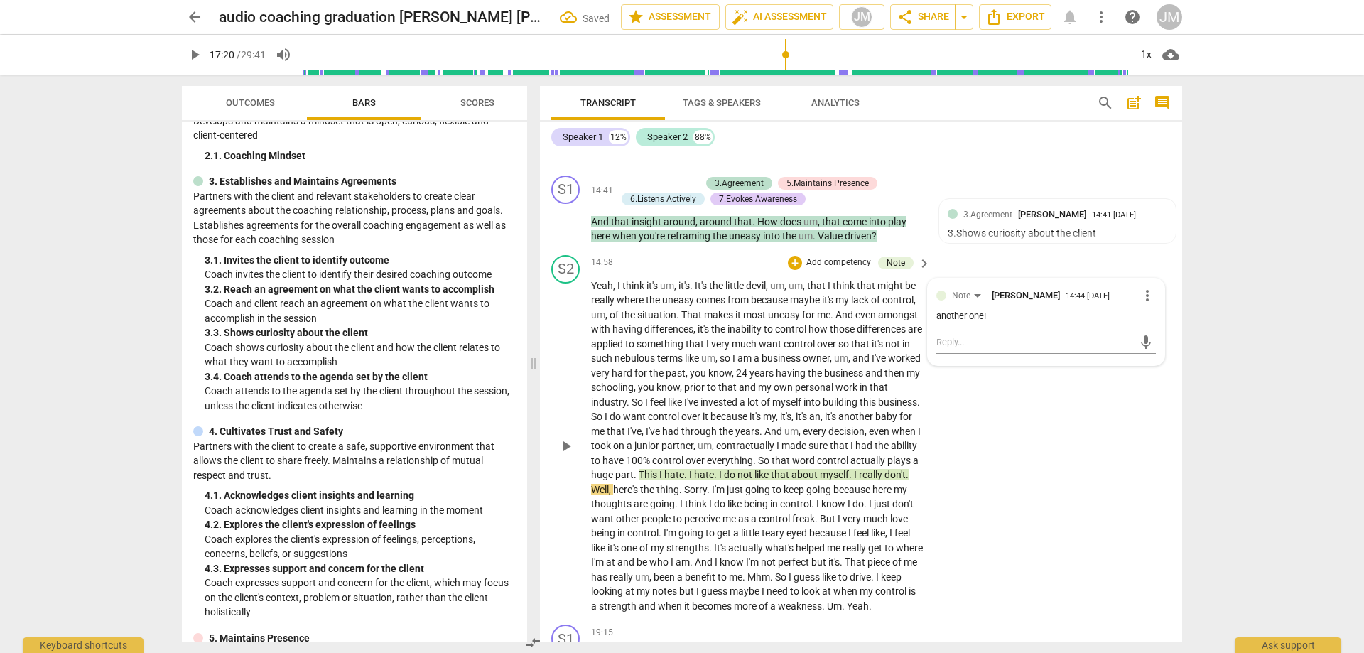
scroll to position [2876, 0]
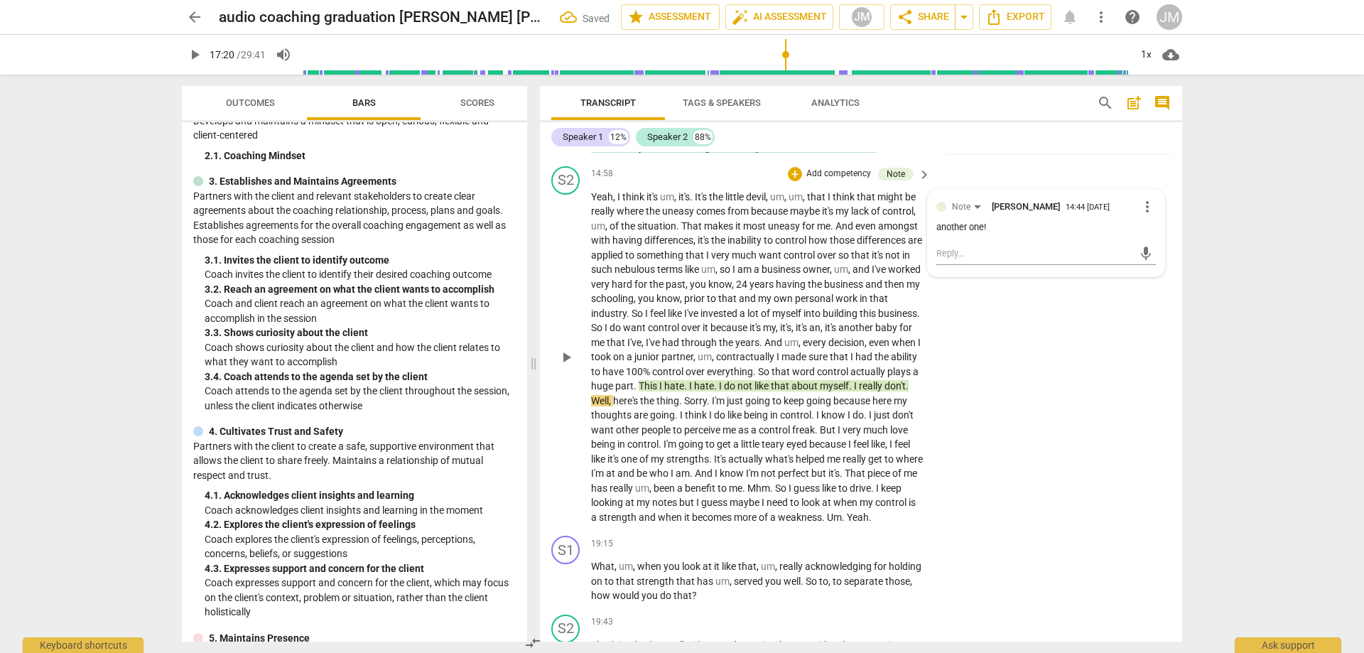
click at [566, 366] on span "play_arrow" at bounding box center [566, 357] width 17 height 17
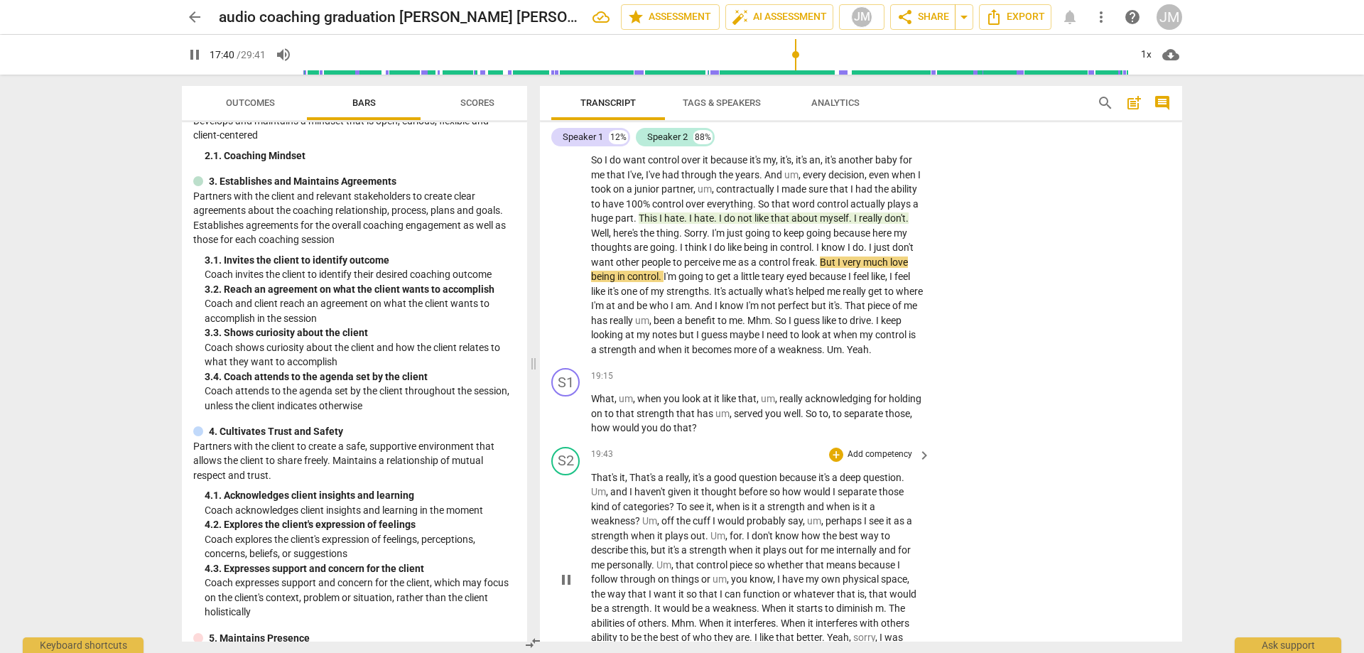
scroll to position [3019, 0]
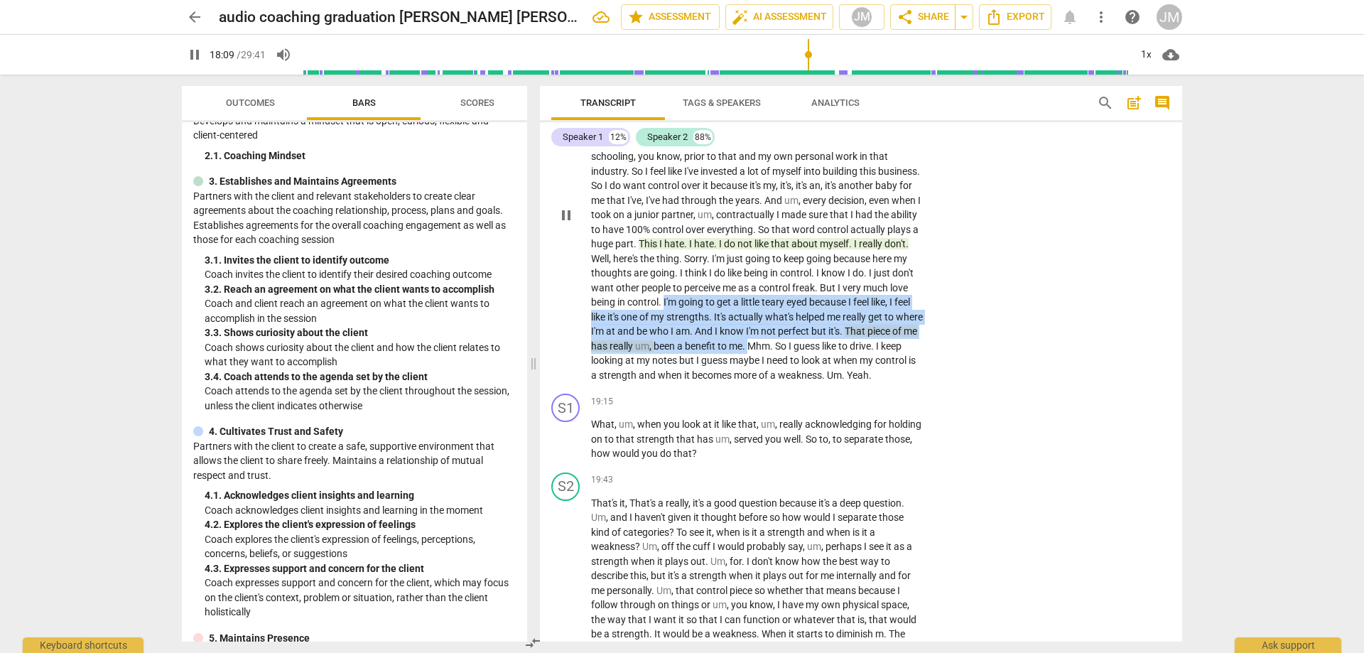
drag, startPoint x: 817, startPoint y: 314, endPoint x: 623, endPoint y: 371, distance: 202.1
click at [623, 371] on p "Yeah , I think it's um , it's . It's the little devil , um , um , that I think …" at bounding box center [757, 215] width 333 height 335
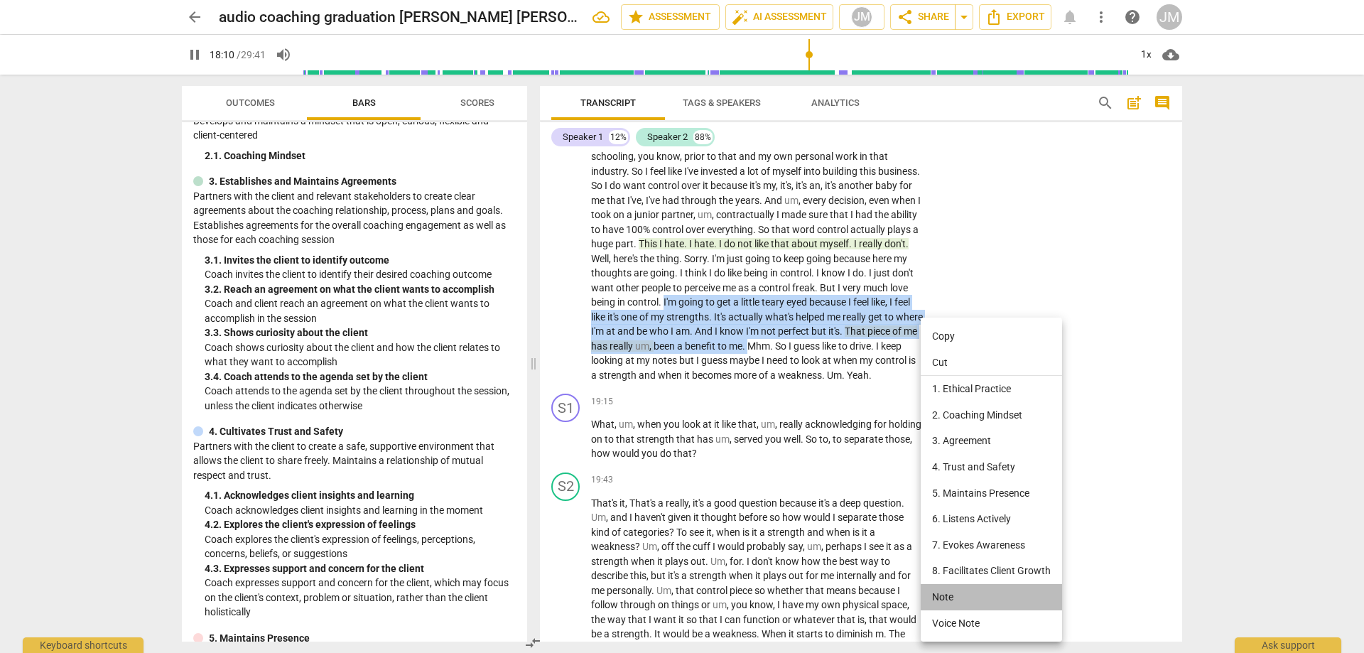
click at [961, 589] on li "Note" at bounding box center [991, 597] width 141 height 26
click at [961, 592] on li "Note" at bounding box center [991, 597] width 141 height 26
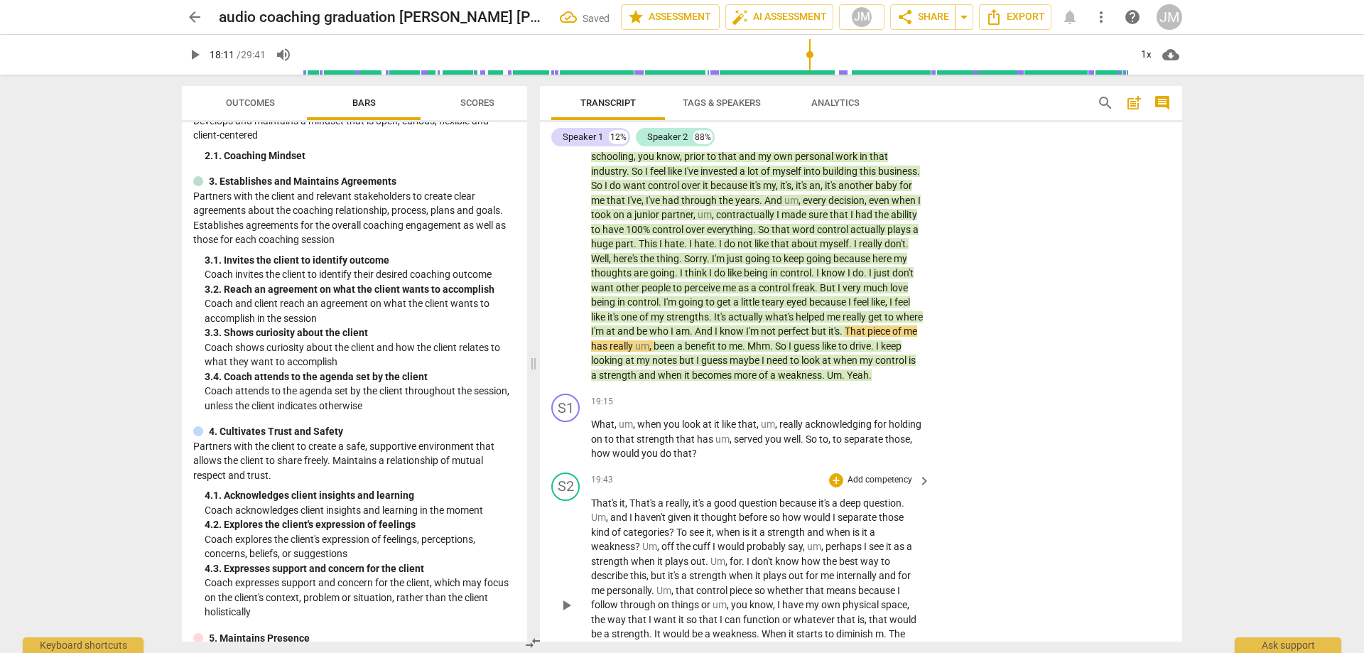
scroll to position [2734, 0]
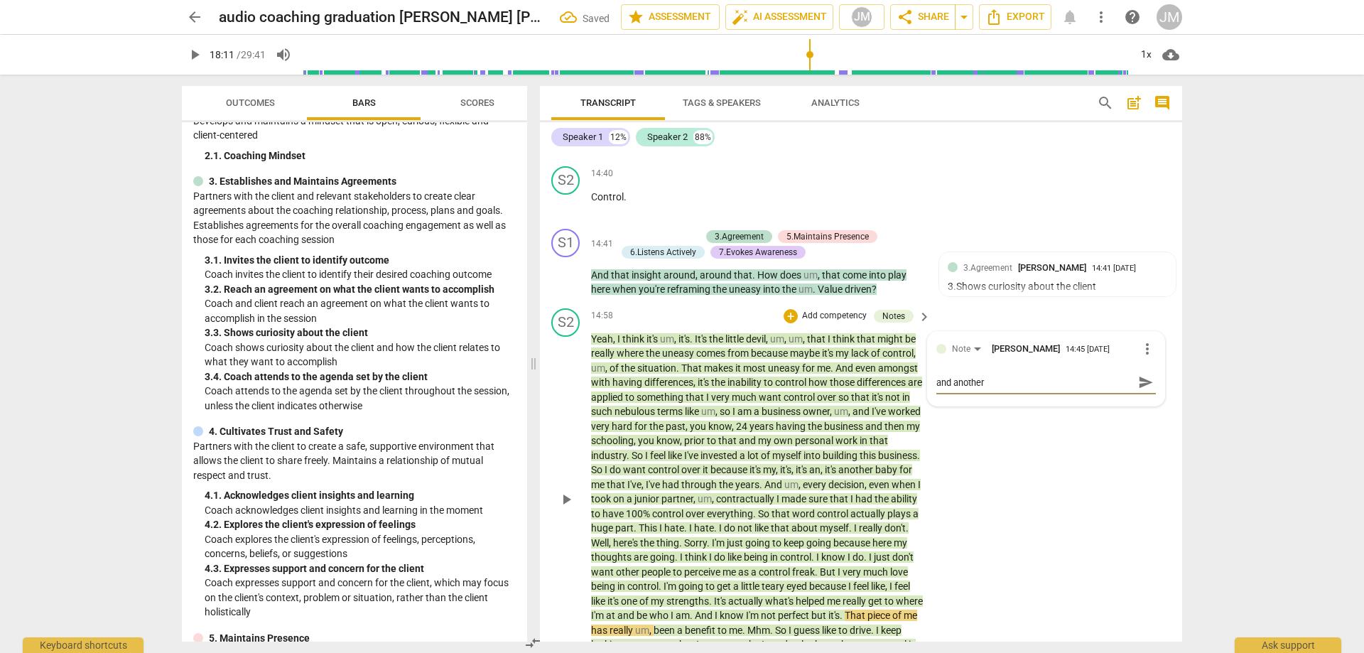
click at [1148, 390] on span "send" at bounding box center [1146, 382] width 16 height 16
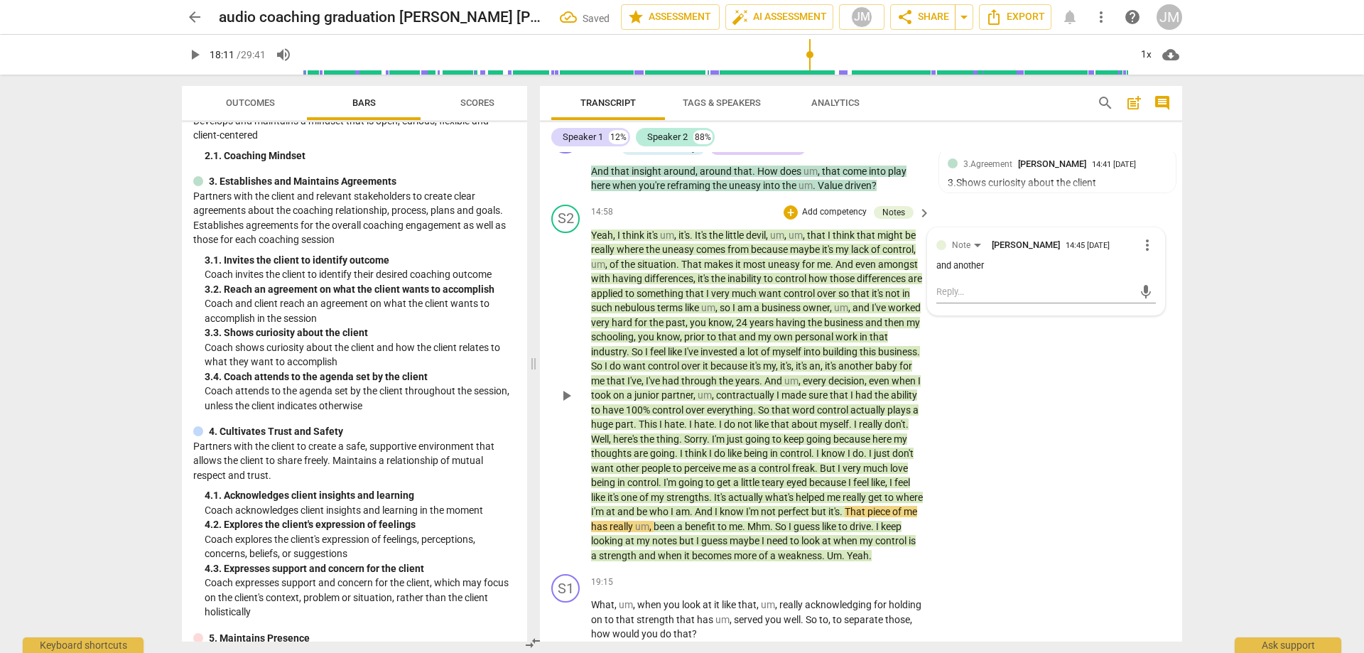
scroll to position [2947, 0]
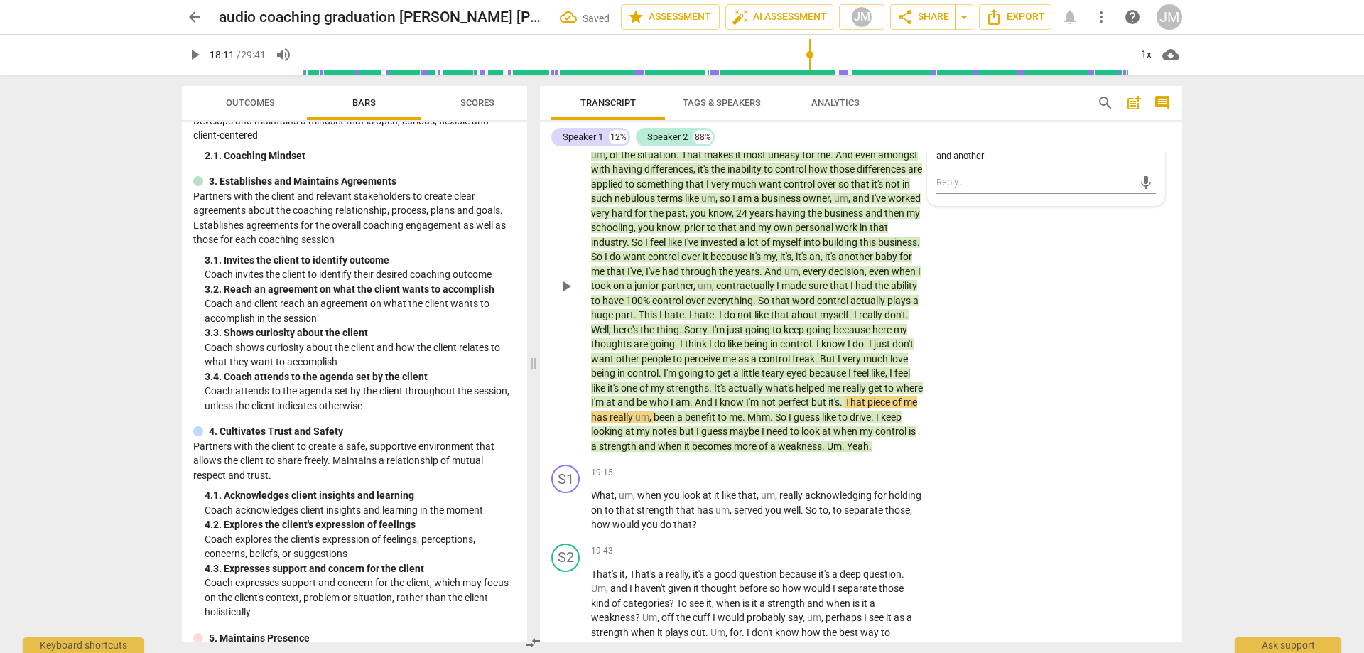
click at [994, 379] on div "S2 play_arrow pause 14:58 + Add competency Notes keyboard_arrow_right Yeah , I …" at bounding box center [861, 275] width 642 height 370
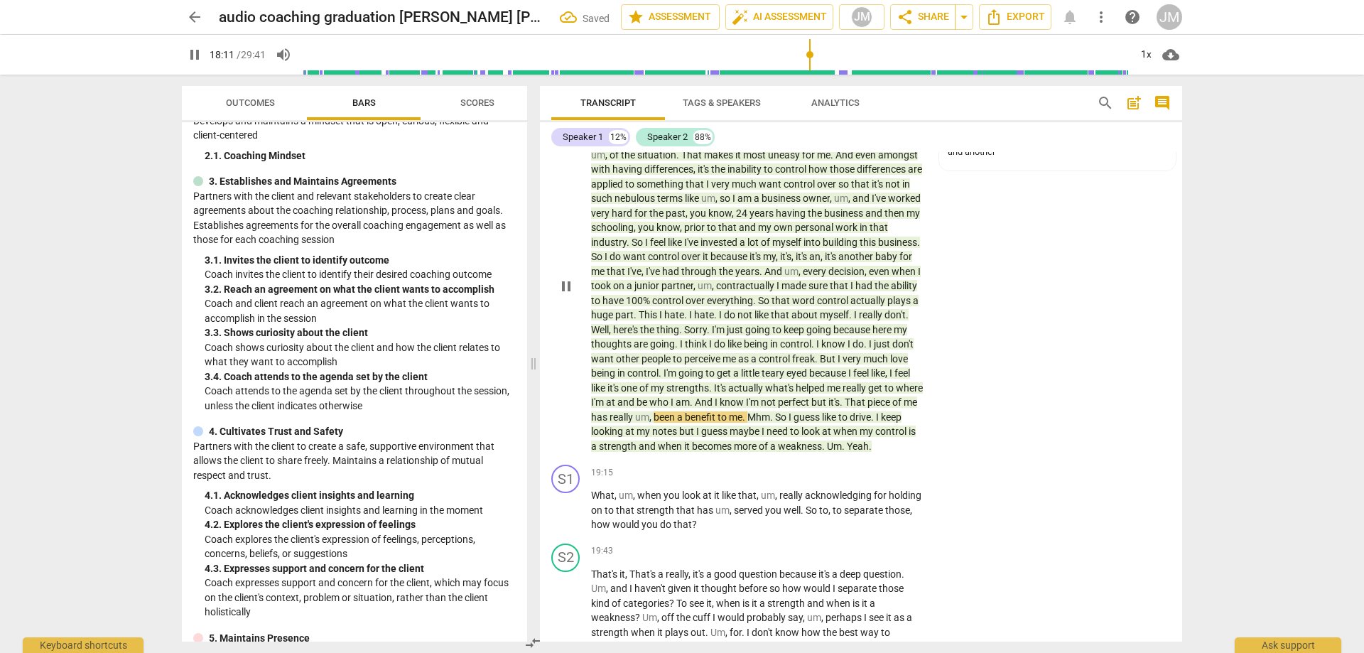
click at [821, 262] on span "an" at bounding box center [814, 256] width 11 height 11
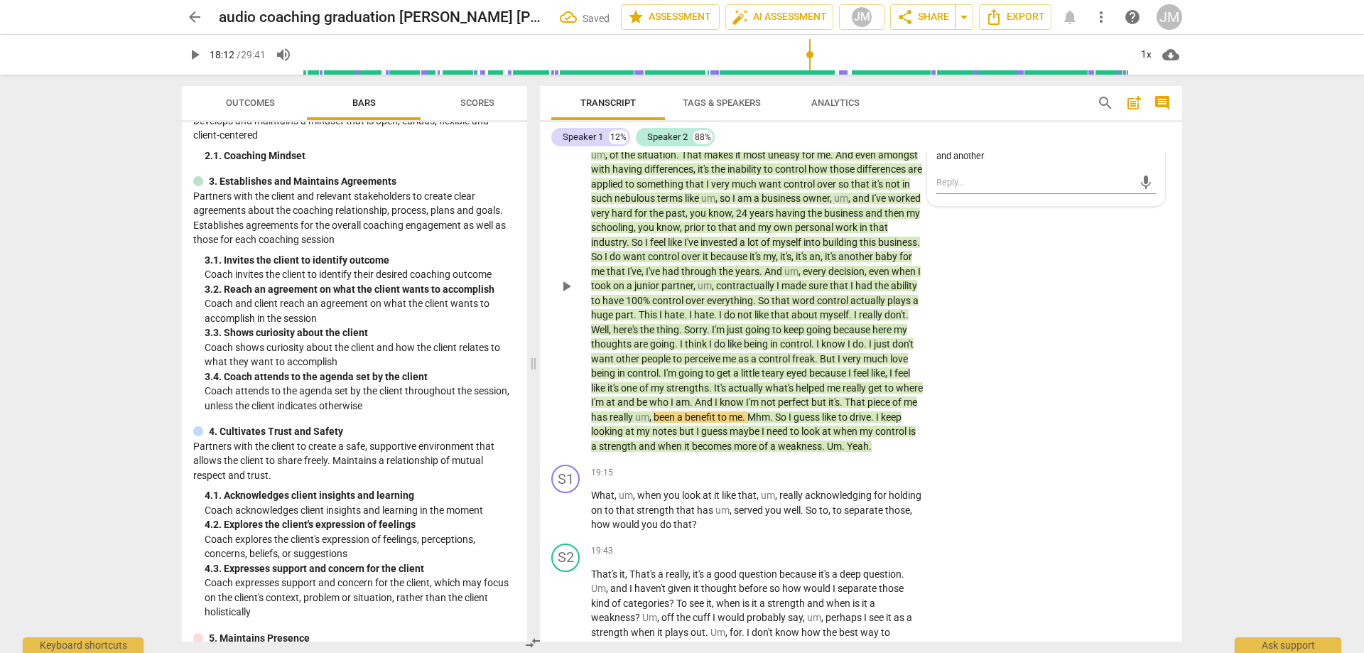
scroll to position [2734, 0]
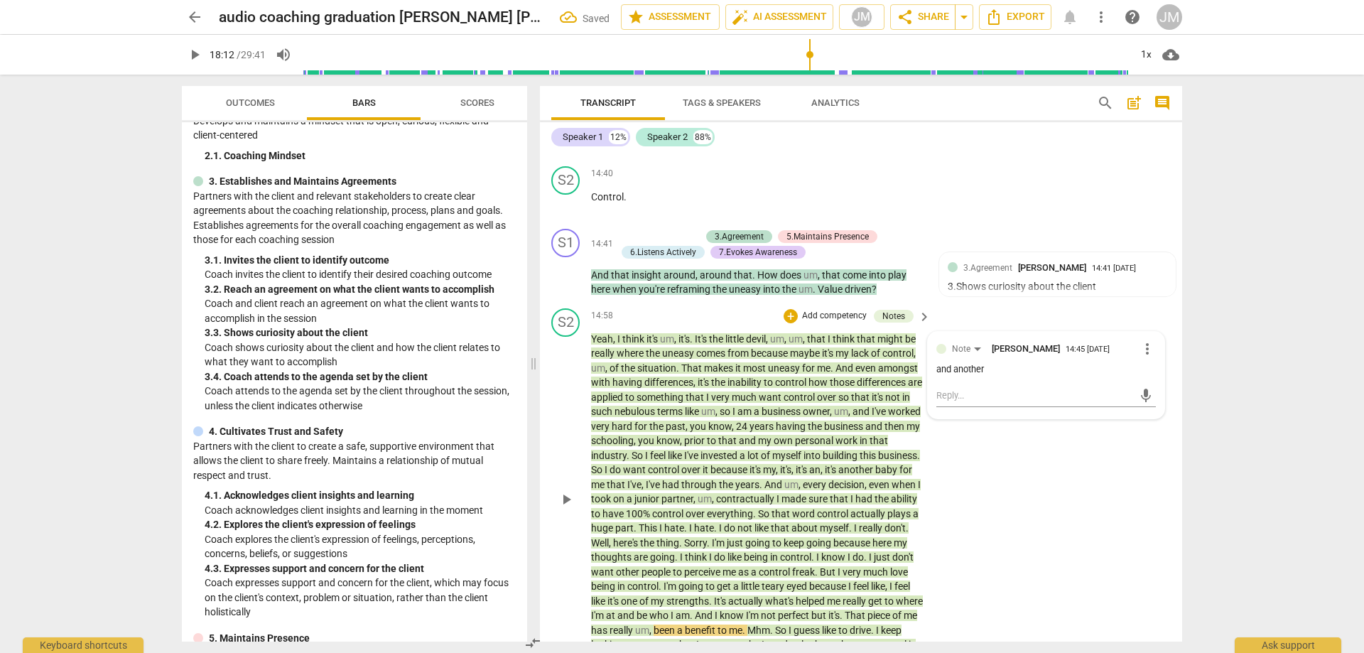
click at [1139, 357] on span "more_vert" at bounding box center [1147, 348] width 17 height 17
click at [1144, 395] on li "Delete" at bounding box center [1158, 390] width 49 height 27
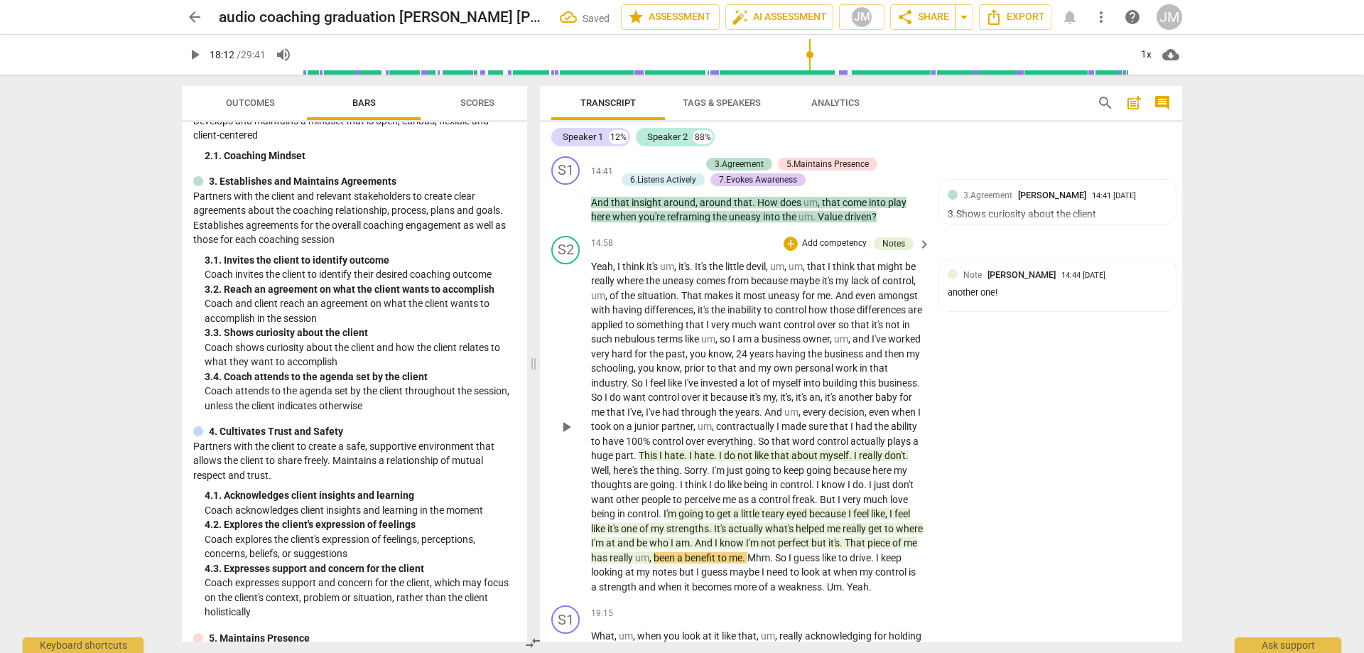
scroll to position [2876, 0]
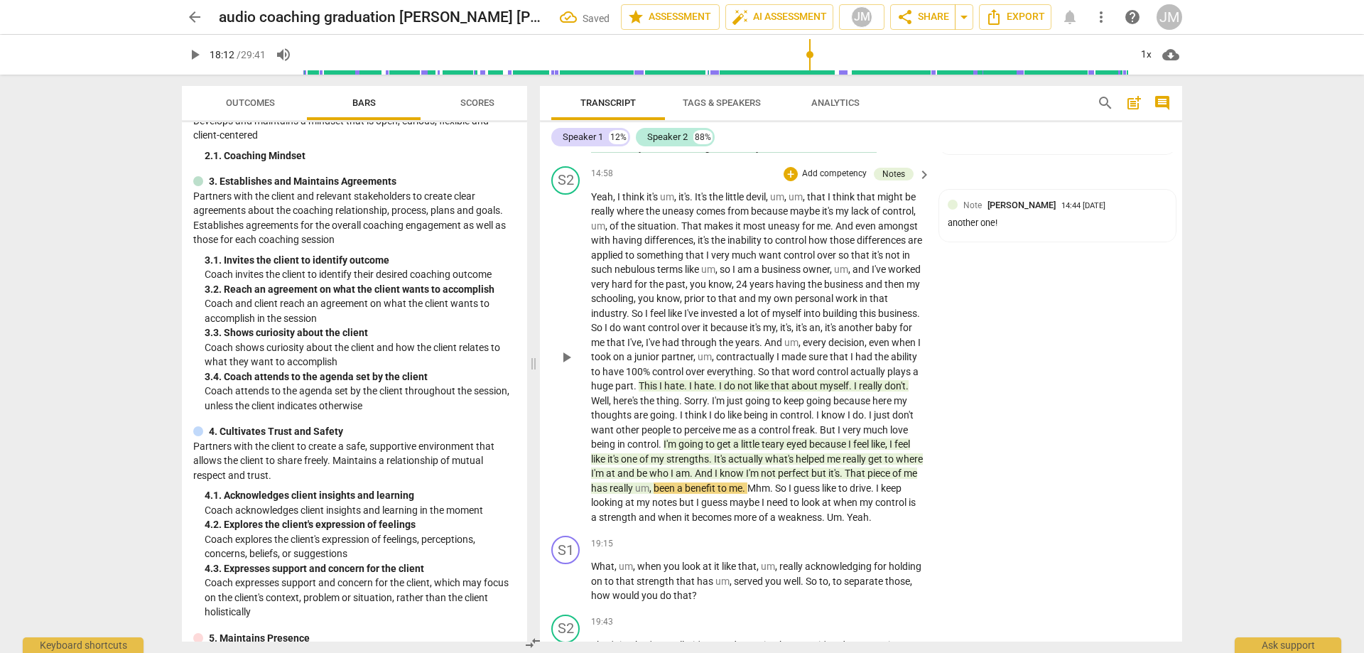
click at [1029, 431] on div "S2 play_arrow pause 14:58 + Add competency Notes keyboard_arrow_right Yeah , I …" at bounding box center [861, 346] width 642 height 370
click at [679, 450] on span "I'm" at bounding box center [671, 443] width 15 height 11
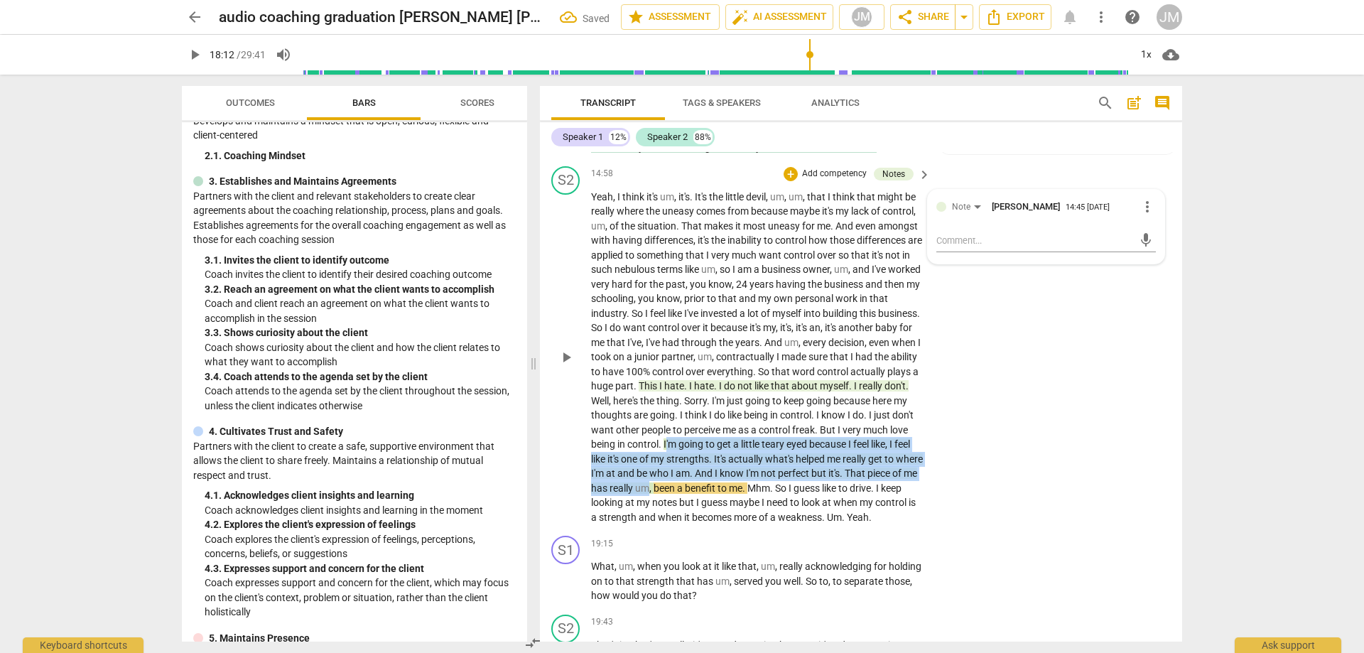
drag, startPoint x: 819, startPoint y: 456, endPoint x: 853, endPoint y: 503, distance: 58.4
click at [853, 503] on p "Yeah , I think it's um , it's . It's the little devil , um , um , that I think …" at bounding box center [757, 357] width 333 height 335
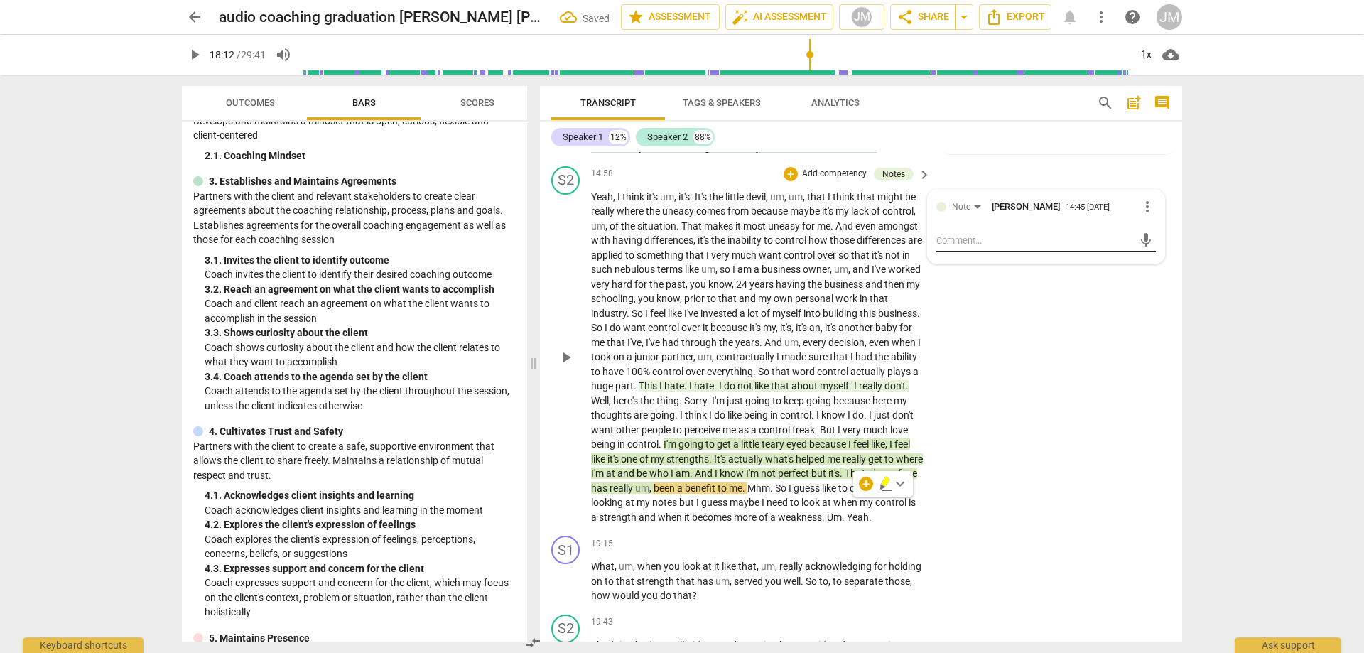
click at [1015, 247] on textarea at bounding box center [1035, 241] width 197 height 14
click at [1138, 248] on span "send" at bounding box center [1146, 240] width 16 height 16
click at [1085, 427] on div "S2 play_arrow pause 14:58 + Add competency Notes keyboard_arrow_right Yeah , I …" at bounding box center [861, 346] width 642 height 370
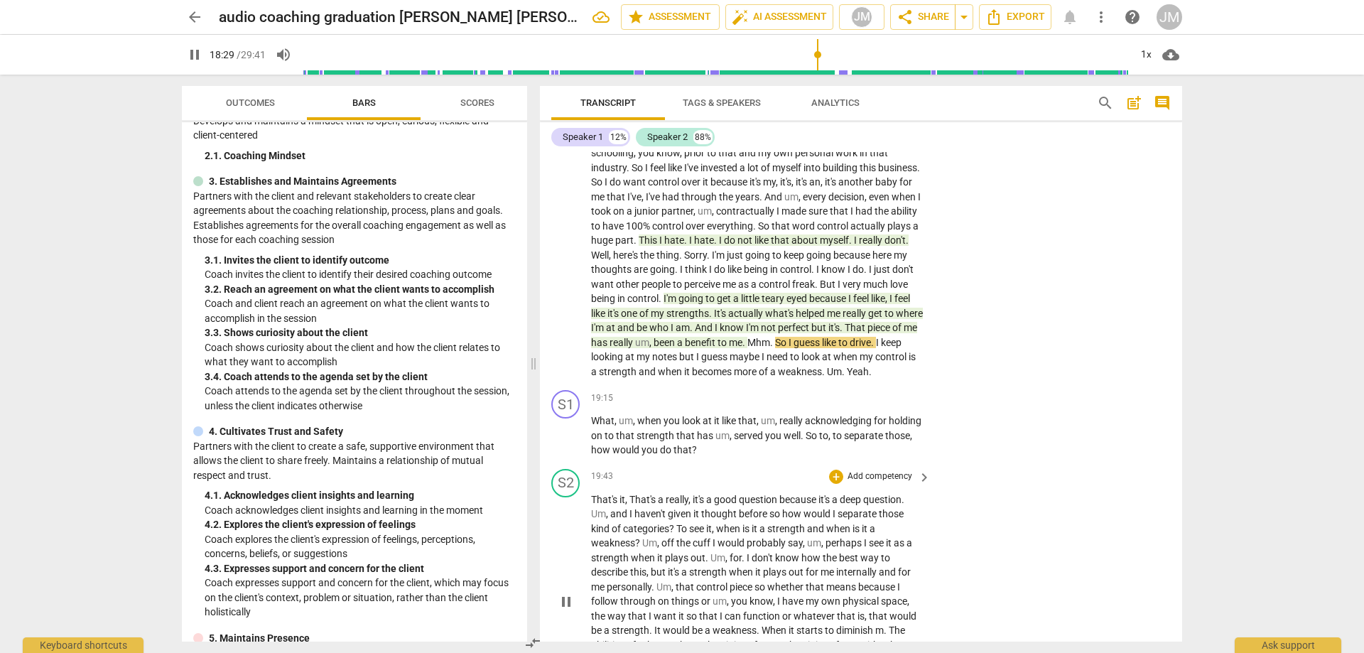
scroll to position [2947, 0]
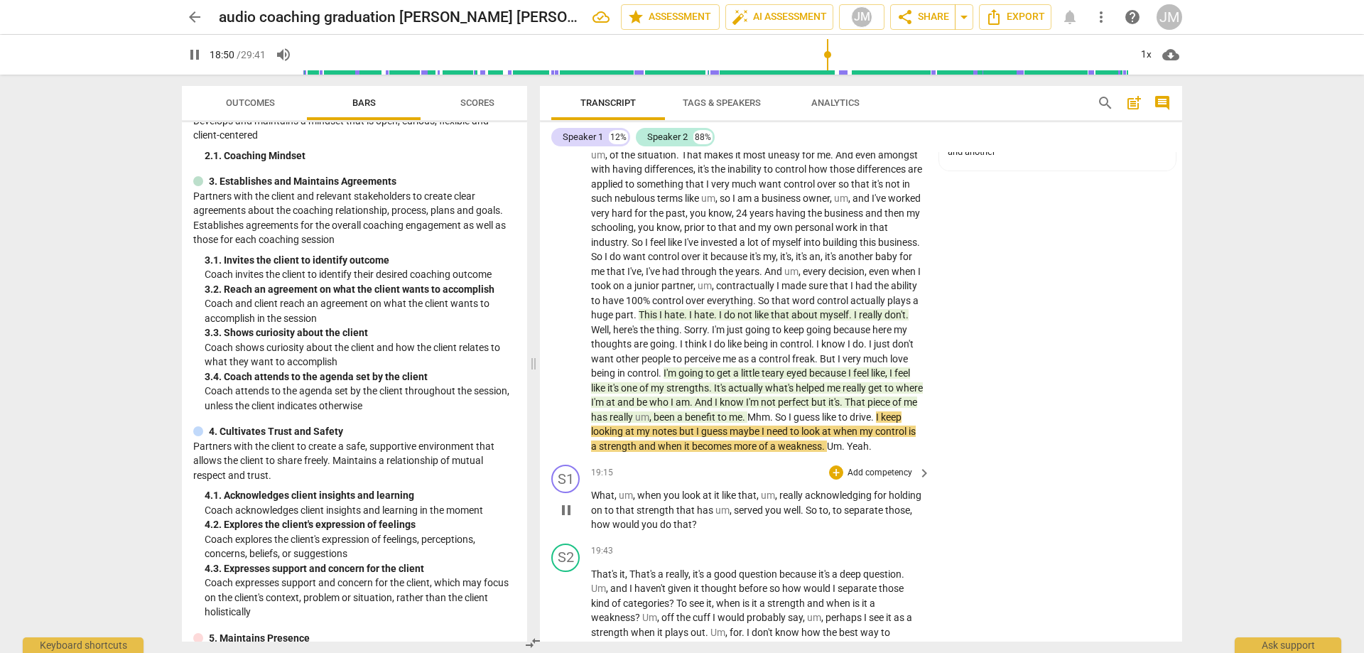
drag, startPoint x: 590, startPoint y: 522, endPoint x: 740, endPoint y: 554, distance: 154.0
click at [740, 538] on div "S1 play_arrow pause 19:15 + Add competency keyboard_arrow_right What , um , whe…" at bounding box center [861, 498] width 642 height 79
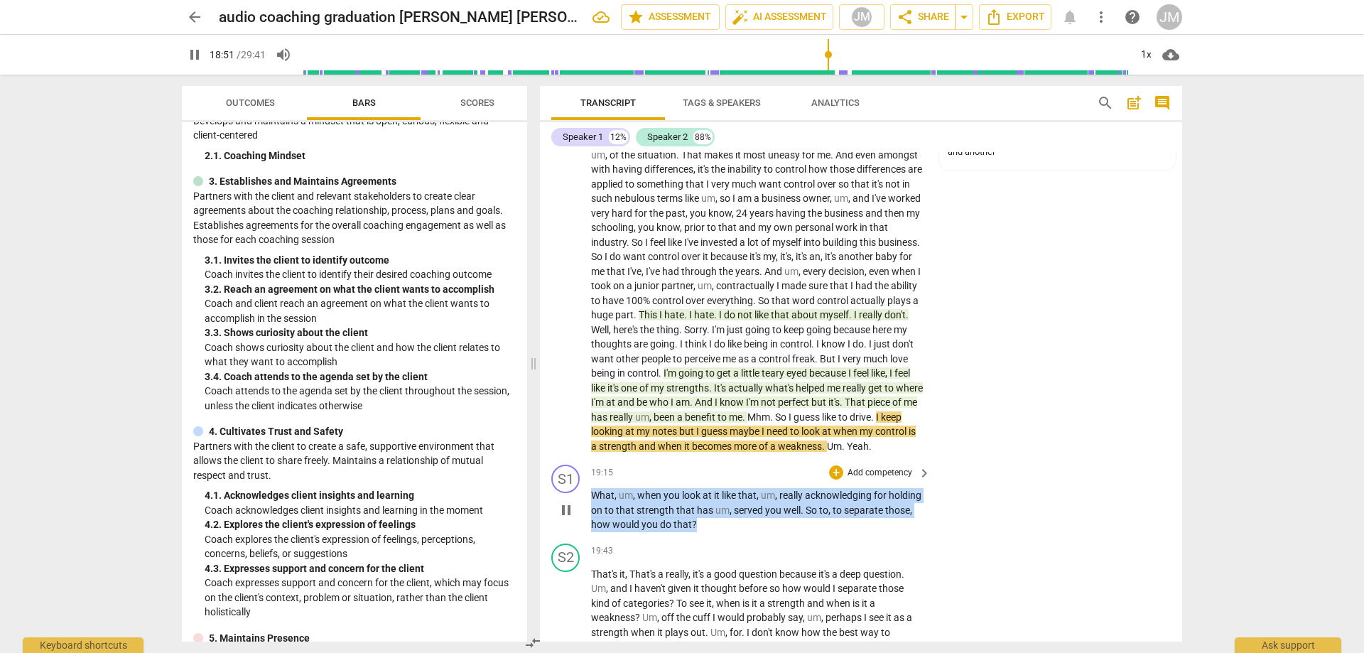
drag, startPoint x: 724, startPoint y: 555, endPoint x: 588, endPoint y: 529, distance: 138.8
click at [588, 529] on div "S1 play_arrow pause 19:15 + Add competency keyboard_arrow_right What , um , whe…" at bounding box center [861, 498] width 642 height 79
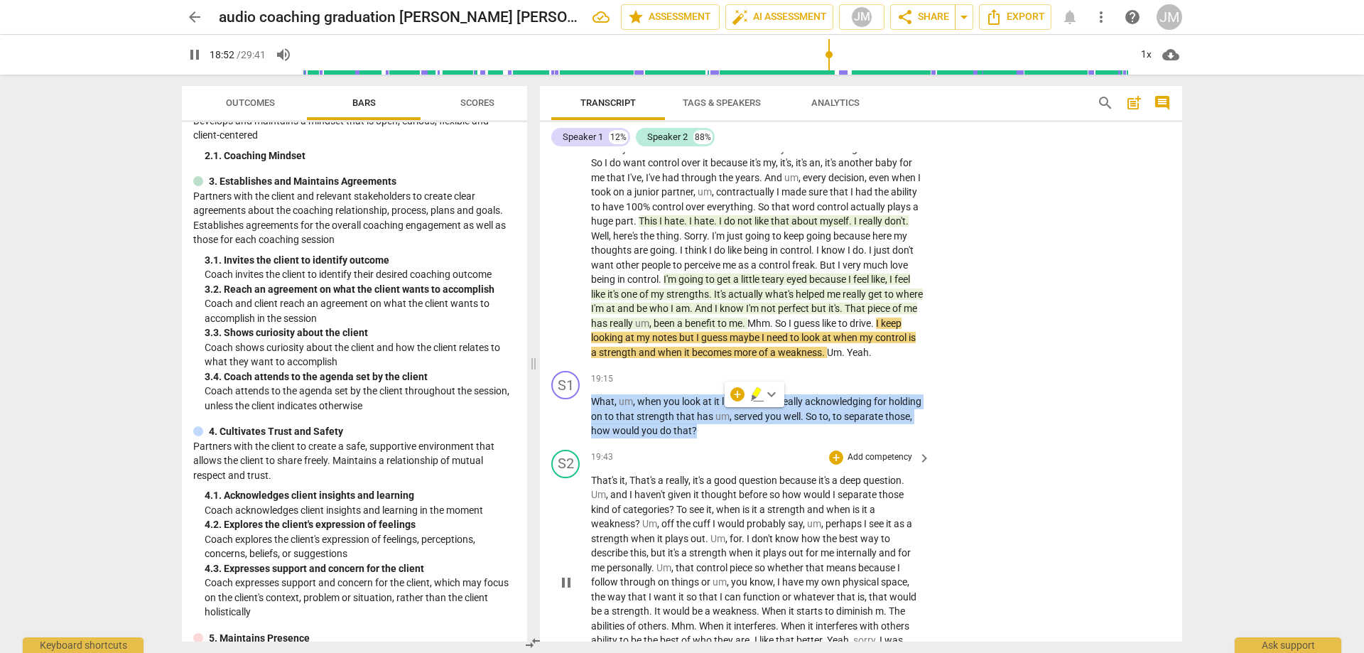
scroll to position [3090, 0]
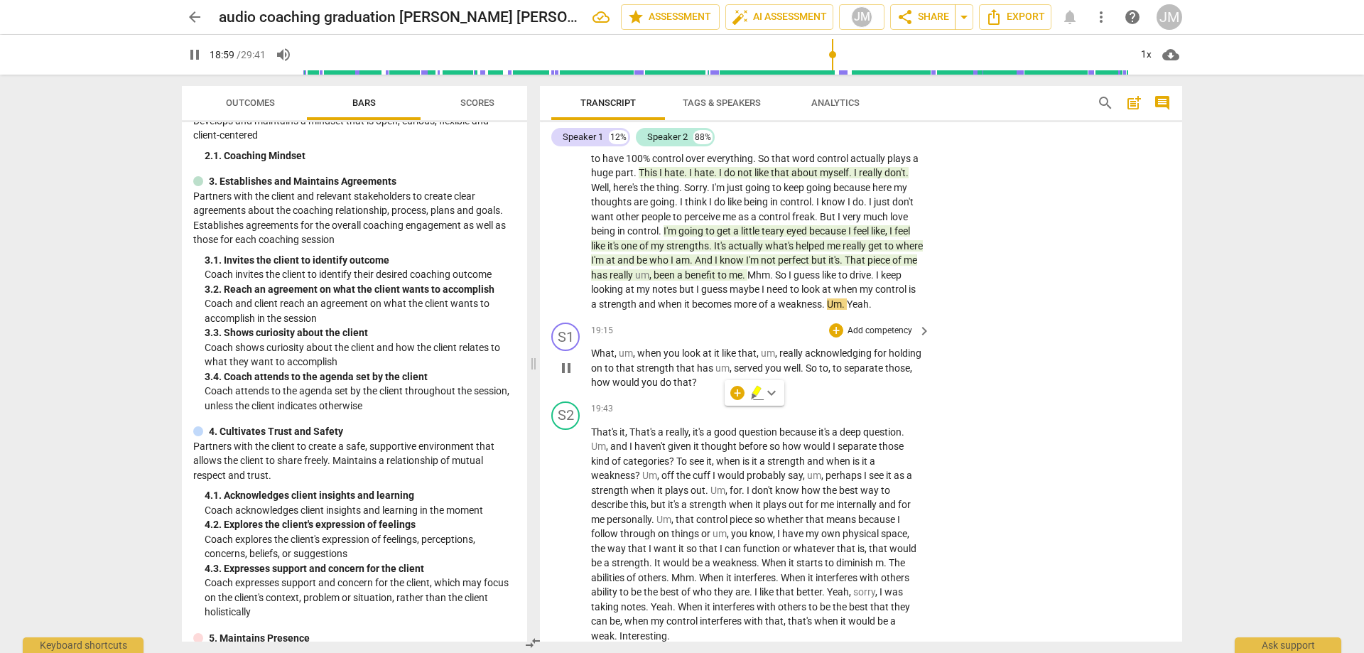
click at [1025, 347] on div "S1 play_arrow pause 19:15 + Add competency keyboard_arrow_right What , um , whe…" at bounding box center [861, 356] width 642 height 79
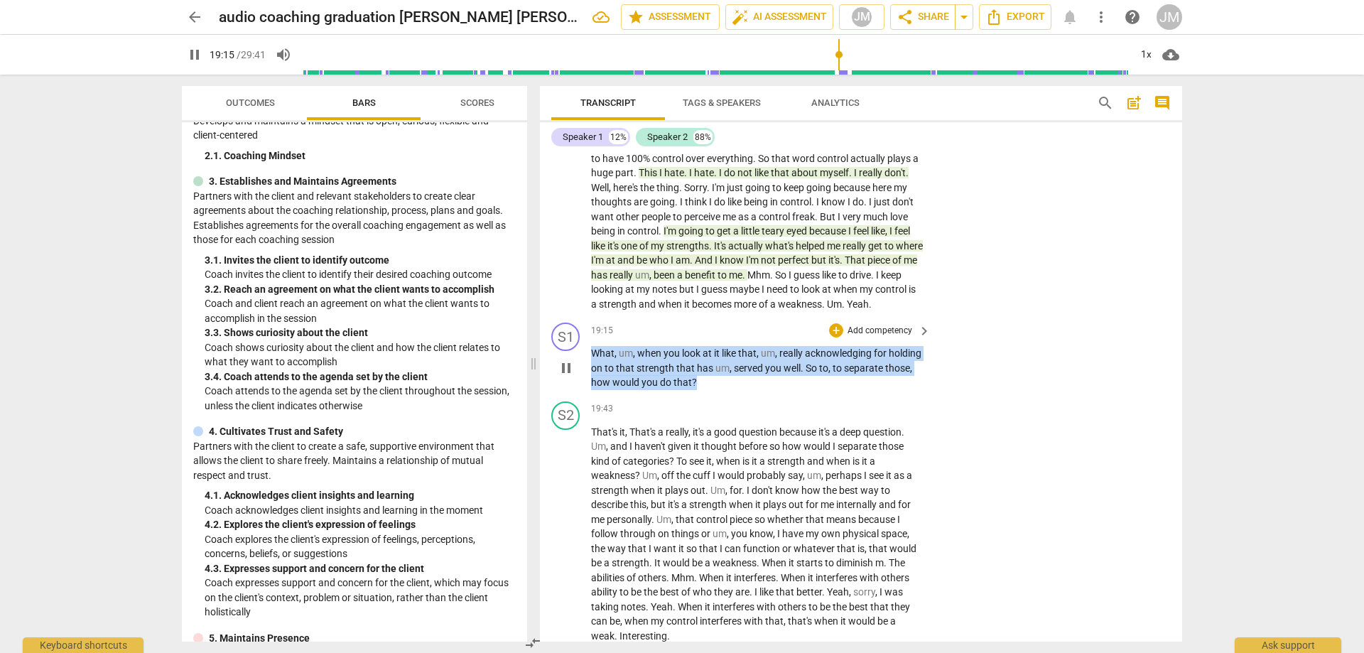
drag, startPoint x: 593, startPoint y: 379, endPoint x: 738, endPoint y: 420, distance: 150.5
click at [738, 396] on div "S1 play_arrow pause 19:15 + Add competency keyboard_arrow_right What , um , whe…" at bounding box center [861, 356] width 642 height 79
click at [833, 338] on div "+" at bounding box center [836, 330] width 14 height 14
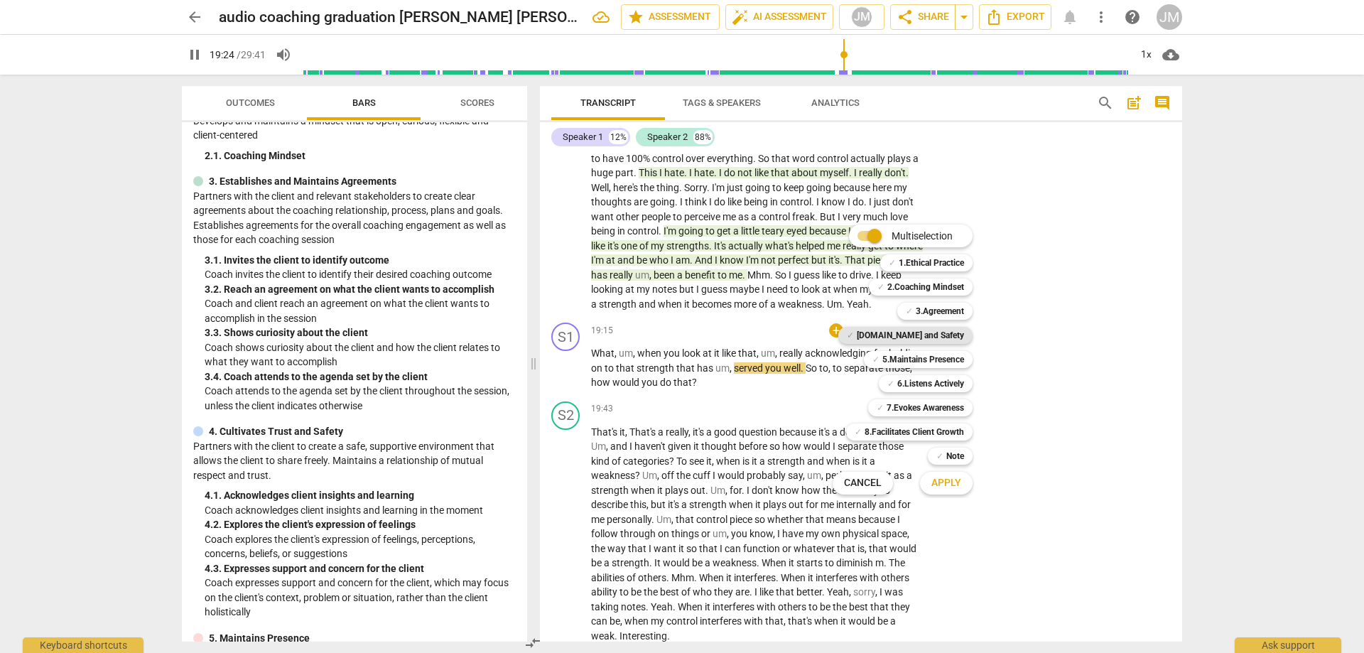
click at [943, 330] on b "[DOMAIN_NAME] and Safety" at bounding box center [910, 335] width 107 height 17
click at [943, 306] on b "3.Agreement" at bounding box center [940, 311] width 48 height 17
click at [943, 358] on b "5.Maintains Presence" at bounding box center [924, 359] width 82 height 17
click at [942, 378] on b "6.Listens Actively" at bounding box center [930, 383] width 67 height 17
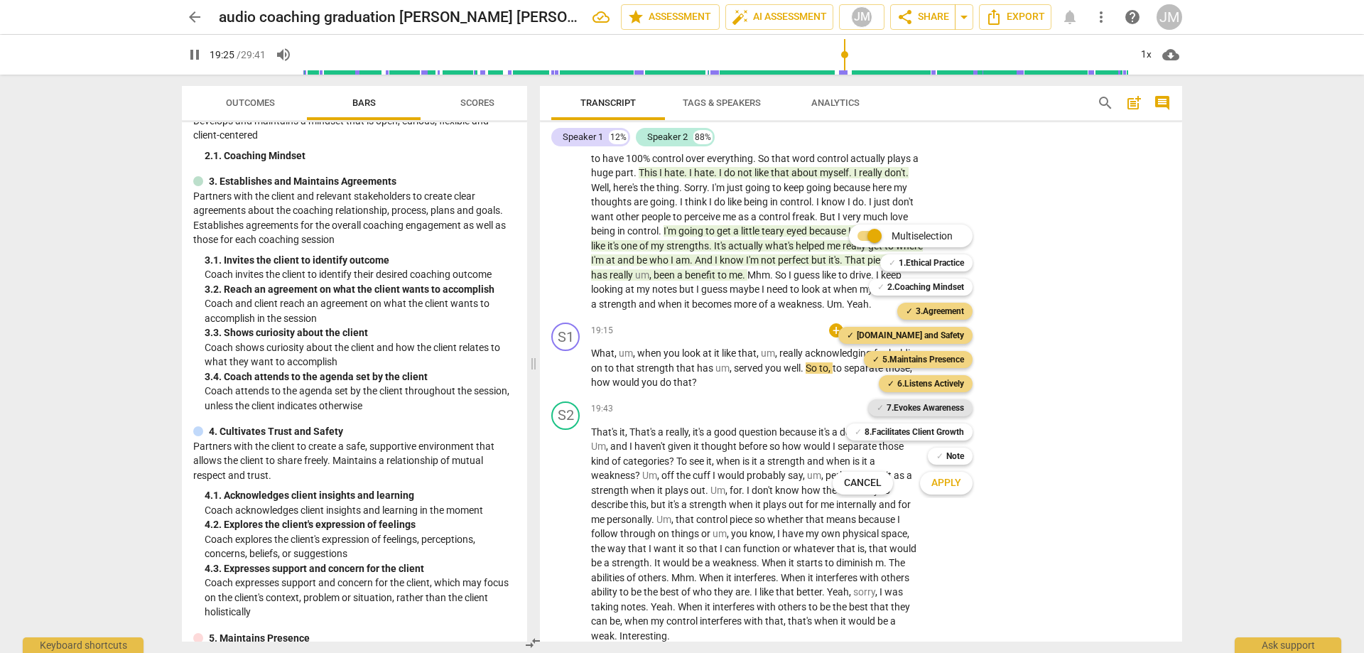
click at [942, 410] on b "7.Evokes Awareness" at bounding box center [925, 407] width 77 height 17
click at [959, 490] on span "Apply" at bounding box center [947, 483] width 30 height 14
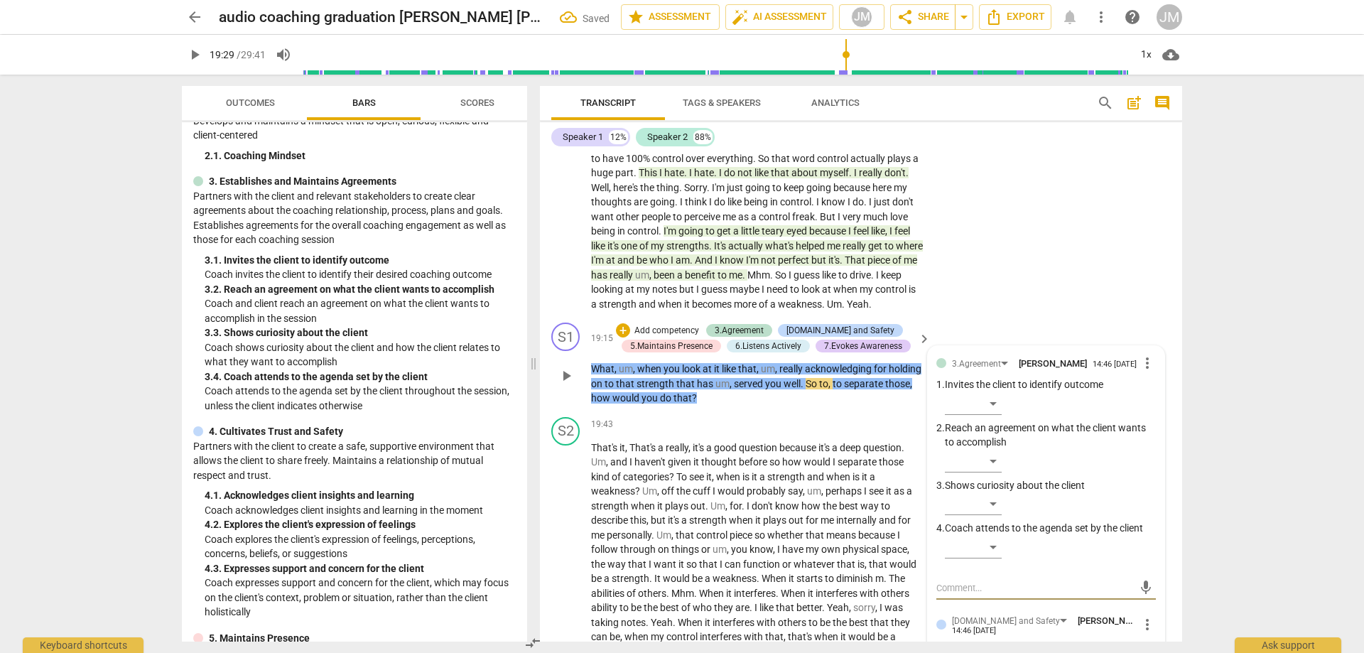
scroll to position [3161, 0]
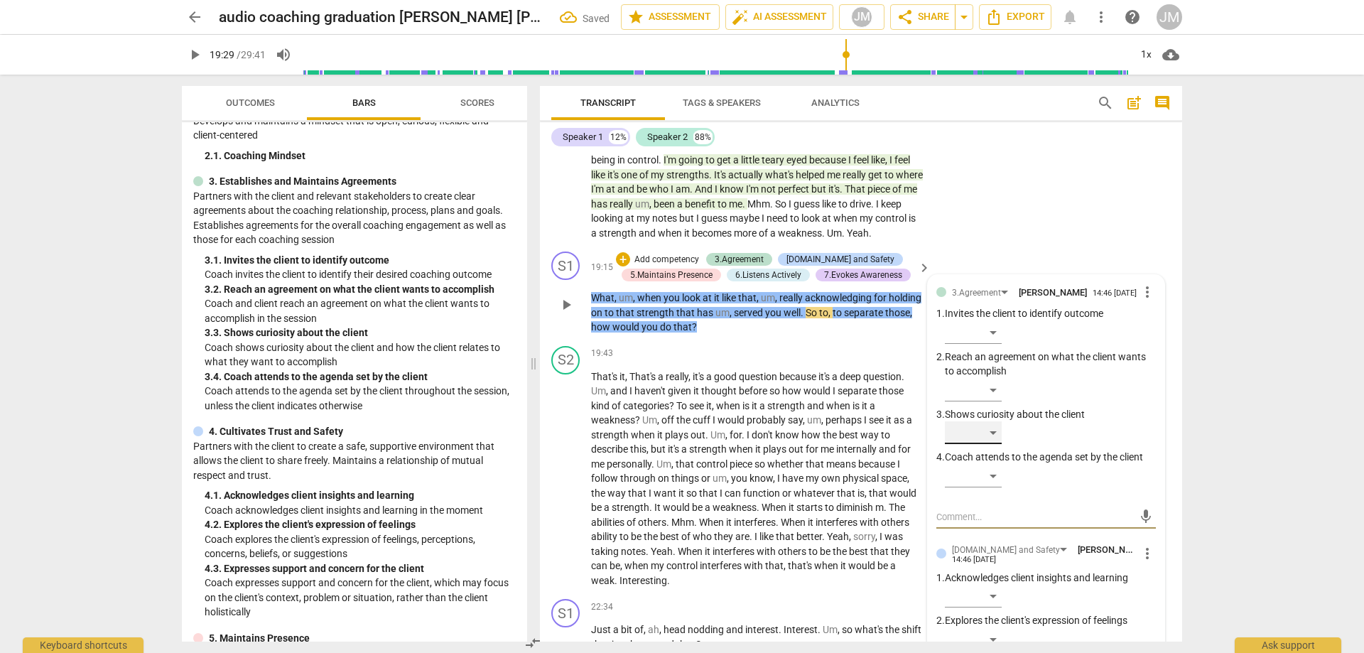
click at [993, 444] on div "​" at bounding box center [973, 432] width 57 height 23
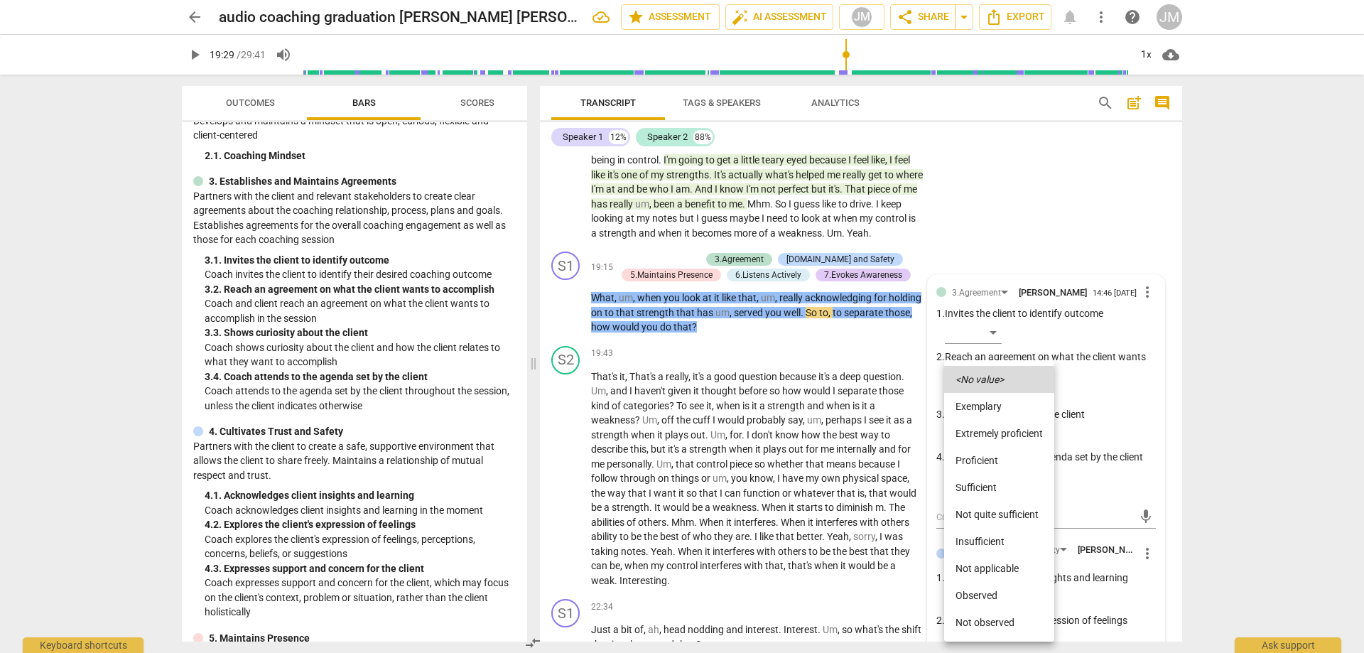
click at [998, 455] on li "Proficient" at bounding box center [999, 460] width 110 height 27
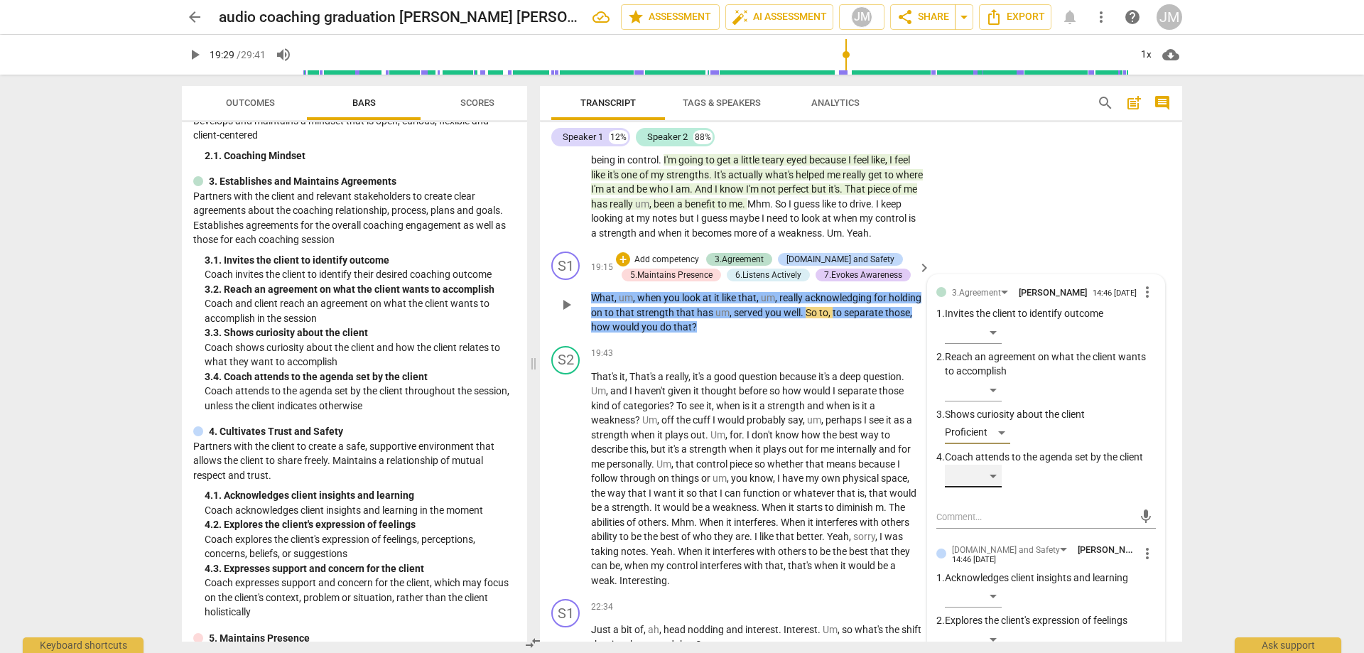
click at [998, 487] on div "​" at bounding box center [973, 476] width 57 height 23
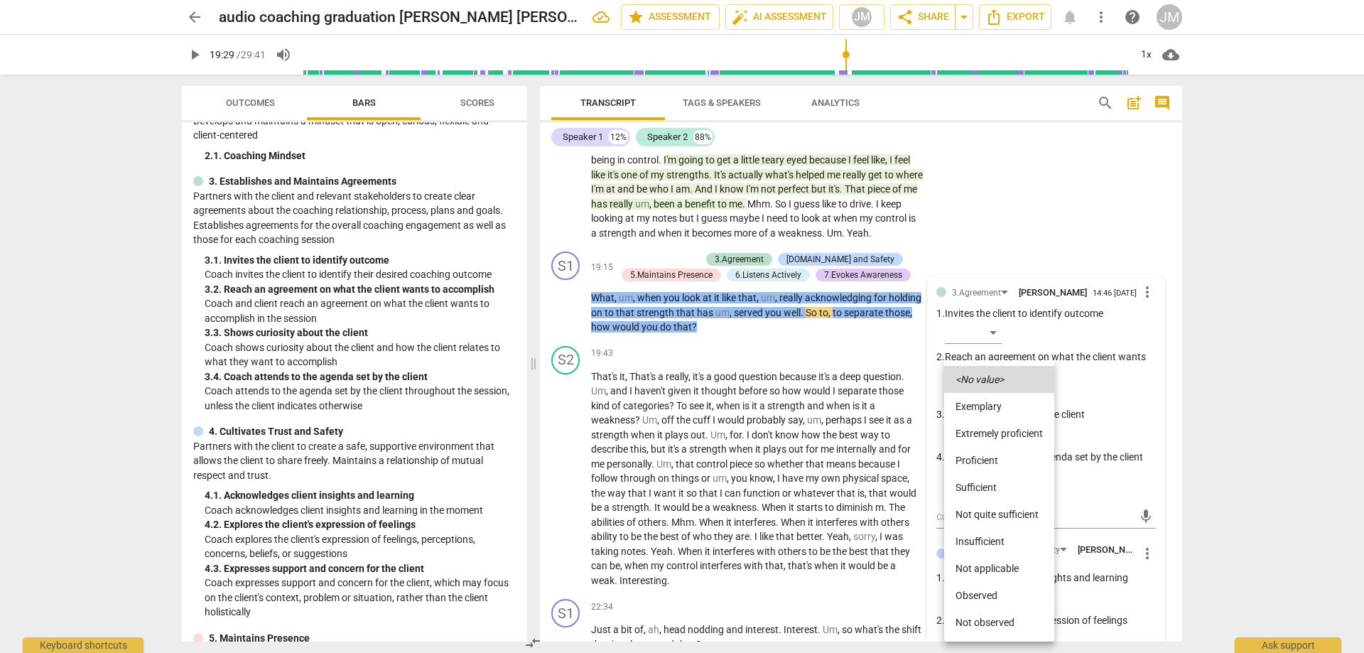
click at [1006, 448] on li "Proficient" at bounding box center [999, 460] width 110 height 27
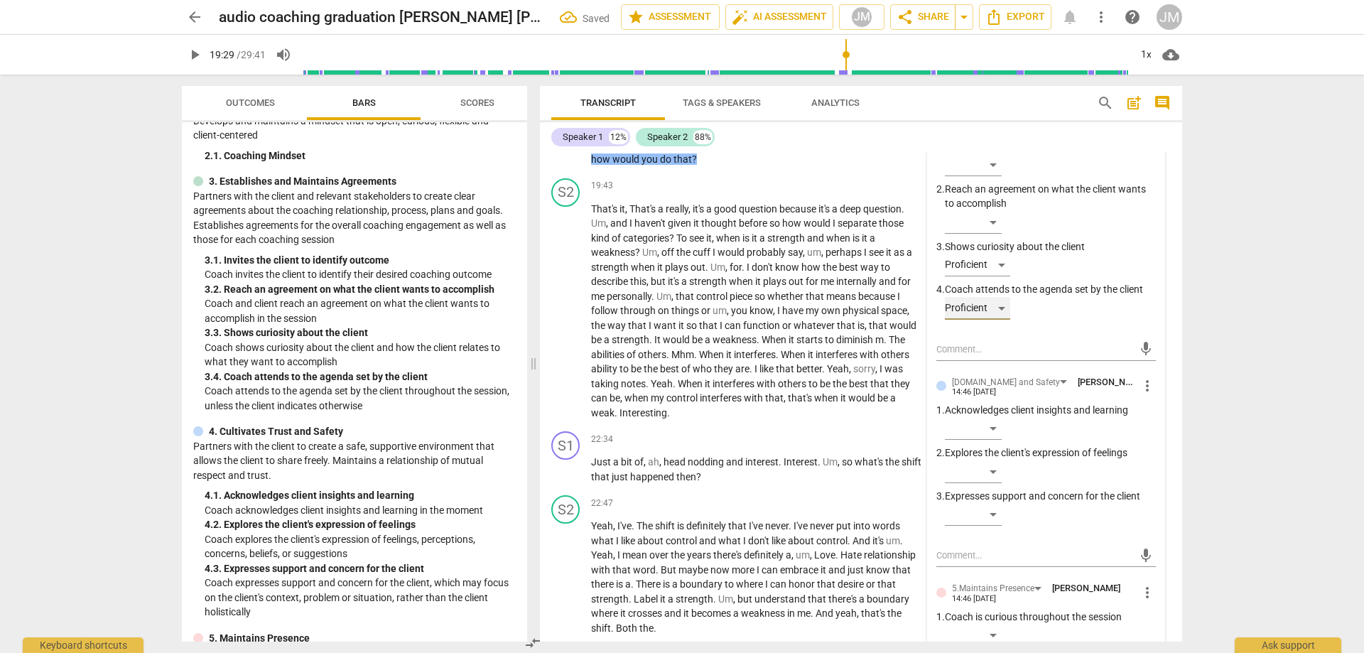
scroll to position [3303, 0]
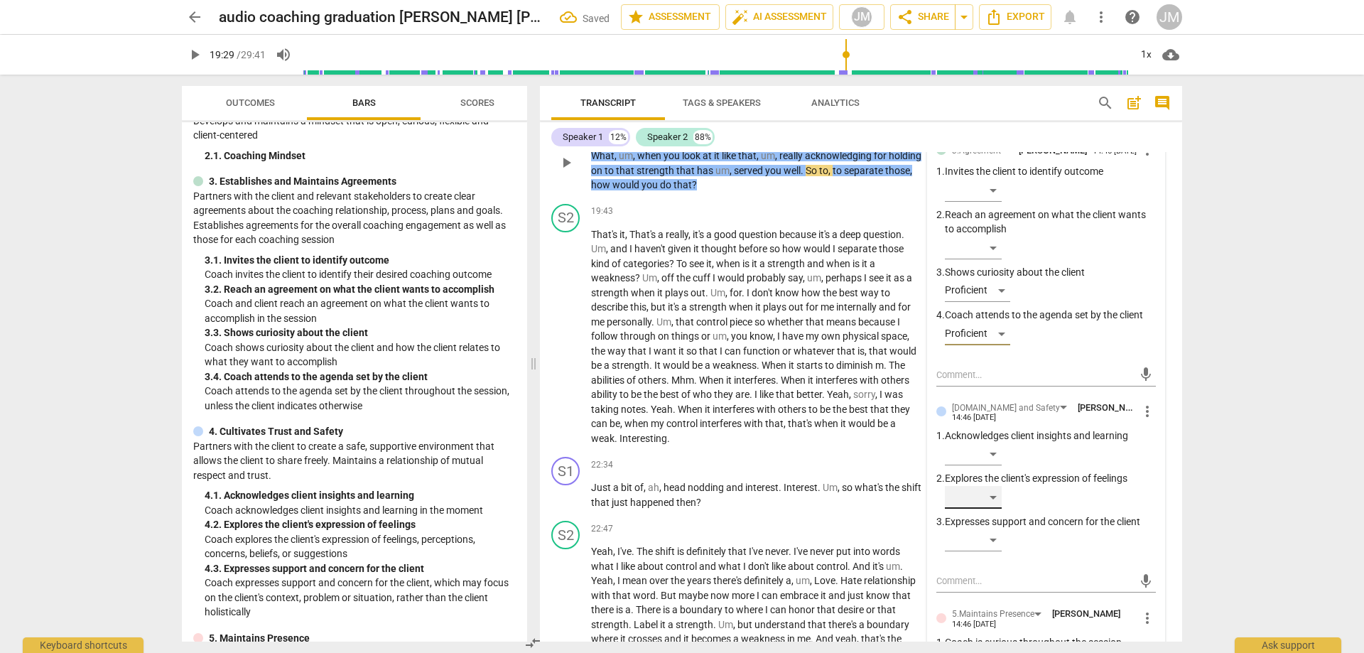
click at [997, 509] on div "​" at bounding box center [973, 497] width 57 height 23
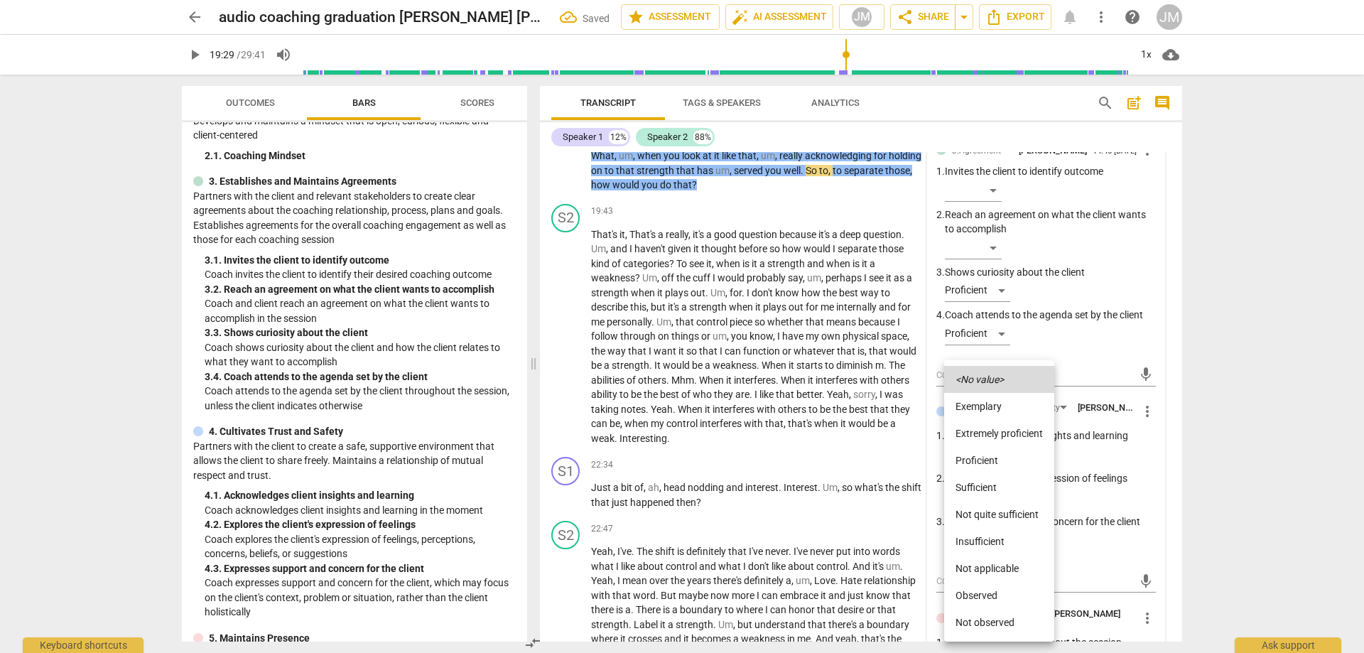
click at [999, 543] on li "Insufficient" at bounding box center [999, 541] width 110 height 27
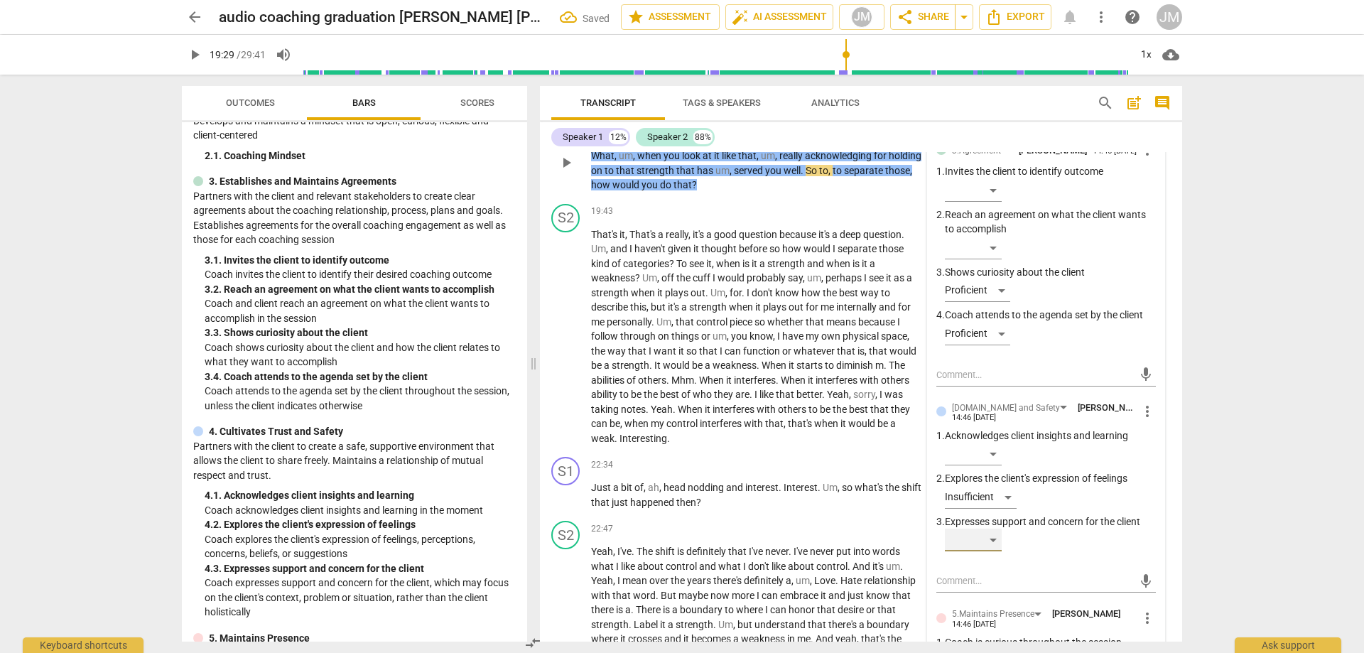
click at [997, 551] on div "​" at bounding box center [973, 540] width 57 height 23
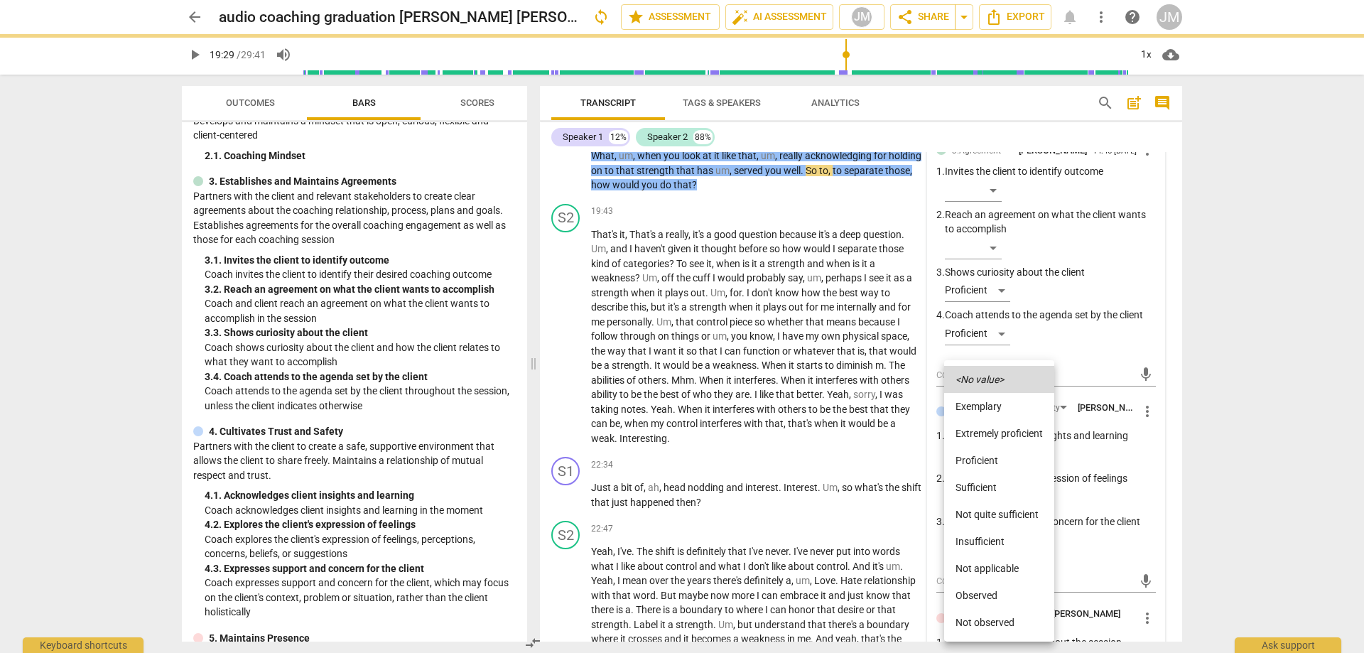
click at [1003, 533] on li "Insufficient" at bounding box center [999, 541] width 110 height 27
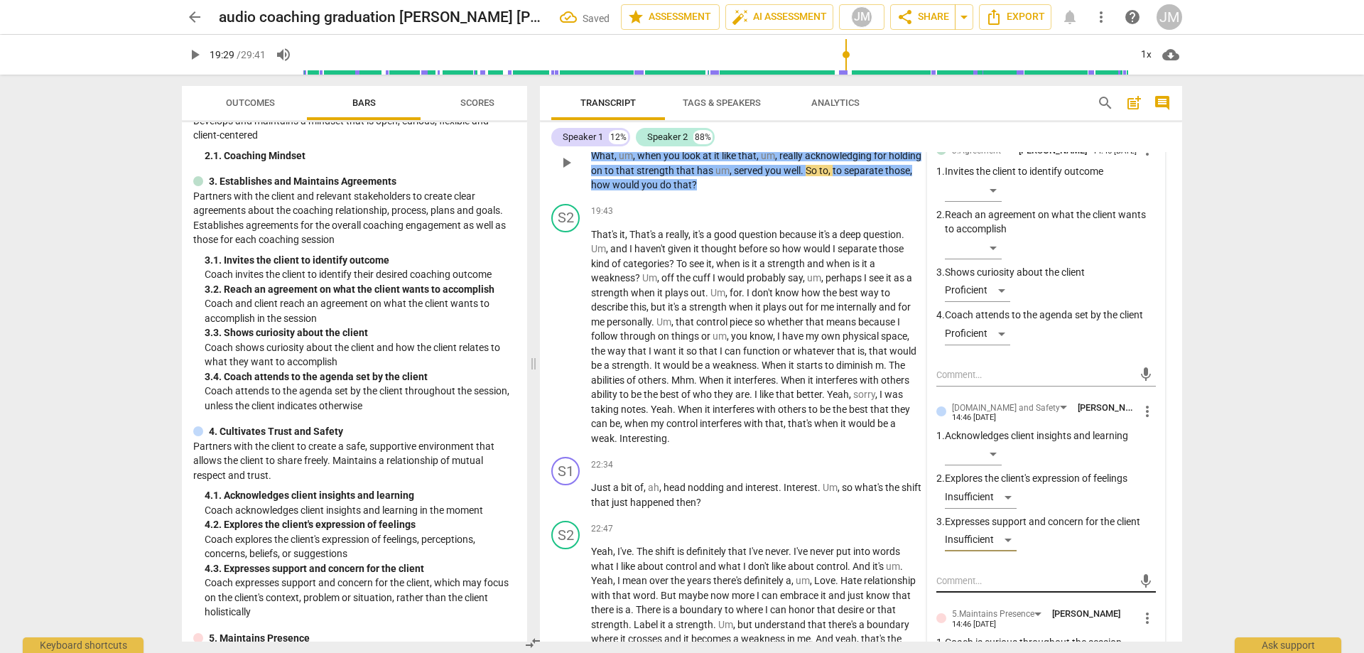
click at [1030, 588] on textarea at bounding box center [1035, 581] width 197 height 14
click at [996, 465] on div "​" at bounding box center [973, 454] width 57 height 23
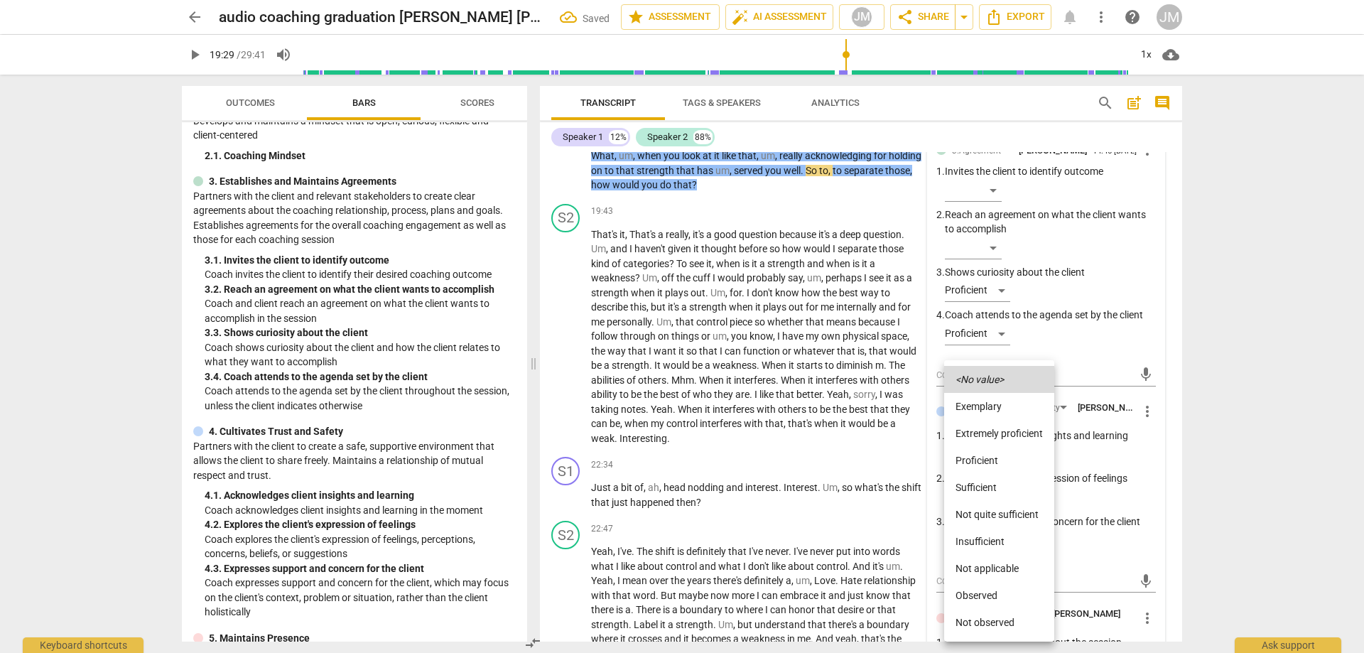
click at [997, 484] on li "Sufficient" at bounding box center [999, 487] width 110 height 27
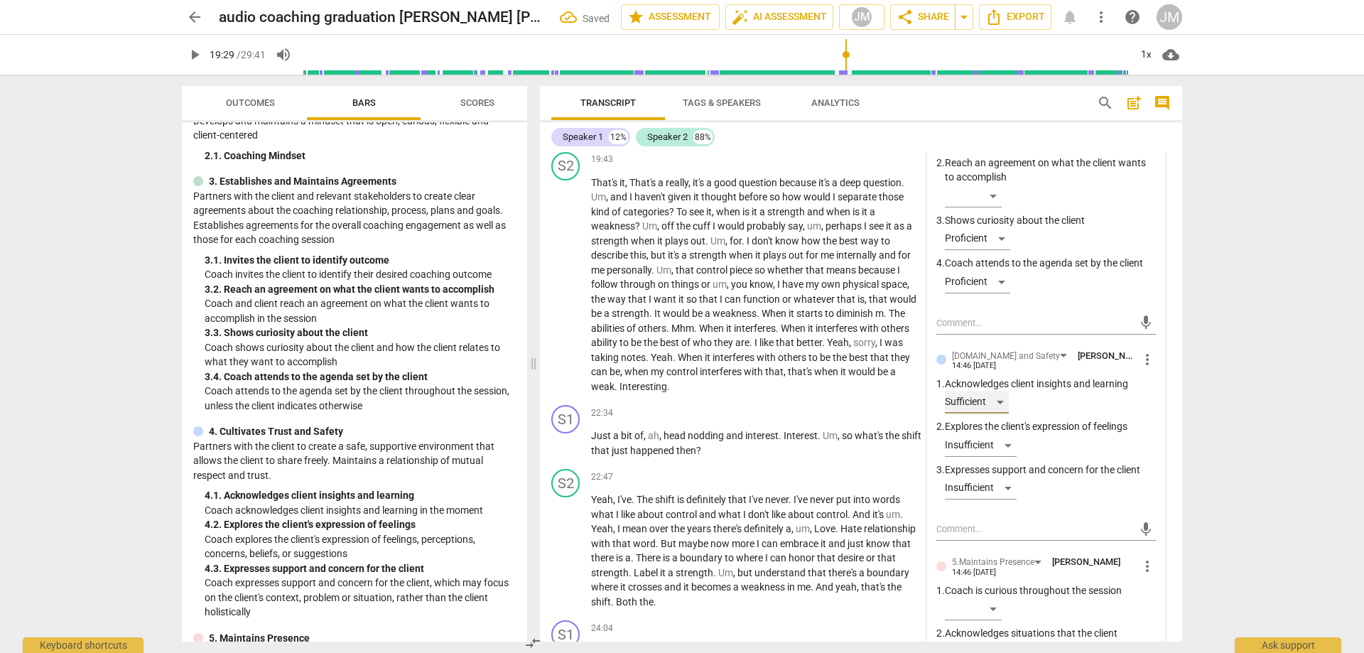
scroll to position [3445, 0]
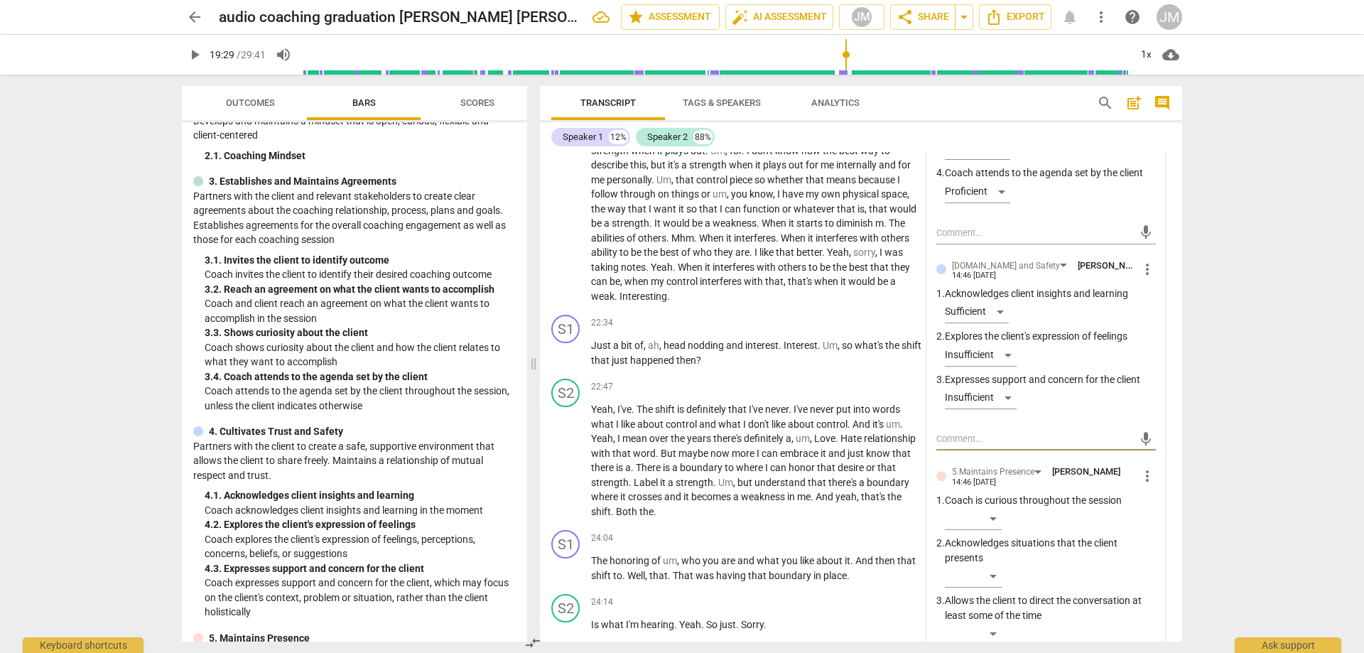
click at [1005, 446] on textarea at bounding box center [1035, 439] width 197 height 14
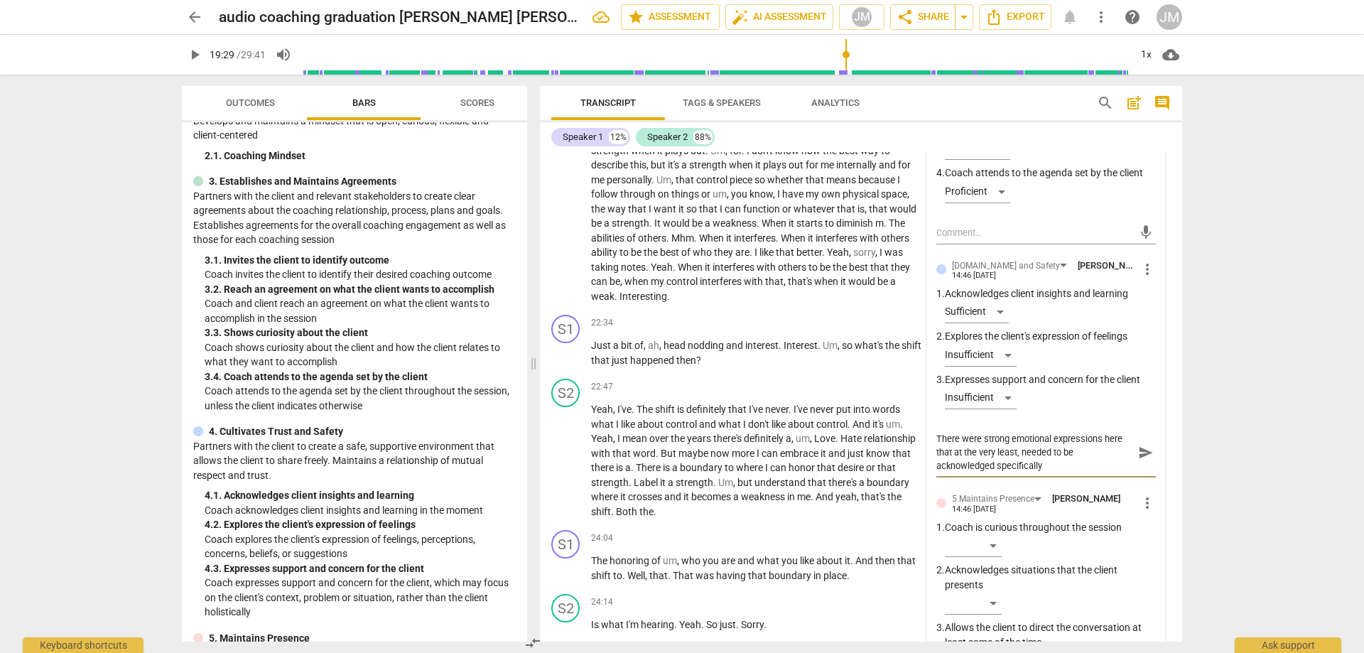
scroll to position [0, 0]
click at [1144, 461] on span "send" at bounding box center [1145, 452] width 21 height 17
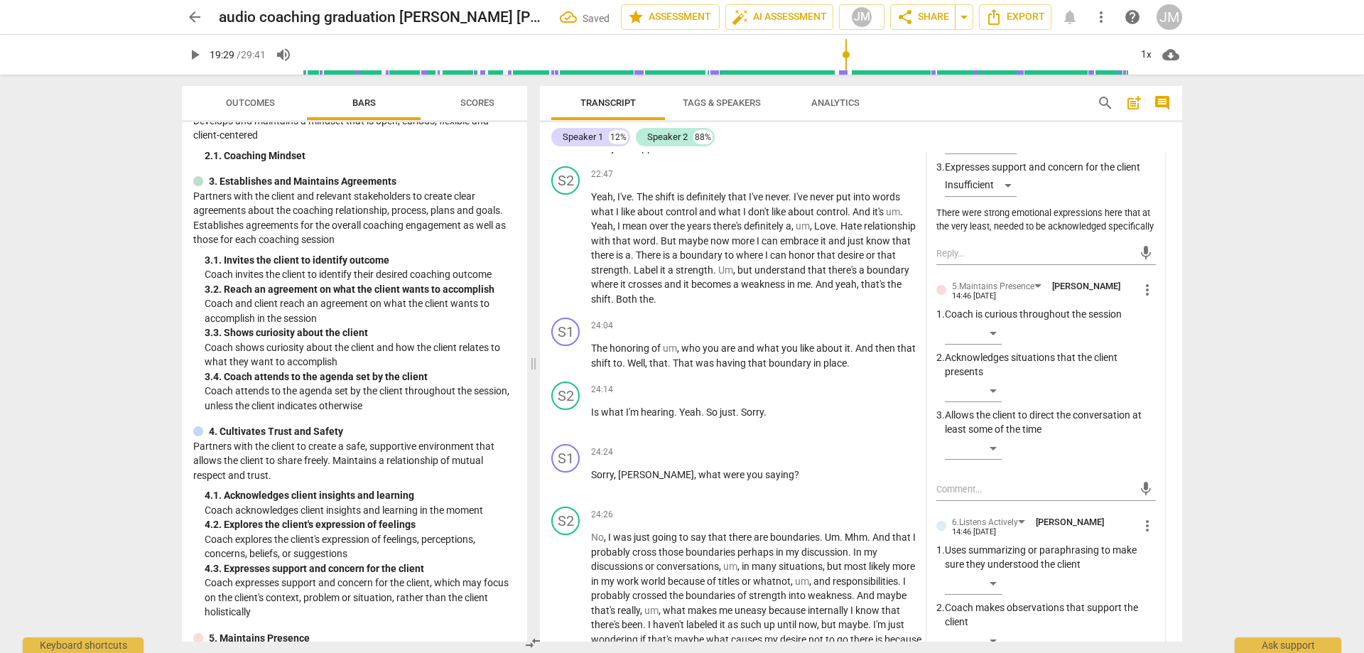
scroll to position [3658, 0]
click at [986, 344] on div "​" at bounding box center [973, 332] width 57 height 23
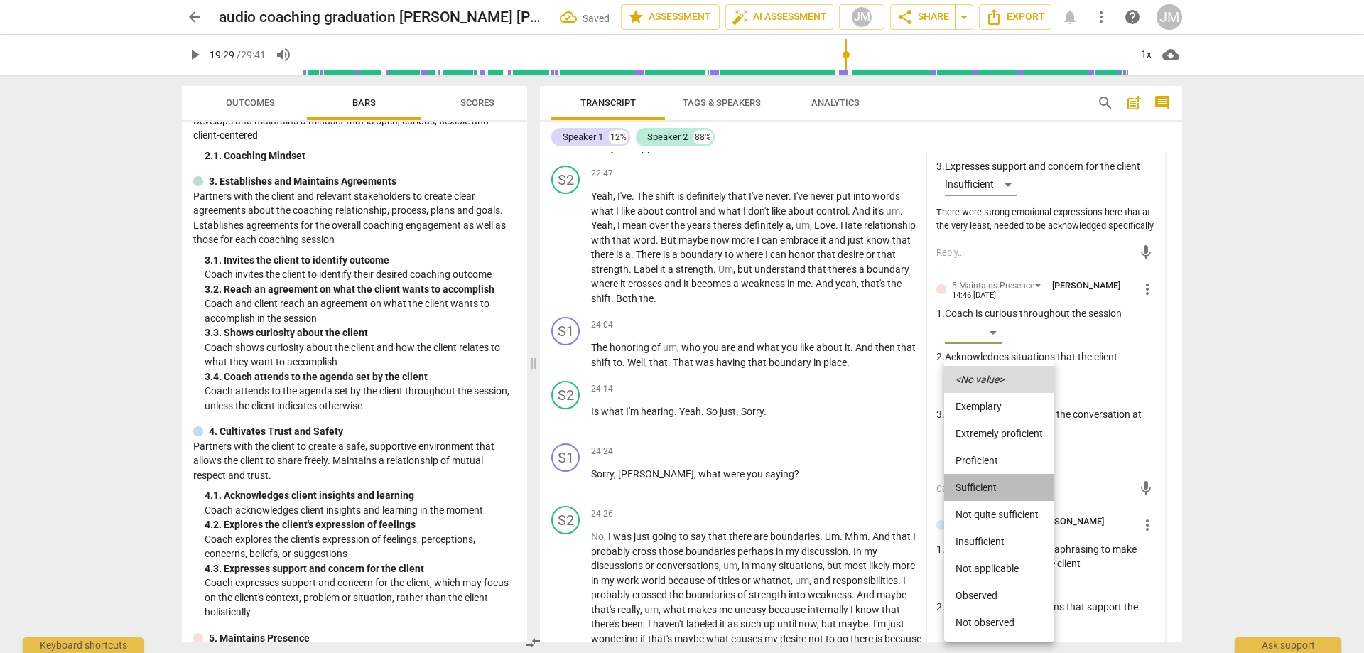
click at [988, 478] on li "Sufficient" at bounding box center [999, 487] width 110 height 27
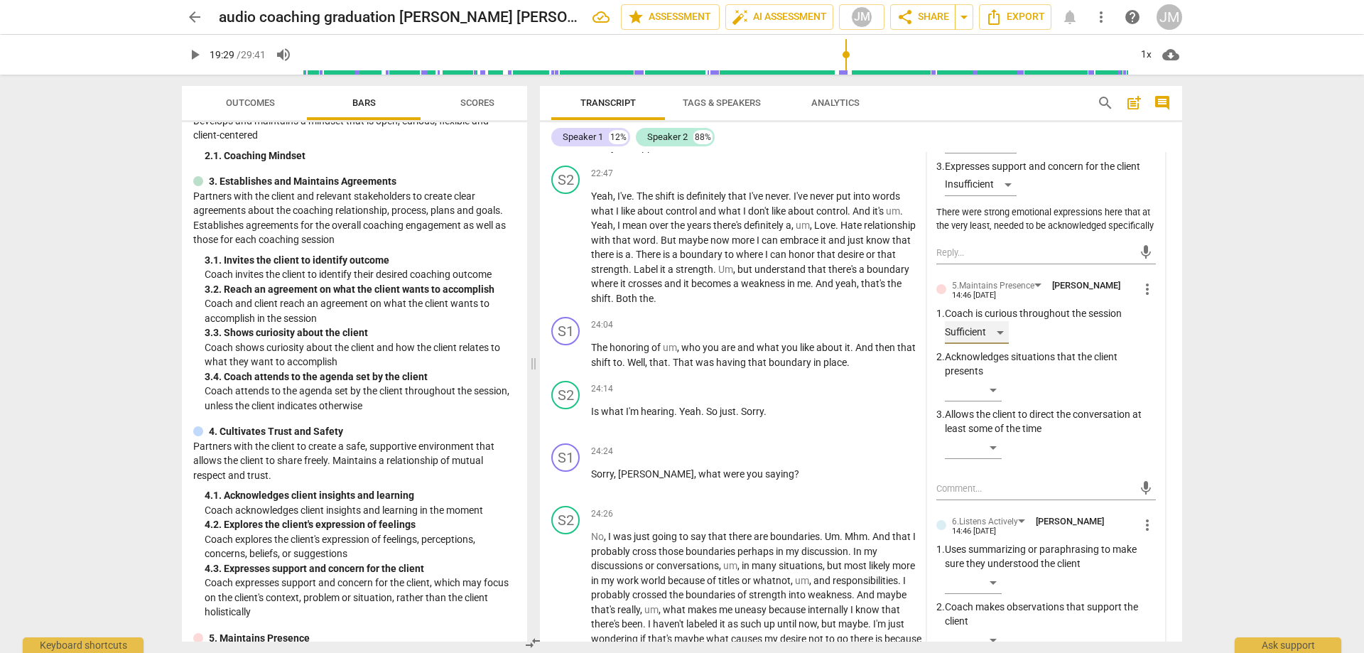
click at [997, 344] on div "Sufficient" at bounding box center [977, 332] width 64 height 23
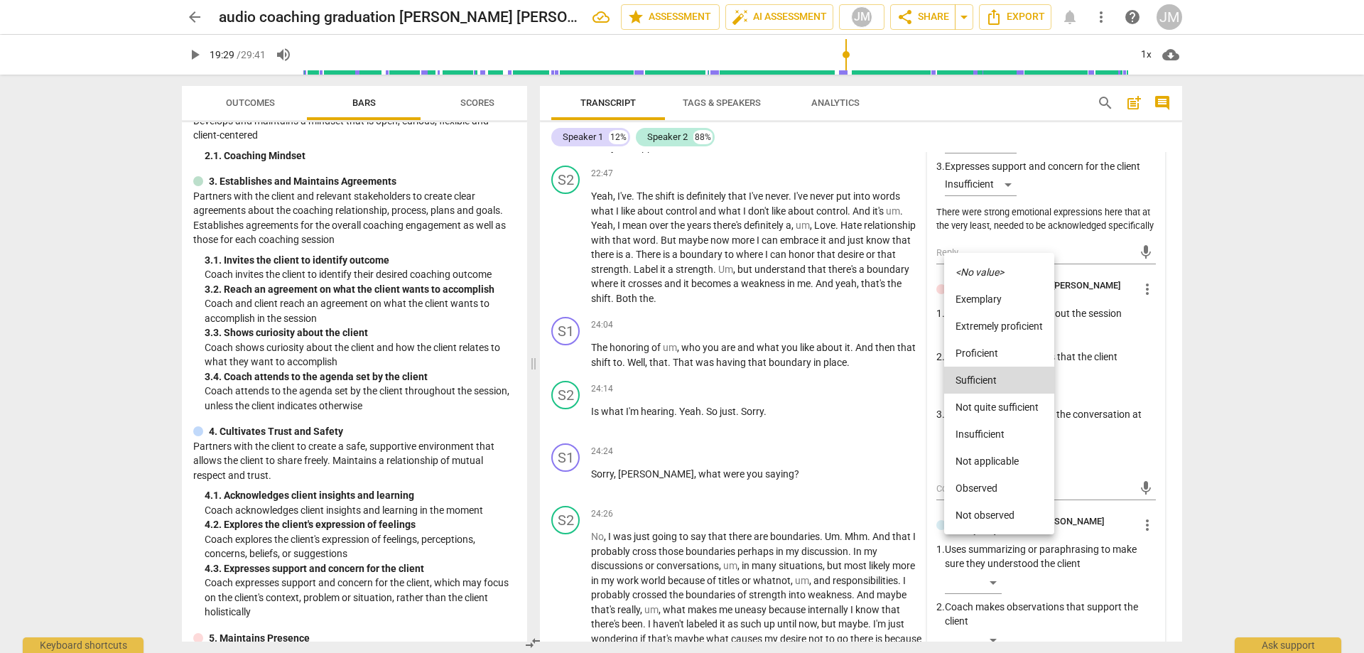
click at [996, 354] on li "Proficient" at bounding box center [999, 353] width 110 height 27
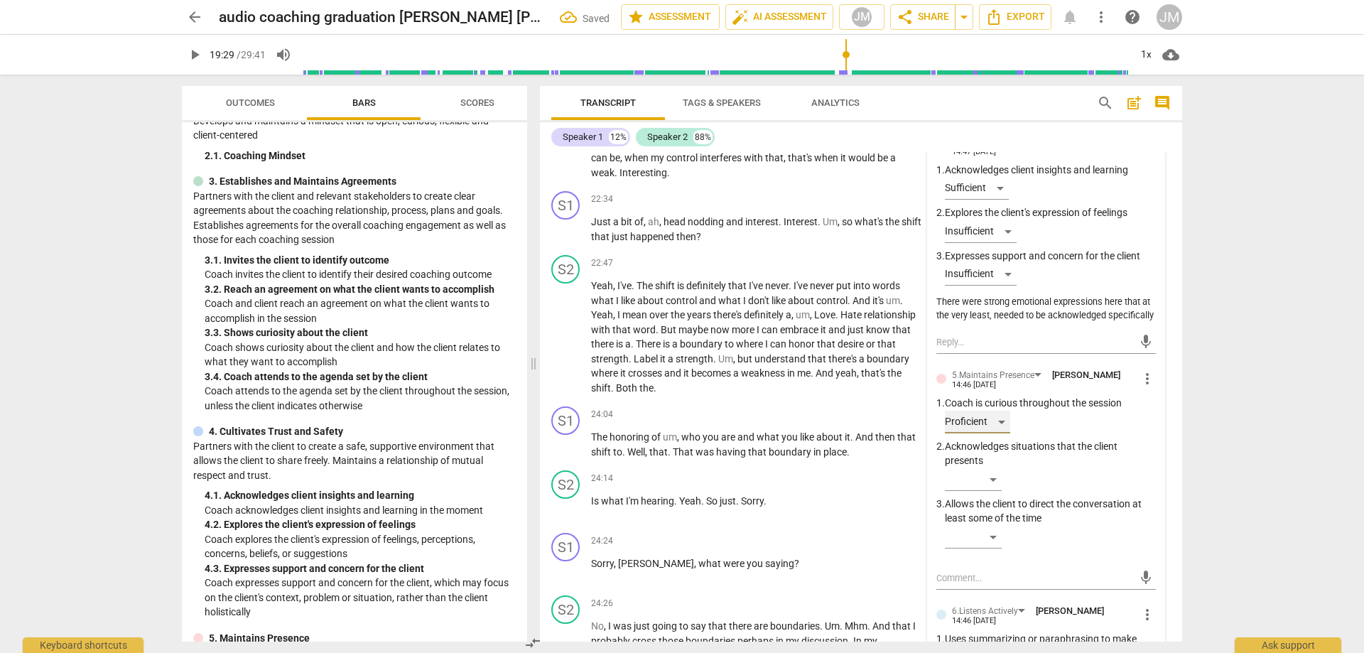
scroll to position [3729, 0]
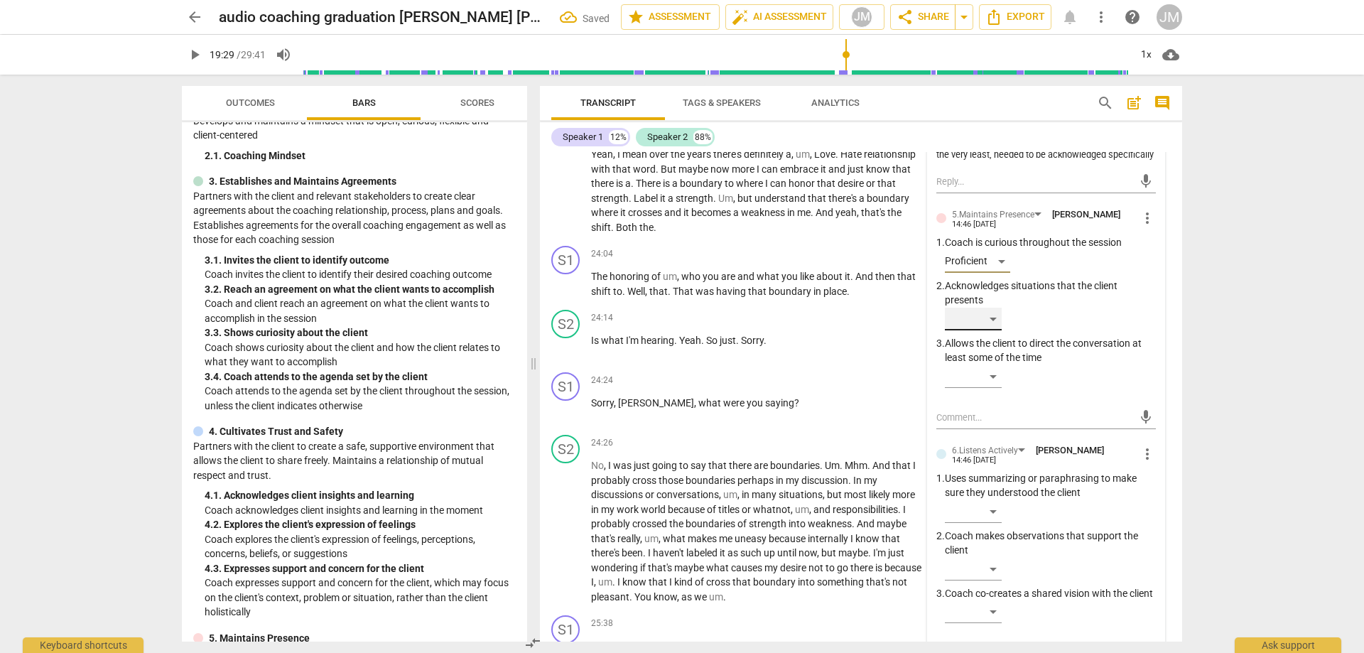
click at [996, 330] on div "​" at bounding box center [973, 319] width 57 height 23
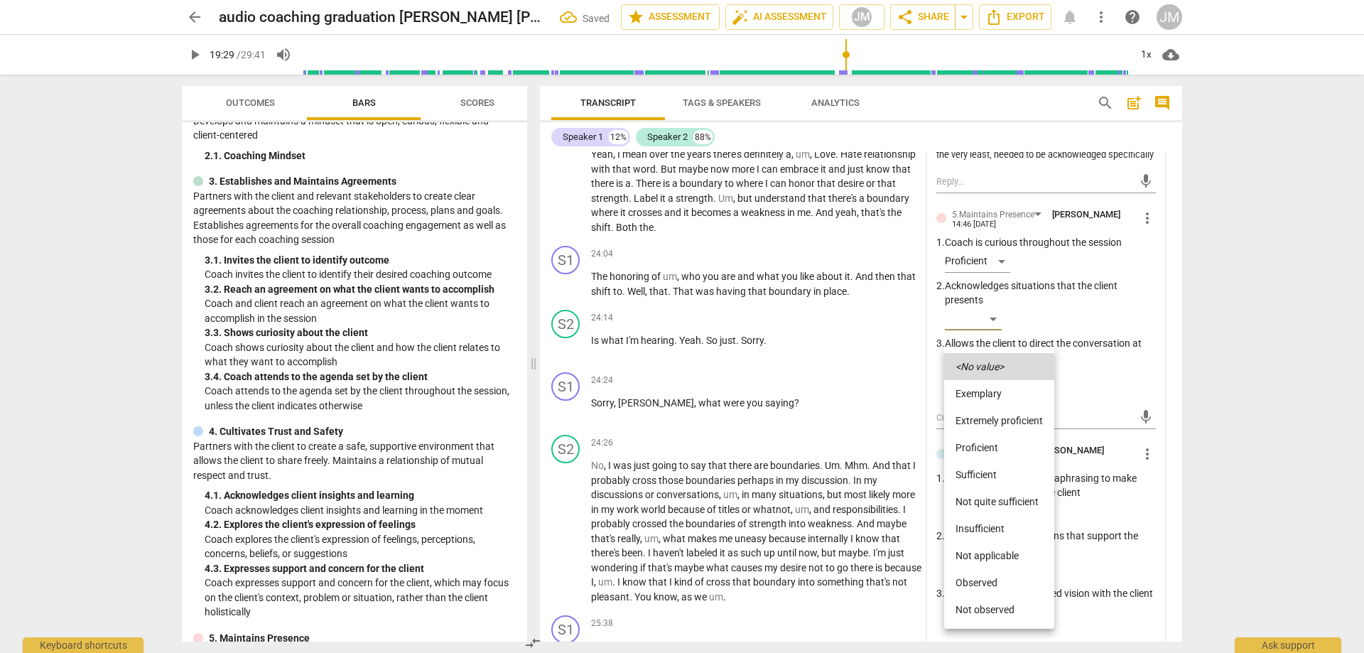
click at [992, 468] on li "Sufficient" at bounding box center [999, 474] width 110 height 27
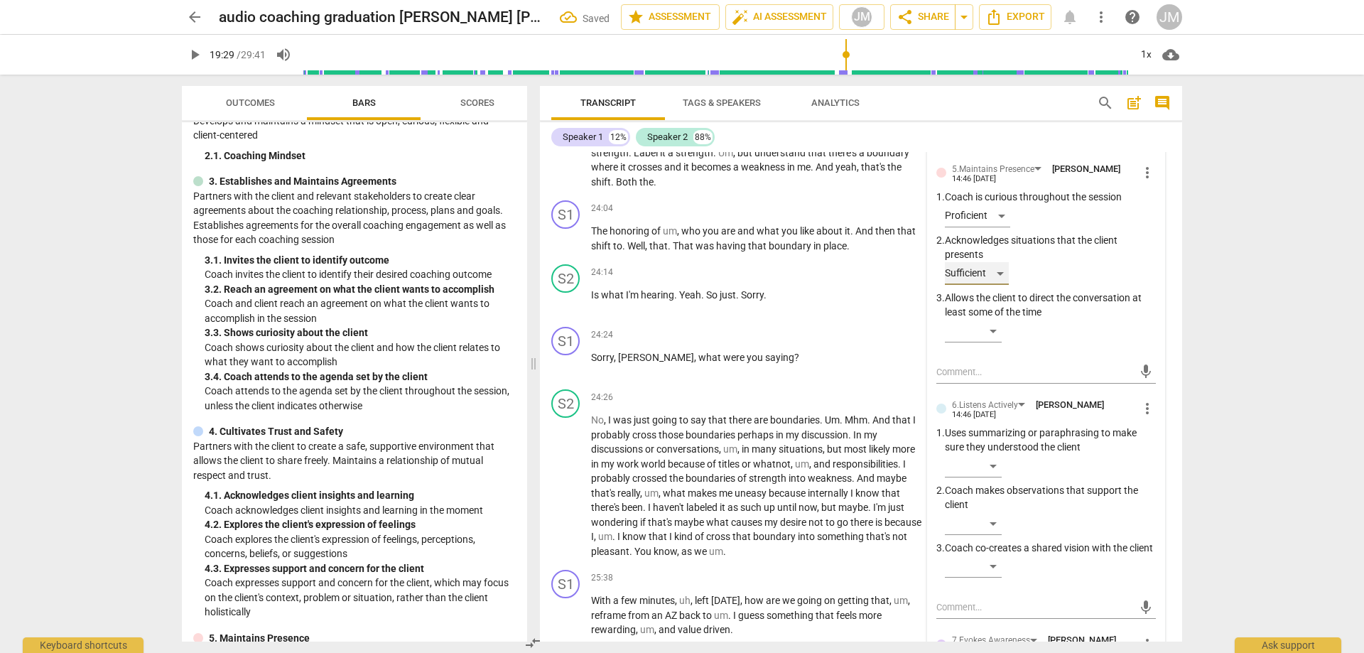
scroll to position [3800, 0]
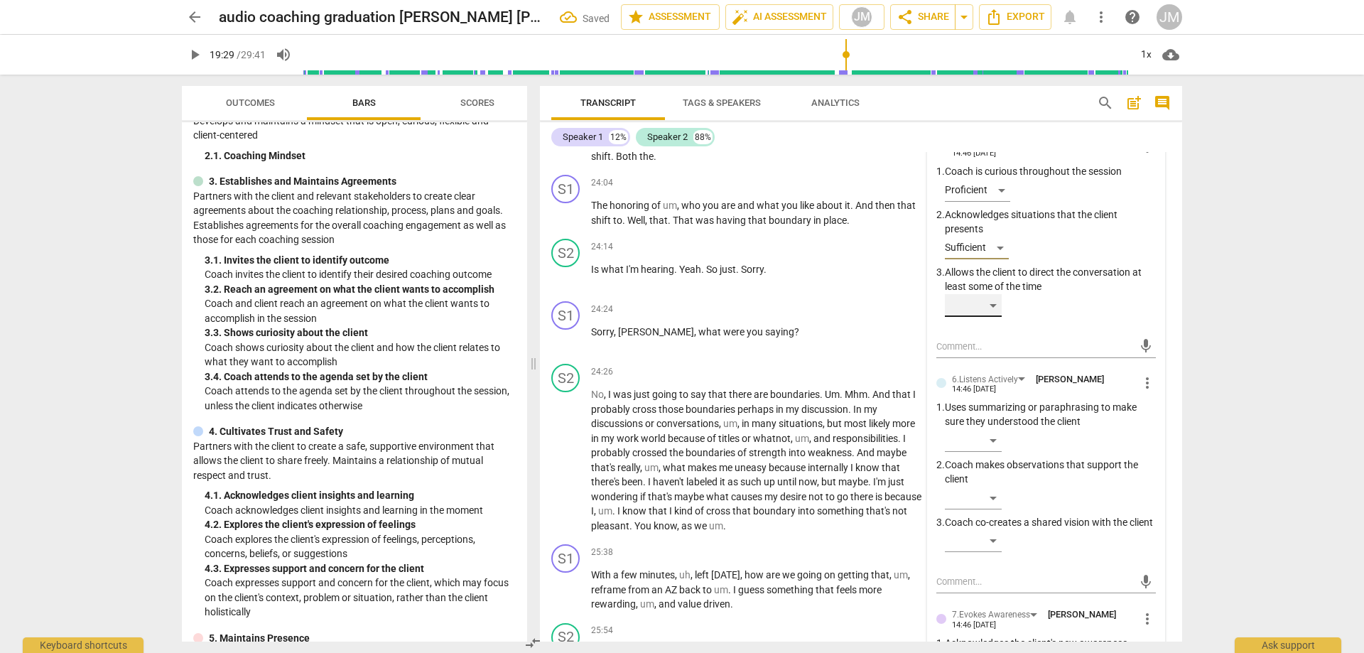
click at [986, 317] on div "​" at bounding box center [973, 305] width 57 height 23
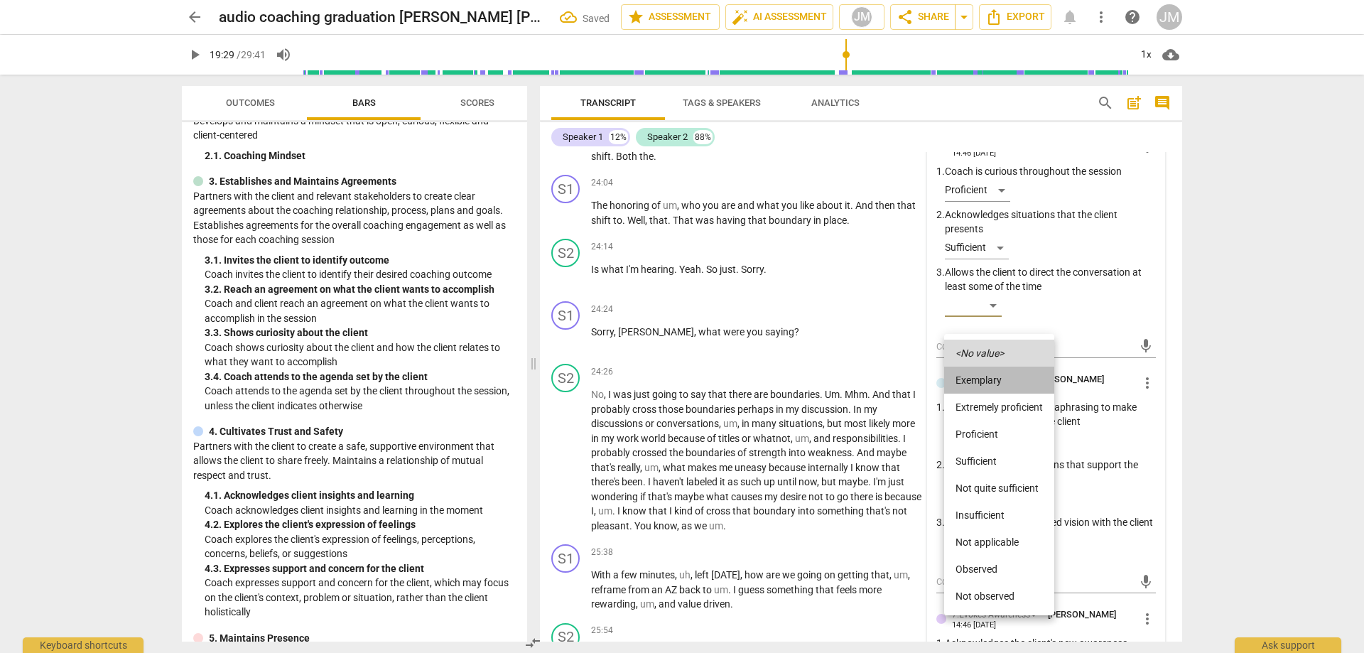
click at [989, 377] on li "Exemplary" at bounding box center [999, 380] width 110 height 27
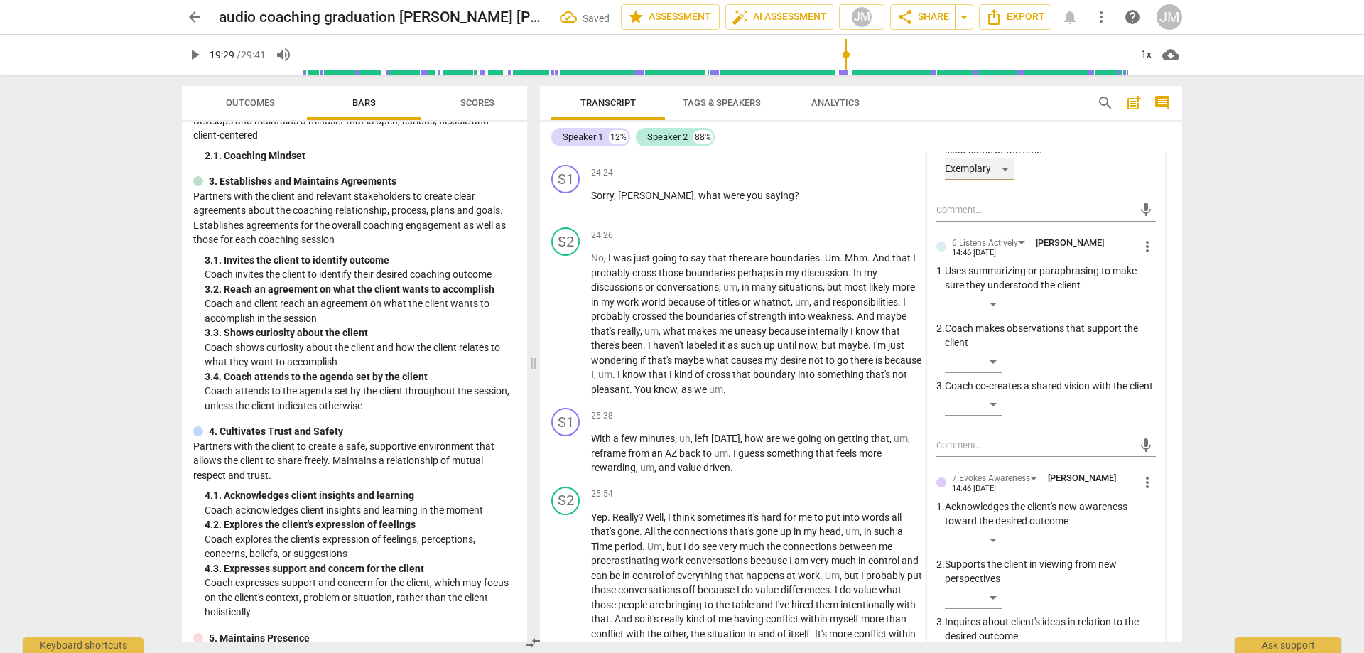
scroll to position [3942, 0]
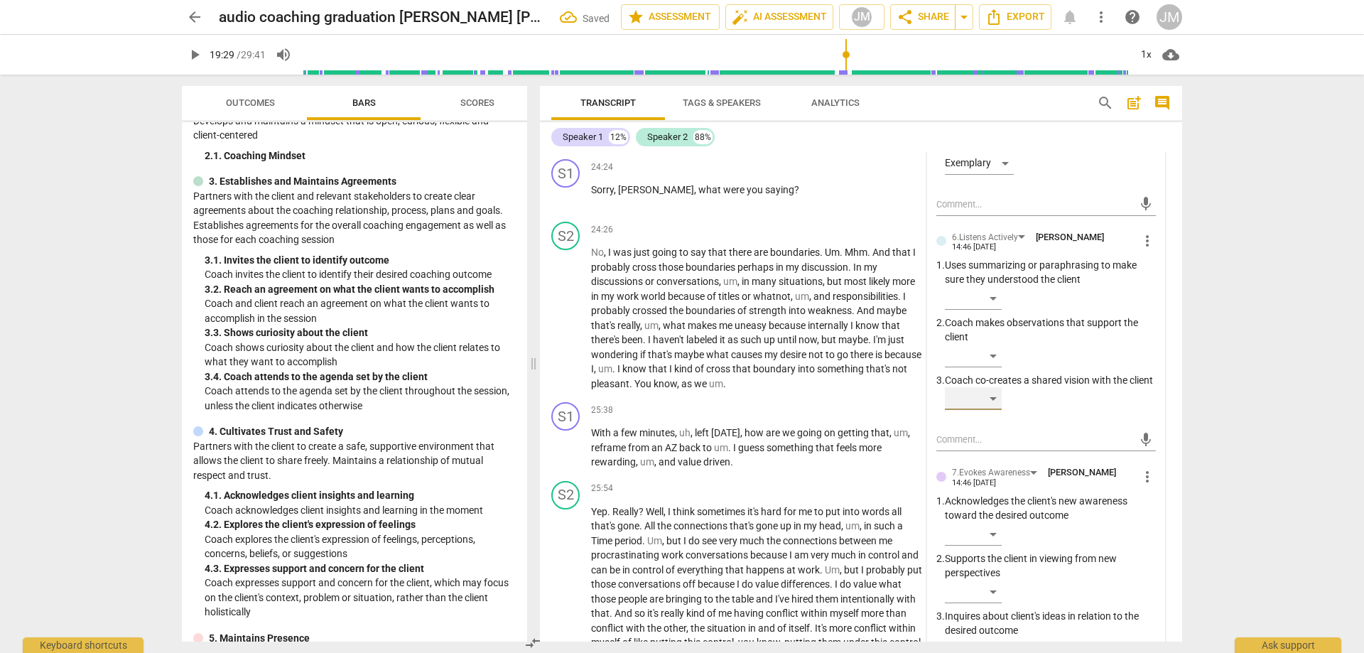
click at [993, 410] on div "​" at bounding box center [973, 398] width 57 height 23
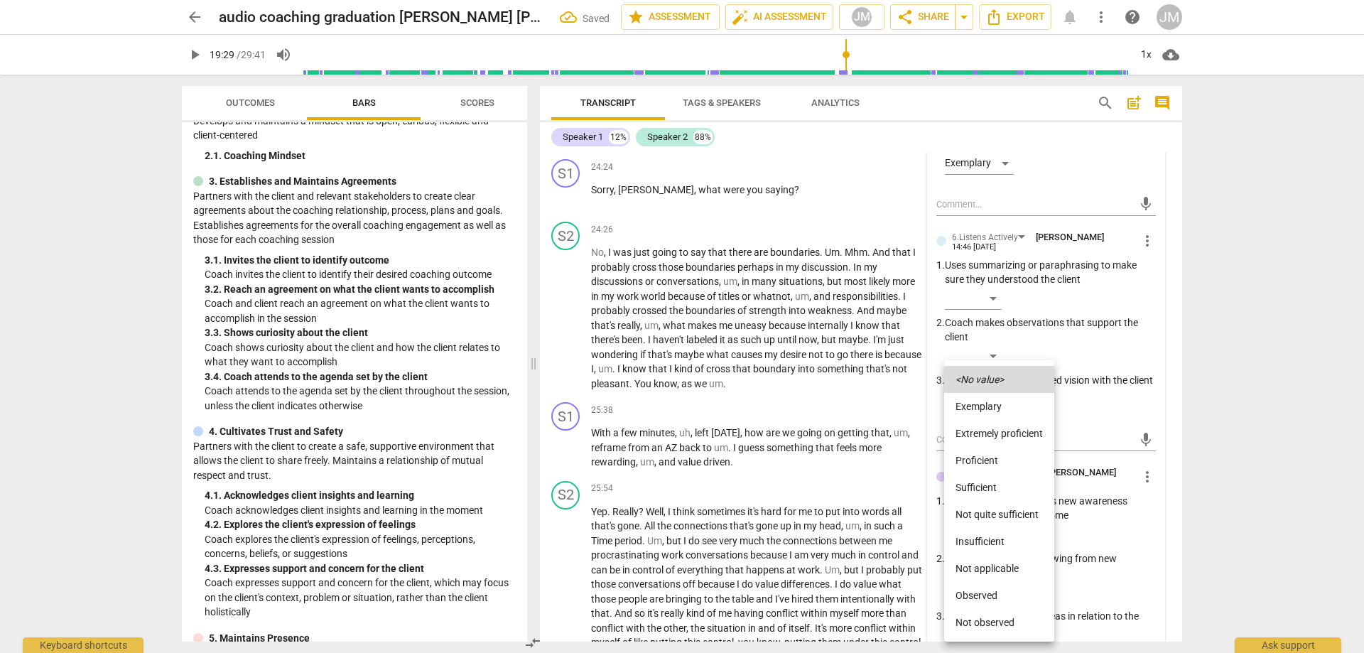
click at [1000, 460] on li "Proficient" at bounding box center [999, 460] width 110 height 27
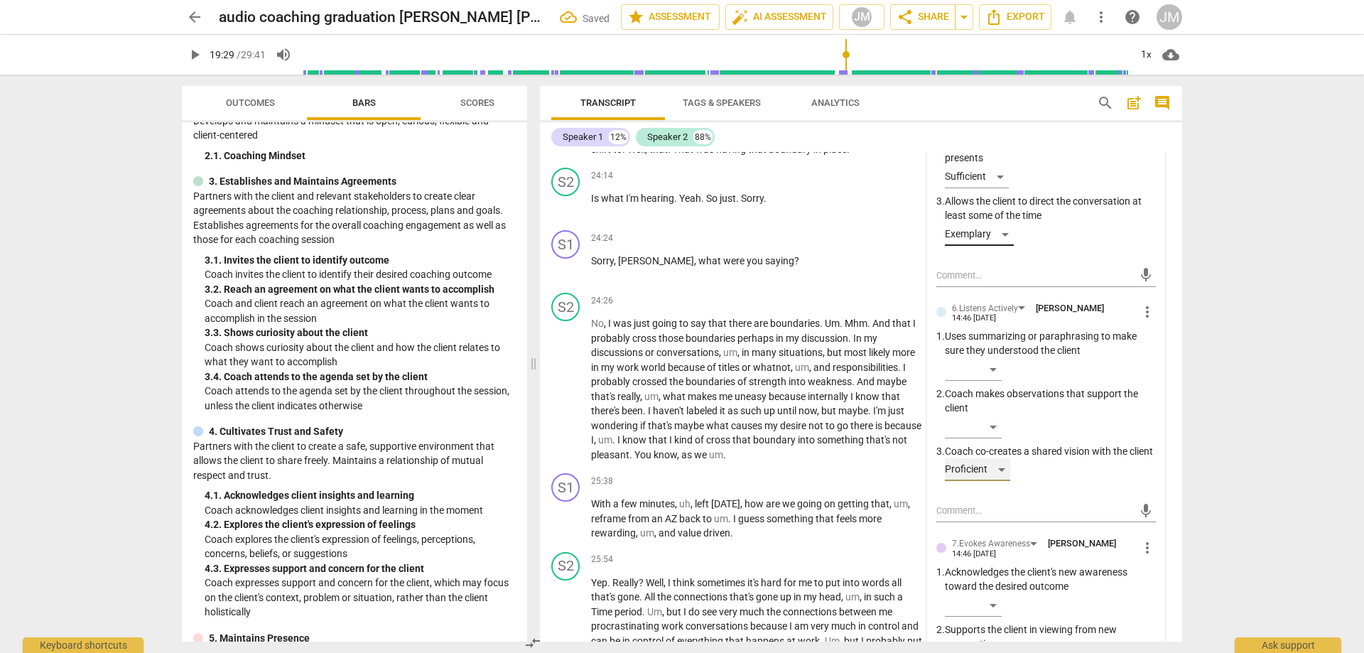
scroll to position [4084, 0]
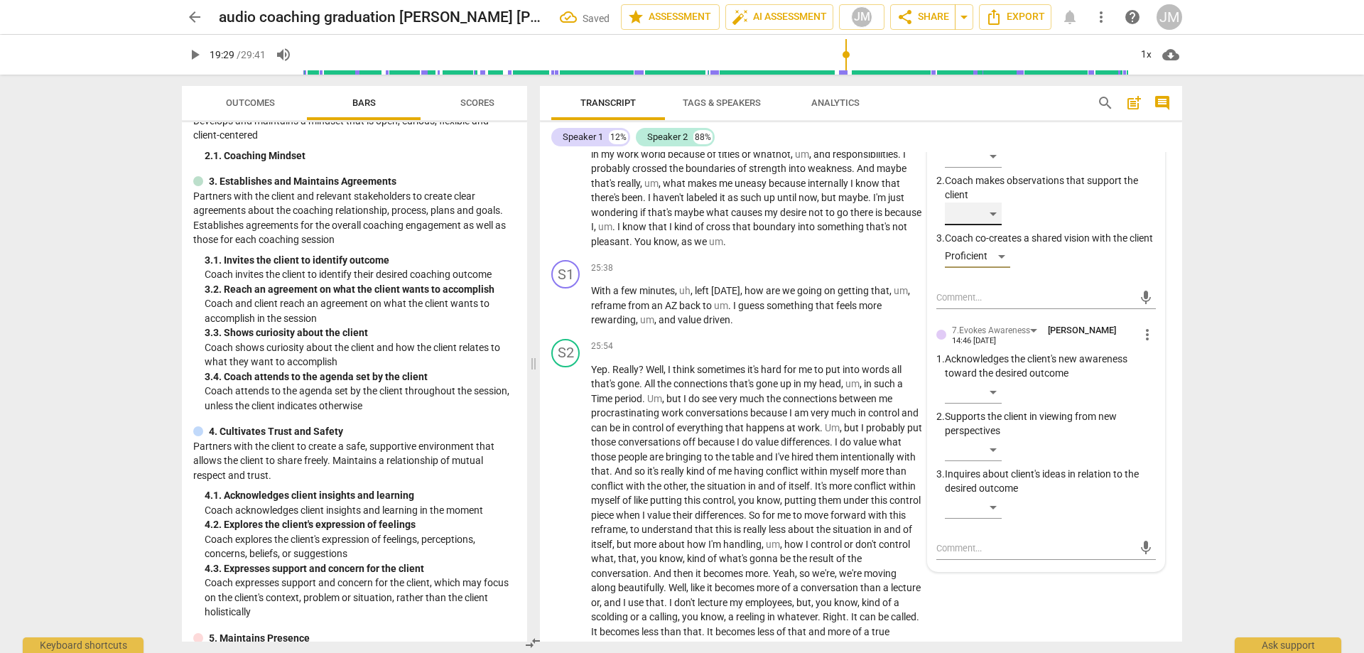
click at [998, 225] on div "​" at bounding box center [973, 214] width 57 height 23
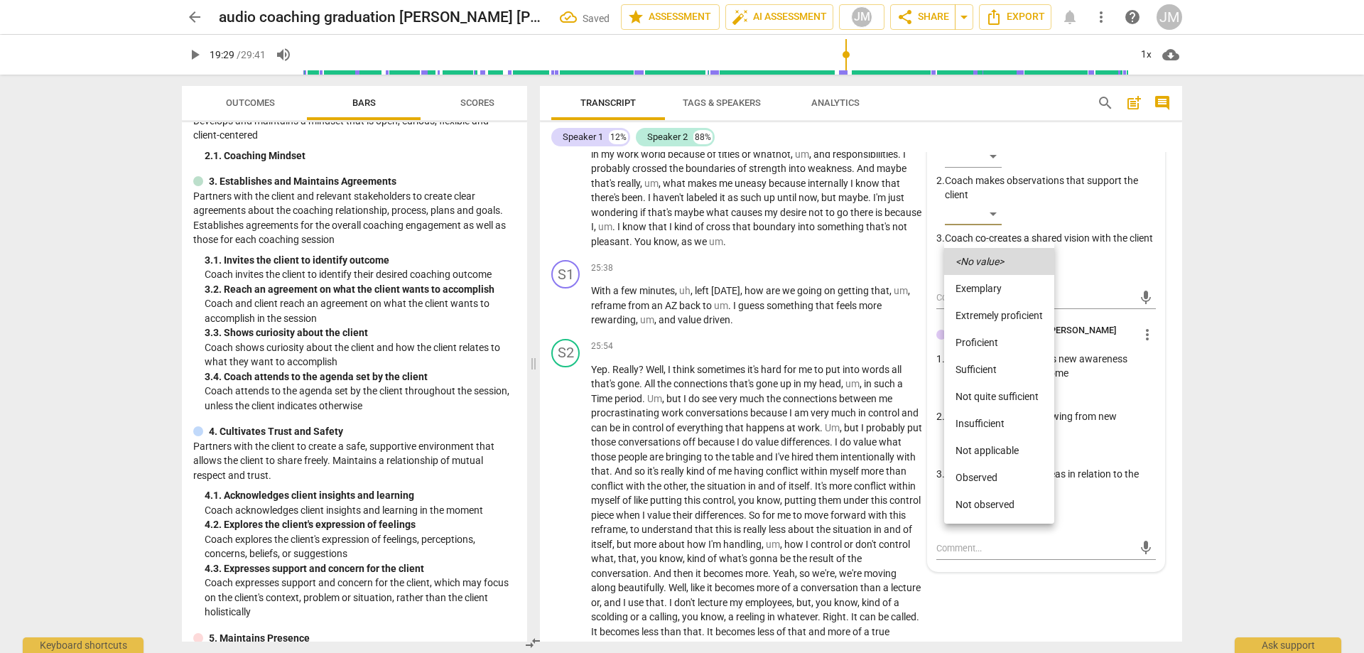
click at [996, 362] on li "Sufficient" at bounding box center [999, 369] width 110 height 27
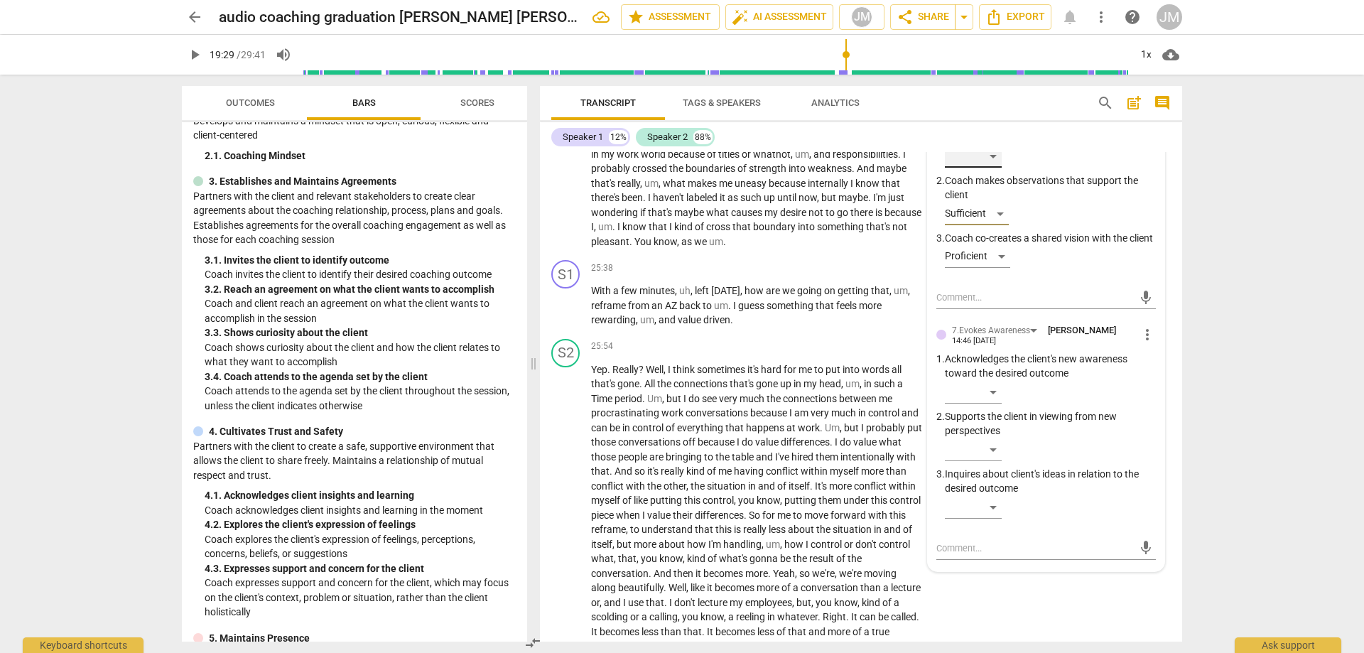
click at [988, 168] on div "​" at bounding box center [973, 156] width 57 height 23
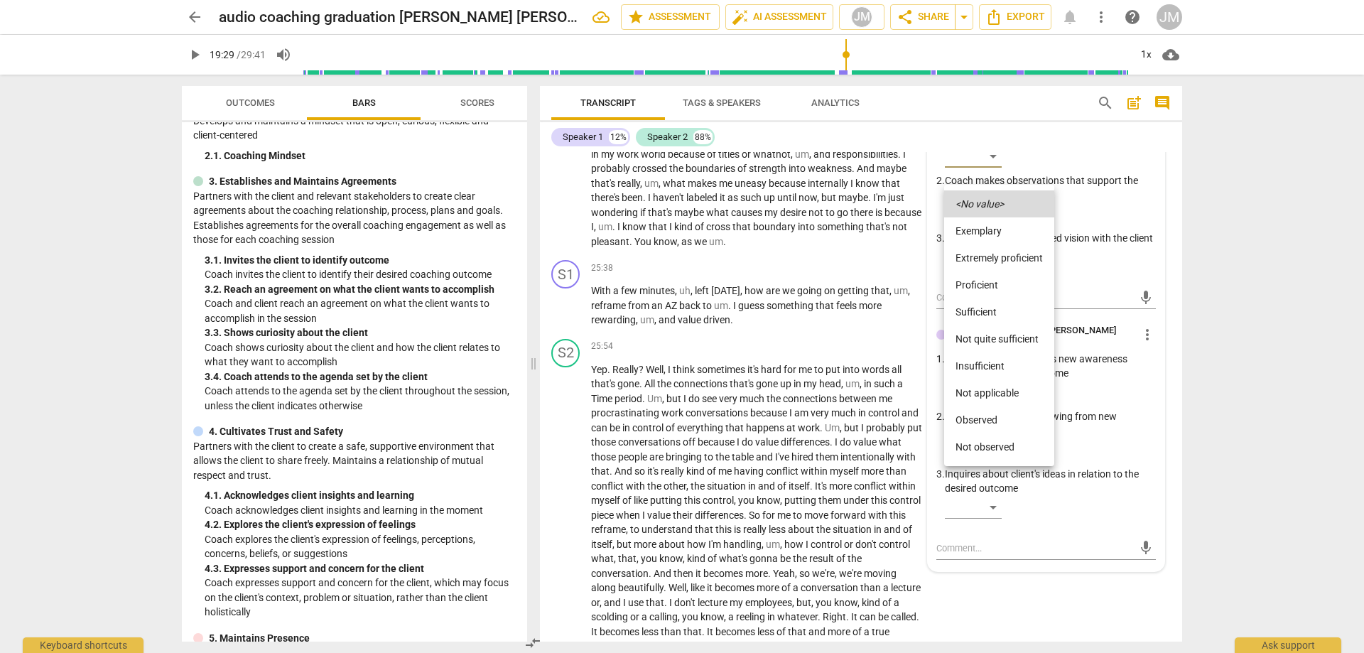
click at [983, 307] on li "Sufficient" at bounding box center [999, 311] width 110 height 27
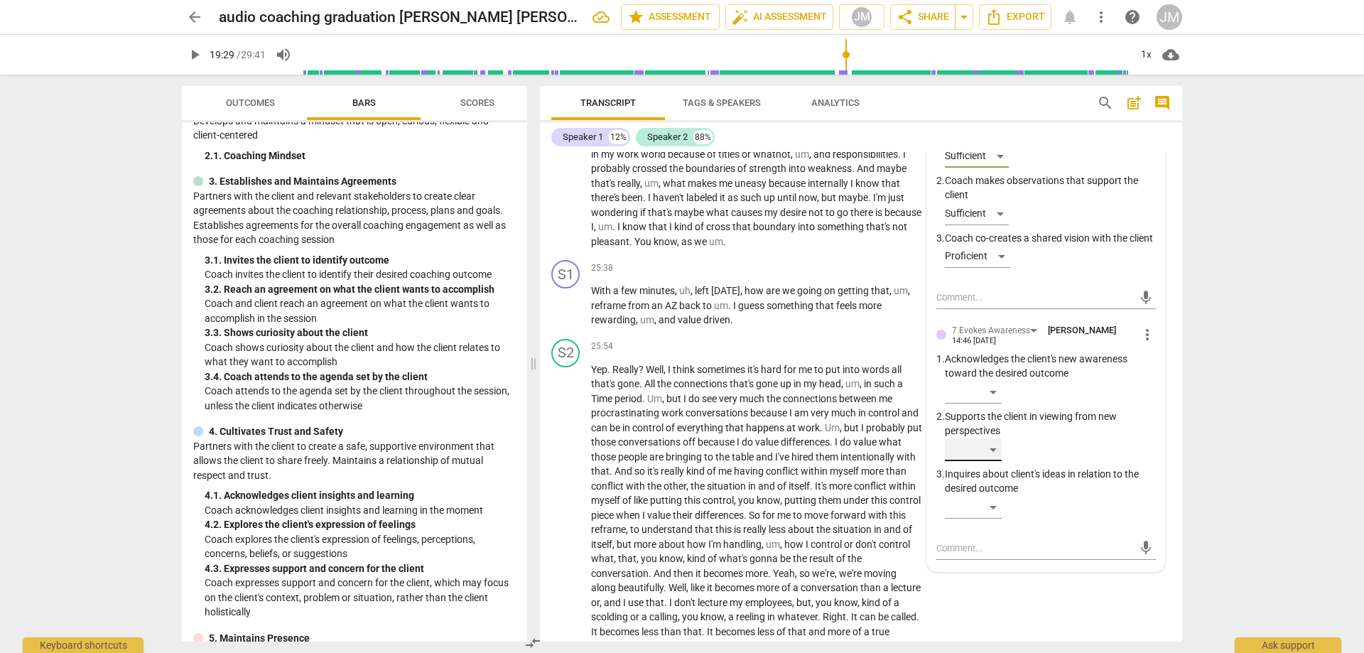
click at [1000, 461] on div "​" at bounding box center [973, 449] width 57 height 23
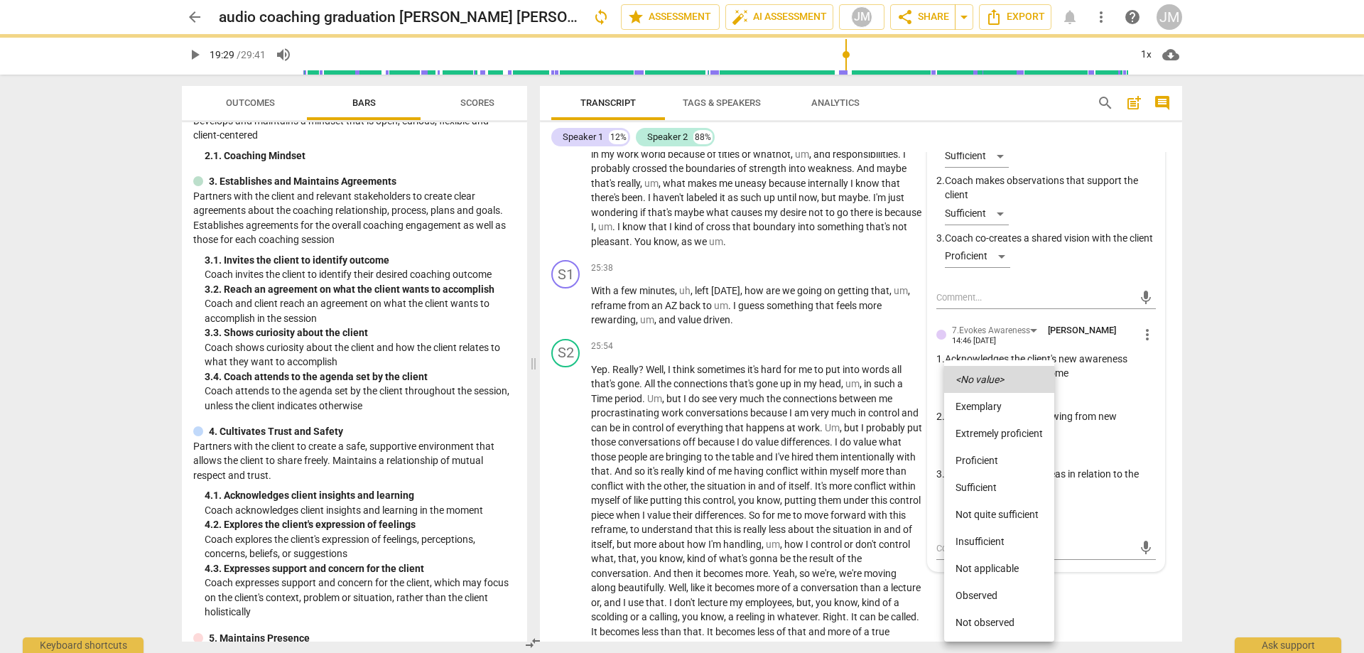
click at [1008, 456] on li "Proficient" at bounding box center [999, 460] width 110 height 27
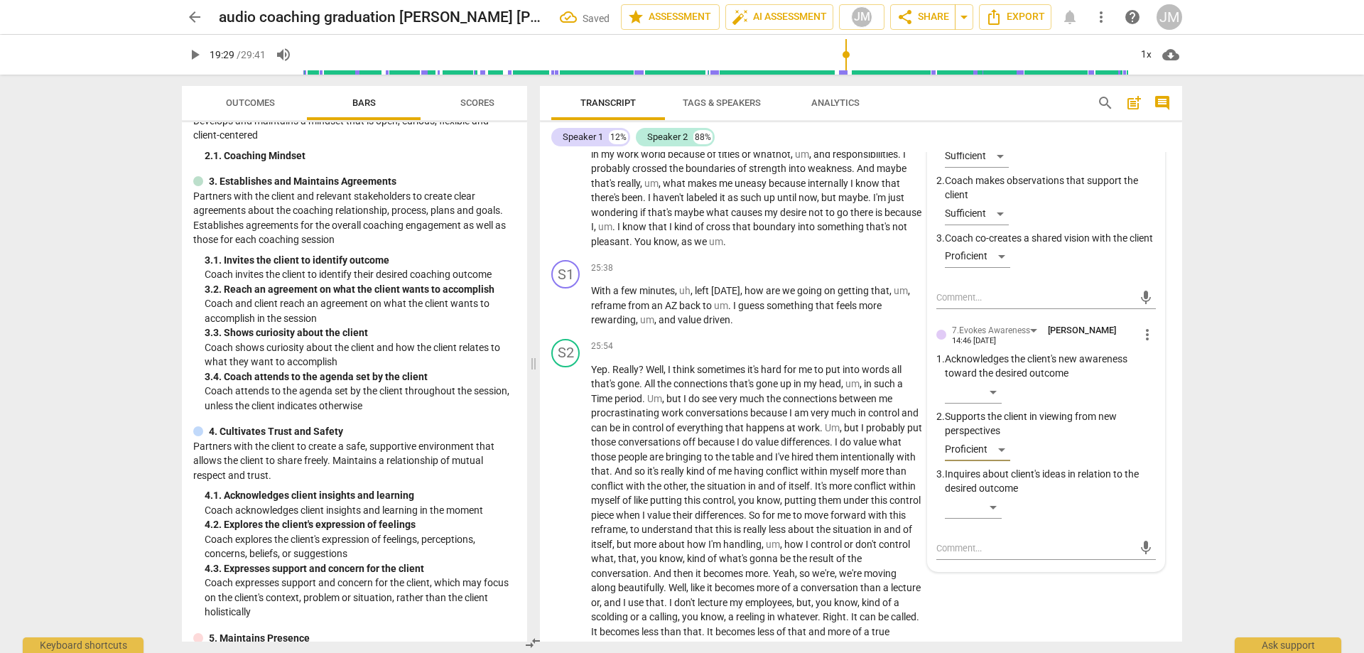
click at [1003, 524] on div "​" at bounding box center [1050, 510] width 211 height 28
click at [995, 519] on div "​" at bounding box center [973, 507] width 57 height 23
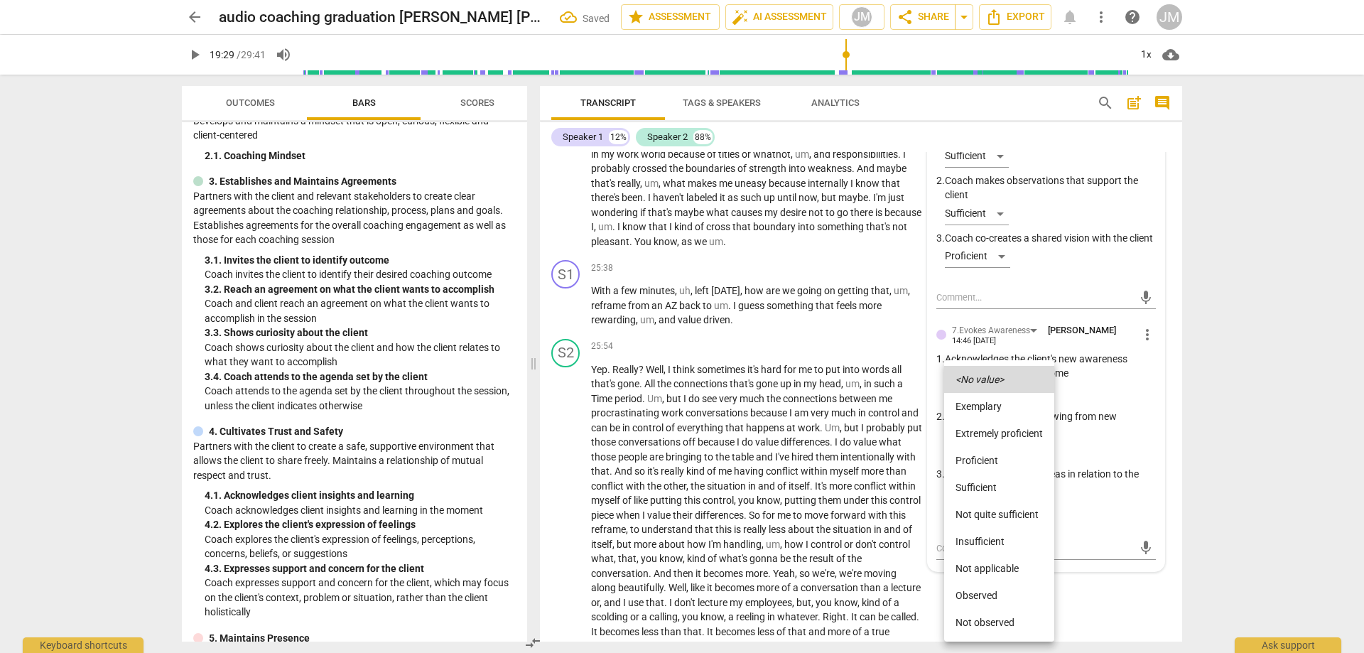
click at [1001, 454] on li "Proficient" at bounding box center [999, 460] width 110 height 27
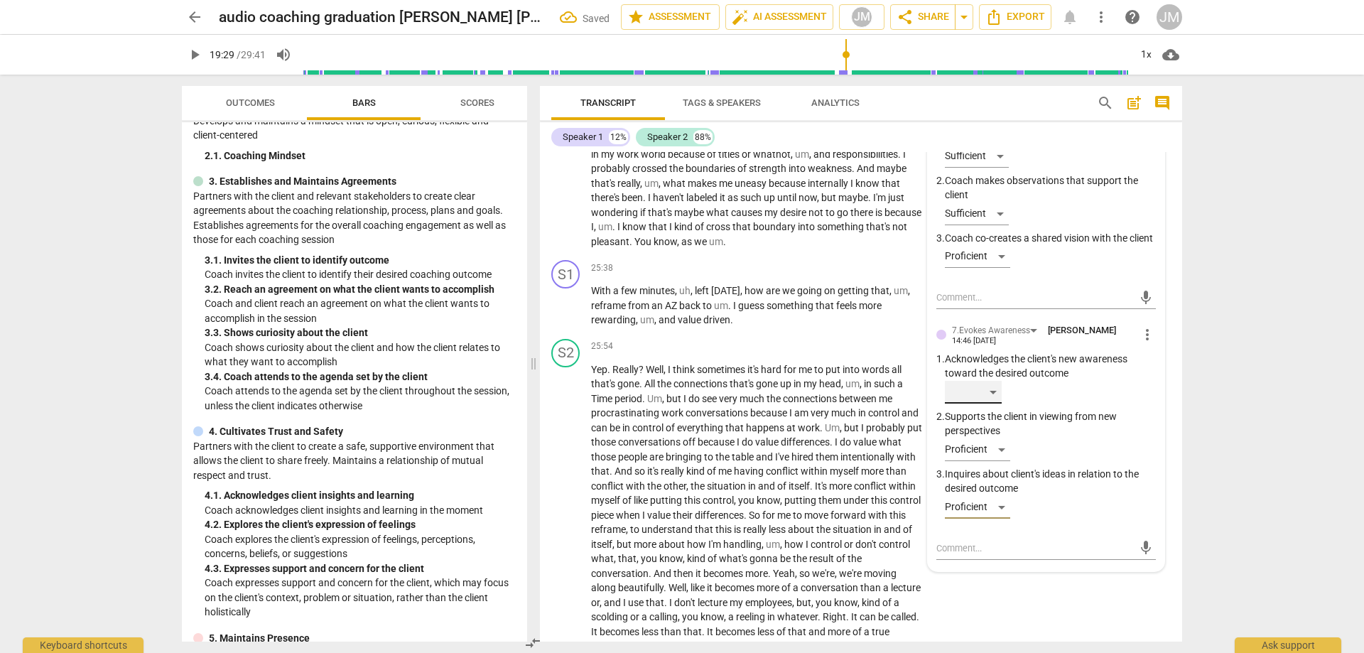
click at [992, 404] on div "​" at bounding box center [973, 392] width 57 height 23
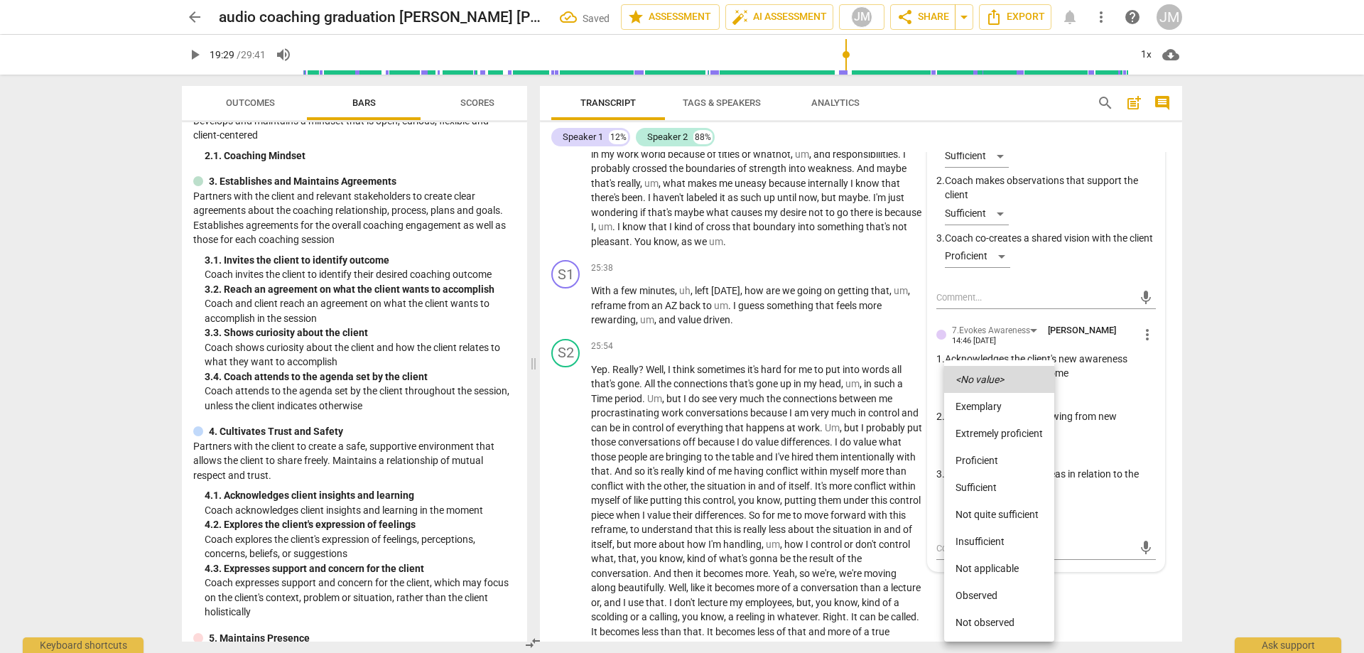
click at [991, 490] on li "Sufficient" at bounding box center [999, 487] width 110 height 27
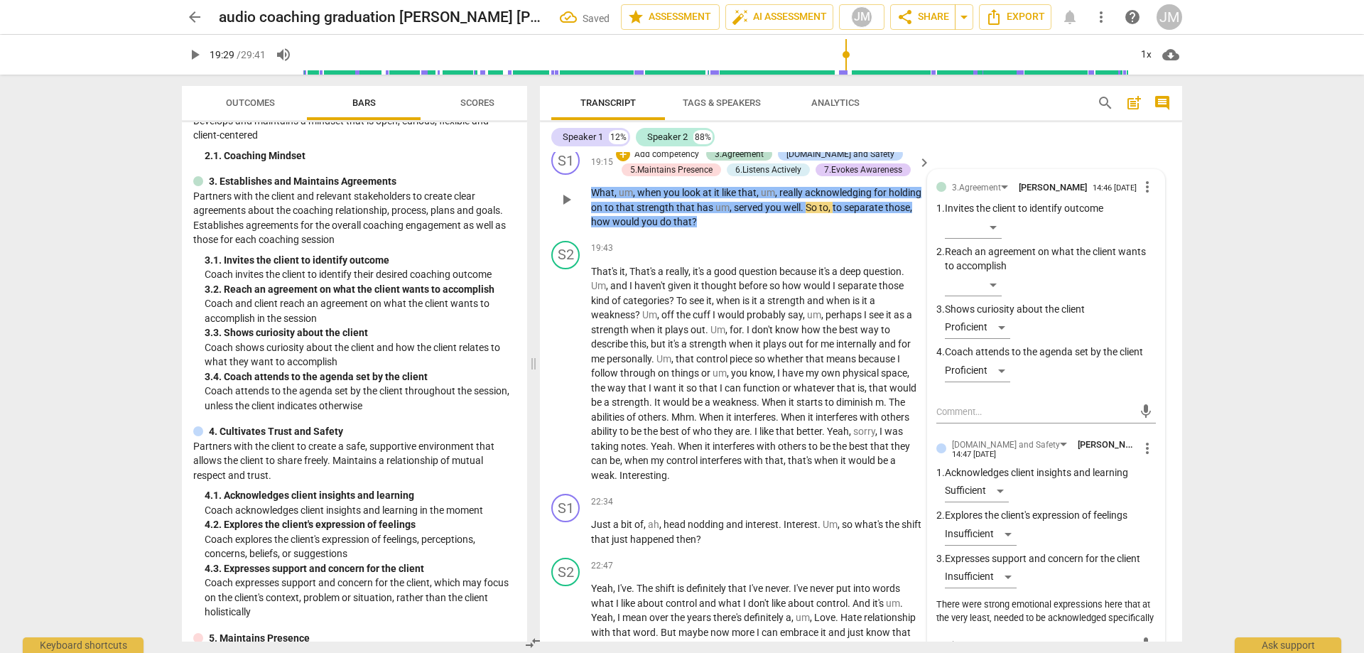
scroll to position [3161, 0]
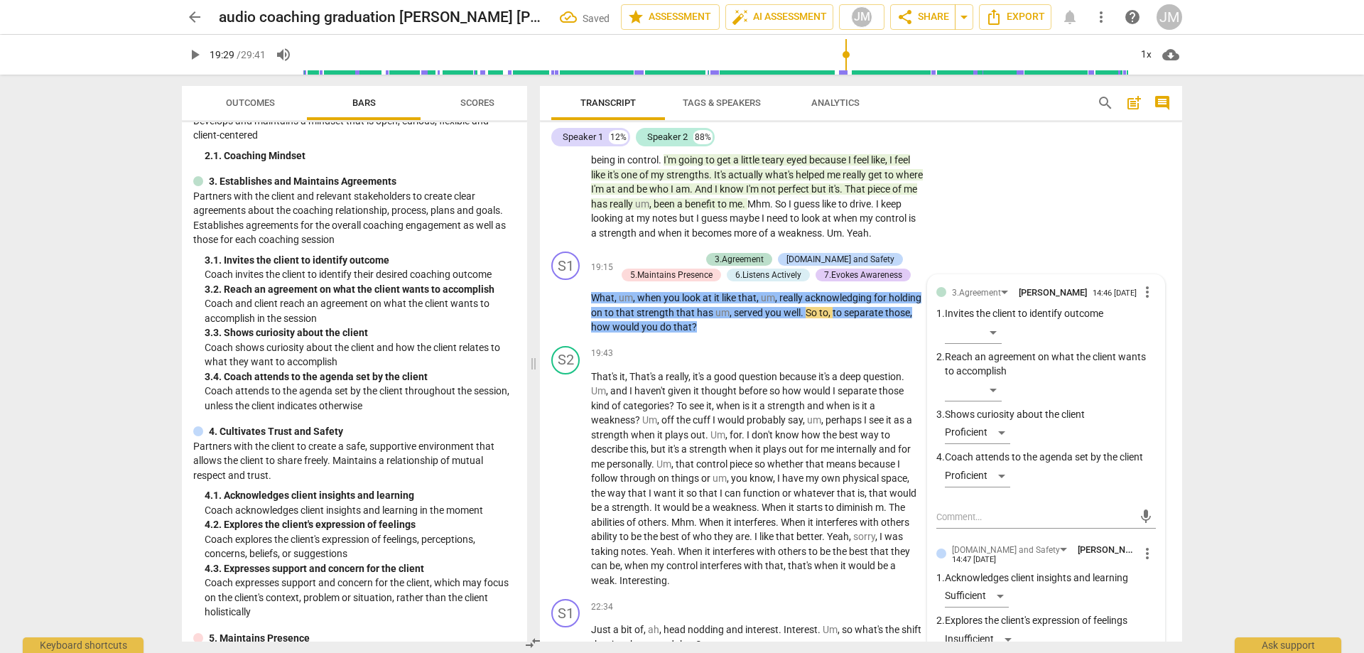
click at [1247, 428] on div "arrow_back audio coaching graduation [PERSON_NAME] [PERSON_NAME] Saved edit sta…" at bounding box center [682, 326] width 1364 height 653
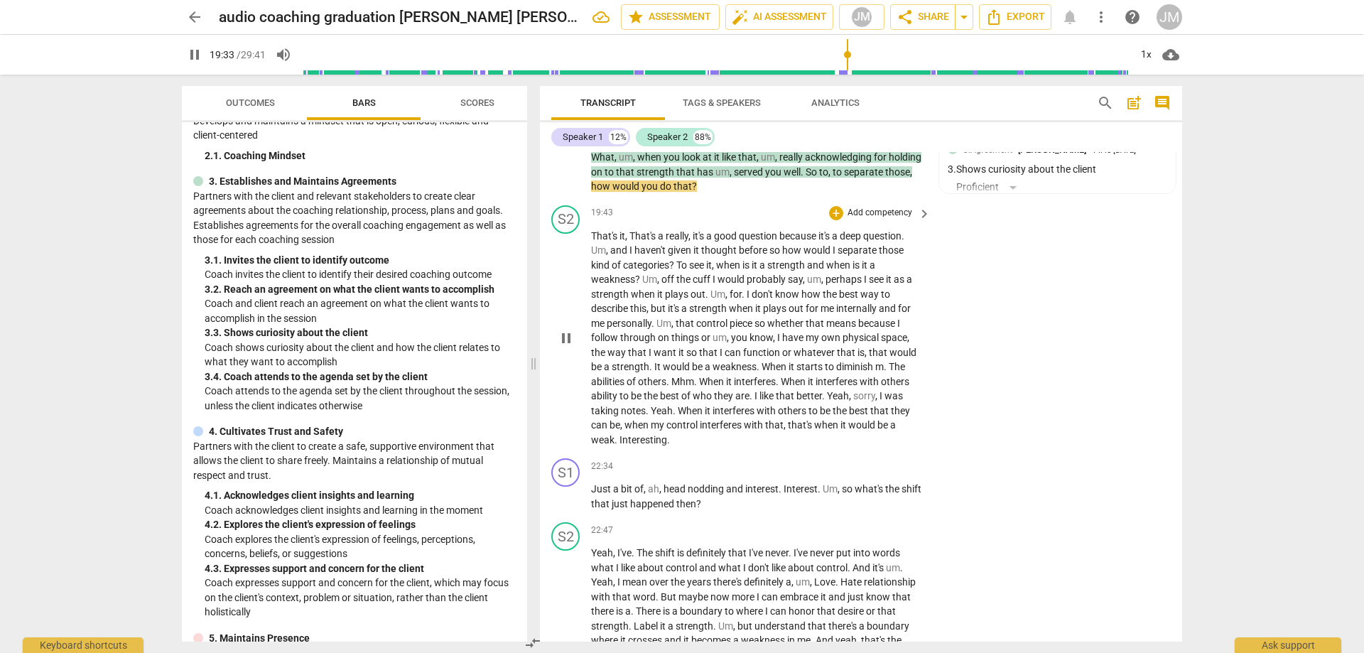
scroll to position [3303, 0]
click at [567, 345] on span "pause" at bounding box center [566, 336] width 17 height 17
click at [573, 345] on span "play_arrow" at bounding box center [566, 336] width 17 height 17
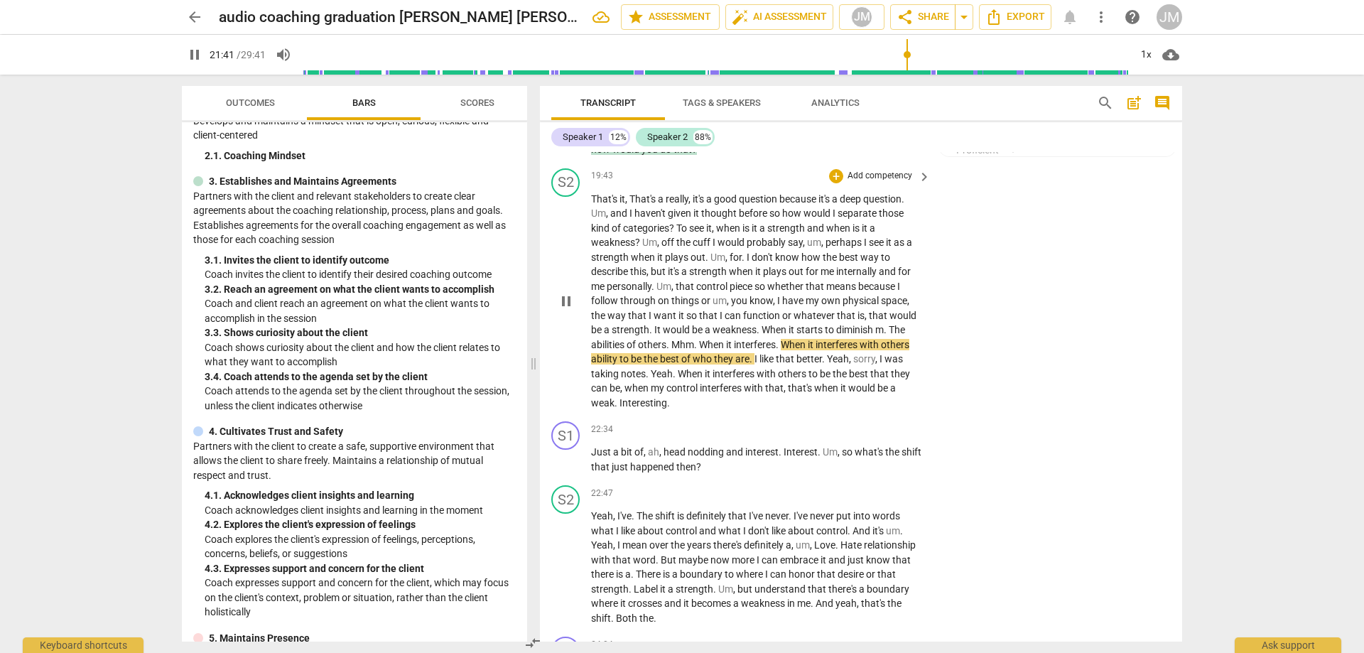
scroll to position [3374, 0]
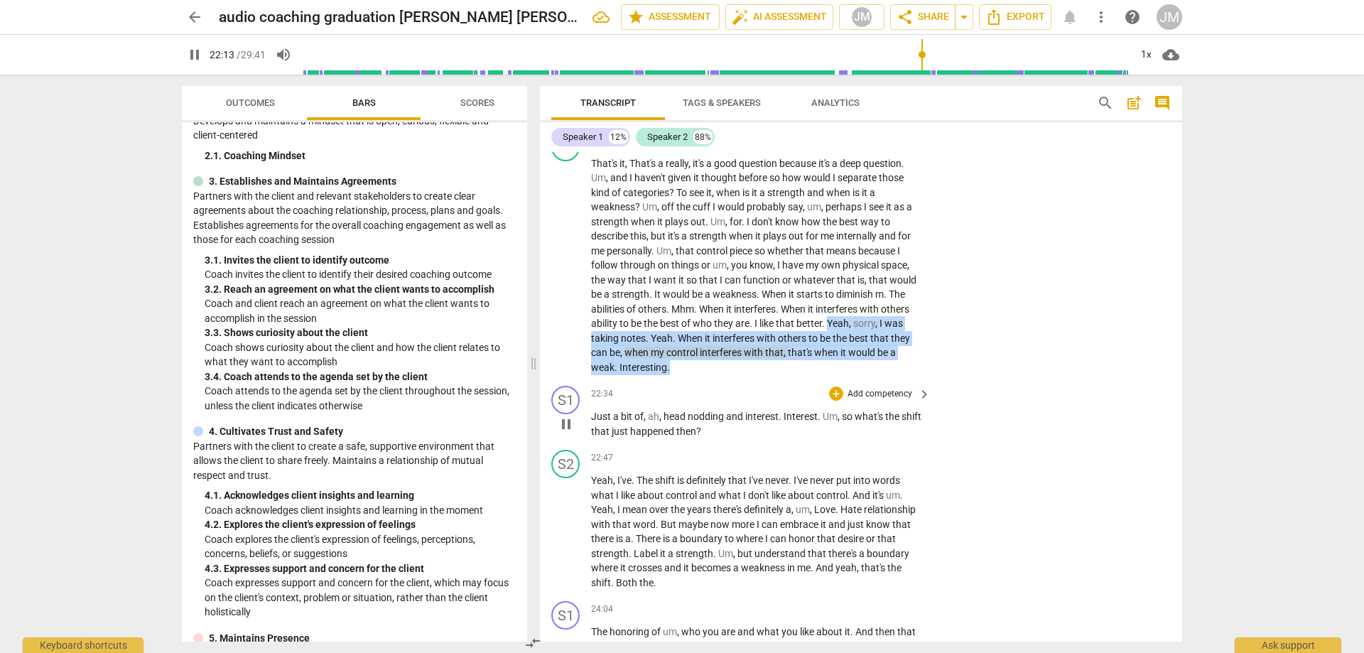
drag, startPoint x: 828, startPoint y: 351, endPoint x: 890, endPoint y: 411, distance: 86.4
click at [890, 411] on div "S1 play_arrow pause 00:03 + Add competency keyboard_arrow_right Hi , [PERSON_NA…" at bounding box center [861, 397] width 642 height 490
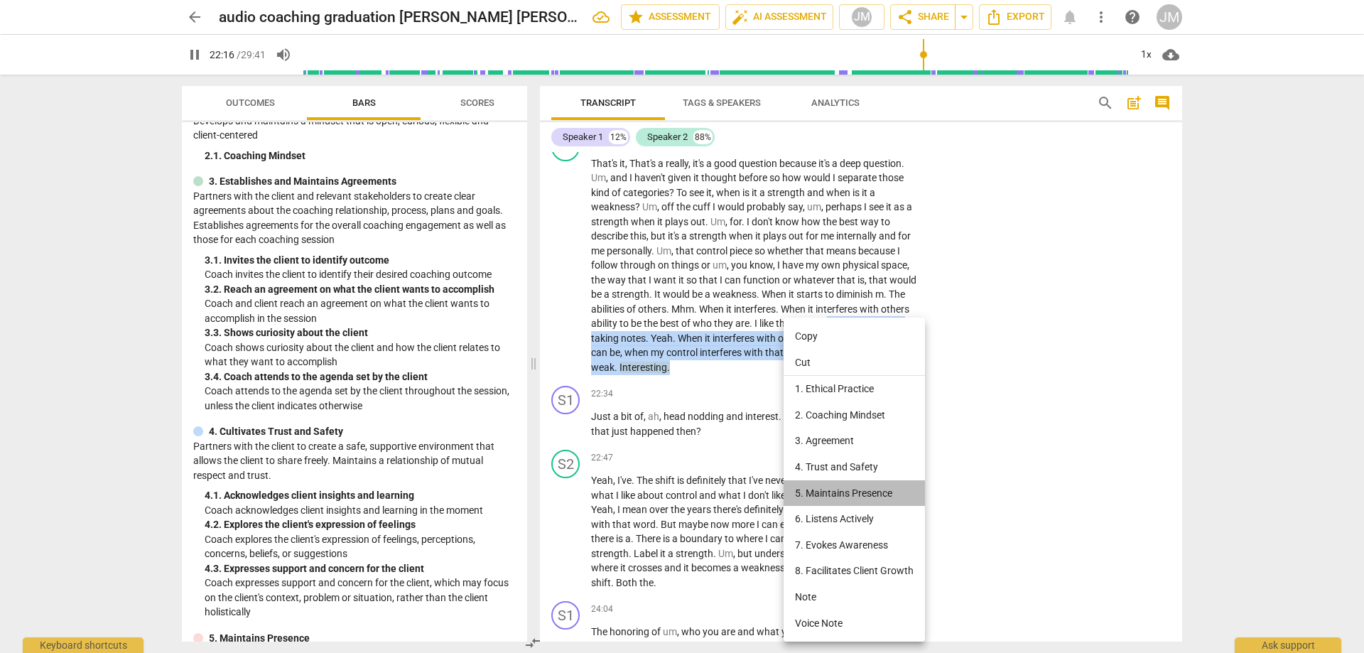
click at [842, 499] on li "5. Maintains Presence" at bounding box center [854, 493] width 141 height 26
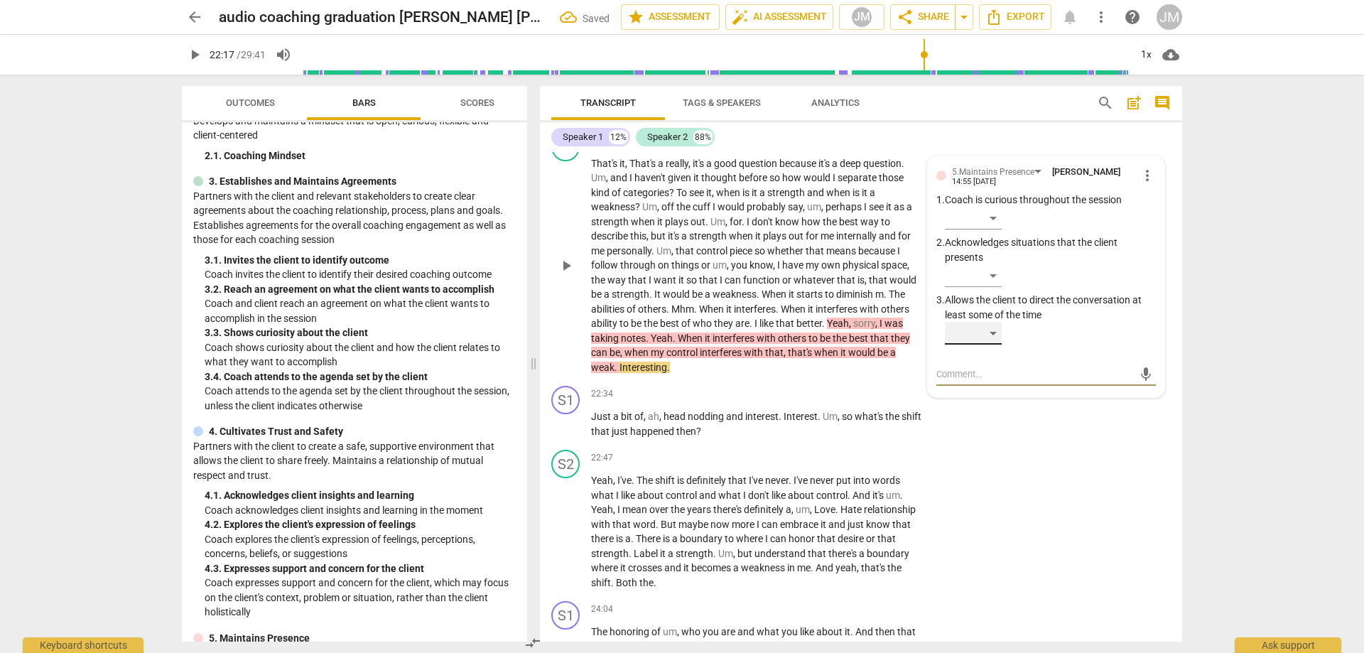
click at [1000, 345] on div "​" at bounding box center [973, 333] width 57 height 23
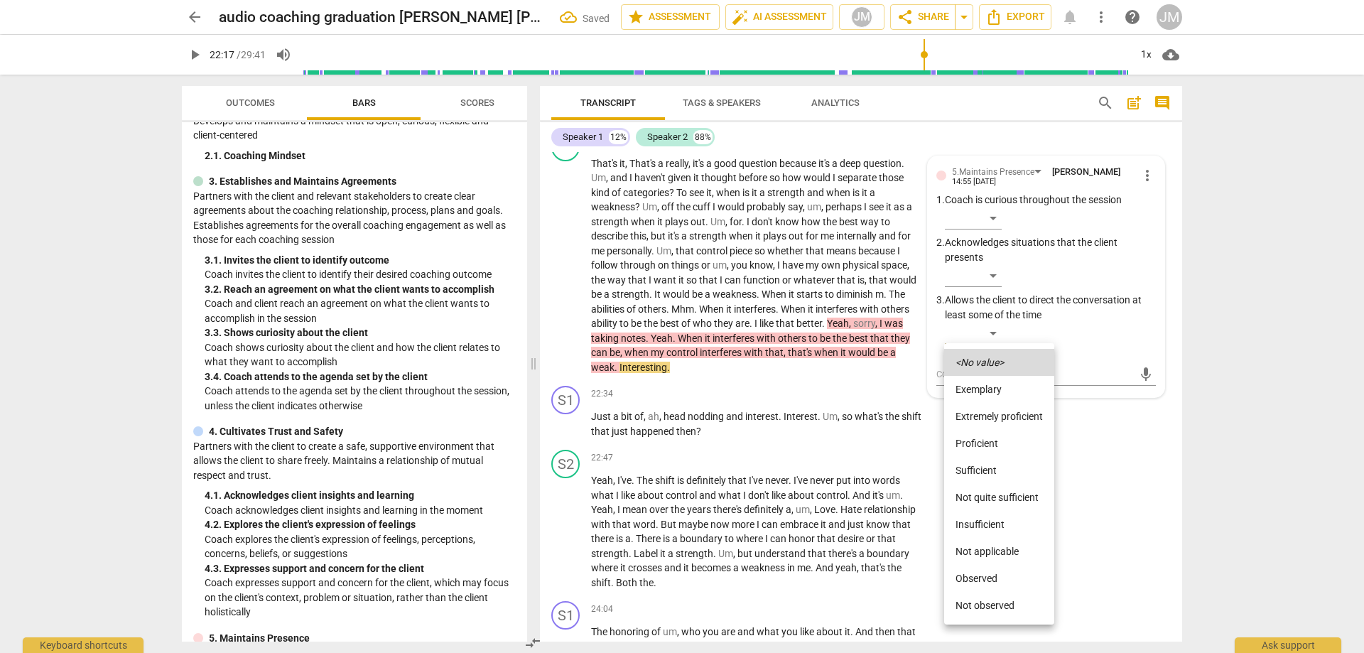
click at [996, 392] on li "Exemplary" at bounding box center [999, 389] width 110 height 27
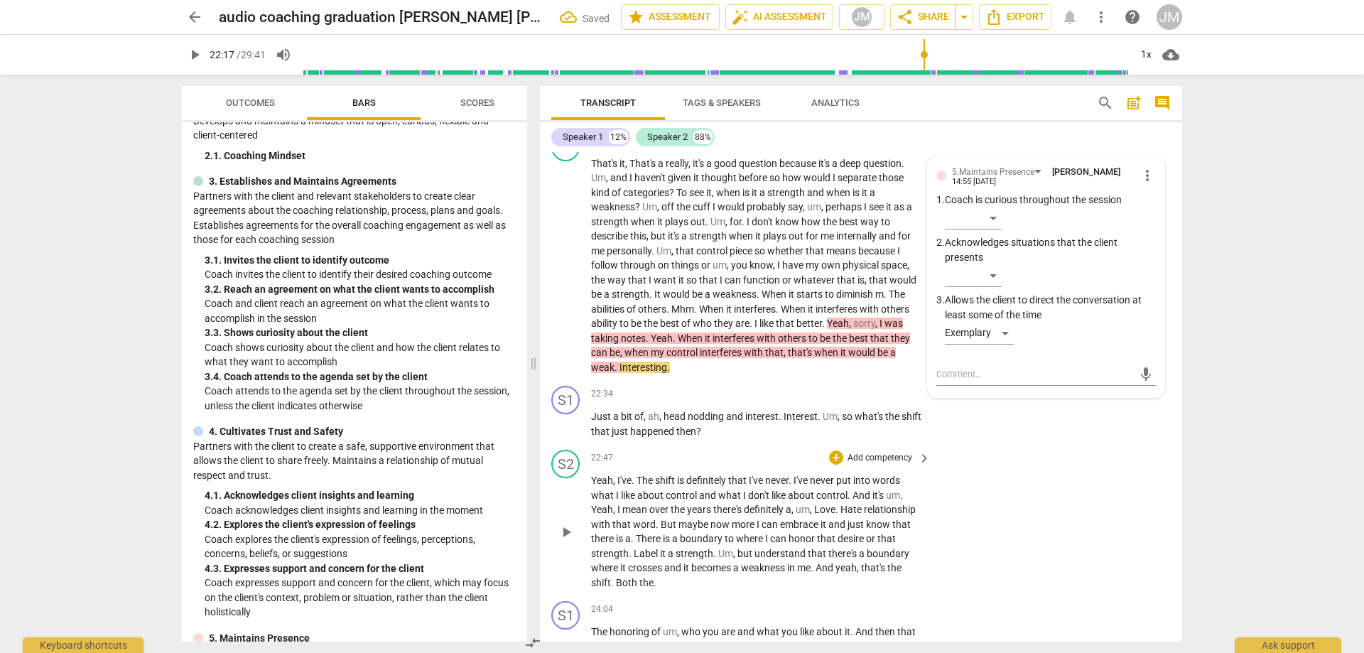
click at [1099, 506] on div "S2 play_arrow pause 22:47 + Add competency keyboard_arrow_right Yeah , I've . T…" at bounding box center [861, 519] width 642 height 151
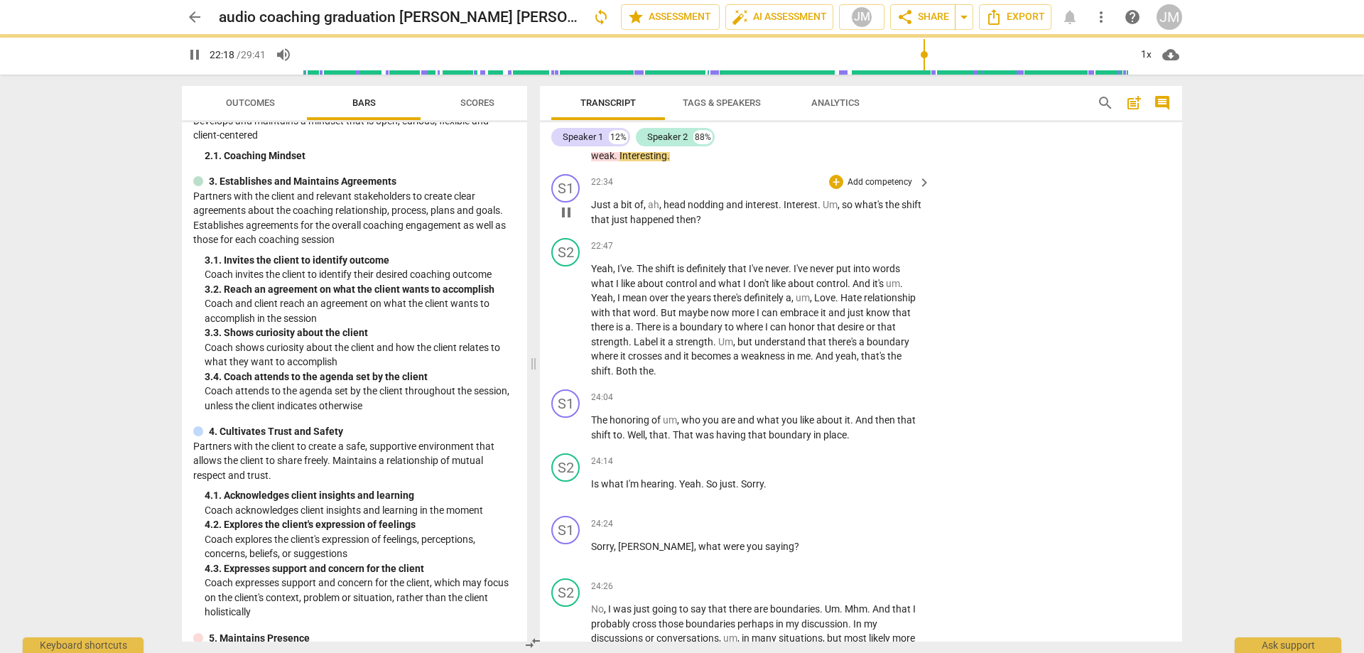
scroll to position [3587, 0]
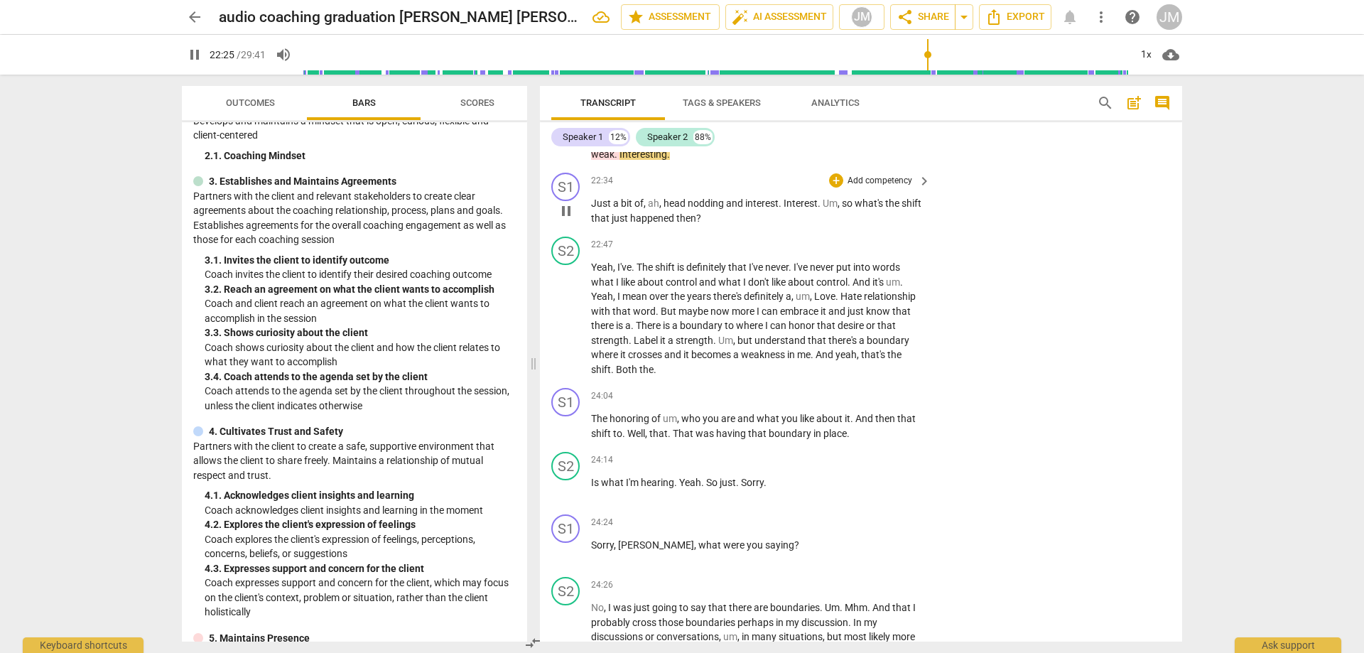
click at [566, 220] on span "pause" at bounding box center [566, 211] width 17 height 17
click at [566, 220] on span "play_arrow" at bounding box center [566, 211] width 17 height 17
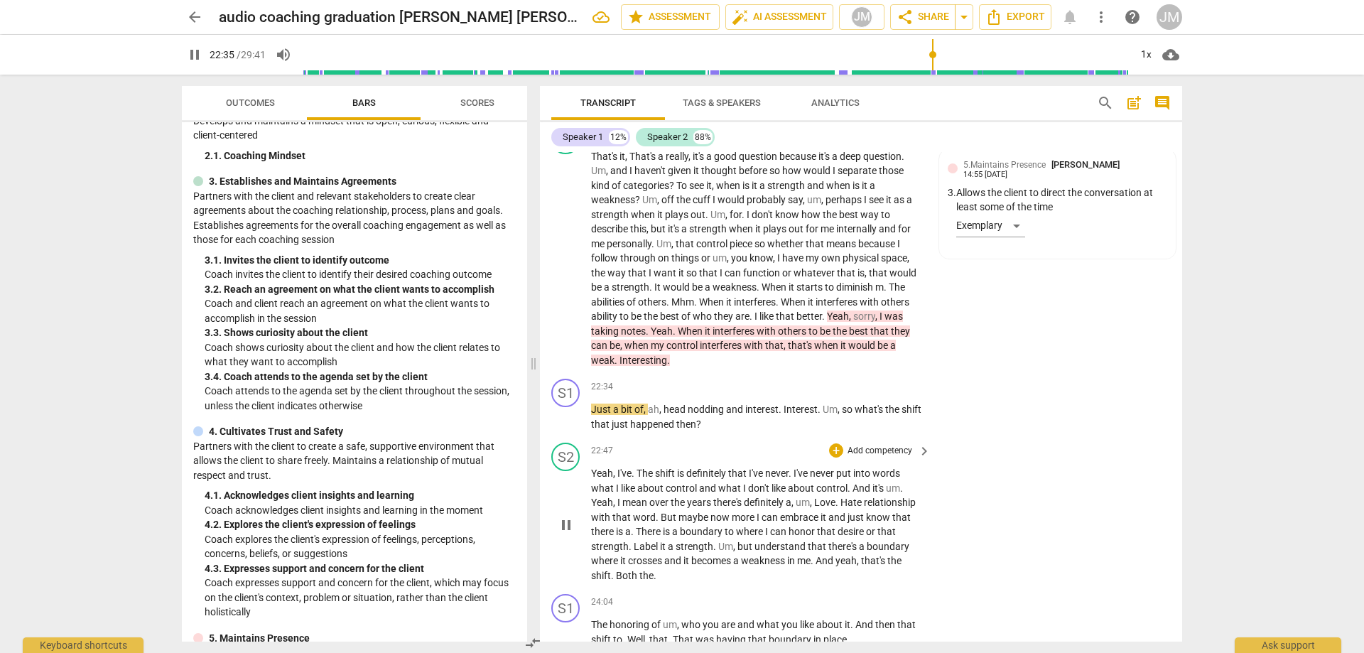
scroll to position [3374, 0]
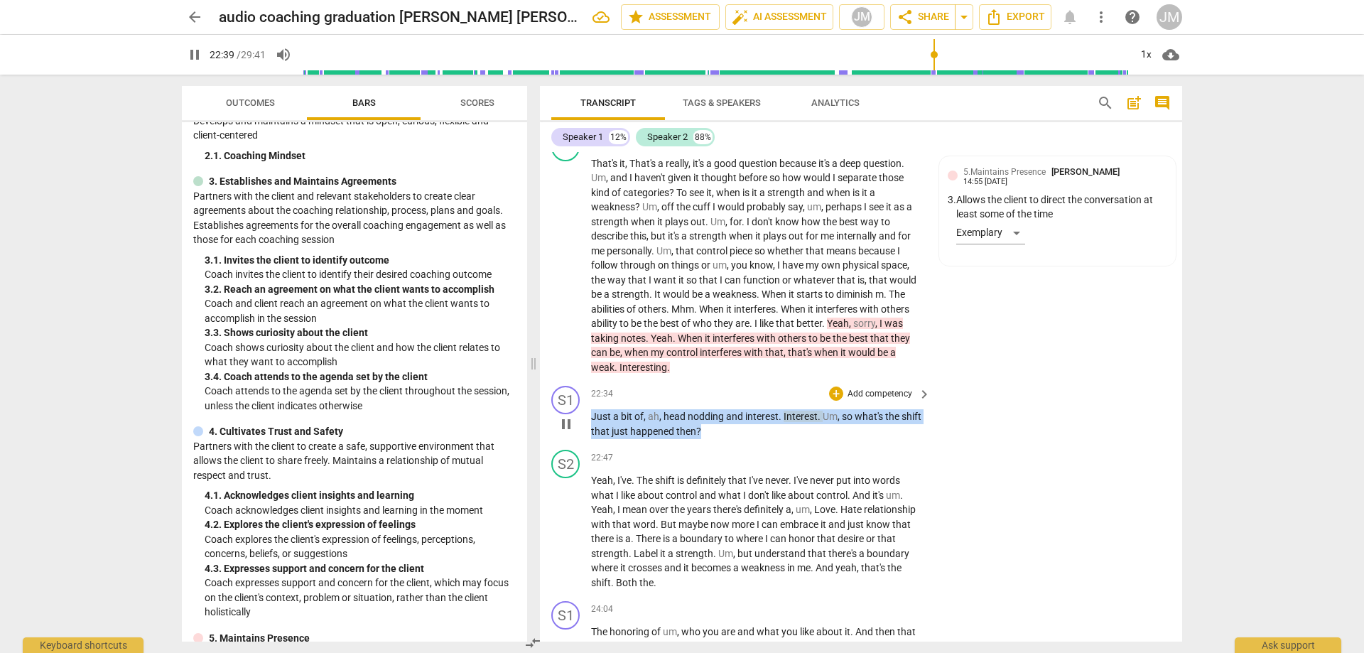
drag, startPoint x: 729, startPoint y: 463, endPoint x: 592, endPoint y: 449, distance: 137.8
click at [592, 438] on p "Just a bit of , ah , head nodding and interest . Interest . Um , so what's the …" at bounding box center [757, 423] width 333 height 29
click at [833, 401] on div "+" at bounding box center [836, 394] width 14 height 14
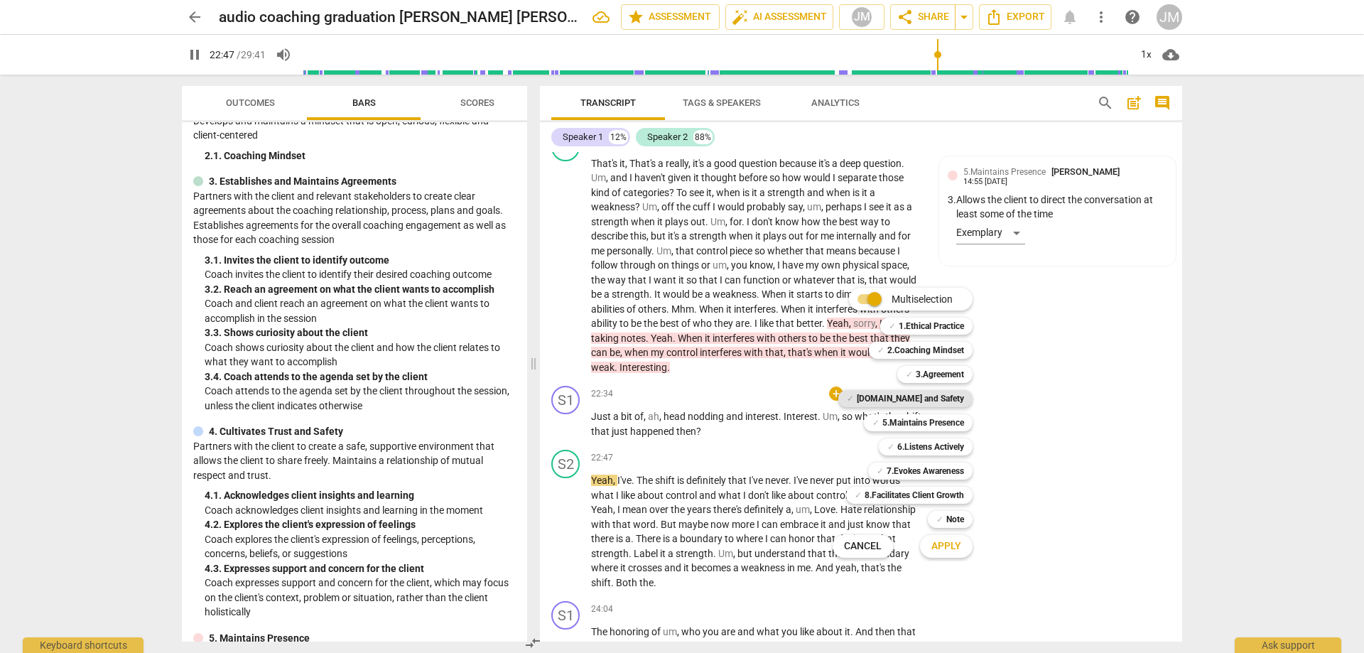
click at [933, 394] on b "[DOMAIN_NAME] and Safety" at bounding box center [910, 398] width 107 height 17
click at [956, 543] on span "Apply" at bounding box center [947, 546] width 30 height 14
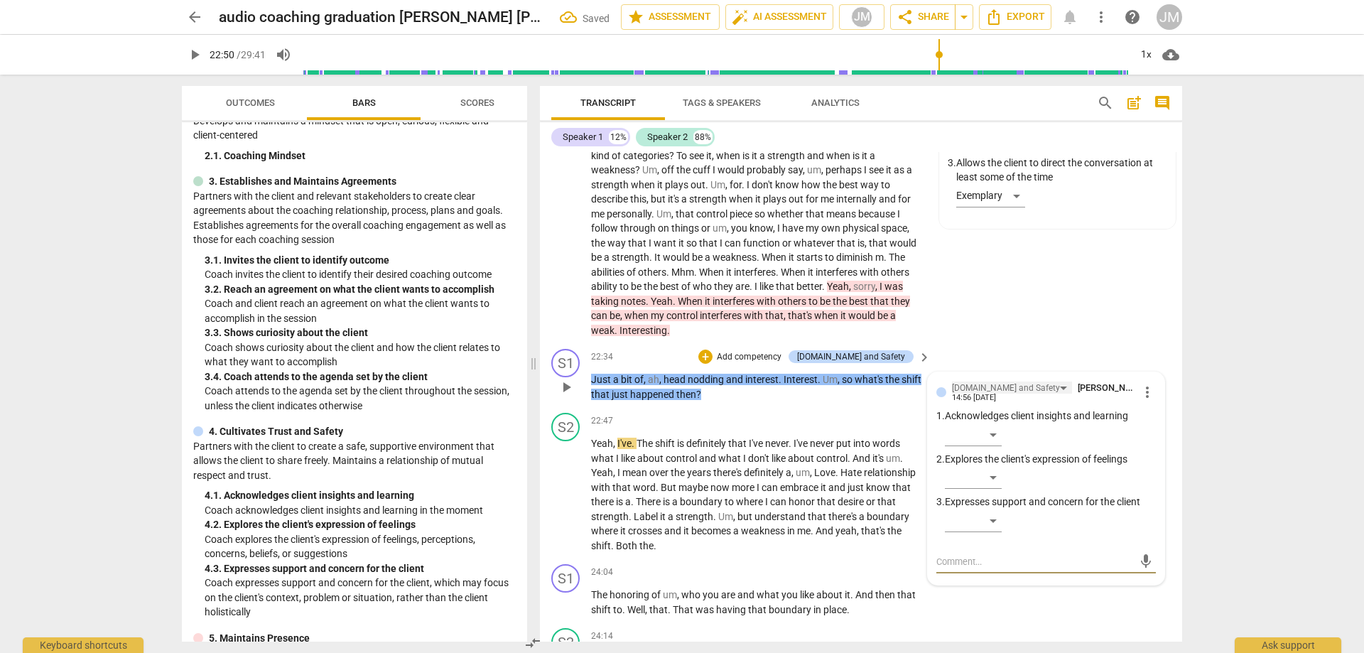
scroll to position [3445, 0]
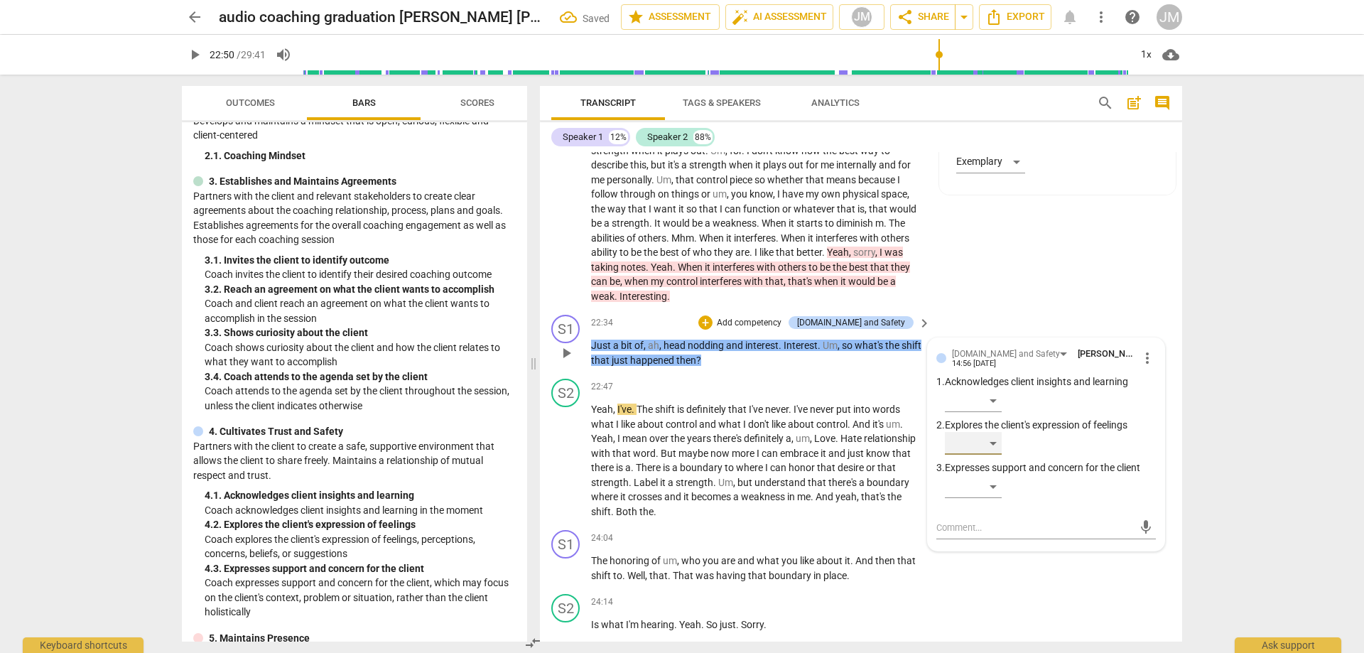
click at [983, 455] on div "​" at bounding box center [973, 443] width 57 height 23
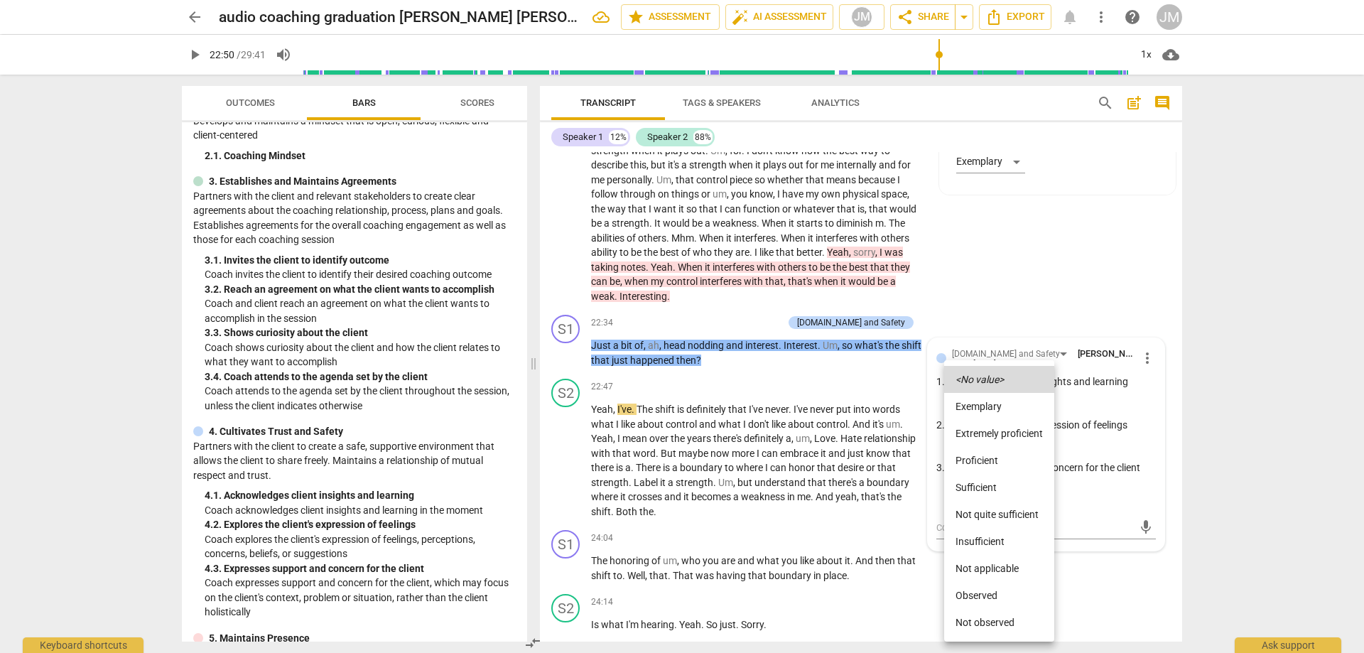
click at [983, 485] on li "Sufficient" at bounding box center [999, 487] width 110 height 27
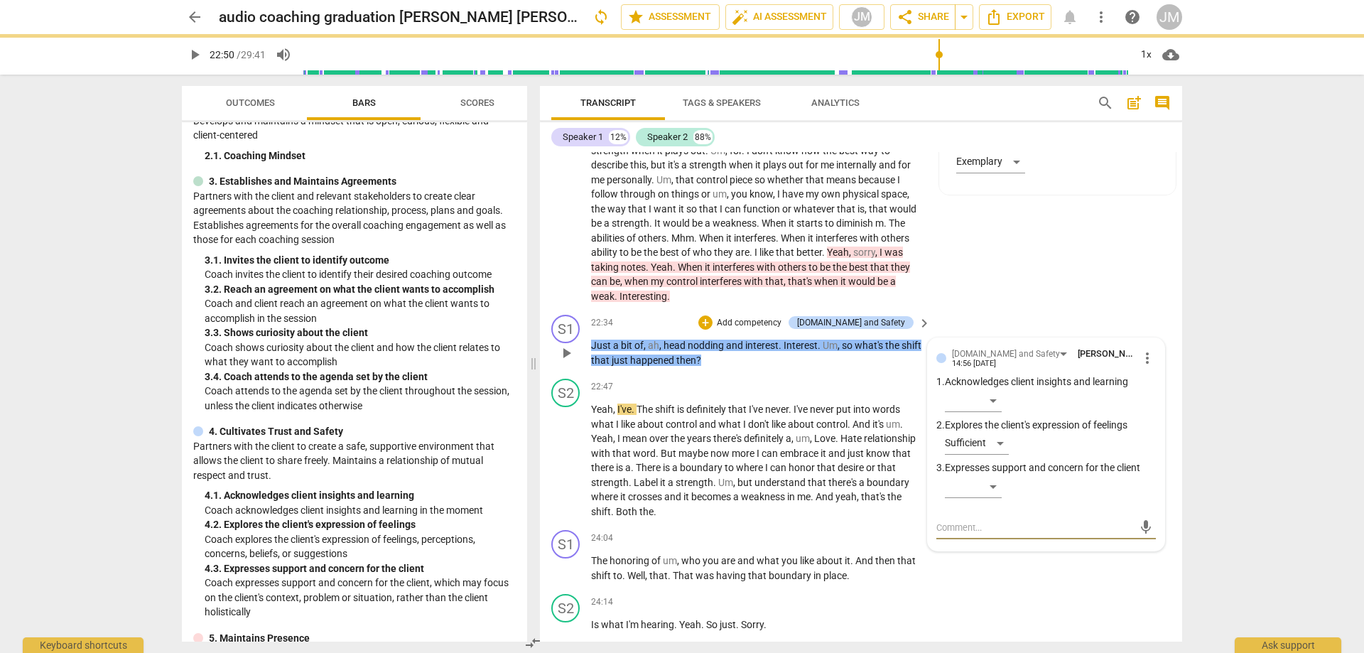
click at [966, 534] on textarea at bounding box center [1035, 528] width 197 height 14
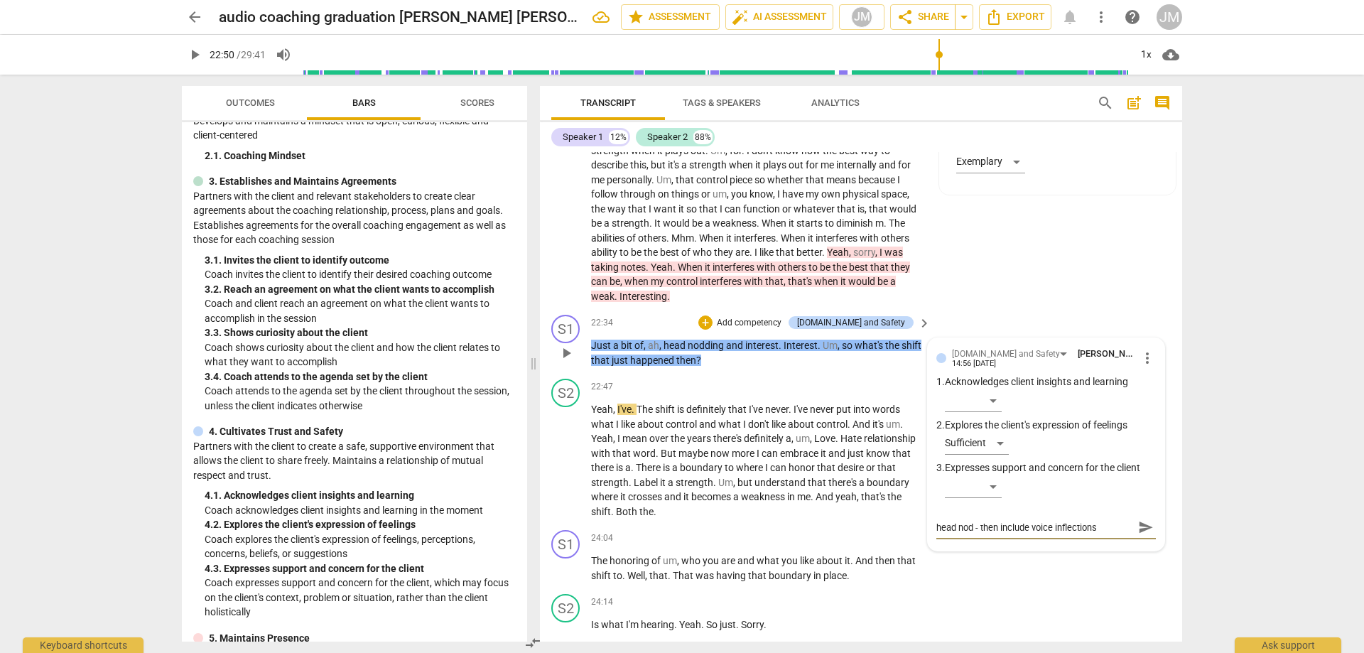
click at [1140, 535] on span "send" at bounding box center [1146, 527] width 16 height 16
click at [1086, 269] on div "S2 play_arrow pause 19:43 + Add competency 5.Maintains Presence keyboard_arrow_…" at bounding box center [861, 183] width 642 height 254
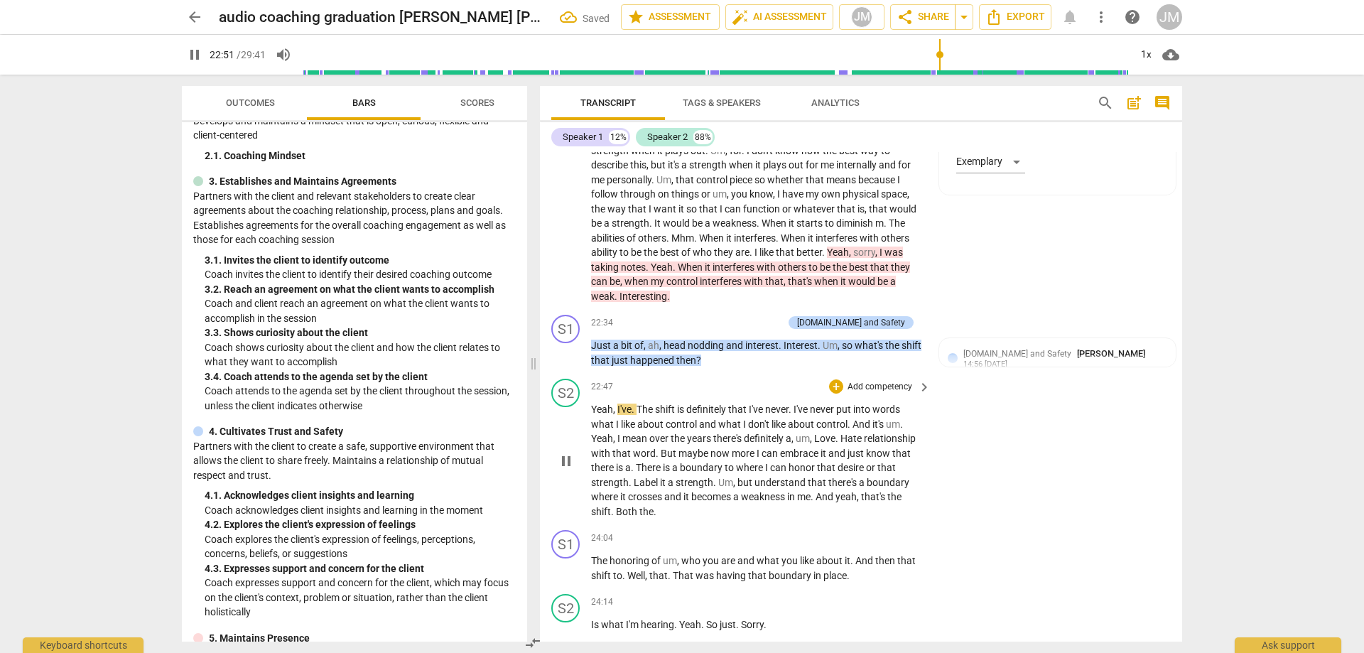
click at [572, 470] on span "pause" at bounding box center [566, 461] width 17 height 17
click at [570, 470] on span "play_arrow" at bounding box center [566, 461] width 17 height 17
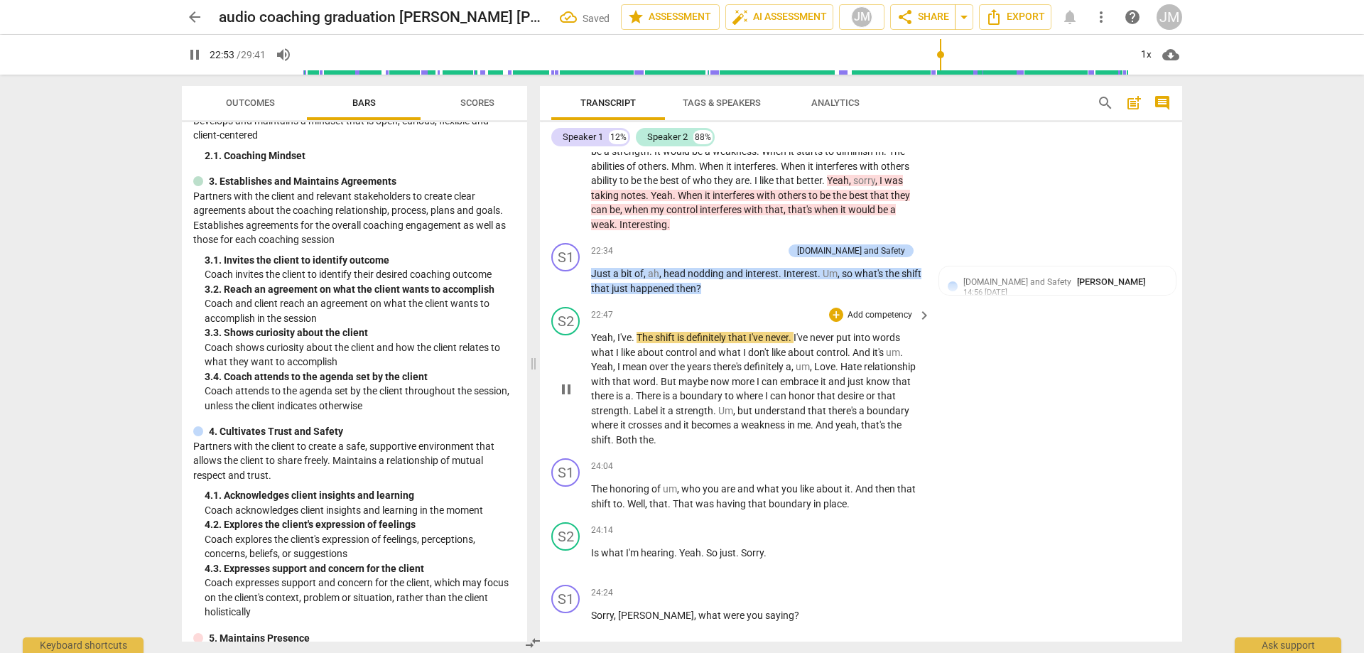
scroll to position [3516, 0]
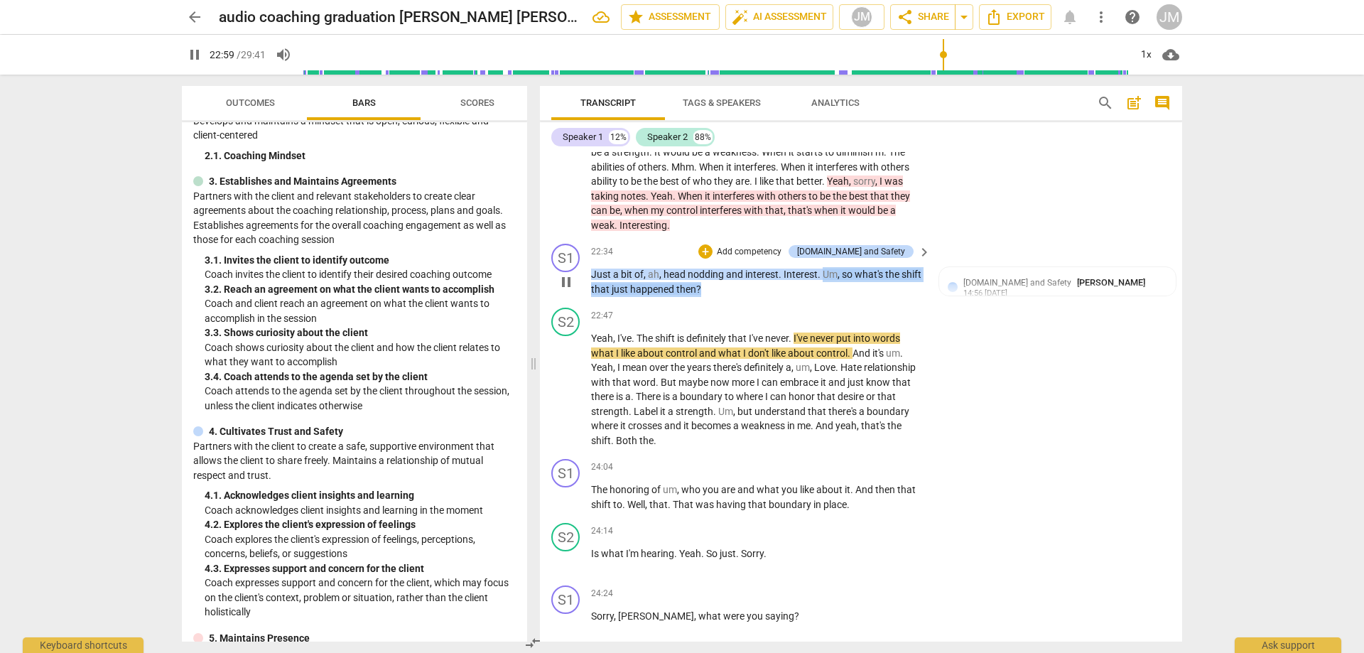
drag, startPoint x: 825, startPoint y: 300, endPoint x: 843, endPoint y: 319, distance: 26.6
click at [843, 296] on p "Just a bit of , ah , head nodding and interest . Interest . Um , so what's the …" at bounding box center [757, 281] width 333 height 29
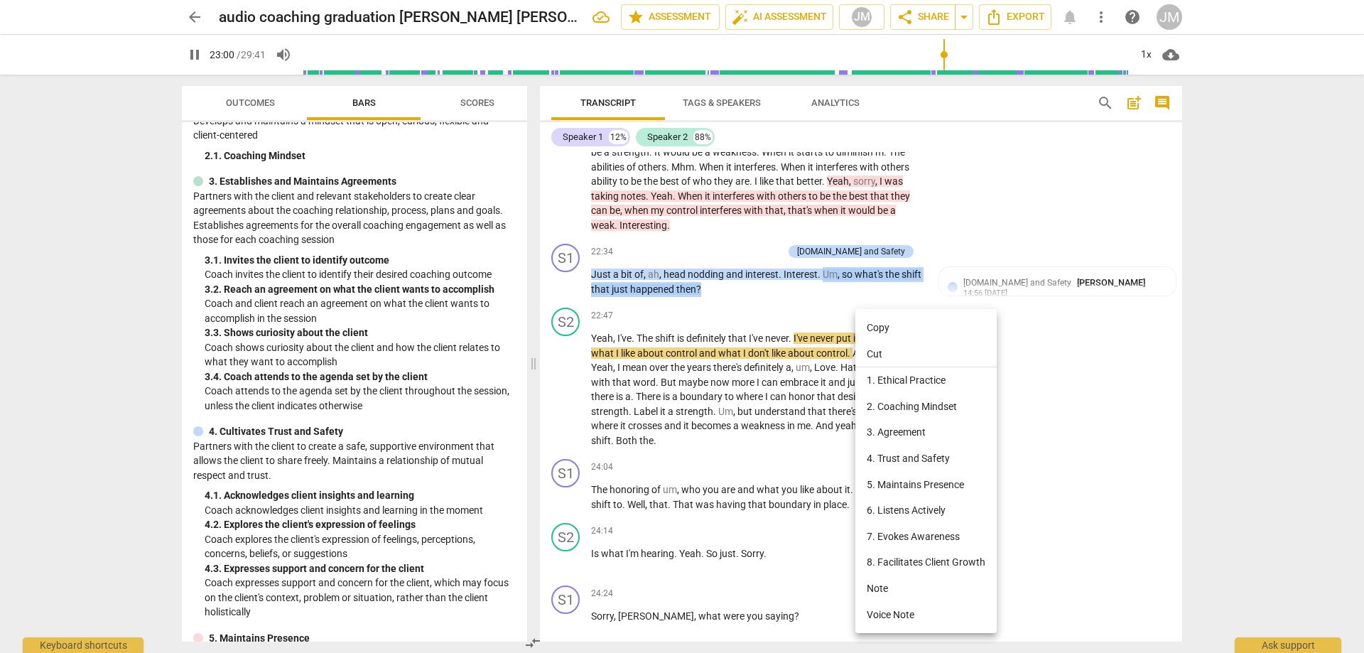
click at [927, 532] on li "7. Evokes Awareness" at bounding box center [926, 537] width 141 height 26
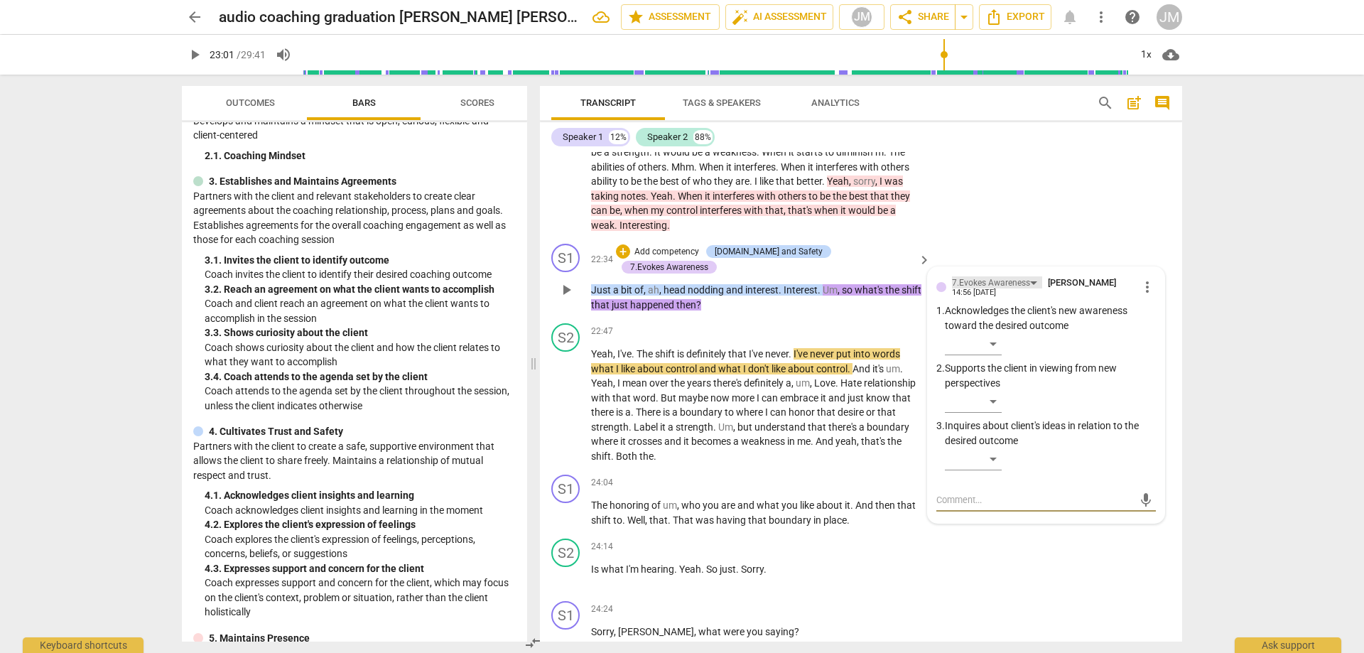
click at [1028, 288] on div "7.Evokes Awareness" at bounding box center [997, 282] width 90 height 12
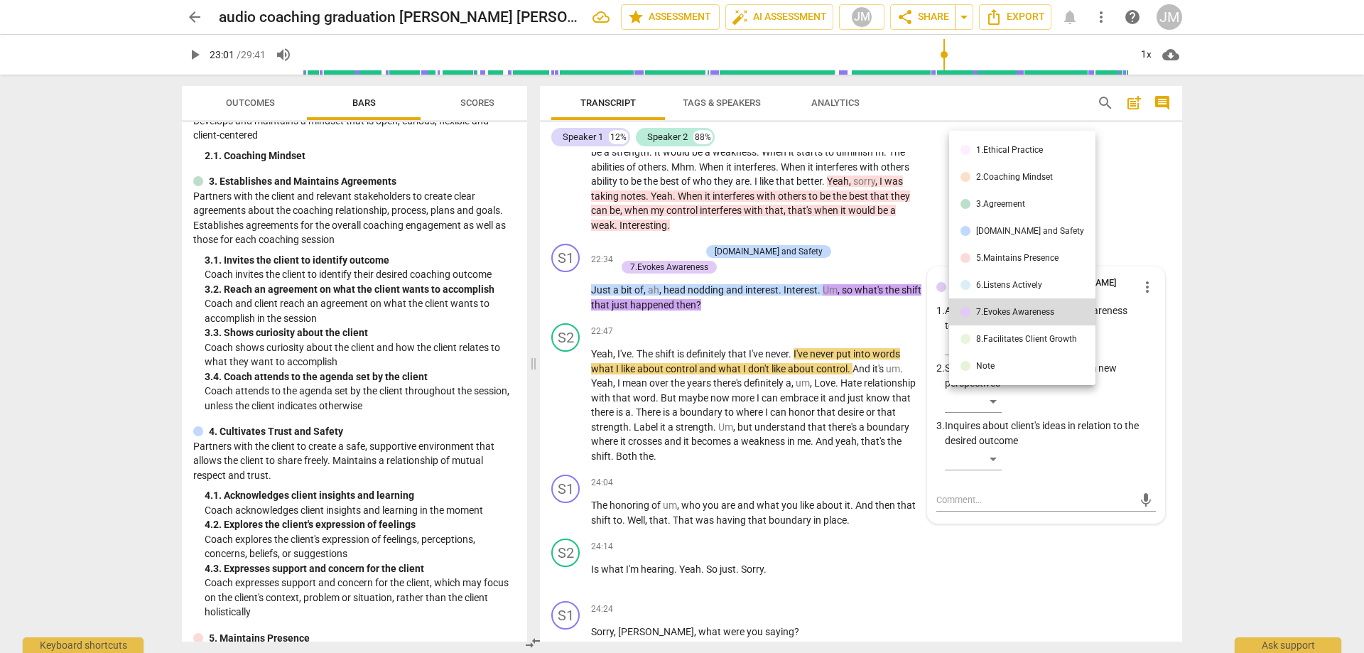
click at [1027, 282] on div "6.Listens Actively" at bounding box center [1009, 285] width 66 height 9
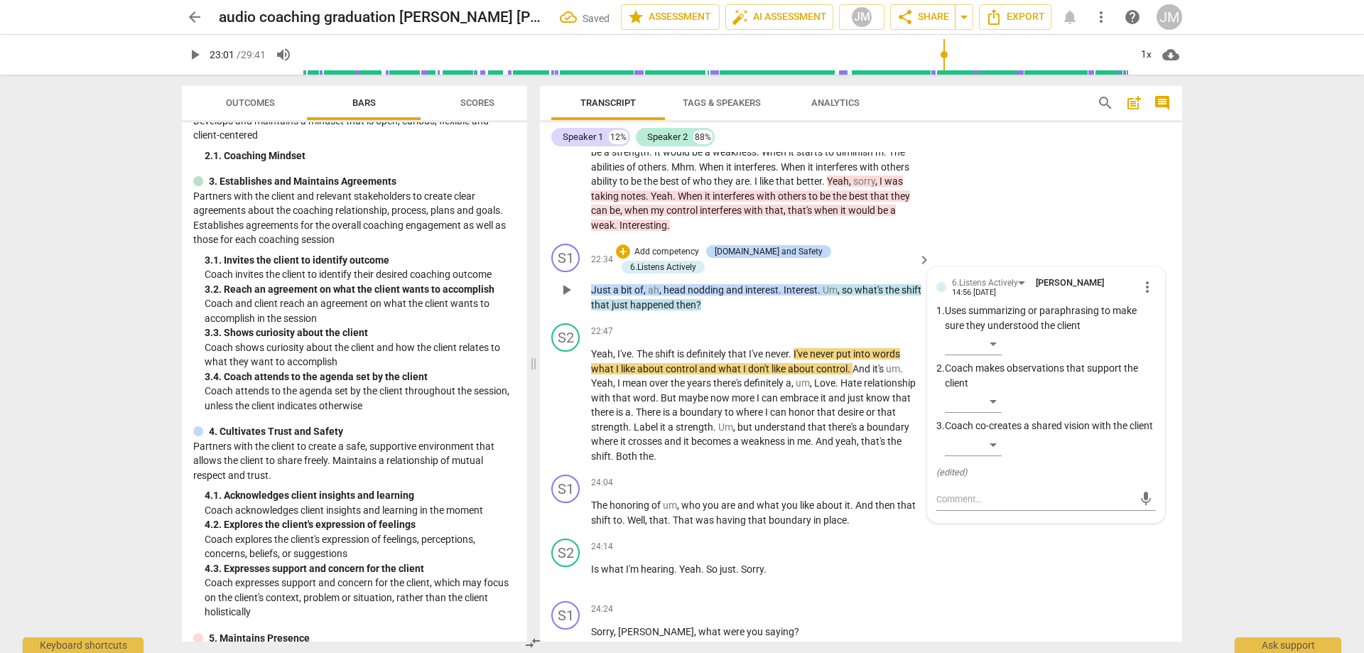
click at [998, 390] on p "Coach makes observations that support the client" at bounding box center [1050, 375] width 211 height 29
click at [985, 390] on p "Coach makes observations that support the client" at bounding box center [1050, 375] width 211 height 29
click at [990, 413] on div "​" at bounding box center [973, 401] width 57 height 23
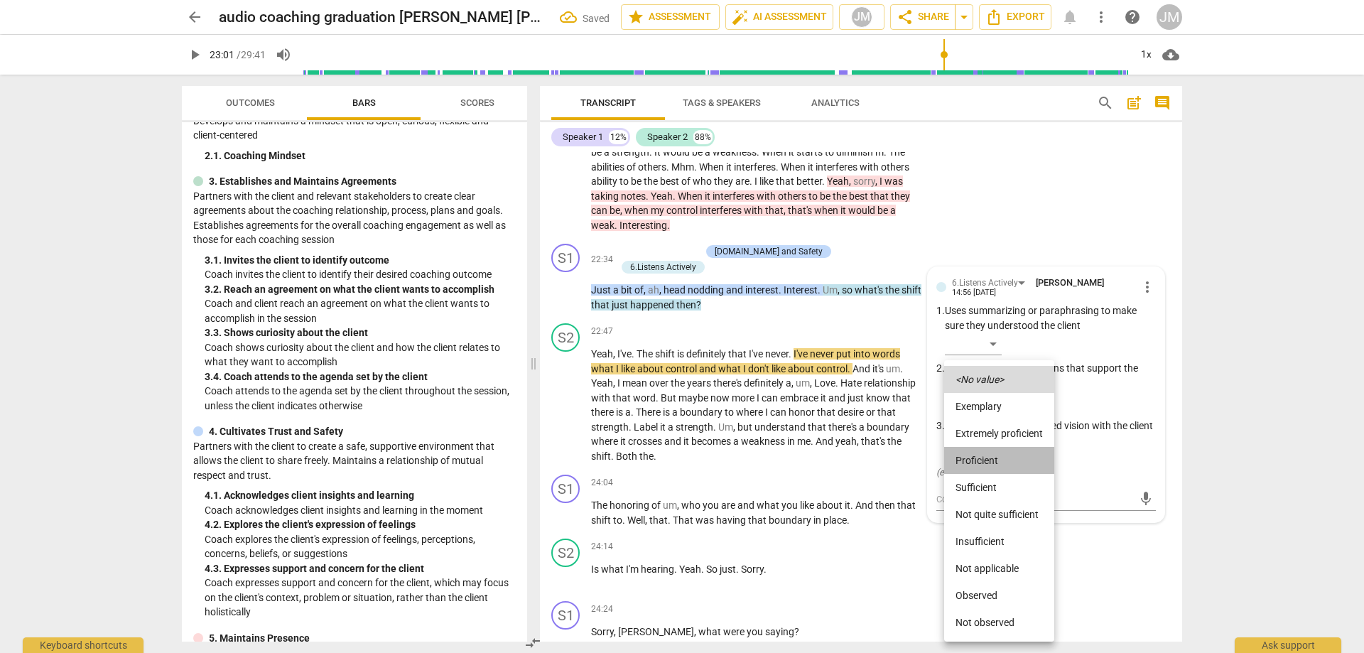
click at [1005, 455] on li "Proficient" at bounding box center [999, 460] width 110 height 27
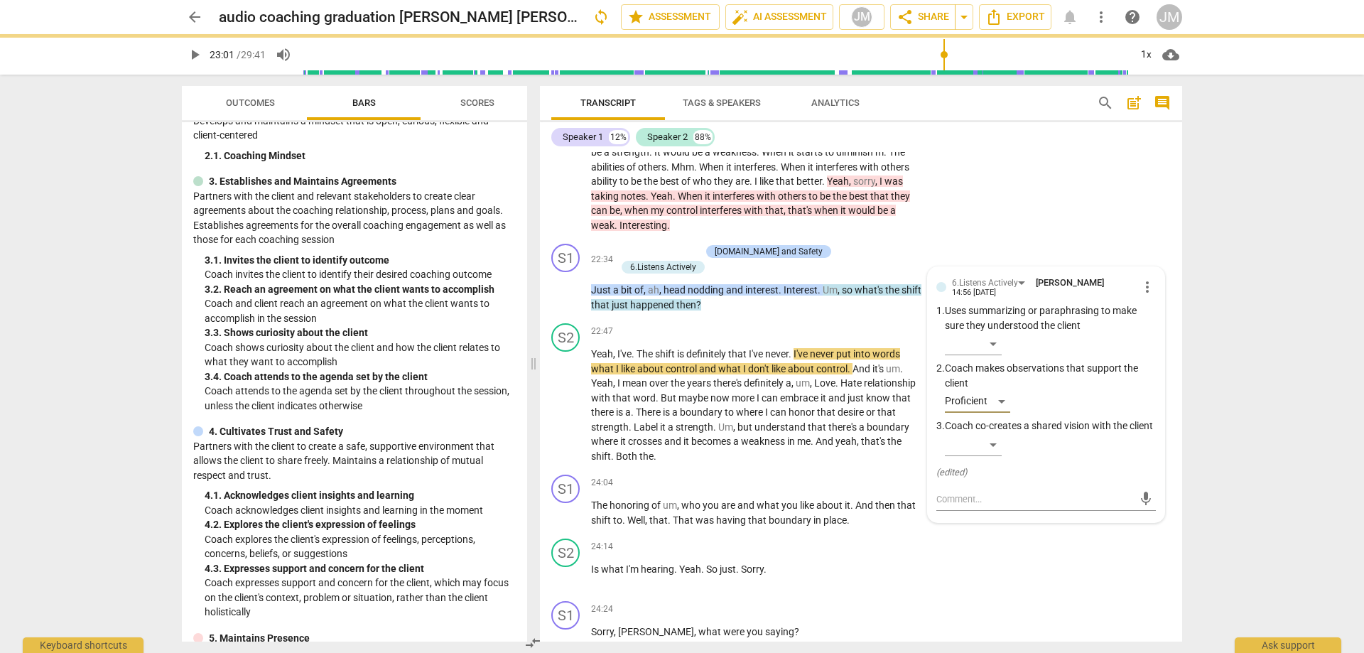
click at [1108, 208] on div "S2 play_arrow pause 19:43 + Add competency 5.Maintains Presence keyboard_arrow_…" at bounding box center [861, 112] width 642 height 254
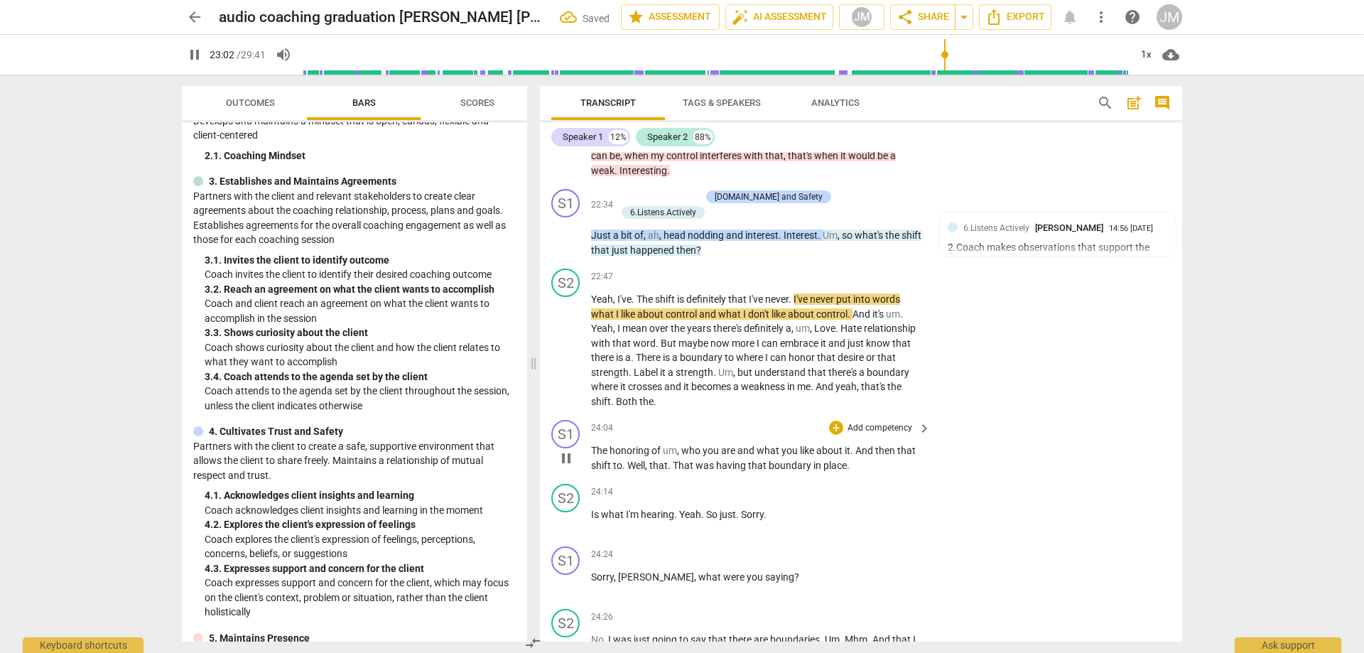
scroll to position [3587, 0]
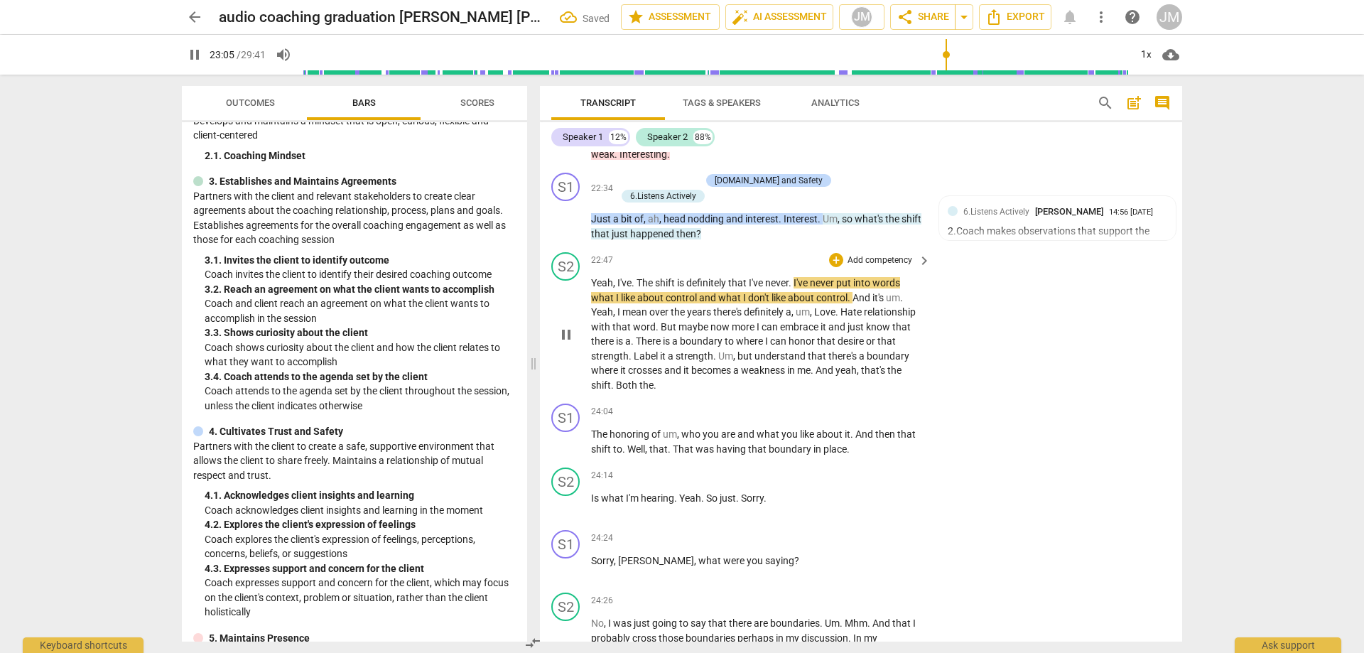
click at [573, 343] on span "pause" at bounding box center [566, 334] width 17 height 17
